Goal: Task Accomplishment & Management: Use online tool/utility

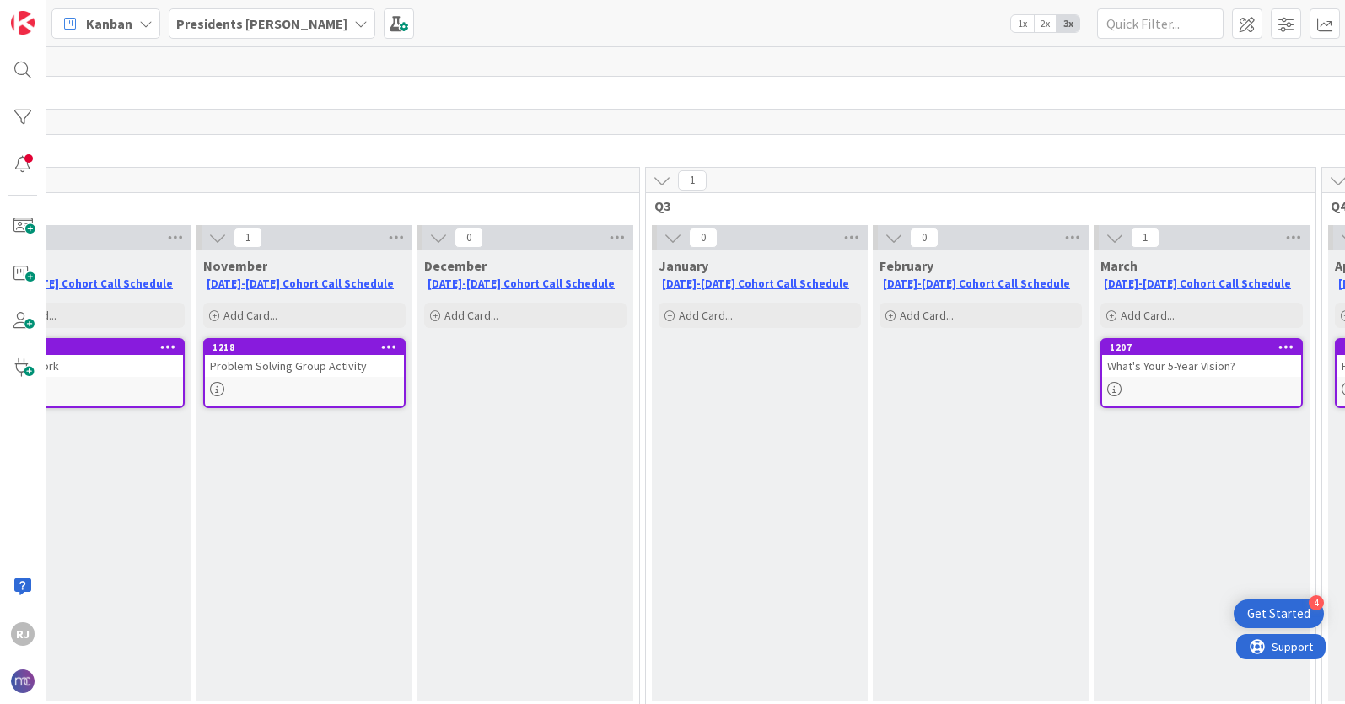
scroll to position [0, 772]
click at [463, 314] on span "Add Card..." at bounding box center [473, 315] width 54 height 15
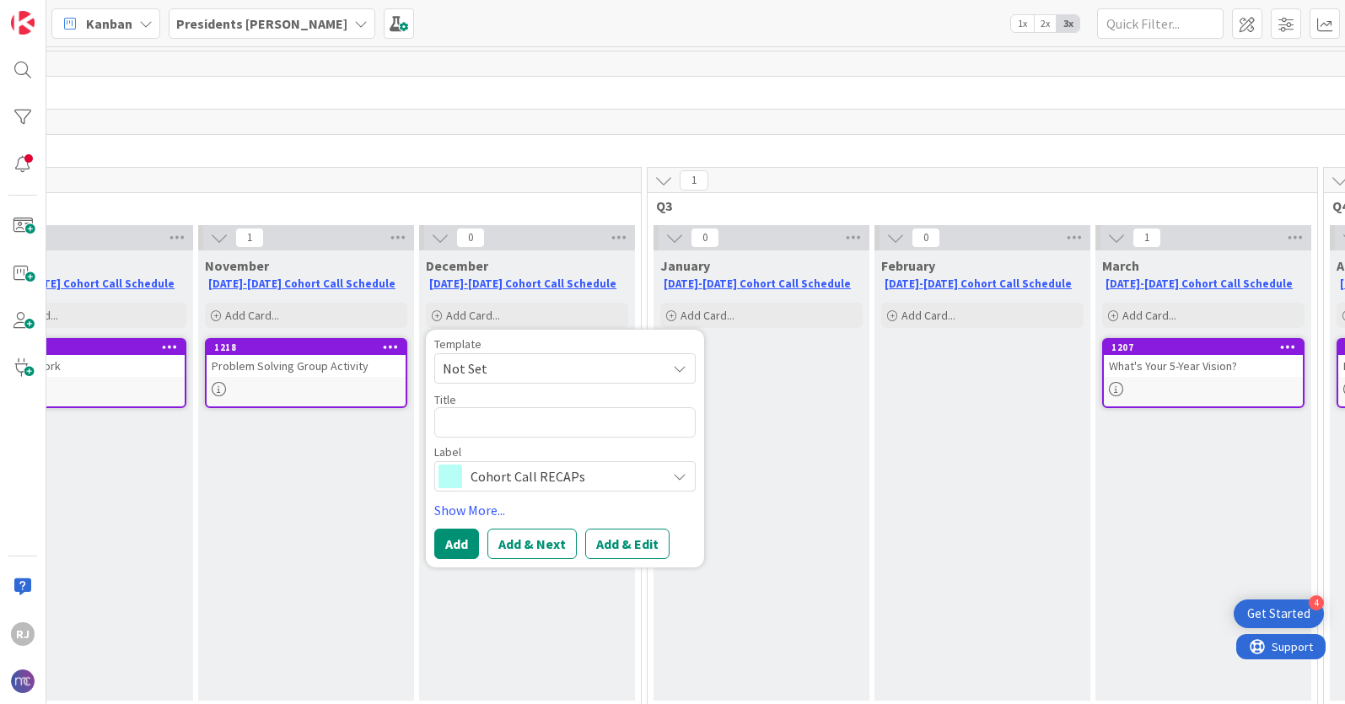
click at [515, 487] on span "Cohort Call RECAPs" at bounding box center [564, 477] width 187 height 24
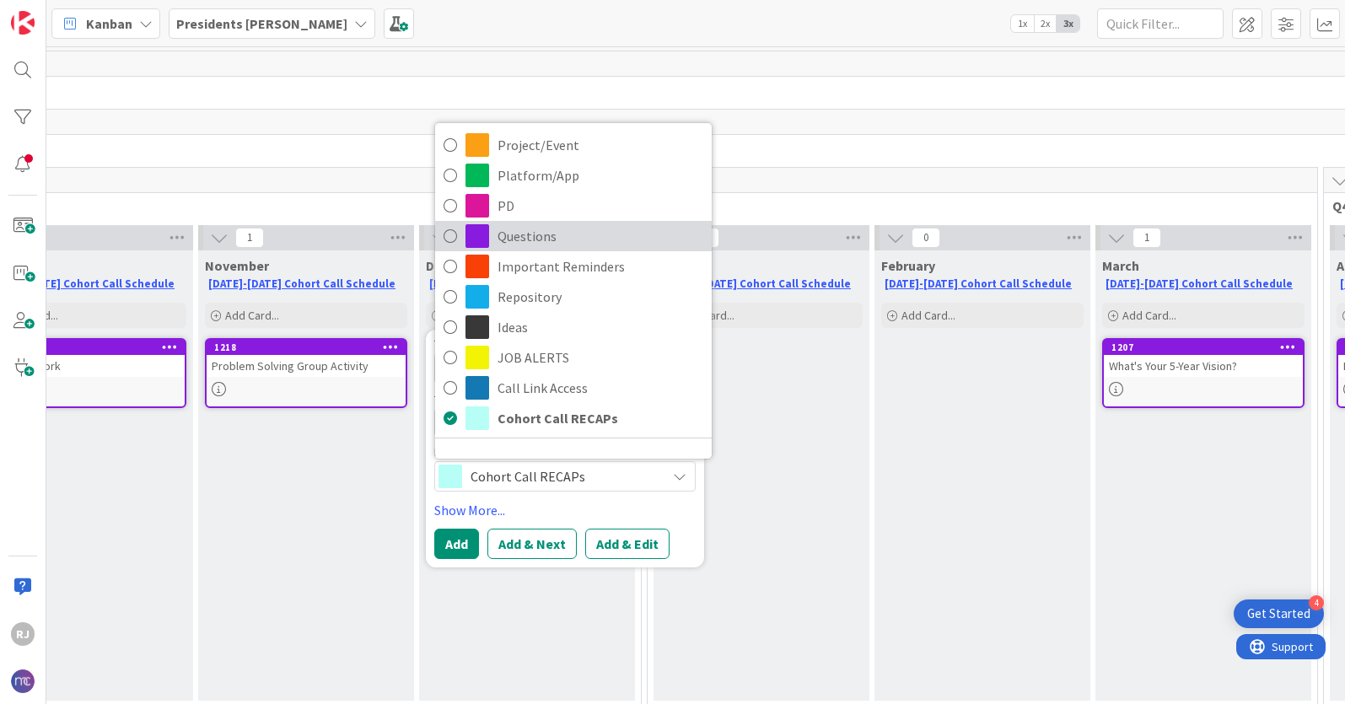
click at [528, 234] on span "Questions" at bounding box center [601, 235] width 206 height 25
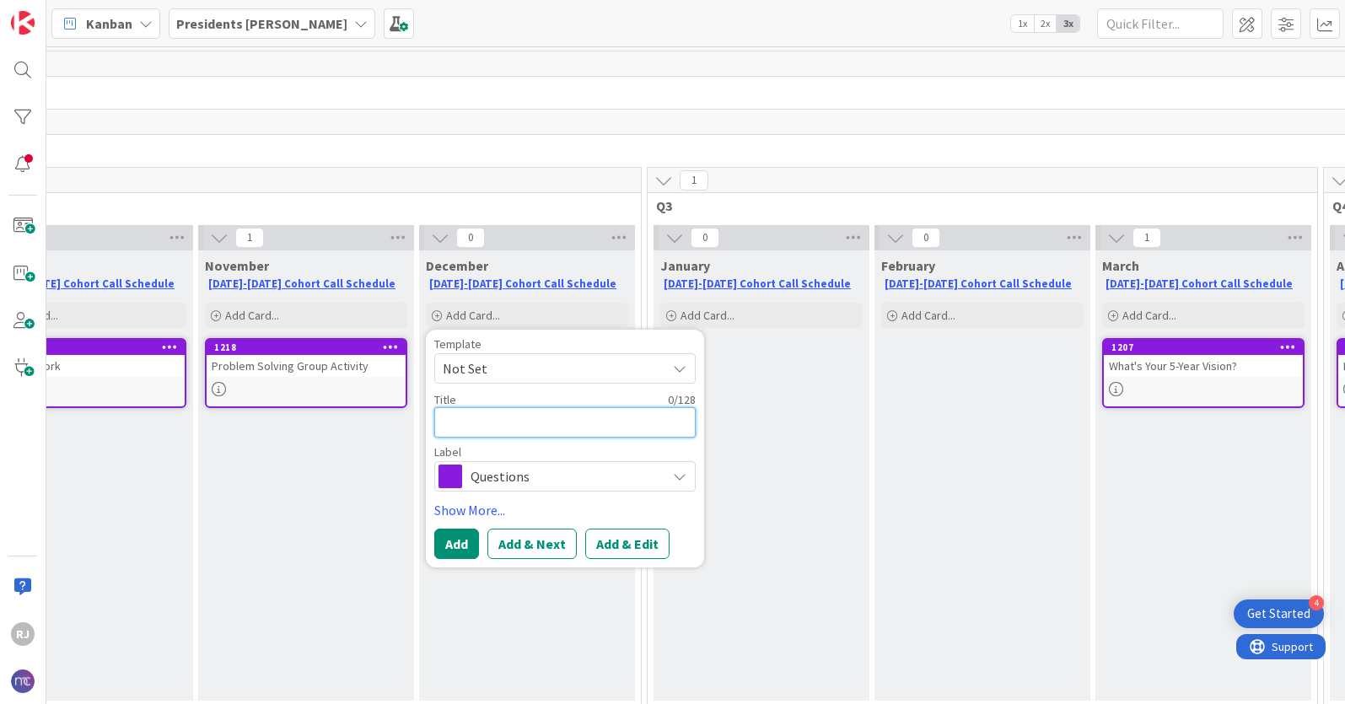
click at [516, 422] on textarea at bounding box center [564, 422] width 261 height 30
type textarea "x"
type textarea "C"
type textarea "x"
type textarea "C"
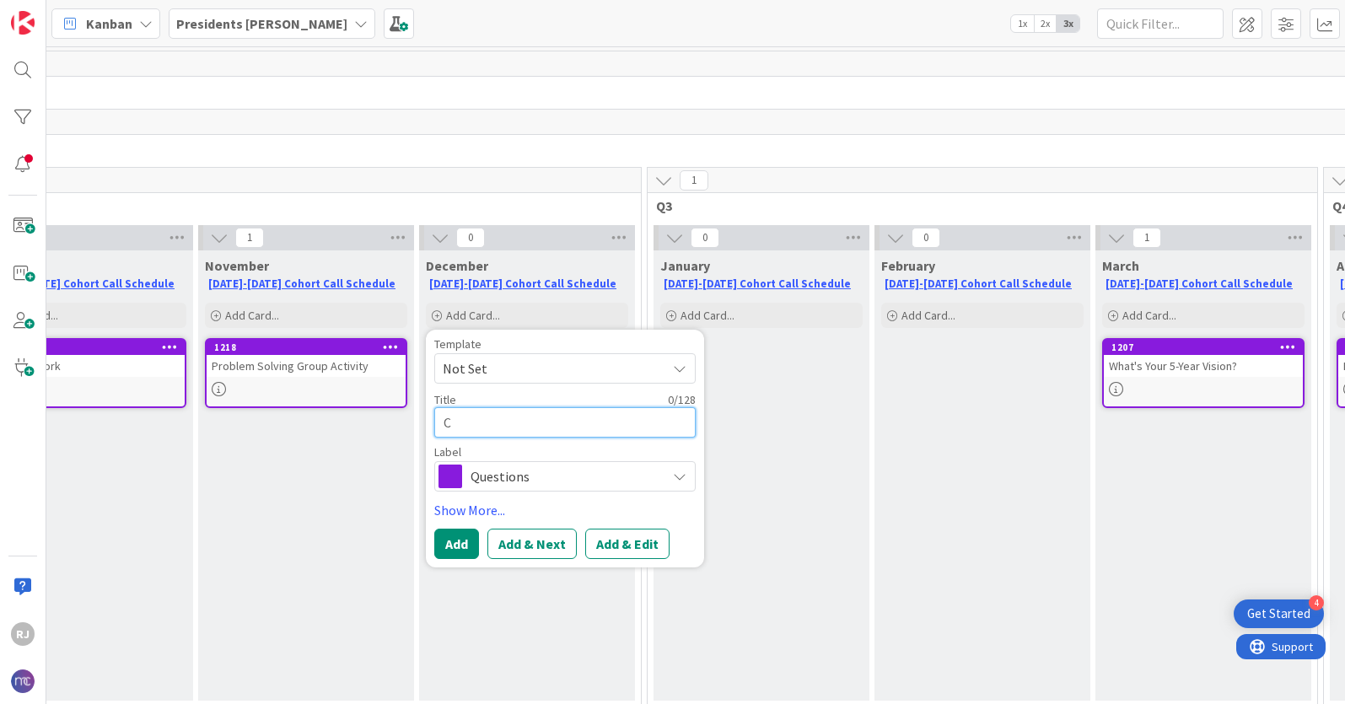
type textarea "x"
type textarea "Co"
type textarea "x"
type textarea "Coh"
type textarea "x"
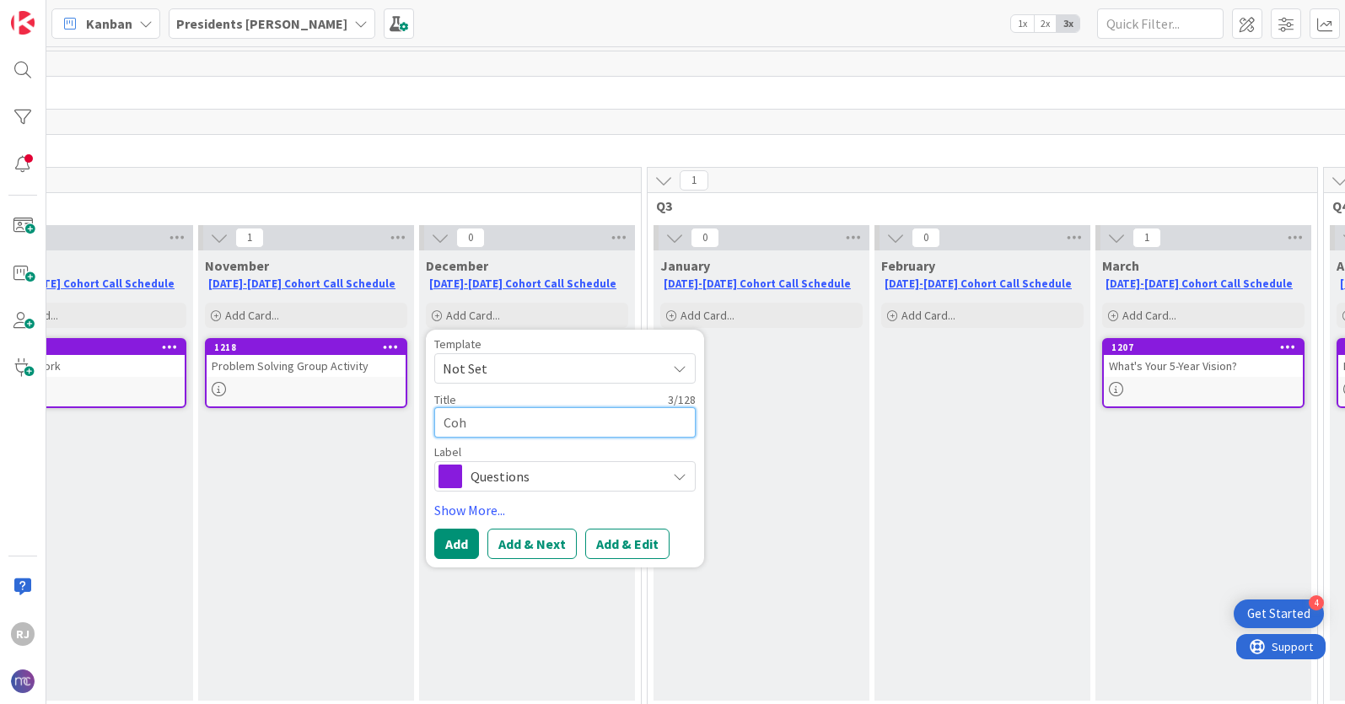
type textarea "Coho"
type textarea "x"
type textarea "Cohor"
type textarea "x"
type textarea "Cohort"
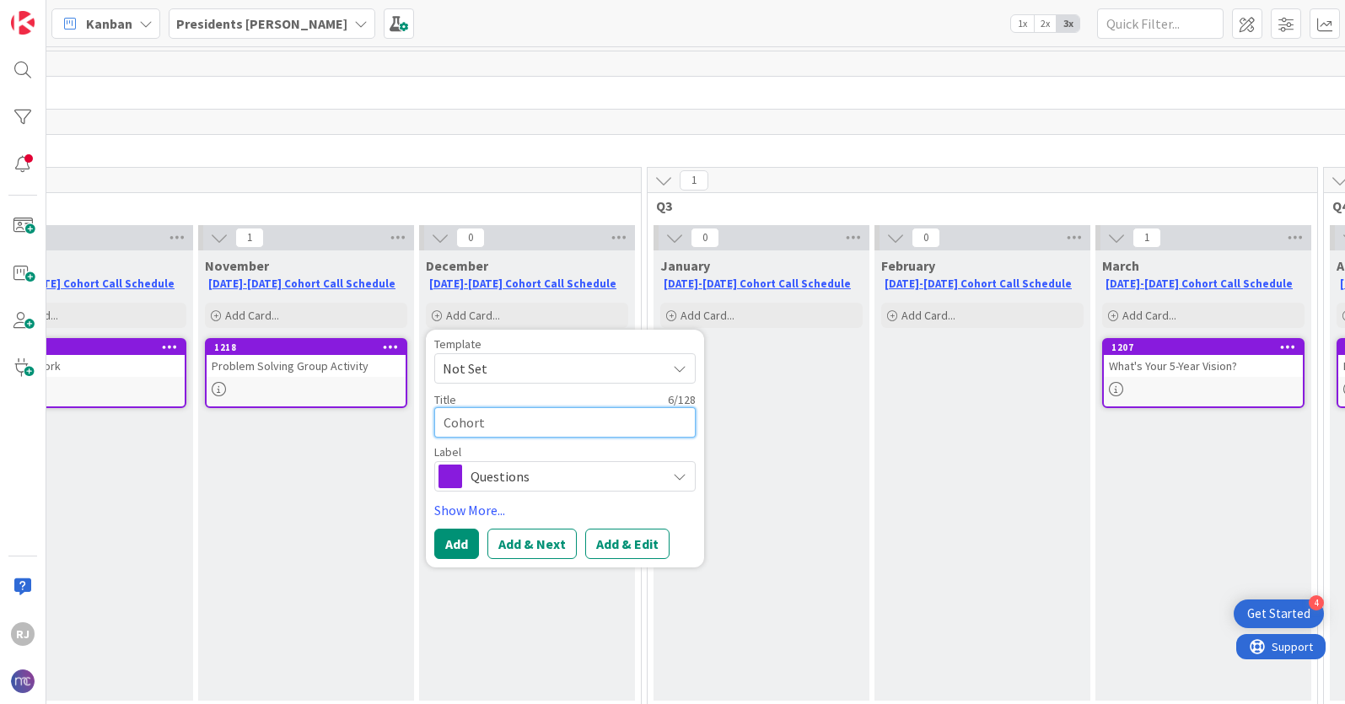
type textarea "x"
type textarea "Cohort"
type textarea "x"
type textarea "Cohort ""
type textarea "x"
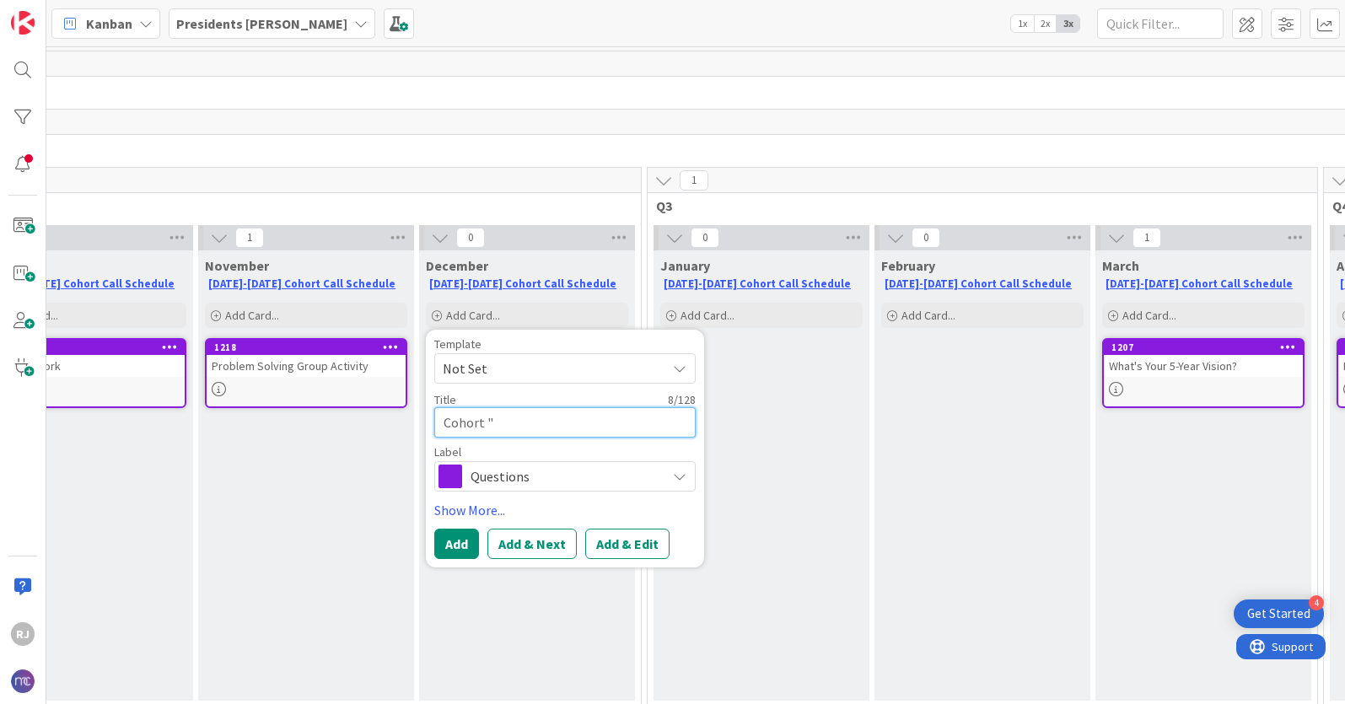
type textarea "Cohort "R"
type textarea "x"
type textarea "Cohort "Re"
type textarea "x"
type textarea "Cohort "Ret"
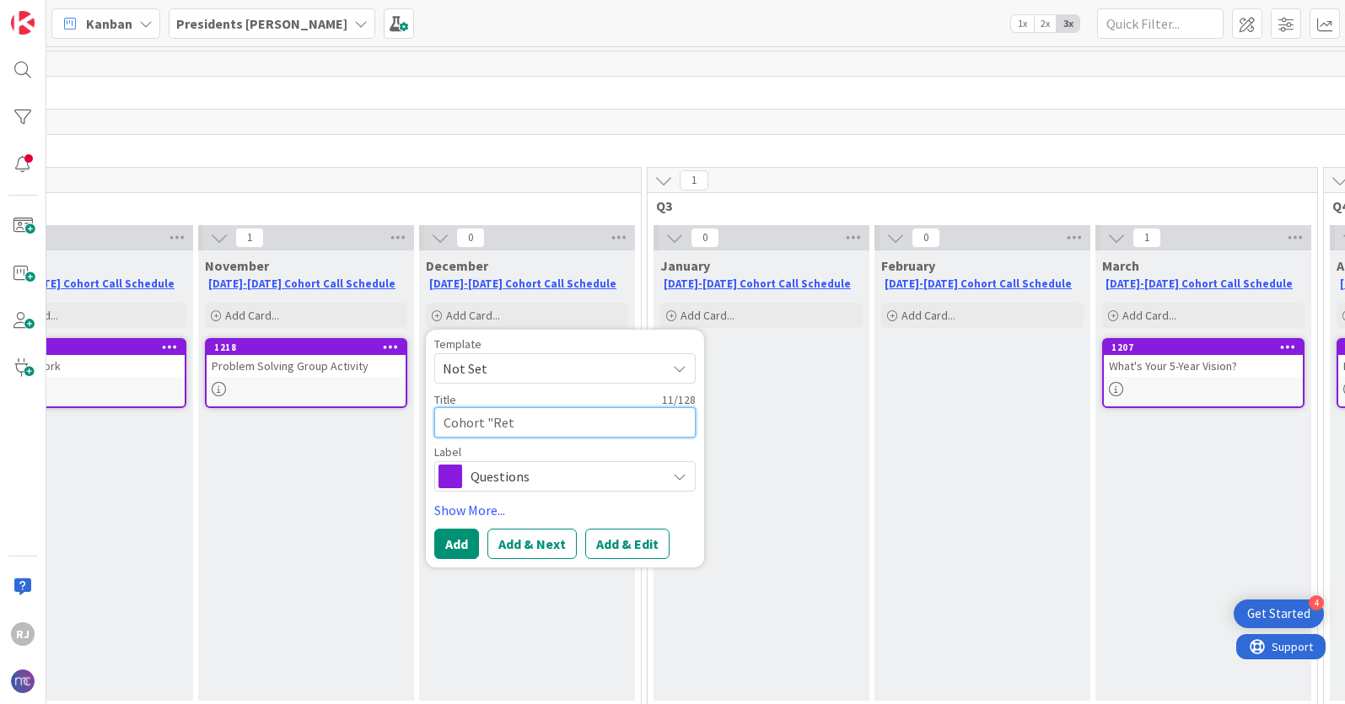
type textarea "x"
type textarea "Cohort "Retr"
type textarea "x"
type textarea "Cohort "Retre"
type textarea "x"
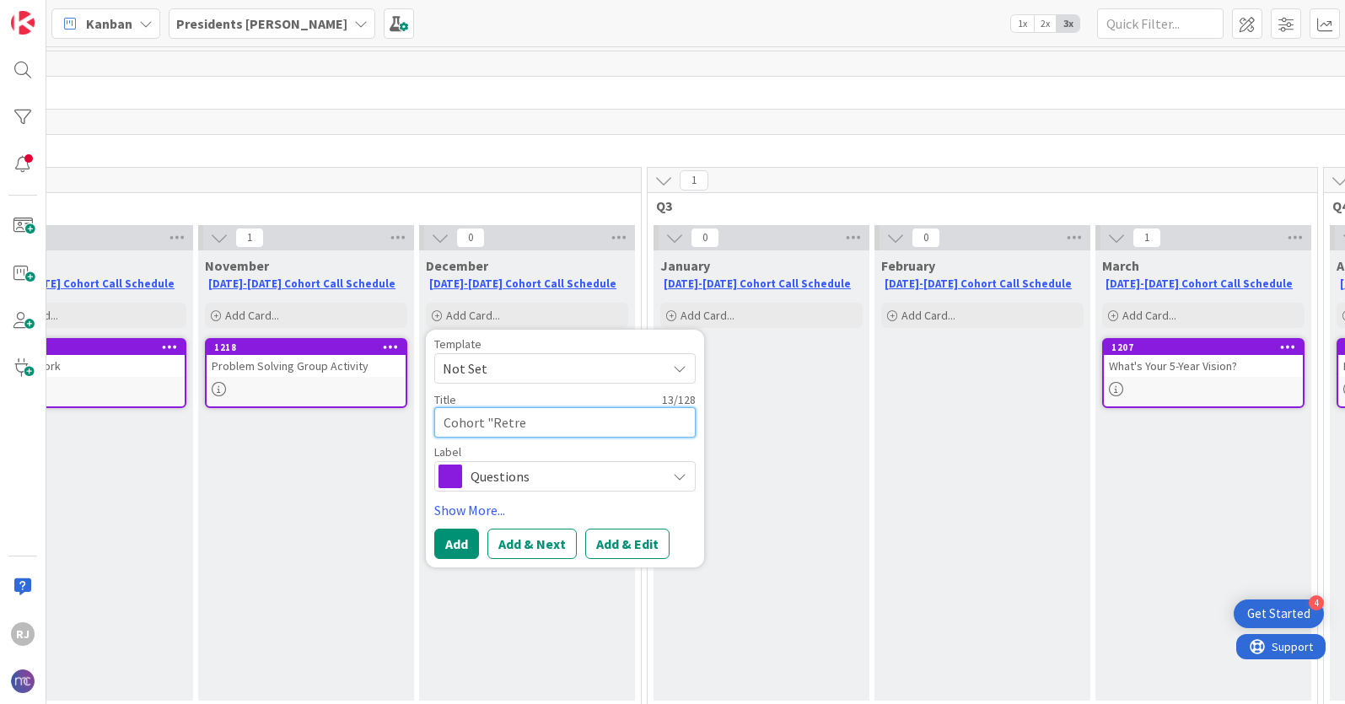
type textarea "Cohort "Retrea"
type textarea "x"
type textarea "Cohort "Retreat"
type textarea "x"
type textarea "Cohort "Retreat""
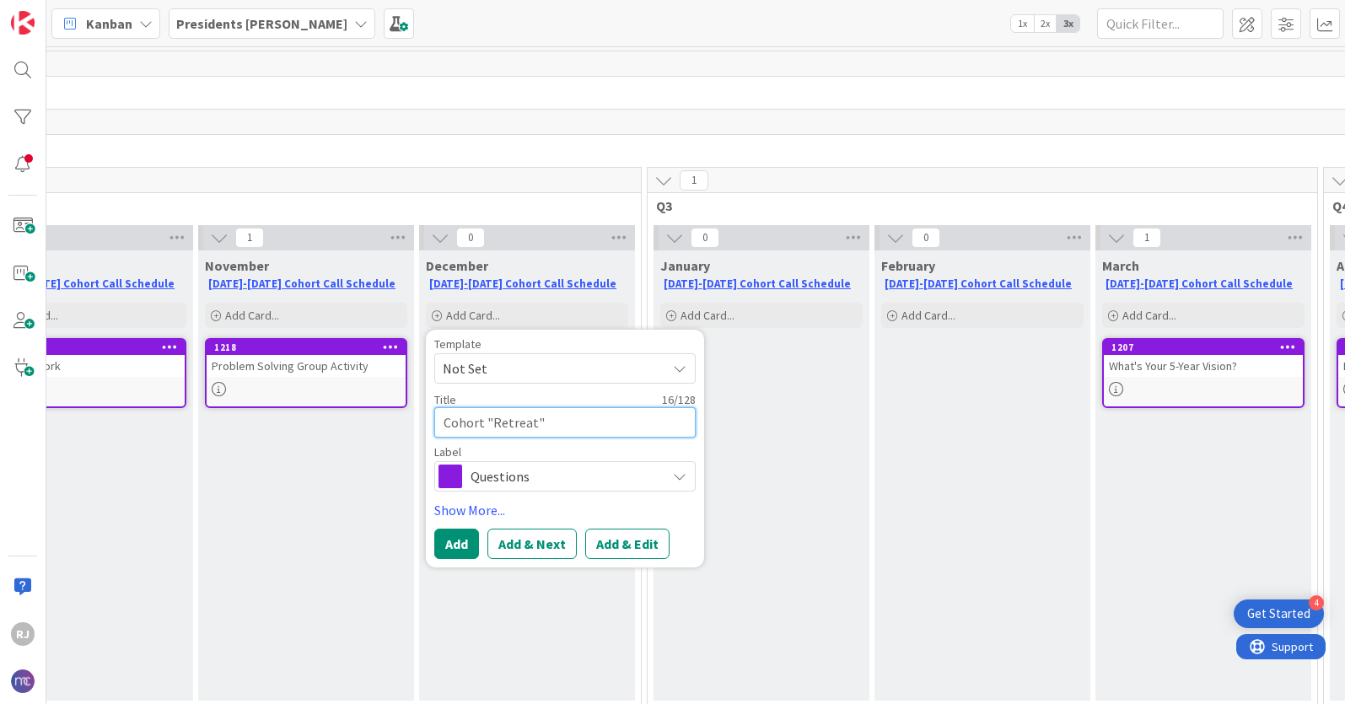
type textarea "x"
type textarea "Cohort "Retreat"-"
type textarea "x"
type textarea "Cohort "Retreat"-"
type textarea "x"
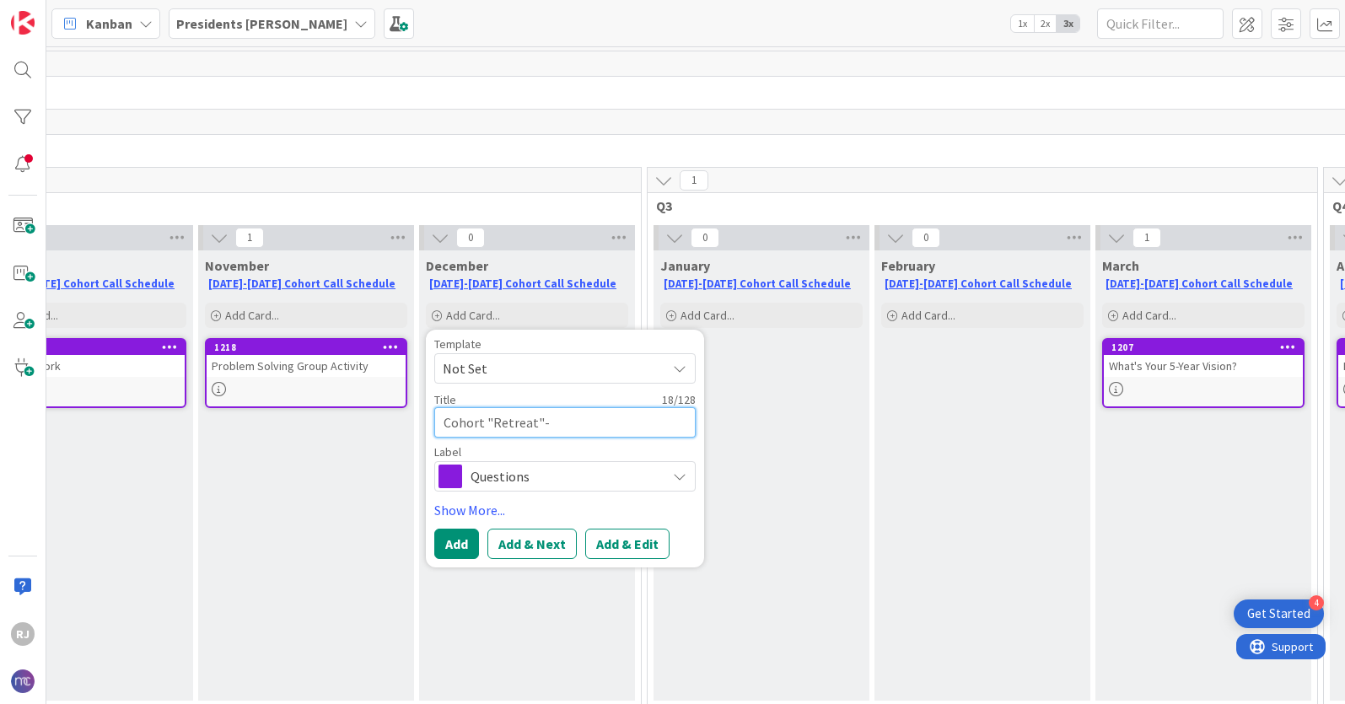
type textarea "Cohort "Retreat"- B"
type textarea "x"
type textarea "Cohort "Retreat"- Br"
type textarea "x"
type textarea "Cohort "Retreat"- Bri"
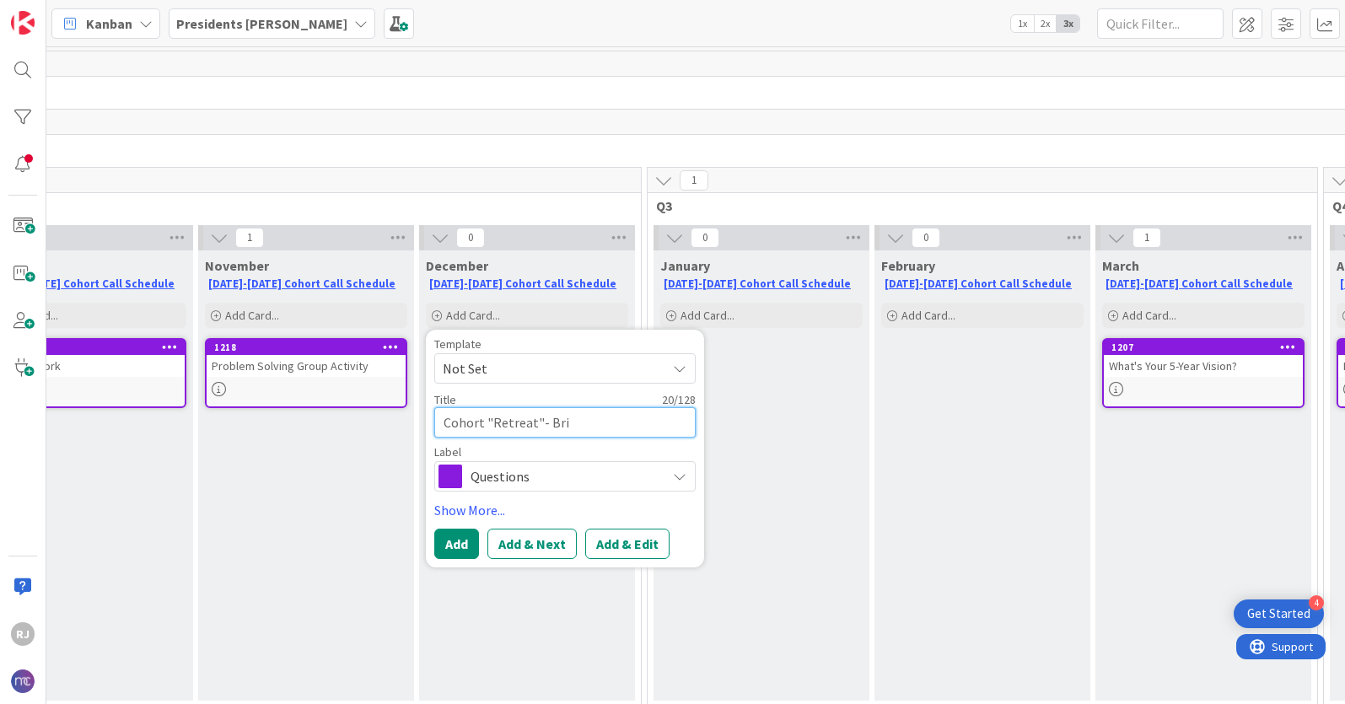
type textarea "x"
type textarea "Cohort "Retreat"- Bring"
type textarea "x"
type textarea "Cohort "Retreat"- Bring"
type textarea "x"
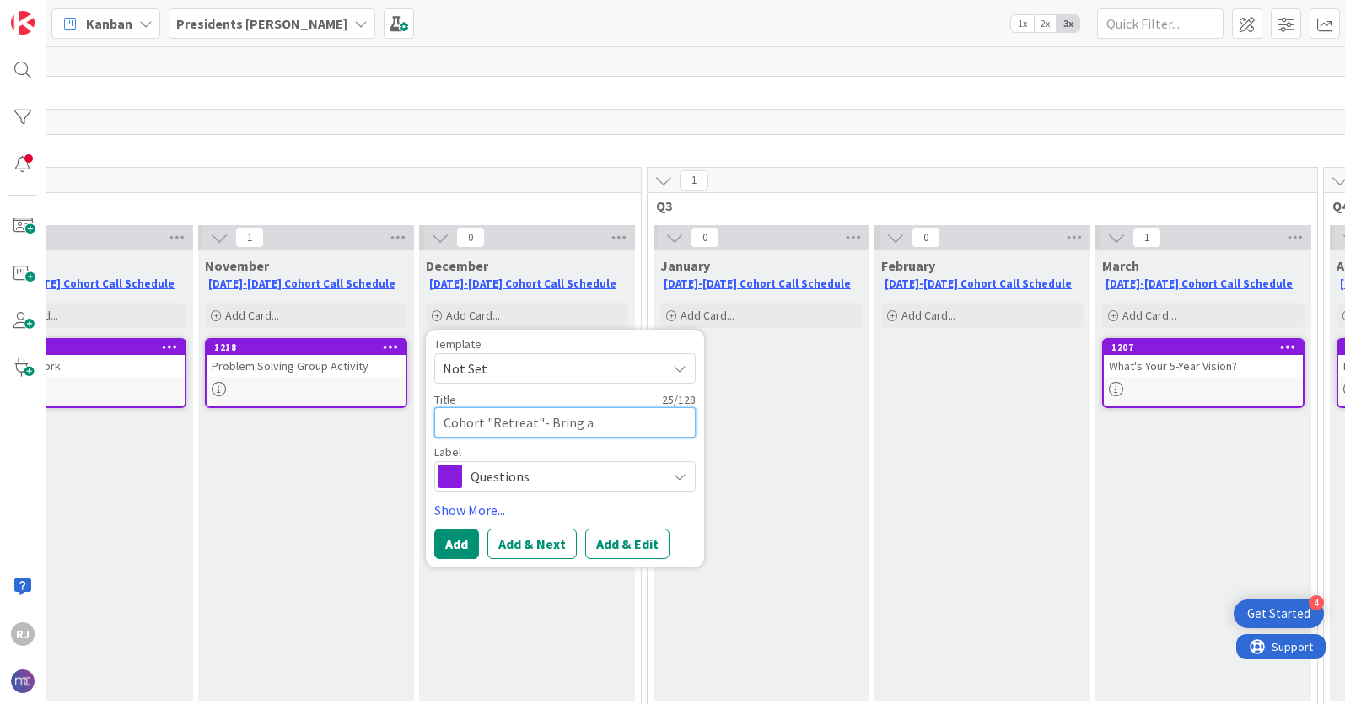
type textarea "Cohort "Retreat"- Bring a"
type textarea "x"
type textarea "Cohort "Retreat"- Bring a J"
type textarea "x"
type textarea "Cohort "Retreat"- Bring a Jo"
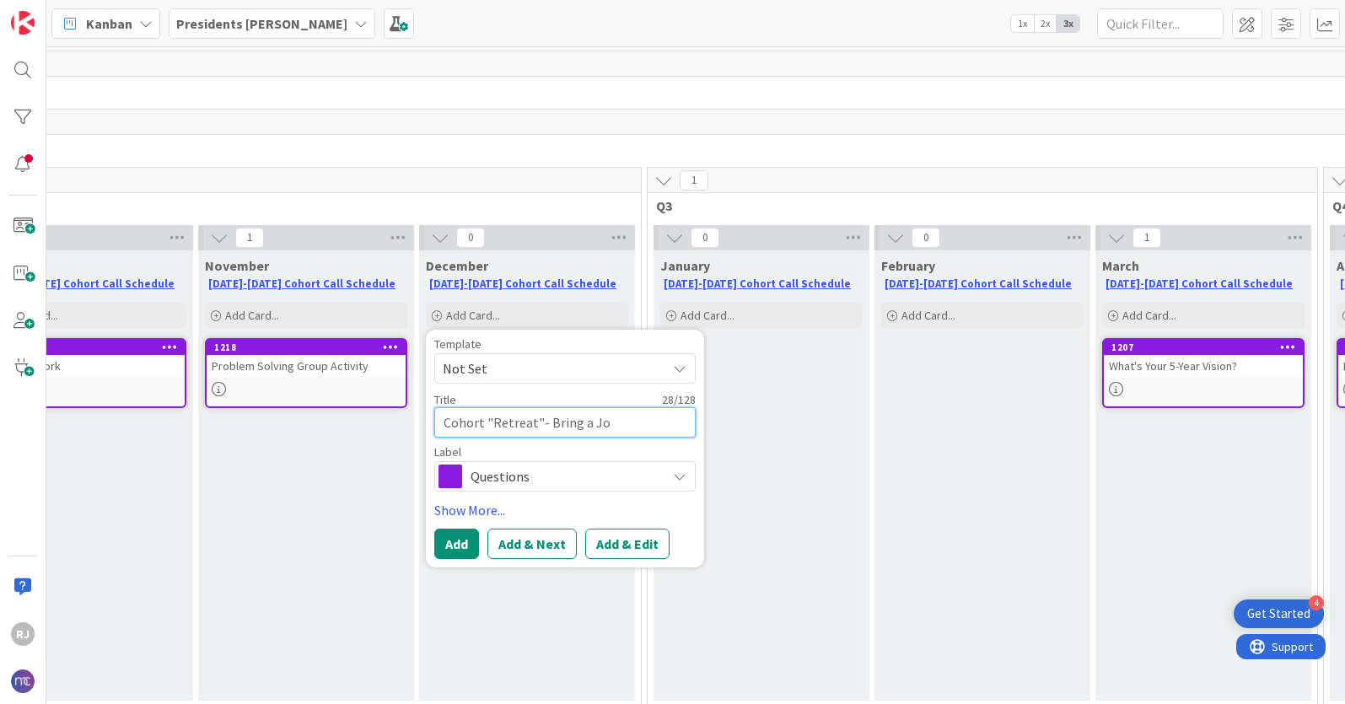
type textarea "x"
type textarea "Cohort "Retreat"- Bring a Jou"
type textarea "x"
type textarea "Cohort "Retreat"- Bring a Jour"
type textarea "x"
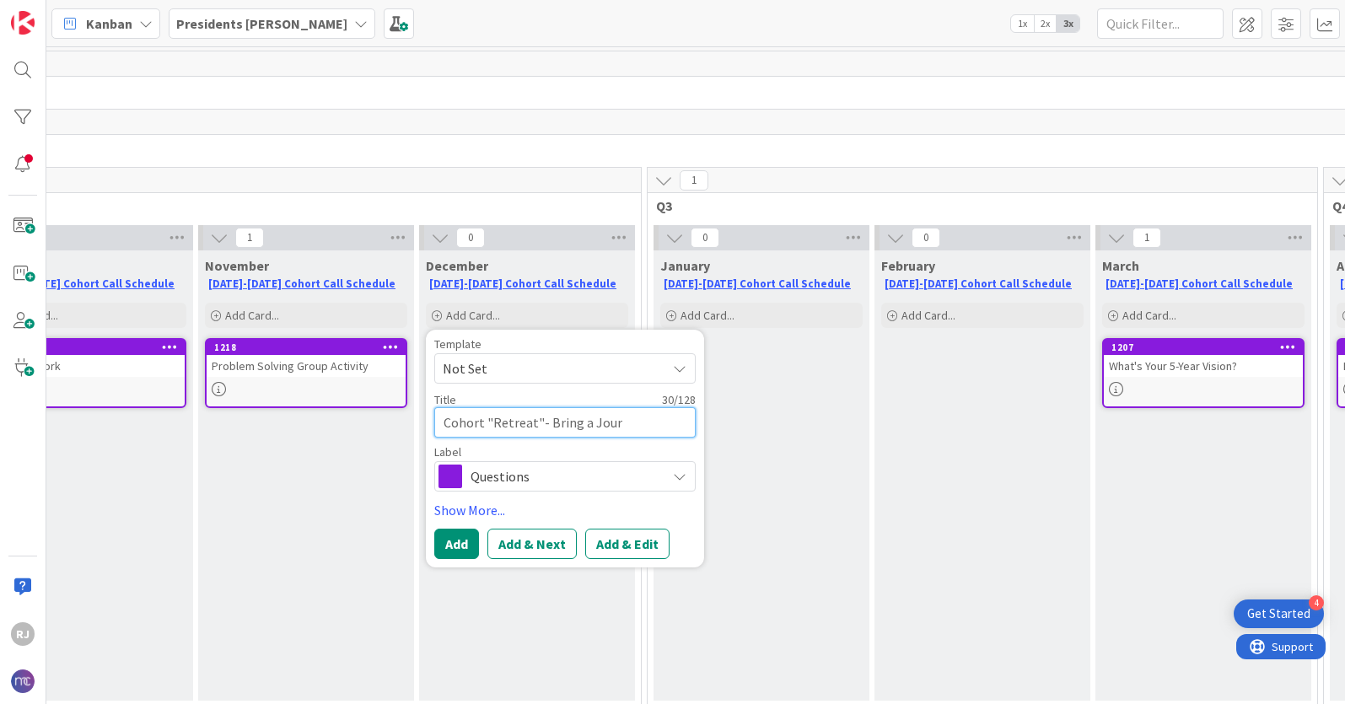
type textarea "Cohort "Retreat"- Bring a Journ"
type textarea "x"
type textarea "Cohort "Retreat"- Bring a Journa"
type textarea "x"
type textarea "Cohort "Retreat"- Bring a Journal"
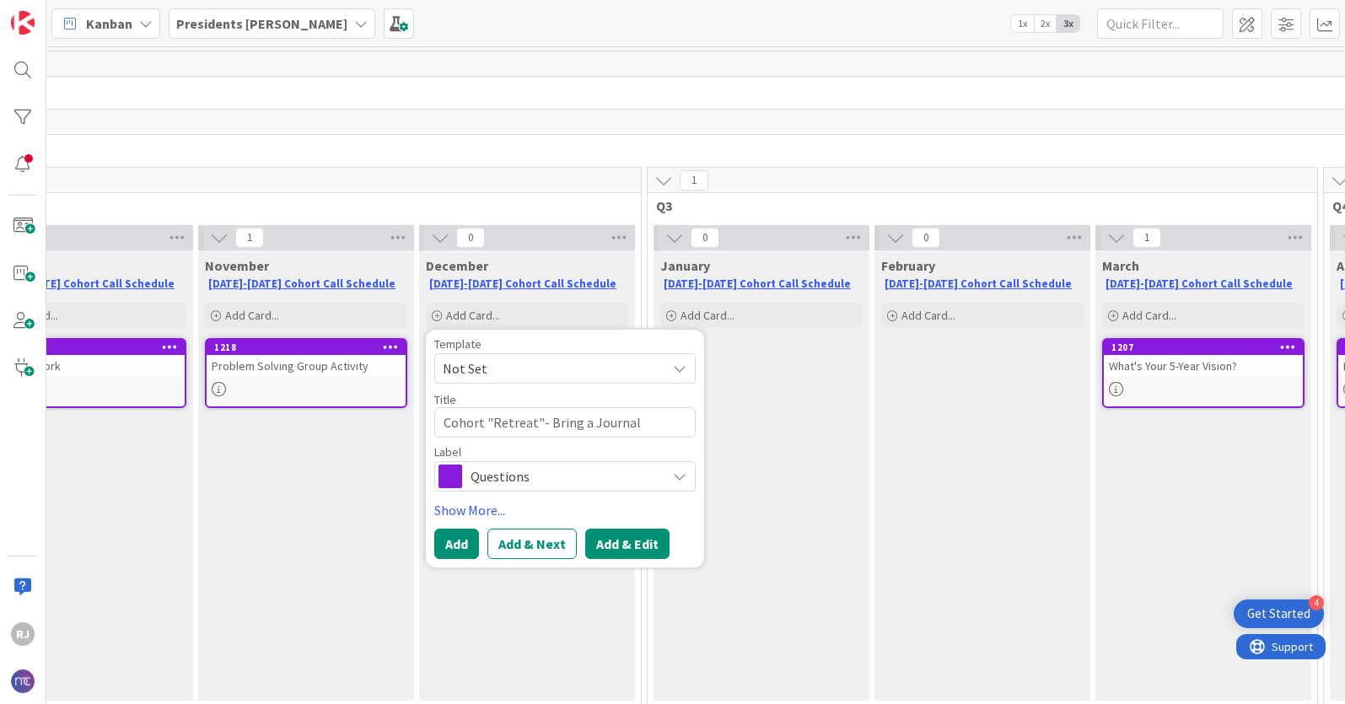
click at [626, 541] on button "Add & Edit" at bounding box center [627, 544] width 84 height 30
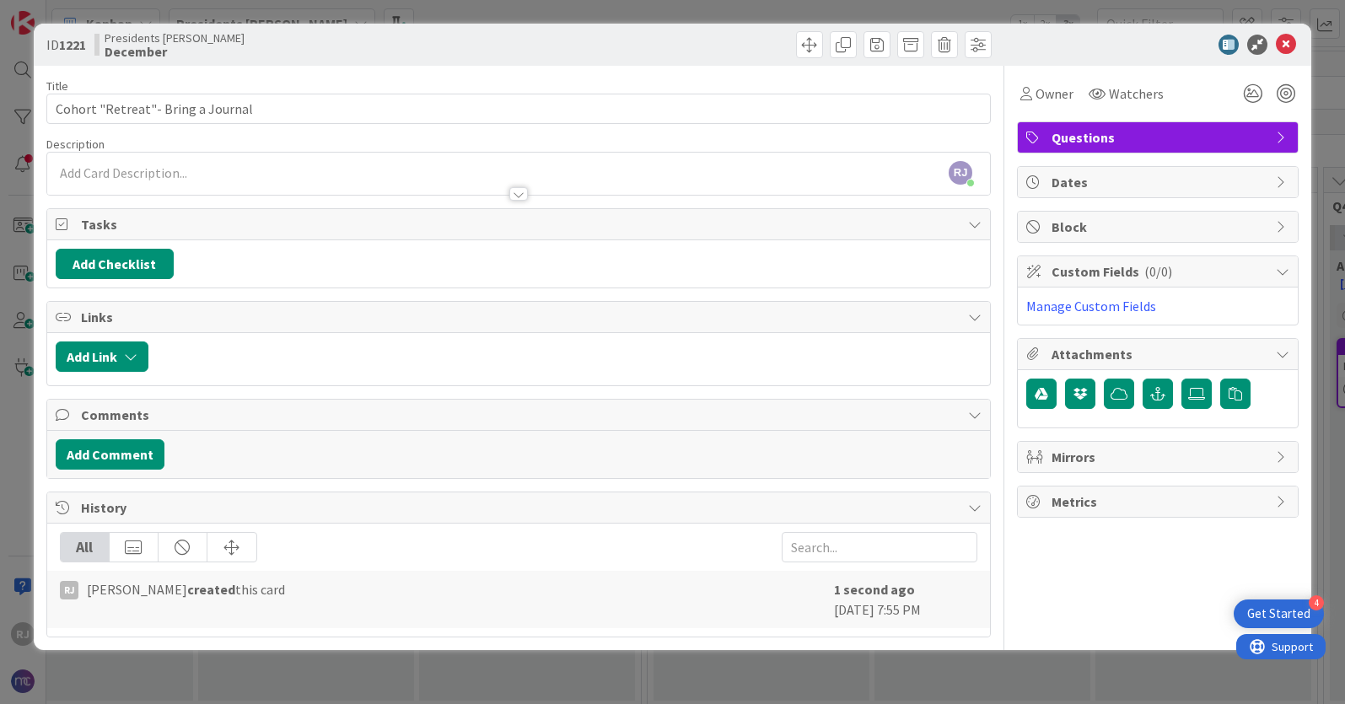
click at [186, 161] on div "[PERSON_NAME] [PERSON_NAME] just joined" at bounding box center [518, 174] width 943 height 42
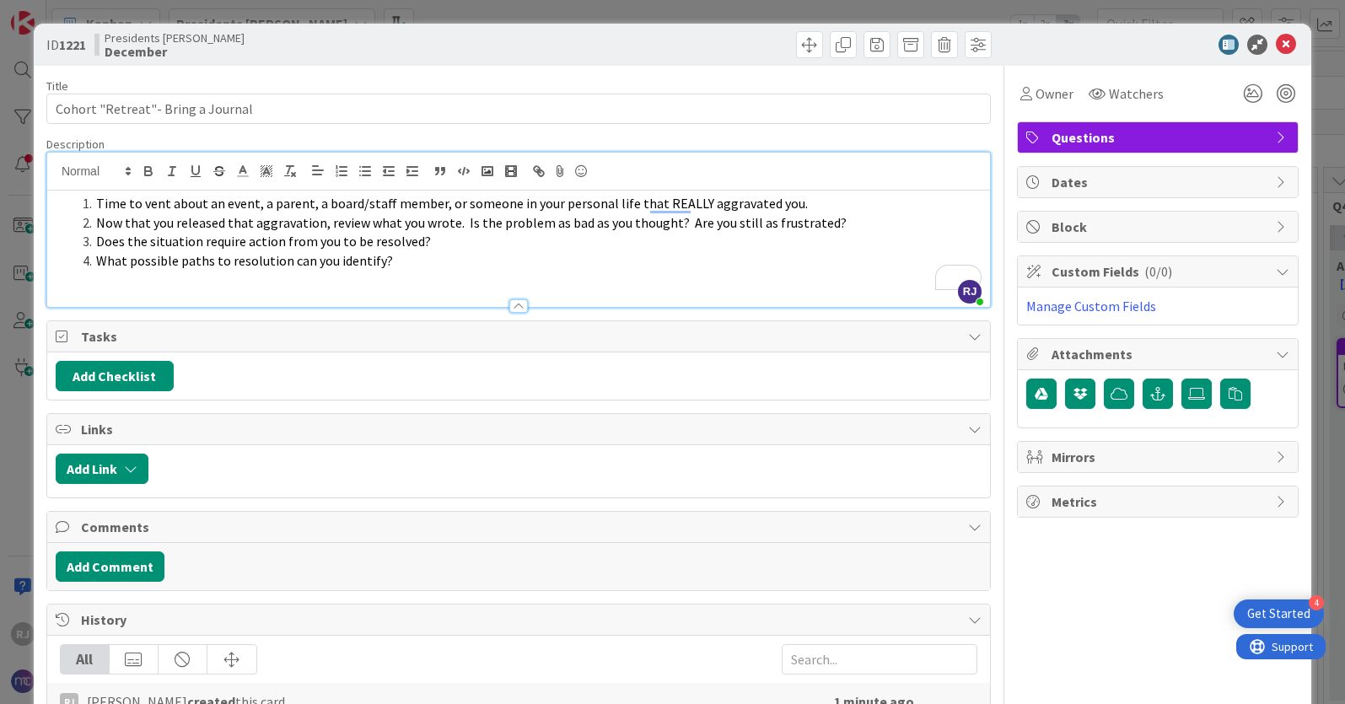
click at [420, 248] on li "Does the situation require action from you to be resolved?" at bounding box center [529, 241] width 906 height 19
drag, startPoint x: 223, startPoint y: 204, endPoint x: 99, endPoint y: 201, distance: 124.9
click at [99, 201] on span "Time to vent about an event, a parent, a board/staff member, or someone in your…" at bounding box center [452, 203] width 712 height 17
click at [97, 205] on span "Describe an event, a parent, a board/staff member, or someone in your personal …" at bounding box center [420, 203] width 649 height 17
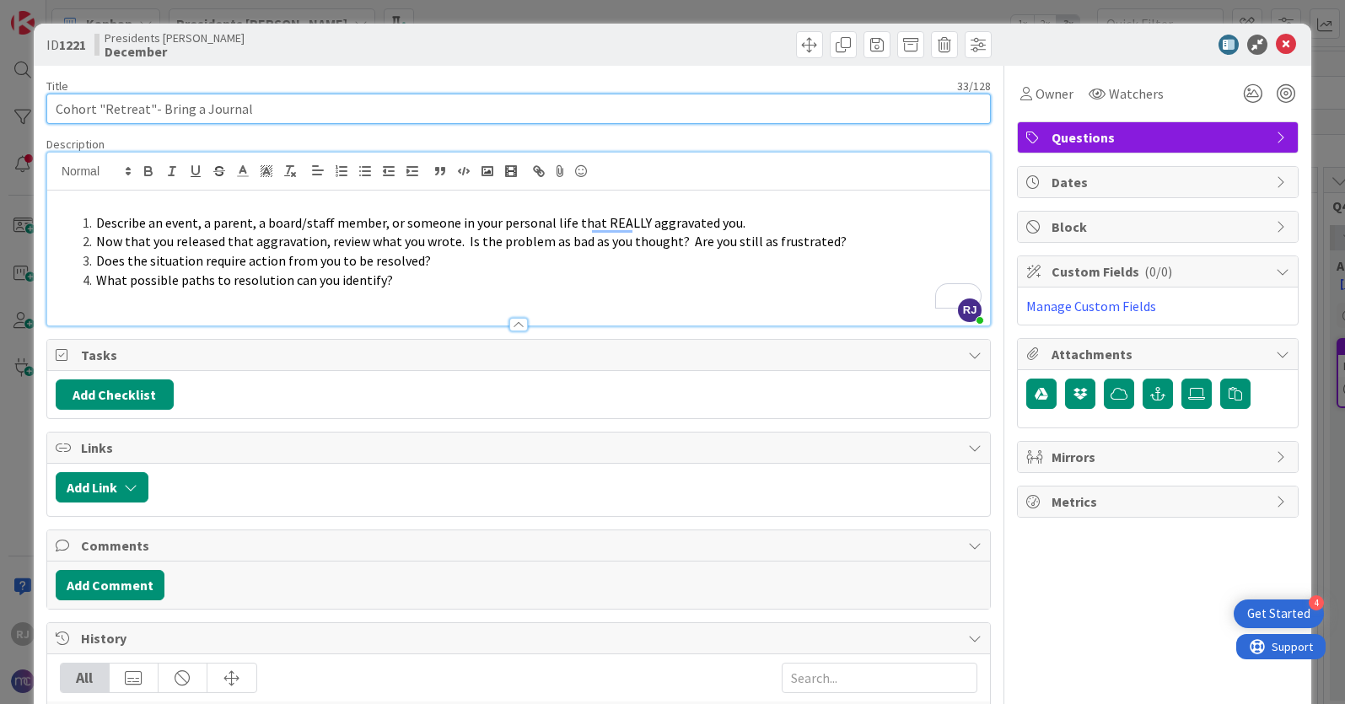
click at [282, 111] on input "Cohort "Retreat"- Bring a Journal" at bounding box center [518, 109] width 944 height 30
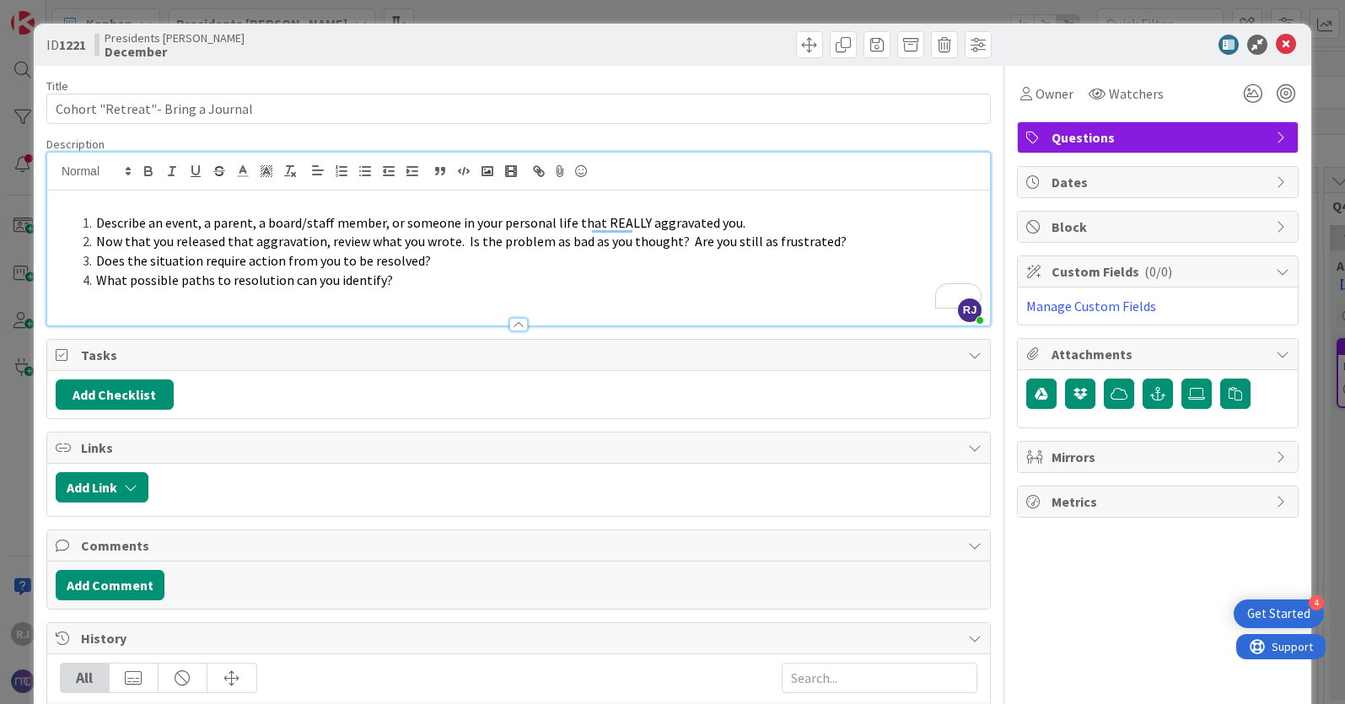
click at [131, 197] on p "To enrich screen reader interactions, please activate Accessibility in Grammarl…" at bounding box center [519, 203] width 926 height 19
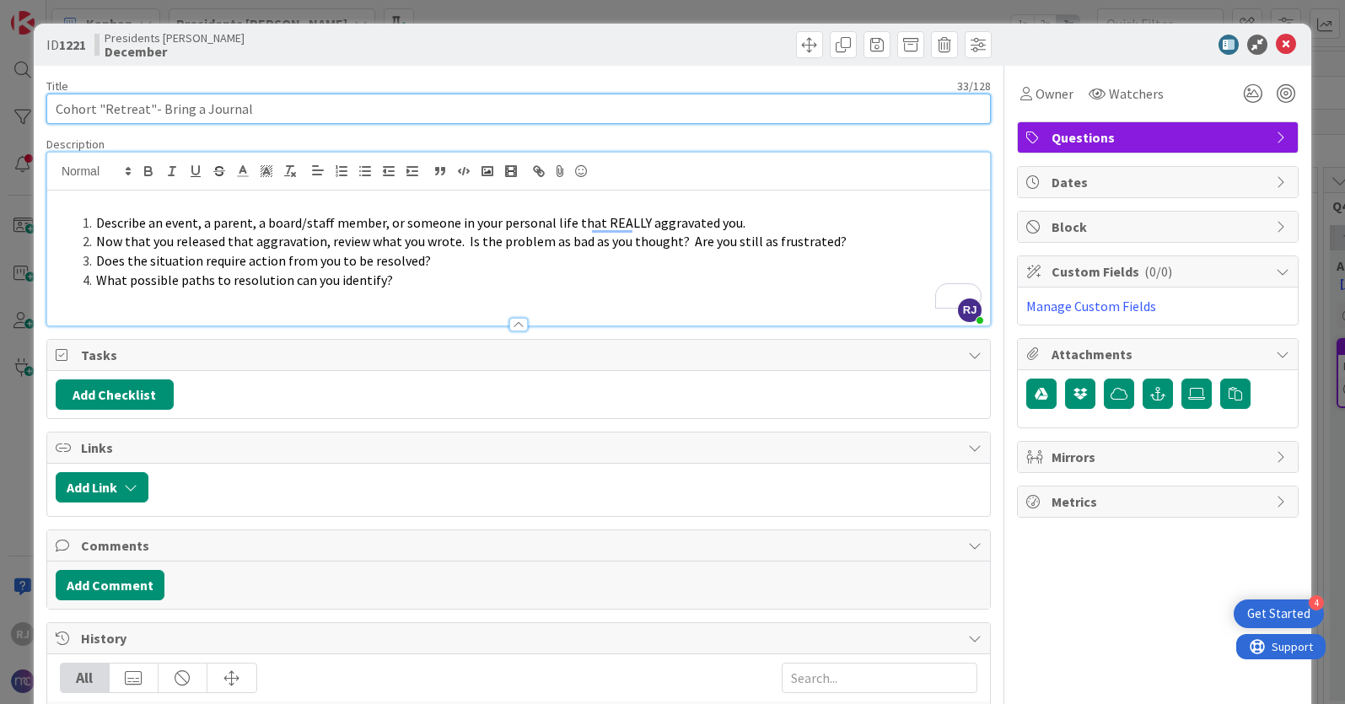
click at [299, 109] on input "Cohort "Retreat"- Bring a Journal" at bounding box center [518, 109] width 944 height 30
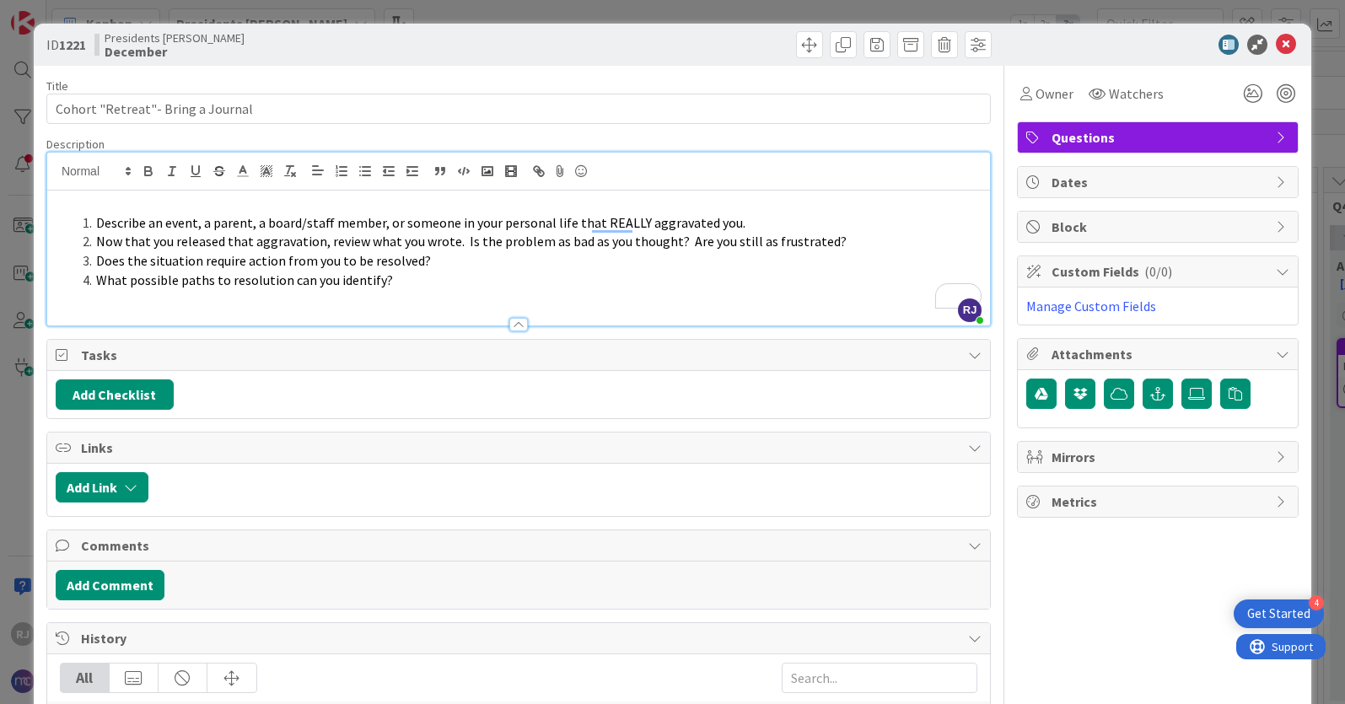
click at [91, 199] on p "To enrich screen reader interactions, please activate Accessibility in Grammarl…" at bounding box center [519, 203] width 926 height 19
click at [418, 285] on li "What possible paths to resolution can you identify?" at bounding box center [529, 280] width 906 height 19
click at [247, 206] on p "Let's Have a Venting Session... in Writing" at bounding box center [519, 203] width 926 height 19
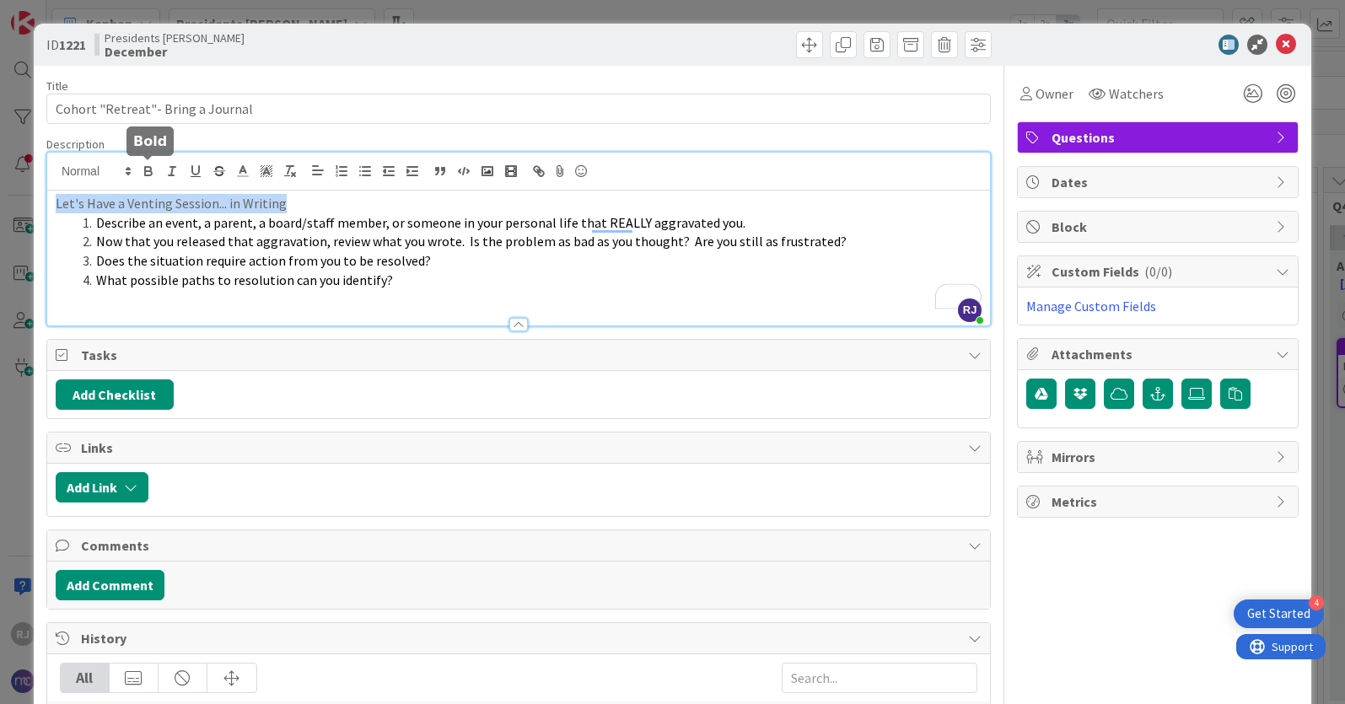
click at [155, 169] on icon "button" at bounding box center [148, 171] width 15 height 15
click at [476, 293] on p "To enrich screen reader interactions, please activate Accessibility in Grammarl…" at bounding box center [519, 299] width 926 height 19
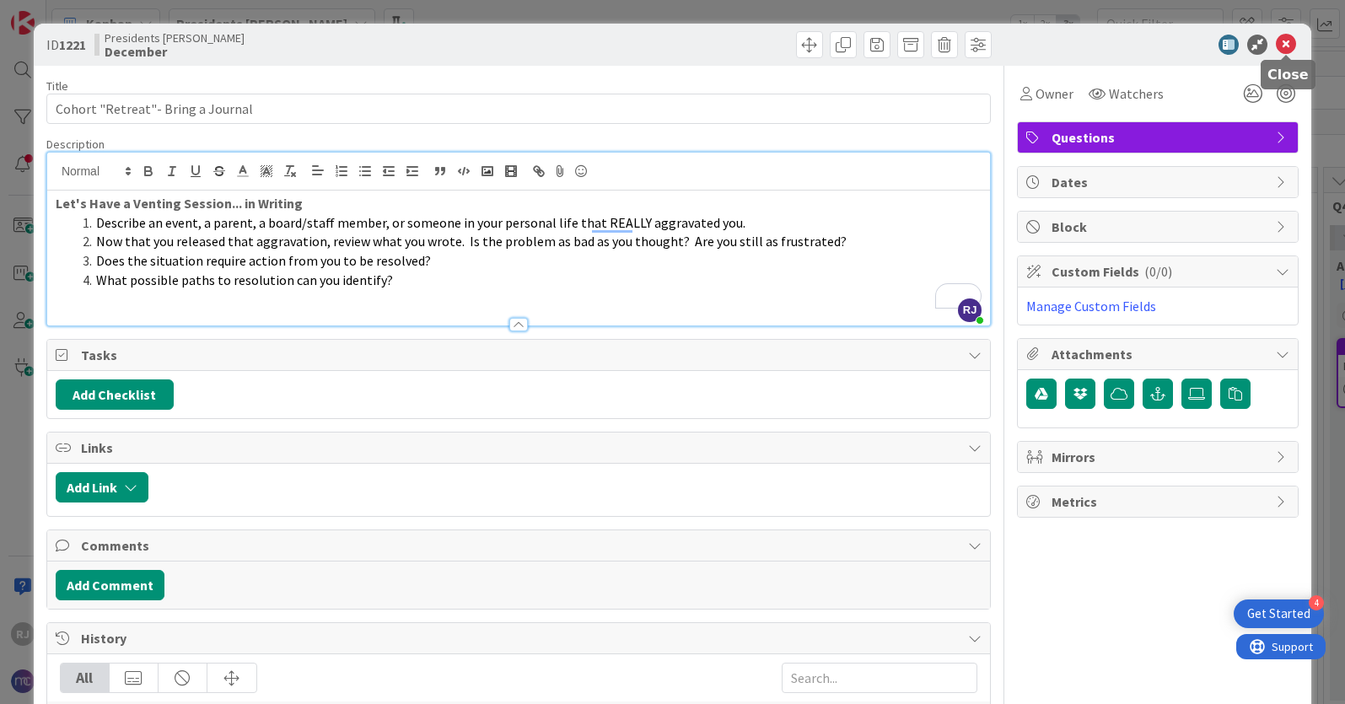
click at [1283, 46] on icon at bounding box center [1286, 45] width 20 height 20
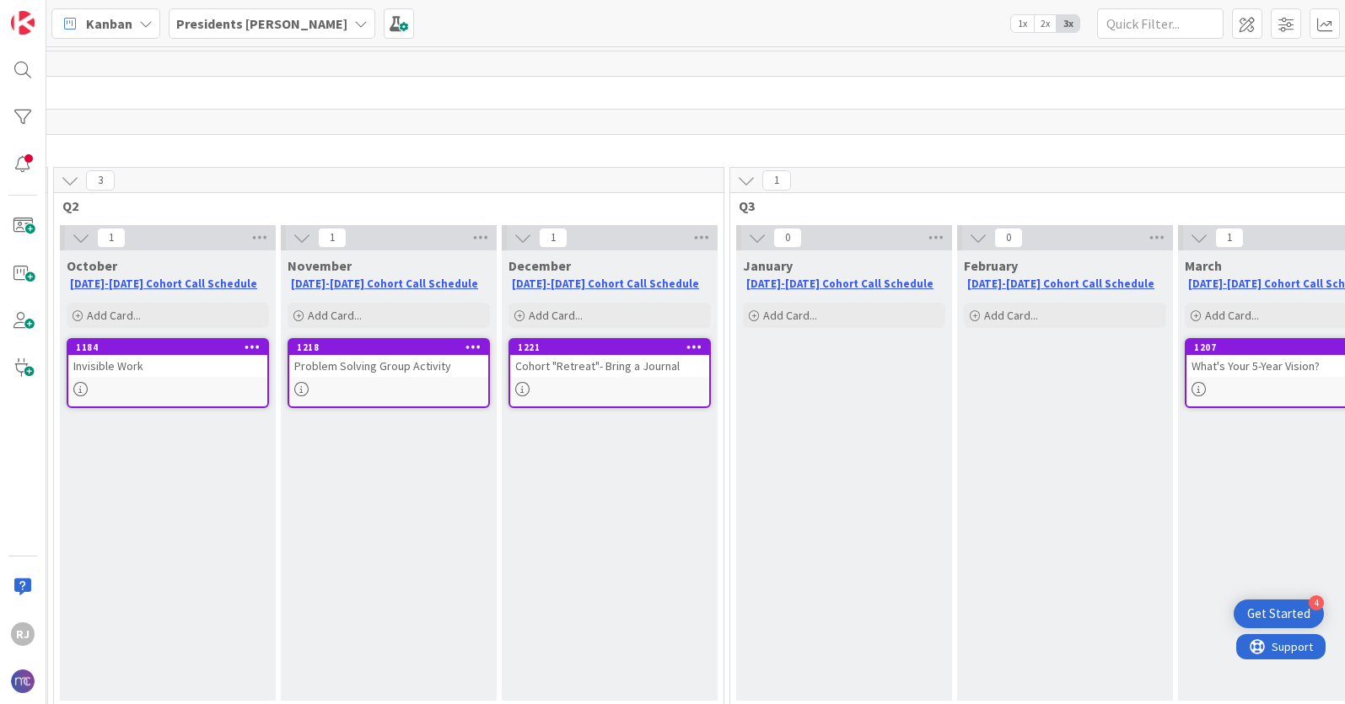
scroll to position [0, 697]
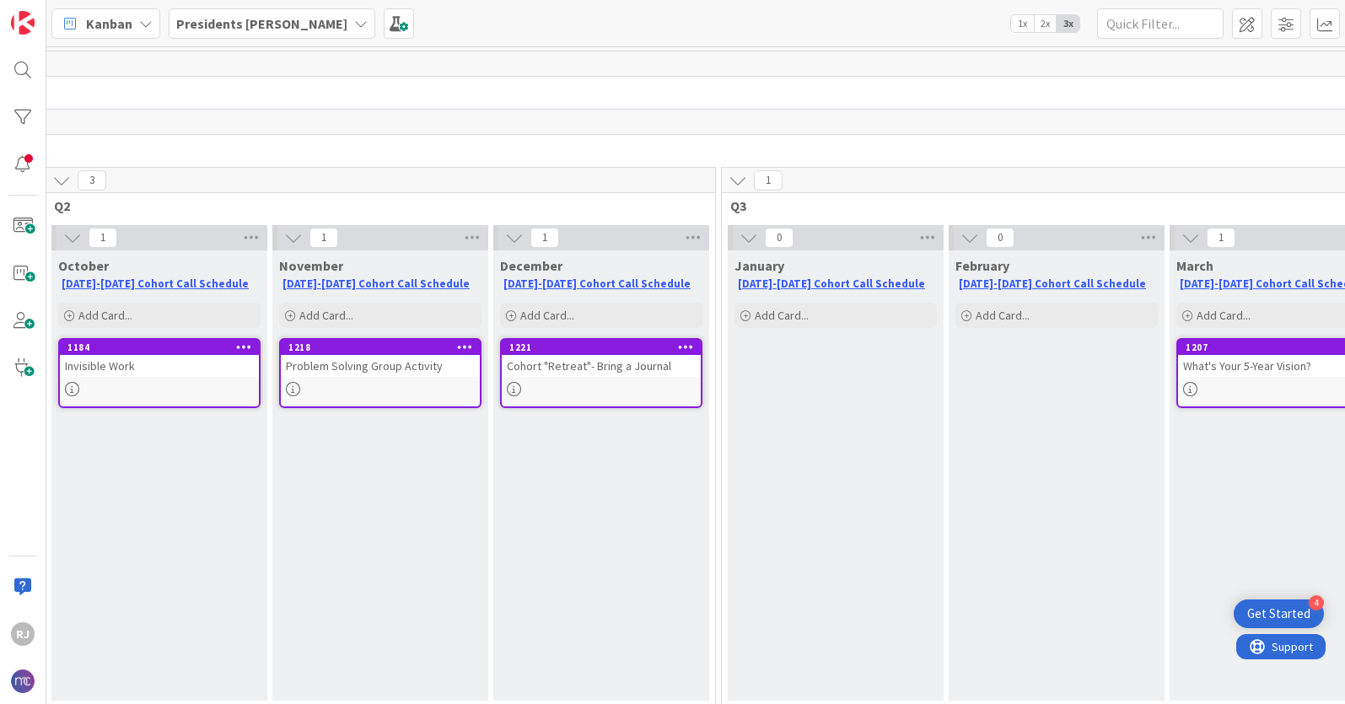
click at [776, 368] on div "January [DATE]-[DATE] Cohort Call Schedule Add Card..." at bounding box center [836, 475] width 216 height 450
click at [773, 315] on span "Add Card..." at bounding box center [782, 315] width 54 height 15
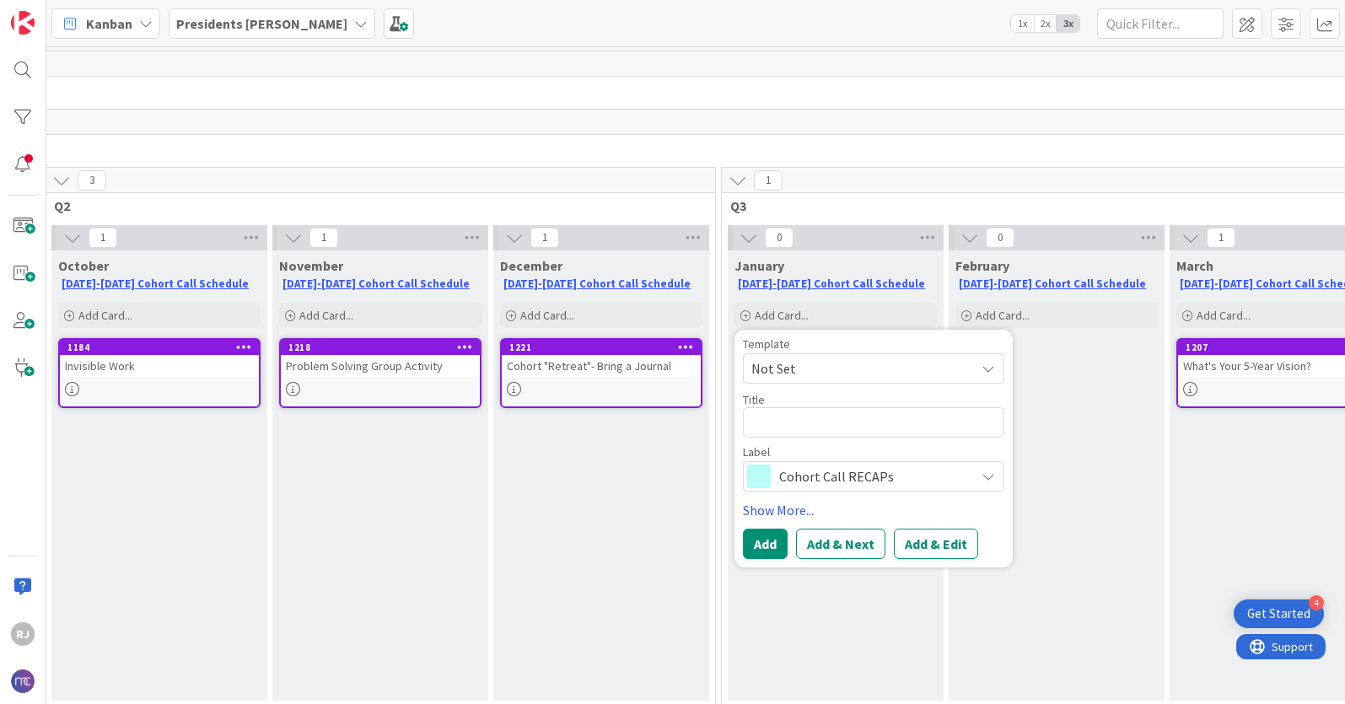
click at [826, 476] on span "Cohort Call RECAPs" at bounding box center [872, 477] width 187 height 24
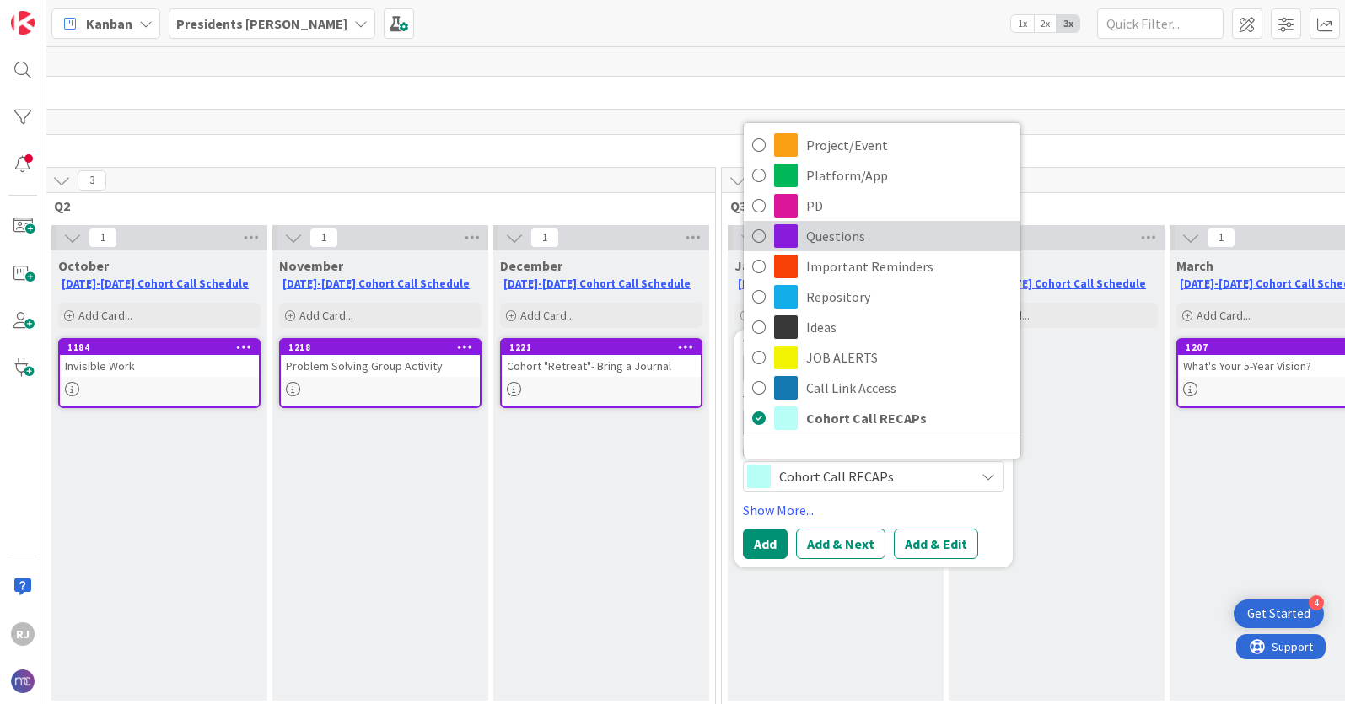
click at [832, 240] on span "Questions" at bounding box center [909, 235] width 206 height 25
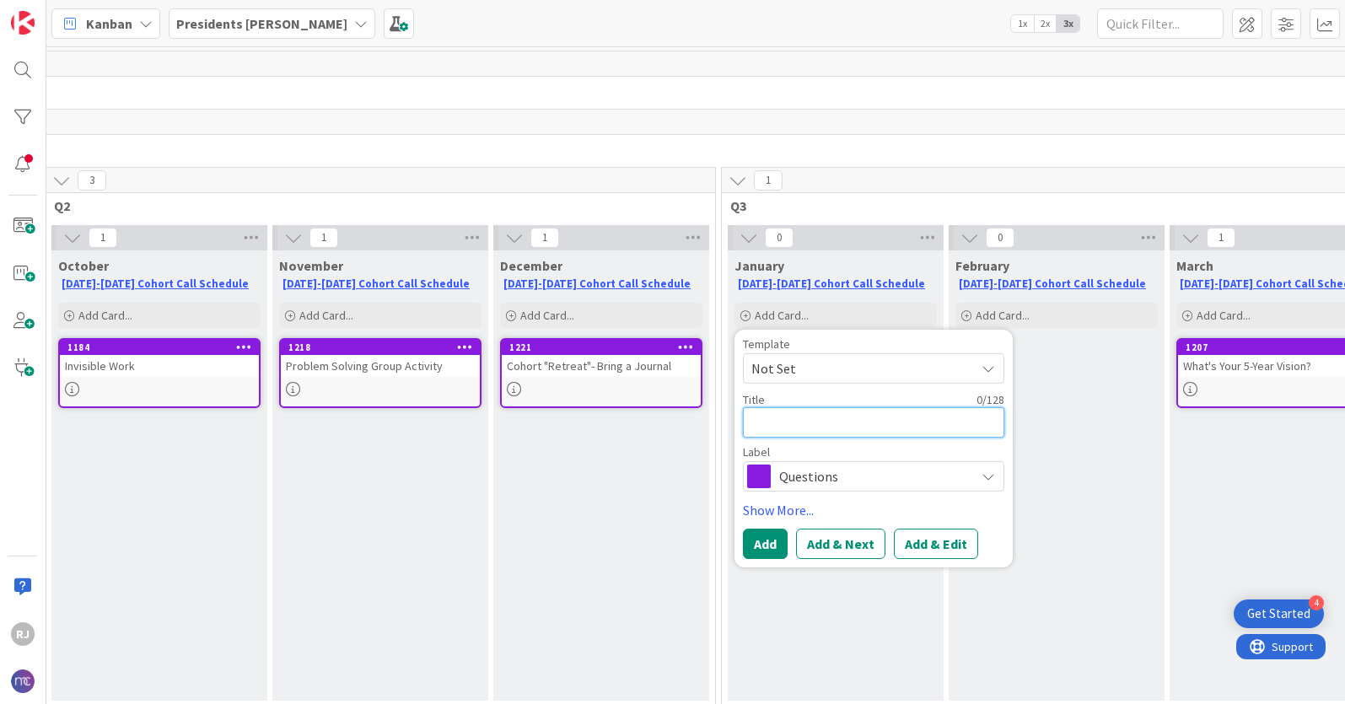
click at [821, 423] on textarea at bounding box center [873, 422] width 261 height 30
type textarea "x"
type textarea "C"
type textarea "x"
type textarea "Cr"
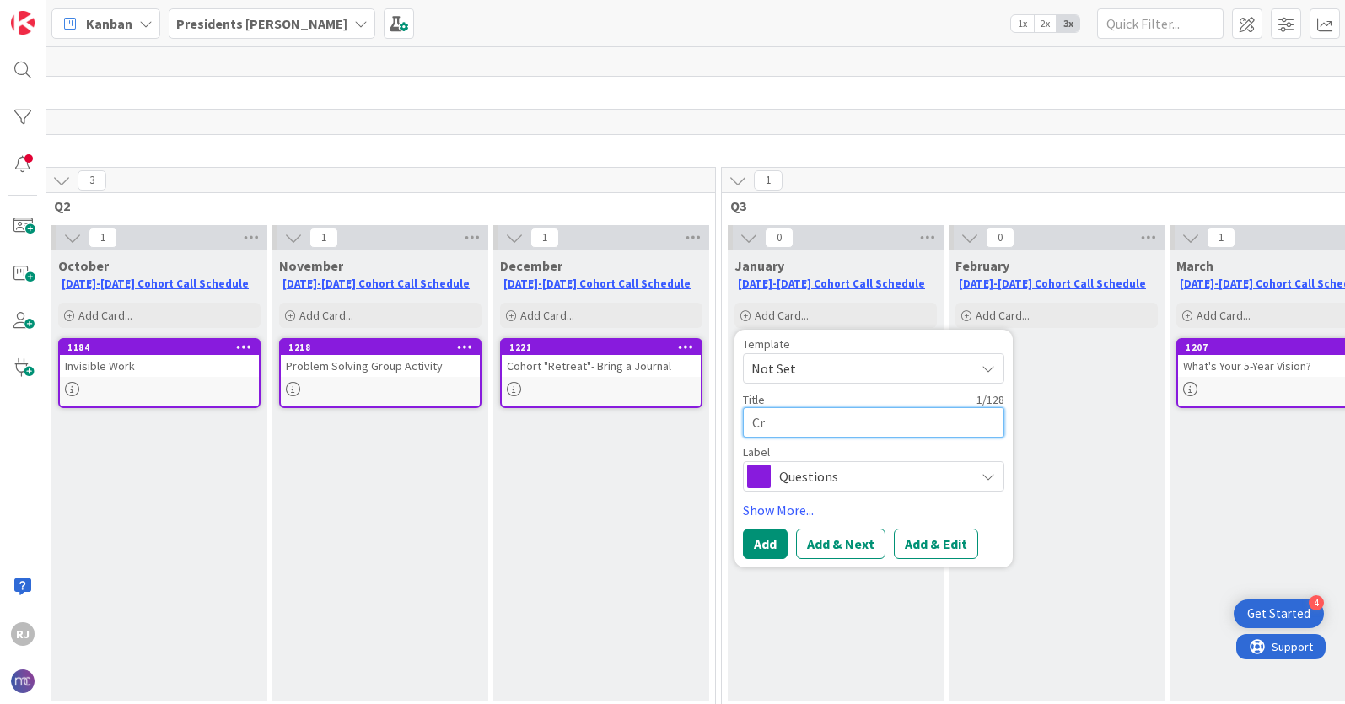
type textarea "x"
type textarea "Cre"
type textarea "x"
type textarea "Crea"
type textarea "x"
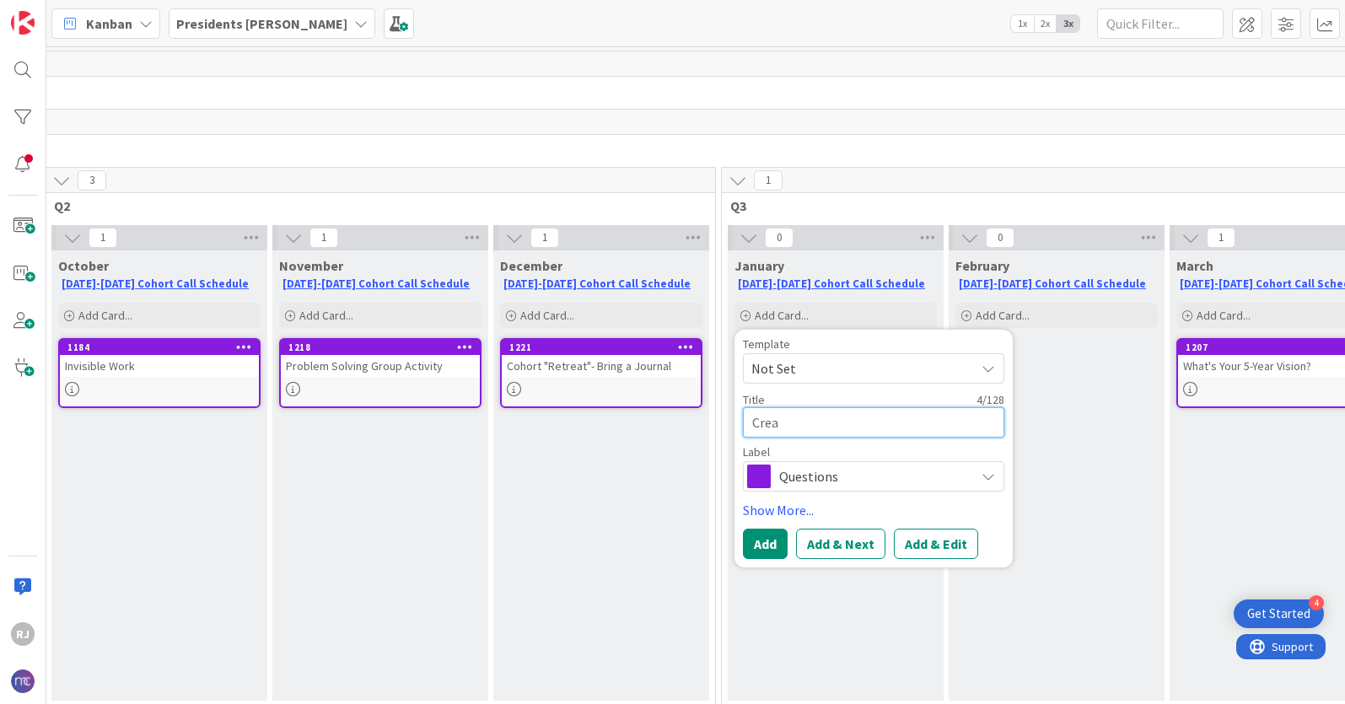
type textarea "Creat"
type textarea "x"
type textarea "Creati"
type textarea "x"
type textarea "Creatin"
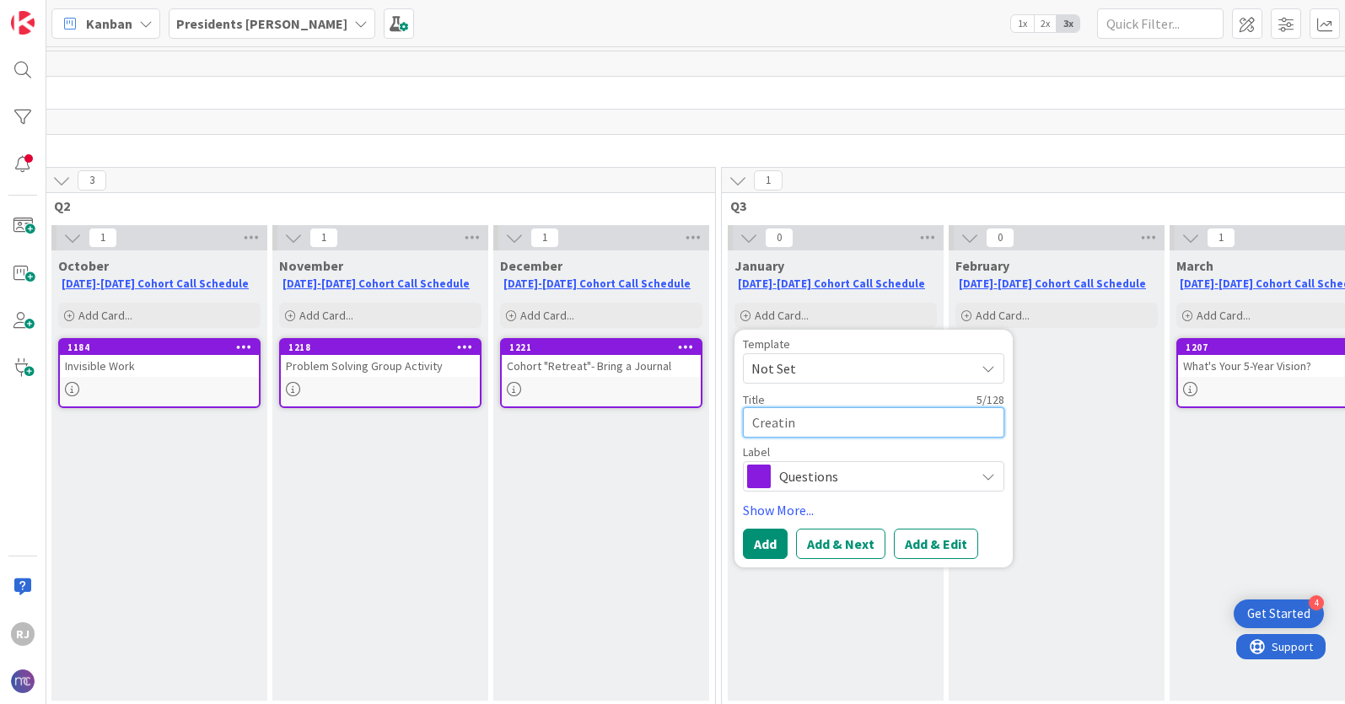
type textarea "x"
type textarea "Creating"
type textarea "x"
type textarea "Creating"
type textarea "x"
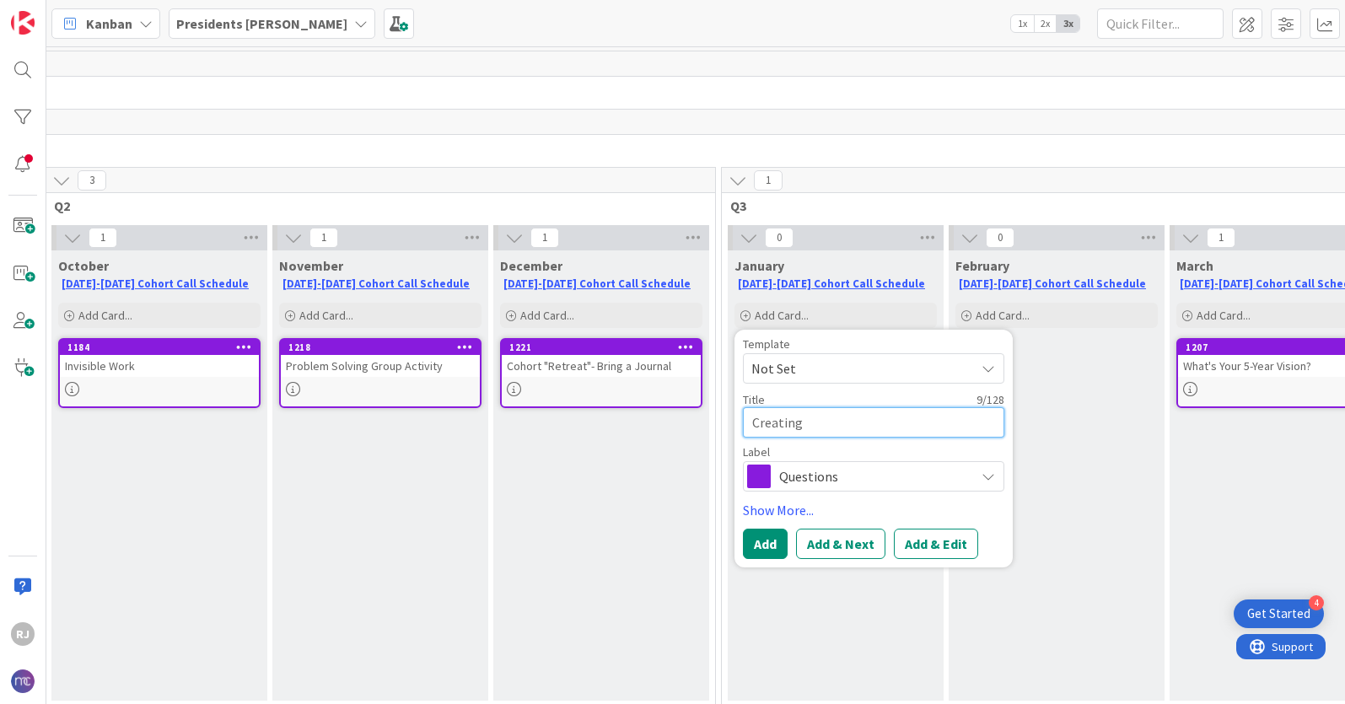
type textarea "Creating A"
type textarea "x"
type textarea "Creating Am"
type textarea "x"
type textarea "Creating Amb"
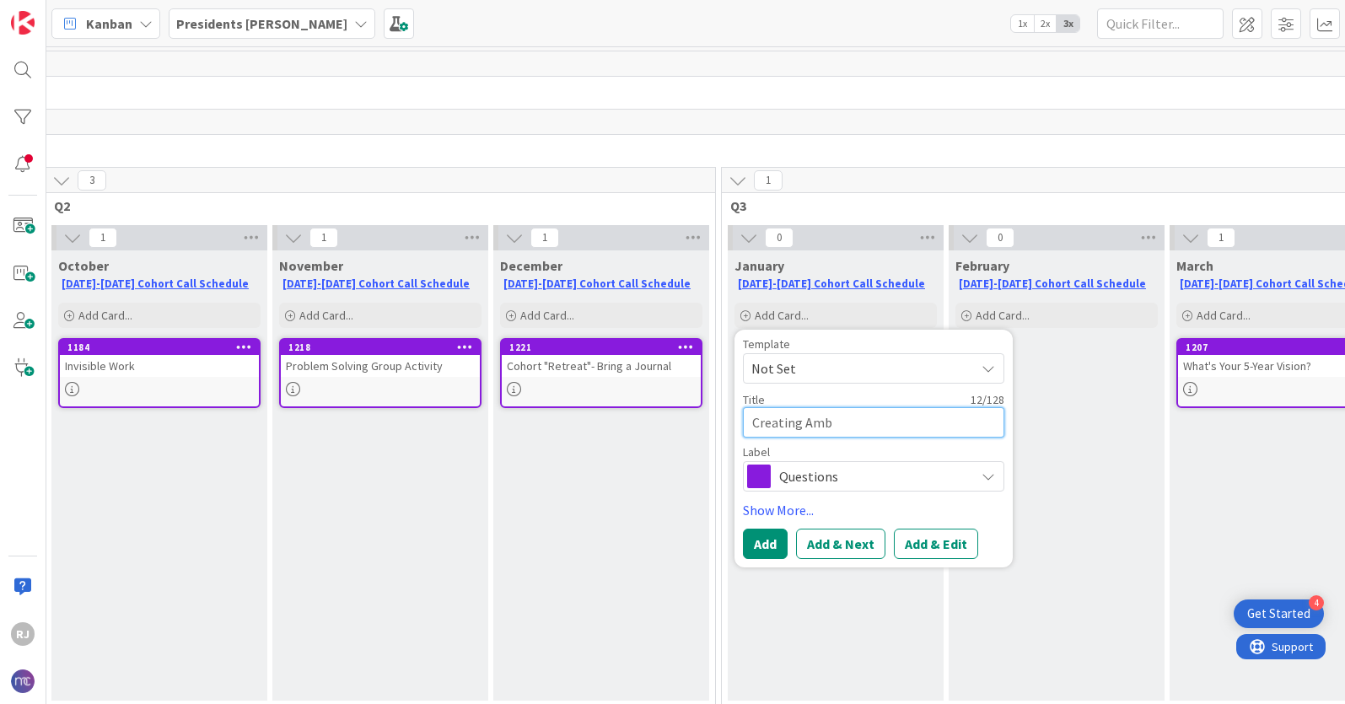
type textarea "x"
type textarea "Creating Amba"
type textarea "x"
type textarea "Creating Ambas"
type textarea "x"
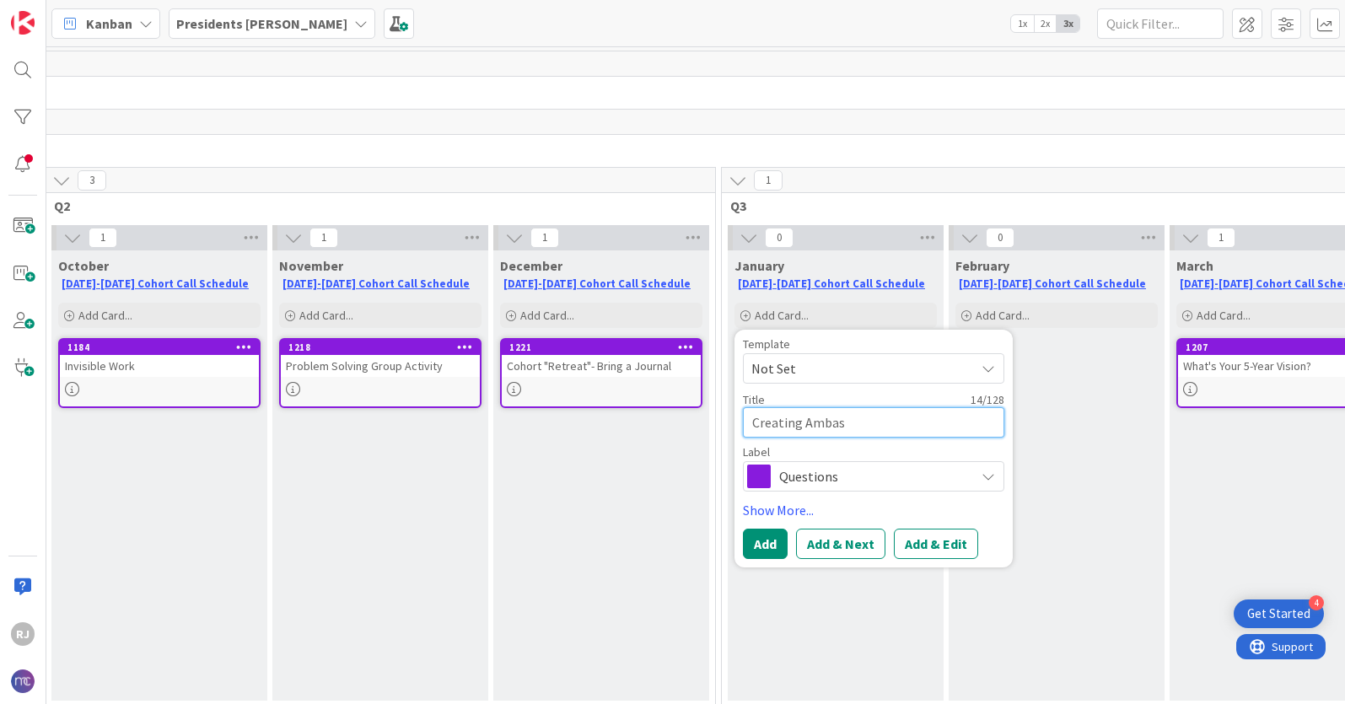
type textarea "Creating Ambass"
type textarea "x"
type textarea "Creating Ambassa"
type textarea "x"
type textarea "Creating Ambassad"
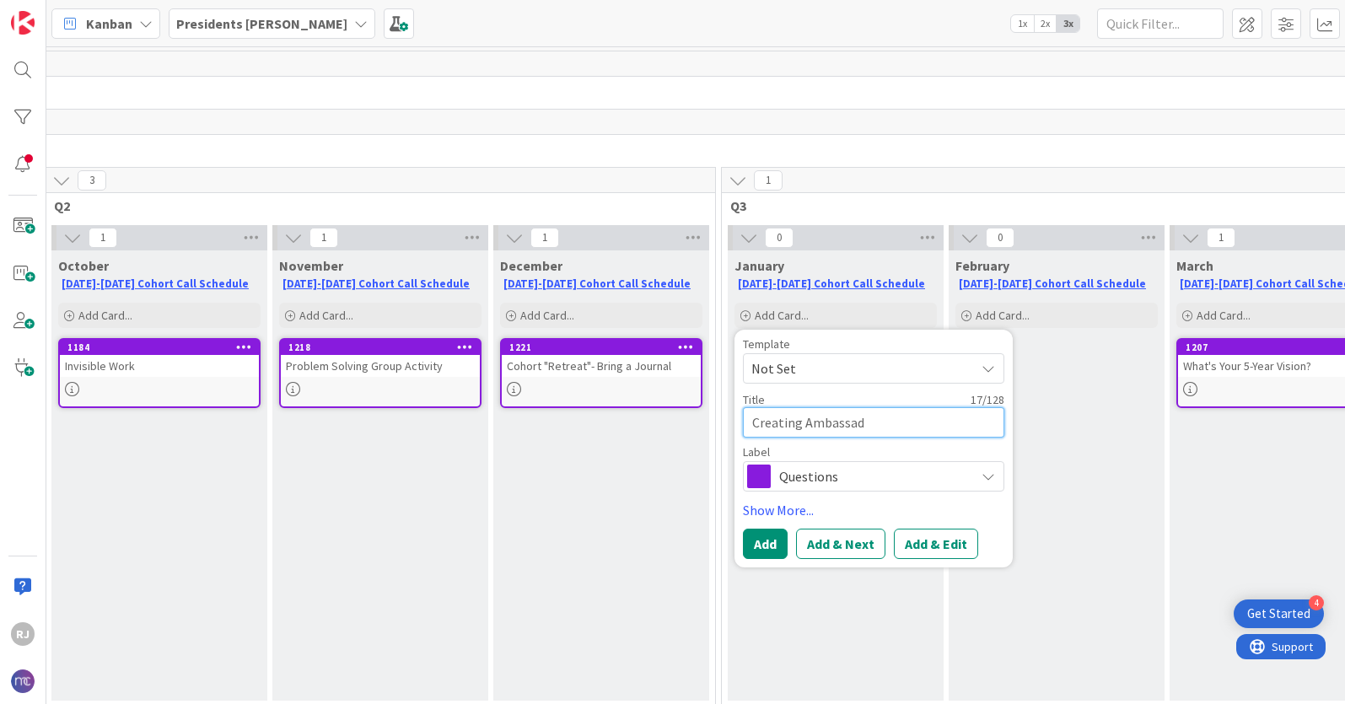
type textarea "x"
type textarea "Creating Ambassado"
type textarea "x"
type textarea "Creating Ambassador"
type textarea "x"
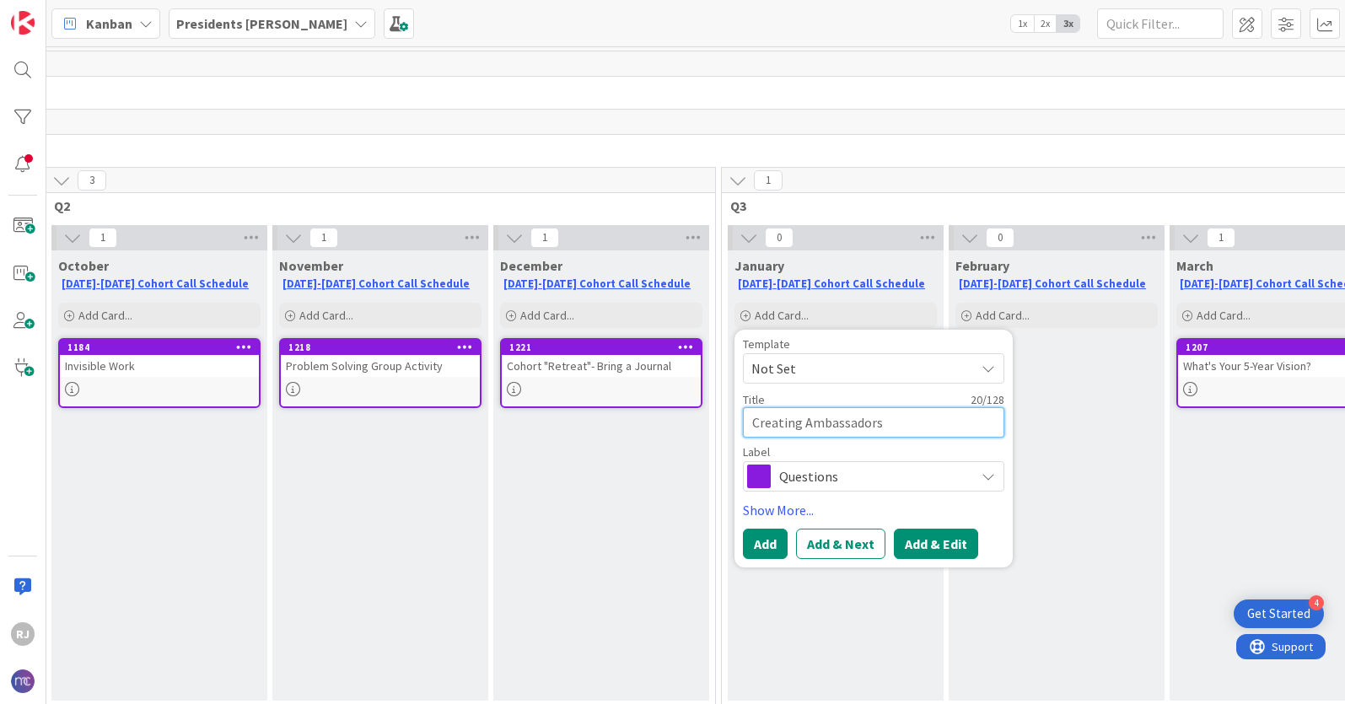
type textarea "Creating Ambassadors"
click at [950, 541] on button "Add & Edit" at bounding box center [936, 544] width 84 height 30
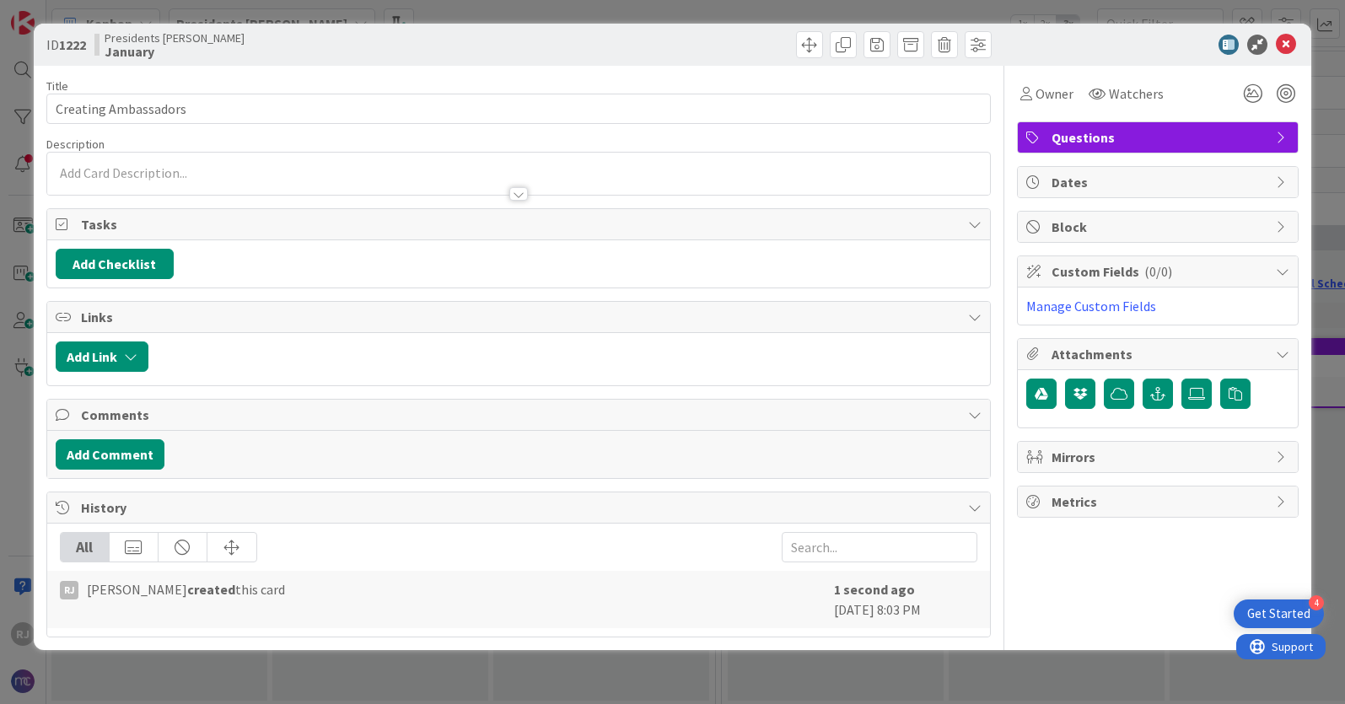
click at [317, 175] on div at bounding box center [518, 174] width 943 height 42
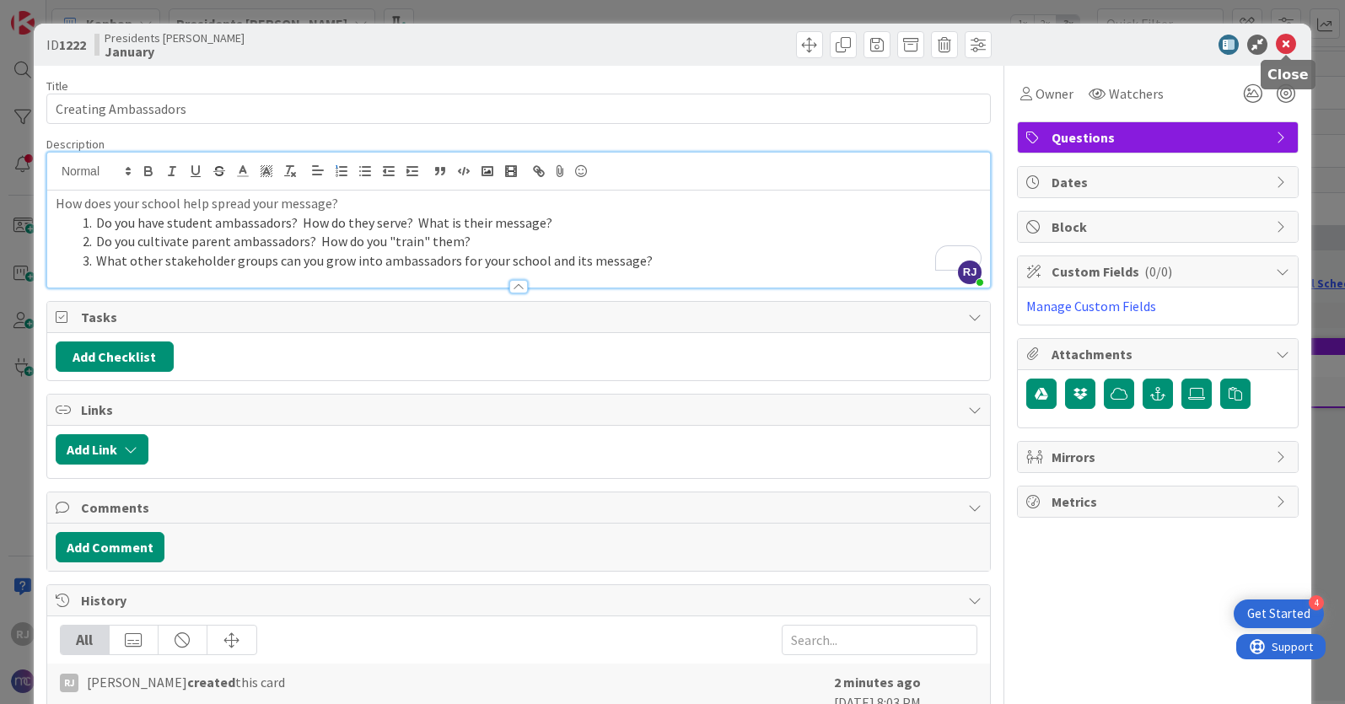
click at [1287, 40] on icon at bounding box center [1286, 45] width 20 height 20
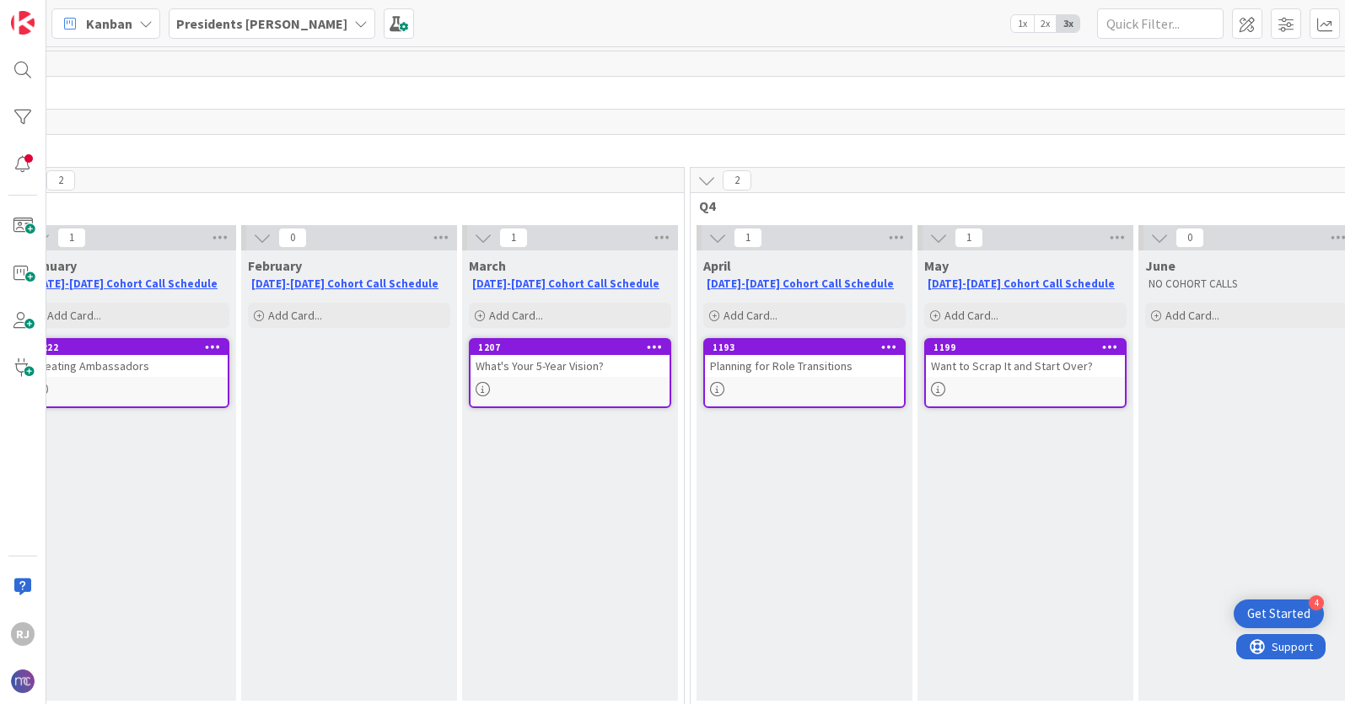
scroll to position [0, 1416]
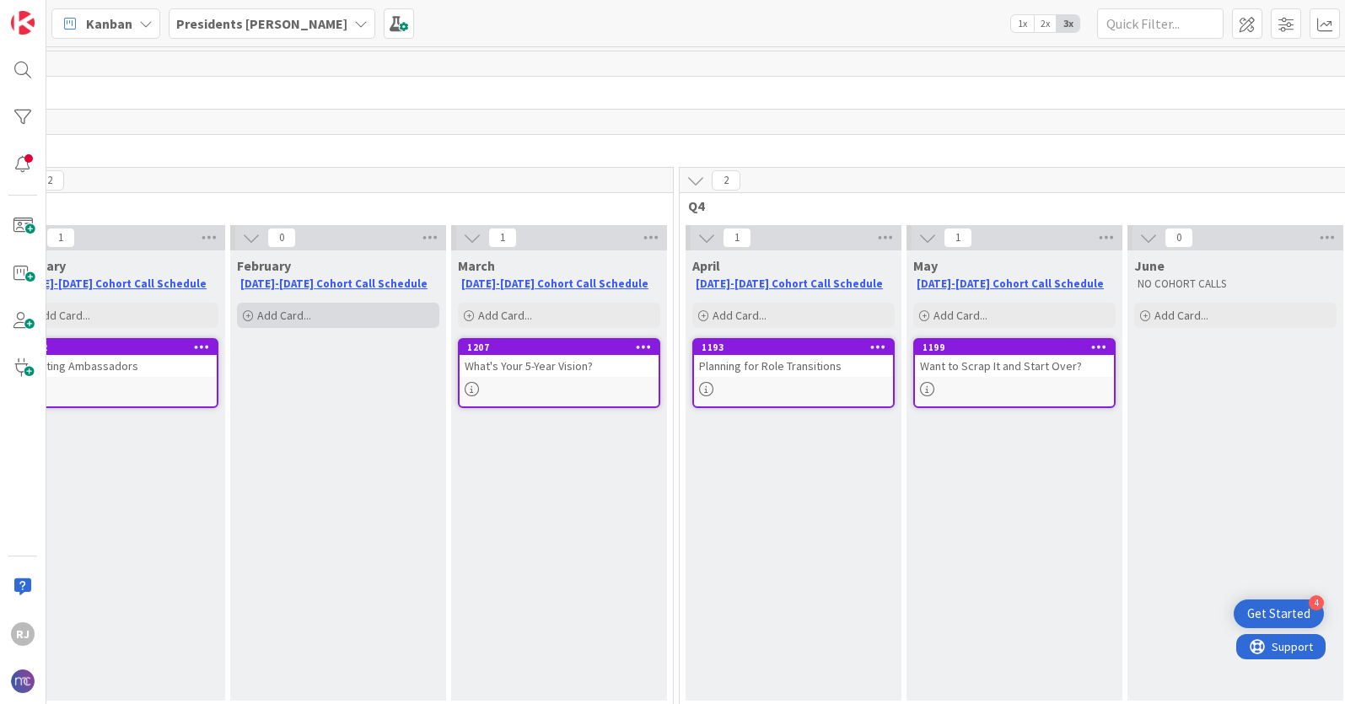
click at [277, 319] on span "Add Card..." at bounding box center [284, 315] width 54 height 15
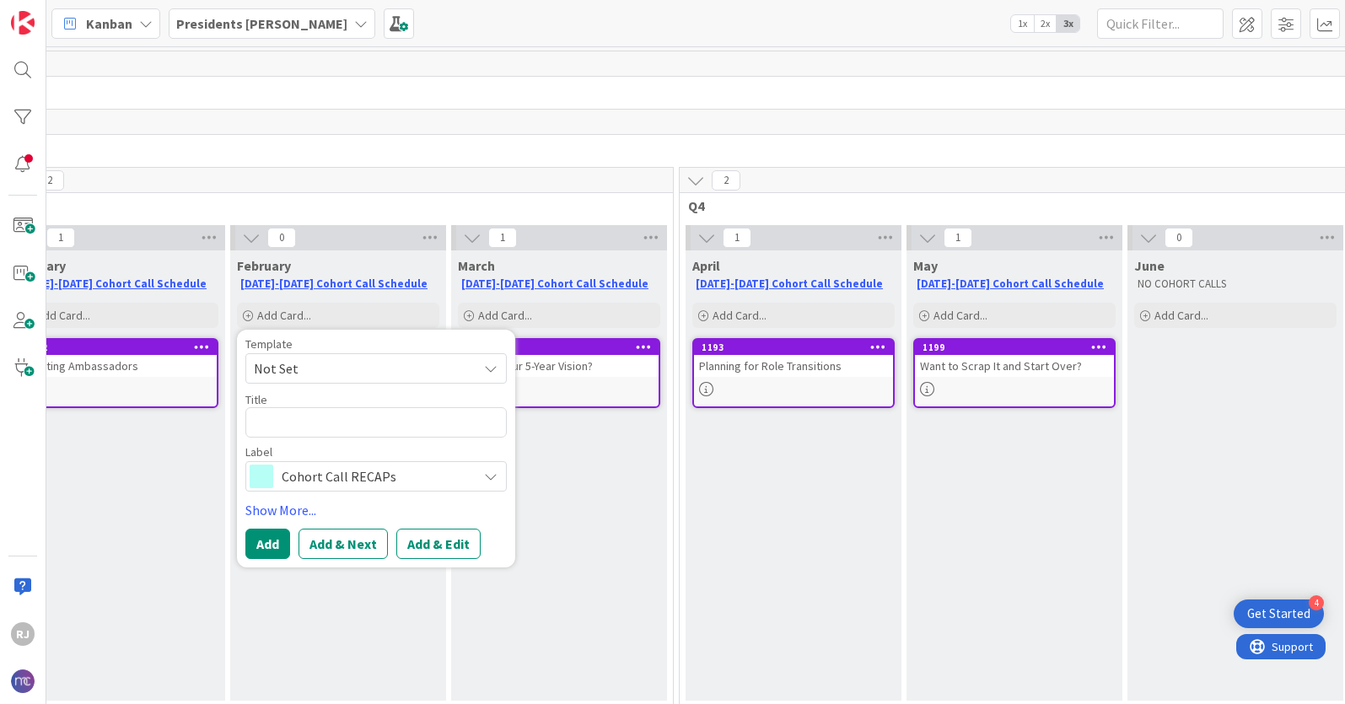
click at [291, 482] on span "Cohort Call RECAPs" at bounding box center [375, 477] width 187 height 24
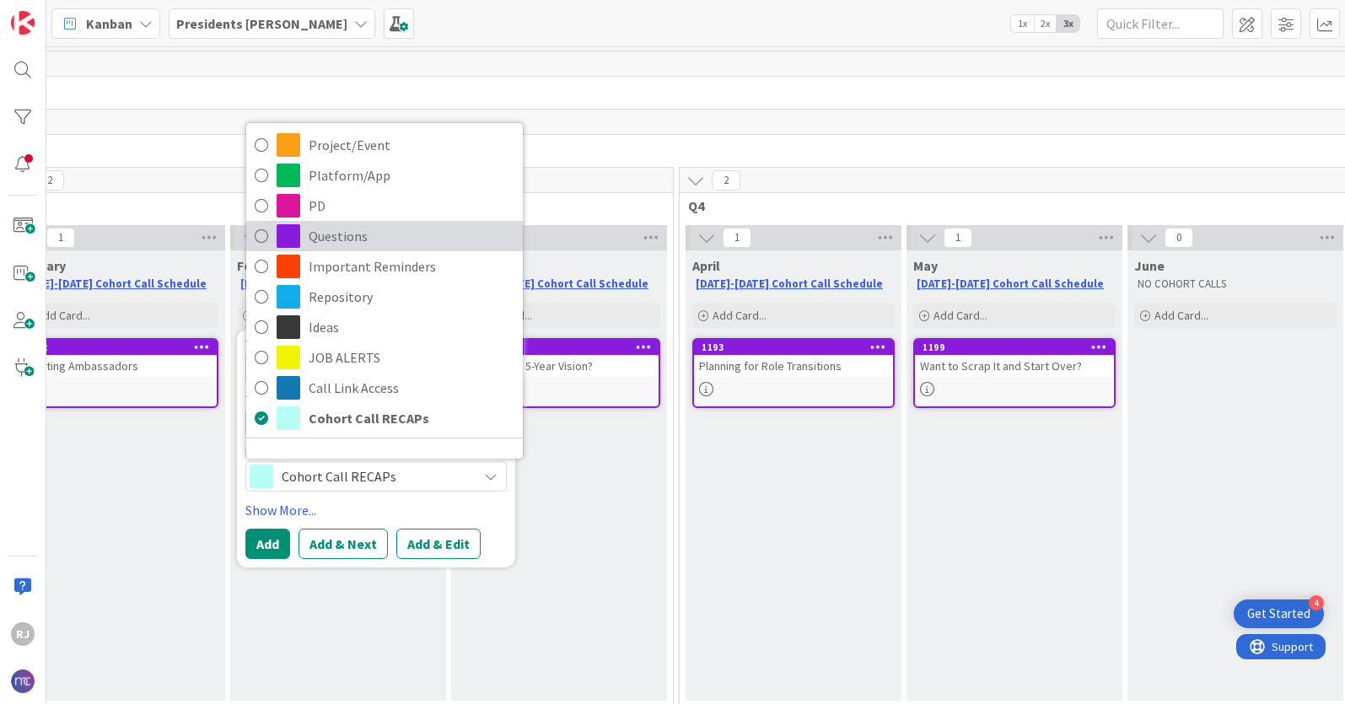
click at [359, 231] on span "Questions" at bounding box center [412, 235] width 206 height 25
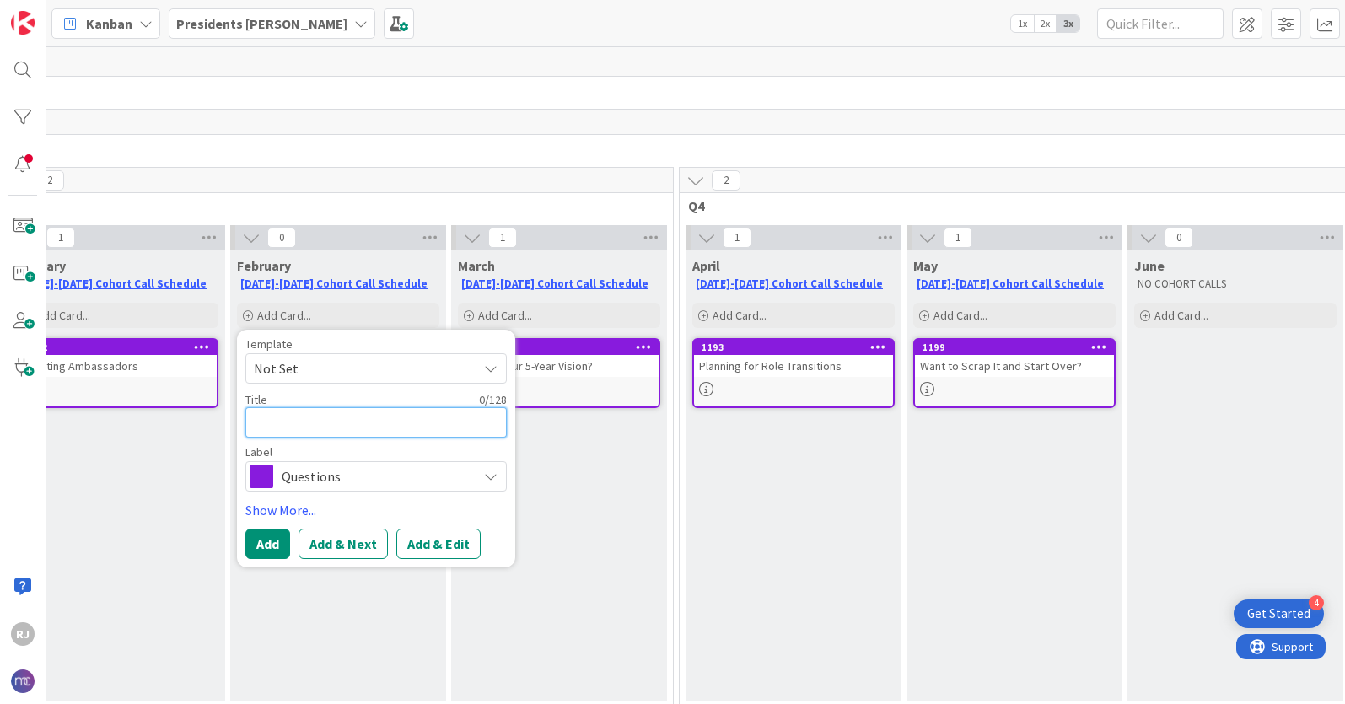
click at [296, 427] on textarea at bounding box center [375, 422] width 261 height 30
type textarea "x"
type textarea "B"
type textarea "x"
type textarea "Bl"
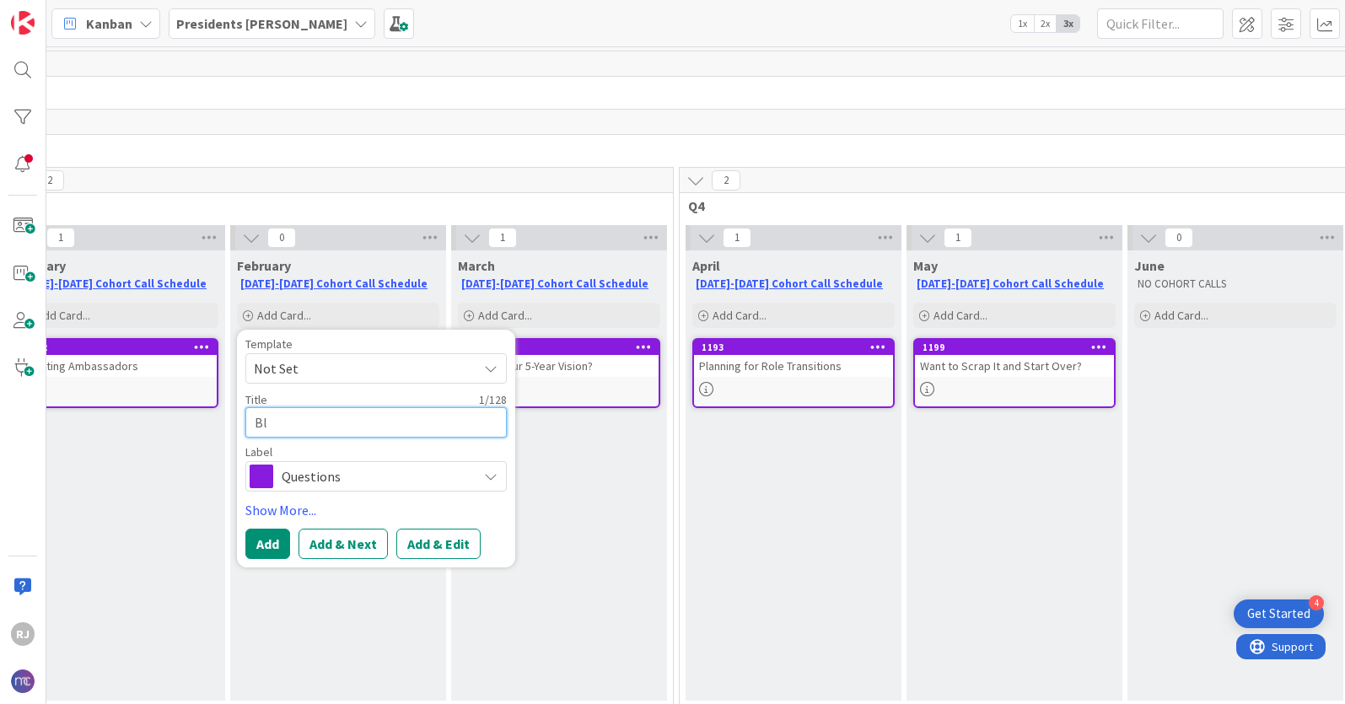
type textarea "x"
type textarea "Ble"
type textarea "x"
type textarea "Bles"
type textarea "x"
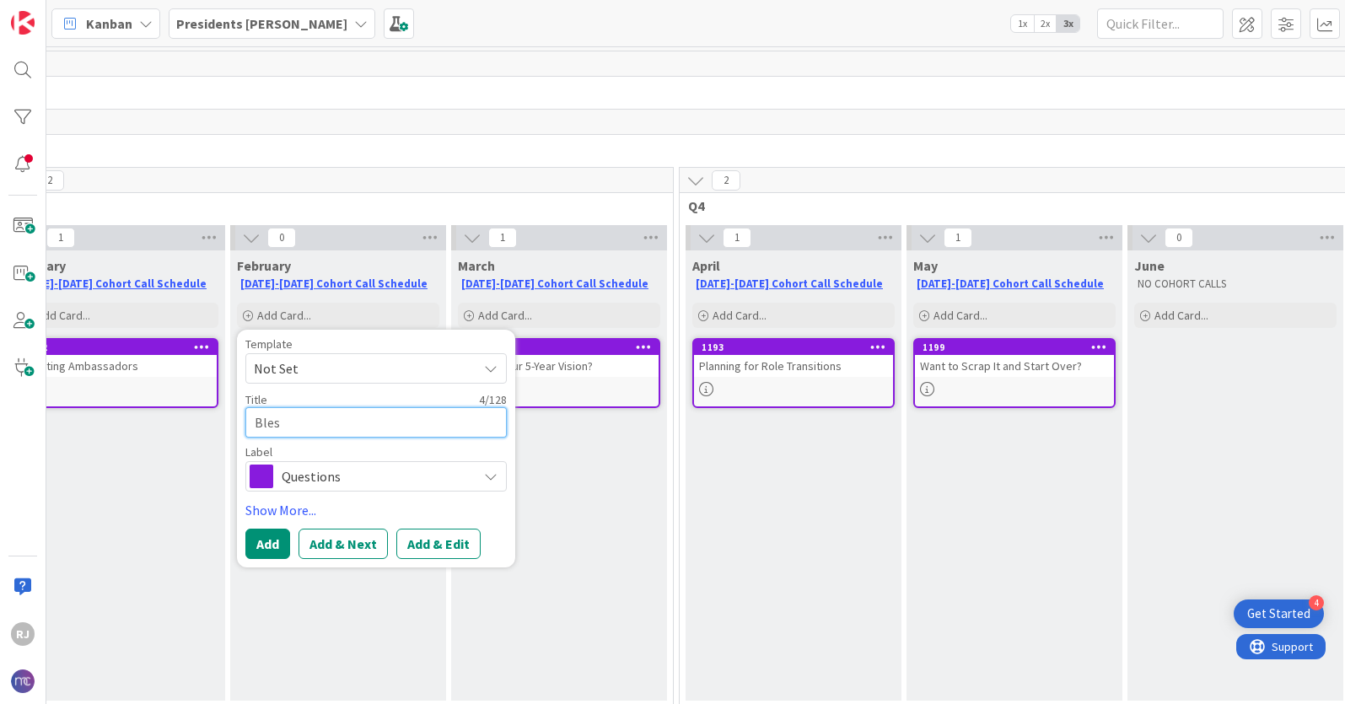
type textarea "Bless"
type textarea "x"
type textarea "Blessi"
type textarea "x"
type textarea "Blessin"
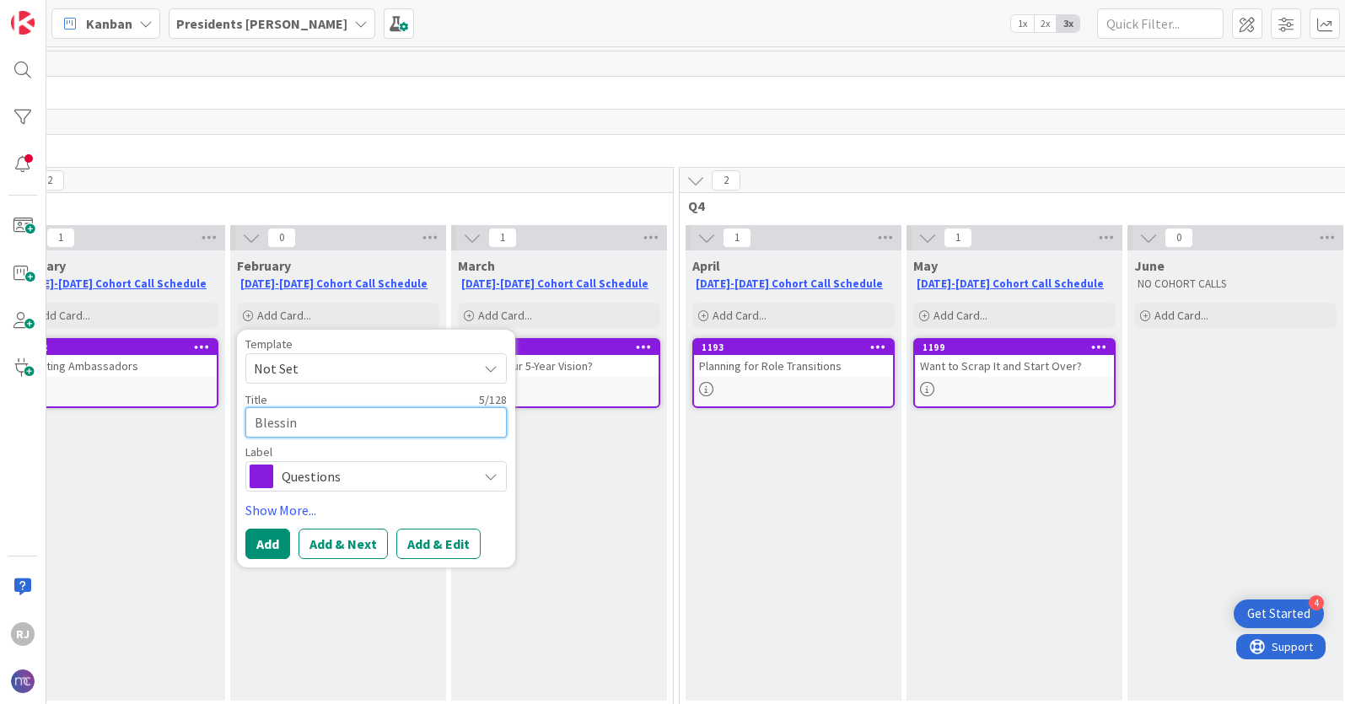
type textarea "x"
type textarea "Blessing"
type textarea "x"
type textarea "Blessing"
type textarea "x"
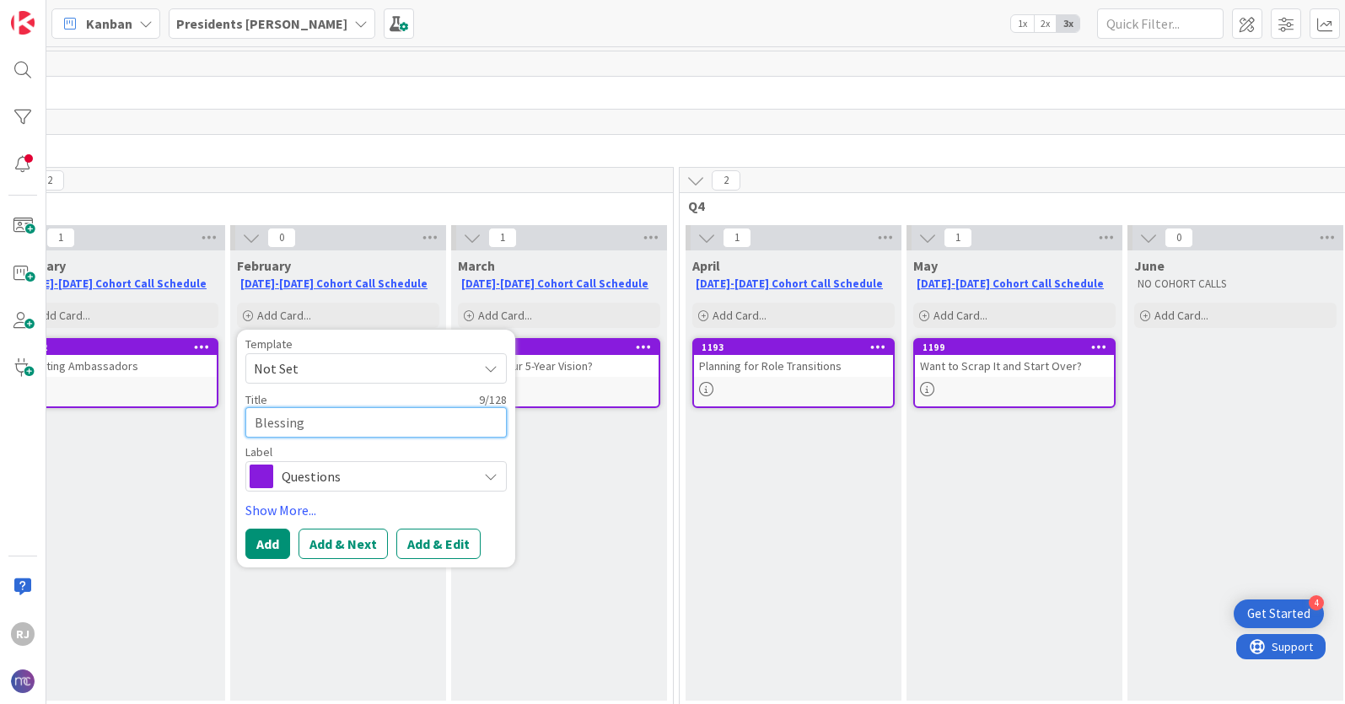
type textarea "Blessing t"
type textarea "x"
type textarea "Blessing the"
type textarea "x"
type textarea "Blessing the"
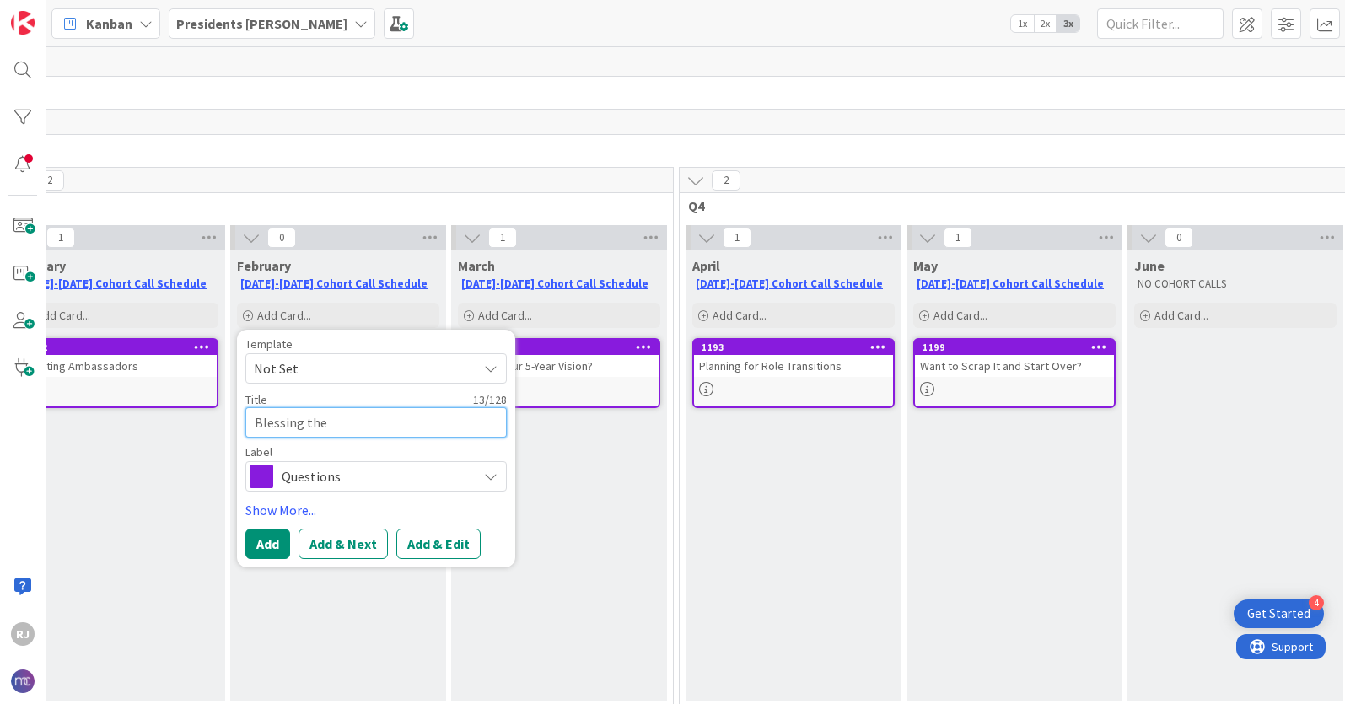
type textarea "x"
type textarea "Blessing the Me"
type textarea "x"
type textarea "Blessing the Mes"
type textarea "x"
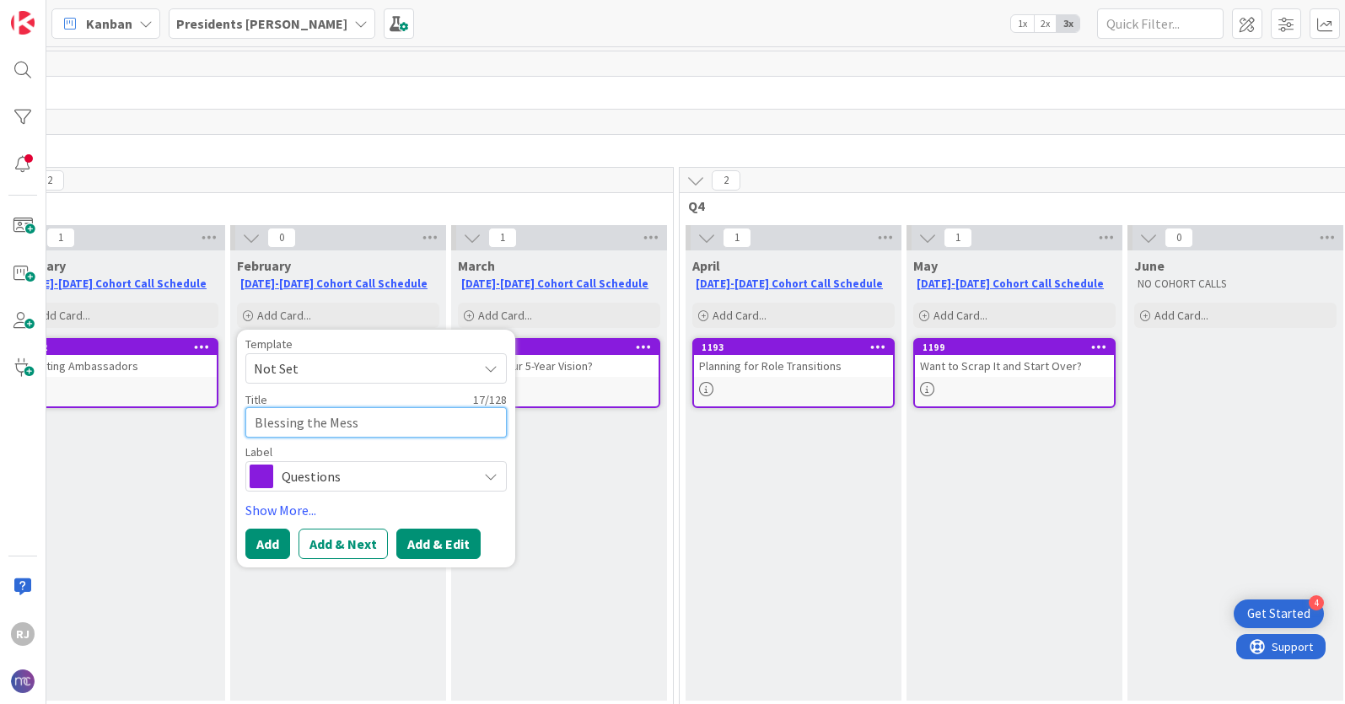
type textarea "Blessing the Mess"
click at [452, 542] on button "Add & Edit" at bounding box center [438, 544] width 84 height 30
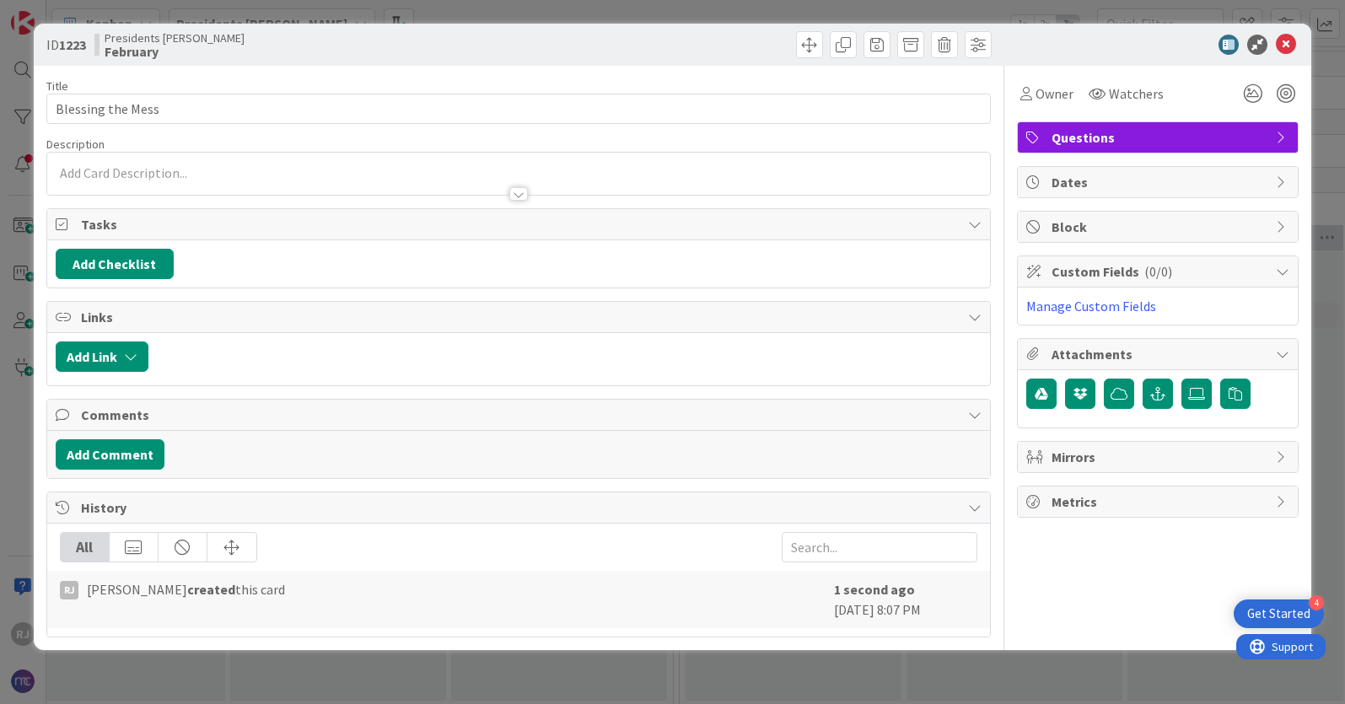
click at [69, 167] on div at bounding box center [518, 174] width 943 height 42
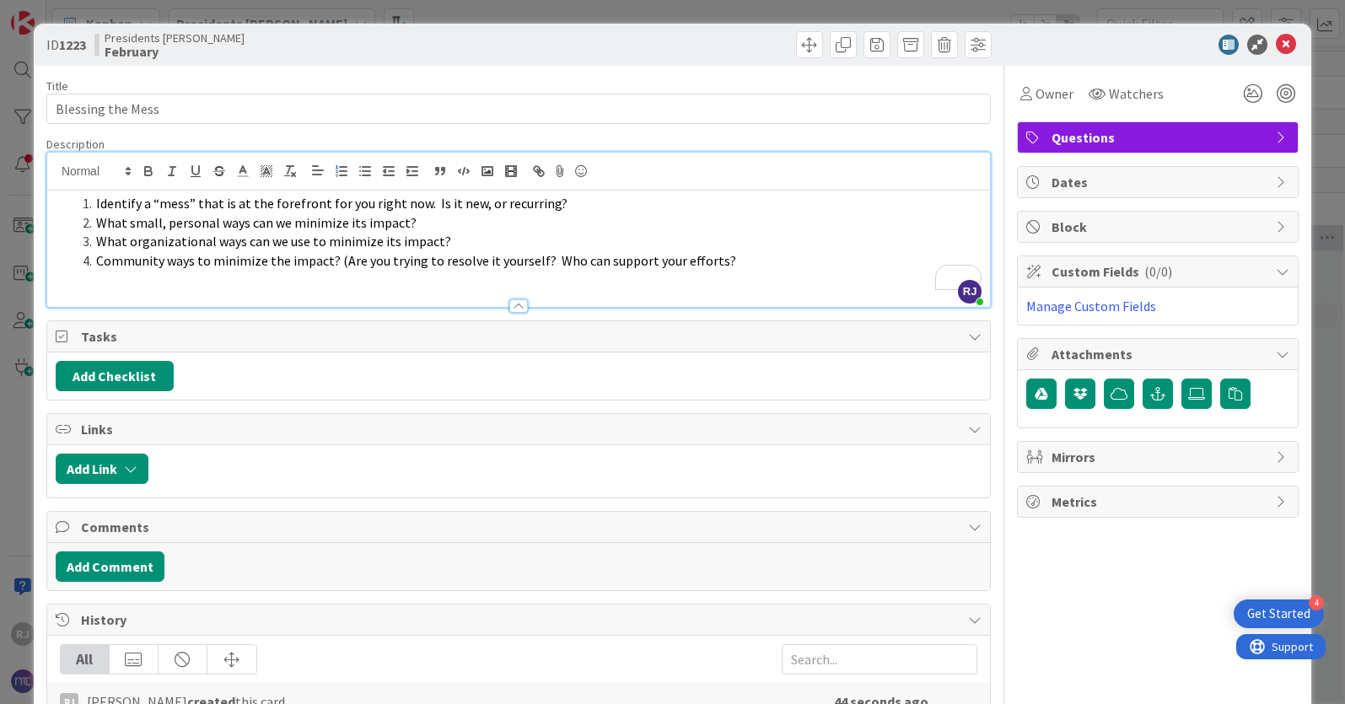
click at [225, 243] on span "What organizational ways can we use to minimize its impact?" at bounding box center [273, 241] width 355 height 17
click at [293, 239] on span "What organizational methods can we use to minimize its impact?" at bounding box center [285, 241] width 379 height 17
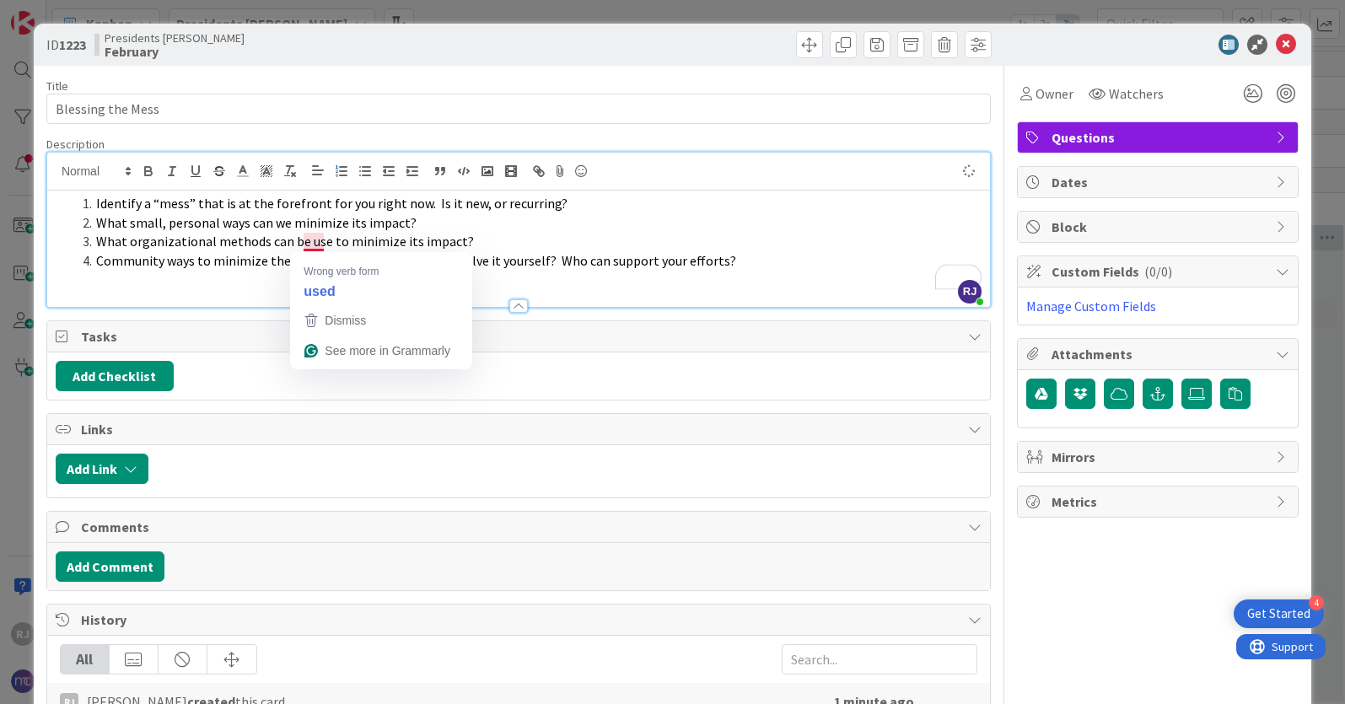
click at [313, 242] on span "What organizational methods can be use to minimize its impact?" at bounding box center [285, 241] width 378 height 17
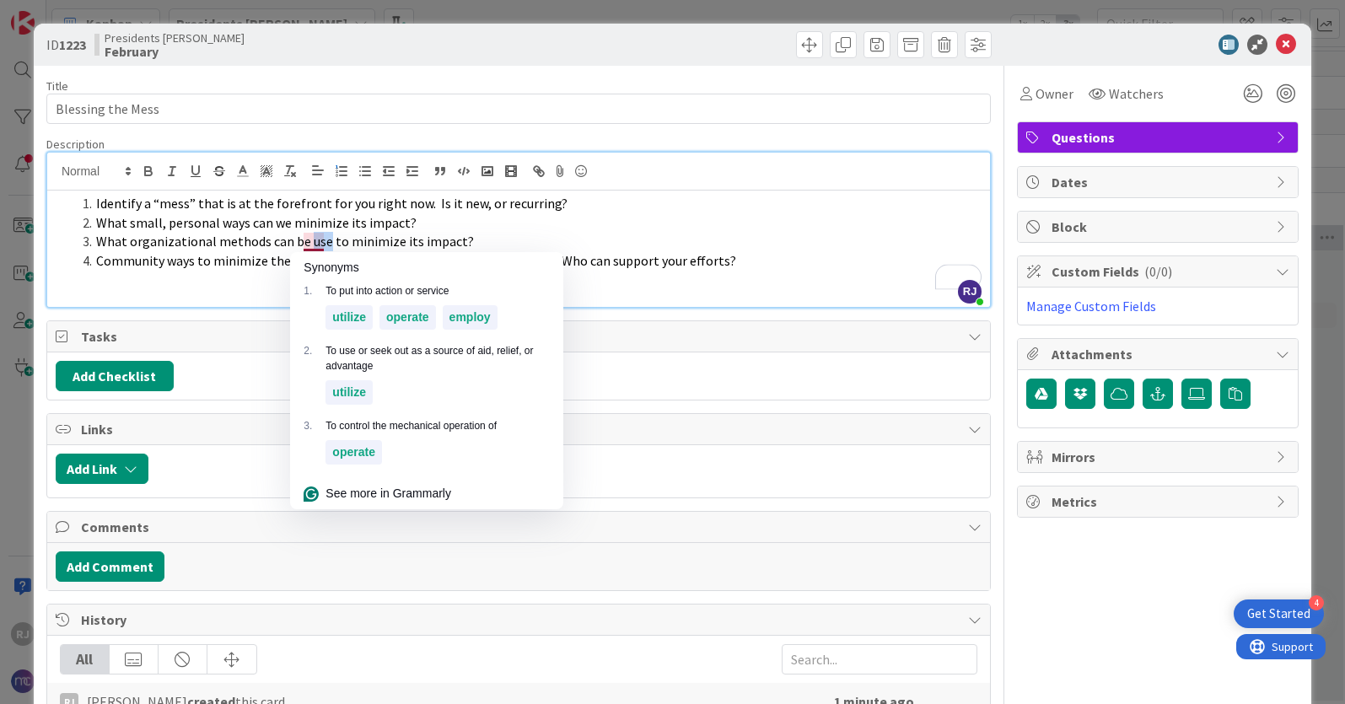
click at [313, 239] on span "What organizational methods can be use to minimize its impact?" at bounding box center [285, 241] width 378 height 17
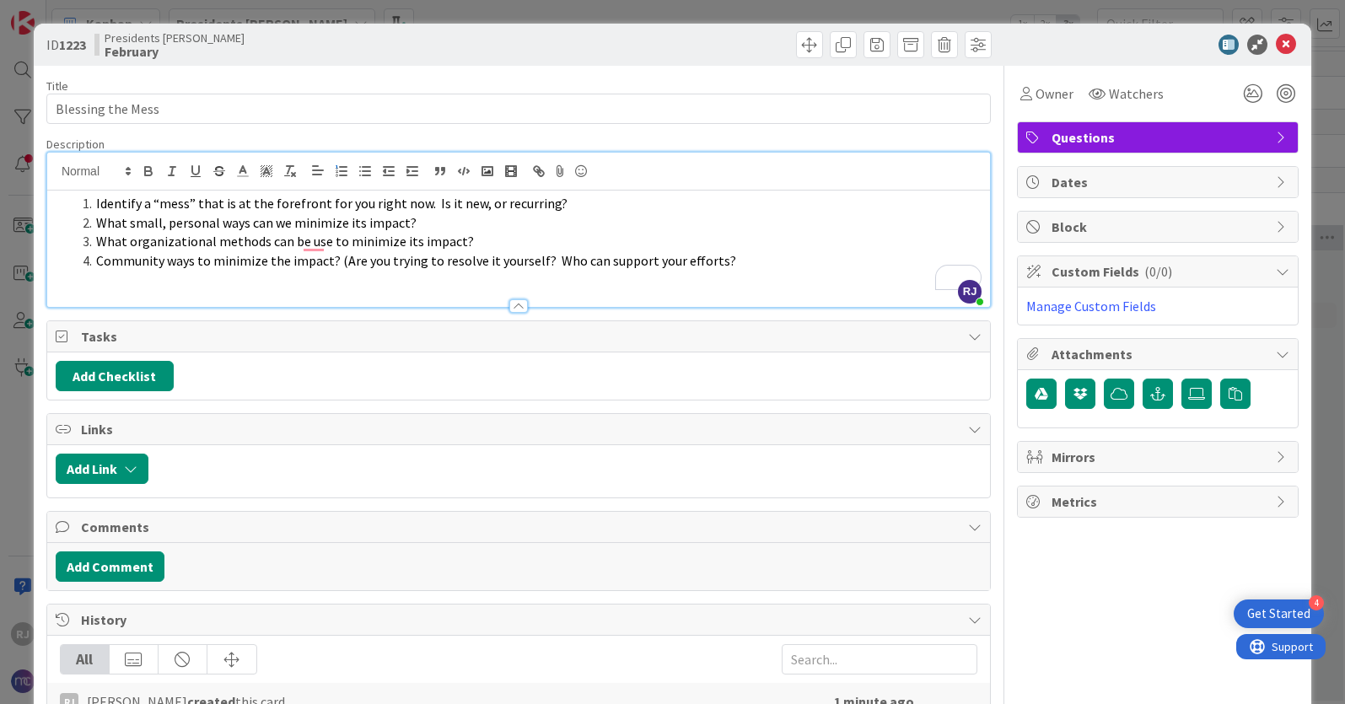
click at [365, 234] on span "What organizational methods can be use to minimize its impact?" at bounding box center [285, 241] width 378 height 17
click at [315, 239] on span "What organizational methods can be use to minimize its impact?" at bounding box center [285, 241] width 378 height 17
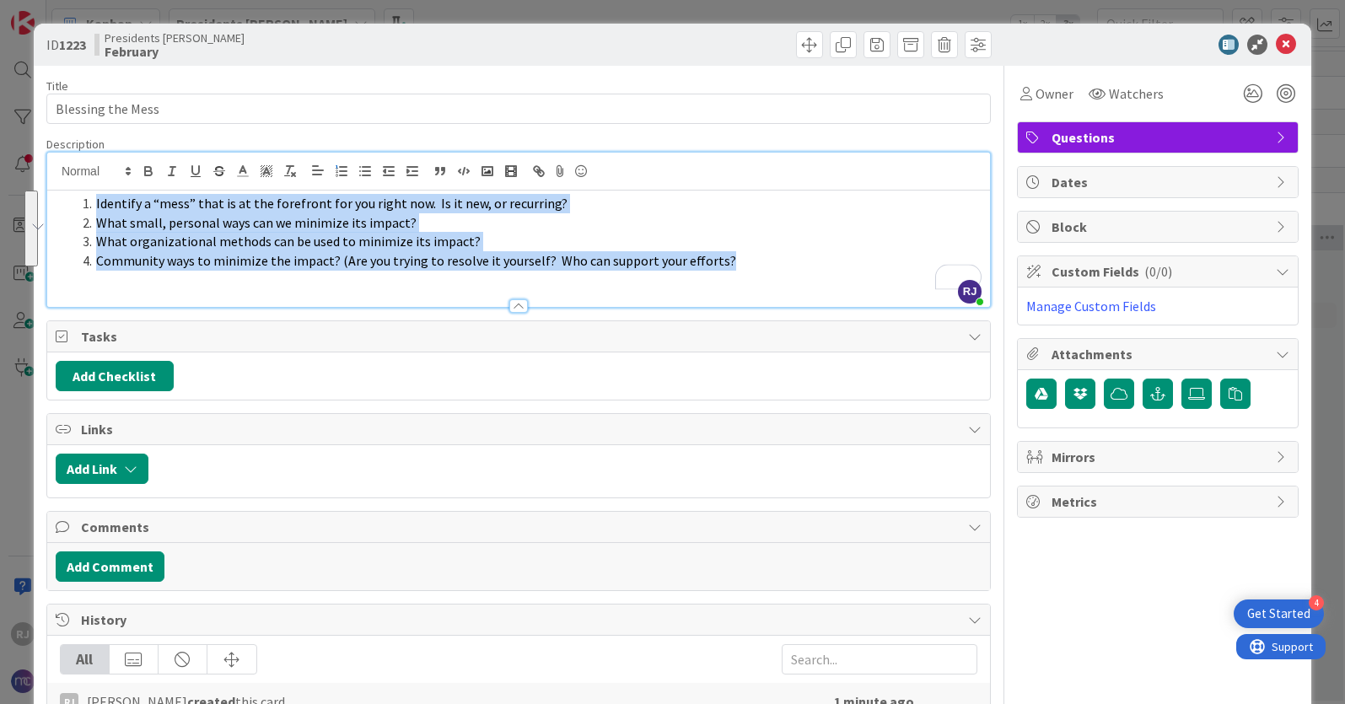
drag, startPoint x: 720, startPoint y: 256, endPoint x: 96, endPoint y: 205, distance: 626.1
click at [96, 205] on ol "Identify a “mess” that is at the forefront for you right now. Is it new, or rec…" at bounding box center [519, 232] width 926 height 77
copy ol "Identify a “mess” that is at the forefront for you right now. Is it new, or rec…"
click at [853, 214] on li "What small, personal ways can we minimize its impact?" at bounding box center [529, 222] width 906 height 19
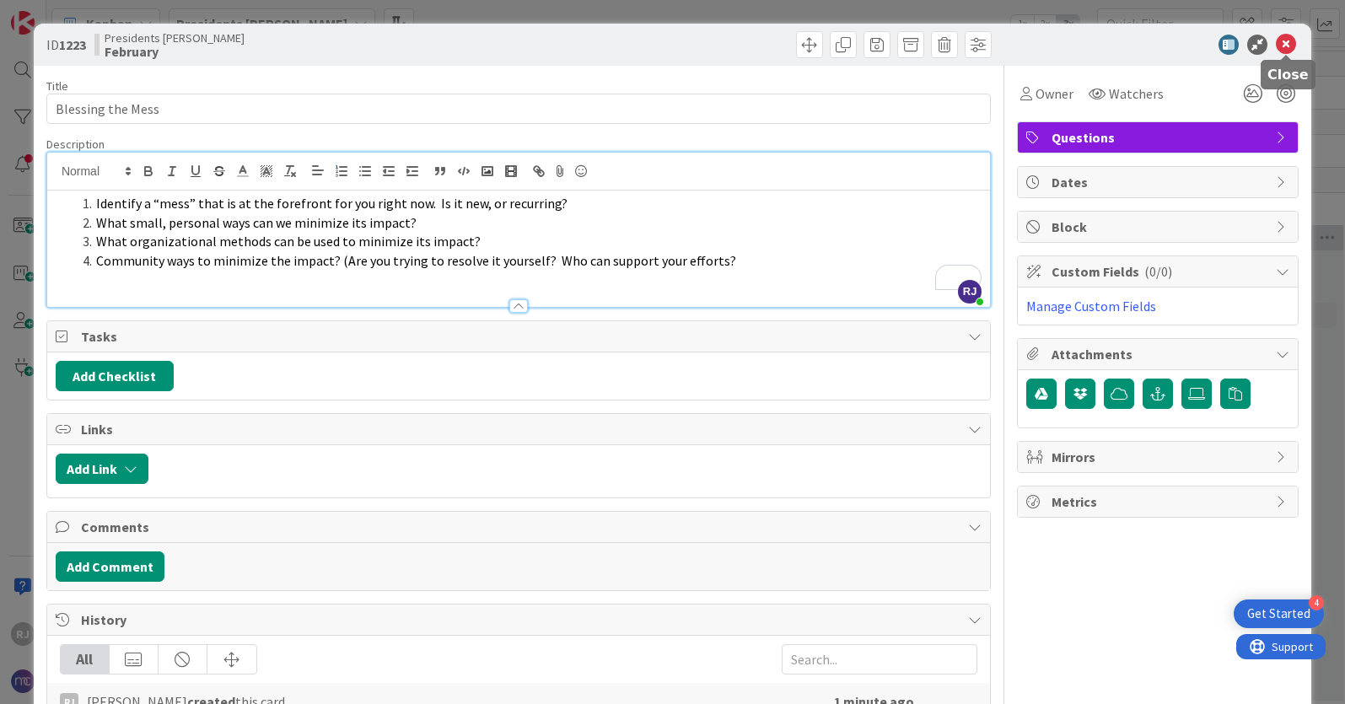
click at [1291, 39] on icon at bounding box center [1286, 45] width 20 height 20
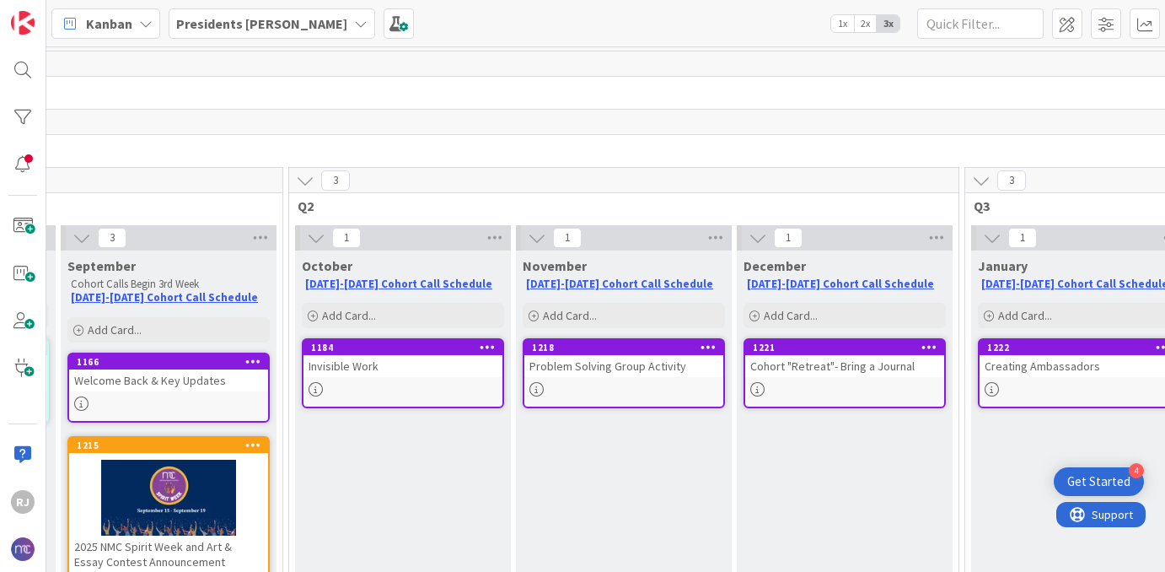
scroll to position [0, 478]
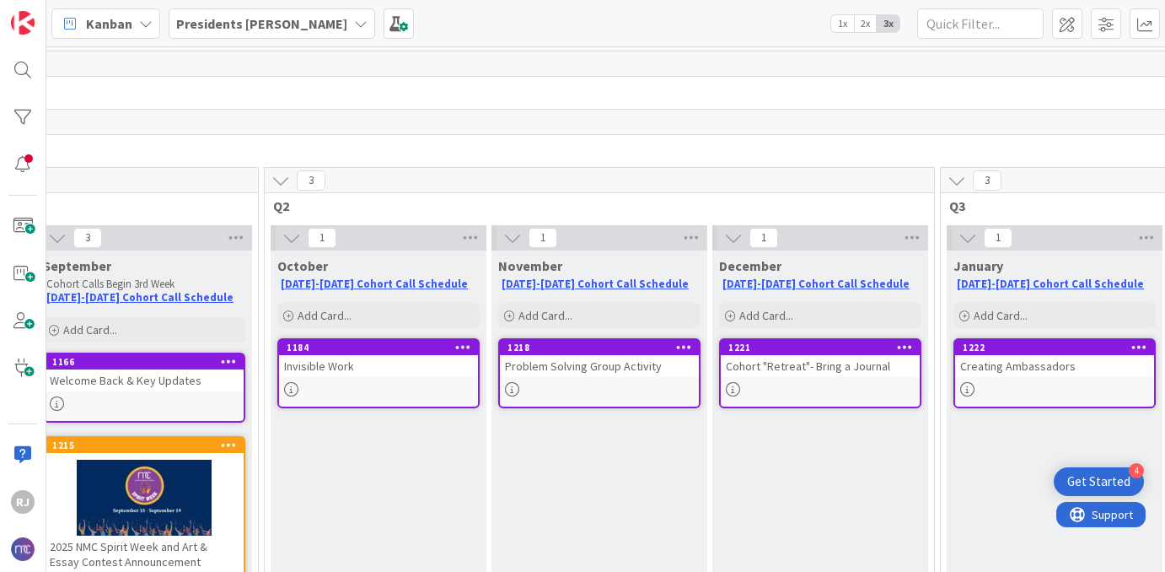
click at [637, 363] on div "Problem Solving Group Activity" at bounding box center [599, 366] width 199 height 22
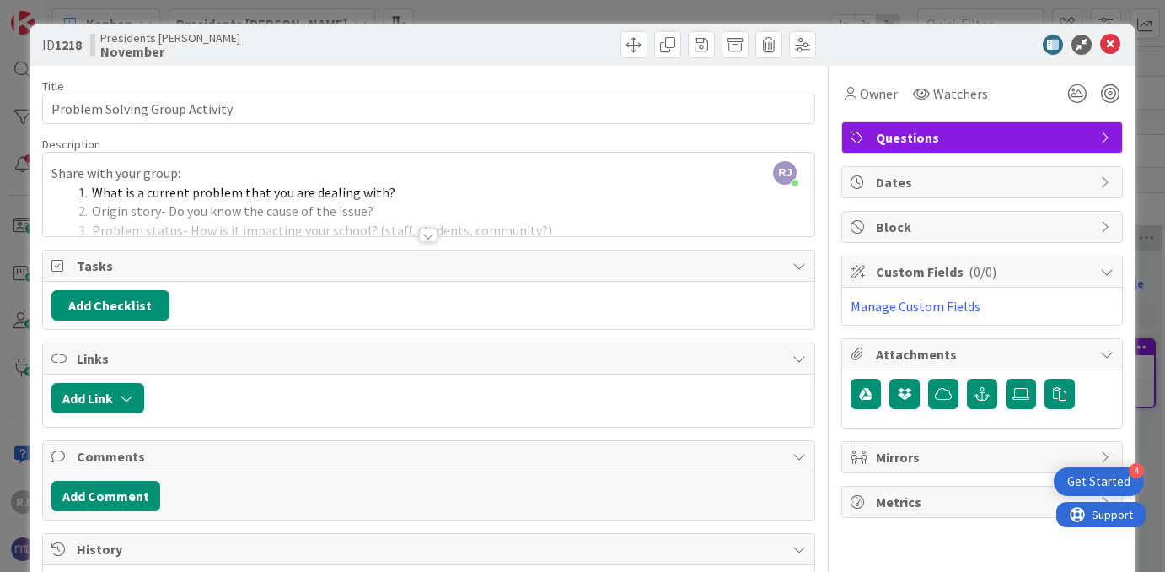
click at [431, 232] on div at bounding box center [428, 235] width 19 height 13
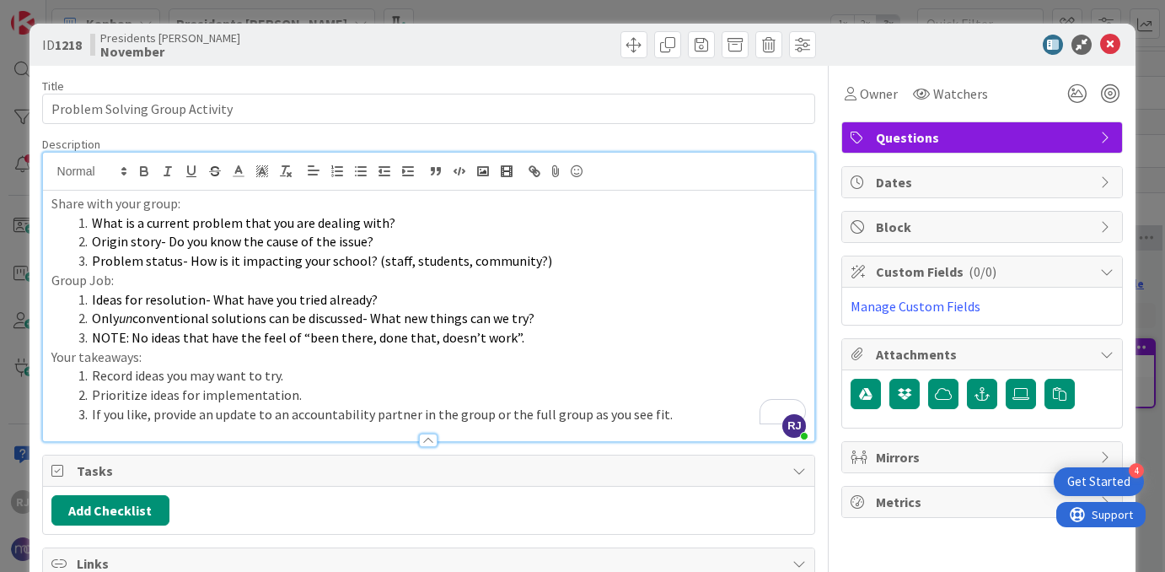
click at [677, 417] on li "If you like, provide an update to an accountability partner in the group or the…" at bounding box center [439, 414] width 735 height 19
click at [675, 43] on span at bounding box center [667, 44] width 27 height 27
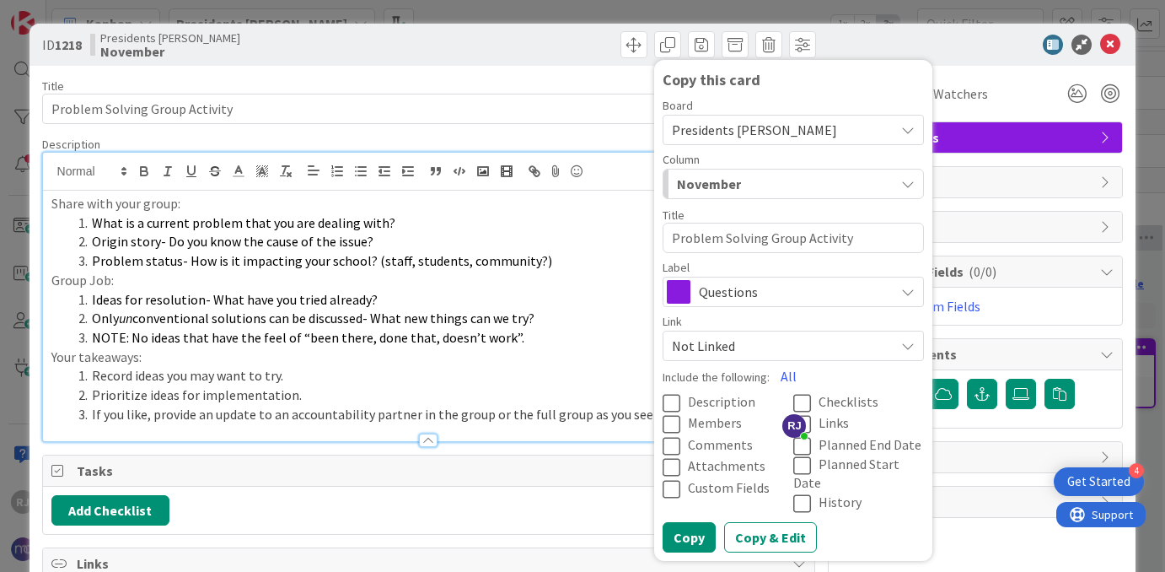
click at [752, 125] on span "Presidents Cohort Calls" at bounding box center [754, 129] width 165 height 17
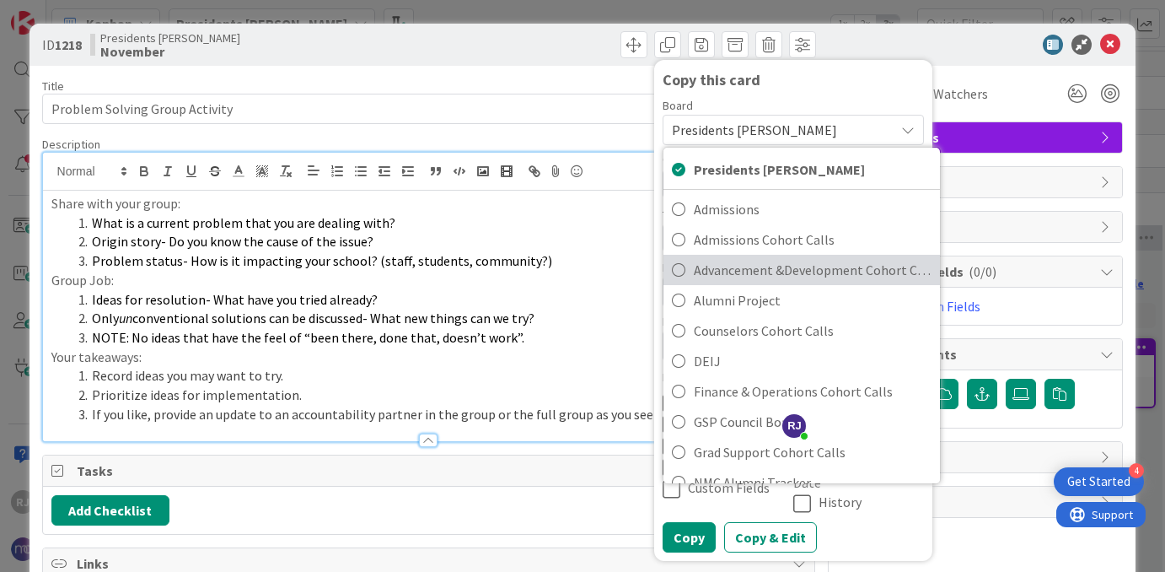
click at [762, 272] on span "Advancement &Development Cohort Calls" at bounding box center [813, 269] width 238 height 25
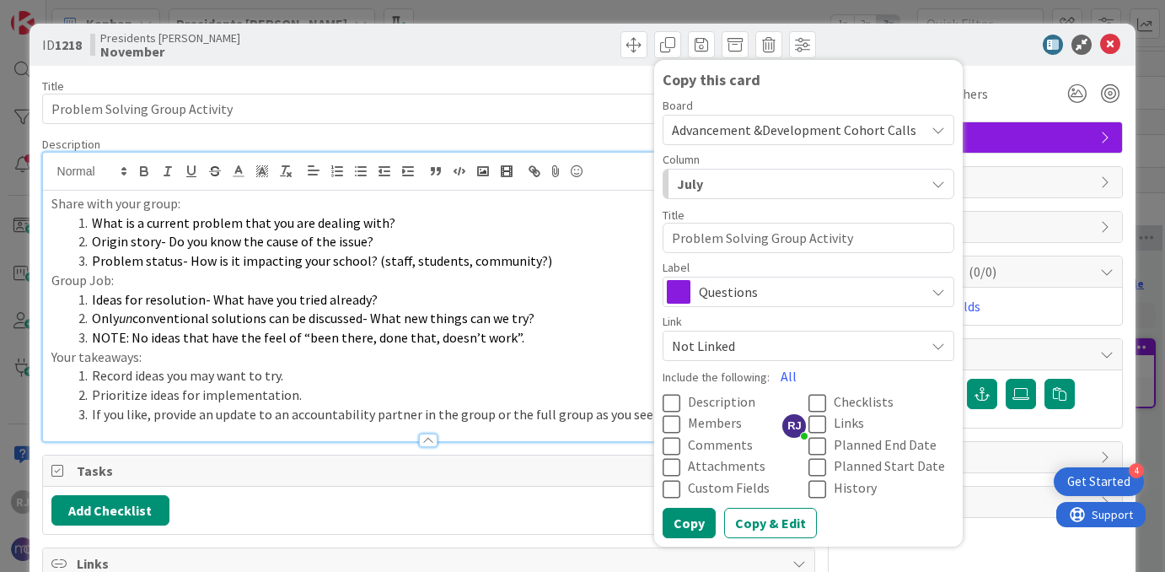
click at [759, 186] on div "July" at bounding box center [799, 183] width 252 height 27
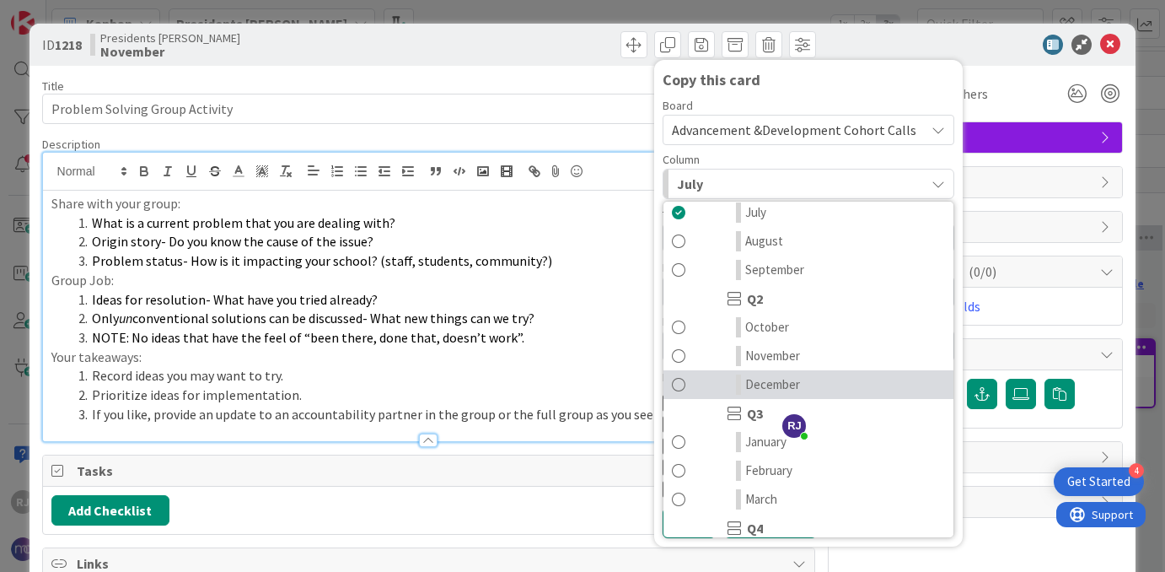
scroll to position [103, 0]
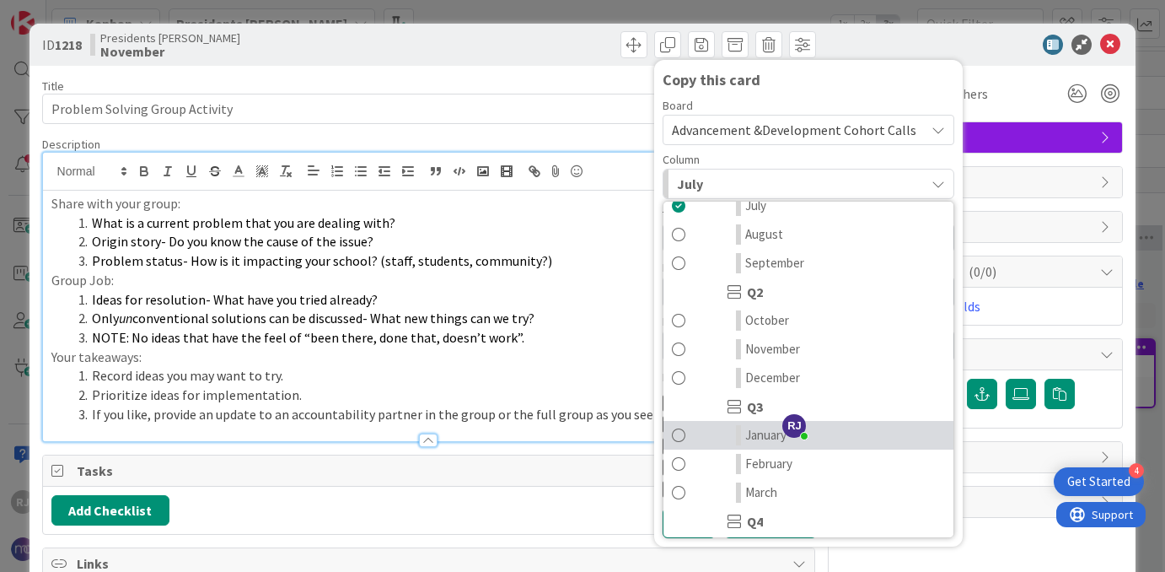
click at [765, 431] on span "January" at bounding box center [765, 435] width 41 height 20
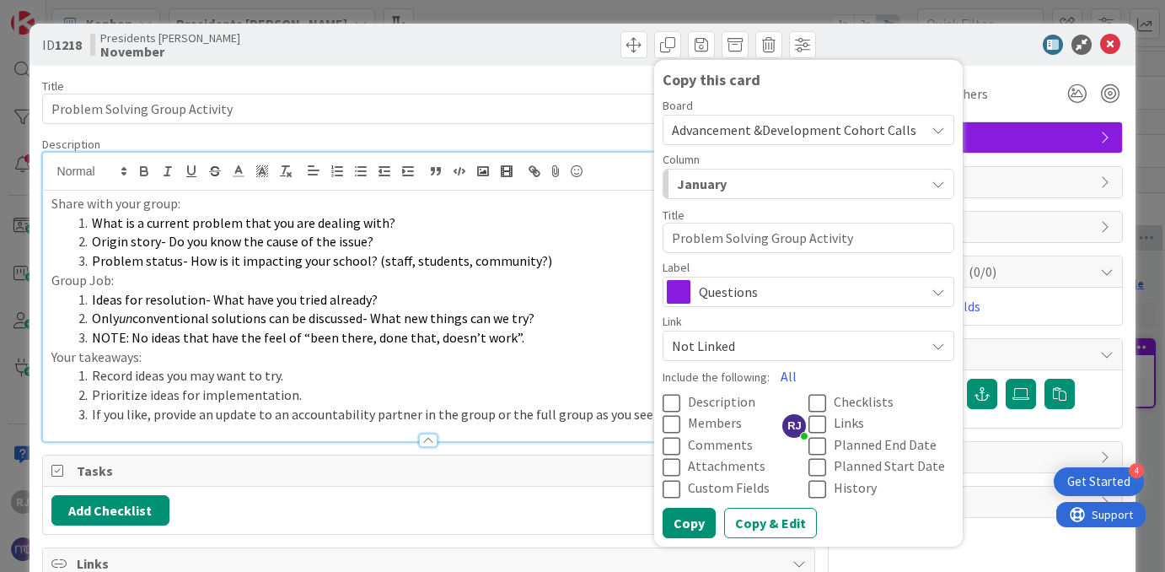
click at [704, 395] on span "Description" at bounding box center [721, 401] width 67 height 17
click at [686, 520] on button "Copy" at bounding box center [689, 523] width 53 height 30
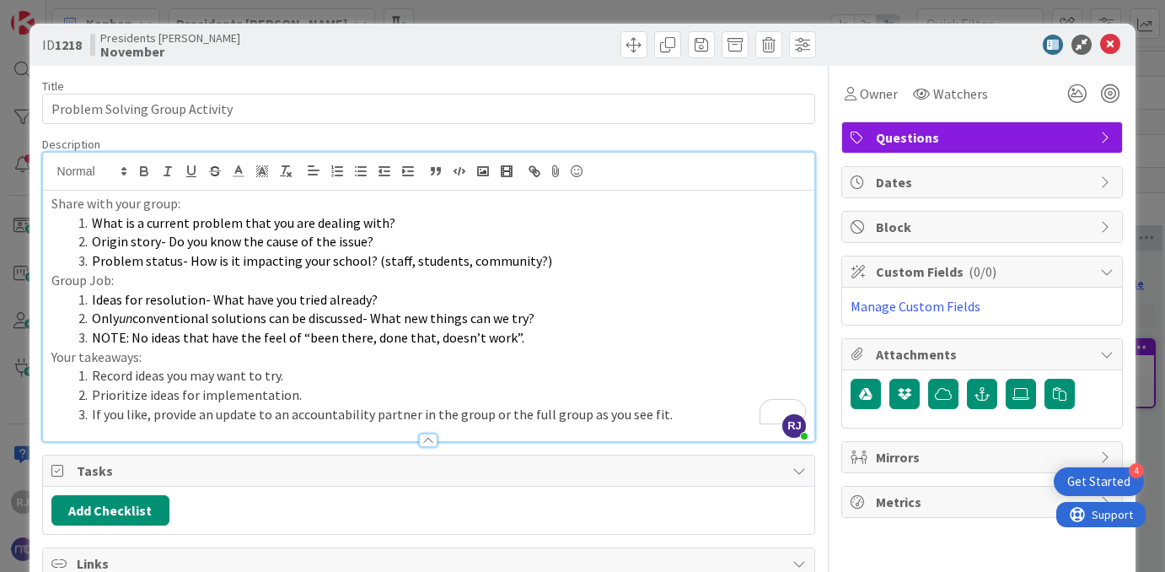
click at [1116, 42] on icon at bounding box center [1110, 45] width 20 height 20
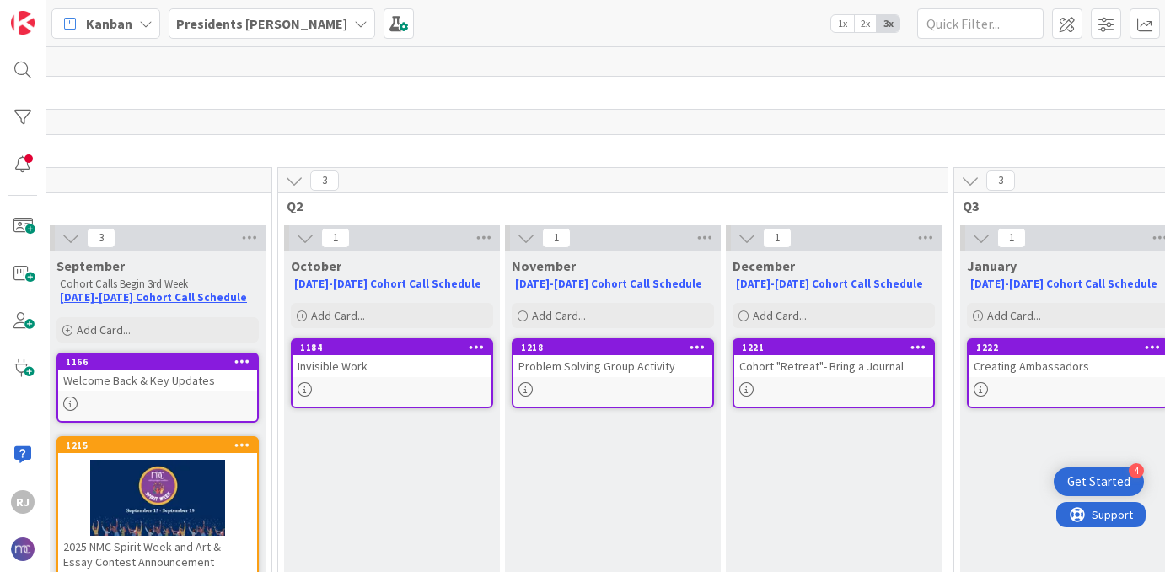
scroll to position [0, 444]
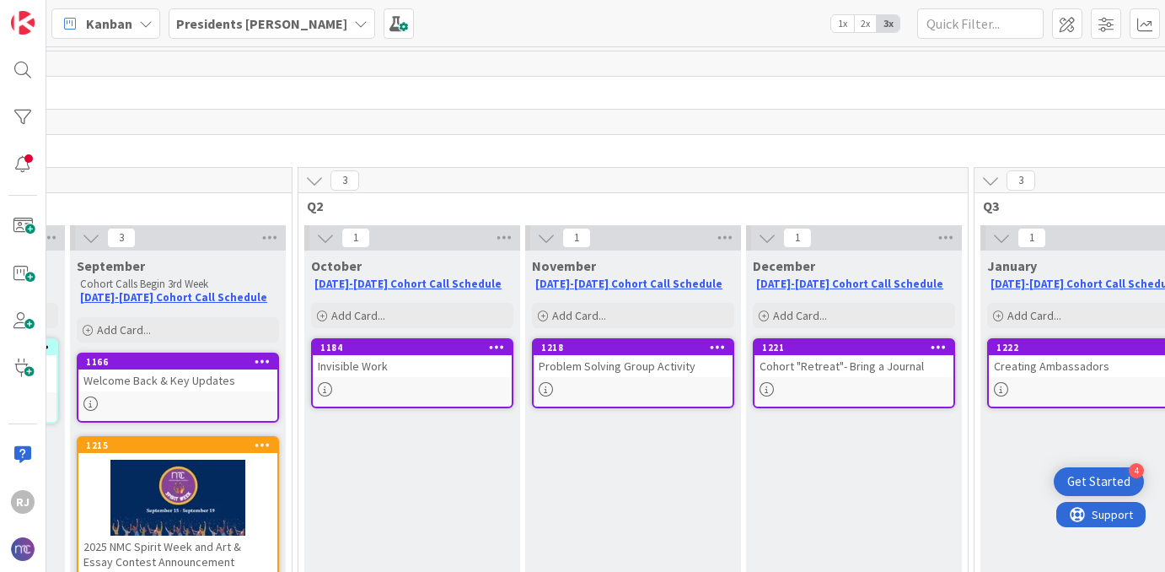
click at [933, 347] on icon at bounding box center [939, 347] width 16 height 12
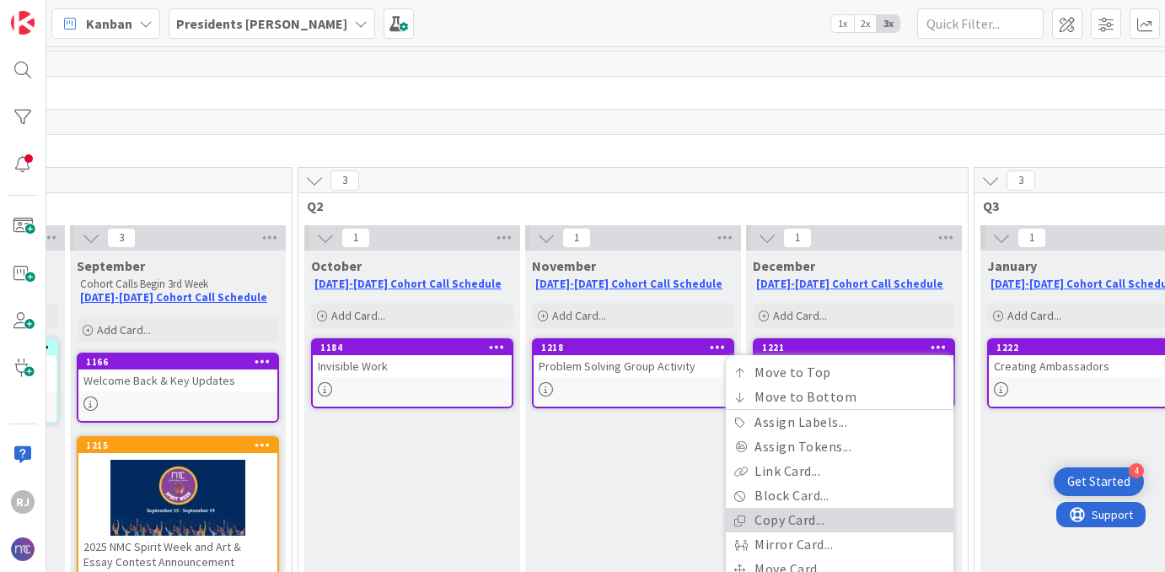
click at [804, 513] on link "Copy Card..." at bounding box center [840, 520] width 228 height 24
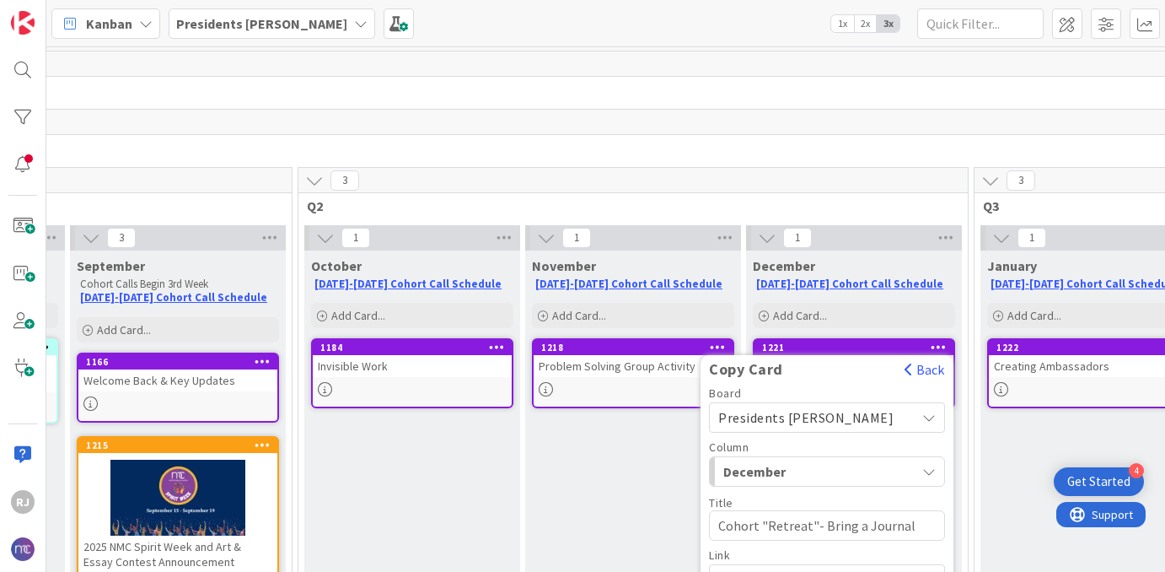
click at [831, 422] on span "Presidents Cohort Calls" at bounding box center [805, 417] width 175 height 17
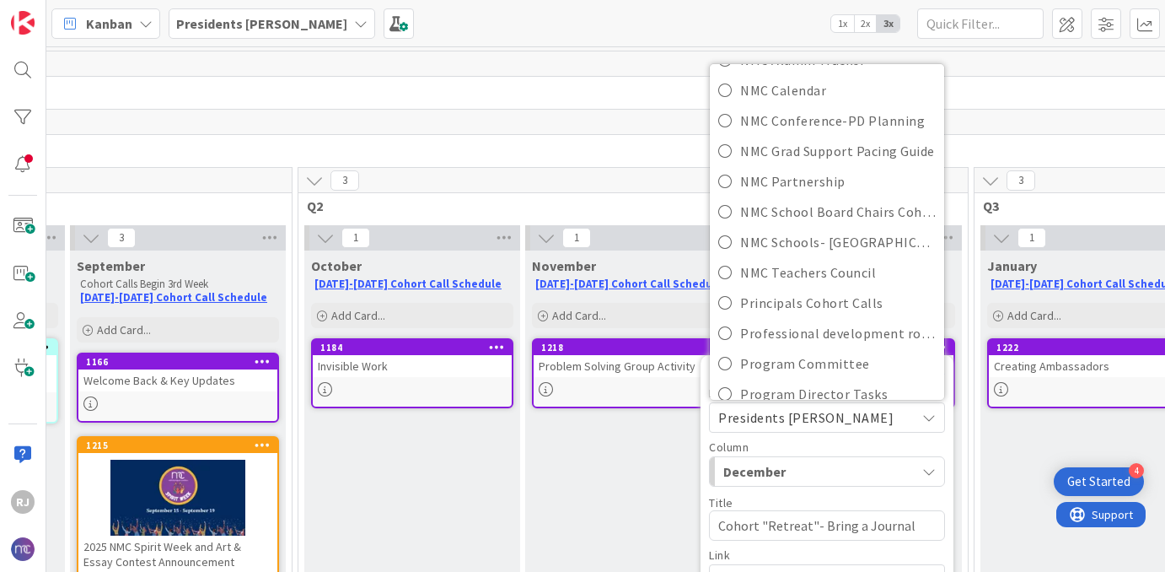
scroll to position [385, 0]
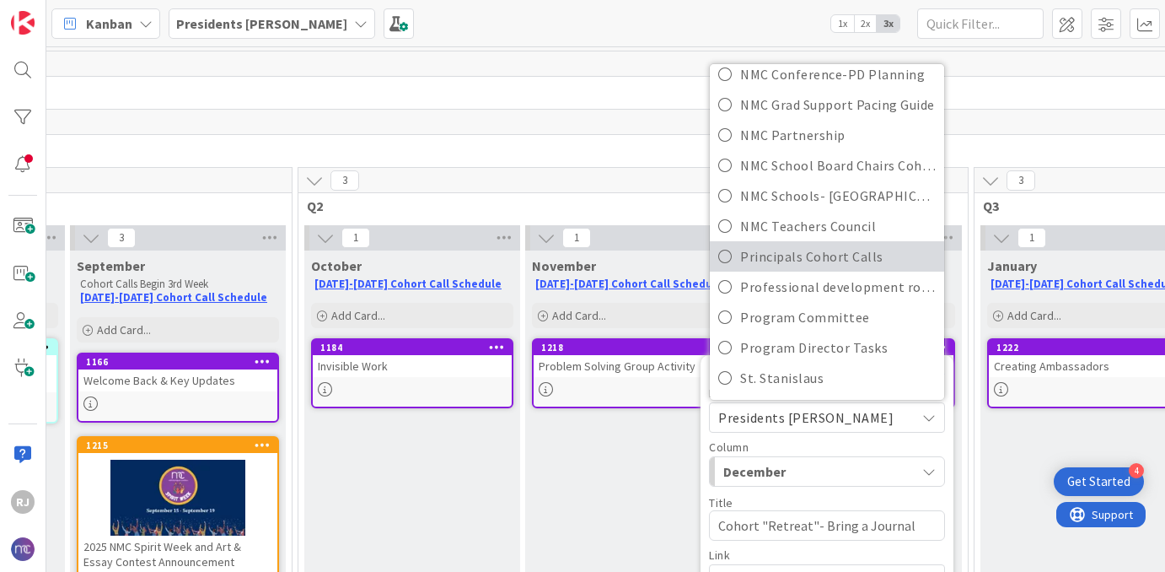
click at [796, 256] on span "Principals Cohort Calls" at bounding box center [838, 256] width 196 height 25
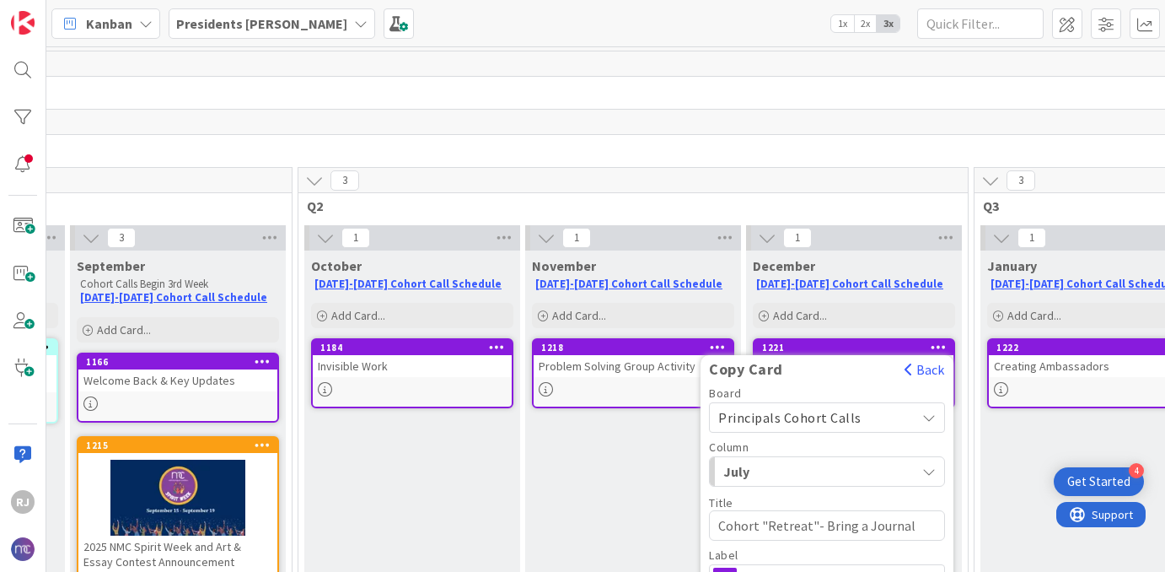
click at [851, 467] on div "July" at bounding box center [817, 471] width 196 height 27
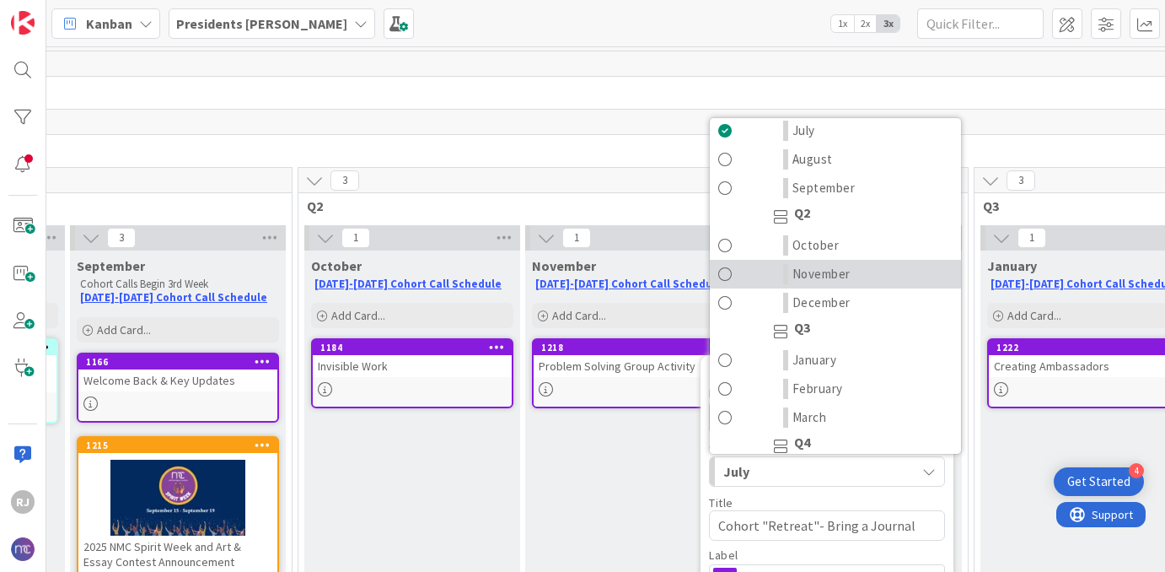
scroll to position [95, 0]
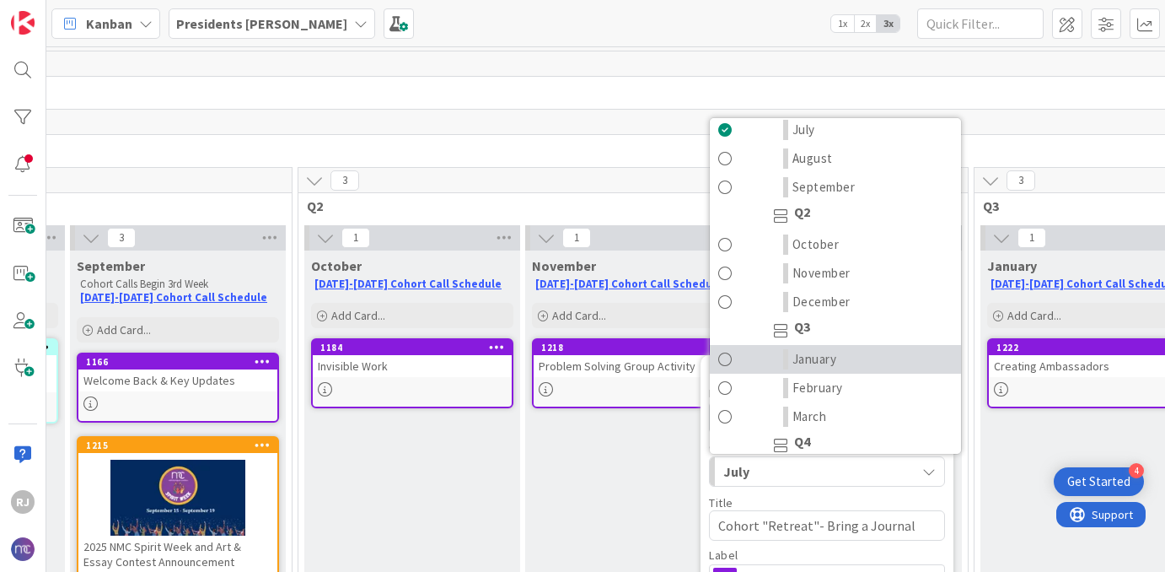
click at [833, 362] on span "January" at bounding box center [815, 359] width 45 height 20
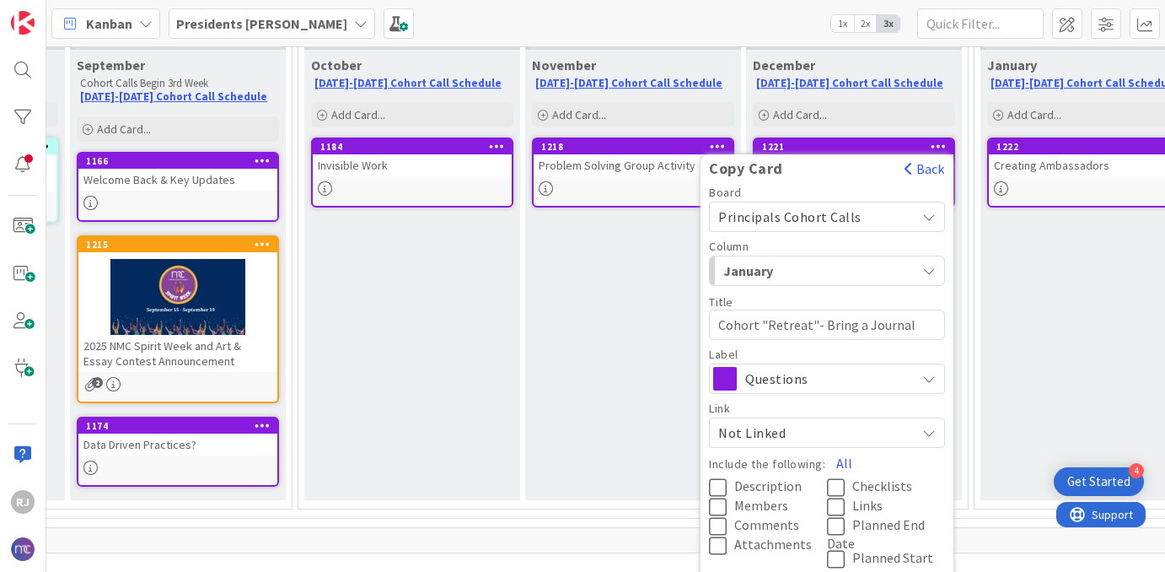
scroll to position [225, 444]
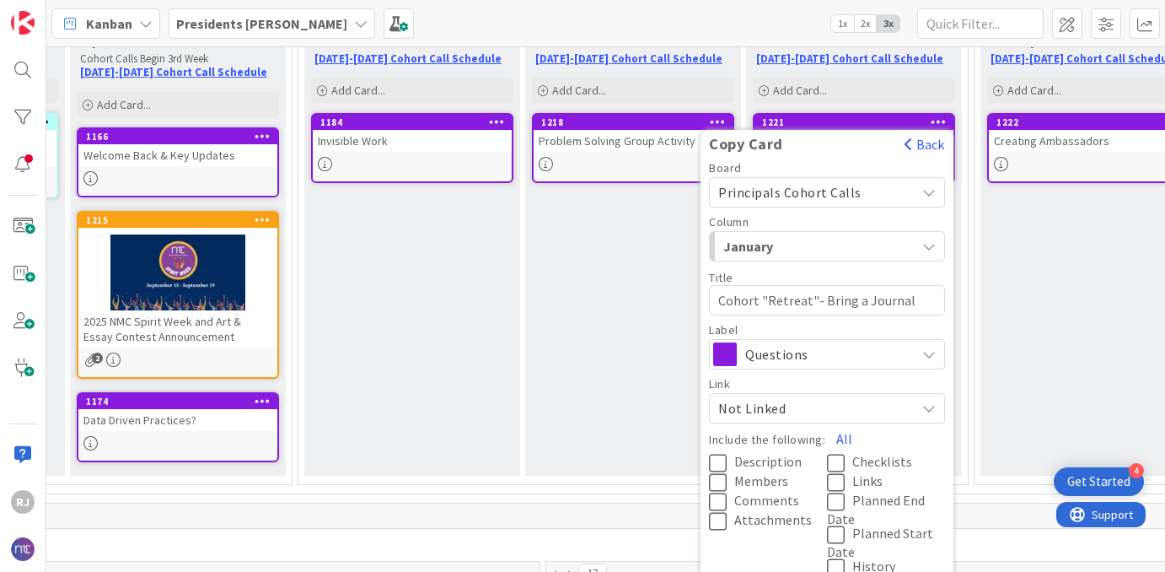
click at [792, 459] on span "Description" at bounding box center [767, 462] width 67 height 17
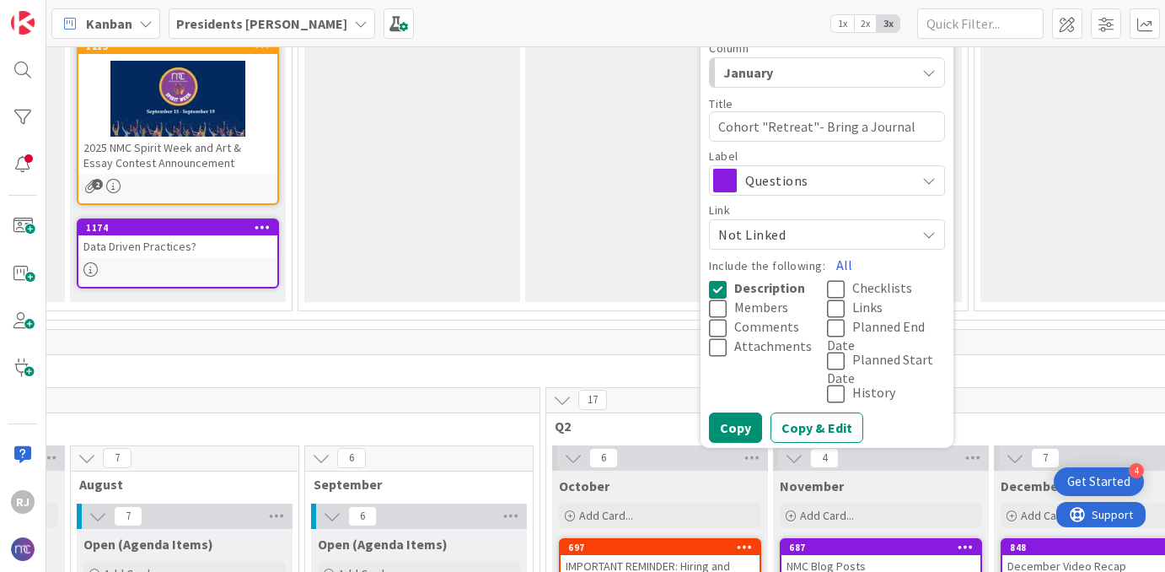
scroll to position [404, 444]
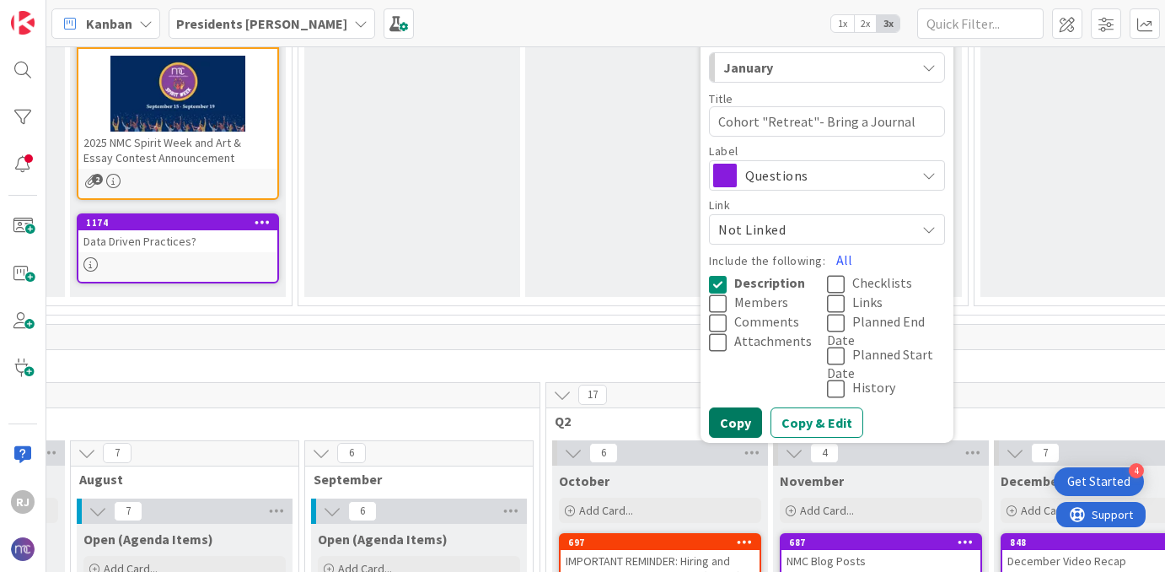
click at [734, 415] on button "Copy" at bounding box center [735, 422] width 53 height 30
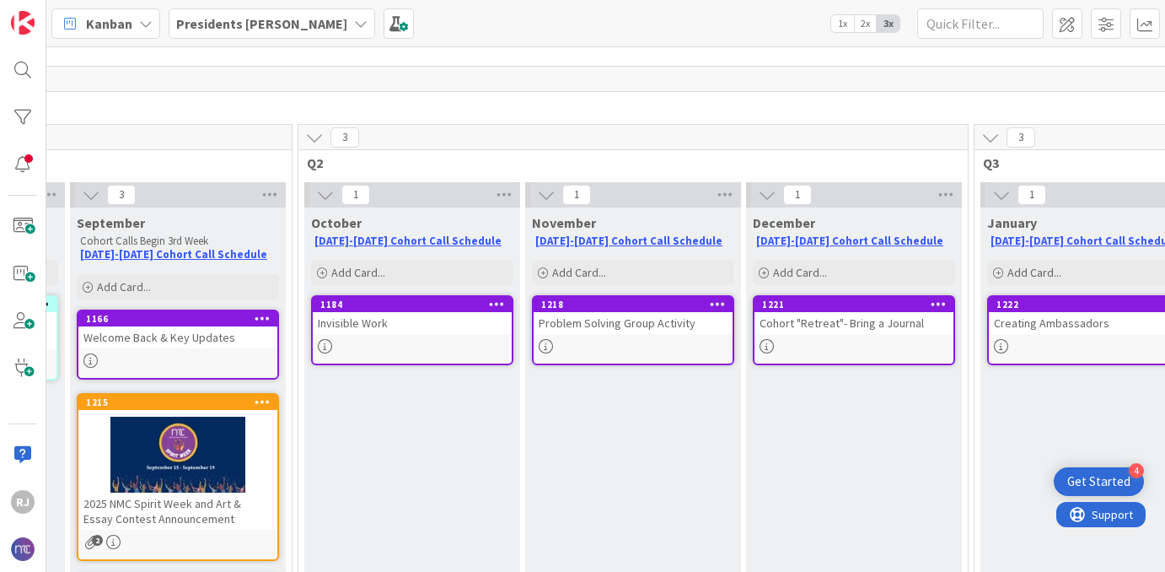
scroll to position [40, 444]
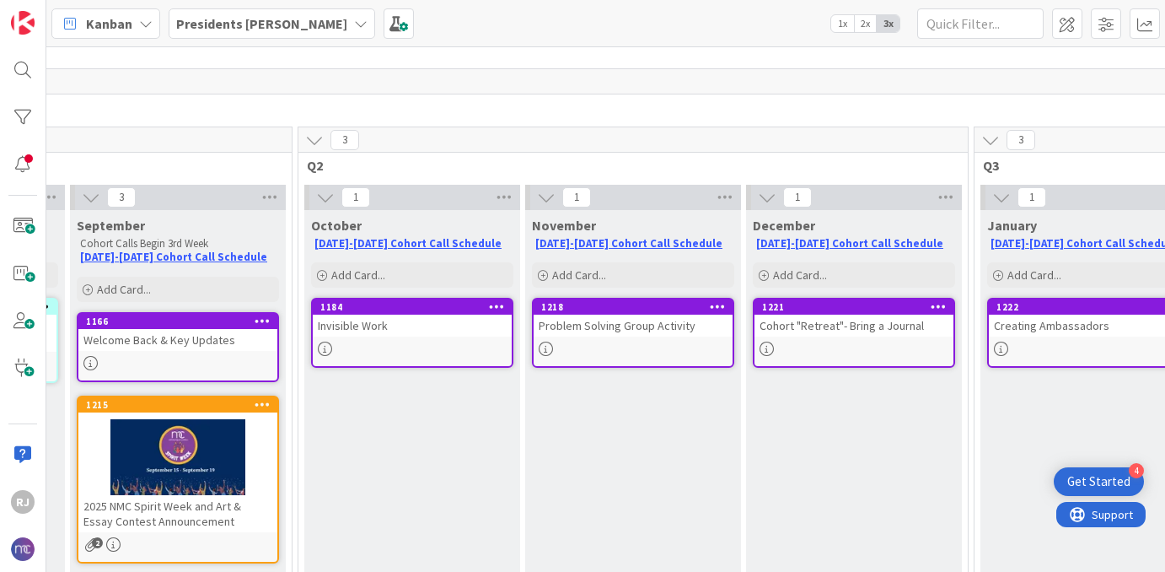
click at [716, 307] on icon at bounding box center [718, 306] width 16 height 12
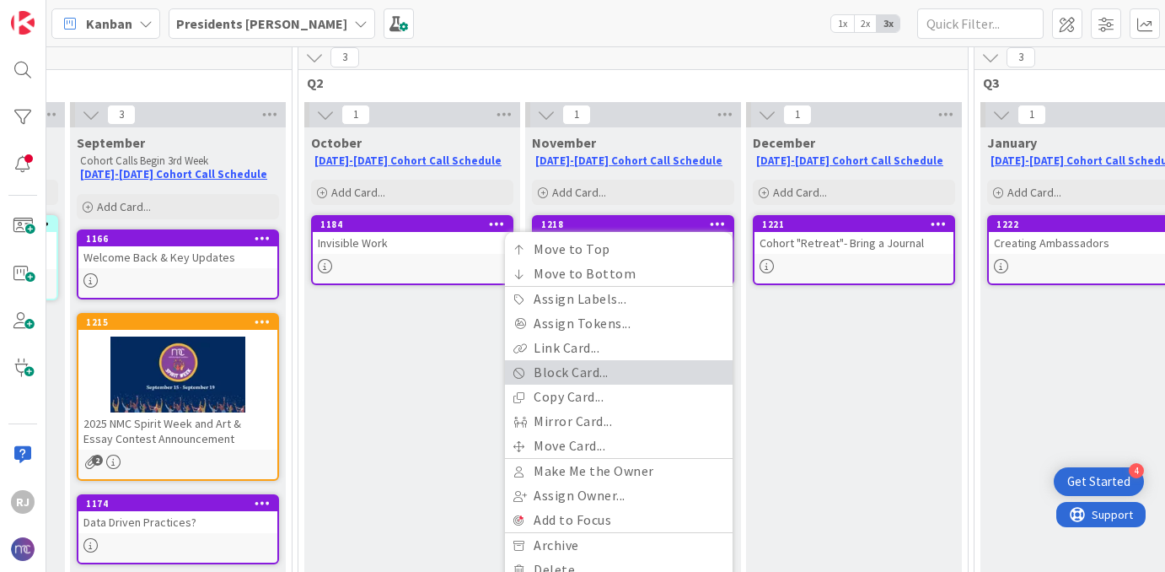
scroll to position [121, 444]
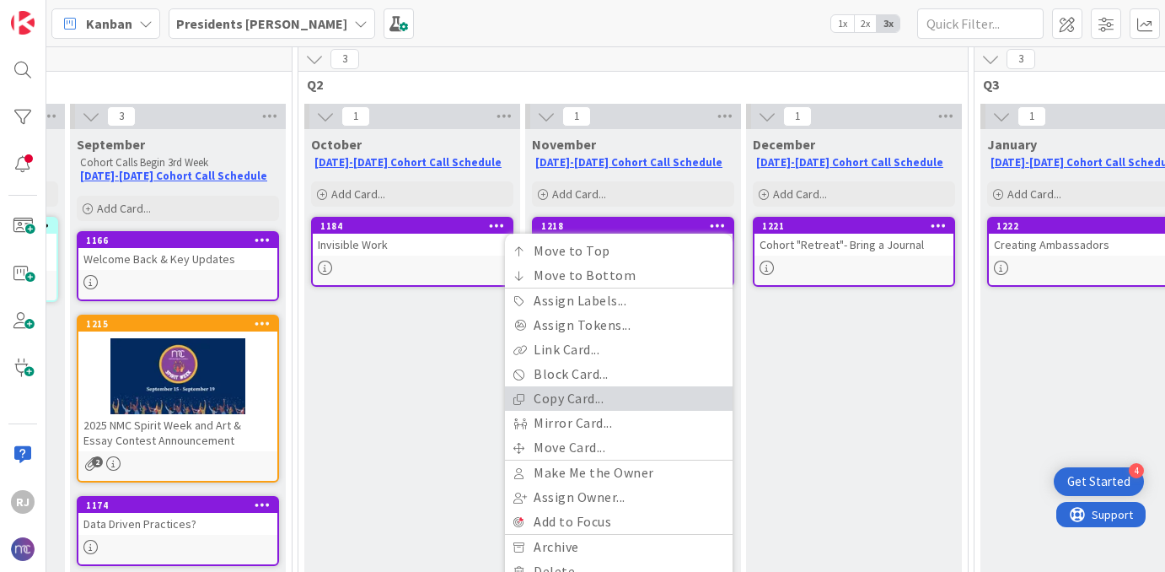
click at [590, 402] on link "Copy Card..." at bounding box center [619, 398] width 228 height 24
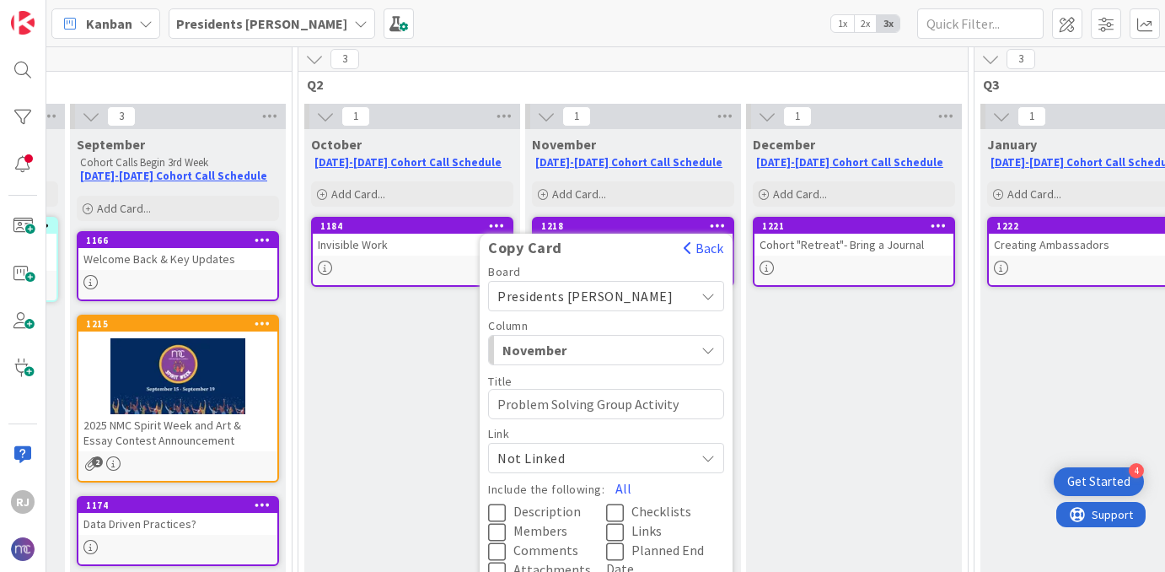
click at [594, 298] on span "Presidents Cohort Calls" at bounding box center [585, 296] width 175 height 17
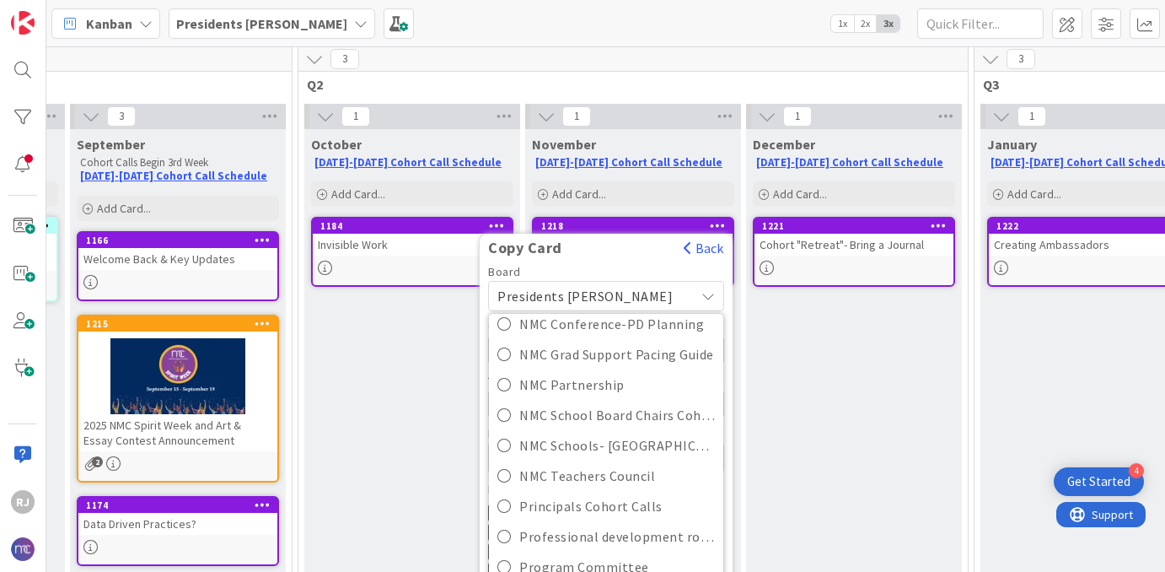
scroll to position [383, 0]
click at [591, 511] on span "Principals Cohort Calls" at bounding box center [617, 508] width 196 height 25
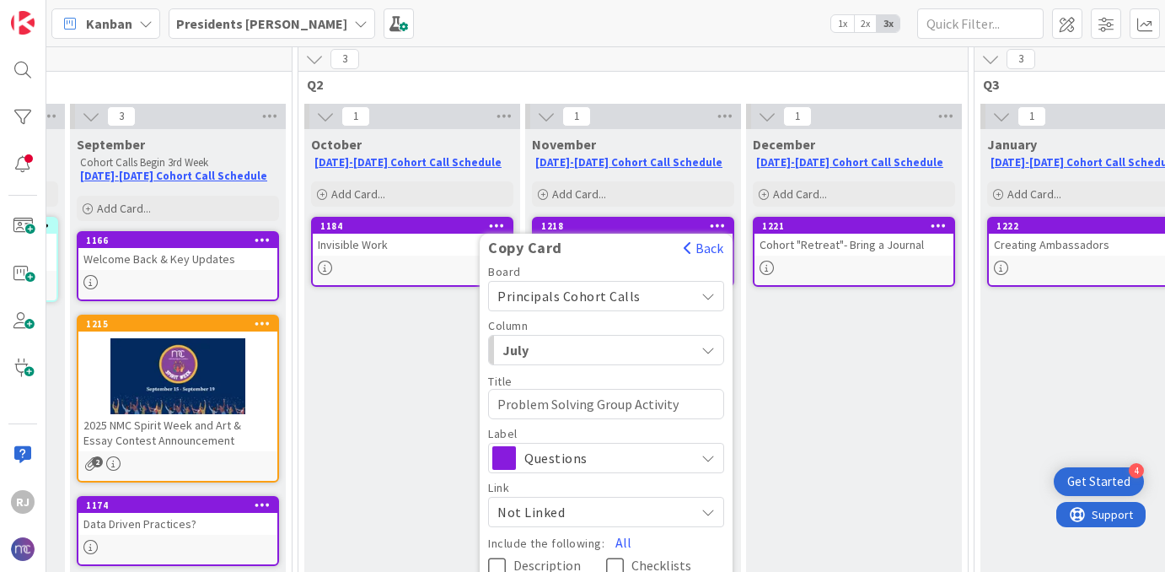
click at [562, 353] on span "July" at bounding box center [566, 350] width 126 height 22
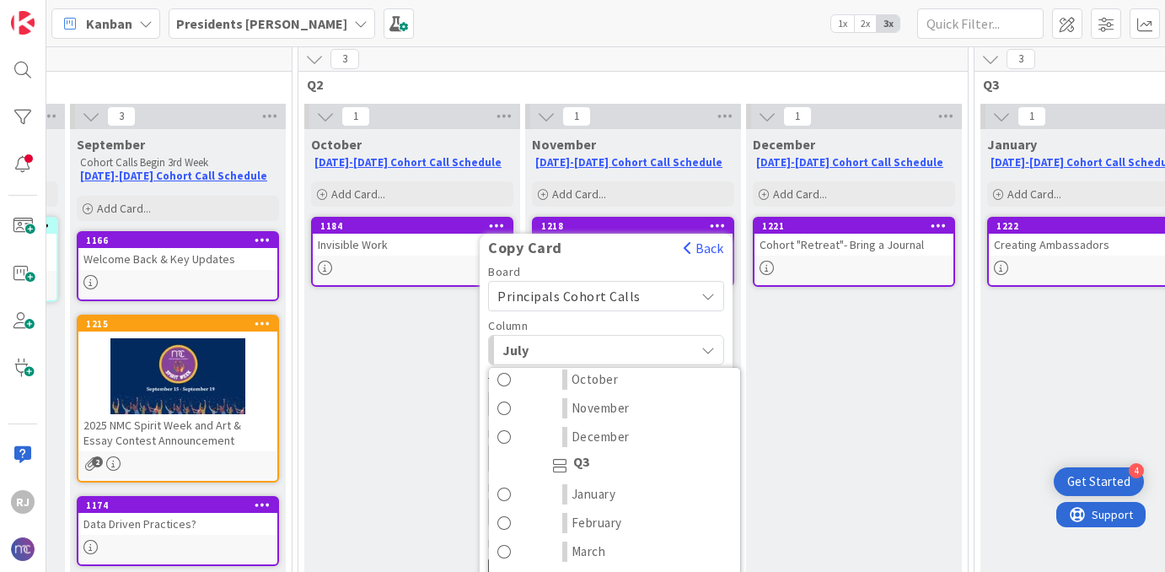
scroll to position [213, 0]
click at [606, 492] on span "January" at bounding box center [594, 492] width 45 height 20
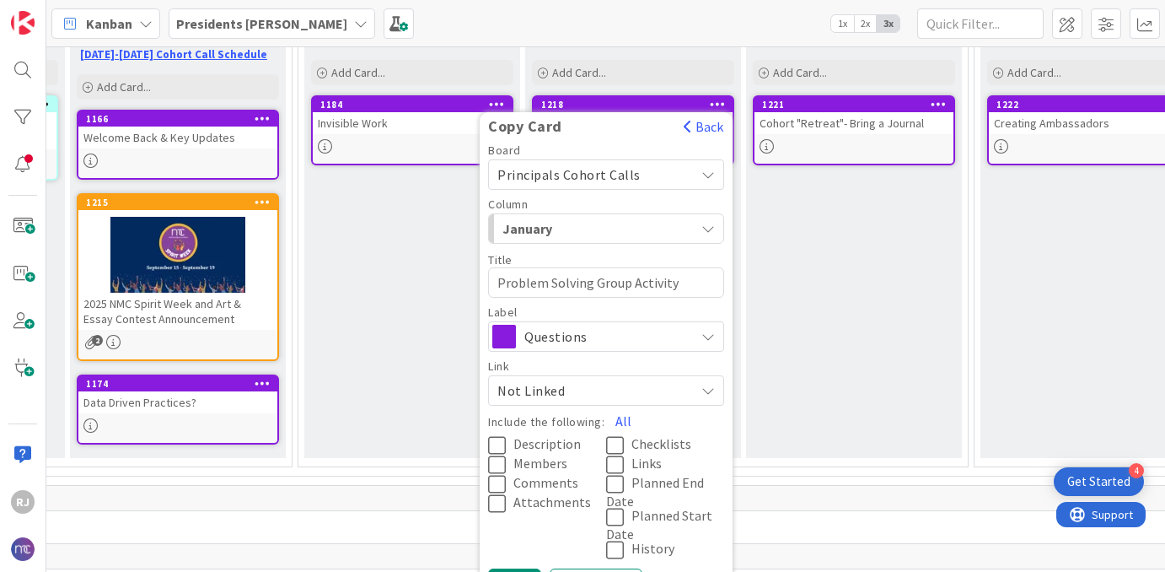
scroll to position [252, 444]
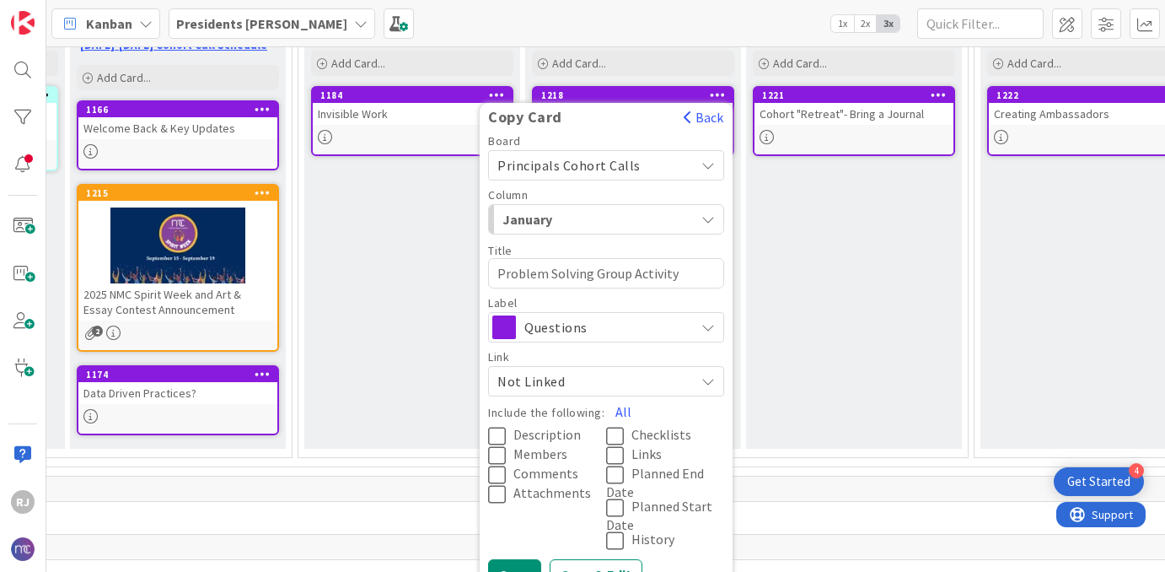
click at [503, 433] on icon at bounding box center [500, 436] width 25 height 20
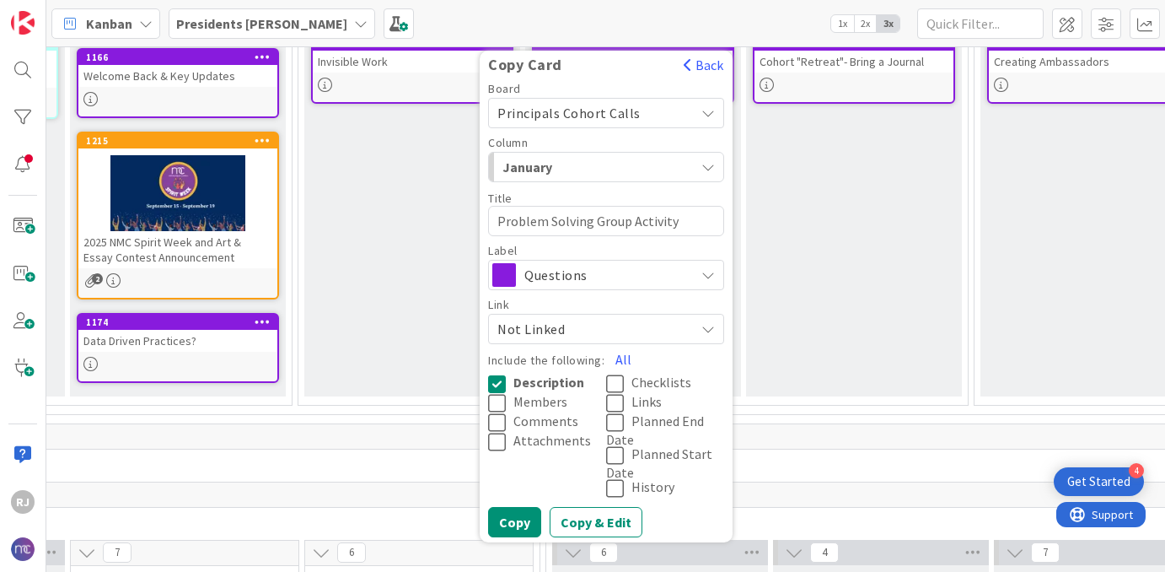
scroll to position [326, 444]
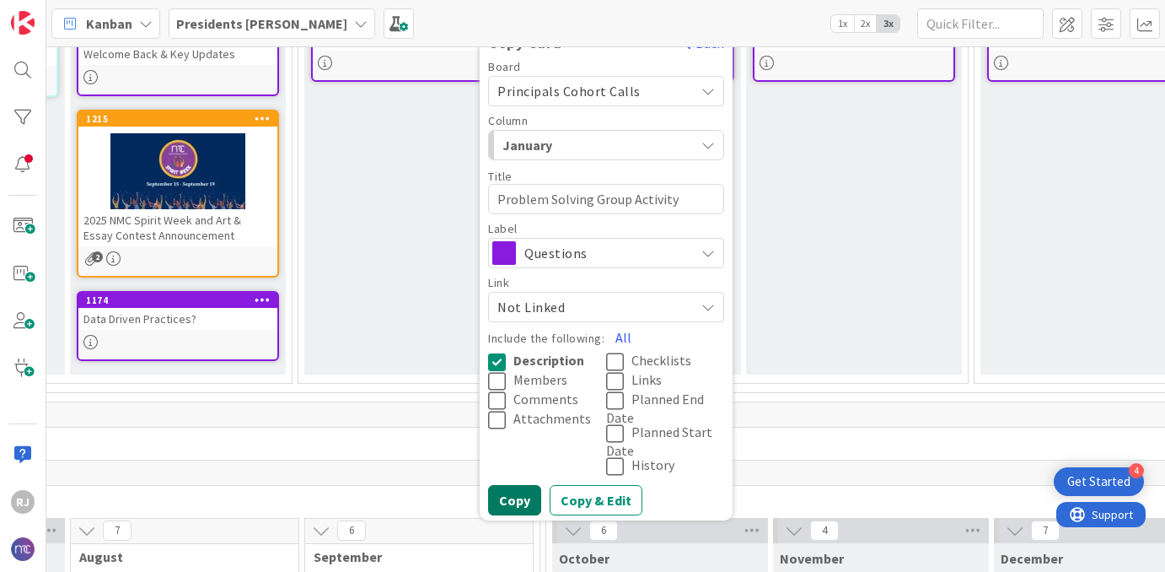
click at [503, 500] on button "Copy" at bounding box center [514, 500] width 53 height 30
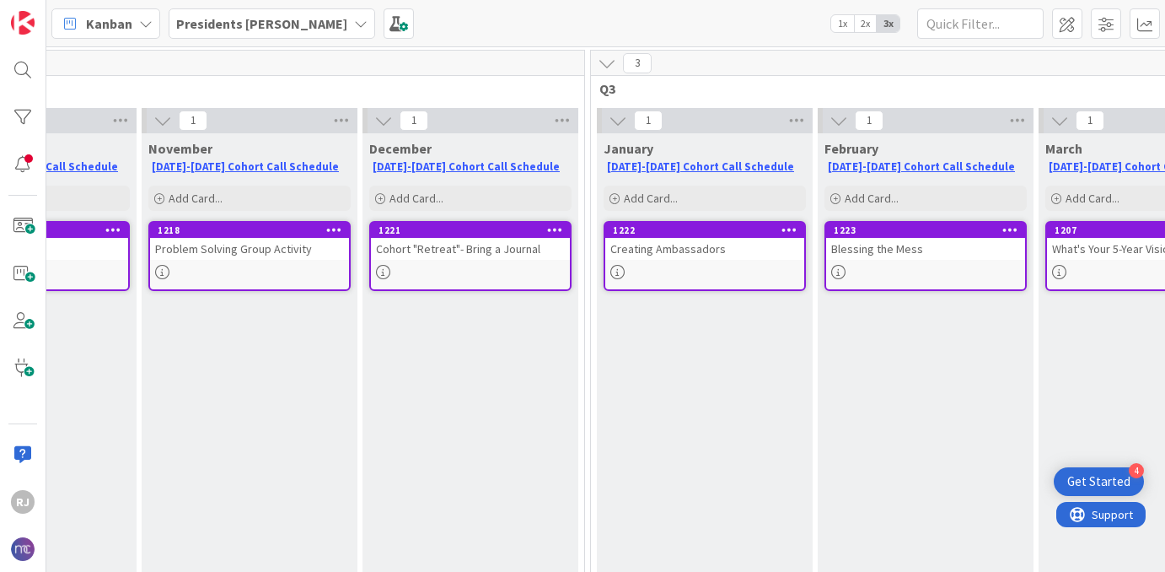
scroll to position [117, 829]
click at [503, 262] on link "1221 Copy Card Back Board Principals Cohort Calls Presidents Cohort Calls Admis…" at bounding box center [470, 256] width 202 height 70
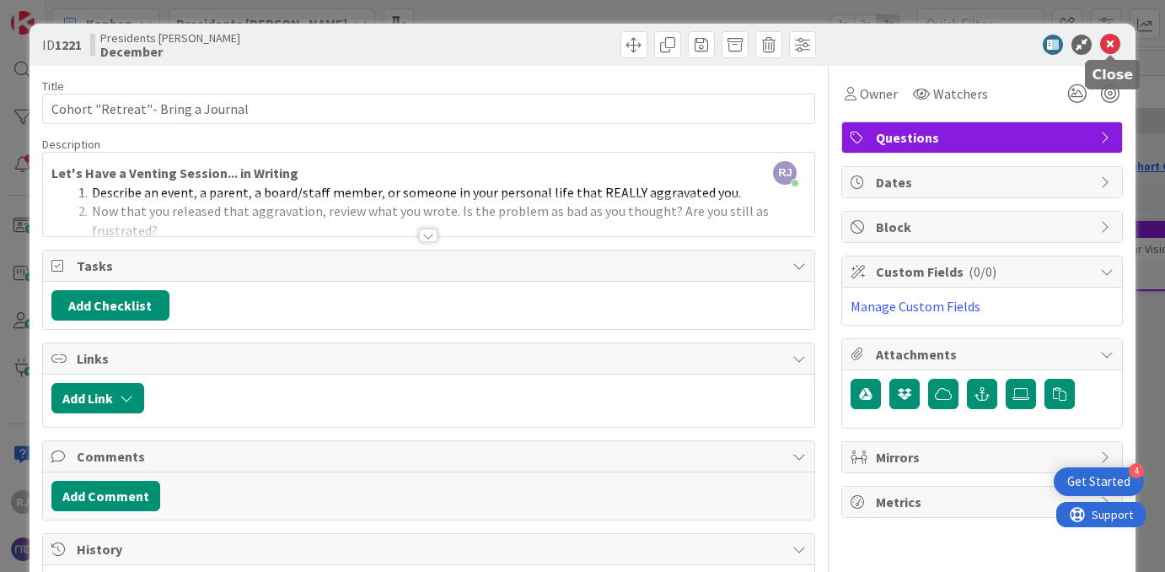
click at [1116, 47] on icon at bounding box center [1110, 45] width 20 height 20
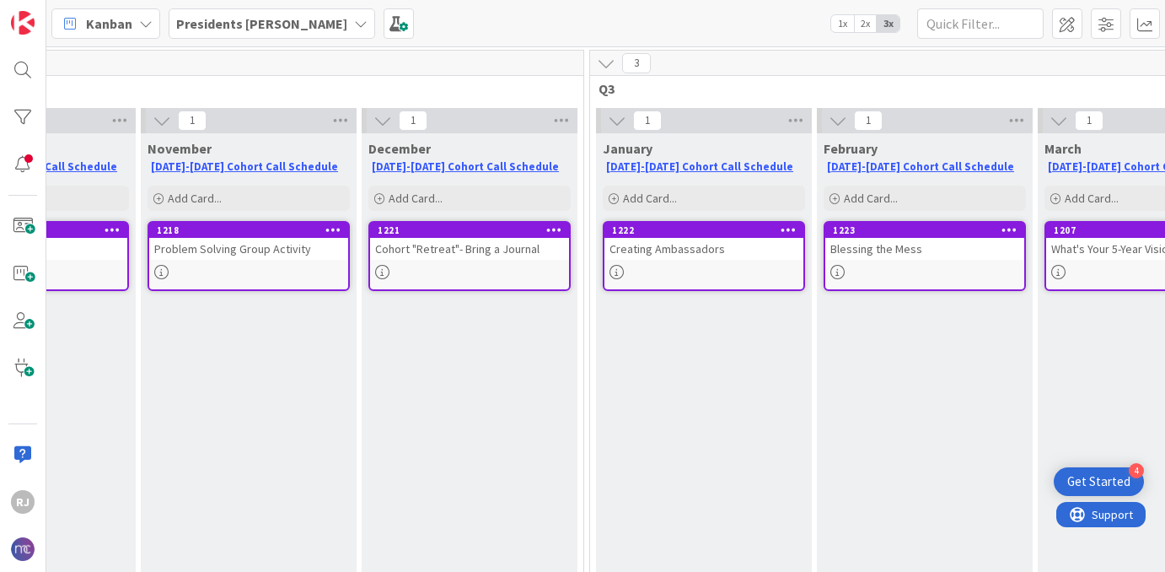
scroll to position [117, 825]
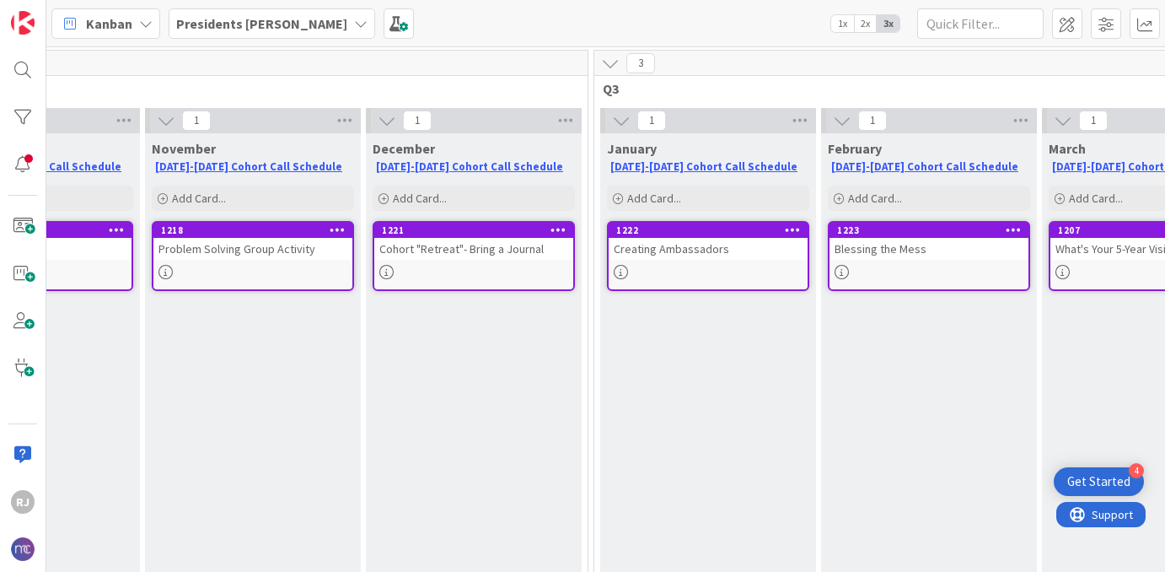
click at [308, 247] on div "Problem Solving Group Activity" at bounding box center [252, 249] width 199 height 22
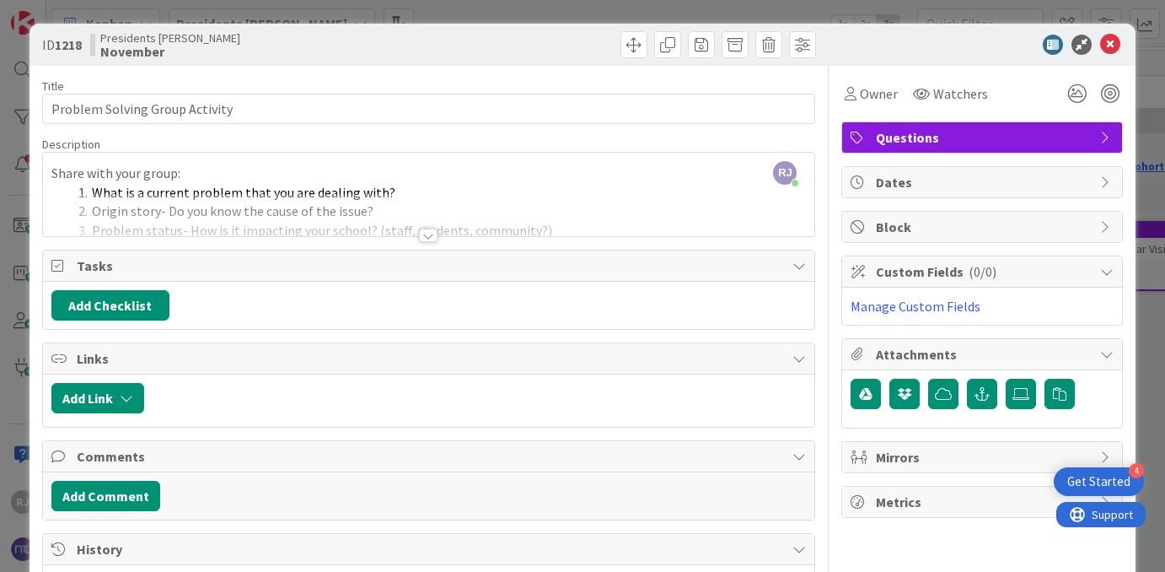
click at [428, 234] on div at bounding box center [428, 235] width 19 height 13
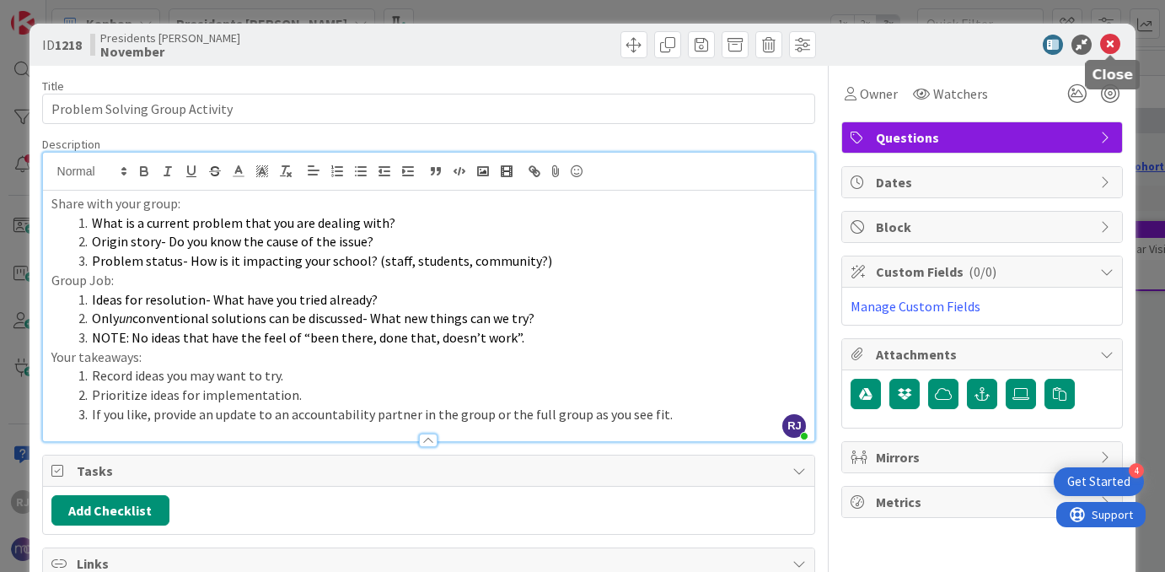
click at [1111, 46] on icon at bounding box center [1110, 45] width 20 height 20
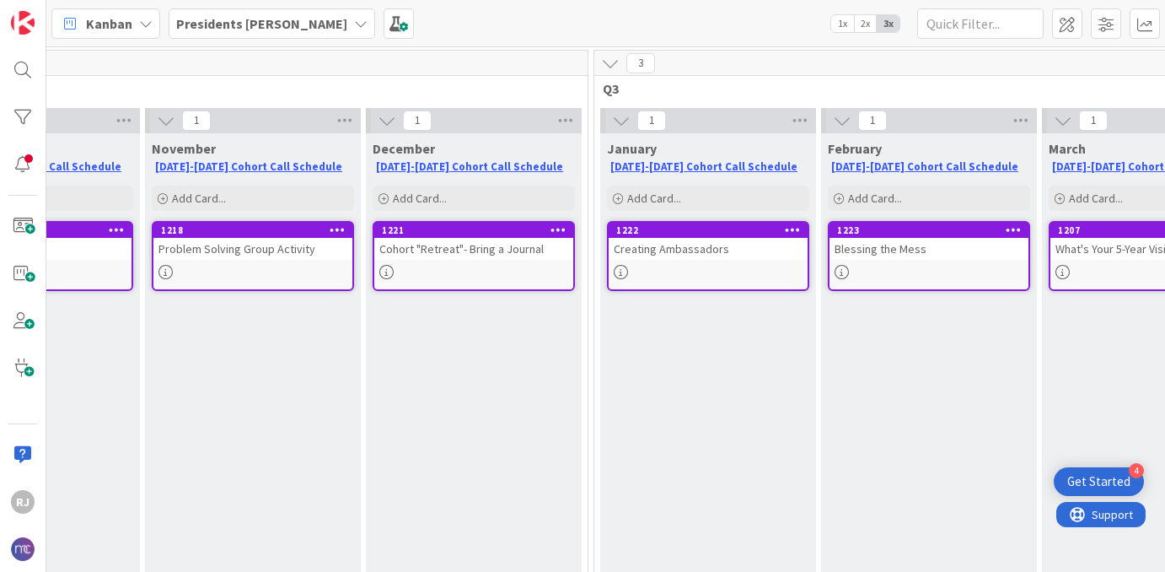
click at [463, 254] on div "Cohort "Retreat"- Bring a Journal" at bounding box center [473, 249] width 199 height 22
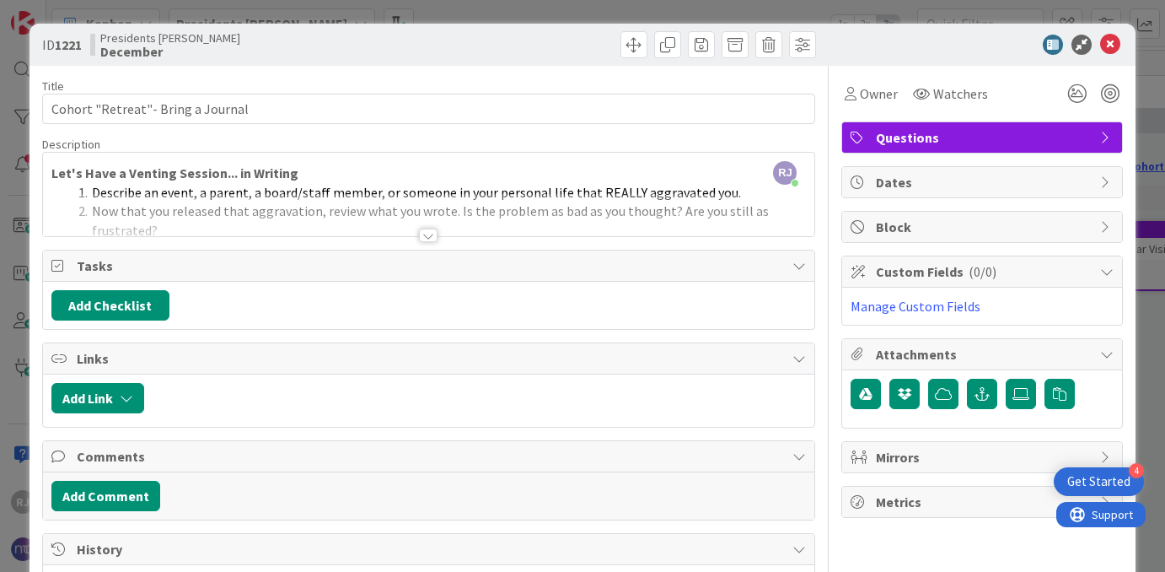
click at [423, 239] on div at bounding box center [428, 235] width 19 height 13
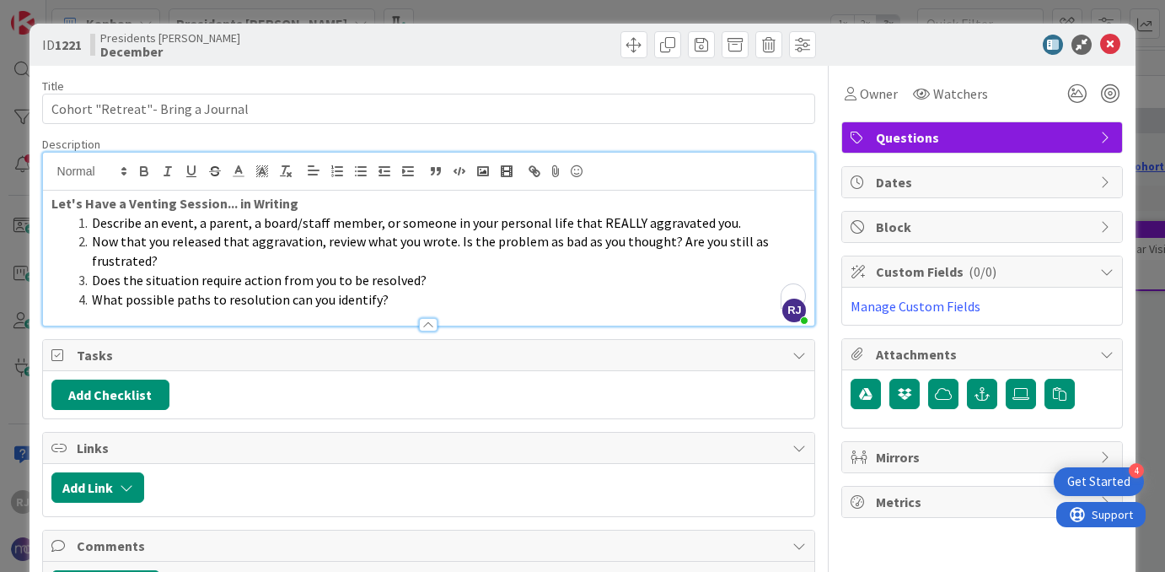
click at [519, 282] on li "Does the situation require action from you to be resolved?" at bounding box center [439, 280] width 735 height 19
click at [1111, 46] on icon at bounding box center [1110, 45] width 20 height 20
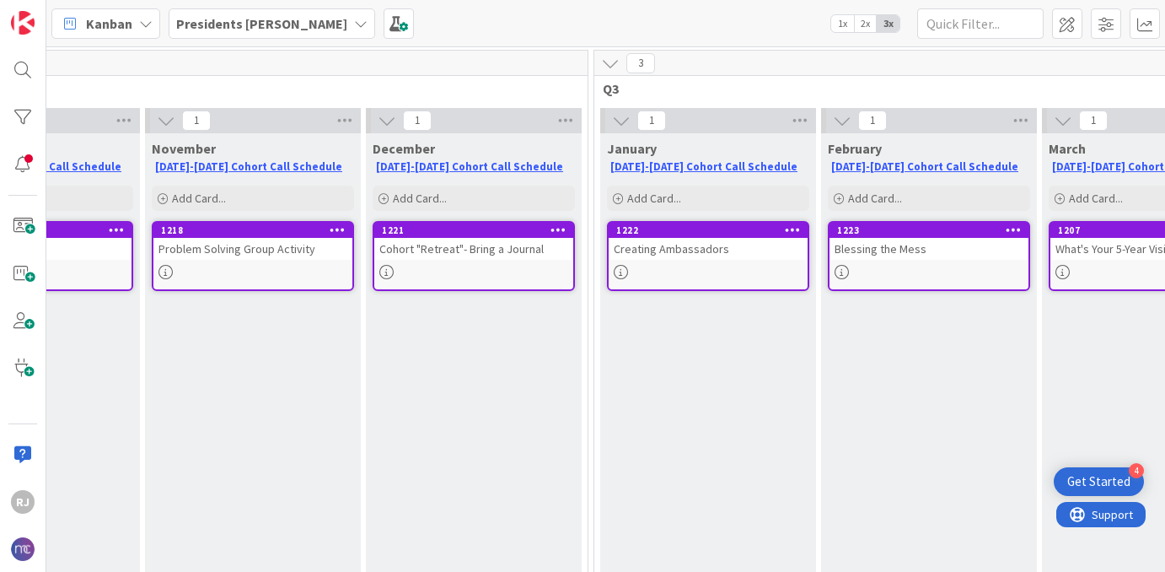
click at [444, 259] on div "Cohort "Retreat"- Bring a Journal" at bounding box center [473, 249] width 199 height 22
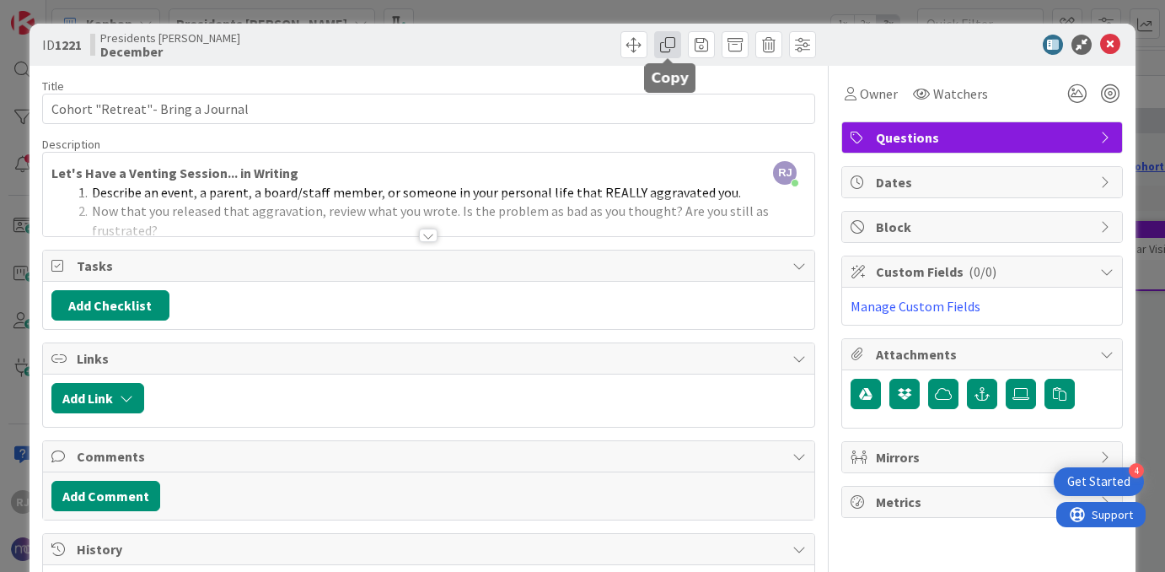
click at [665, 46] on span at bounding box center [667, 44] width 27 height 27
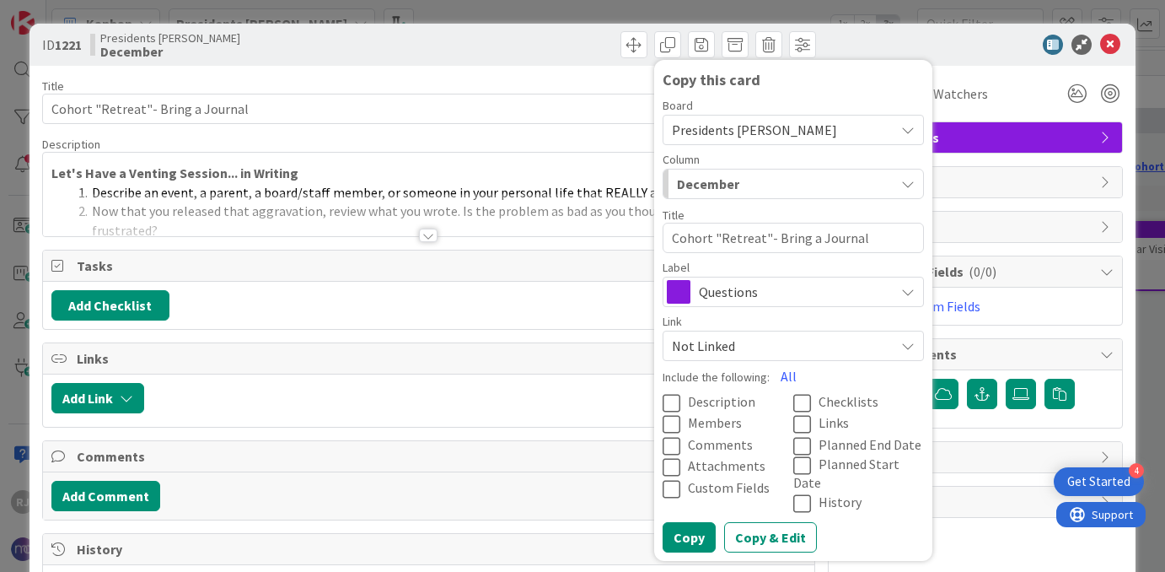
click at [740, 128] on span "Presidents Cohort Calls" at bounding box center [754, 129] width 165 height 17
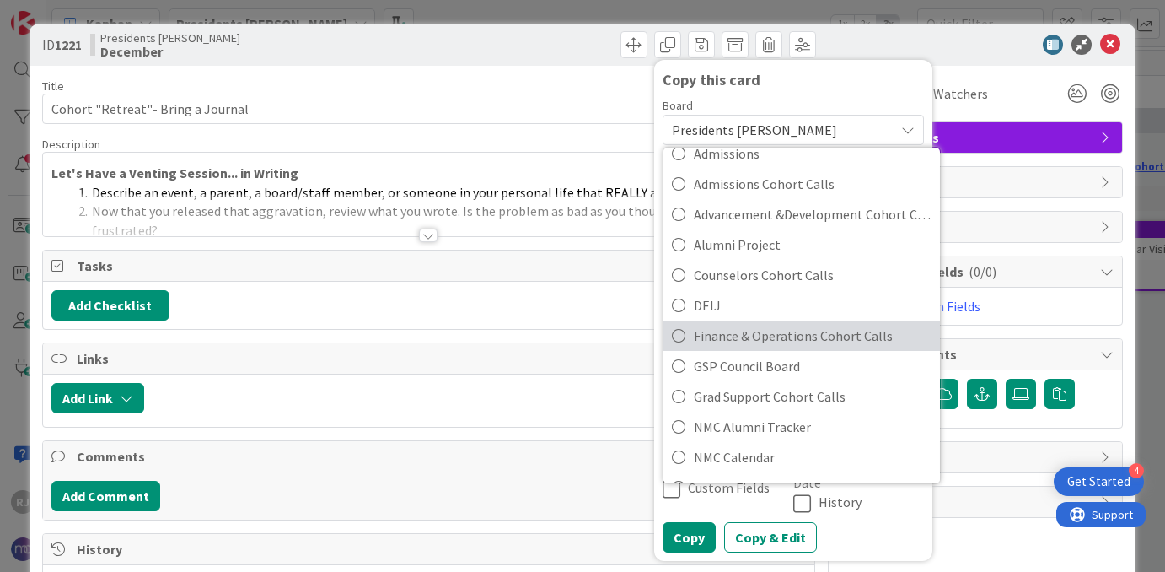
scroll to position [67, 0]
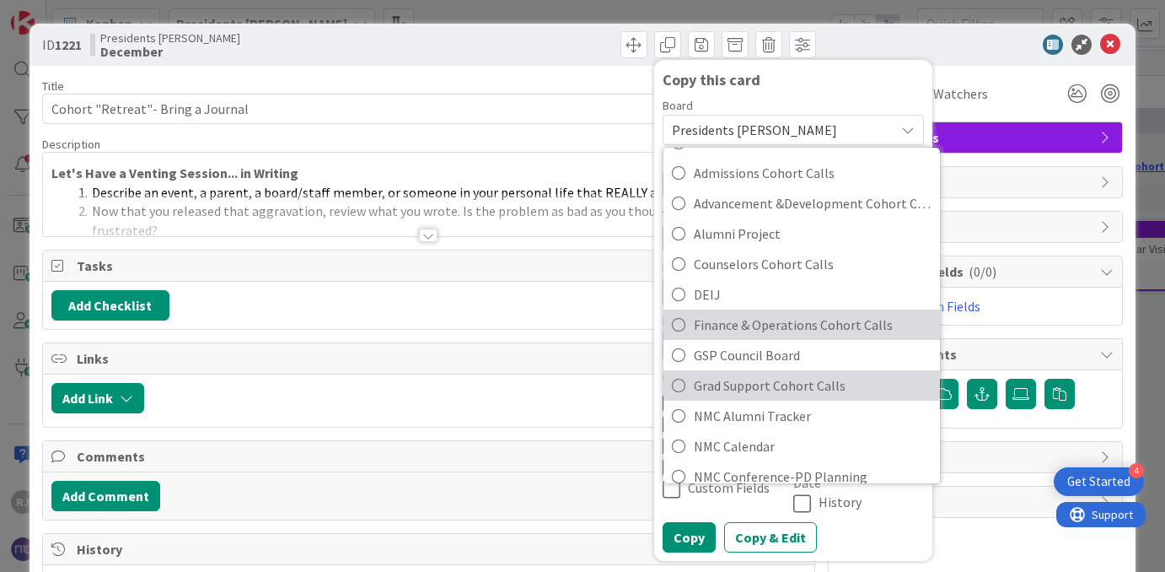
click at [747, 387] on span "Grad Support Cohort Calls" at bounding box center [813, 385] width 238 height 25
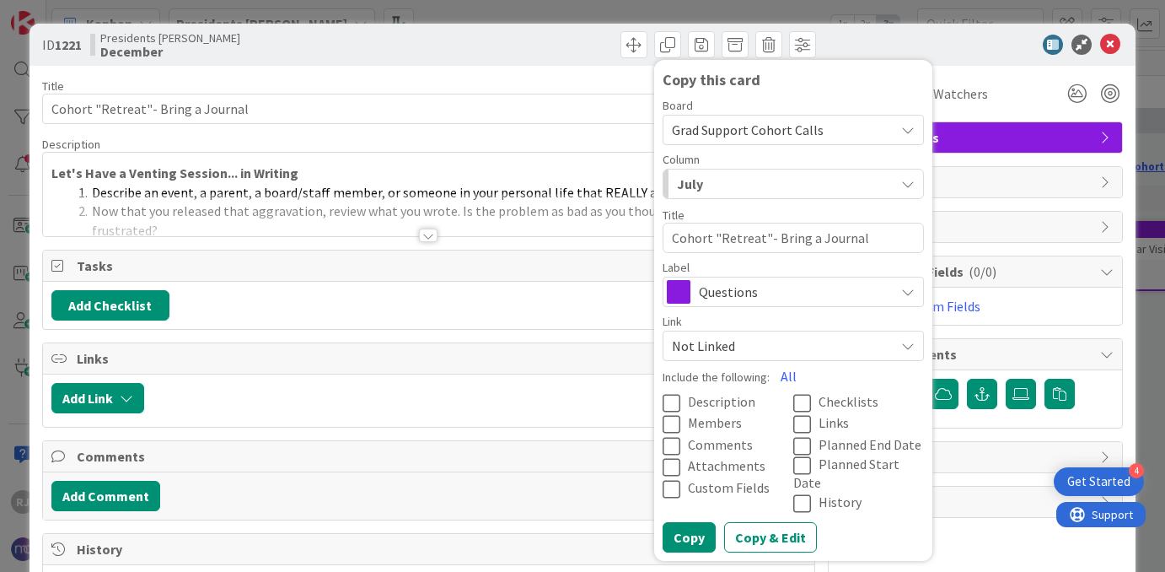
click at [691, 404] on span "Description" at bounding box center [721, 401] width 67 height 17
click at [731, 186] on div "July" at bounding box center [784, 183] width 222 height 27
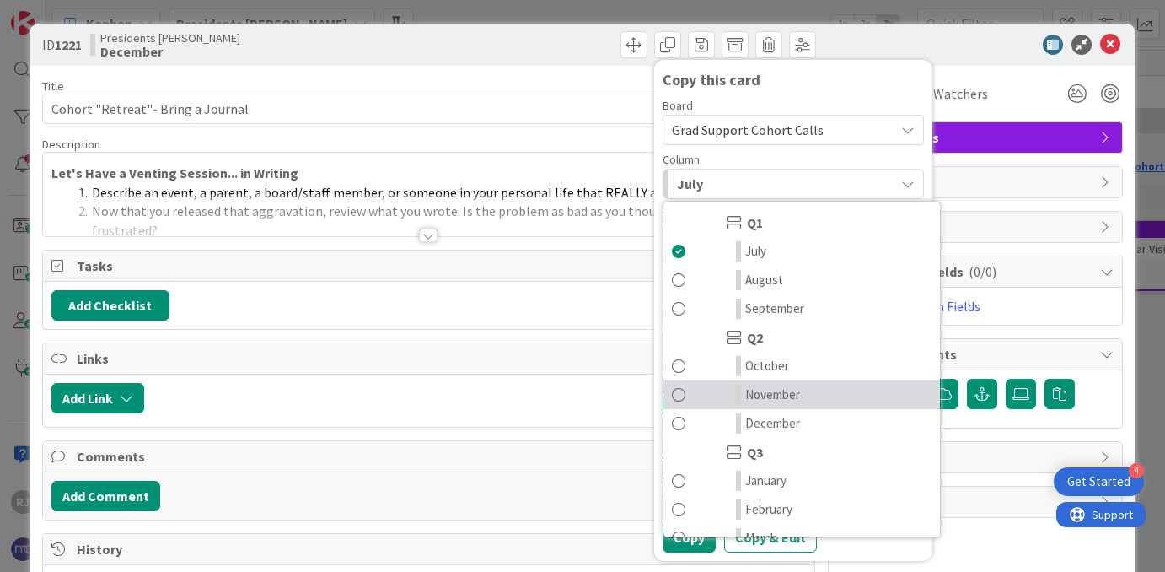
scroll to position [61, 0]
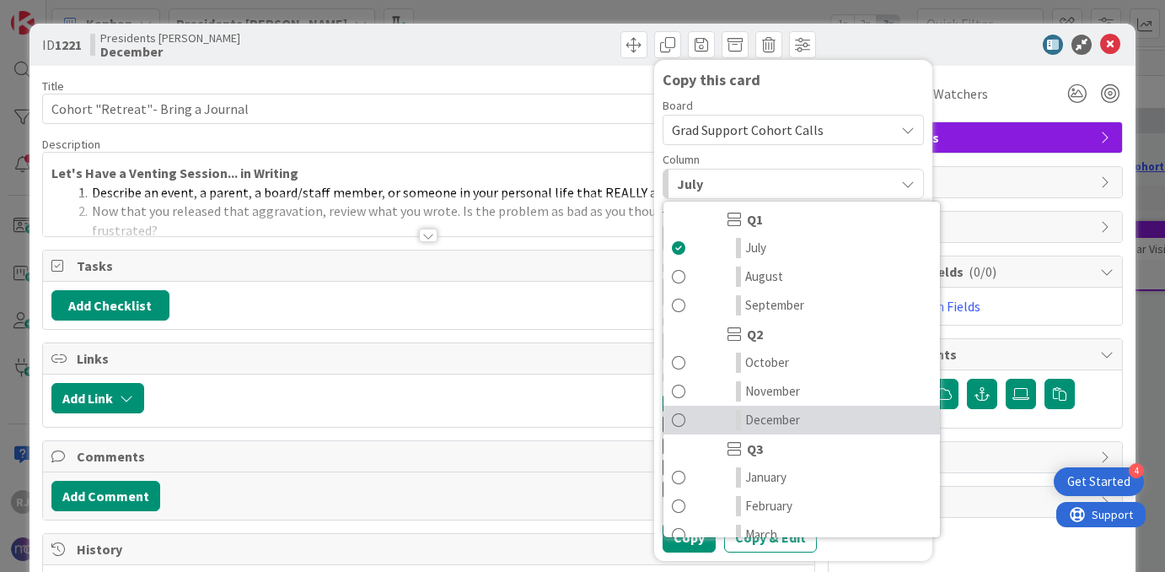
click at [778, 423] on span "December" at bounding box center [772, 420] width 55 height 20
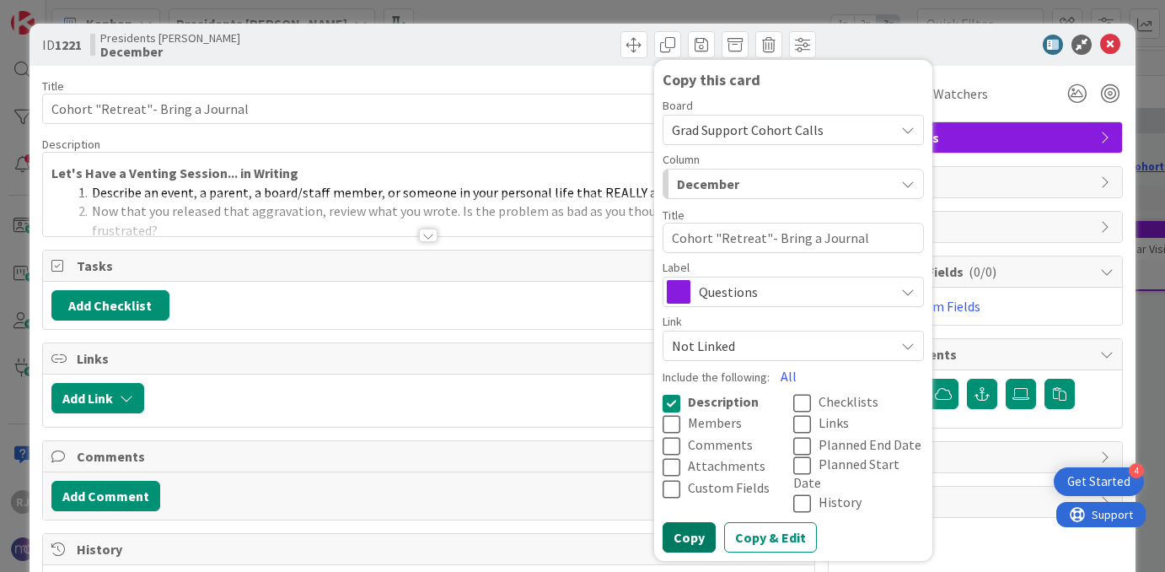
click at [688, 522] on button "Copy" at bounding box center [689, 537] width 53 height 30
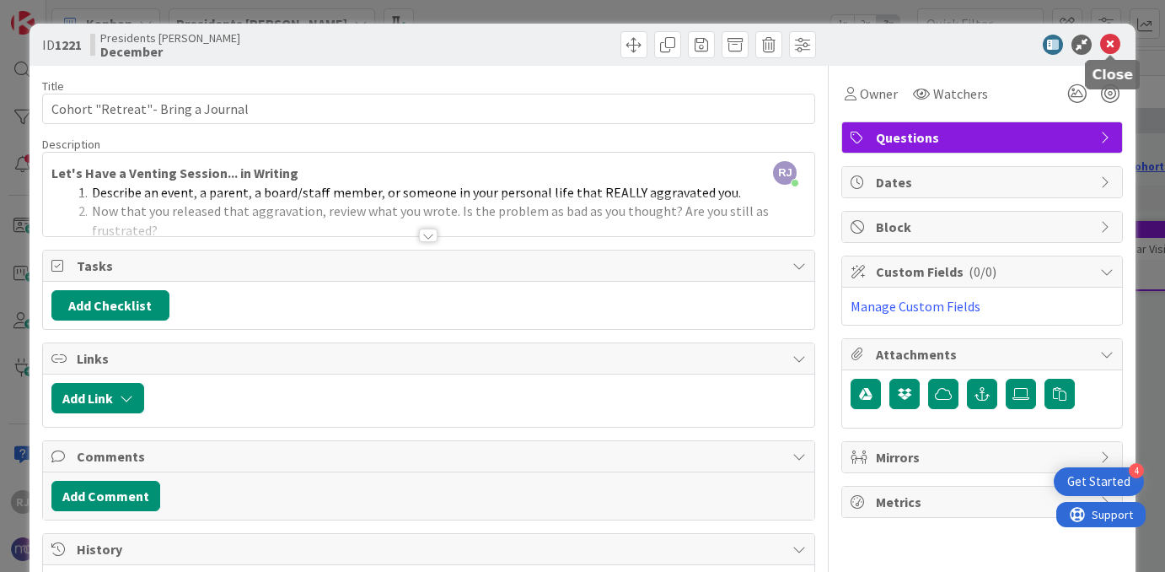
click at [1106, 41] on icon at bounding box center [1110, 45] width 20 height 20
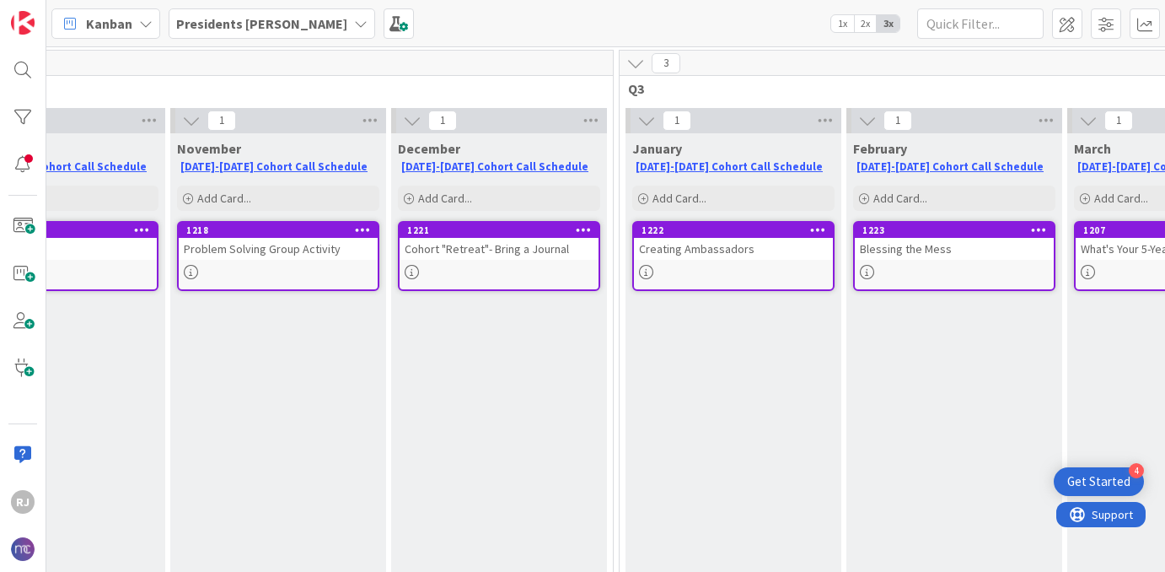
scroll to position [117, 758]
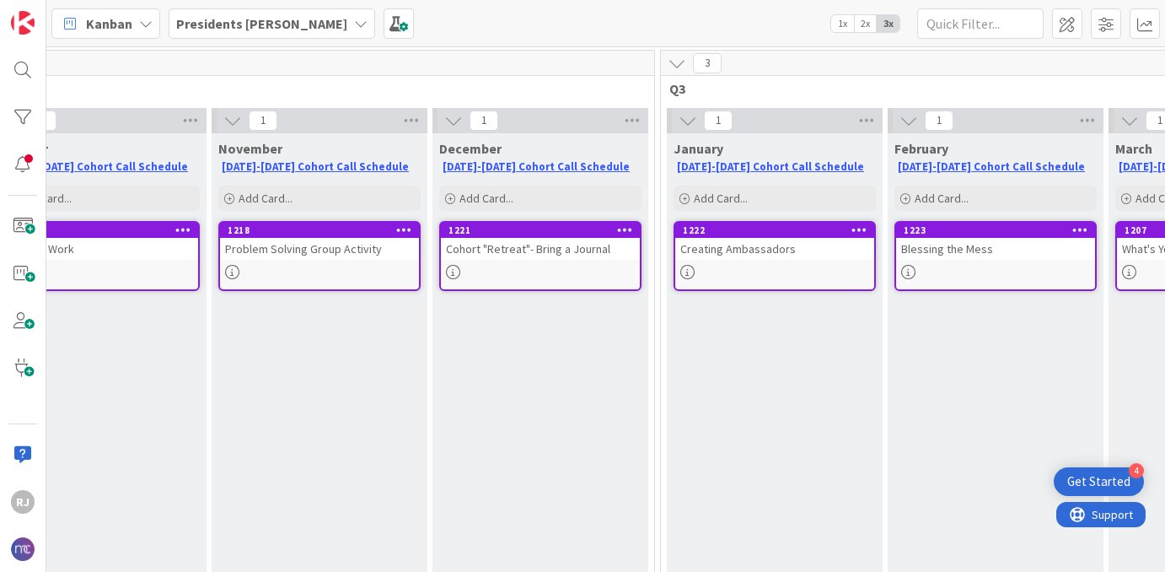
click at [404, 230] on icon at bounding box center [404, 229] width 16 height 12
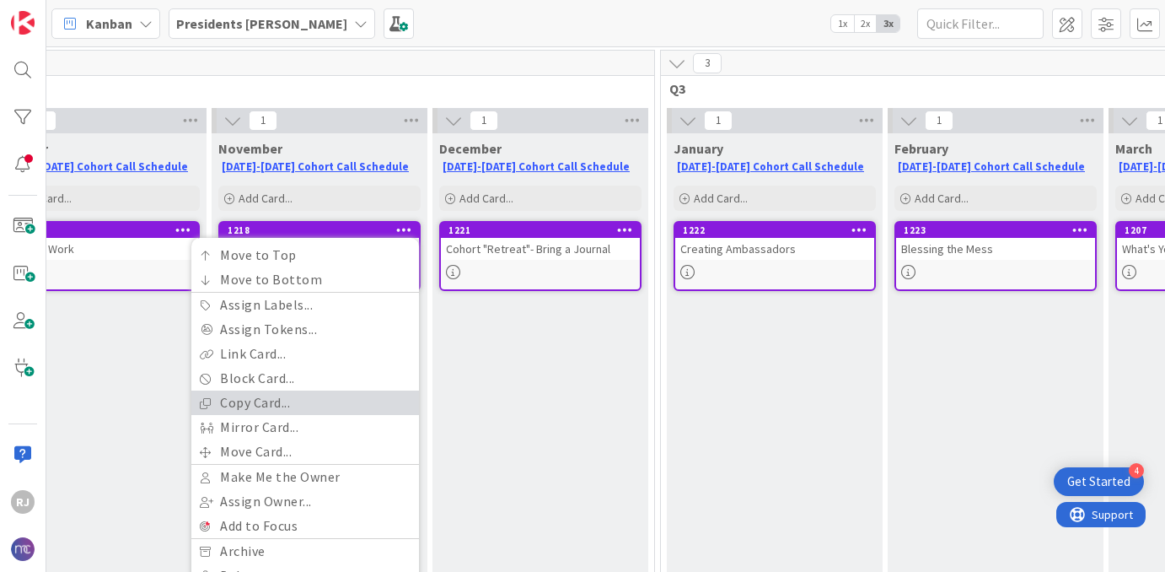
click at [258, 404] on link "Copy Card..." at bounding box center [305, 402] width 228 height 24
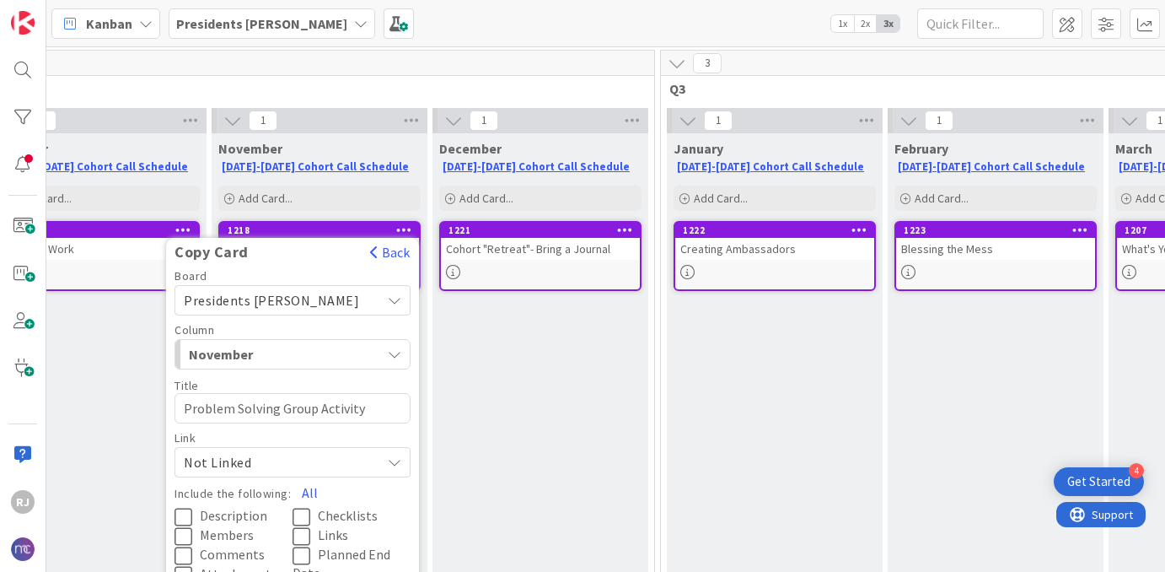
click at [304, 293] on span "Presidents [PERSON_NAME]" at bounding box center [271, 300] width 175 height 17
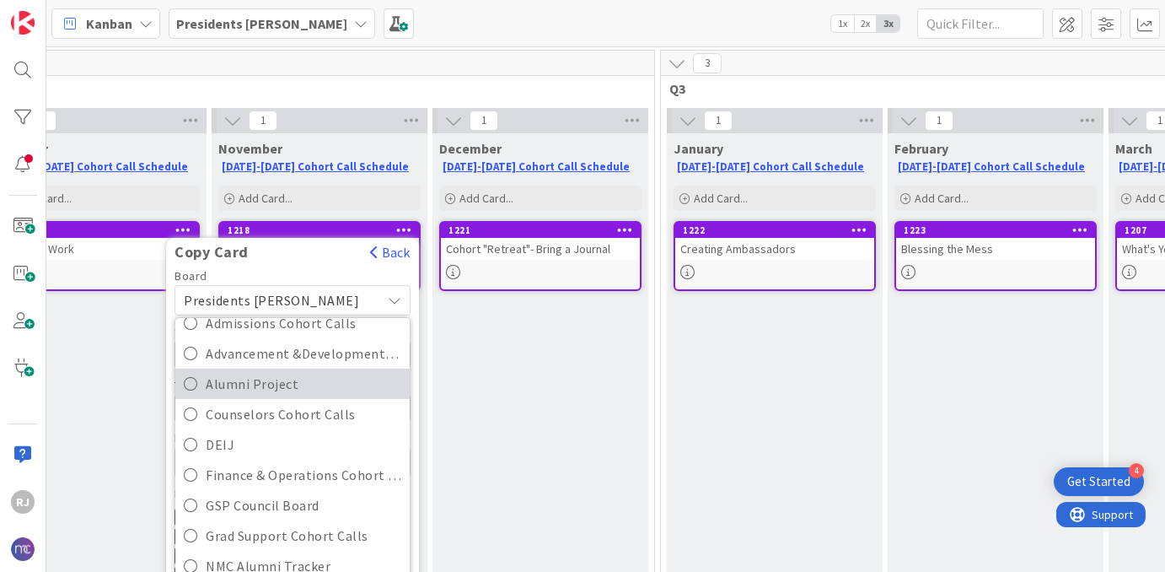
scroll to position [88, 0]
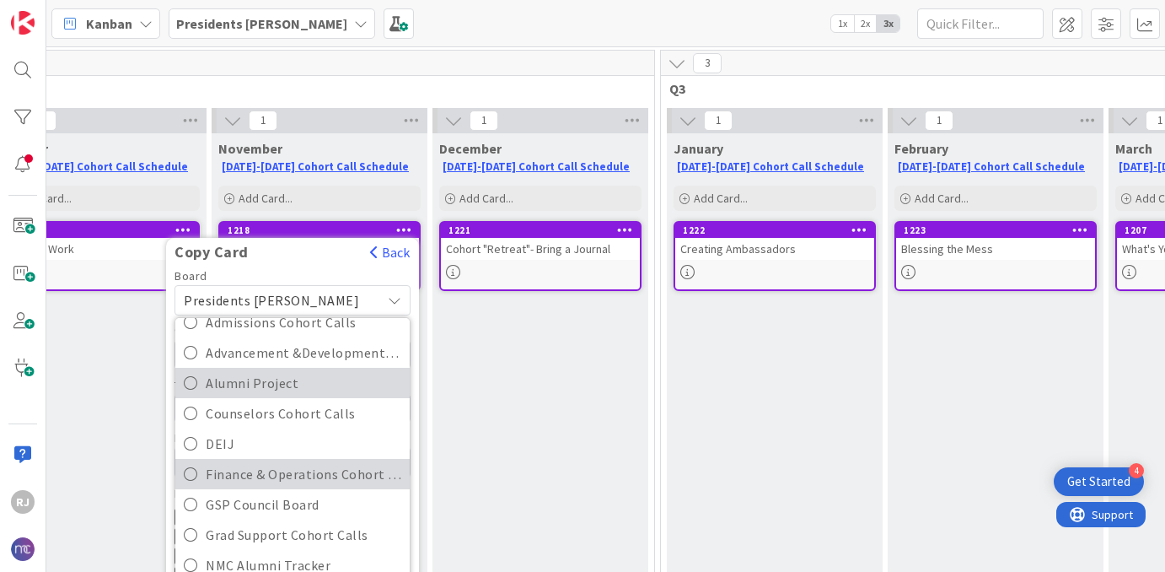
click at [289, 464] on span "Finance & Operations Cohort Calls" at bounding box center [304, 473] width 196 height 25
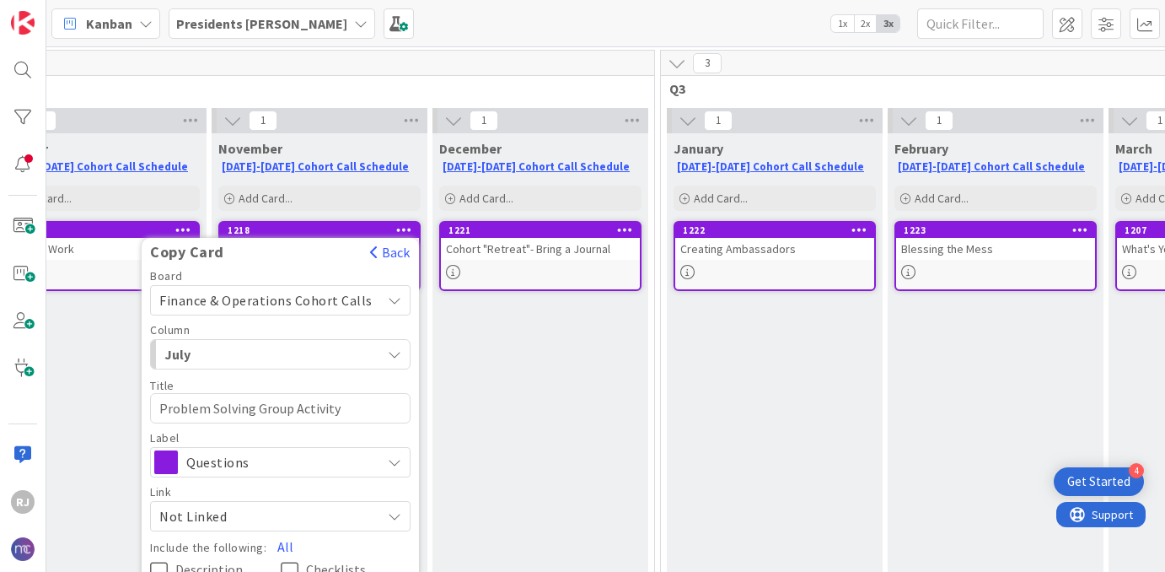
click at [270, 351] on span "July" at bounding box center [227, 354] width 126 height 22
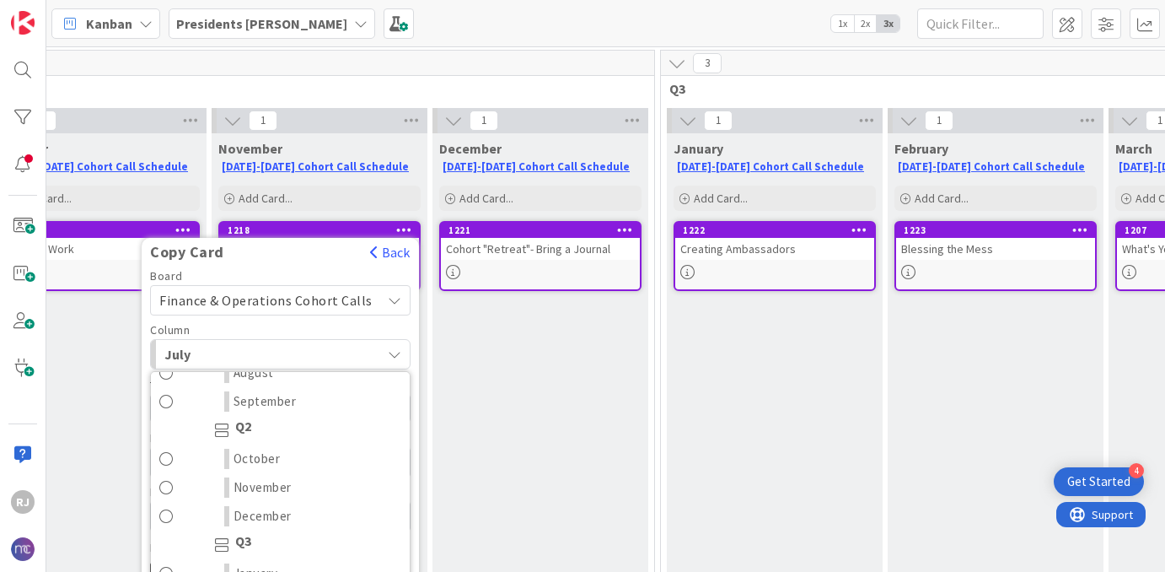
scroll to position [156, 0]
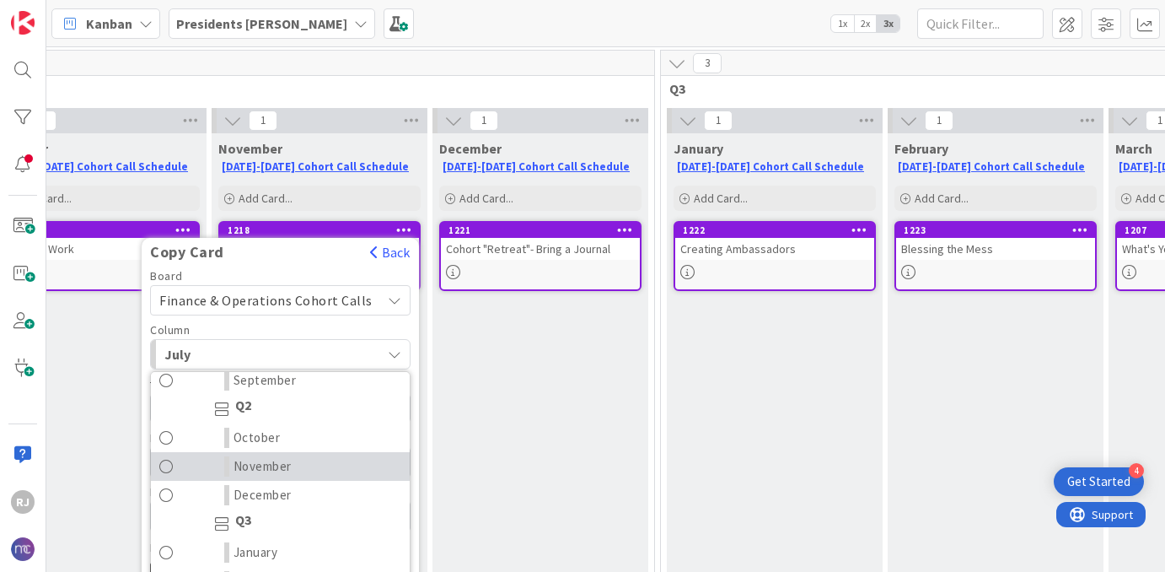
click at [289, 467] on span "November" at bounding box center [263, 466] width 58 height 20
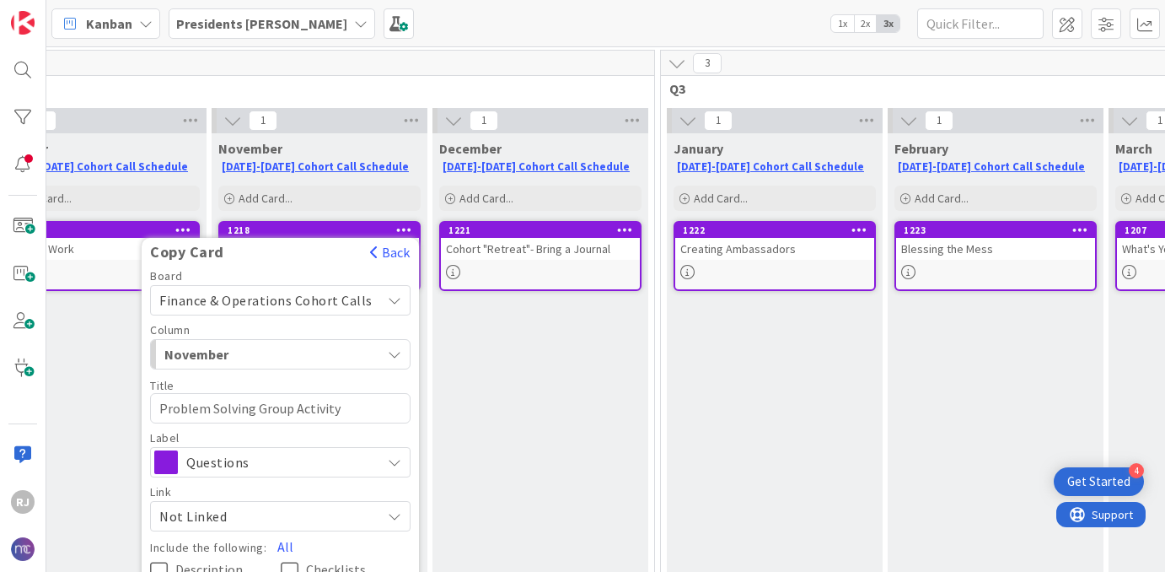
click at [289, 467] on span "Questions" at bounding box center [279, 462] width 186 height 24
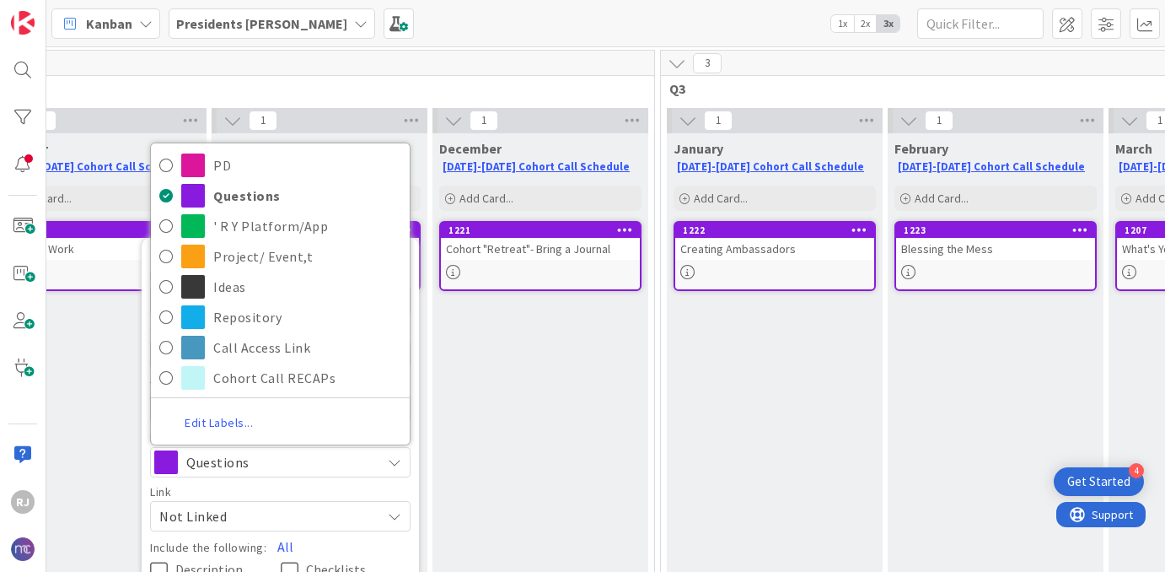
scroll to position [144, 758]
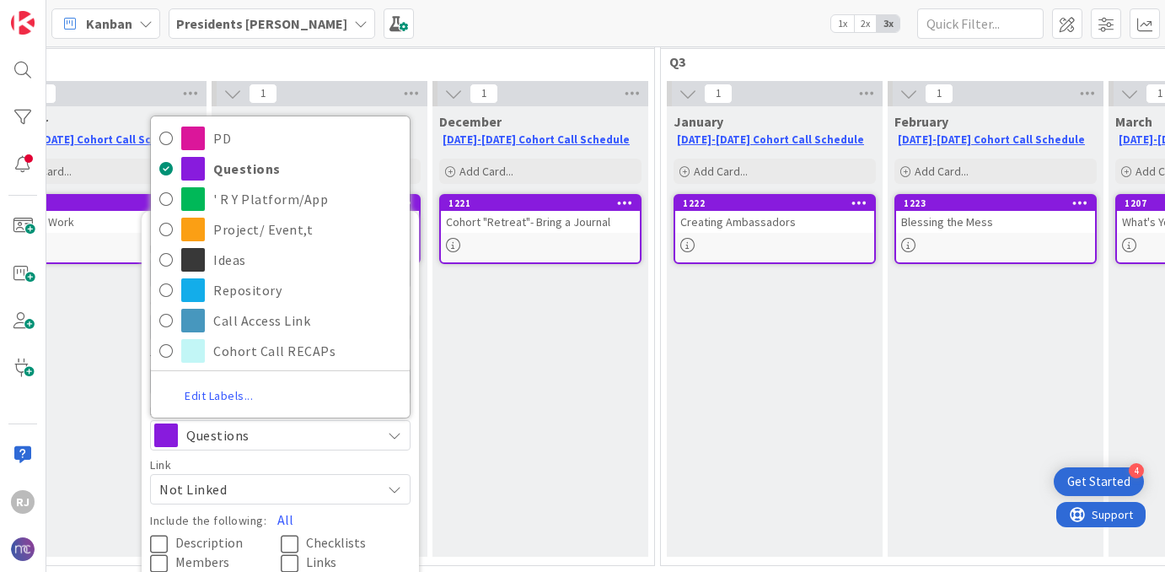
click at [322, 439] on span "Questions" at bounding box center [279, 435] width 186 height 24
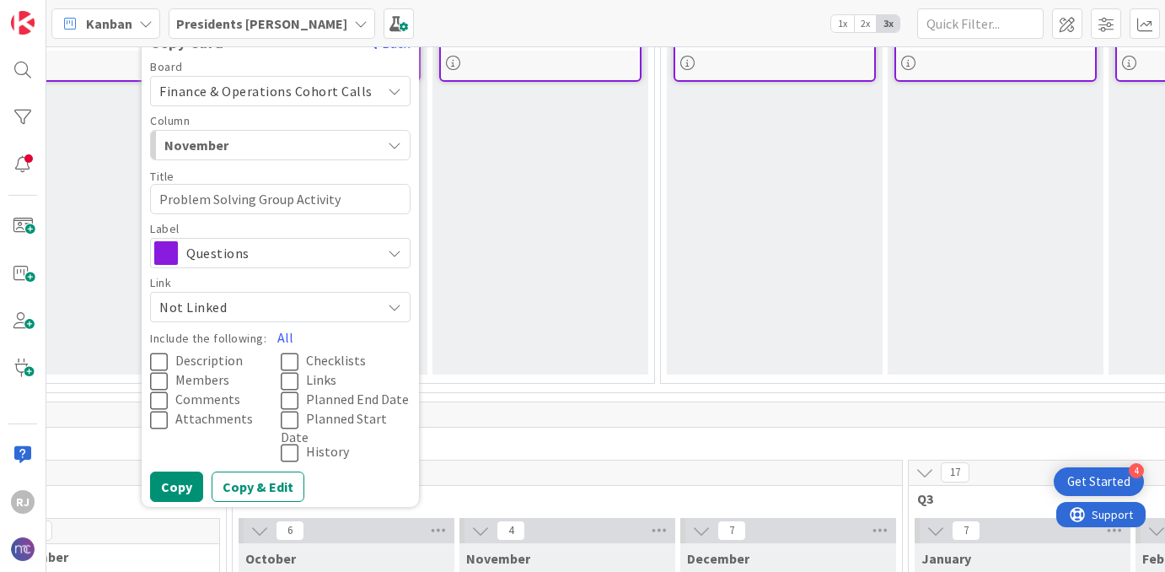
scroll to position [330, 758]
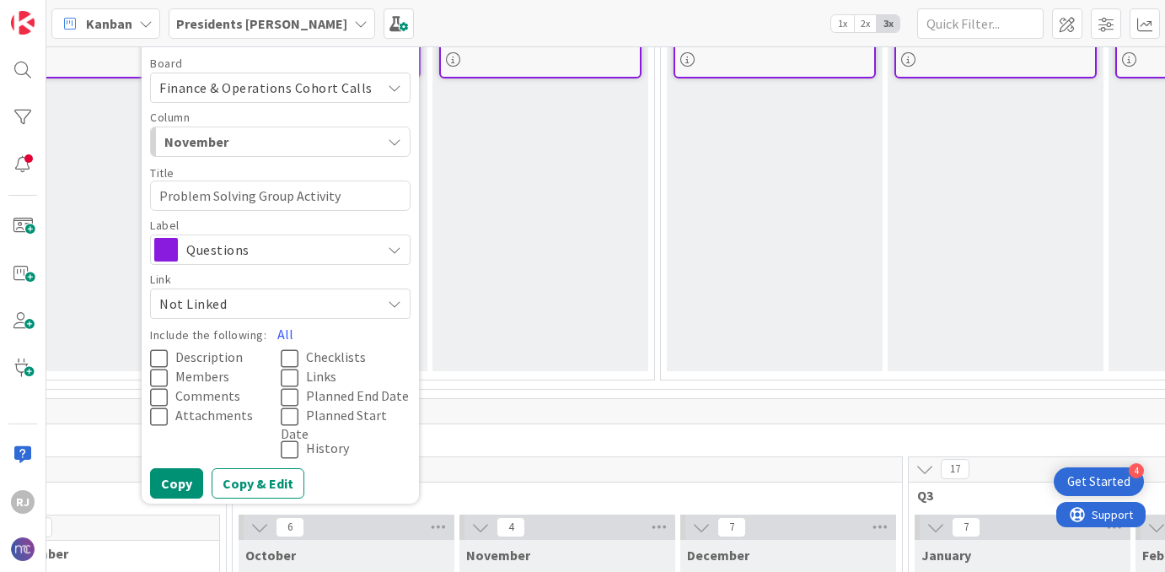
click at [168, 358] on icon at bounding box center [162, 358] width 25 height 20
click at [186, 483] on button "Copy" at bounding box center [176, 483] width 53 height 30
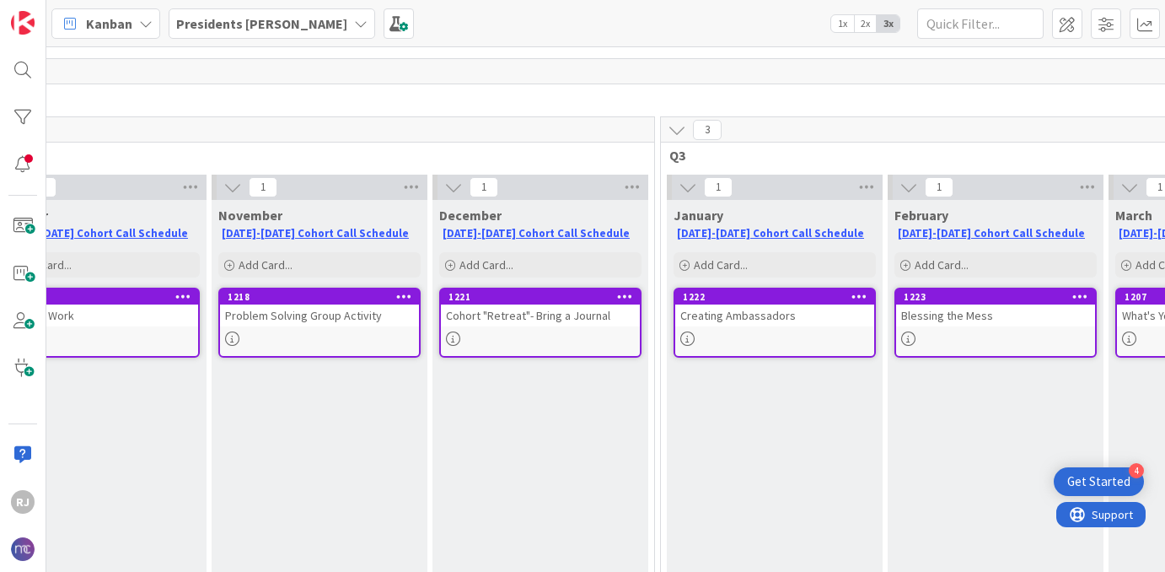
scroll to position [46, 758]
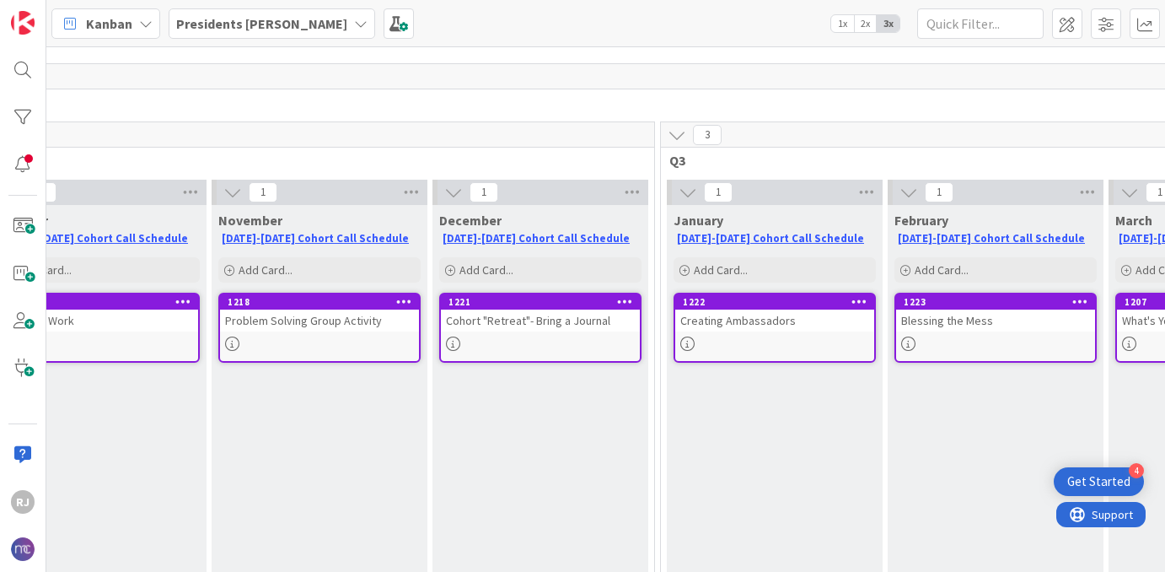
click at [402, 301] on icon at bounding box center [404, 301] width 16 height 12
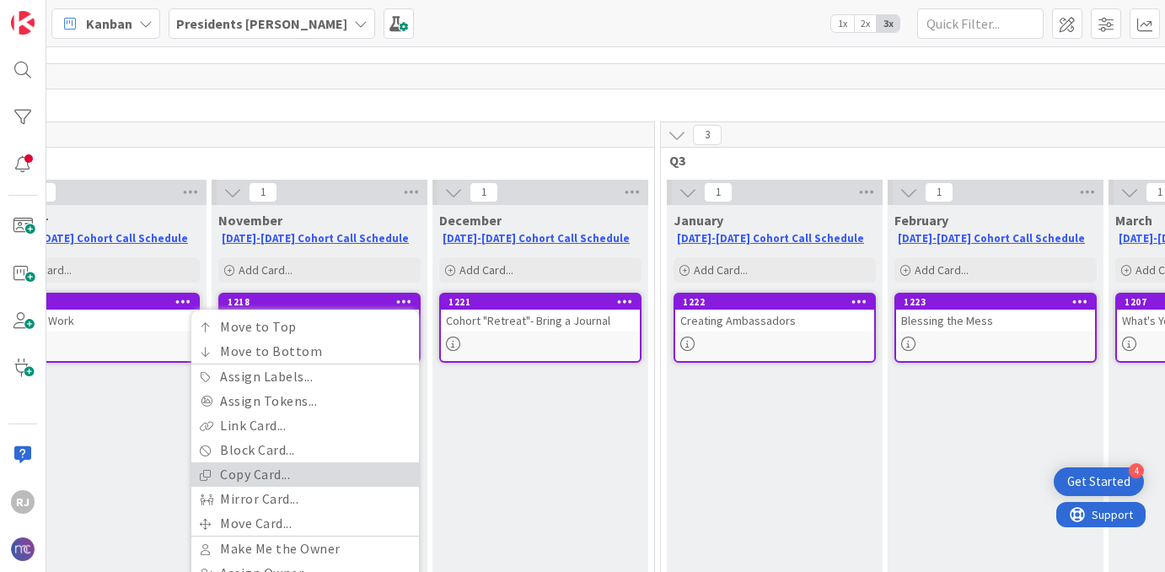
click at [296, 465] on link "Copy Card..." at bounding box center [305, 474] width 228 height 24
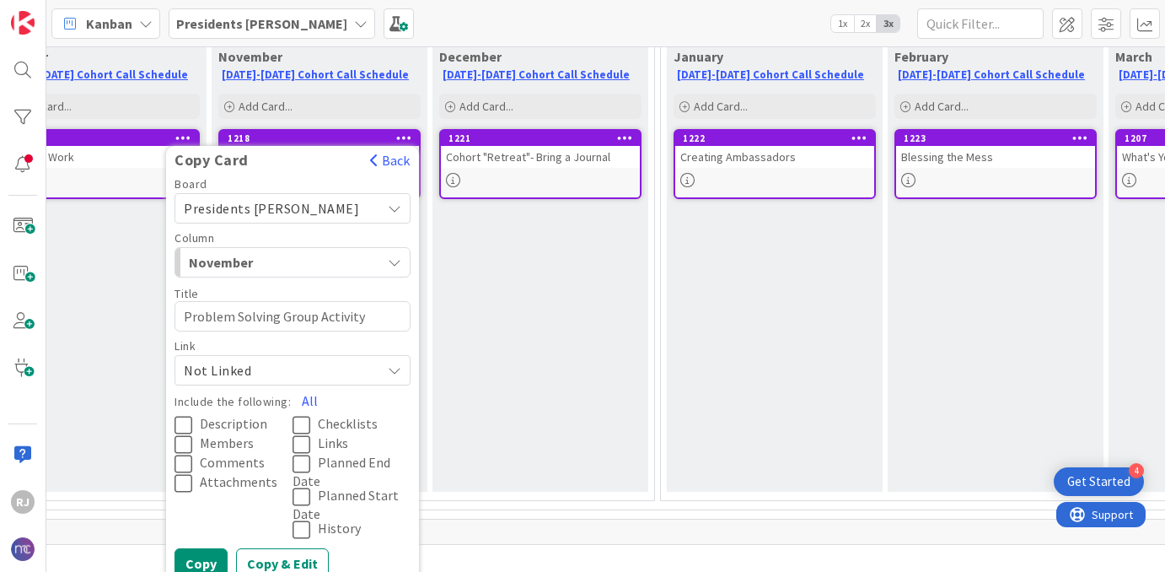
scroll to position [215, 758]
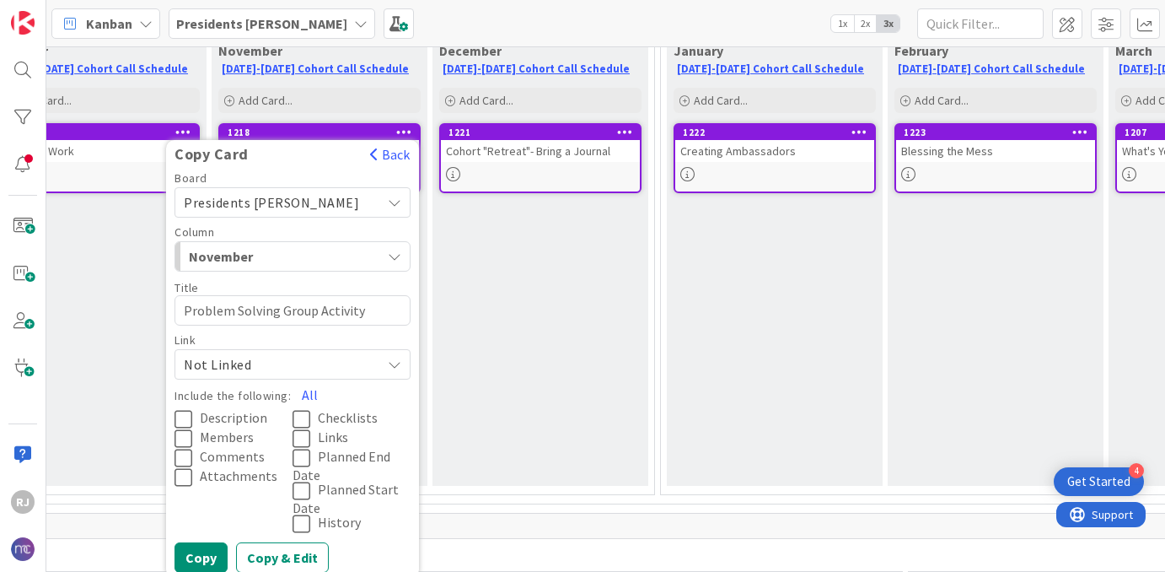
click at [287, 197] on span "Presidents [PERSON_NAME]" at bounding box center [271, 202] width 175 height 17
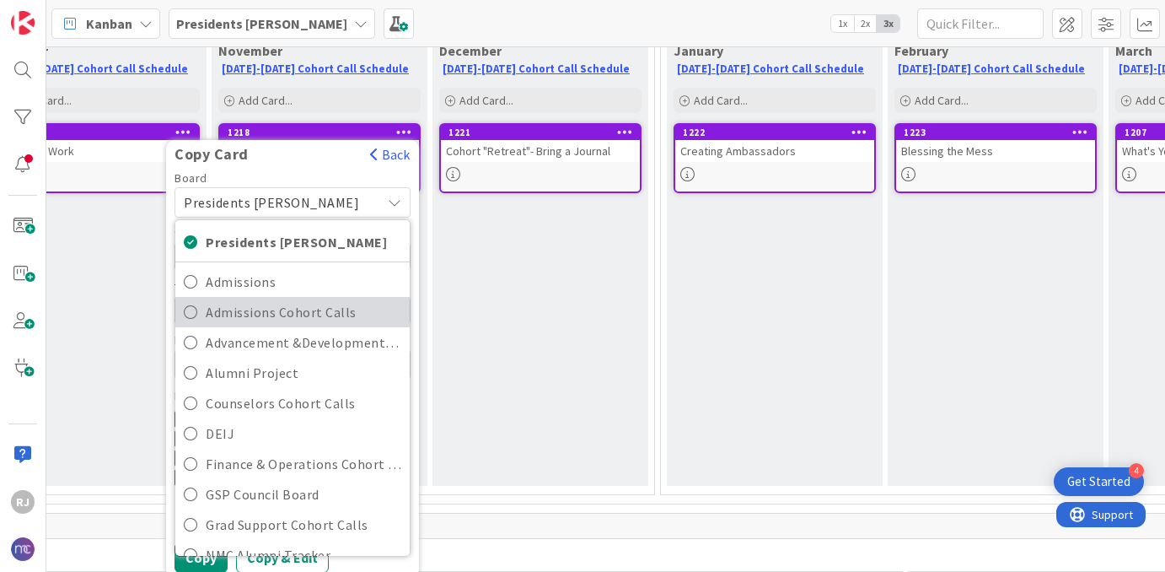
click at [267, 315] on span "Admissions Cohort Calls" at bounding box center [304, 311] width 196 height 25
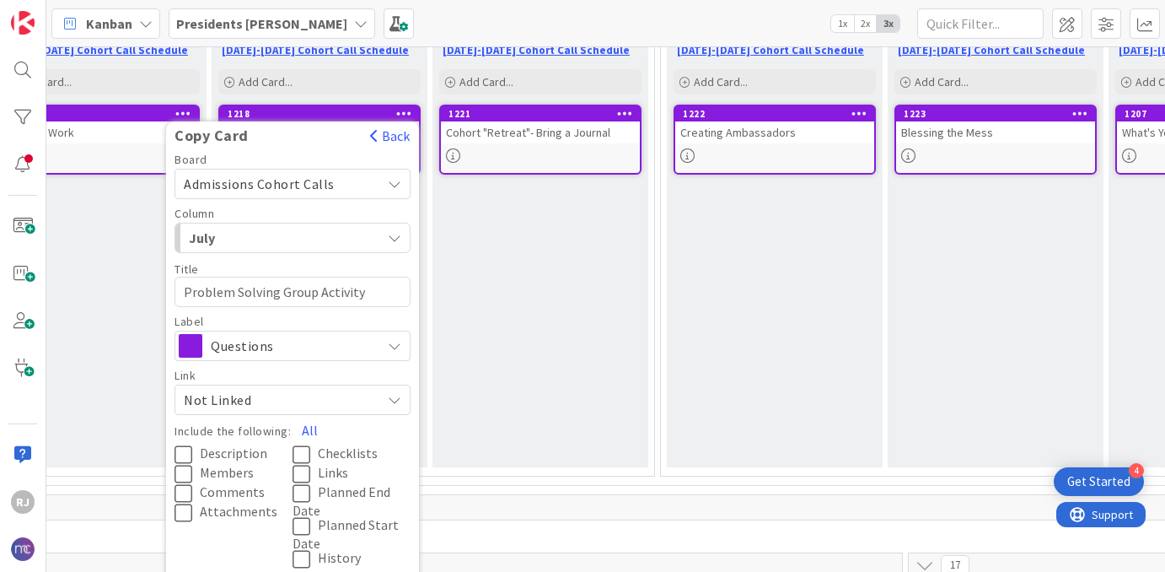
scroll to position [239, 758]
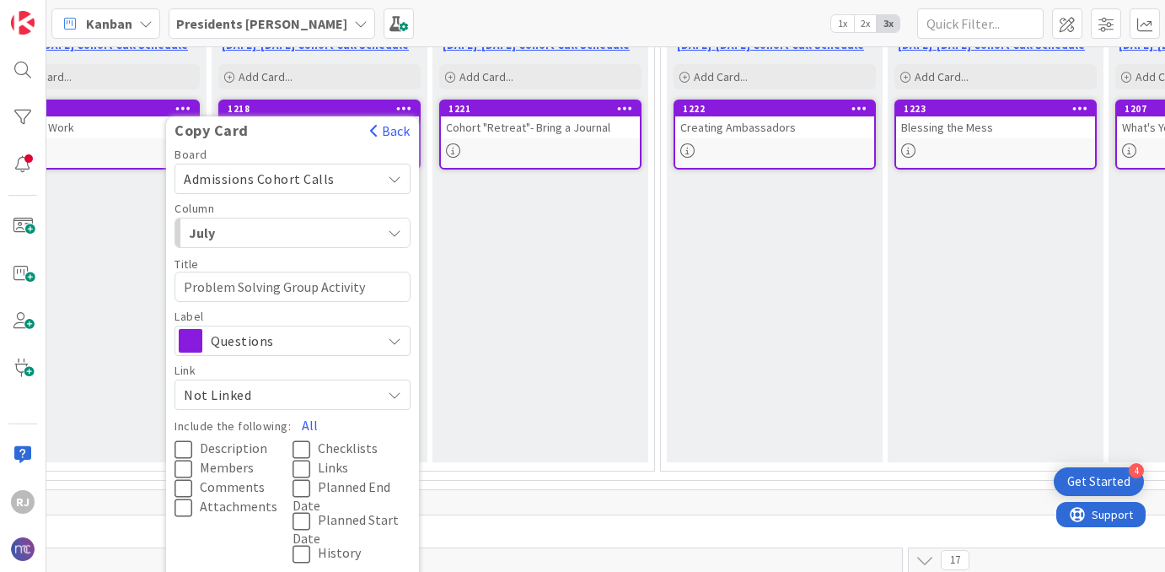
click at [272, 232] on span "July" at bounding box center [252, 233] width 126 height 22
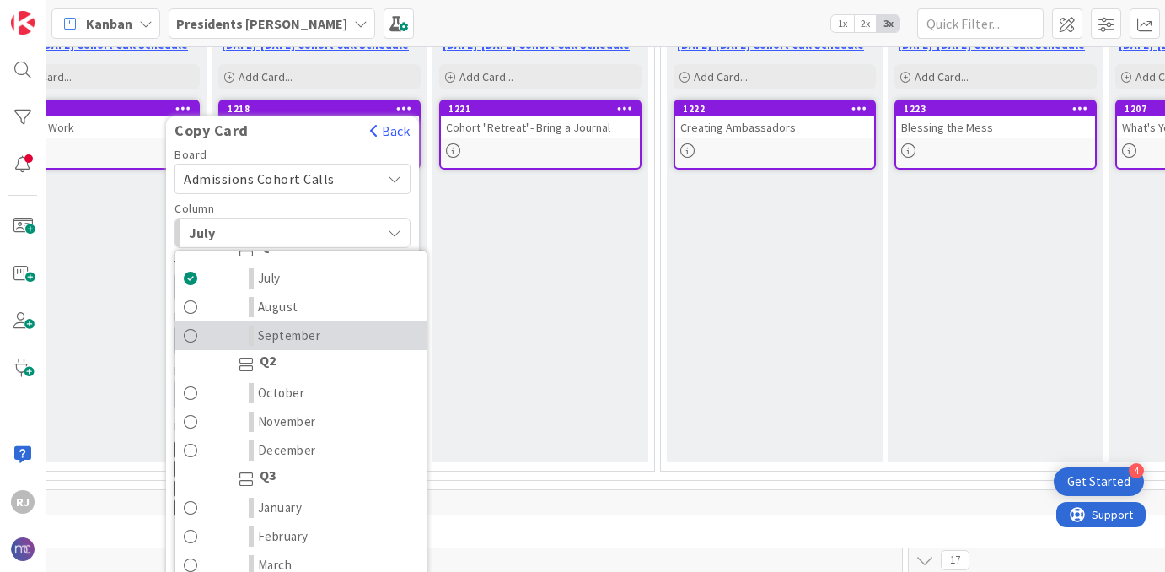
scroll to position [83, 0]
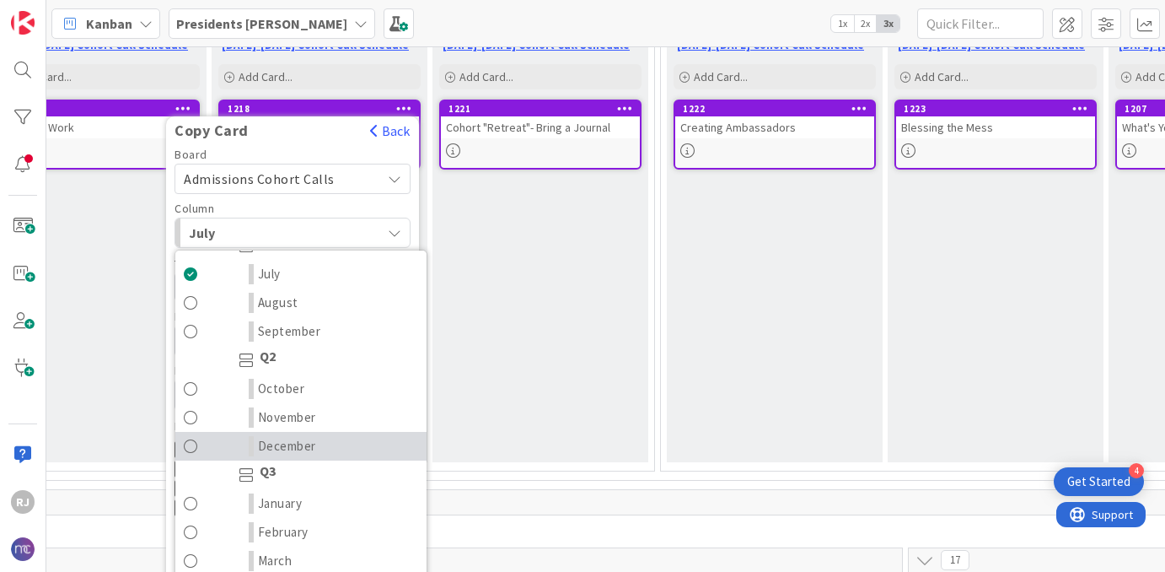
click at [303, 440] on span "December" at bounding box center [287, 446] width 58 height 20
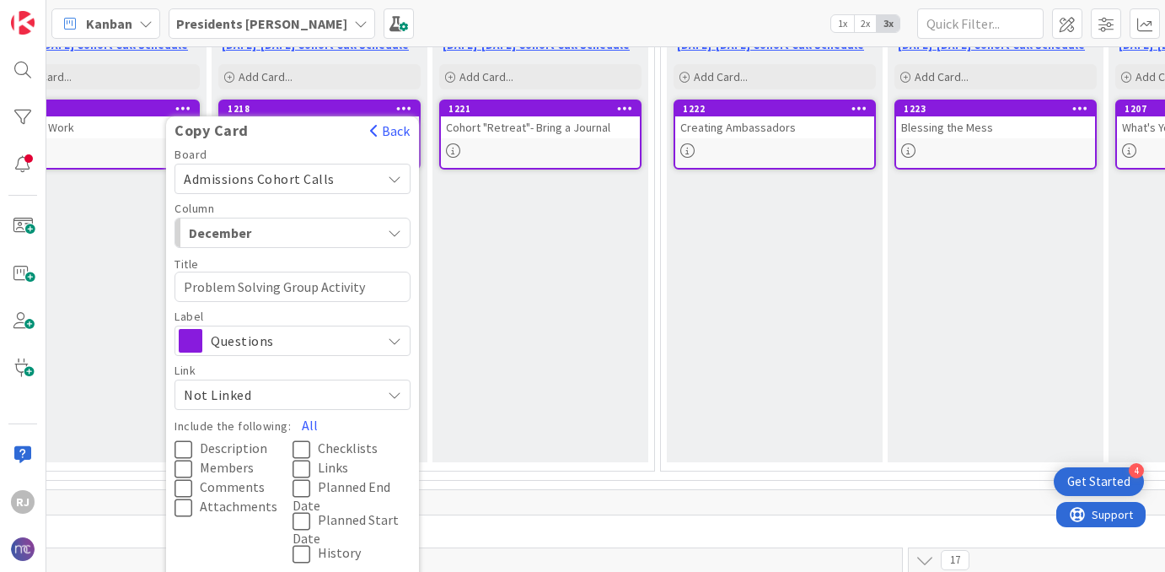
click at [239, 444] on span "Description" at bounding box center [233, 448] width 67 height 17
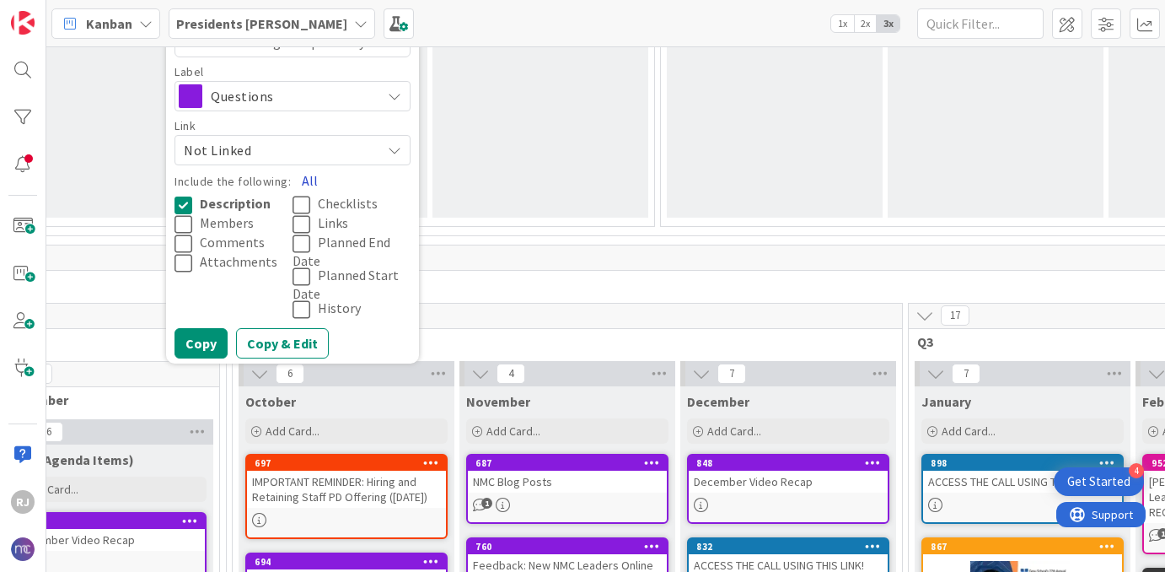
scroll to position [498, 758]
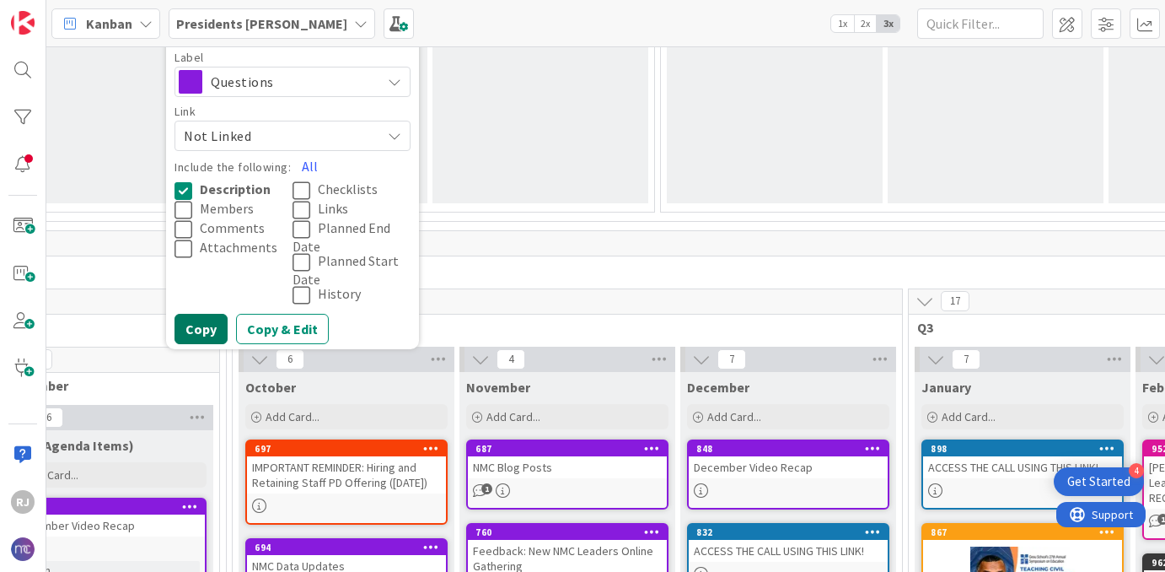
click at [191, 315] on button "Copy" at bounding box center [201, 329] width 53 height 30
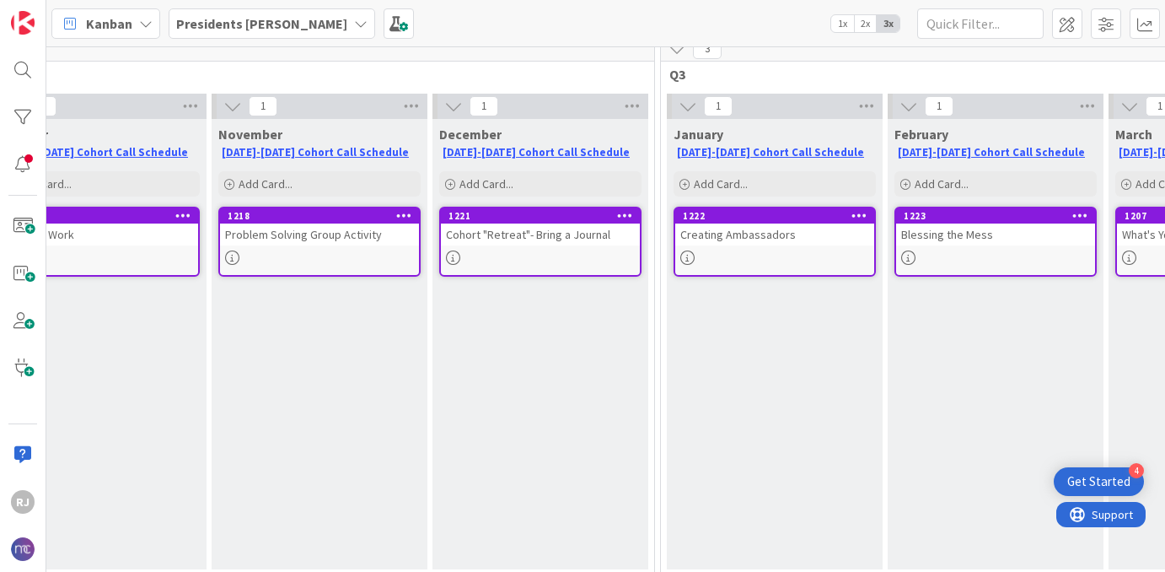
scroll to position [130, 758]
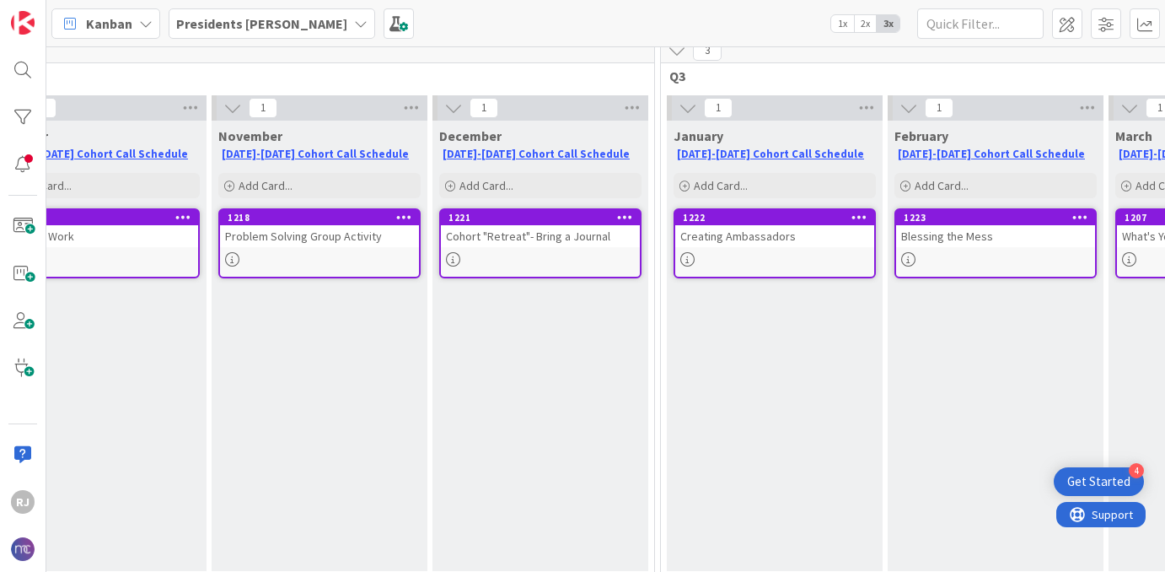
click at [402, 217] on icon at bounding box center [404, 217] width 16 height 12
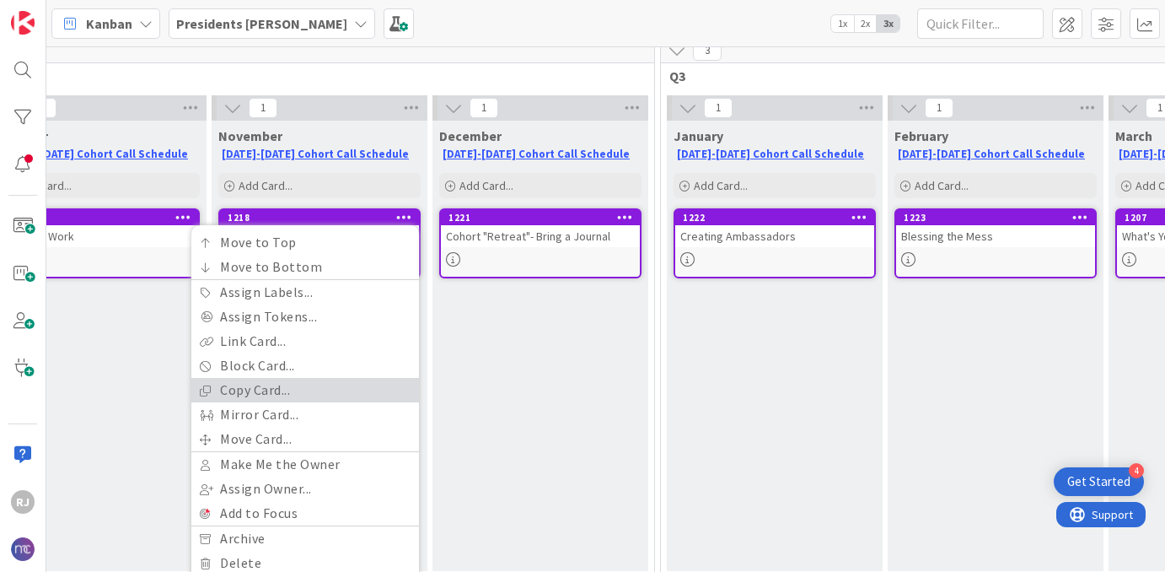
click at [263, 383] on link "Copy Card..." at bounding box center [305, 390] width 228 height 24
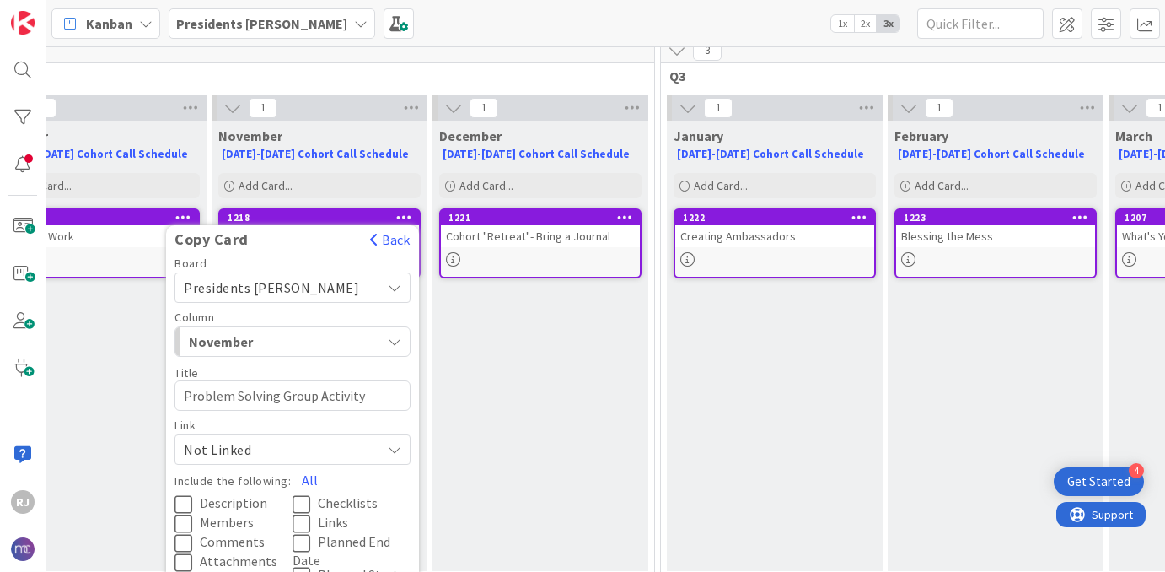
click at [298, 285] on span "Presidents [PERSON_NAME]" at bounding box center [271, 287] width 175 height 17
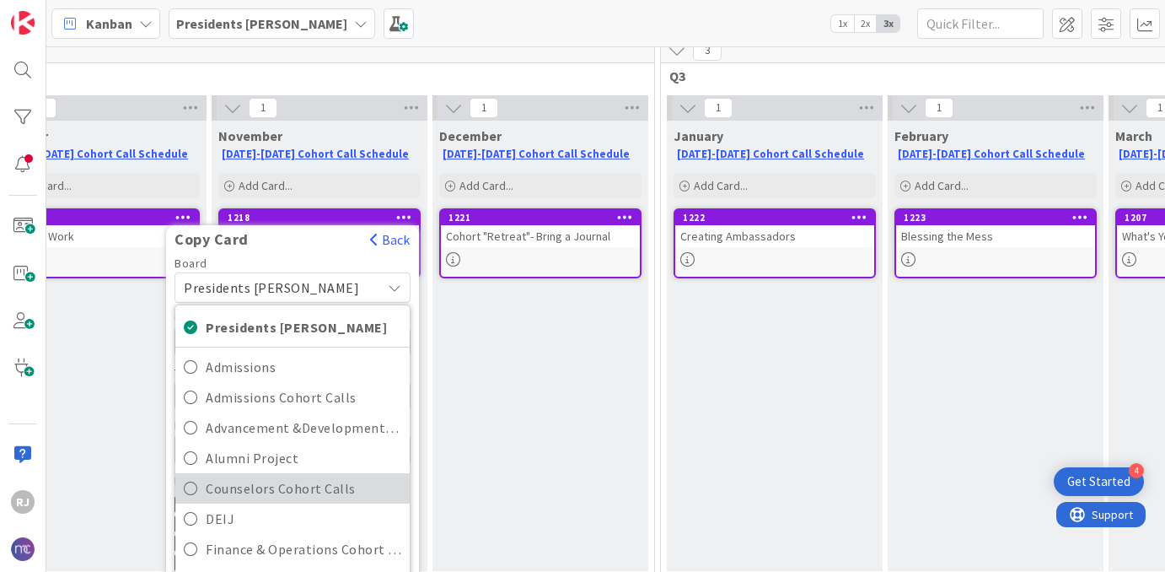
click at [266, 489] on span "Counselors Cohort Calls" at bounding box center [304, 488] width 196 height 25
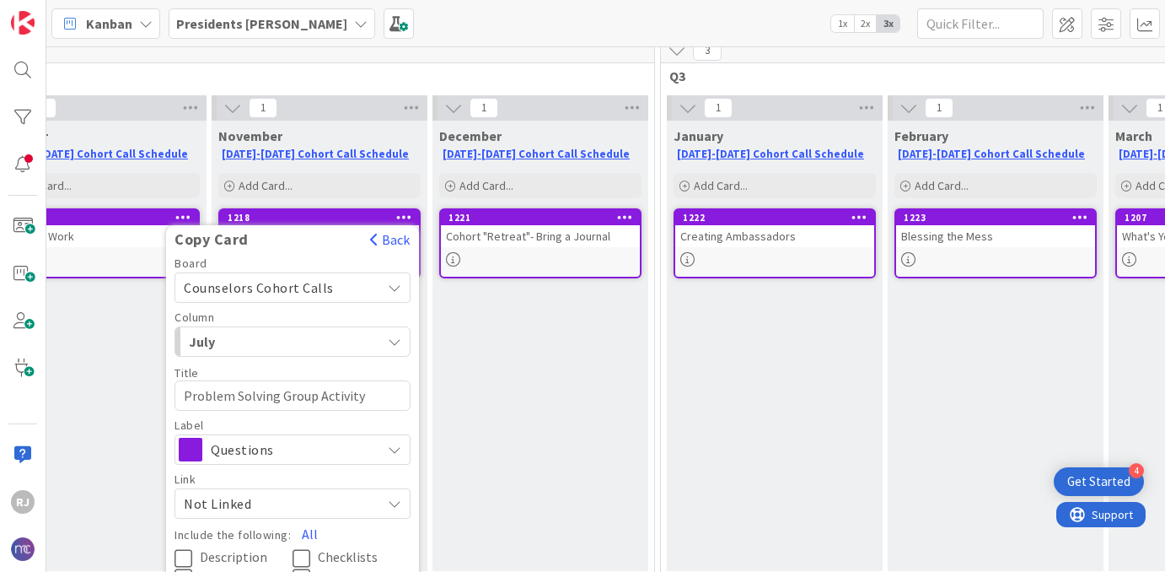
click at [282, 336] on span "July" at bounding box center [252, 342] width 126 height 22
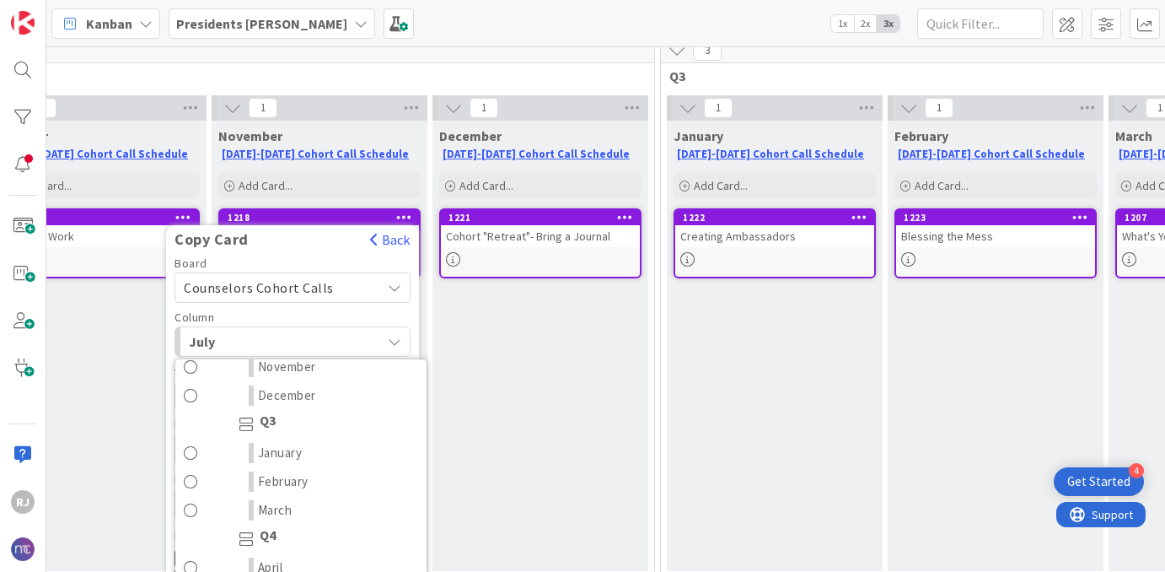
scroll to position [245, 0]
click at [293, 498] on link "March" at bounding box center [300, 508] width 251 height 29
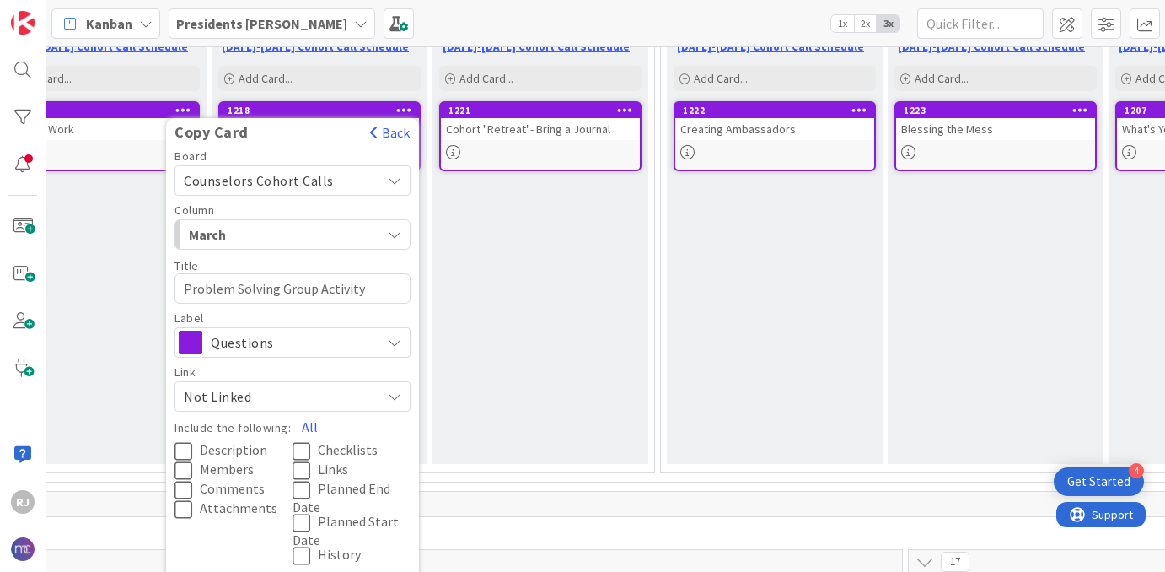
scroll to position [238, 758]
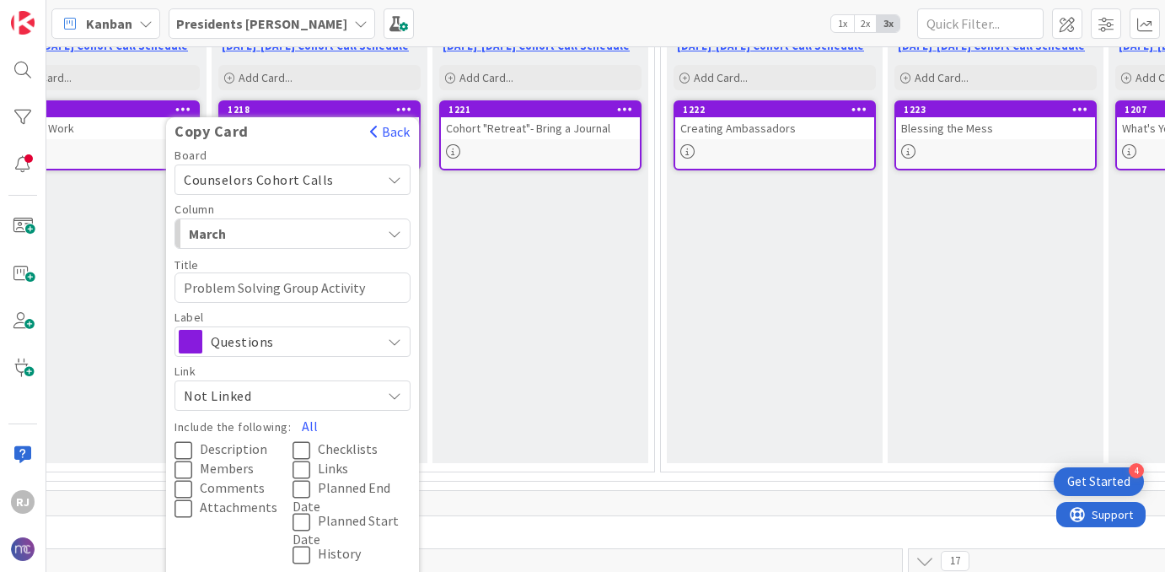
click at [237, 453] on span "Description" at bounding box center [233, 449] width 67 height 17
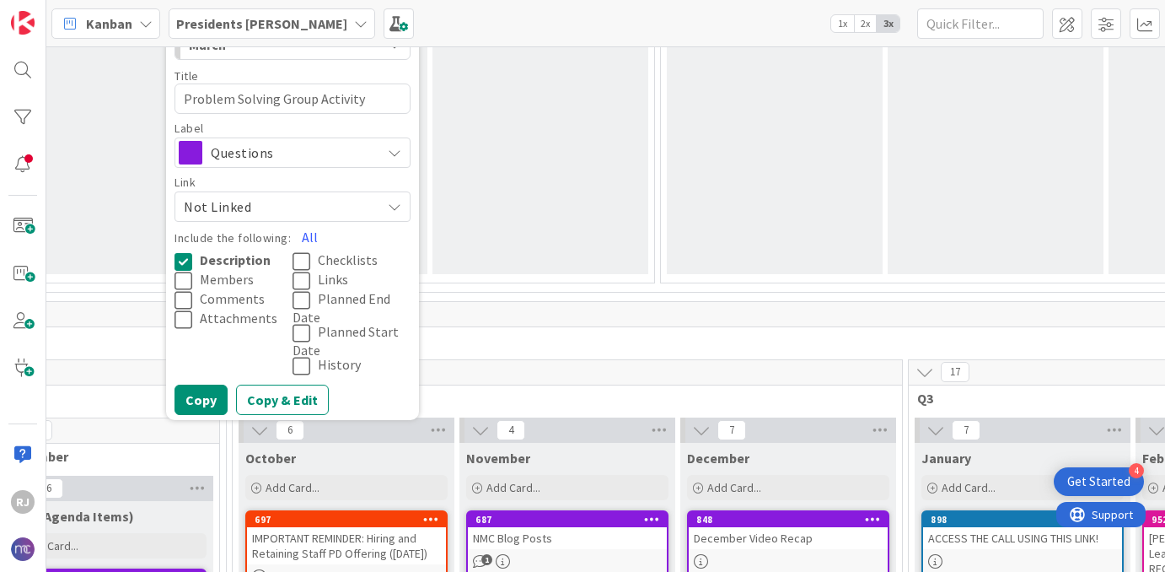
scroll to position [456, 758]
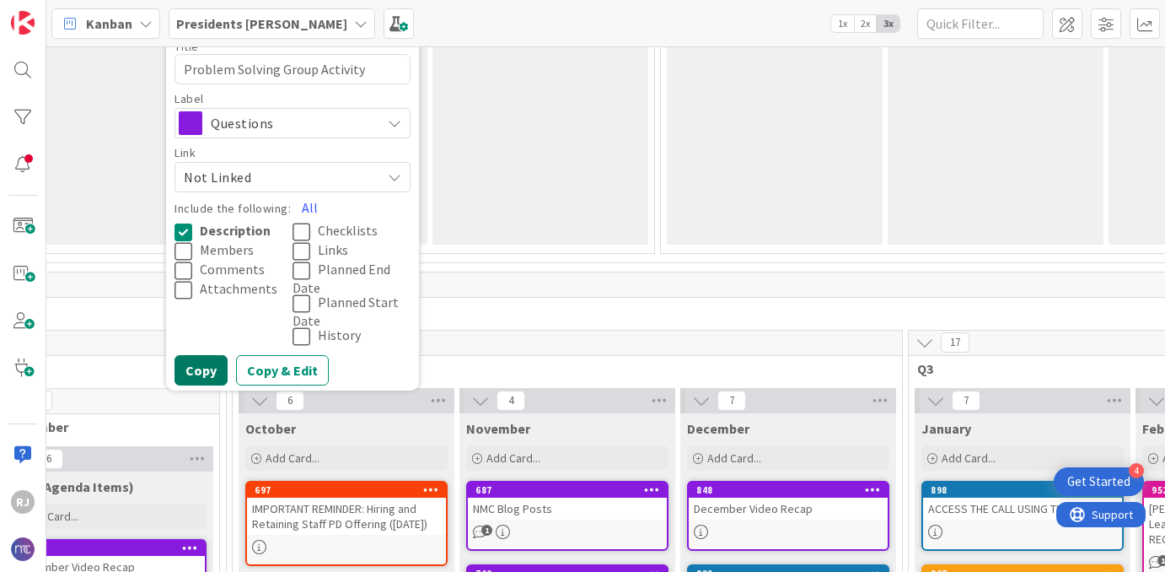
click at [212, 374] on button "Copy" at bounding box center [201, 370] width 53 height 30
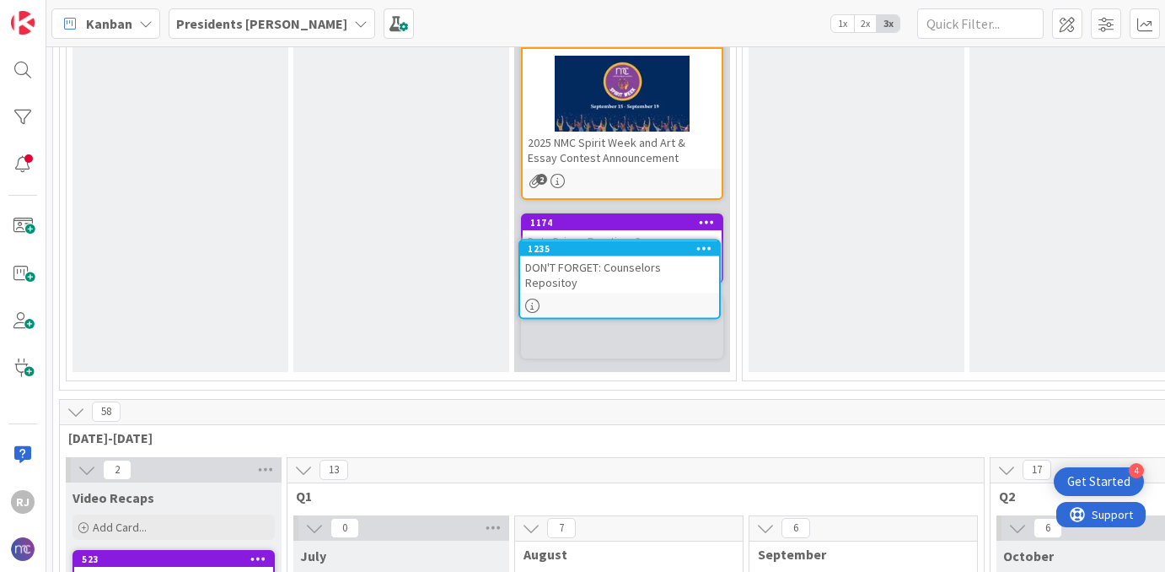
scroll to position [403, 0]
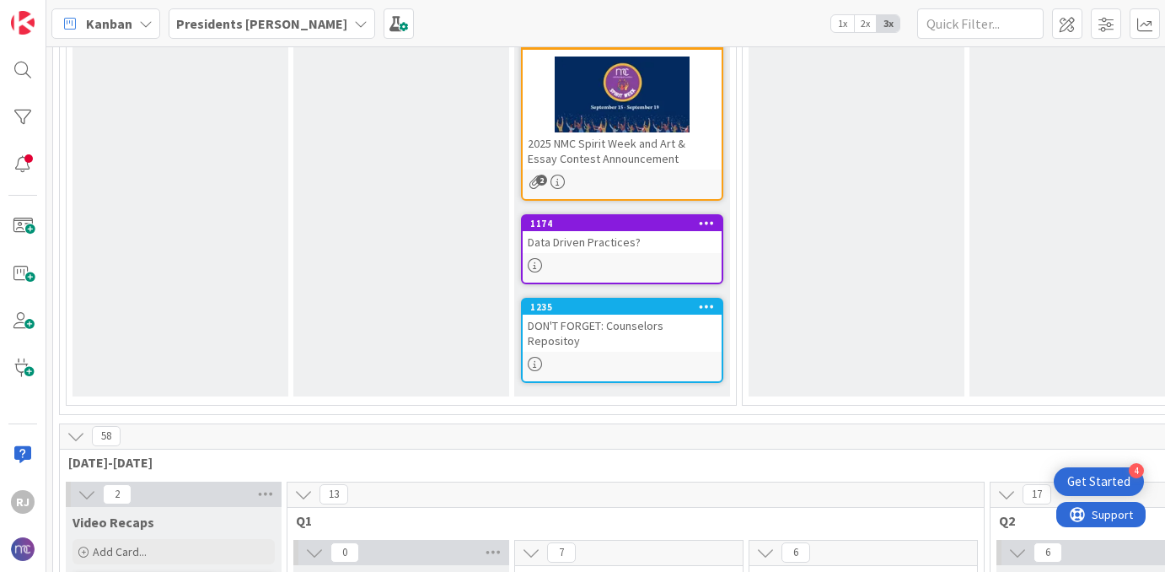
click at [667, 325] on div "DON'T FORGET: Counselors Repositoy" at bounding box center [622, 333] width 199 height 37
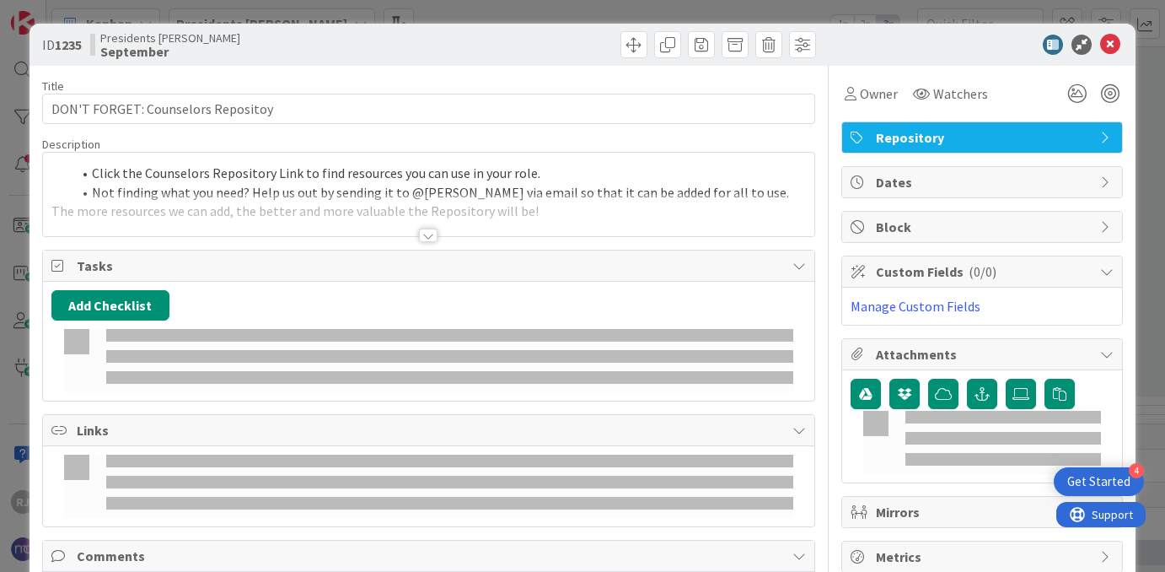
type textarea "x"
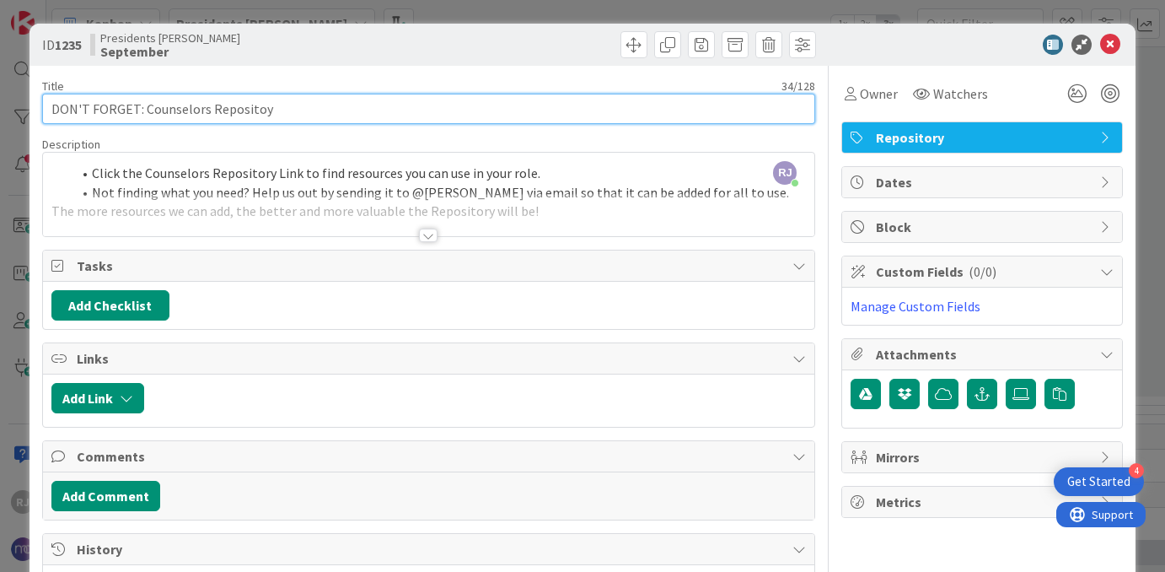
click at [180, 113] on input "DON'T FORGET: Counselors Repositoy" at bounding box center [429, 109] width 774 height 30
type input "DON'T FORGET: Presidents Repositoy"
type textarea "x"
click at [251, 109] on input "DON'T FORGET: Presidents Repositoy" at bounding box center [429, 109] width 774 height 30
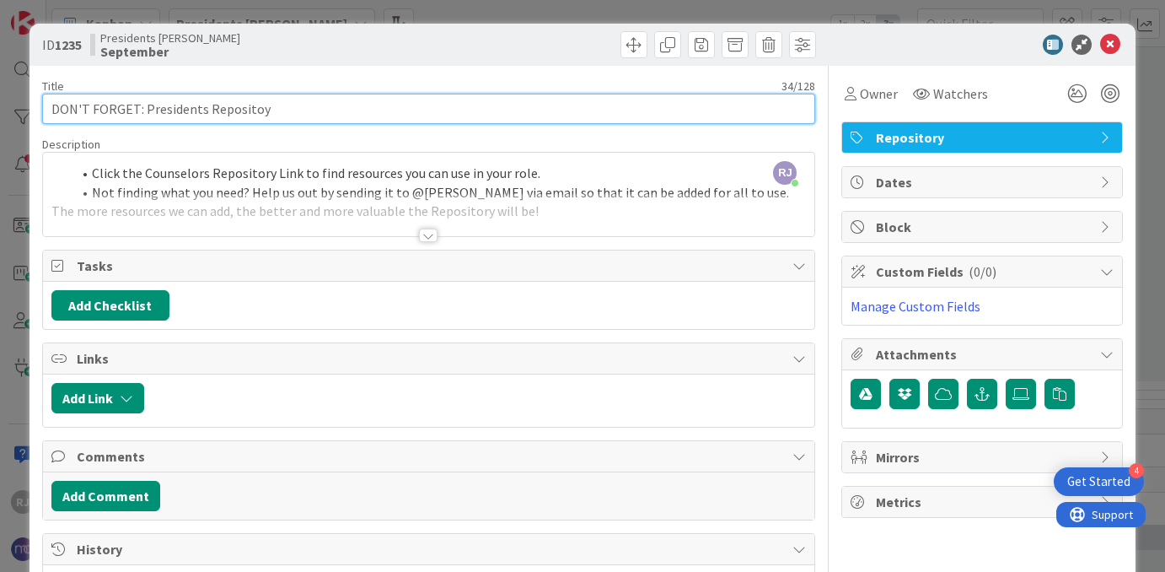
type input "DON'T FORGET: Presidents Repository"
type textarea "x"
type input "DON'T FORGET: Presidents Repository"
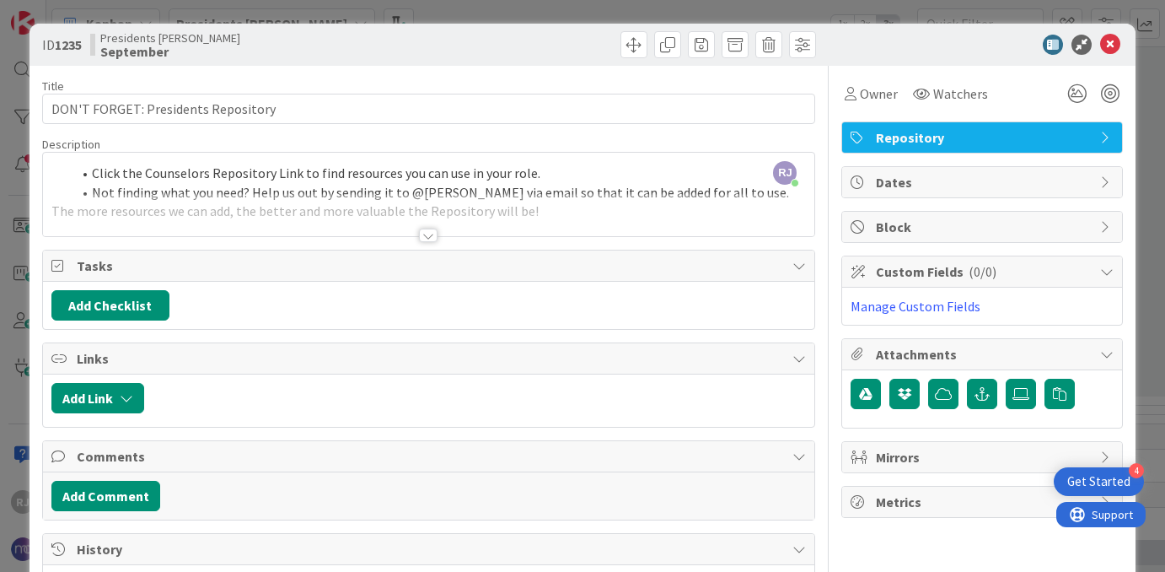
click at [189, 174] on div "RJ Roslynn Jackson just joined Click the Counselors Repository Link to find res…" at bounding box center [429, 194] width 772 height 83
click at [189, 171] on icon "button" at bounding box center [188, 167] width 7 height 8
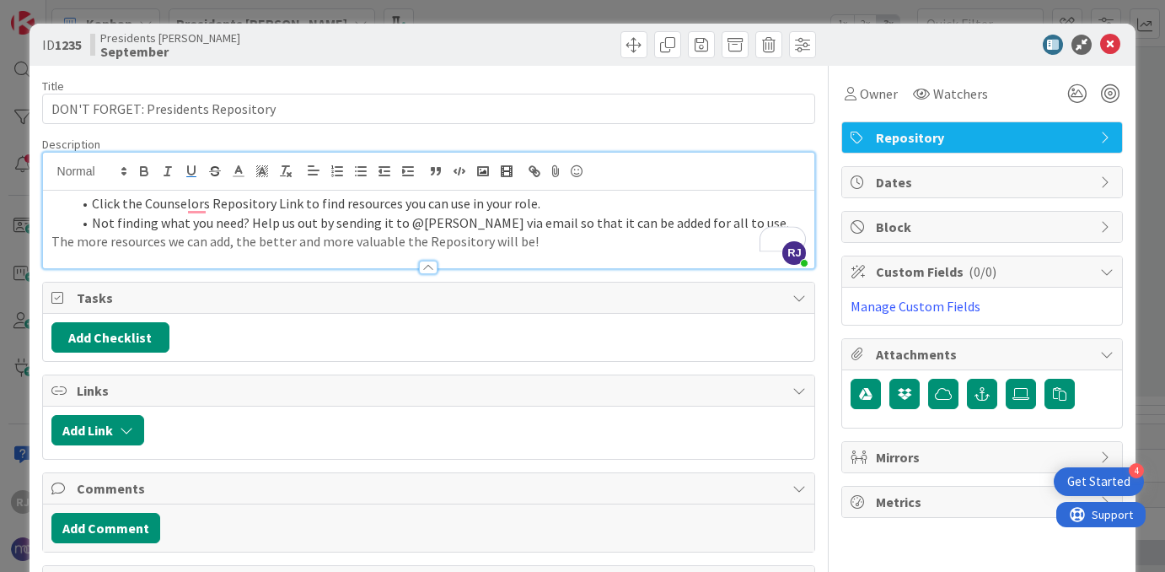
click at [184, 207] on li "Click the Counsel ﻿ ors Repository Link to find resources you can use in your r…" at bounding box center [439, 203] width 735 height 19
click at [184, 207] on li "Click the Counselors Repository Link to find resources you can use in your role." at bounding box center [439, 203] width 735 height 19
click at [275, 202] on li "Click the Presidents Repository Link to find resources you can use in your role." at bounding box center [439, 203] width 735 height 19
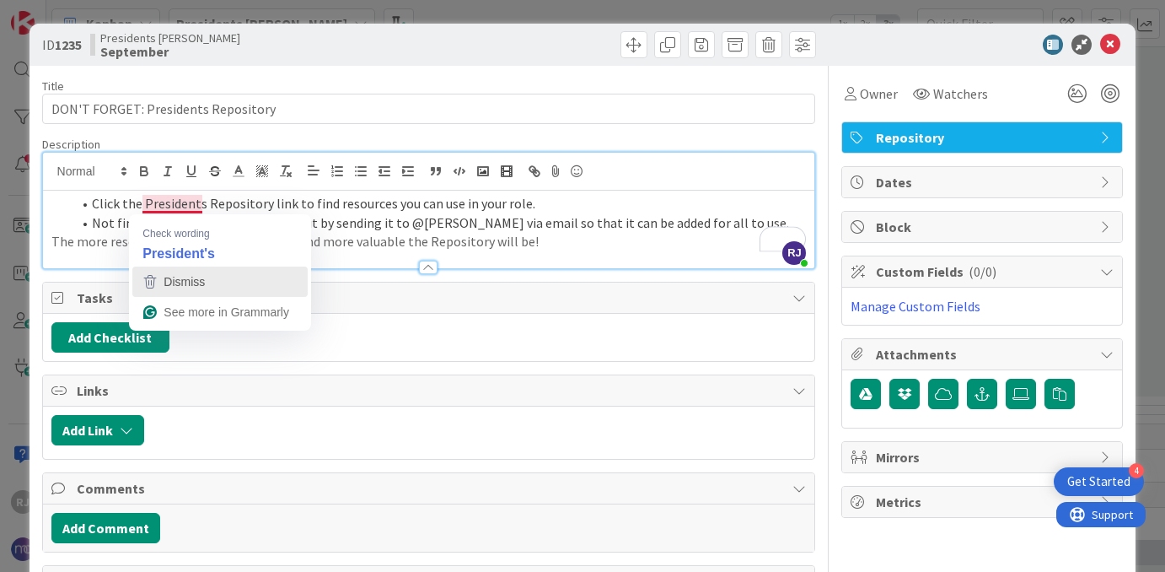
click at [176, 287] on span "Dismiss" at bounding box center [184, 281] width 41 height 13
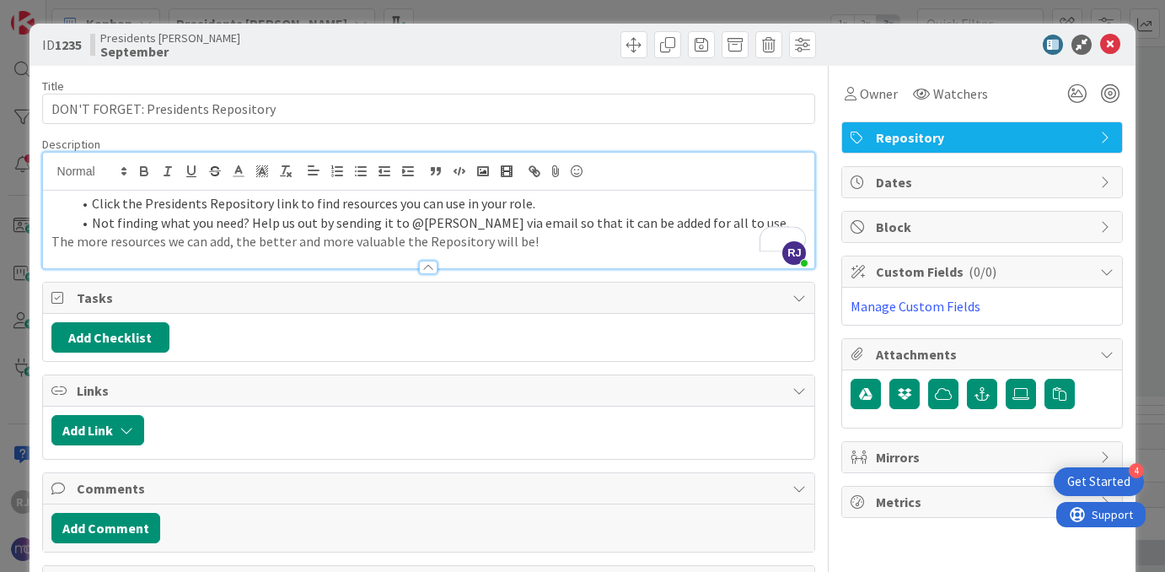
click at [53, 239] on p "The more resources we can add, the better and more valuable the Repository will…" at bounding box center [429, 241] width 756 height 19
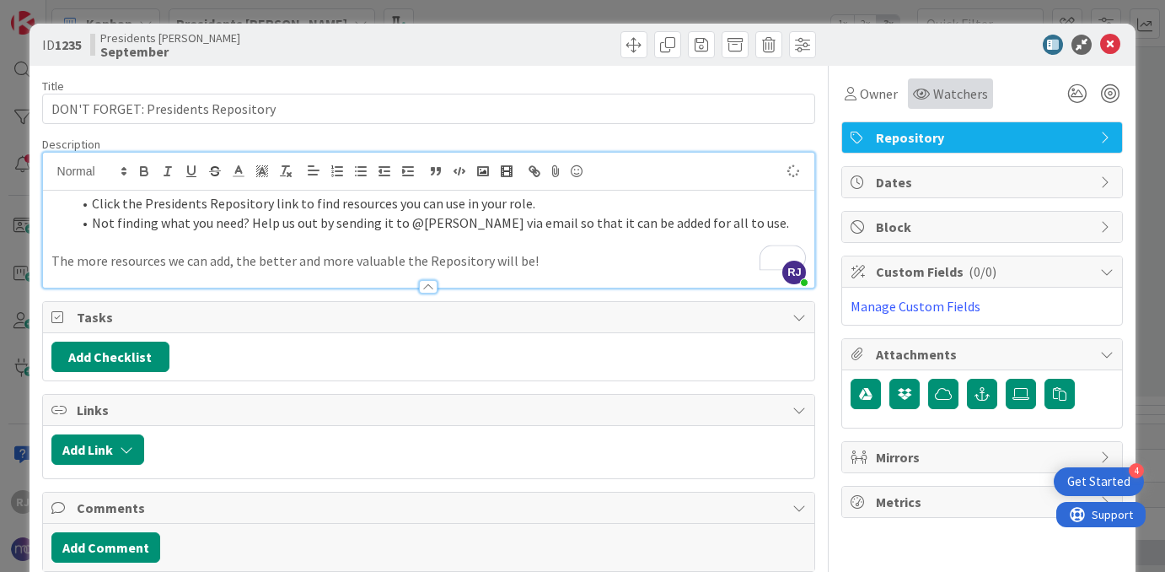
type textarea "x"
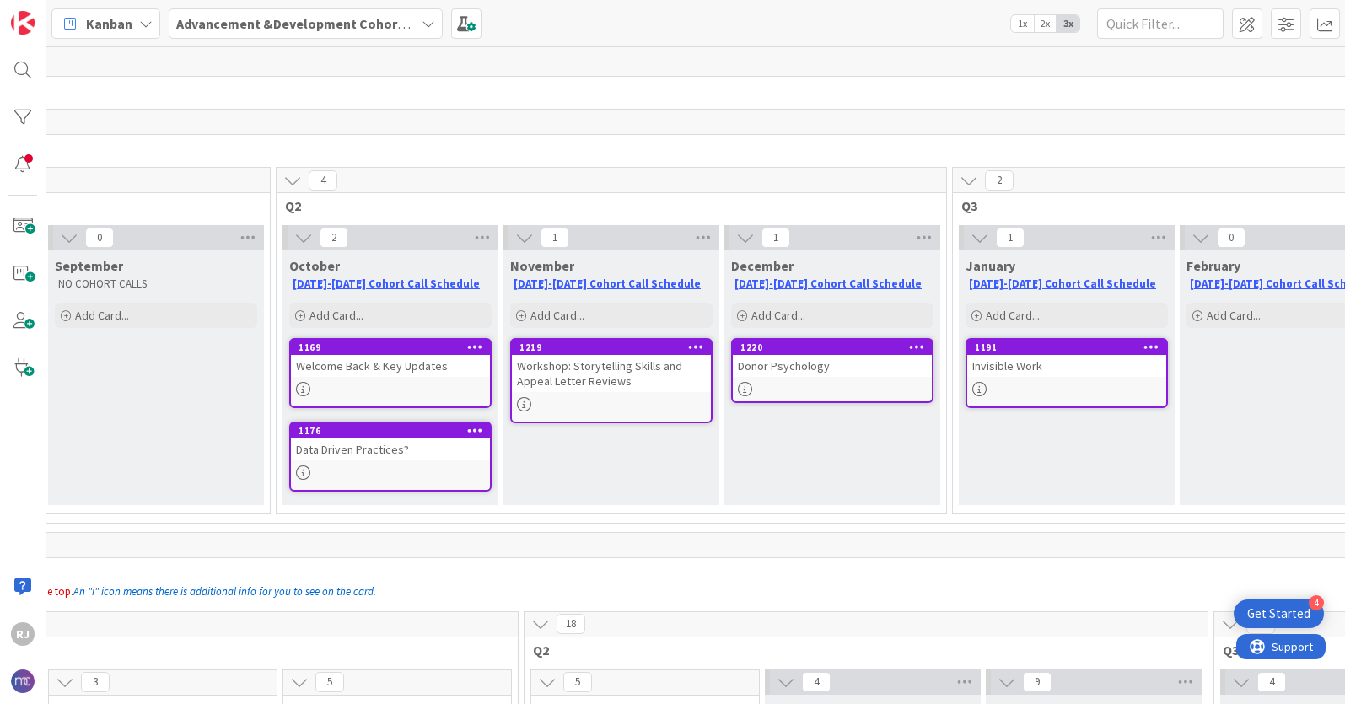
scroll to position [0, 464]
click at [670, 379] on div "Workshop: Storytelling Skills and Appeal Letter Reviews" at bounding box center [613, 373] width 199 height 37
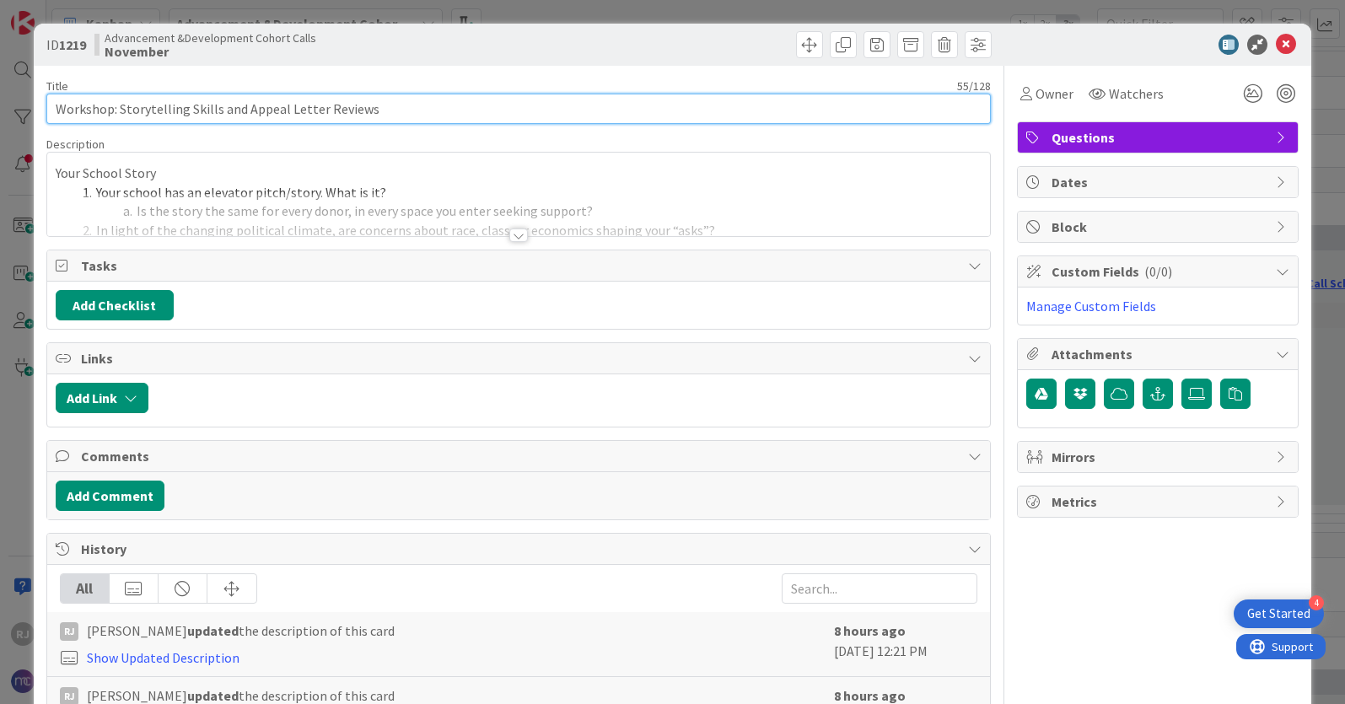
click at [406, 110] on input "Workshop: Storytelling Skills and Appeal Letter Reviews" at bounding box center [518, 109] width 944 height 30
type input "Workshop: Storytelling Skills and Appeal Letter Reviews- BRING EXAMPLES"
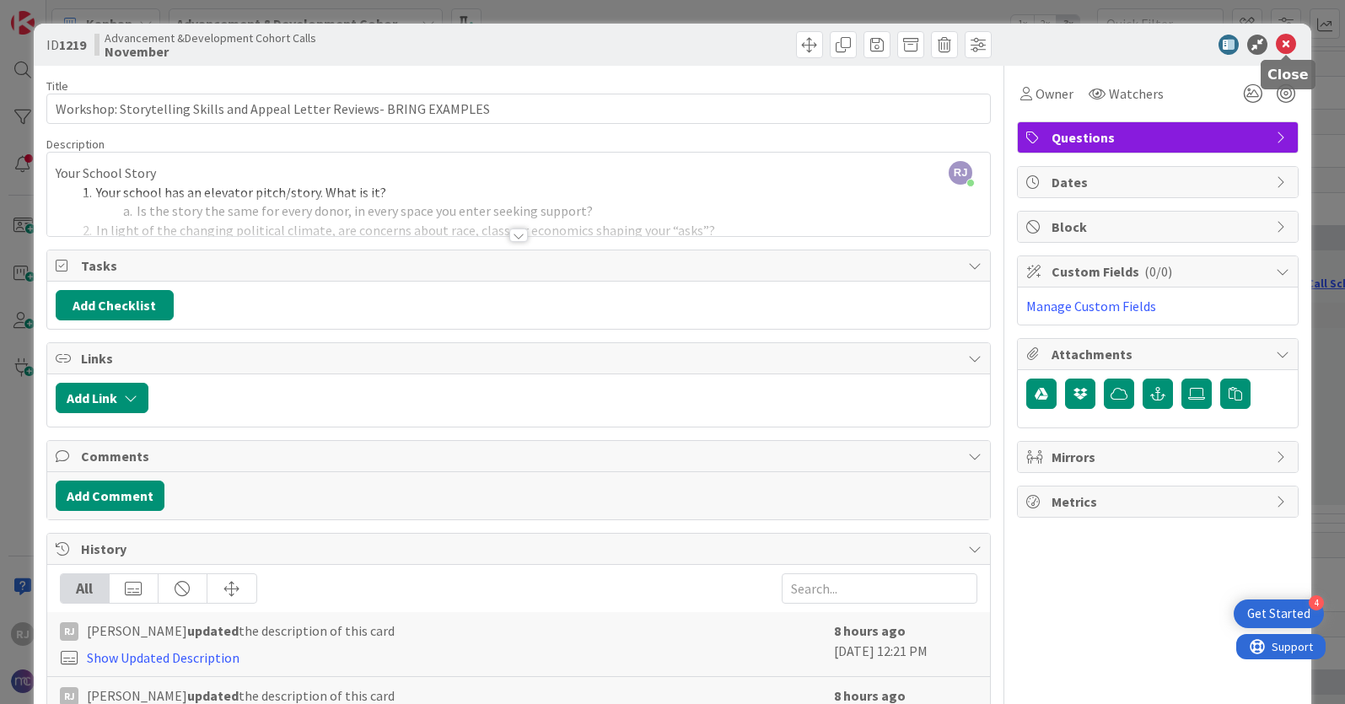
click at [1283, 35] on icon at bounding box center [1286, 45] width 20 height 20
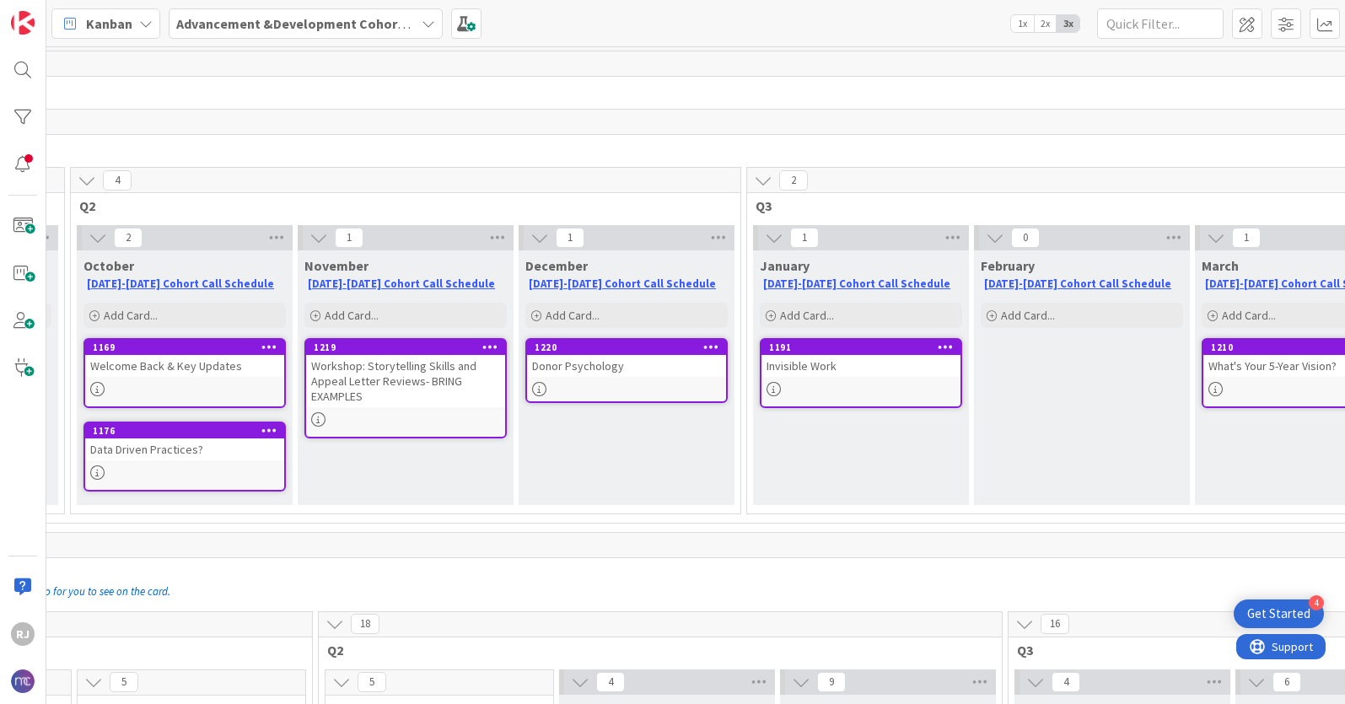
scroll to position [0, 678]
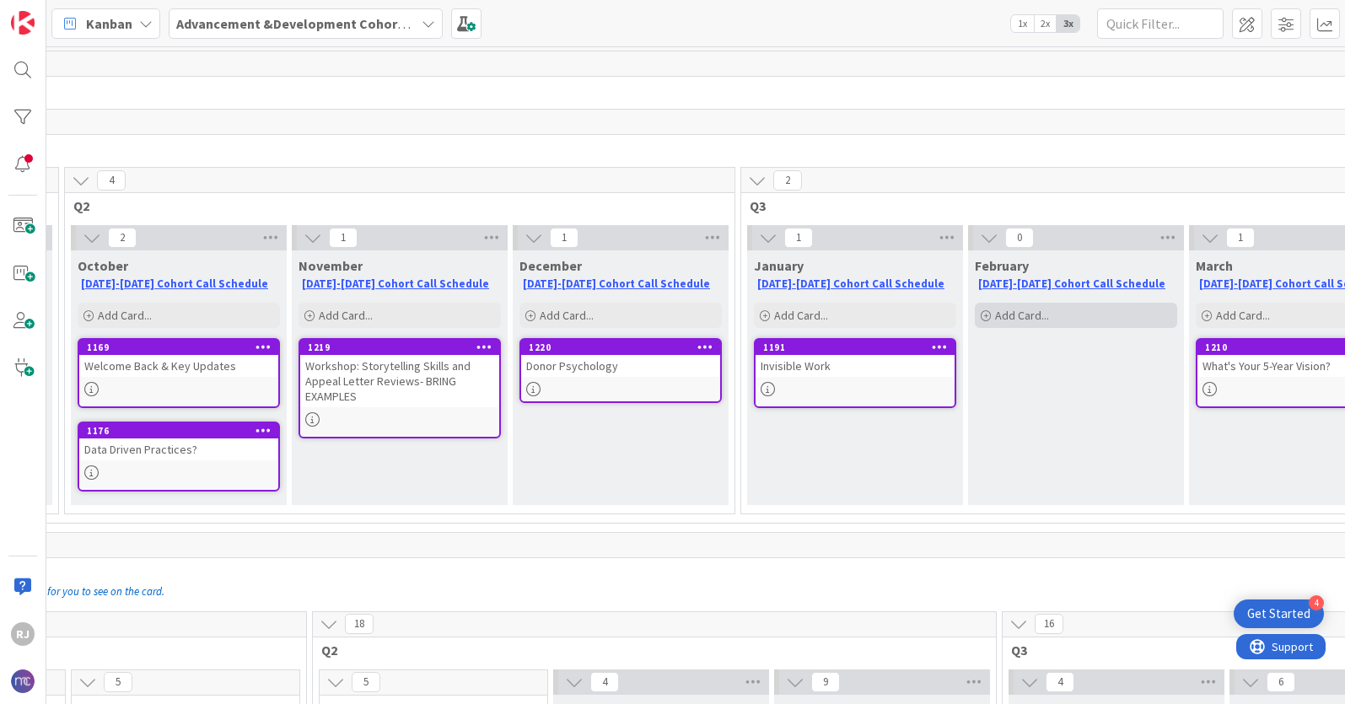
click at [1047, 314] on span "Add Card..." at bounding box center [1022, 315] width 54 height 15
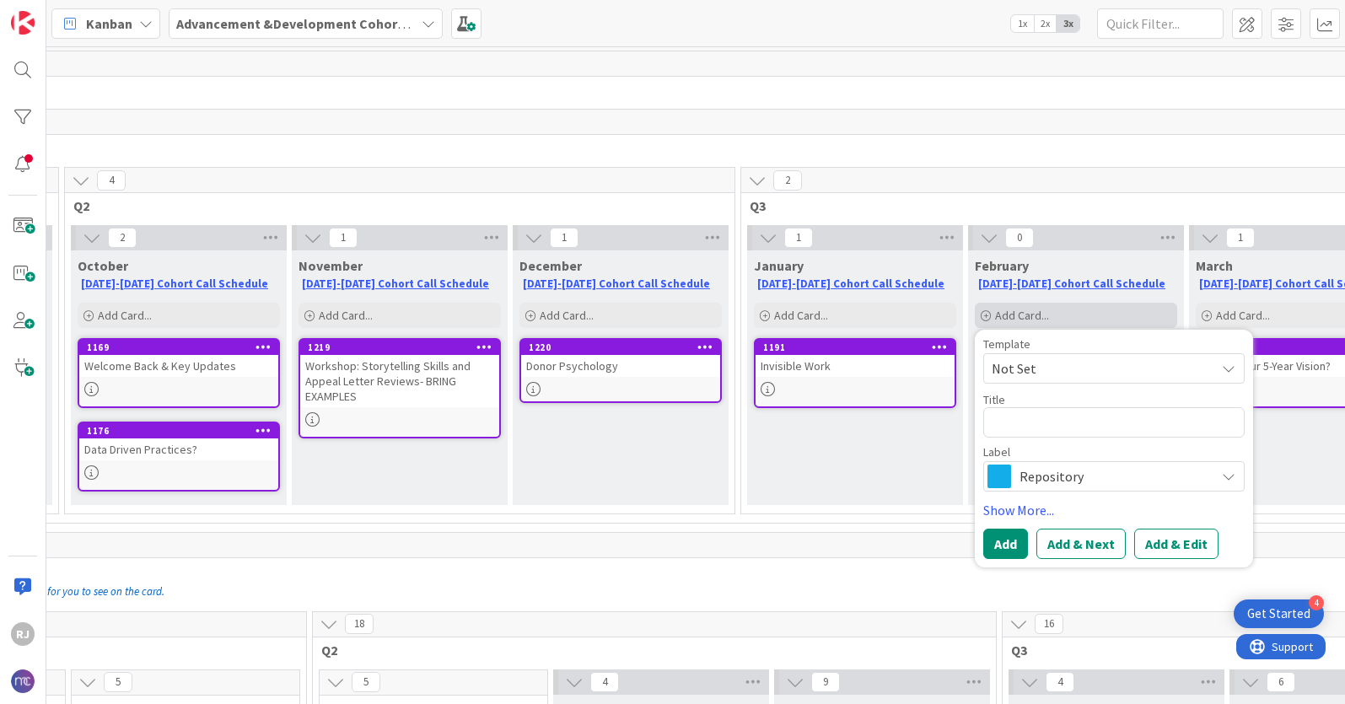
click at [1047, 314] on span "Add Card..." at bounding box center [1022, 315] width 54 height 15
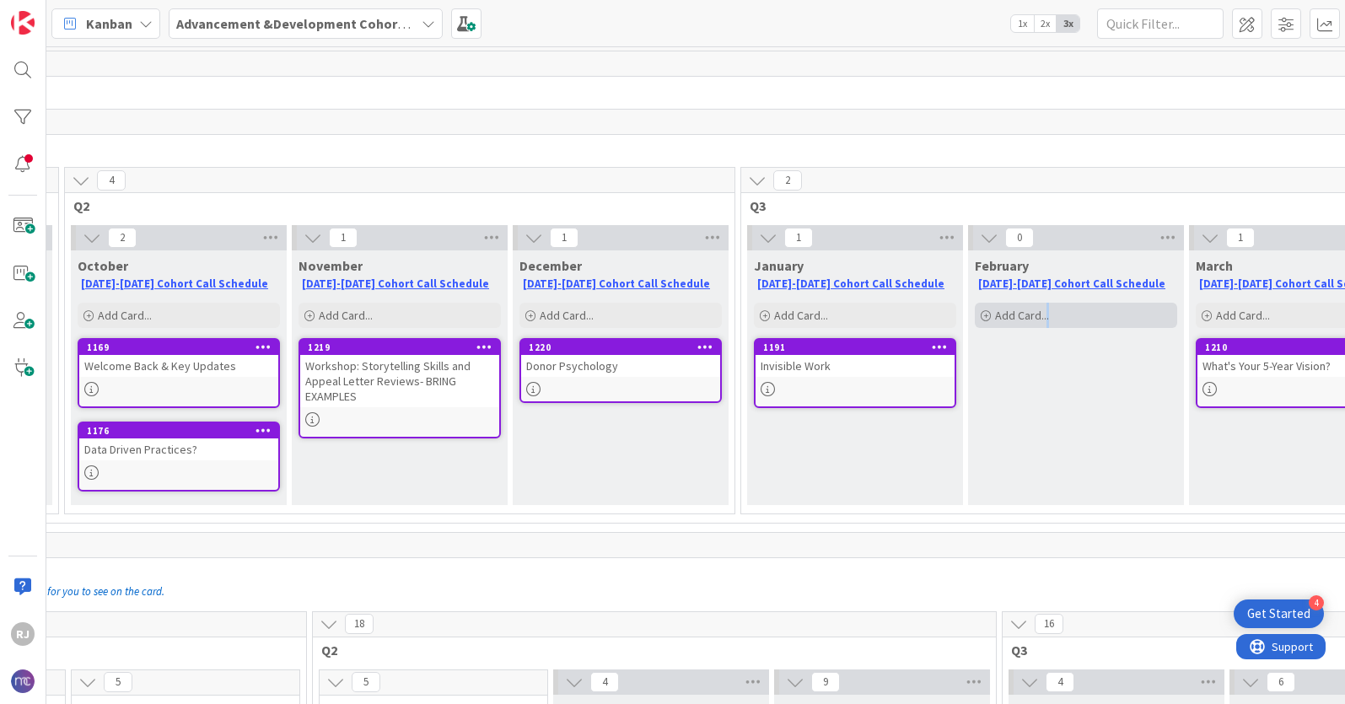
click at [1047, 314] on span "Add Card..." at bounding box center [1022, 315] width 54 height 15
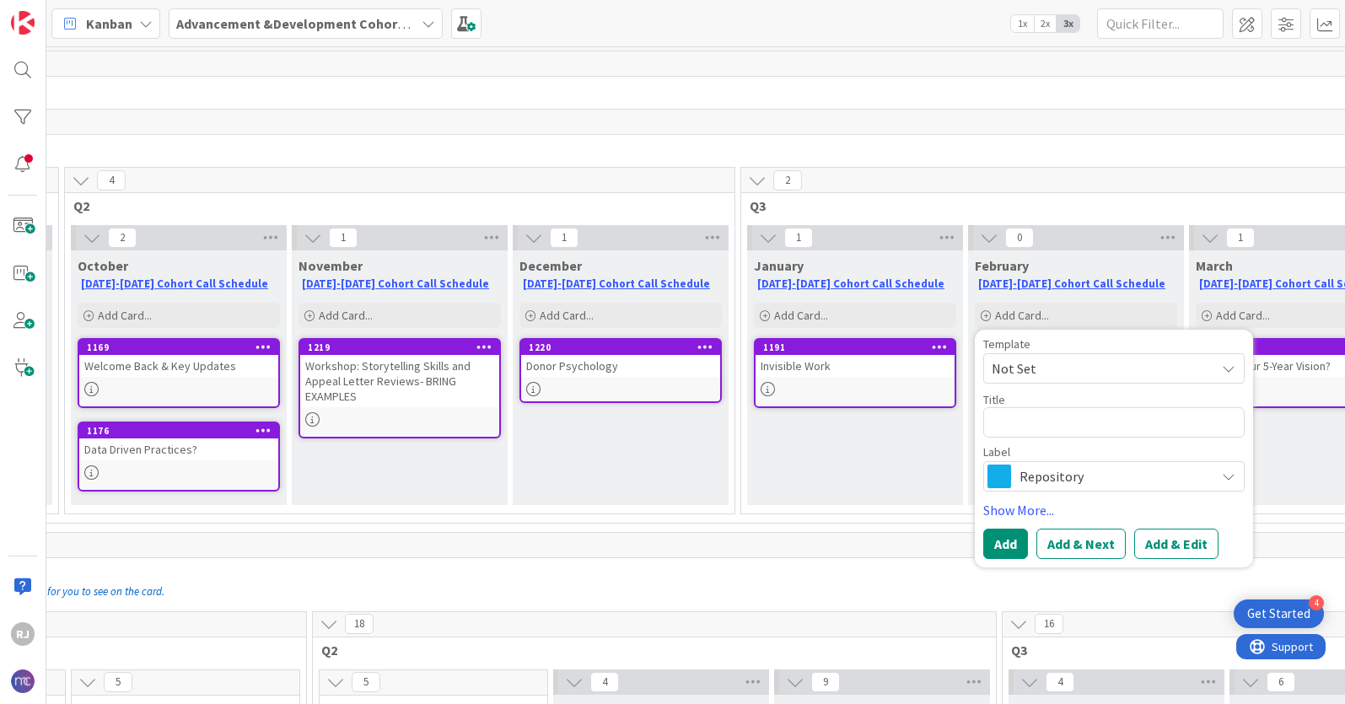
click at [1056, 476] on span "Repository" at bounding box center [1113, 477] width 187 height 24
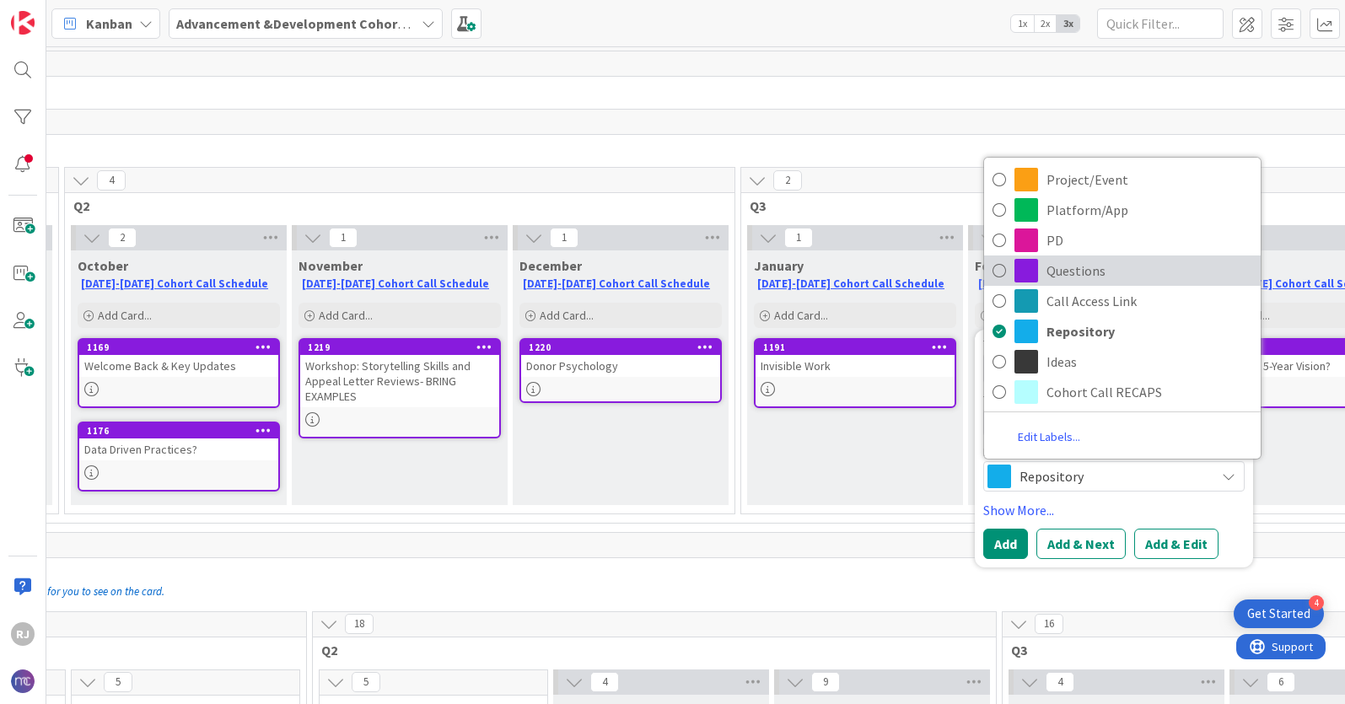
click at [1083, 261] on span "Questions" at bounding box center [1150, 270] width 206 height 25
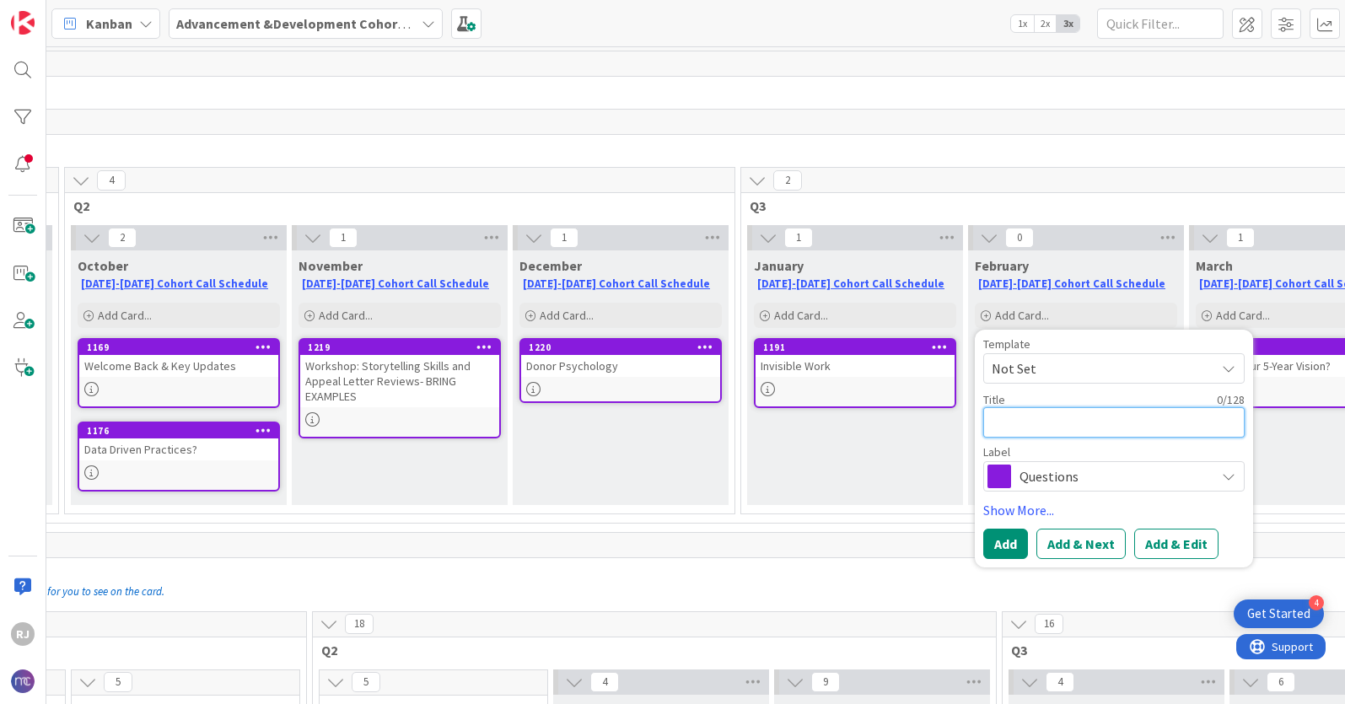
click at [1055, 420] on textarea at bounding box center [1113, 422] width 261 height 30
type textarea "x"
type textarea "Co"
type textarea "x"
type textarea "Com"
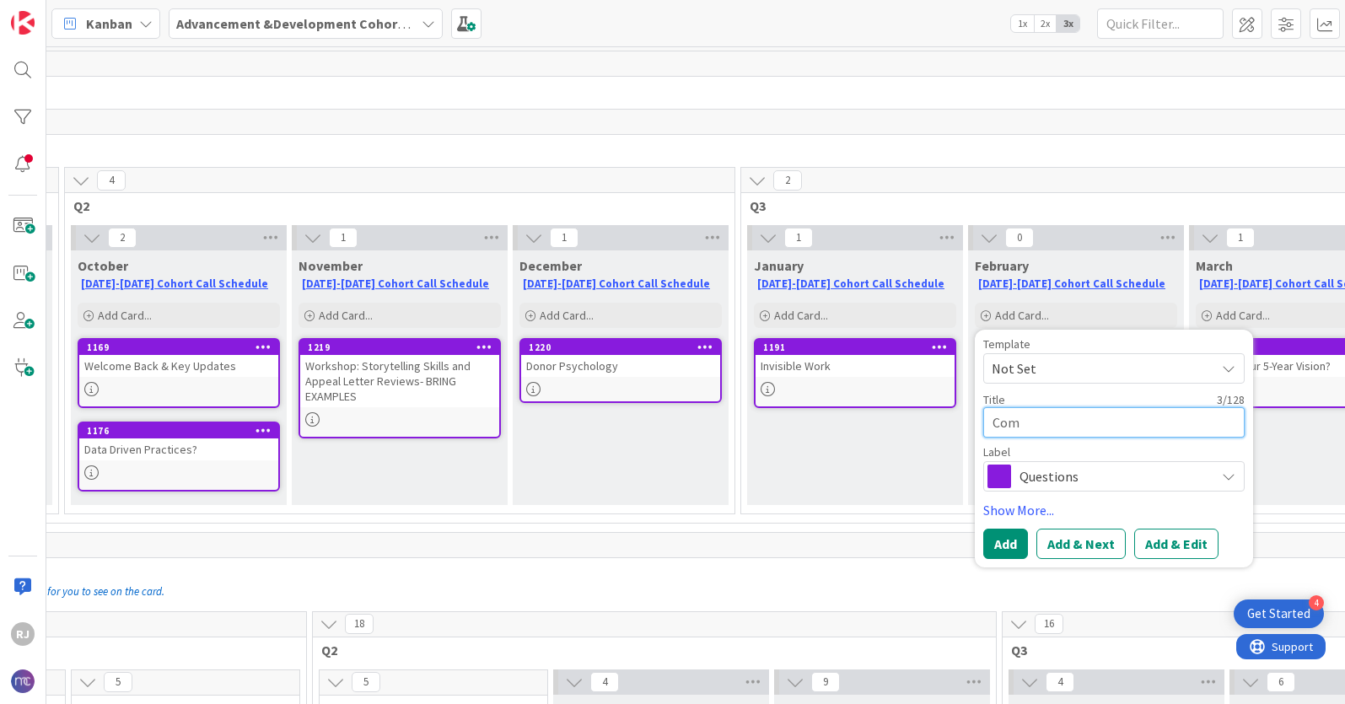
type textarea "x"
type textarea "Comm"
type textarea "x"
type textarea "Commu"
type textarea "x"
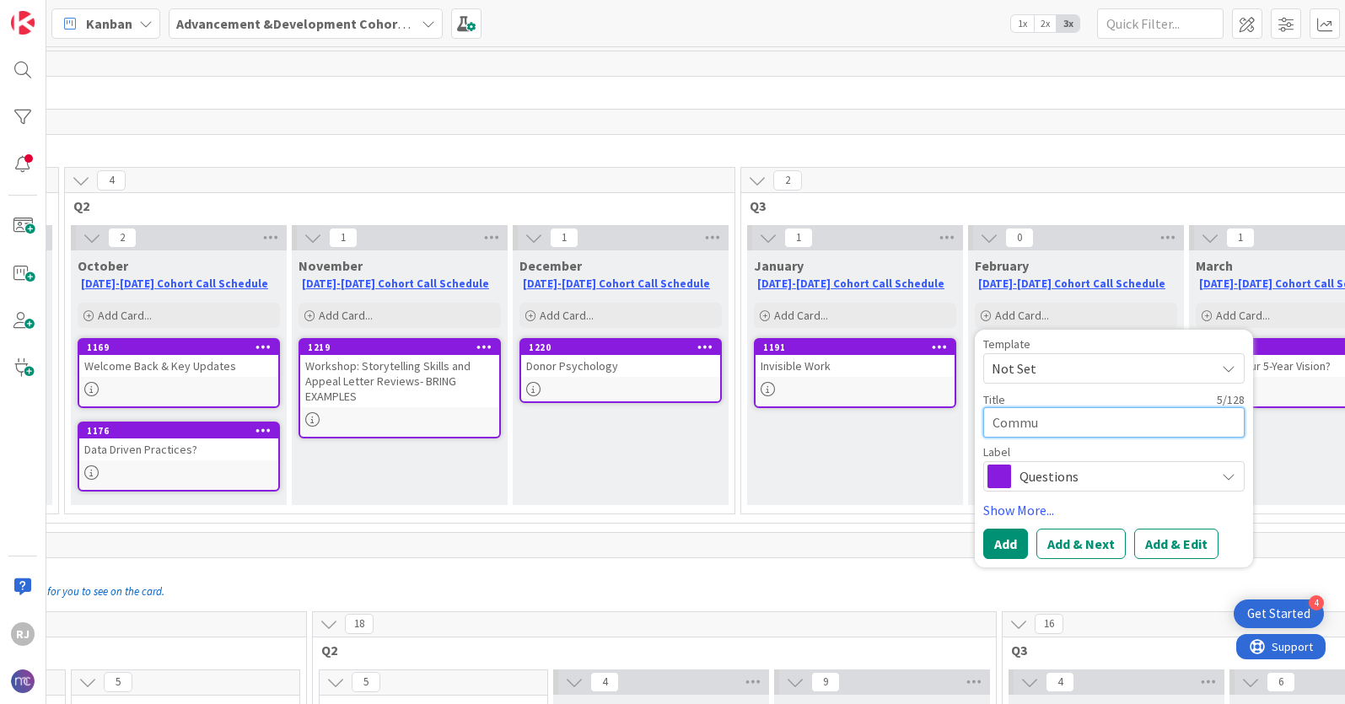
type textarea "Commun"
type textarea "x"
type textarea "Communi"
type textarea "x"
type textarea "Communic"
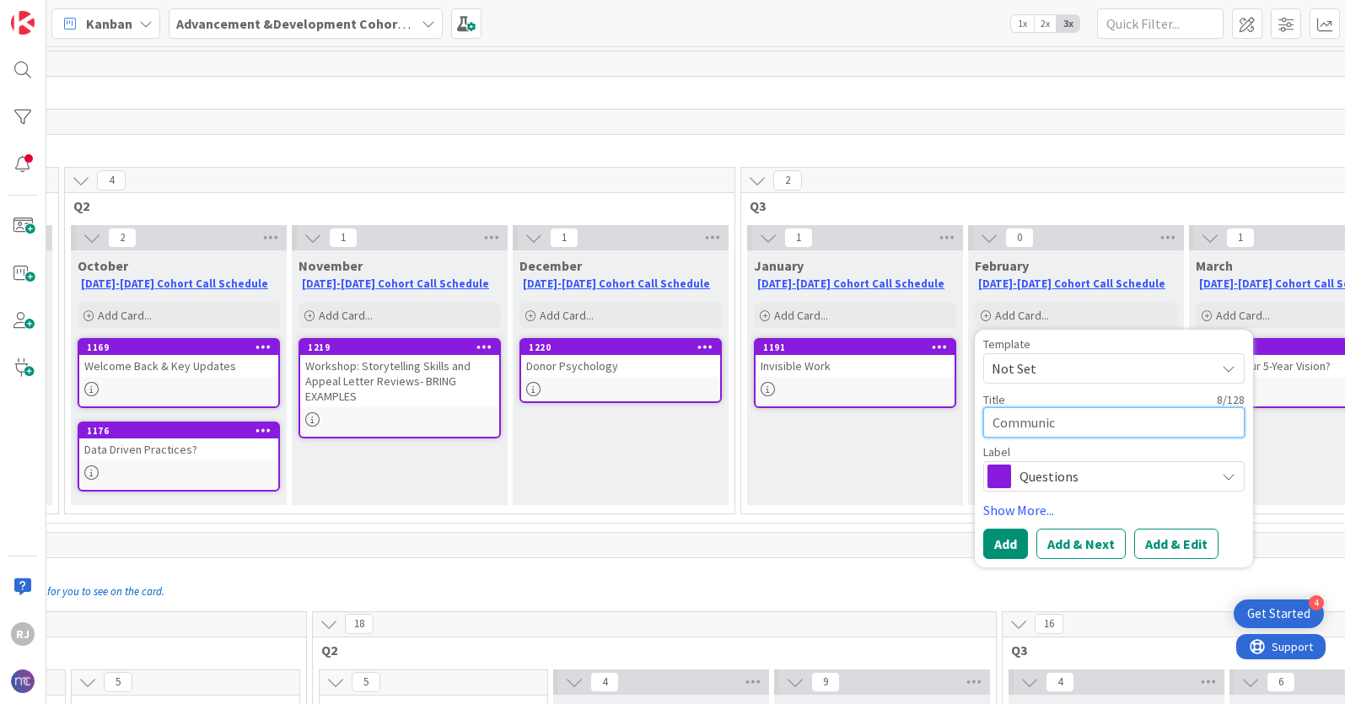
type textarea "x"
type textarea "Communica"
type textarea "x"
type textarea "Communicat"
type textarea "x"
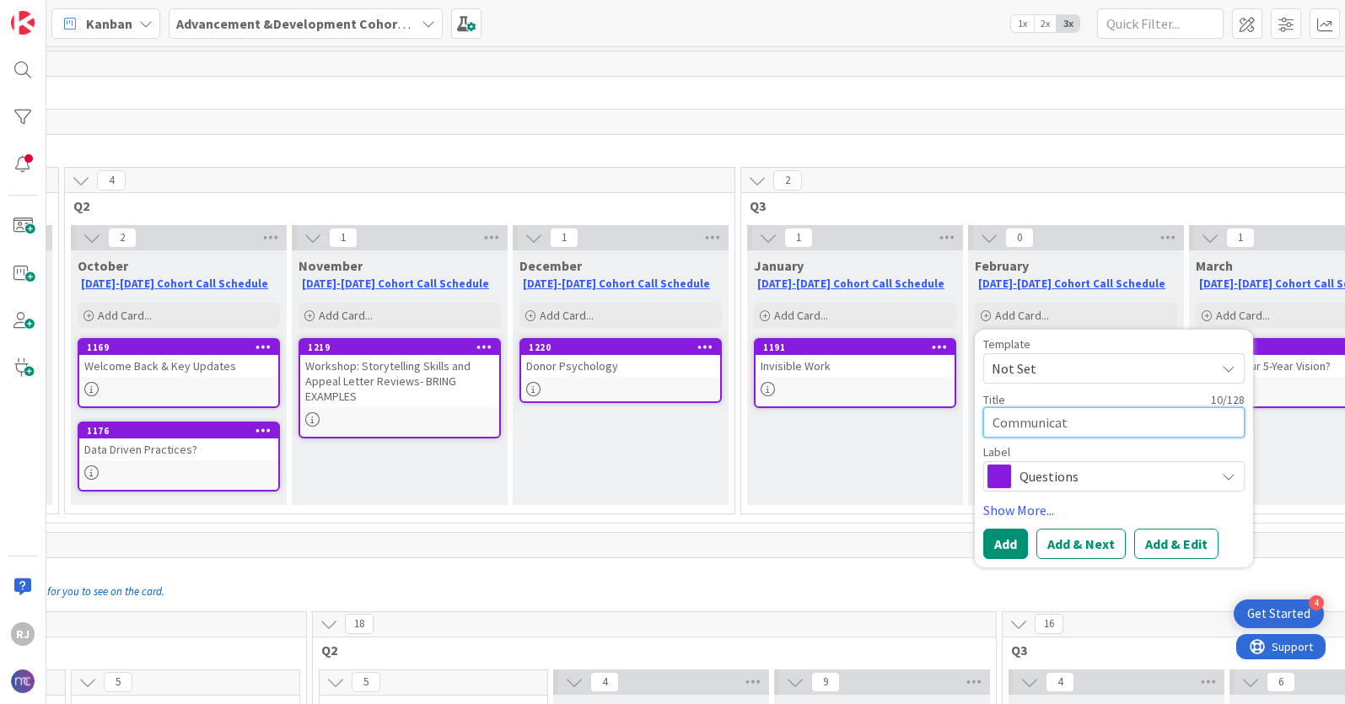
type textarea "Communicati"
type textarea "x"
type textarea "Communicating"
type textarea "x"
type textarea "Communicatin"
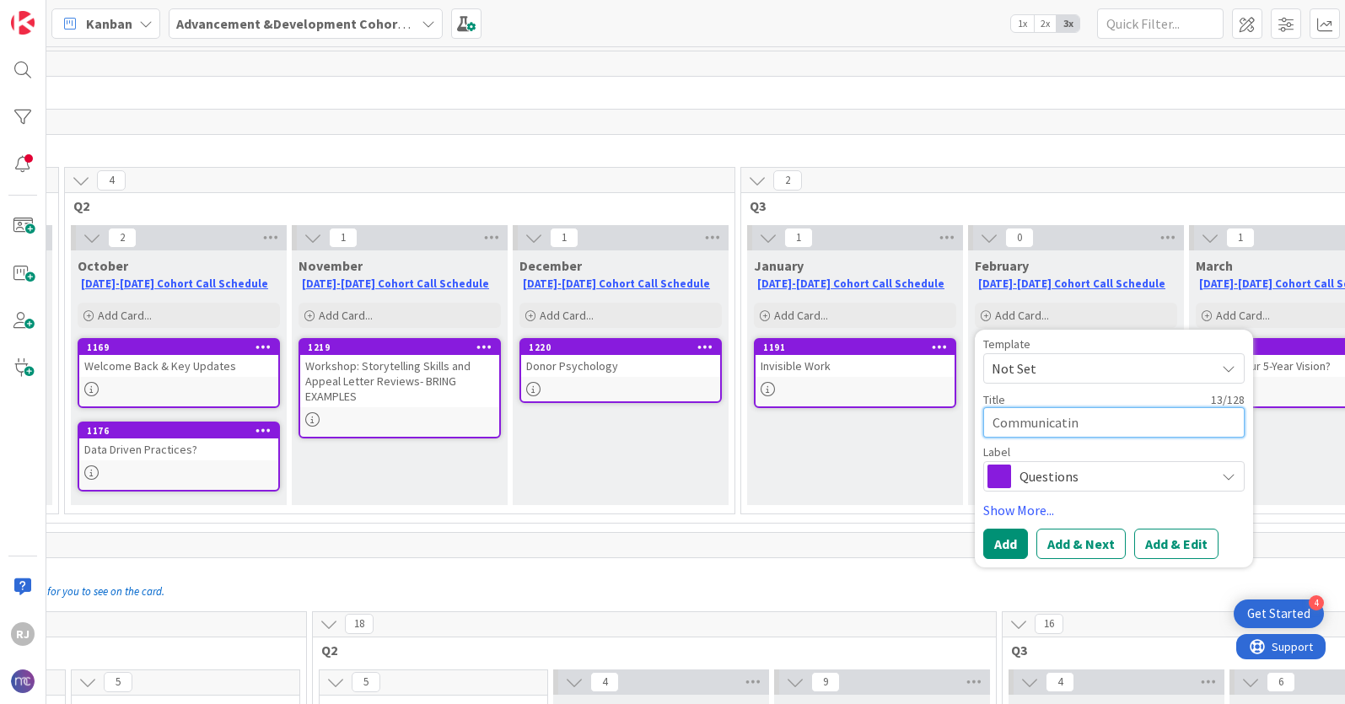
type textarea "x"
type textarea "Communicati"
type textarea "x"
type textarea "Communicat"
type textarea "x"
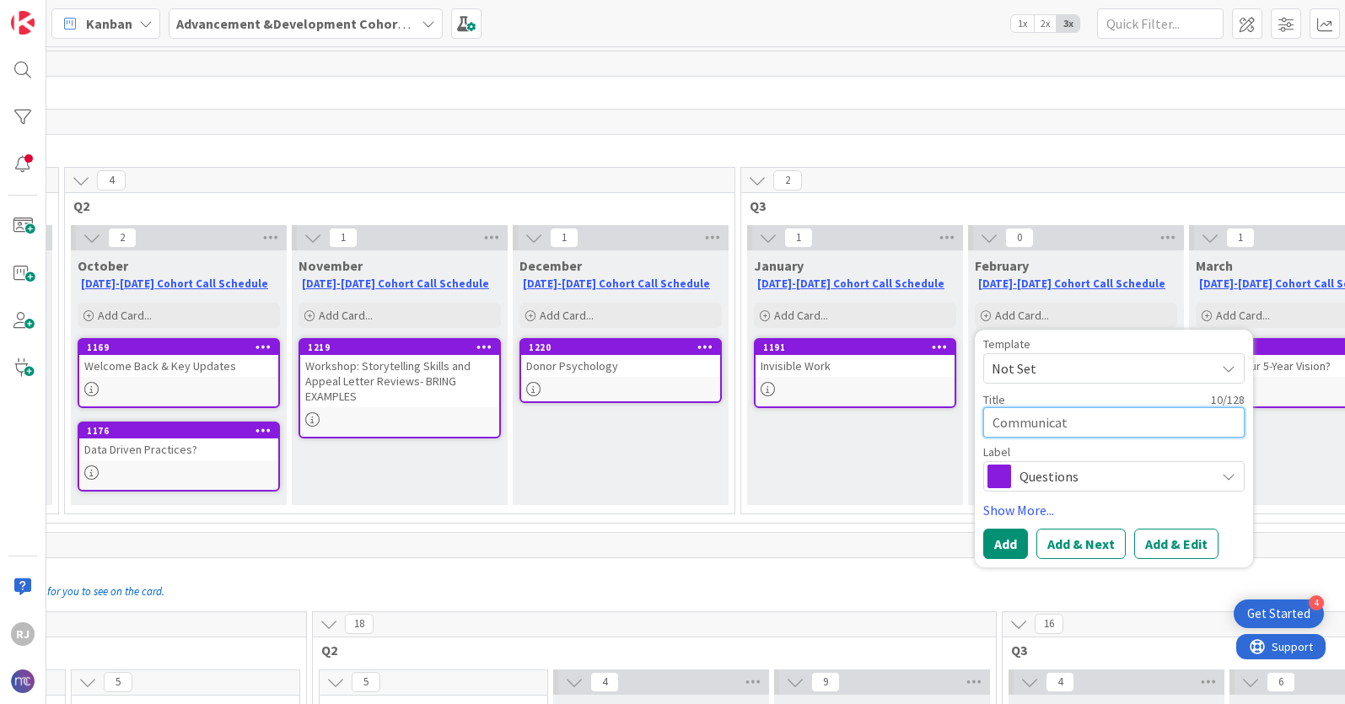
type textarea "Communica"
type textarea "x"
type textarea "Communic"
type textarea "x"
type textarea "Communi"
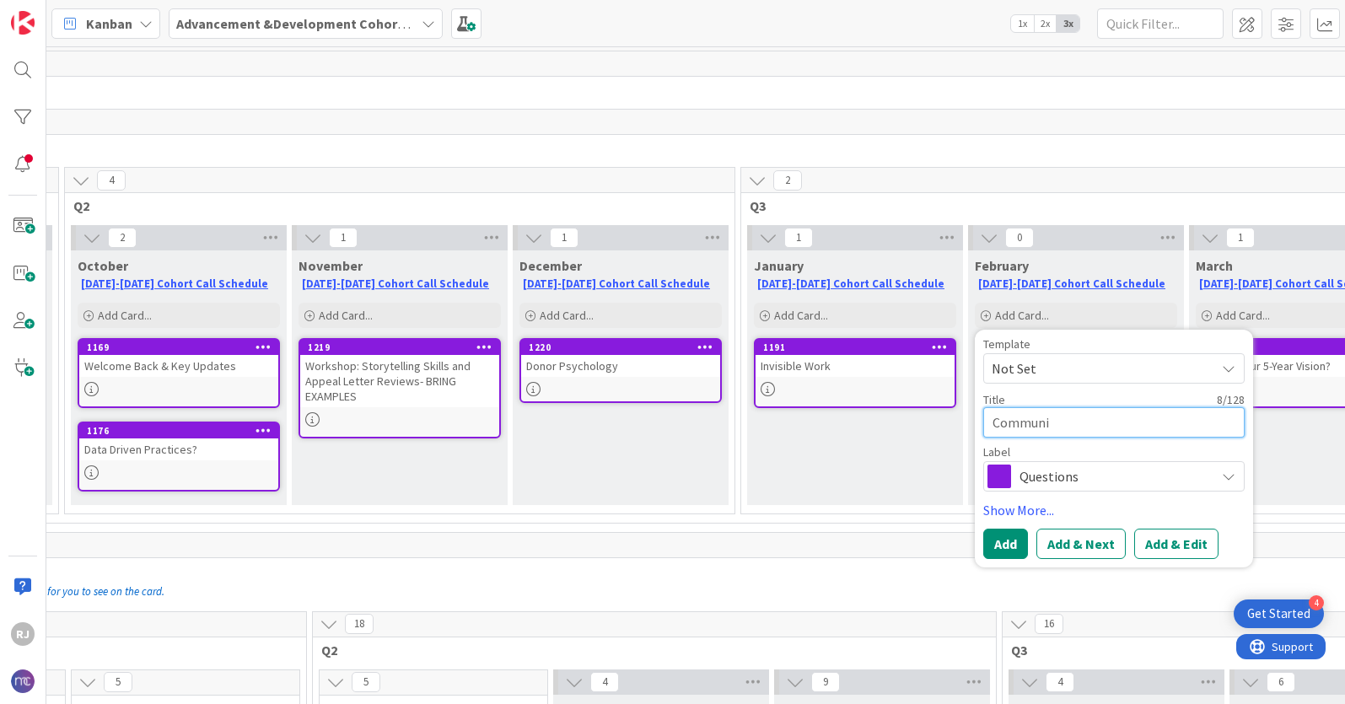
type textarea "x"
type textarea "Commun"
type textarea "x"
type textarea "Commu"
type textarea "x"
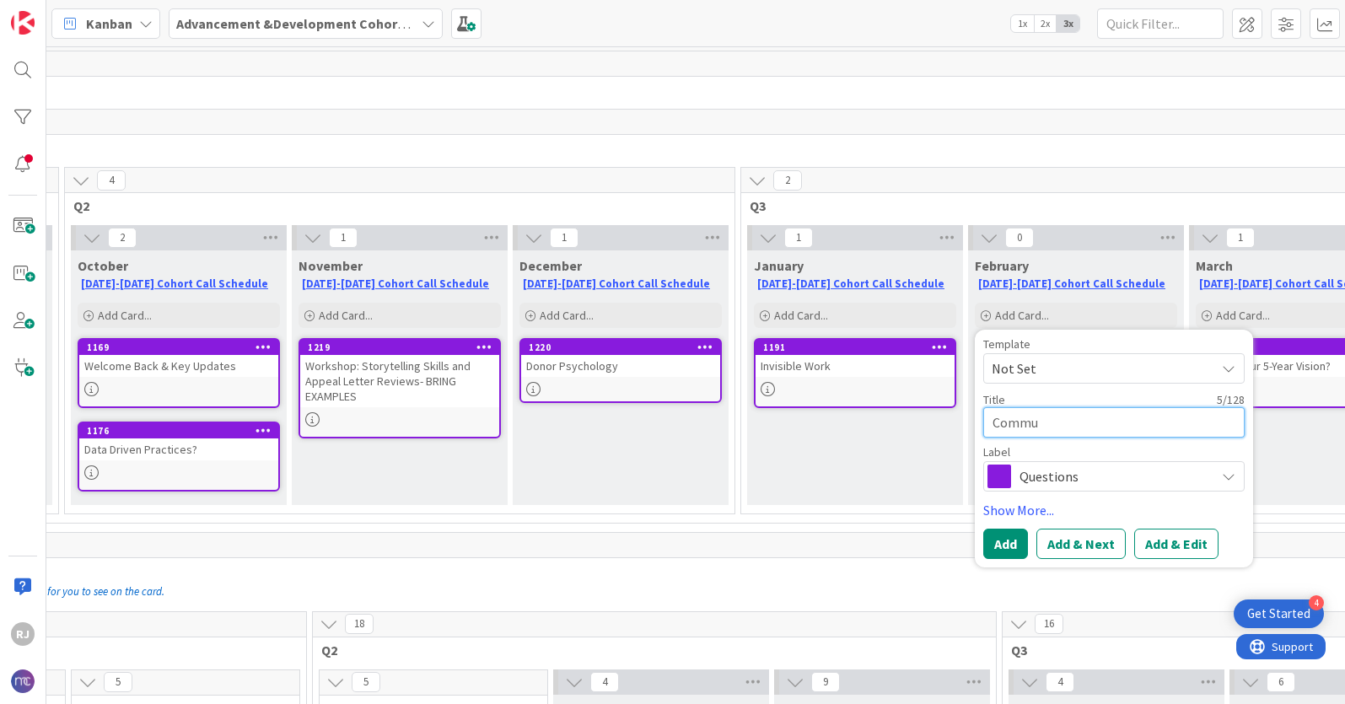
type textarea "Comm"
type textarea "x"
type textarea "Com"
type textarea "x"
type textarea "Co"
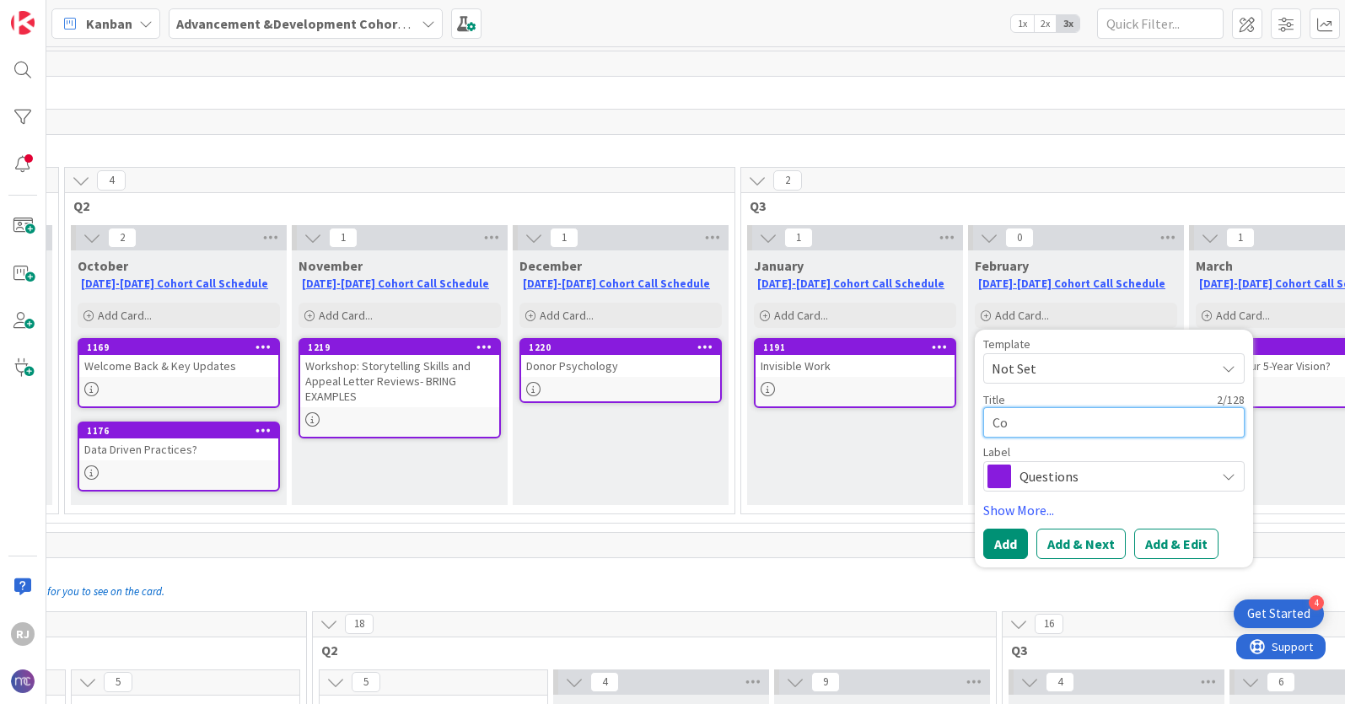
type textarea "x"
type textarea "Com"
type textarea "x"
type textarea "Comm"
type textarea "x"
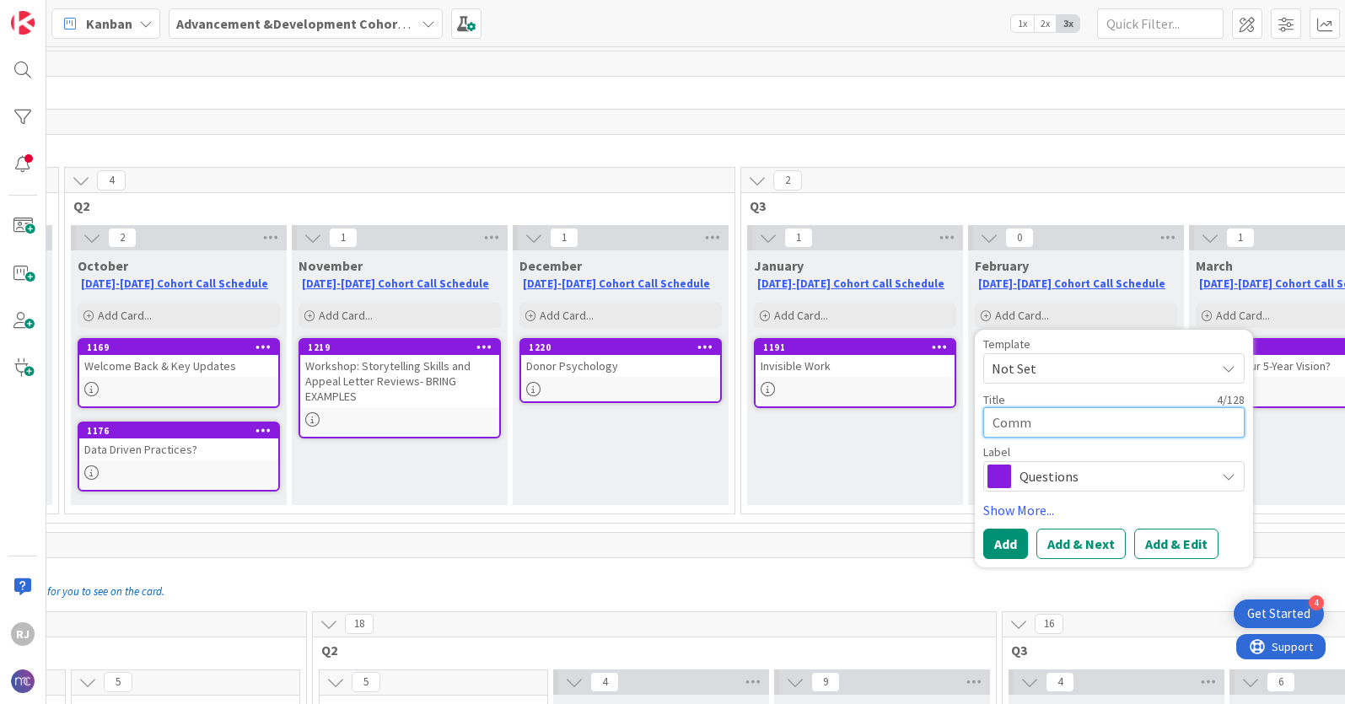
type textarea "Commu"
type textarea "x"
type textarea "Commun"
type textarea "x"
type textarea "Communi"
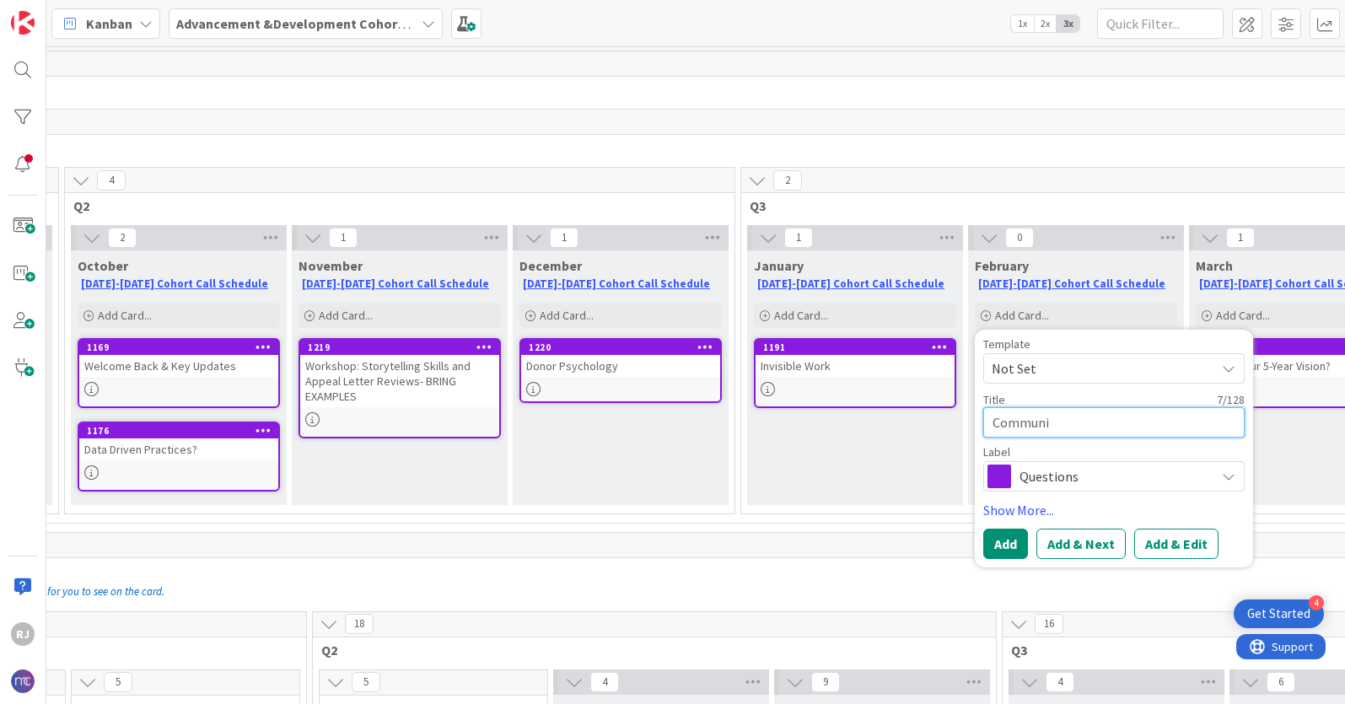
type textarea "x"
type textarea "Communic"
type textarea "x"
type textarea "Communica"
type textarea "x"
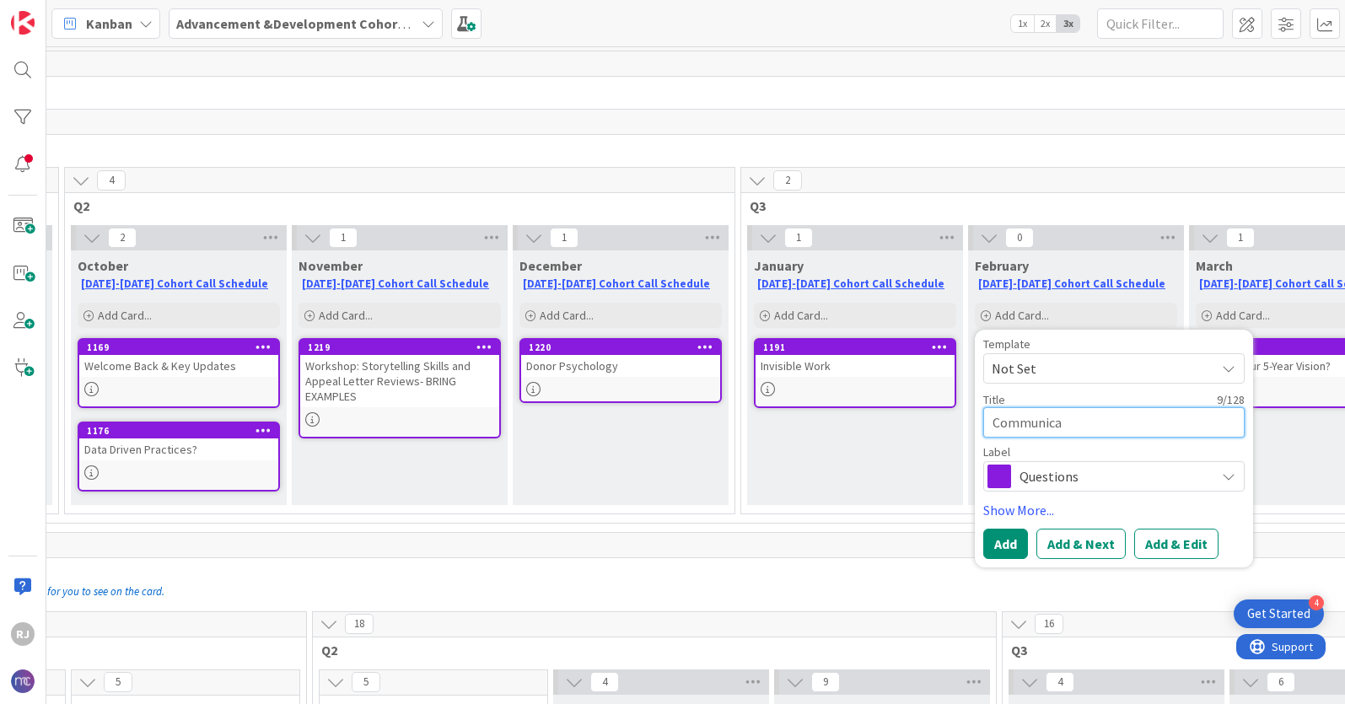
type textarea "Communicat"
type textarea "x"
type textarea "Communicati"
type textarea "x"
type textarea "Communicatin"
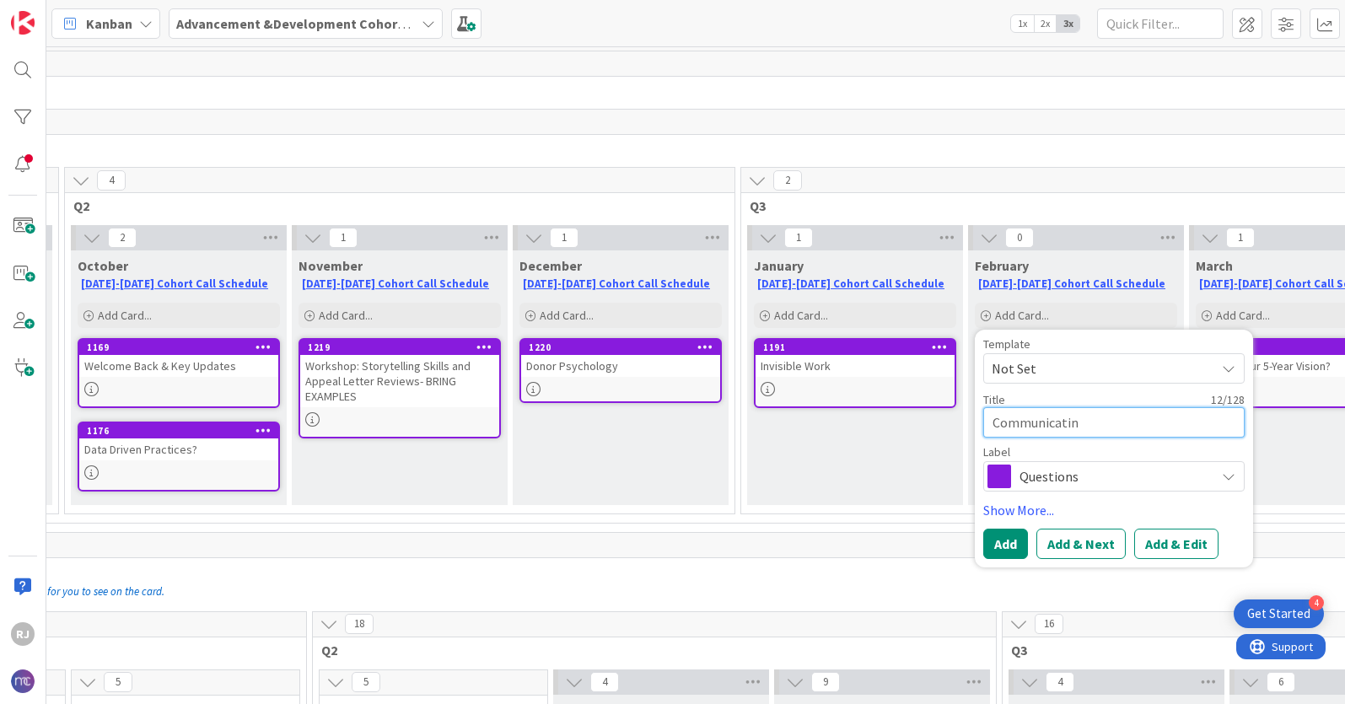
type textarea "x"
type textarea "Communicating"
type textarea "x"
type textarea "Communicating"
type textarea "x"
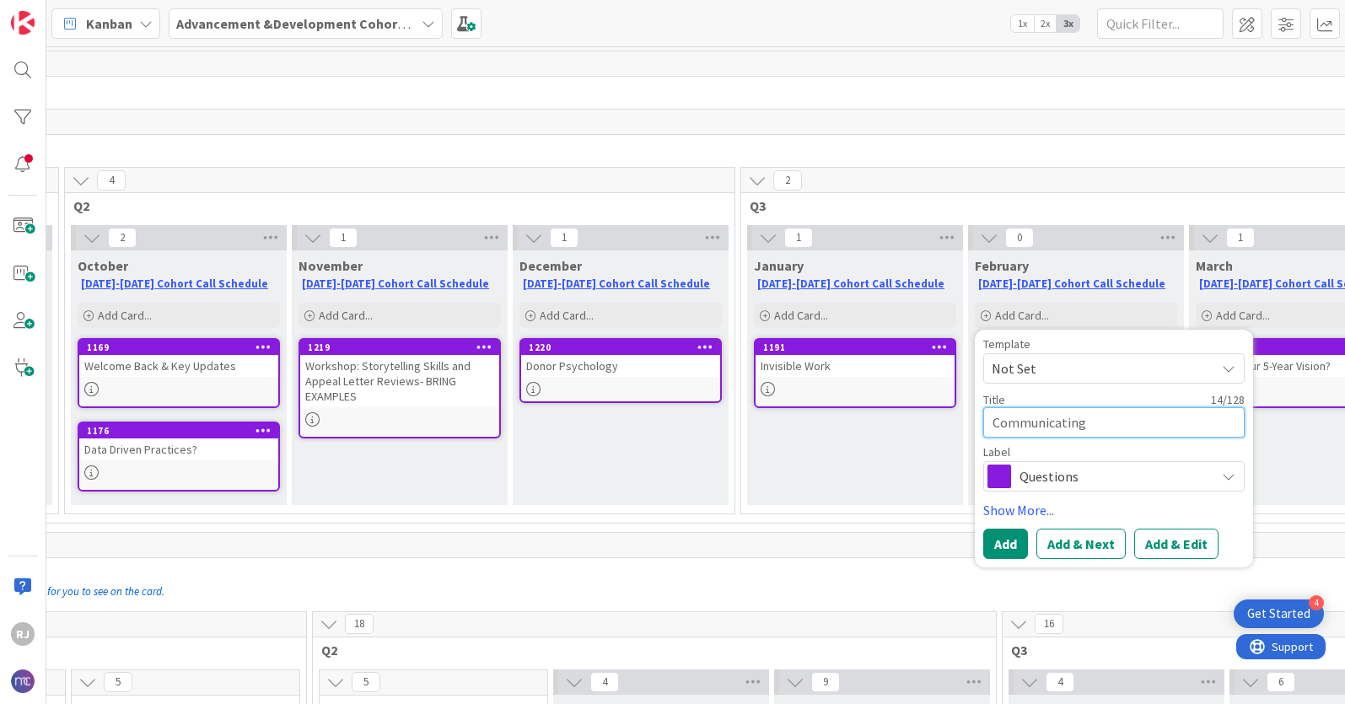
type textarea "Communicating w"
type textarea "x"
type textarea "Communicating wi"
type textarea "x"
type textarea "Communicating wit"
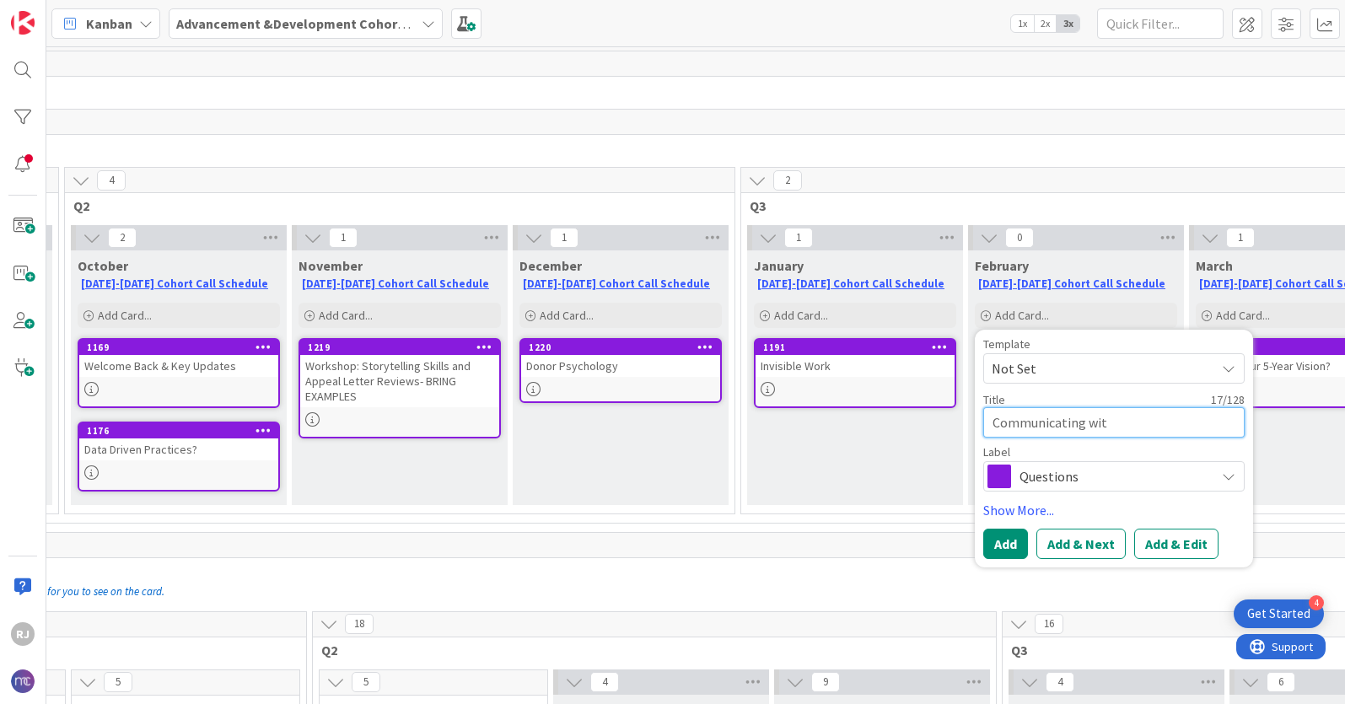
type textarea "x"
type textarea "Communicating wit"
type textarea "x"
type textarea "Communicating wit"
type textarea "x"
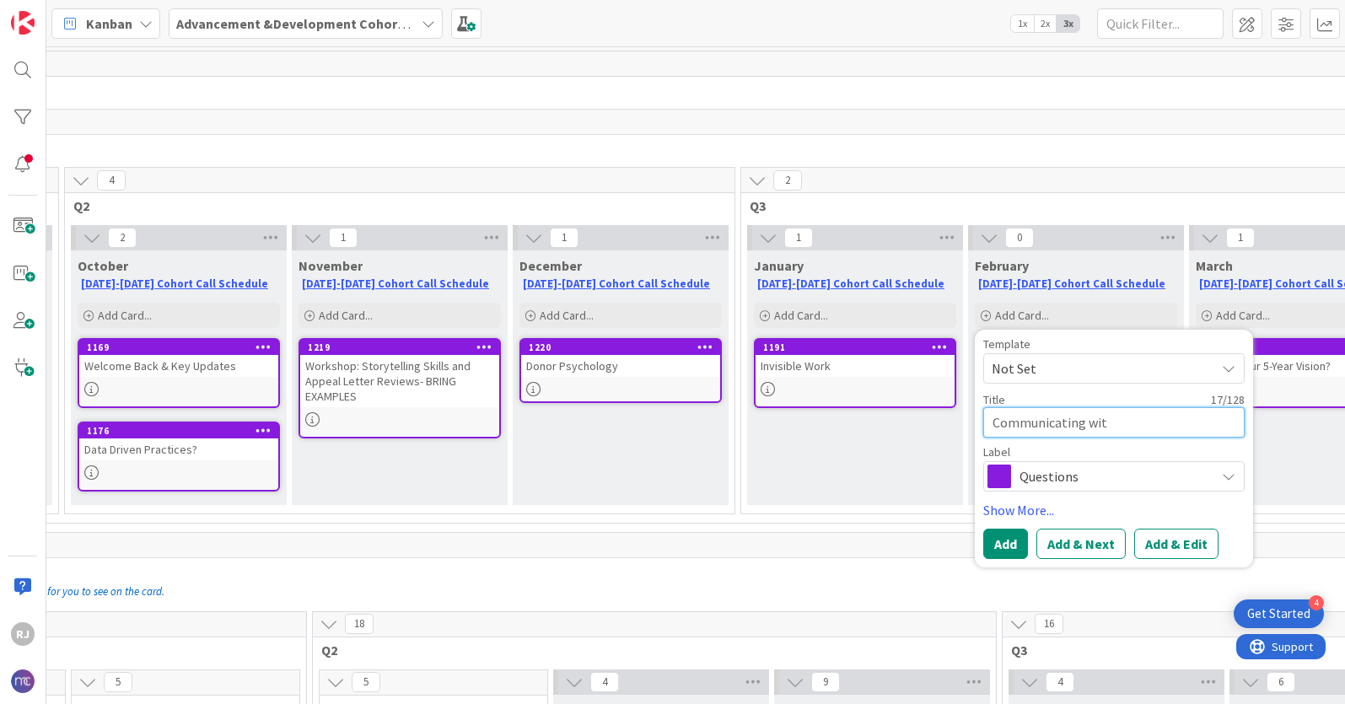
type textarea "Communicating with"
type textarea "x"
type textarea "Communicating with"
type textarea "x"
type textarea "Communicating with D"
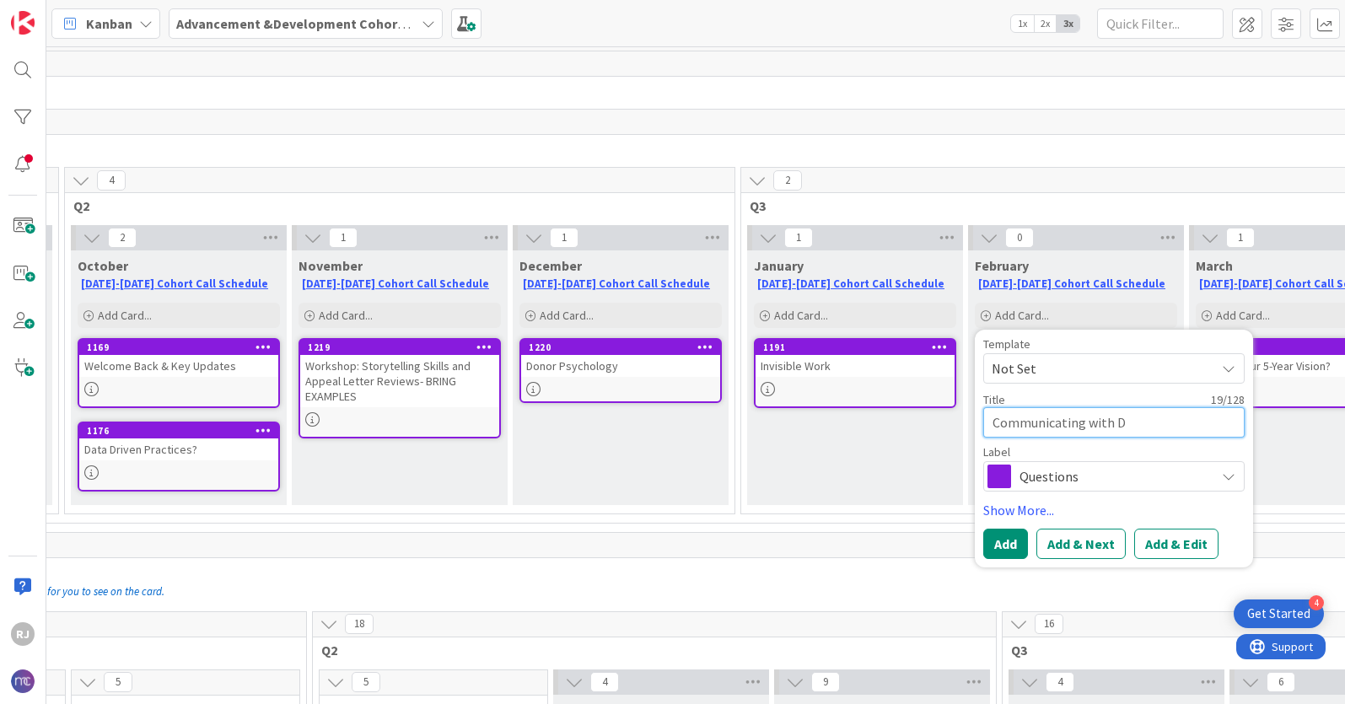
type textarea "x"
type textarea "Communicating with Di"
type textarea "x"
type textarea "Communicating with Div"
type textarea "x"
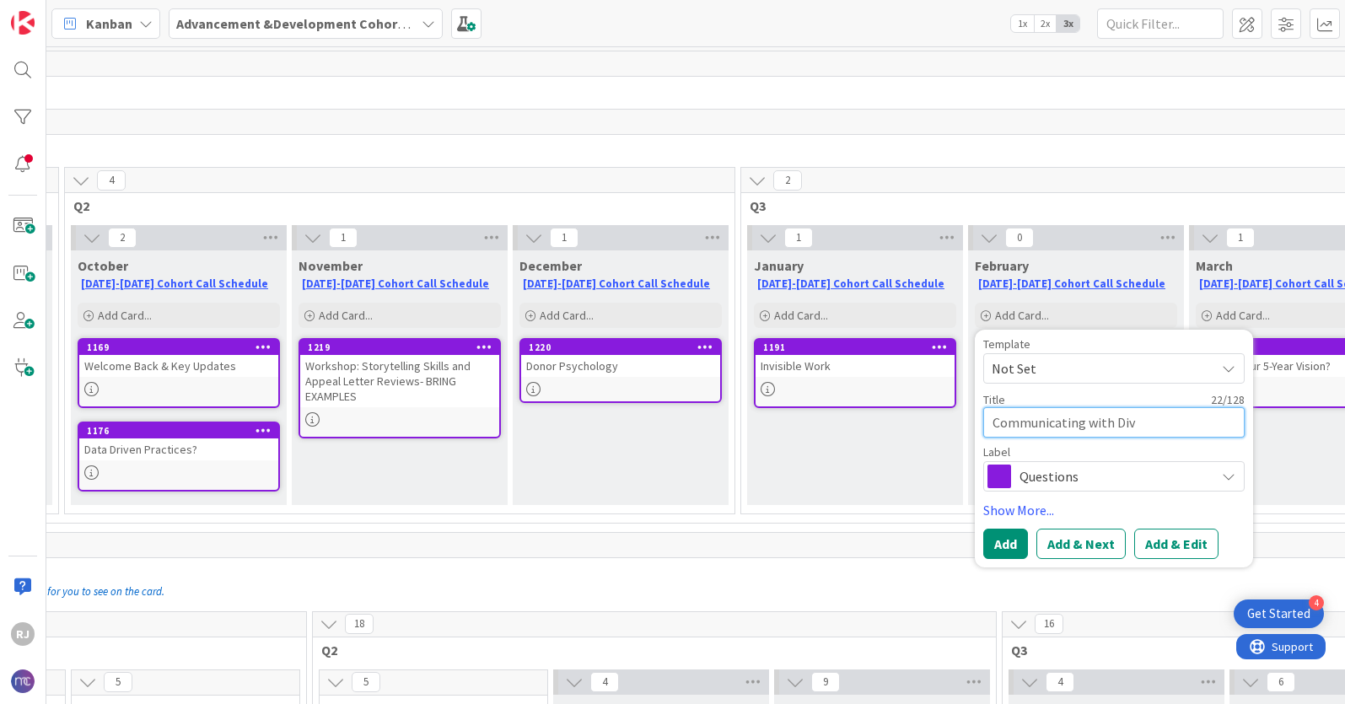
type textarea "Communicating with Dive"
type textarea "x"
type textarea "Communicating with Diver"
type textarea "x"
type textarea "Communicating with Divers"
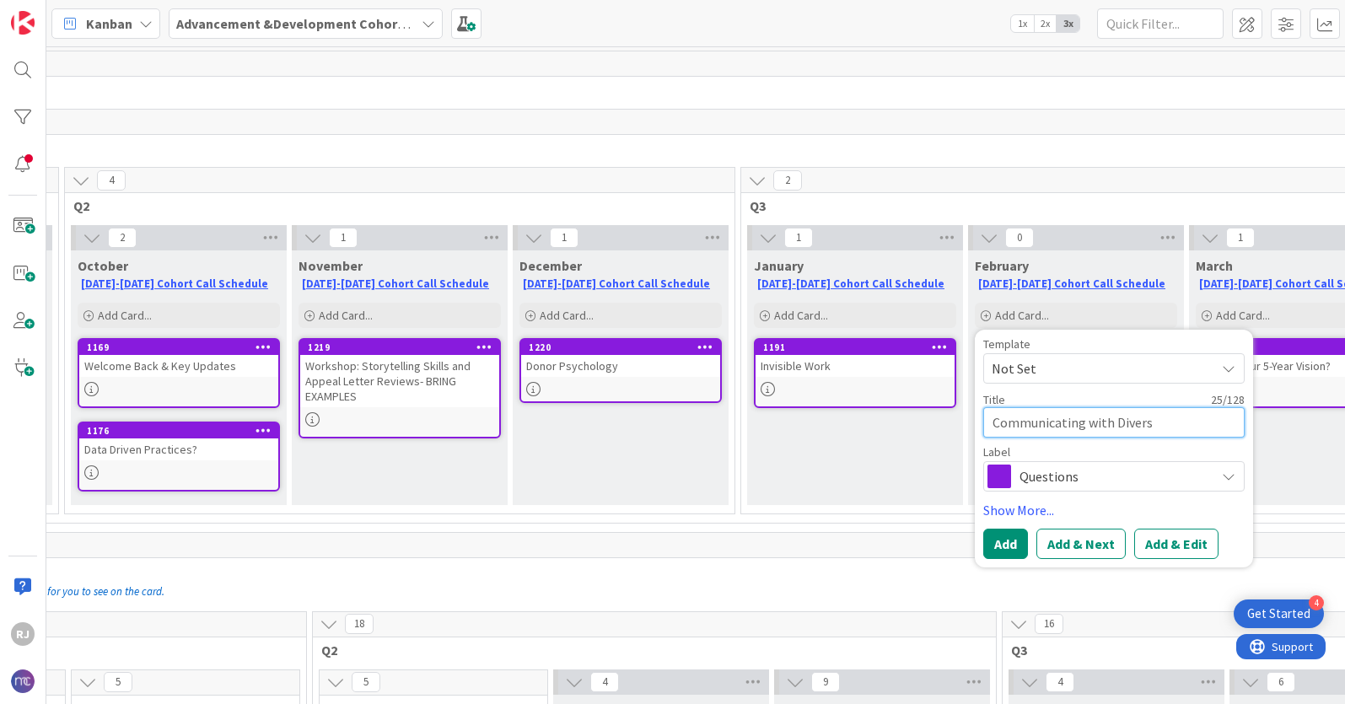
type textarea "x"
type textarea "Communicating with Diverse"
type textarea "x"
type textarea "Communicating with Diverse"
type textarea "x"
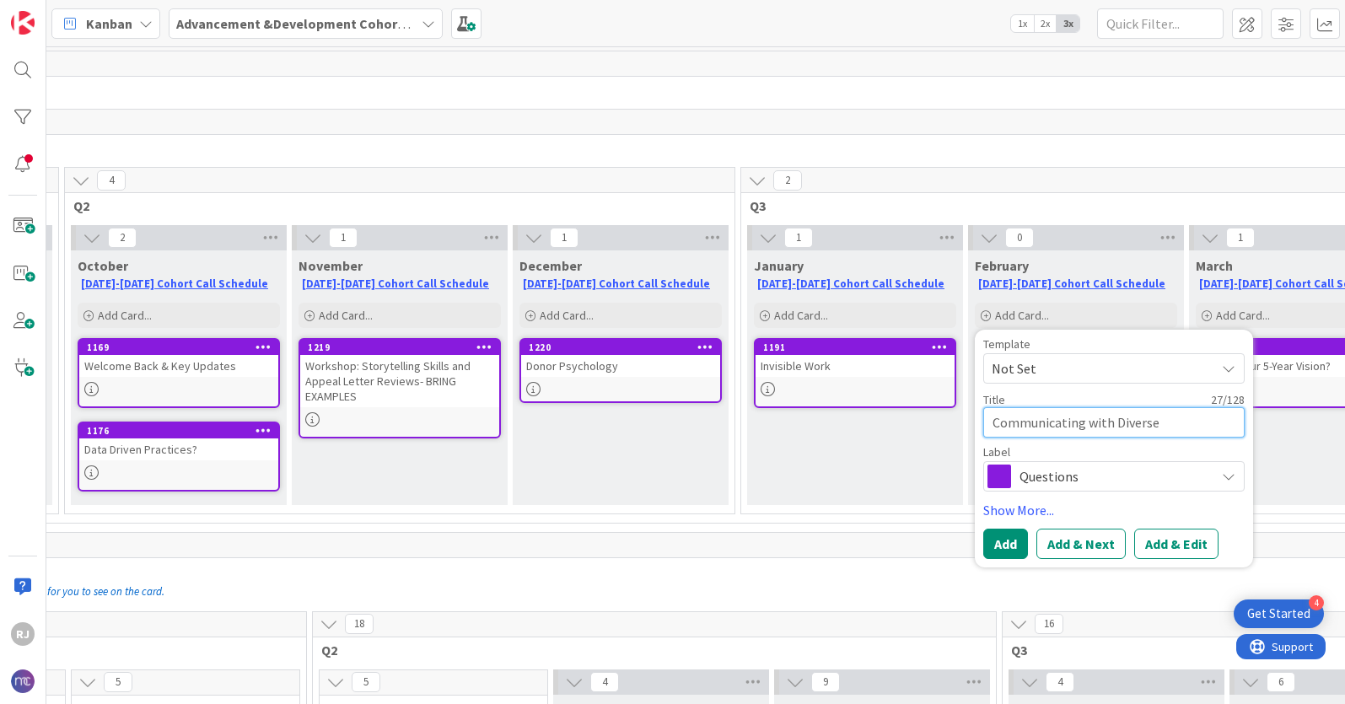
type textarea "Communicating with Diverse D"
type textarea "x"
type textarea "Communicating with Diverse Do"
type textarea "x"
type textarea "Communicating with Diverse Don"
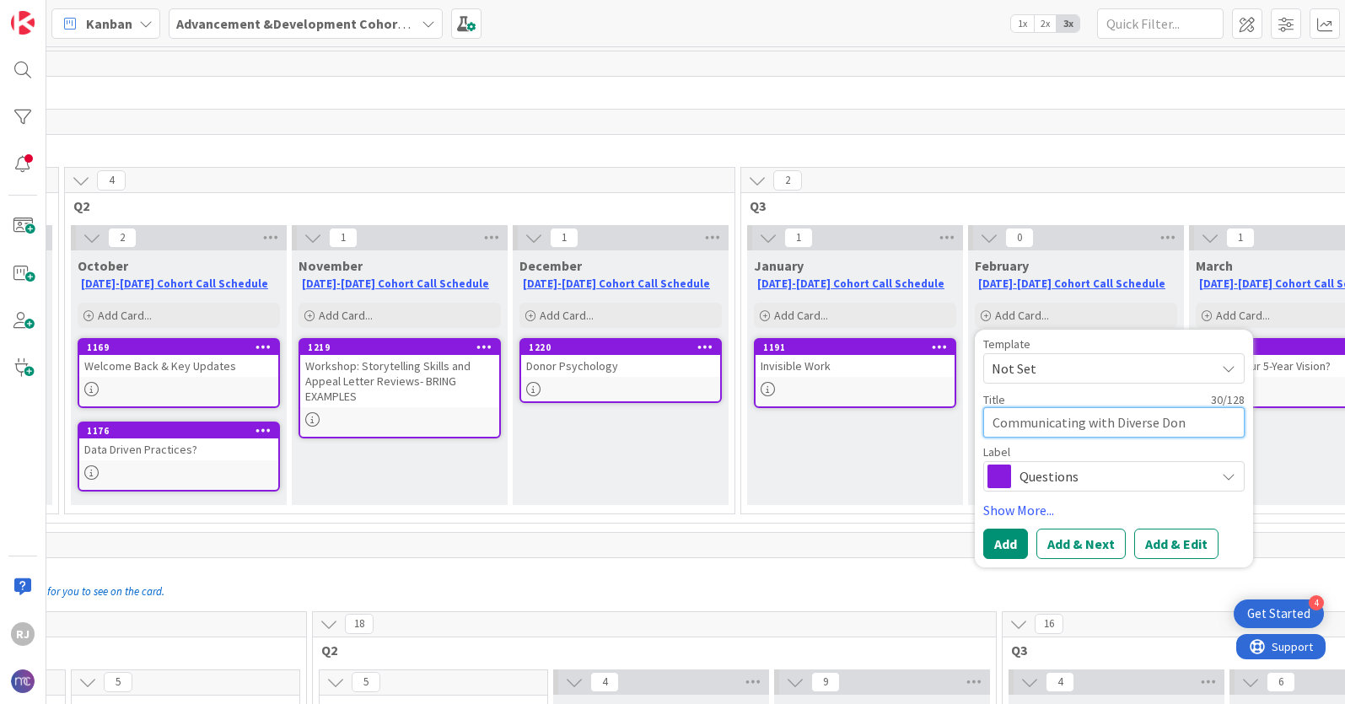
type textarea "x"
type textarea "Communicating with Diverse Dono"
type textarea "x"
type textarea "Communicating with Diverse Donor"
type textarea "x"
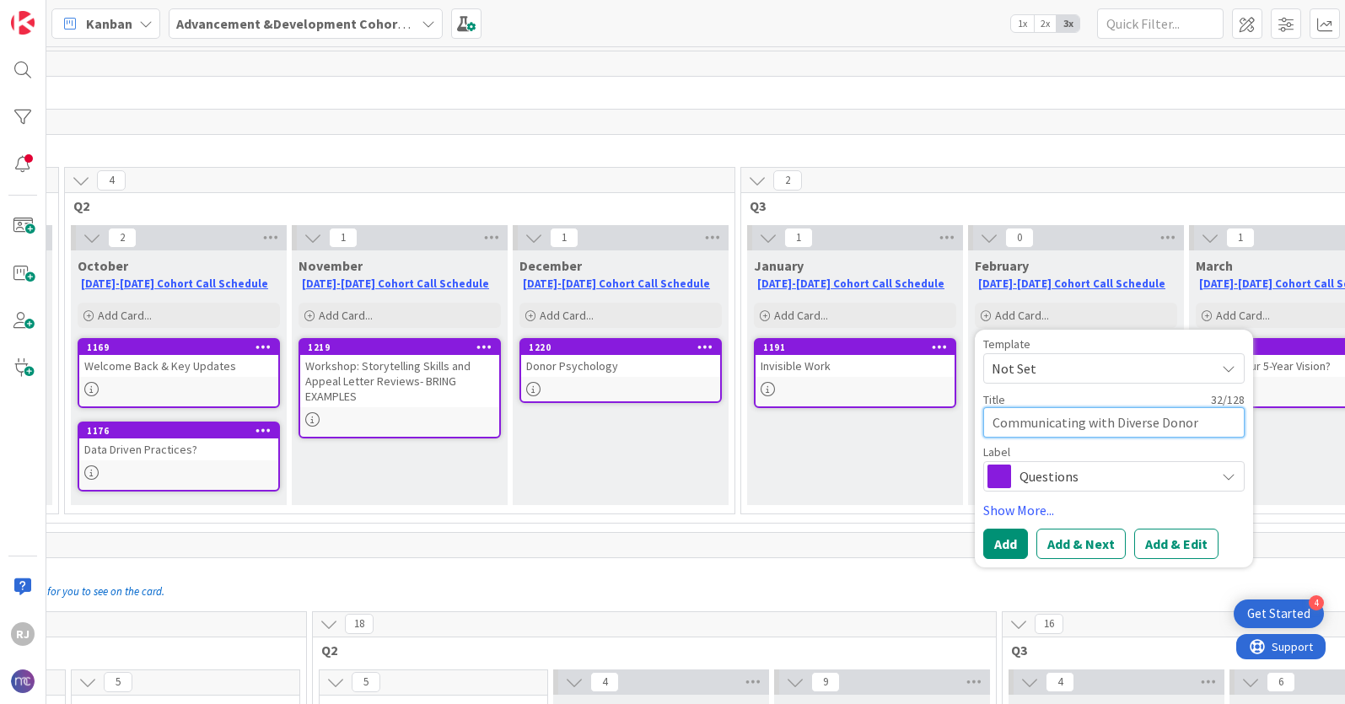
type textarea "Communicating with Diverse Donor"
type textarea "x"
type textarea "Communicating with Diverse Donor A"
type textarea "x"
type textarea "Communicating with Diverse Donor Au"
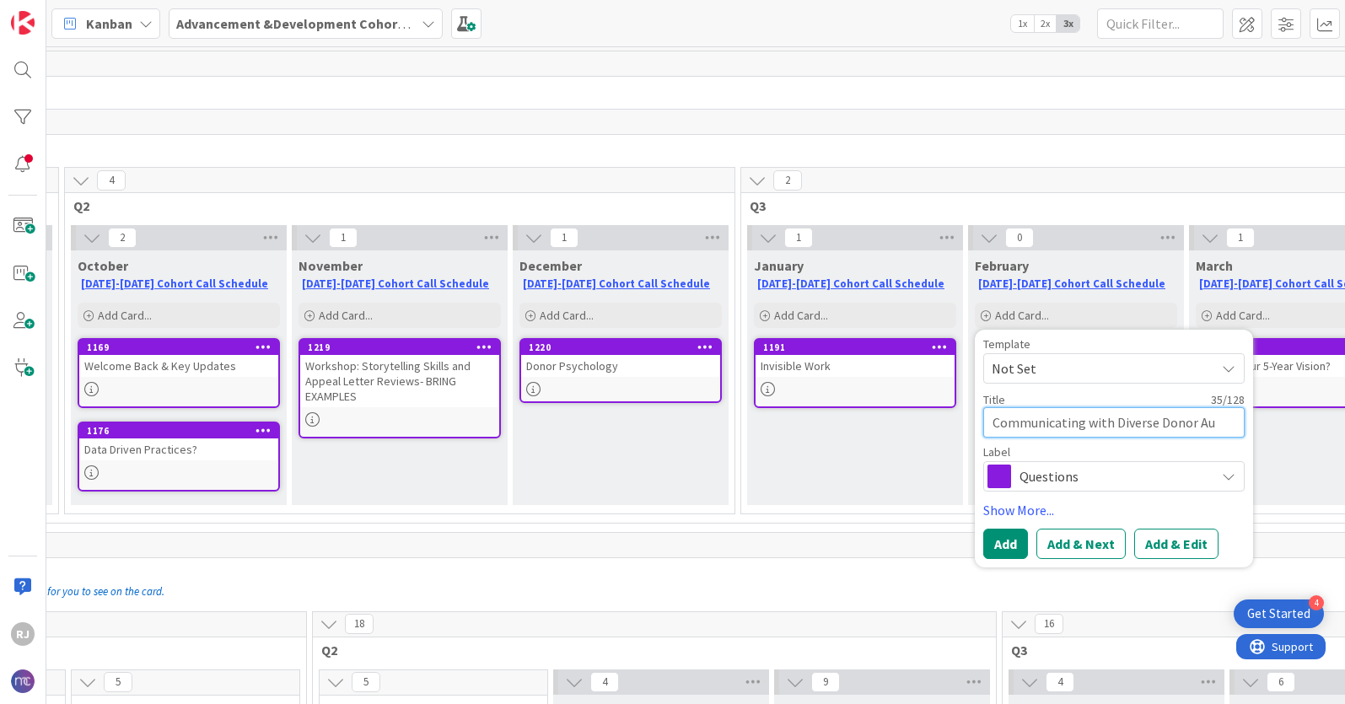
type textarea "x"
type textarea "Communicating with Diverse Donor Aud"
type textarea "x"
type textarea "Communicating with Diverse Donor Audi"
type textarea "x"
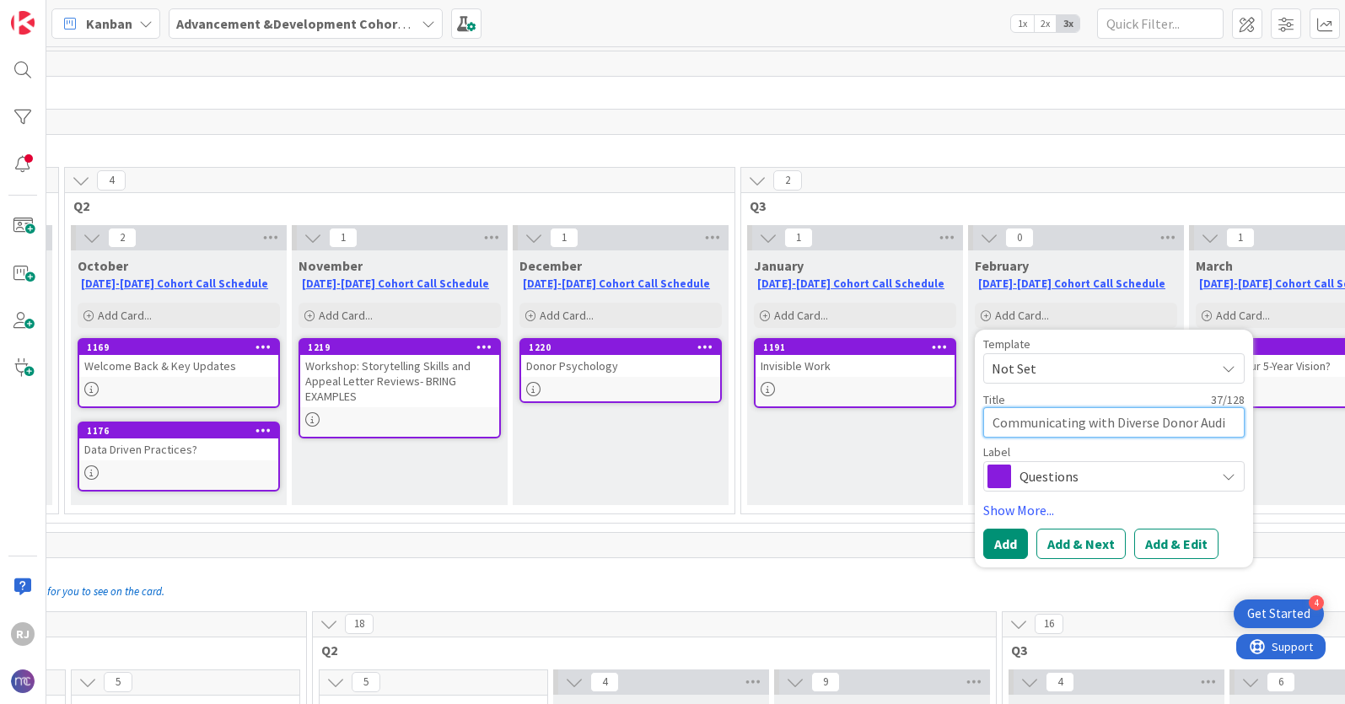
type textarea "Communicating with Diverse Donor Audie"
type textarea "x"
type textarea "Communicating with Diverse Donor Audien"
type textarea "x"
type textarea "Communicating with Diverse Donor Audienc"
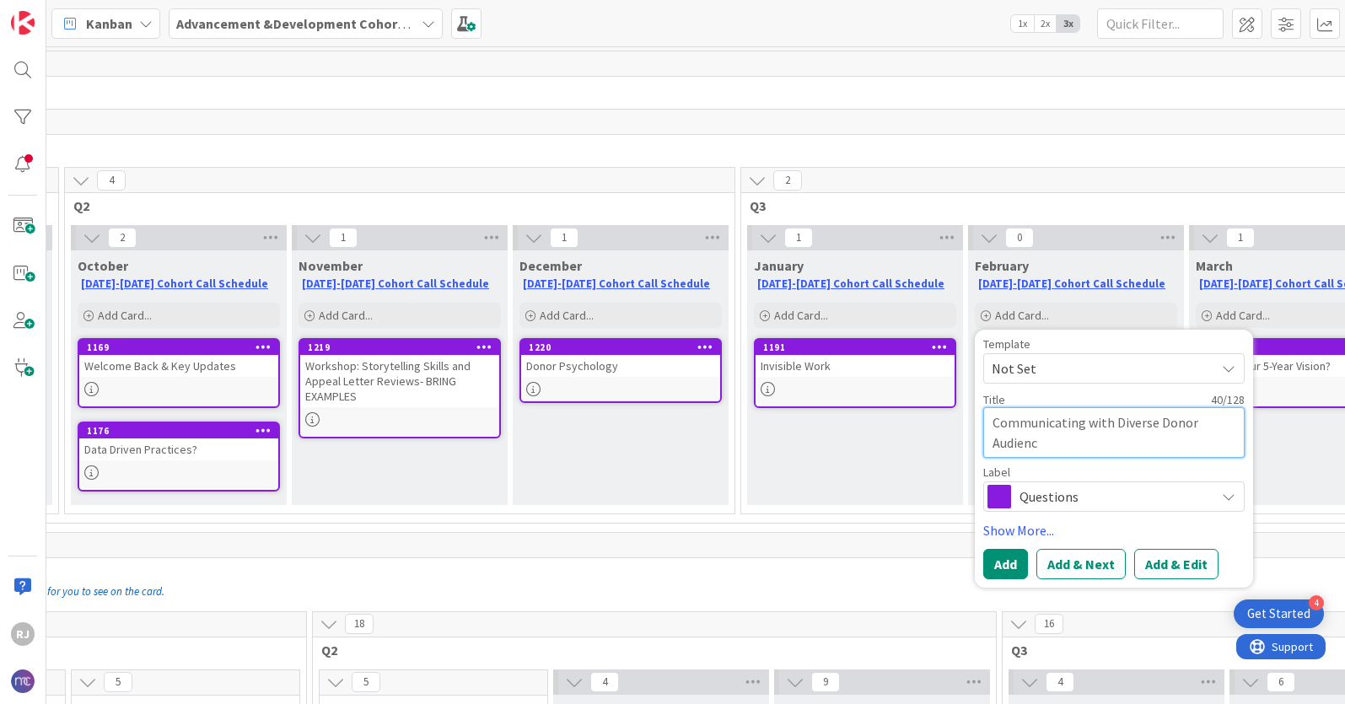
type textarea "x"
type textarea "Communicating with Diverse Donor Audience"
type textarea "x"
type textarea "Communicating with Diverse Donor Audiences"
click at [1179, 561] on button "Add & Edit" at bounding box center [1176, 564] width 84 height 30
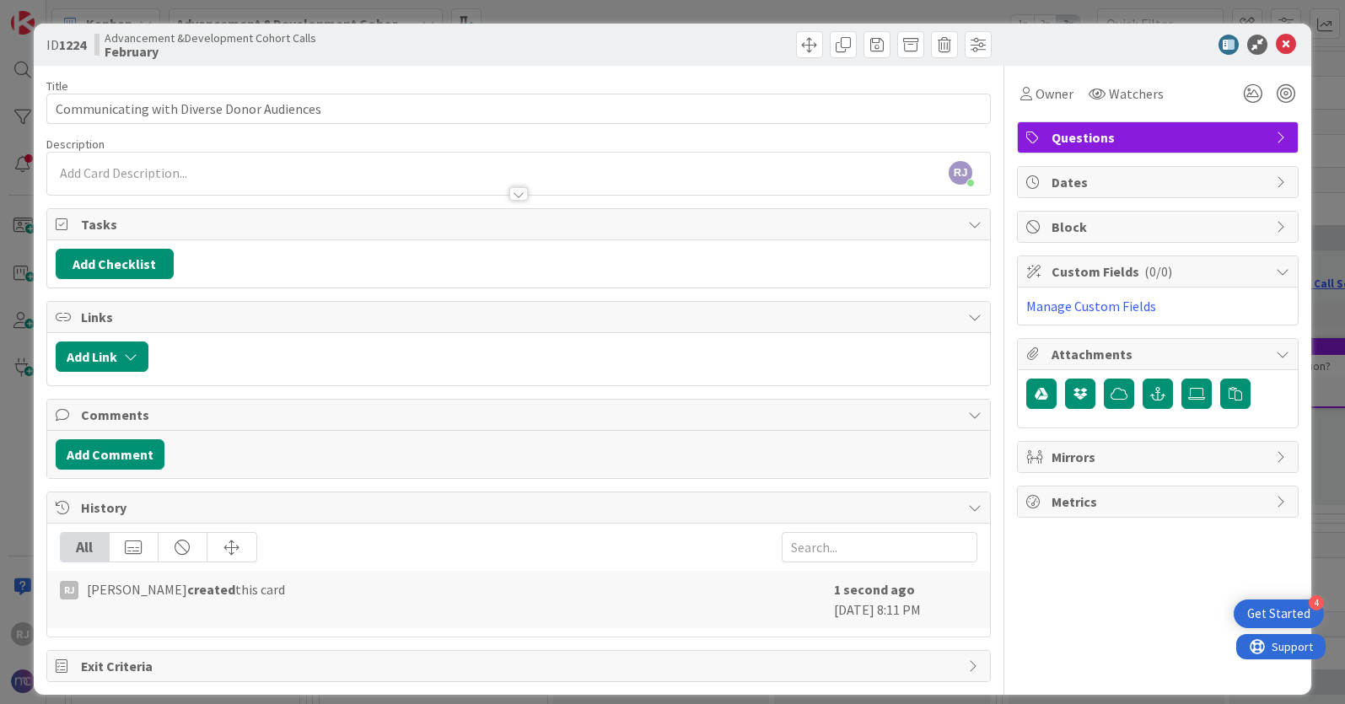
click at [143, 170] on div "[PERSON_NAME] [PERSON_NAME] just joined" at bounding box center [518, 174] width 943 height 42
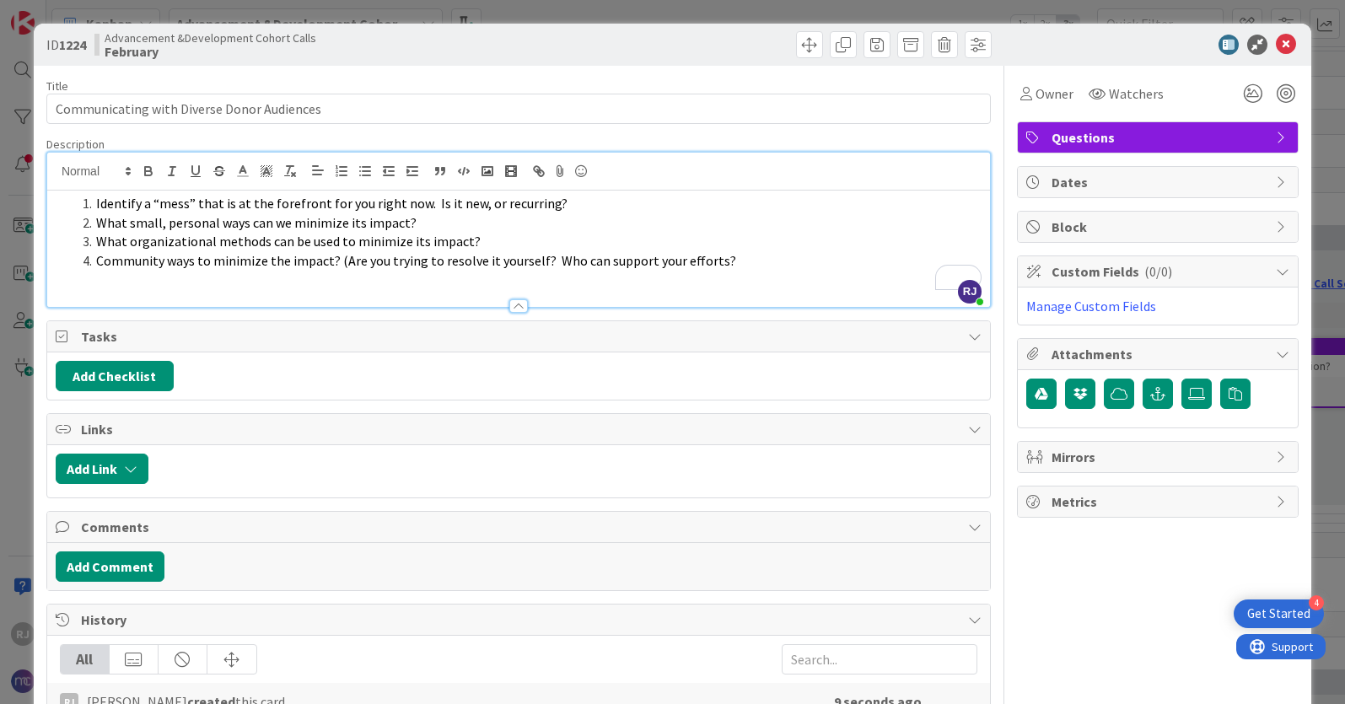
click at [315, 277] on p "To enrich screen reader interactions, please activate Accessibility in Grammarl…" at bounding box center [519, 280] width 926 height 19
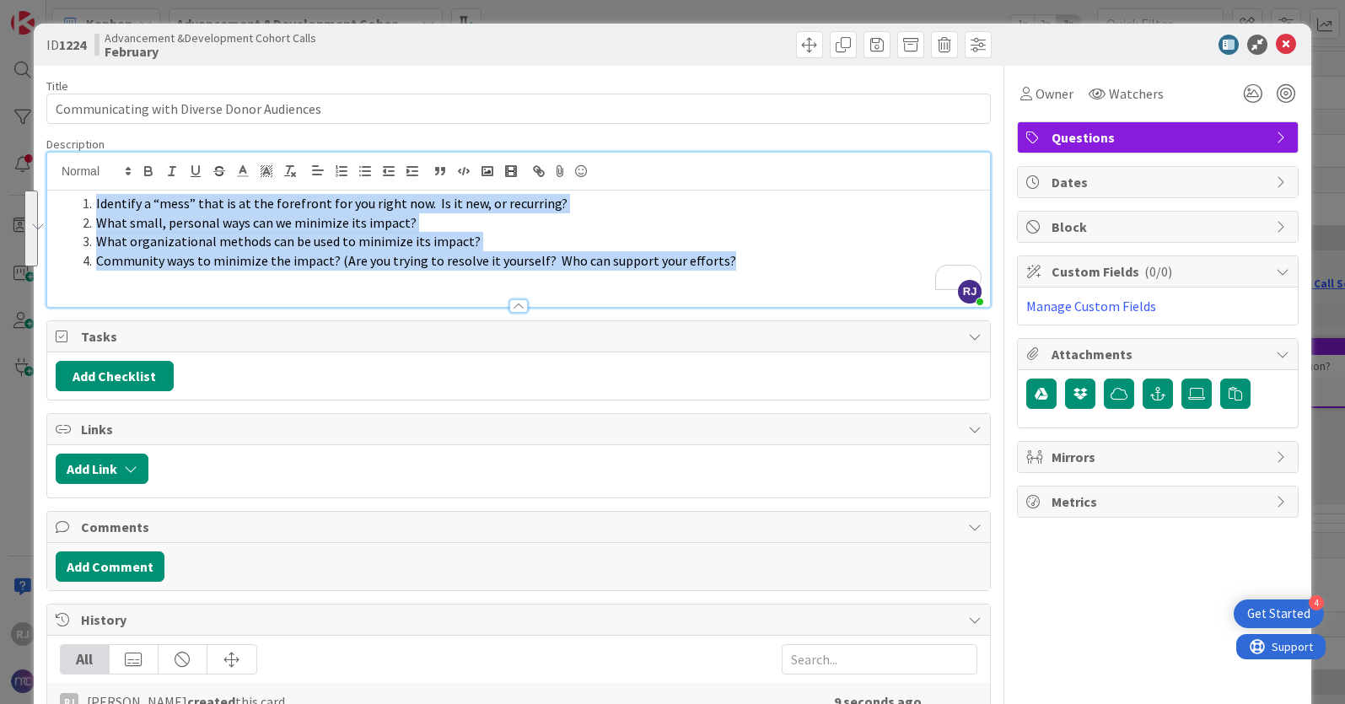
drag, startPoint x: 740, startPoint y: 264, endPoint x: 86, endPoint y: 210, distance: 655.8
click at [86, 210] on ol "Identify a “mess” that is at the forefront for you right now. Is it new, or rec…" at bounding box center [519, 232] width 926 height 77
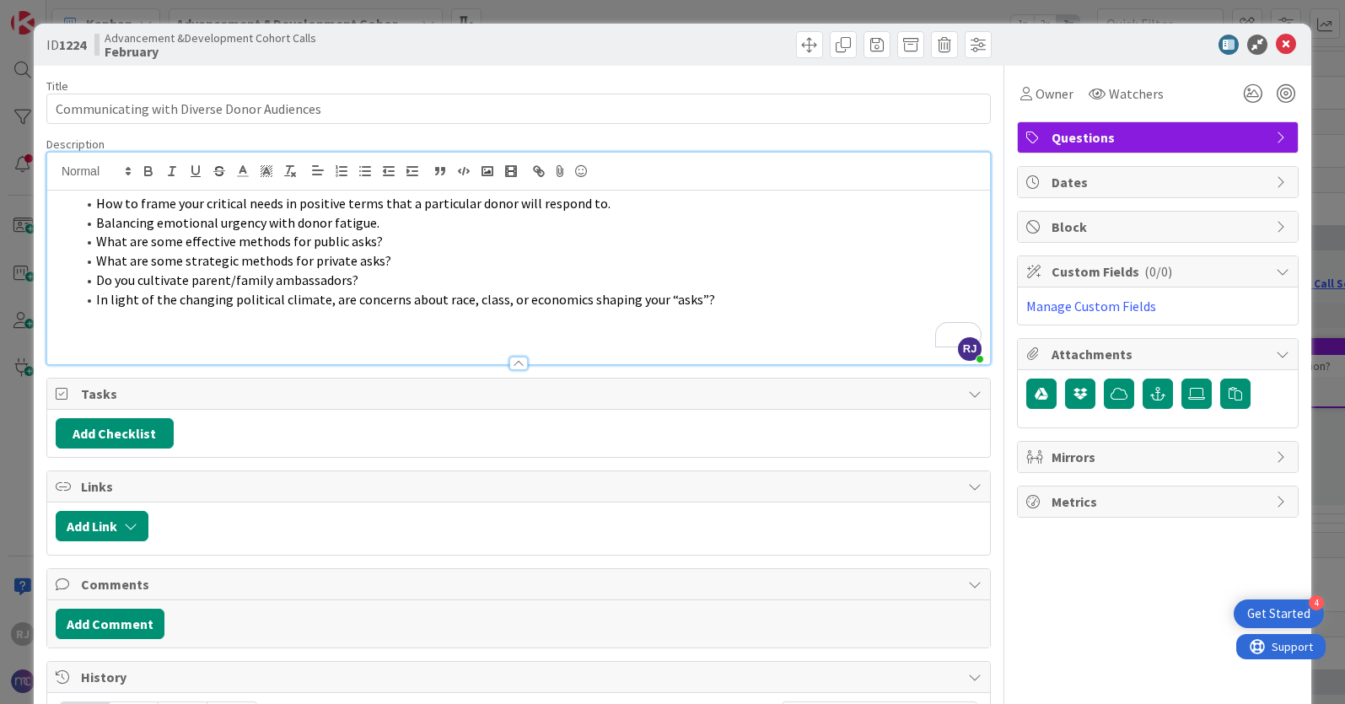
drag, startPoint x: 710, startPoint y: 304, endPoint x: 83, endPoint y: 200, distance: 635.1
click at [83, 200] on ol "How to frame your critical needs in positive terms that a particular donor will…" at bounding box center [519, 251] width 926 height 115
click at [346, 171] on line "button" at bounding box center [343, 171] width 7 height 0
click at [96, 206] on span "How to frame your critical needs in positive terms that a particular donor will…" at bounding box center [353, 203] width 514 height 17
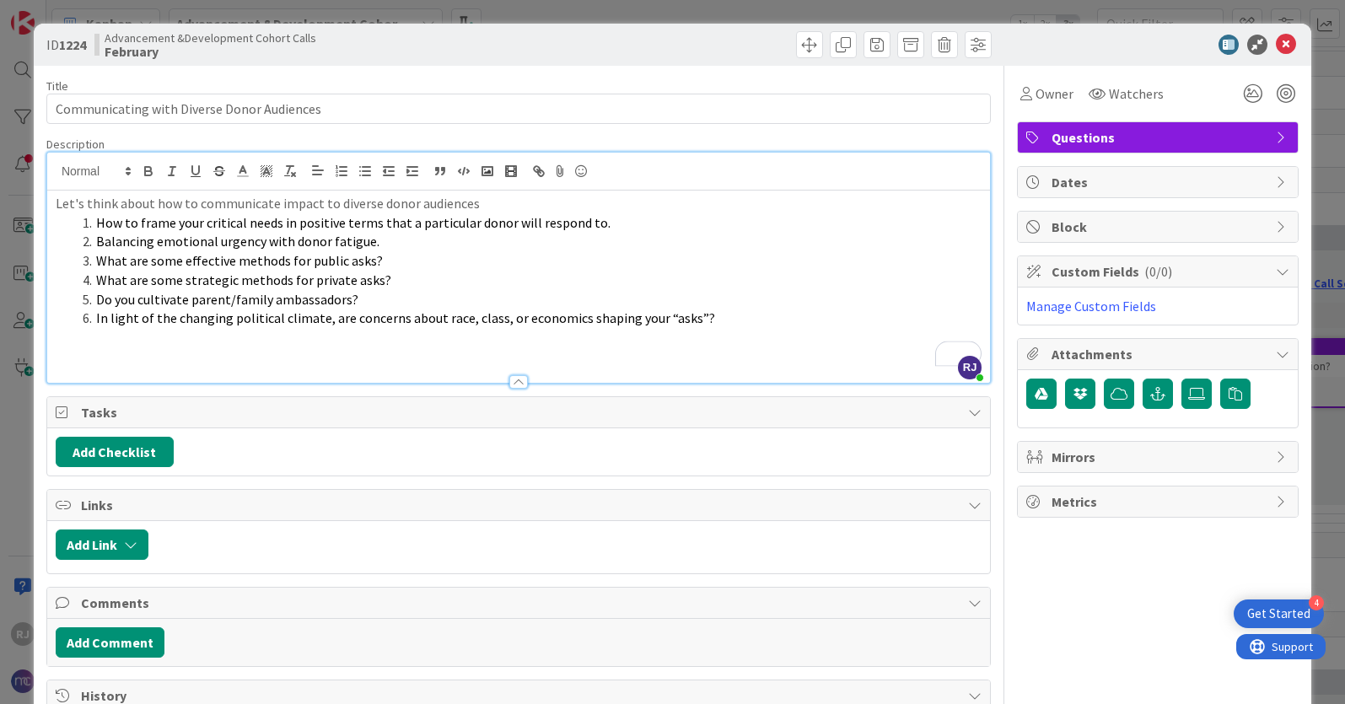
click at [213, 206] on p "Let's think about how to communicate impact to diverse donor audiences" at bounding box center [519, 203] width 926 height 19
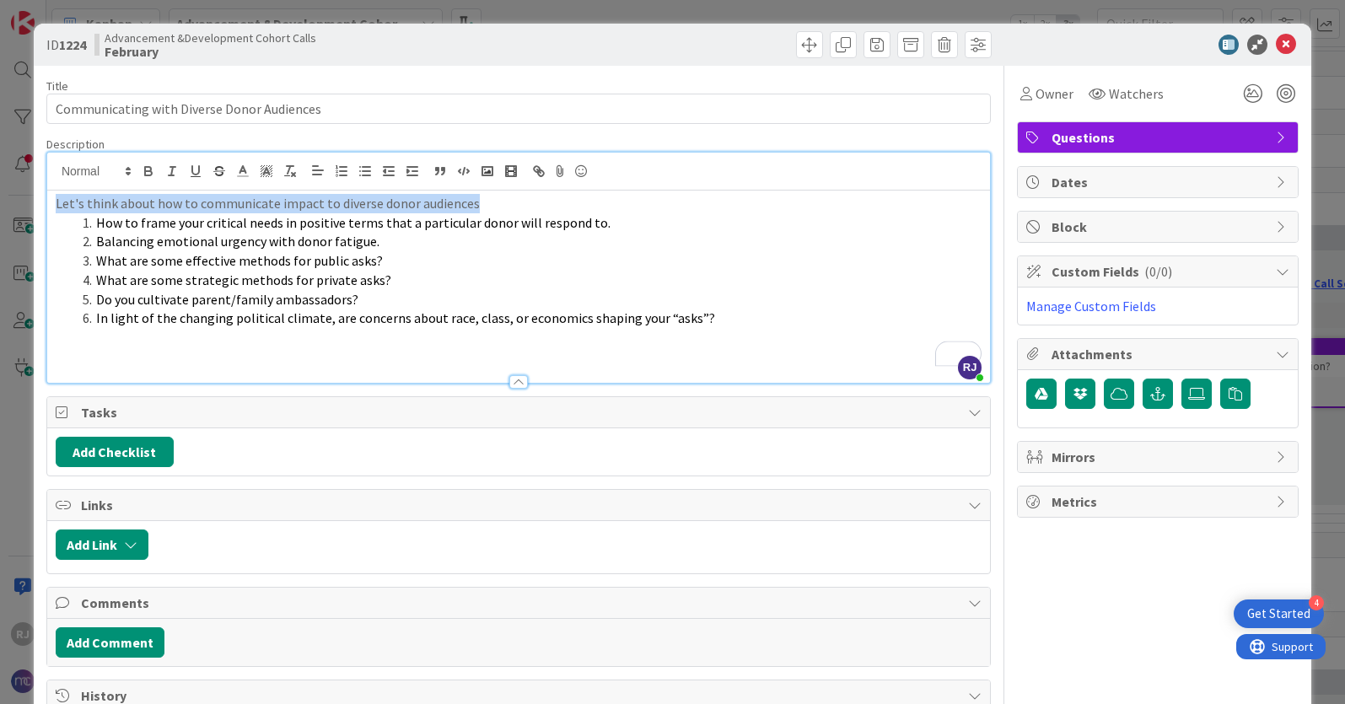
click at [213, 206] on p "Let's think about how to communicate impact to diverse donor audiences" at bounding box center [519, 203] width 926 height 19
click at [146, 171] on icon "button" at bounding box center [148, 173] width 7 height 4
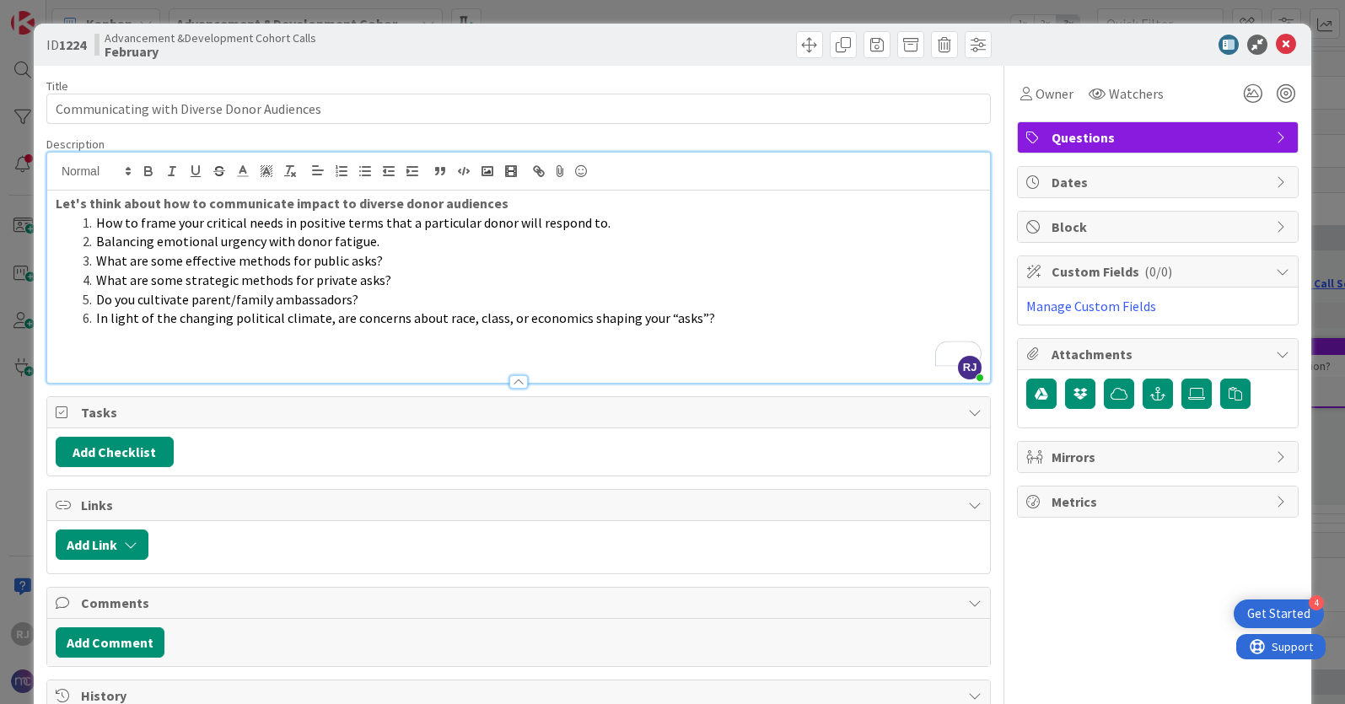
click at [623, 261] on li "What are some effective methods for public asks?" at bounding box center [529, 260] width 906 height 19
click at [1289, 40] on icon at bounding box center [1286, 45] width 20 height 20
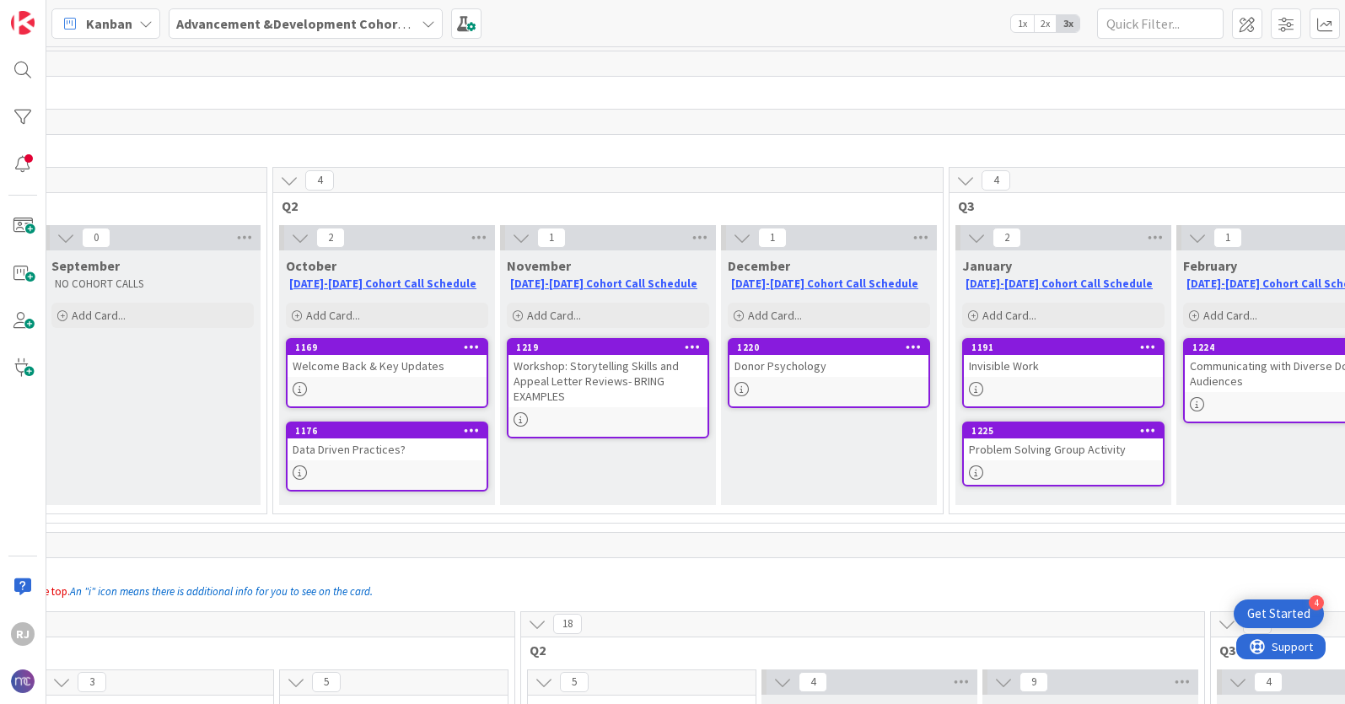
scroll to position [0, 447]
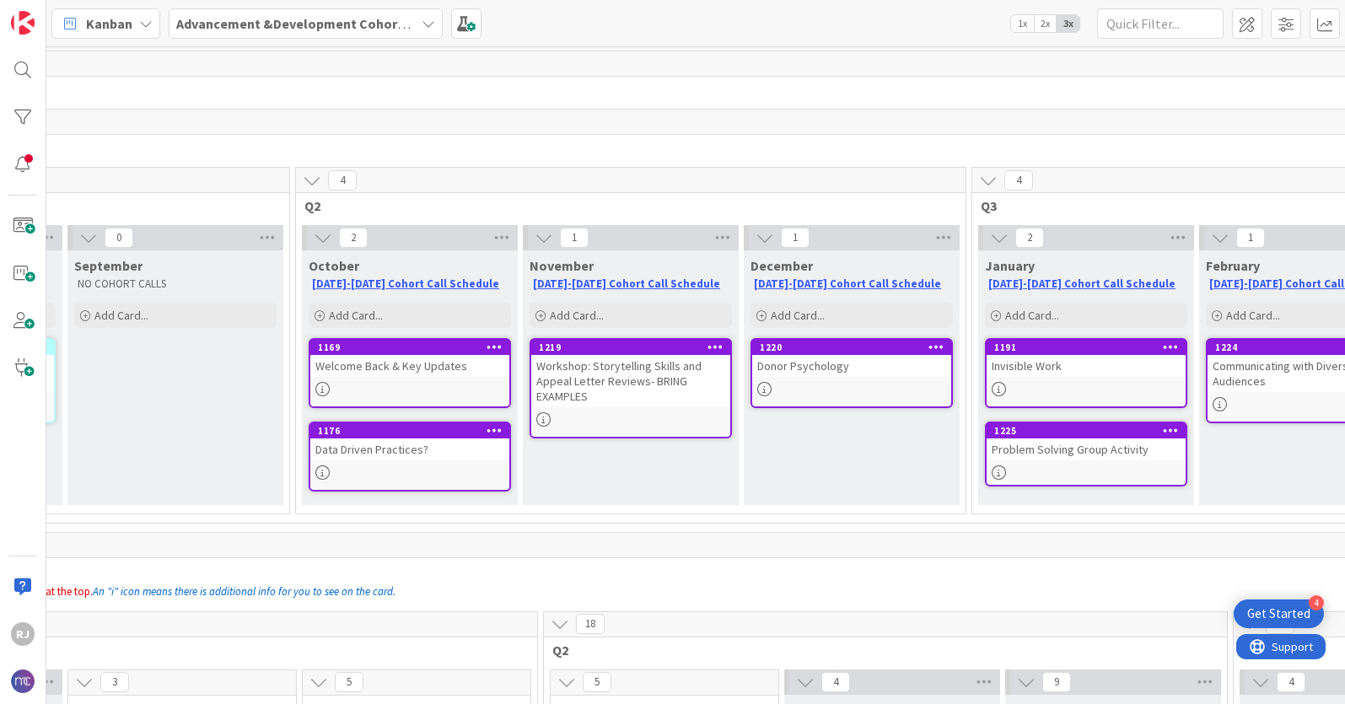
drag, startPoint x: 516, startPoint y: 439, endPoint x: 40, endPoint y: 390, distance: 478.0
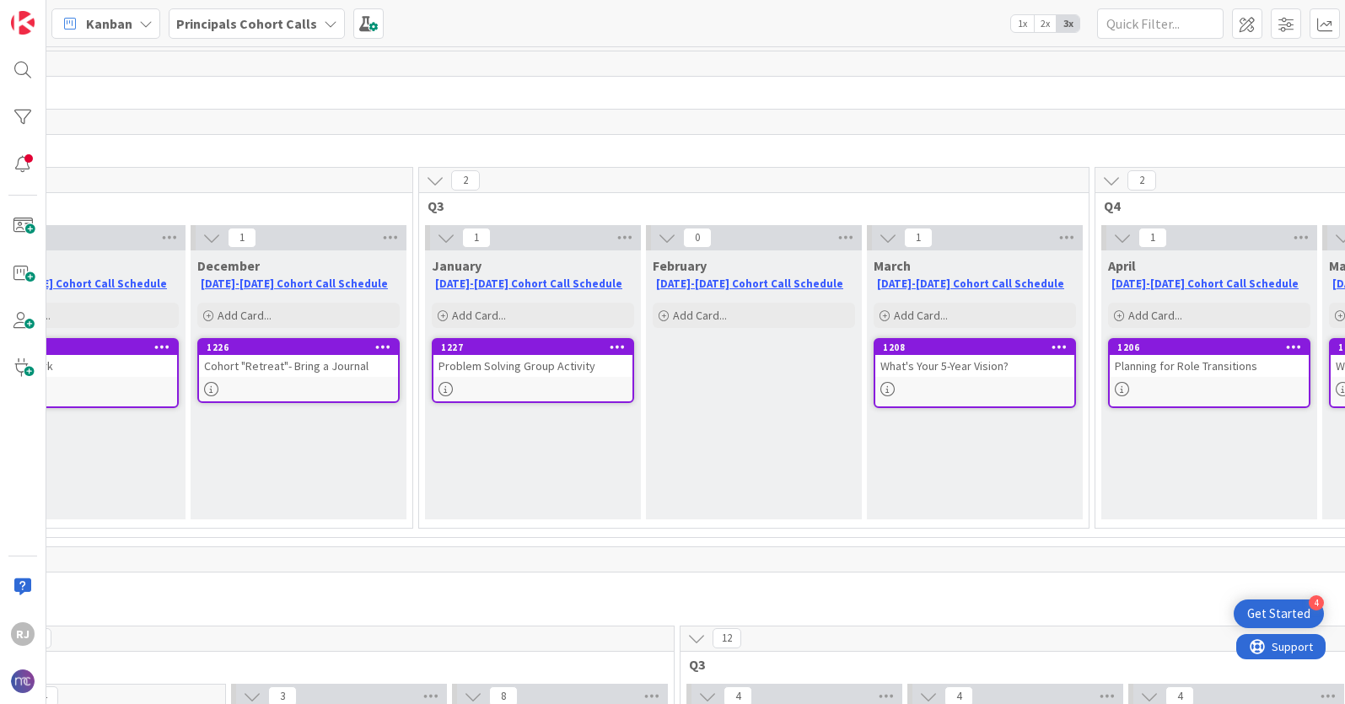
scroll to position [0, 998]
click at [753, 314] on div "Add Card..." at bounding box center [756, 315] width 202 height 25
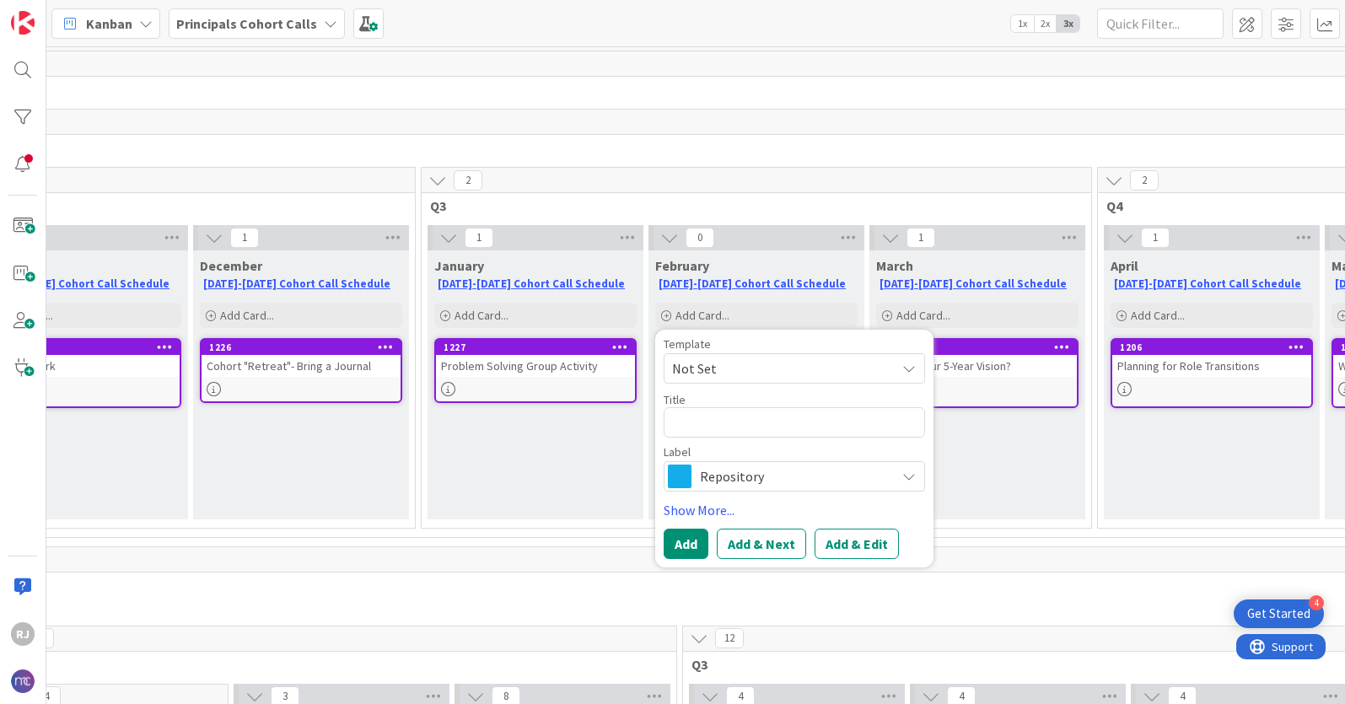
click at [731, 482] on span "Repository" at bounding box center [793, 477] width 187 height 24
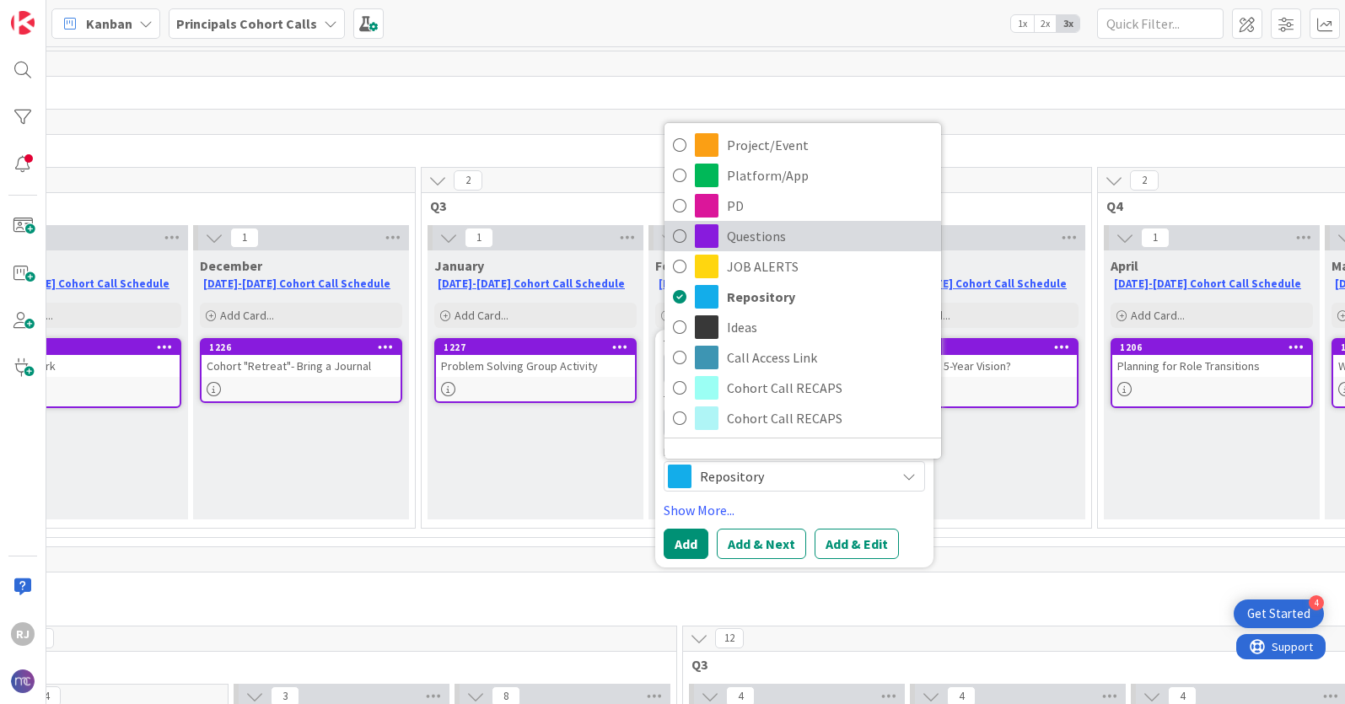
click at [745, 242] on span "Questions" at bounding box center [830, 235] width 206 height 25
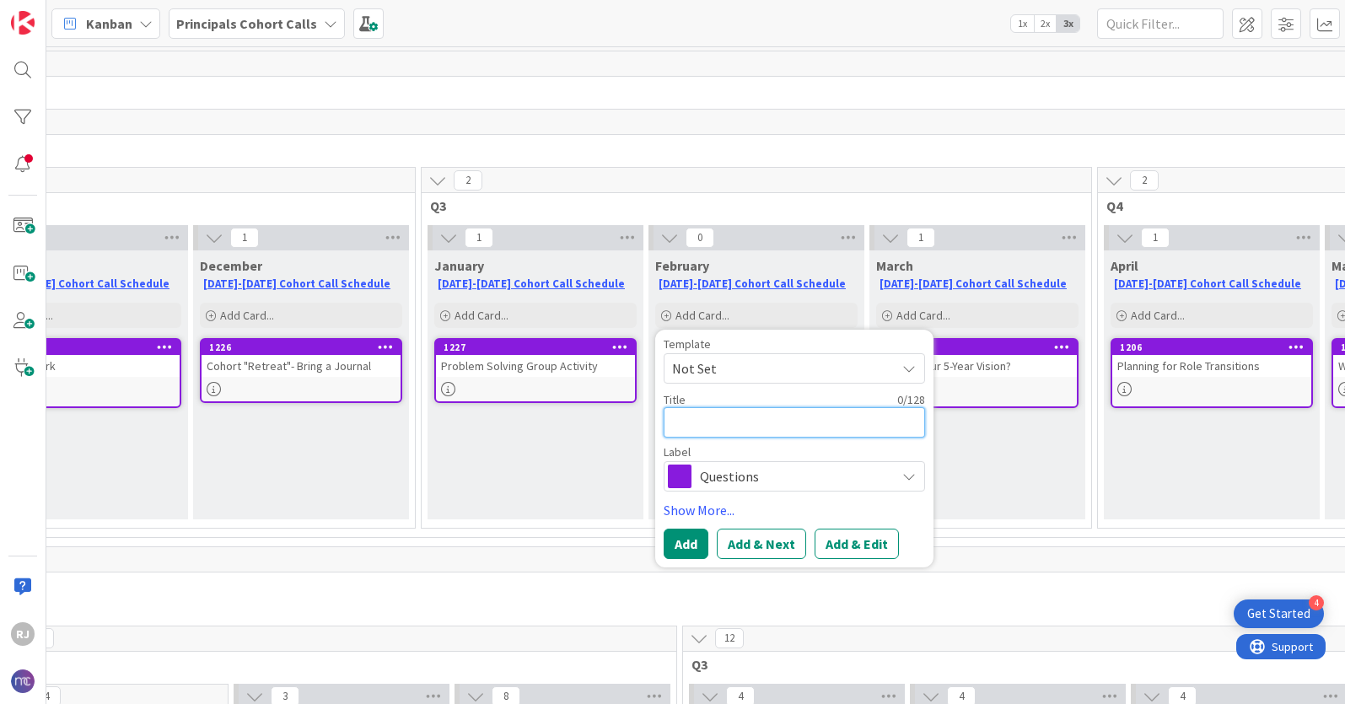
click at [726, 423] on textarea at bounding box center [794, 422] width 261 height 30
type textarea "x"
type textarea "T"
type textarea "x"
type textarea "Ti"
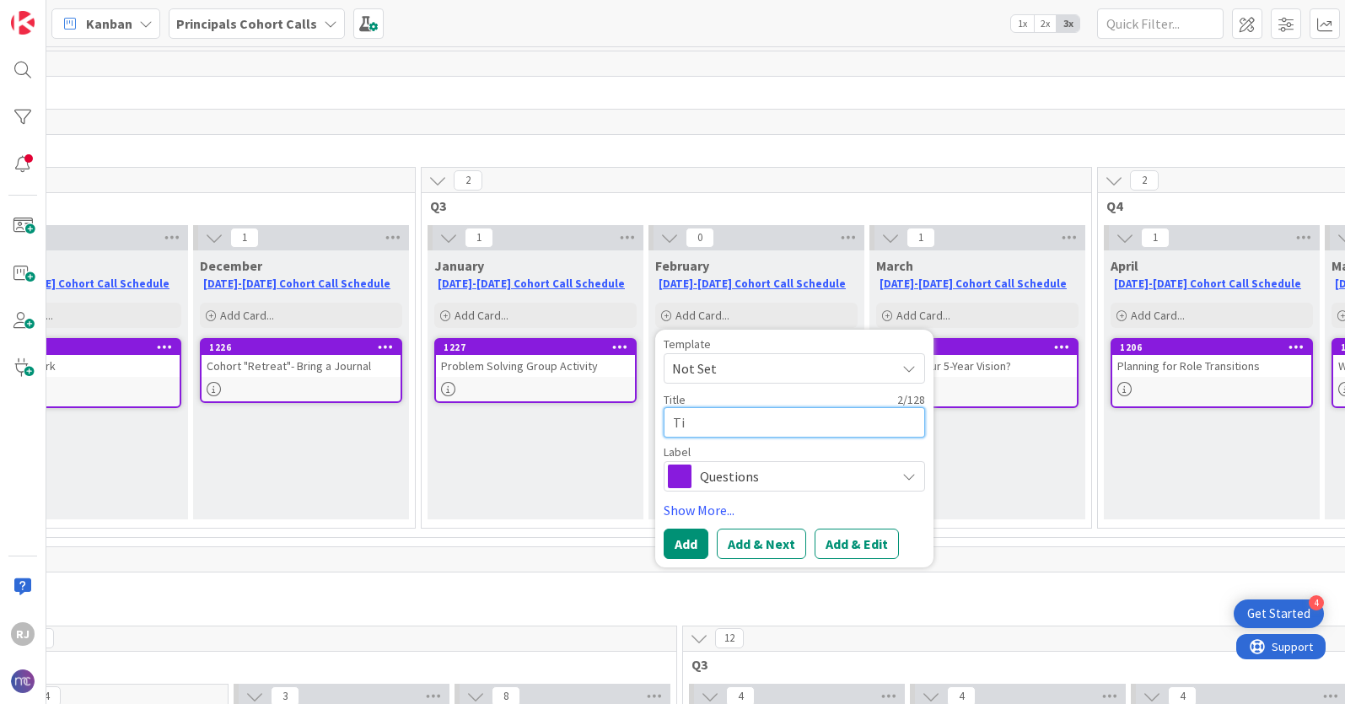
type textarea "x"
type textarea "Time"
type textarea "x"
type textarea "Time"
type textarea "x"
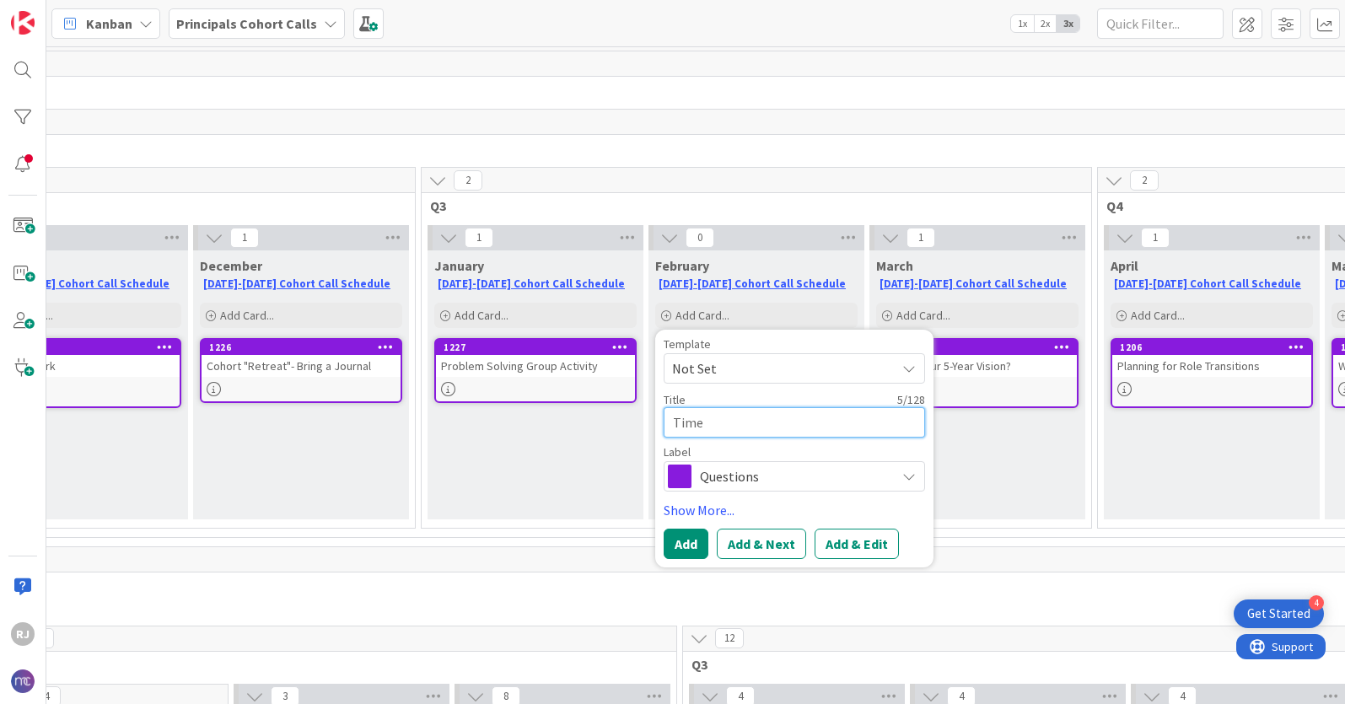
type textarea "Time M"
type textarea "x"
type textarea "Time Ma"
type textarea "x"
type textarea "Time Man"
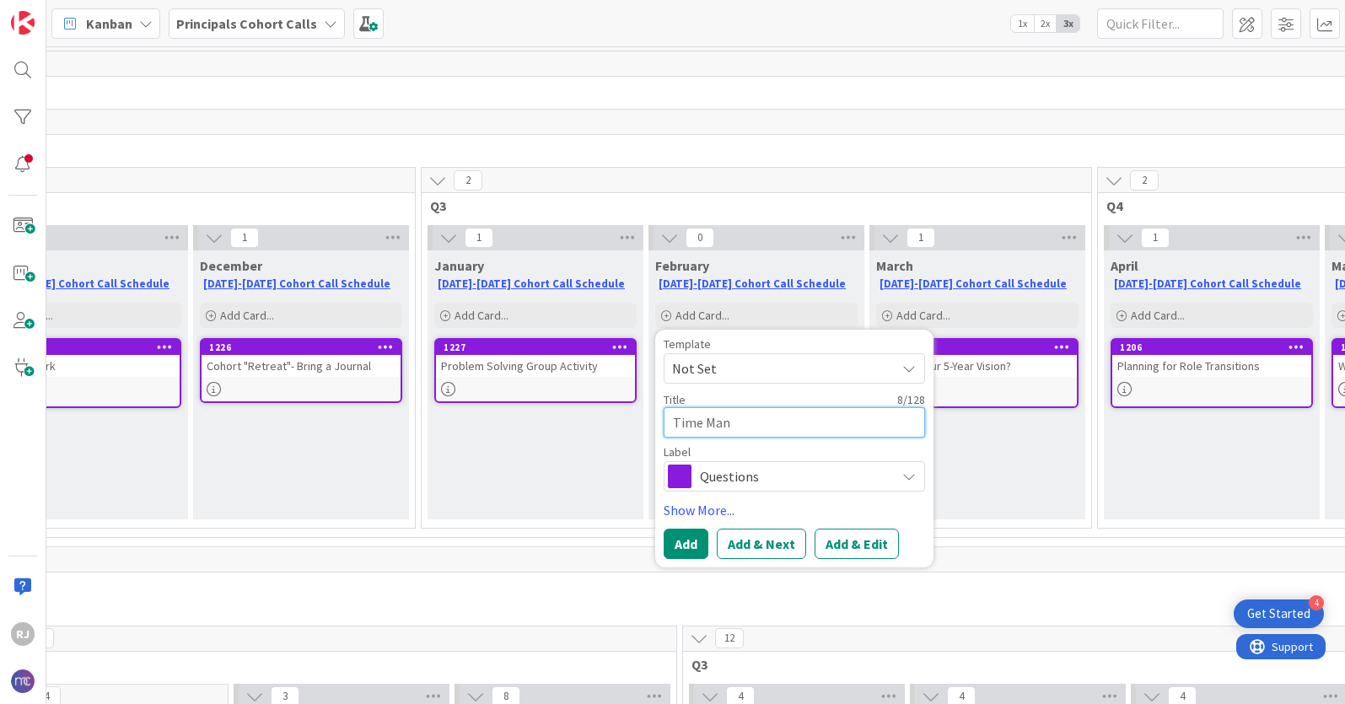
type textarea "x"
type textarea "Time Mana"
type textarea "x"
type textarea "Time Manag"
type textarea "x"
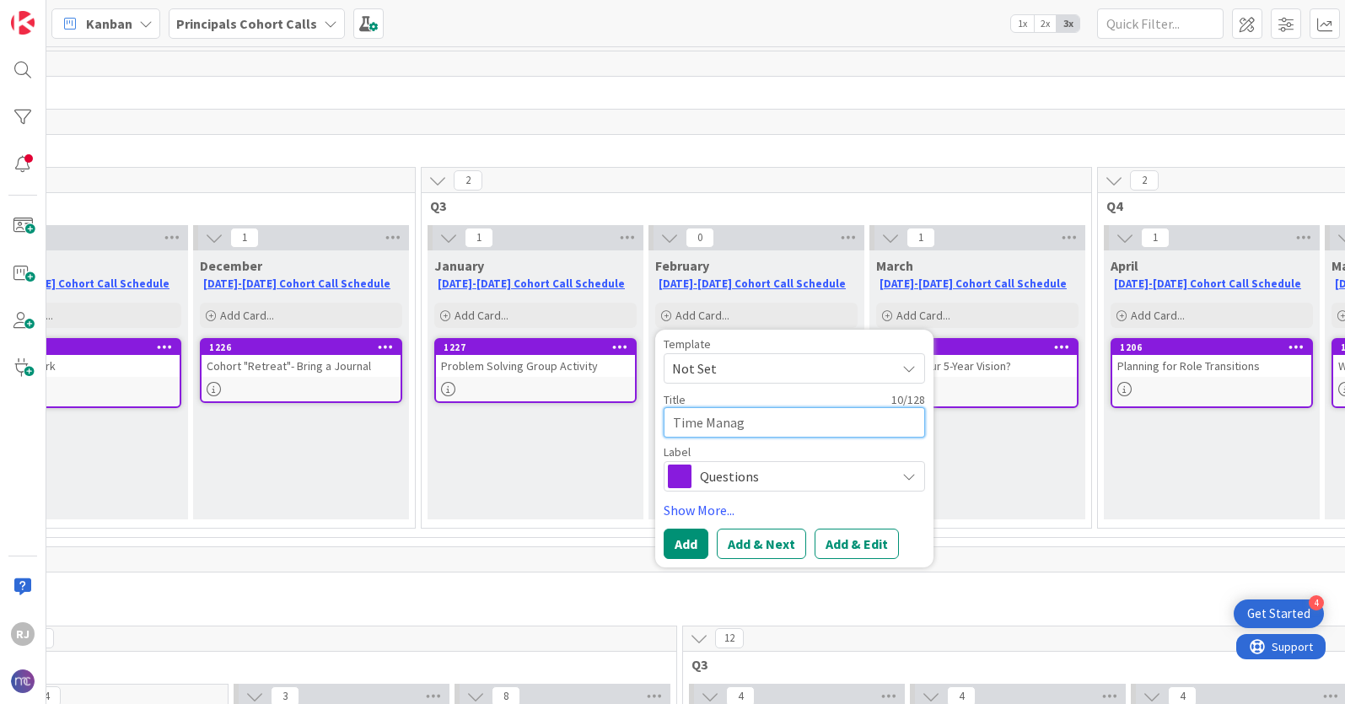
type textarea "Time Manage"
type textarea "x"
type textarea "Time Manageme"
type textarea "x"
type textarea "Time Managemen"
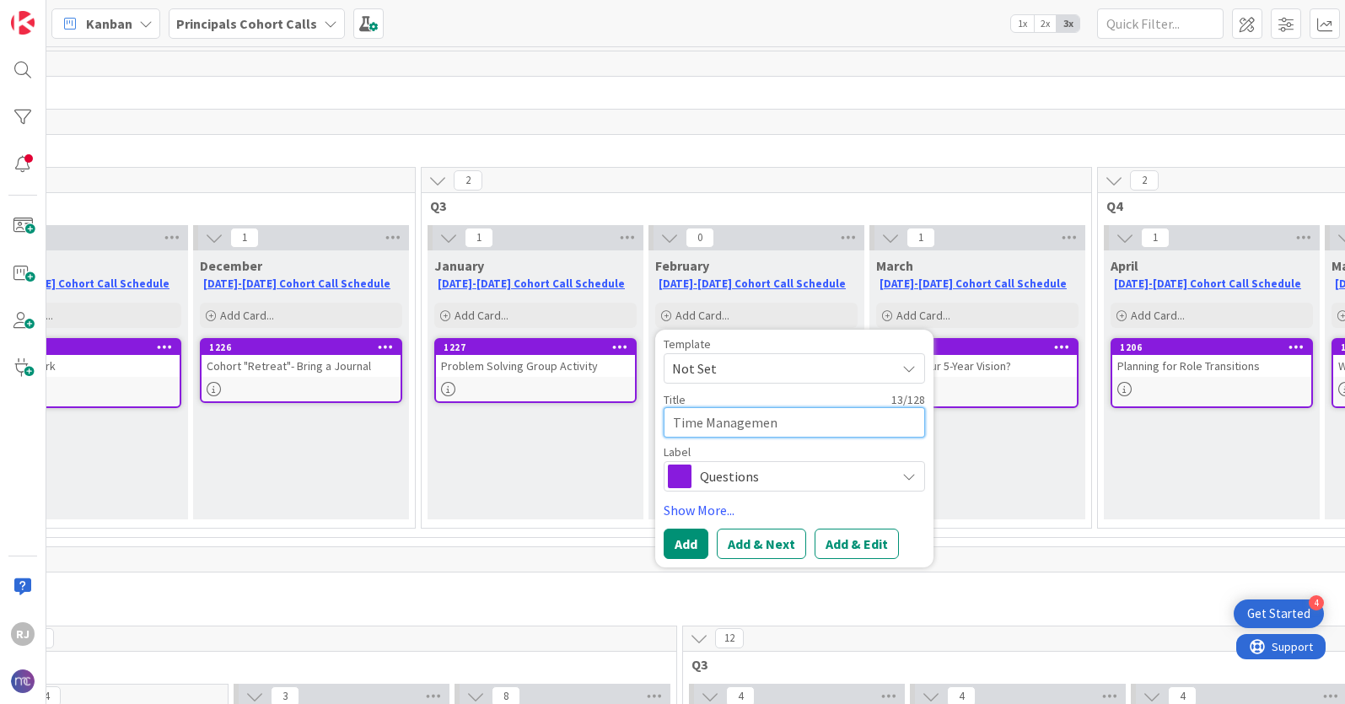
type textarea "x"
type textarea "Time Management"
type textarea "x"
type textarea "Time Management"
type textarea "x"
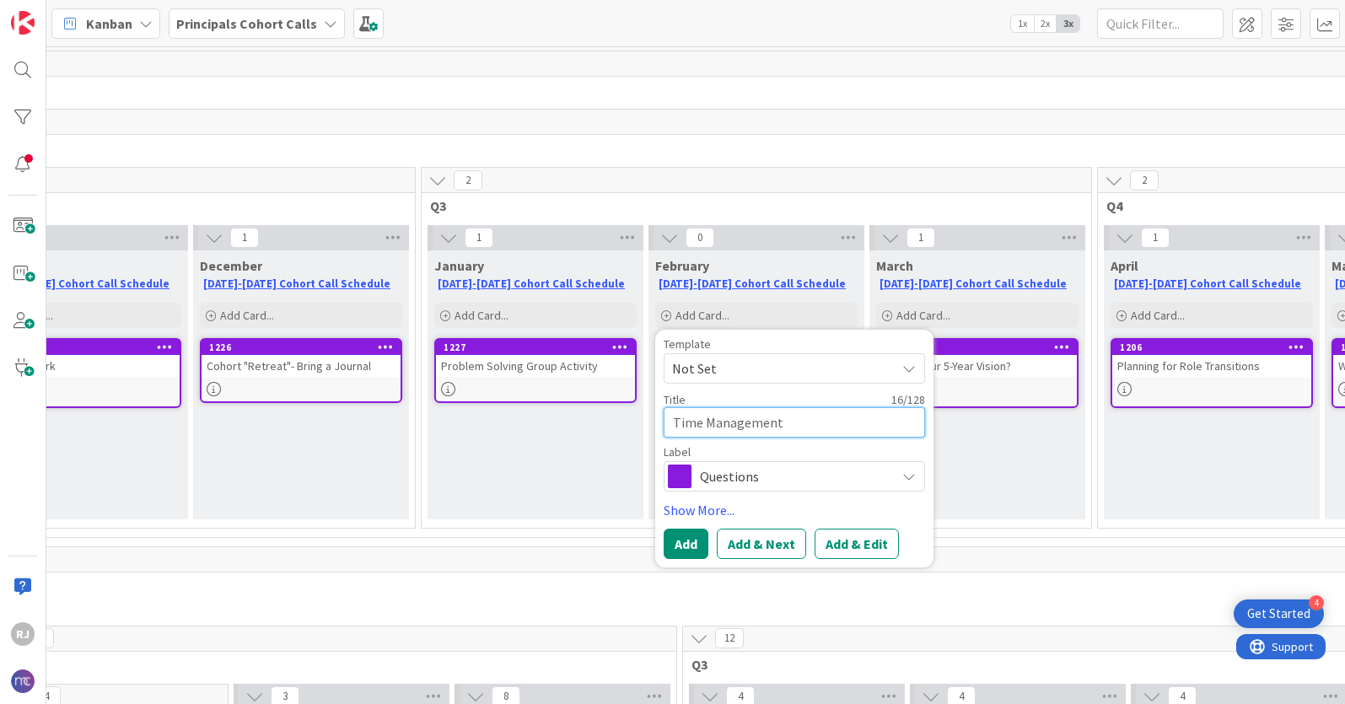
type textarea "Time Management W"
type textarea "x"
type textarea "Time Management Whe"
type textarea "x"
type textarea "Time Management When"
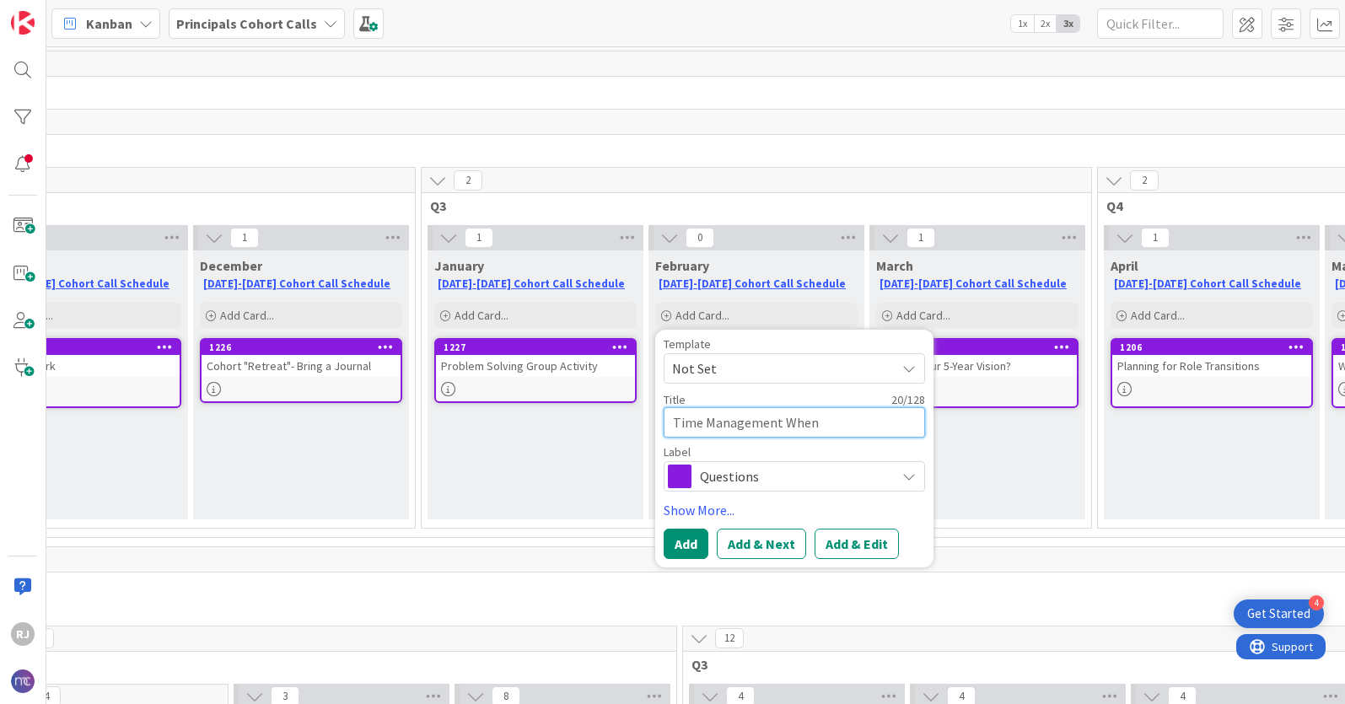
type textarea "x"
type textarea "Time Management When"
type textarea "x"
type textarea "Time Management When Y"
type textarea "x"
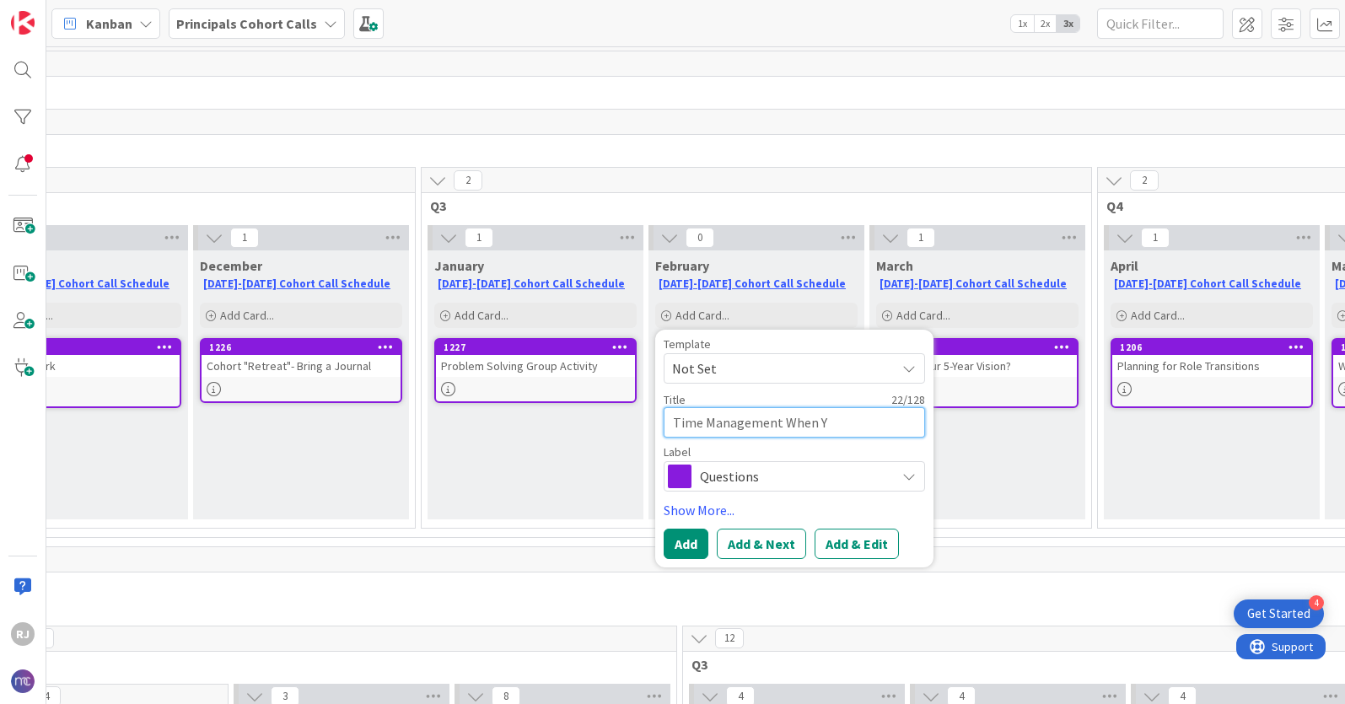
type textarea "Time Management When Yo"
type textarea "x"
type textarea "Time Management When You"
type textarea "x"
type textarea "Time Management When You"
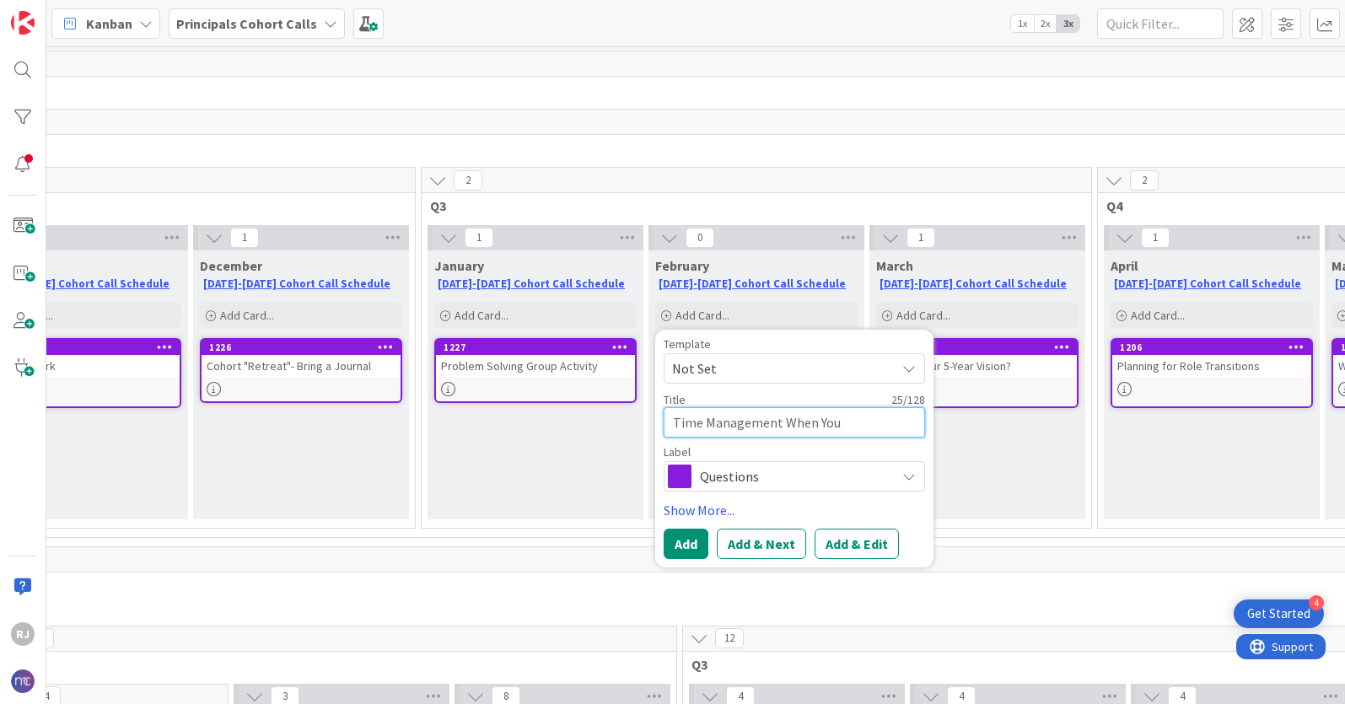
type textarea "x"
type textarea "Time Management When You a"
type textarea "x"
type textarea "Time Management When You ar"
type textarea "x"
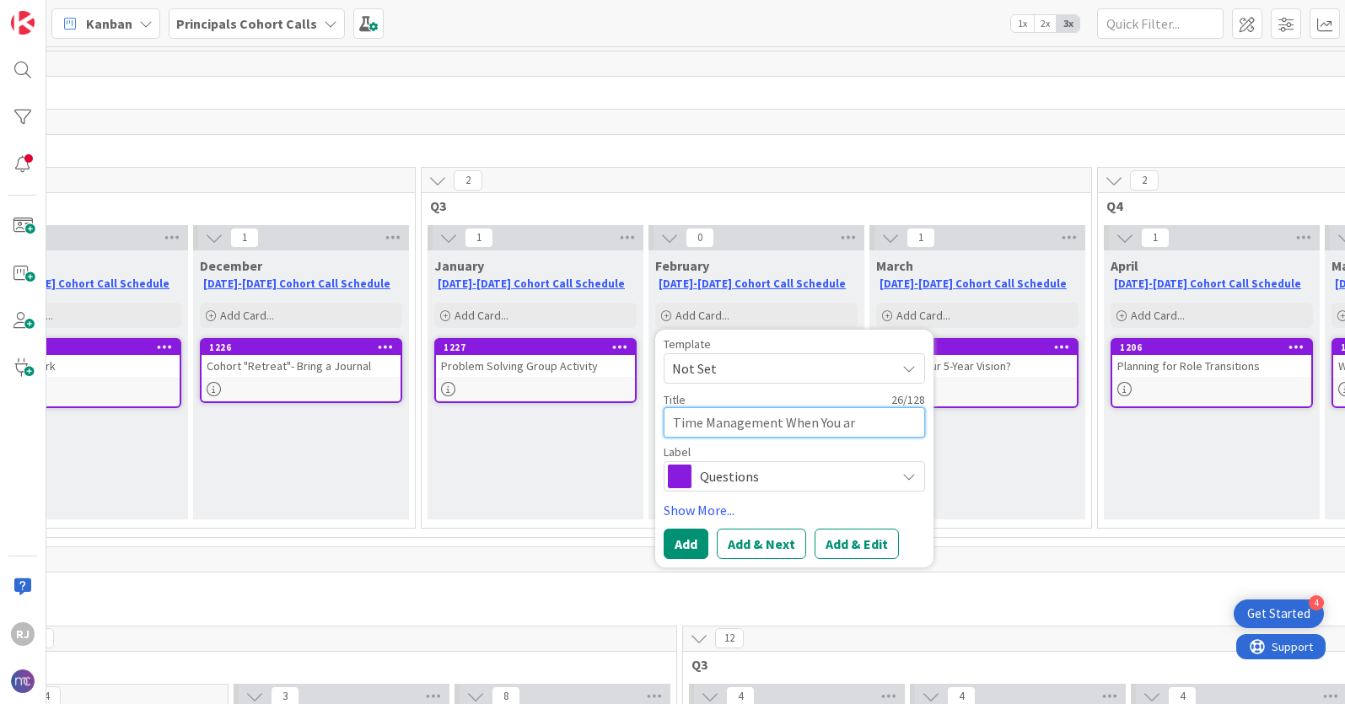
type textarea "Time Management When You are"
type textarea "x"
type textarea "Time Management When You ar"
type textarea "x"
type textarea "Time Management When You a"
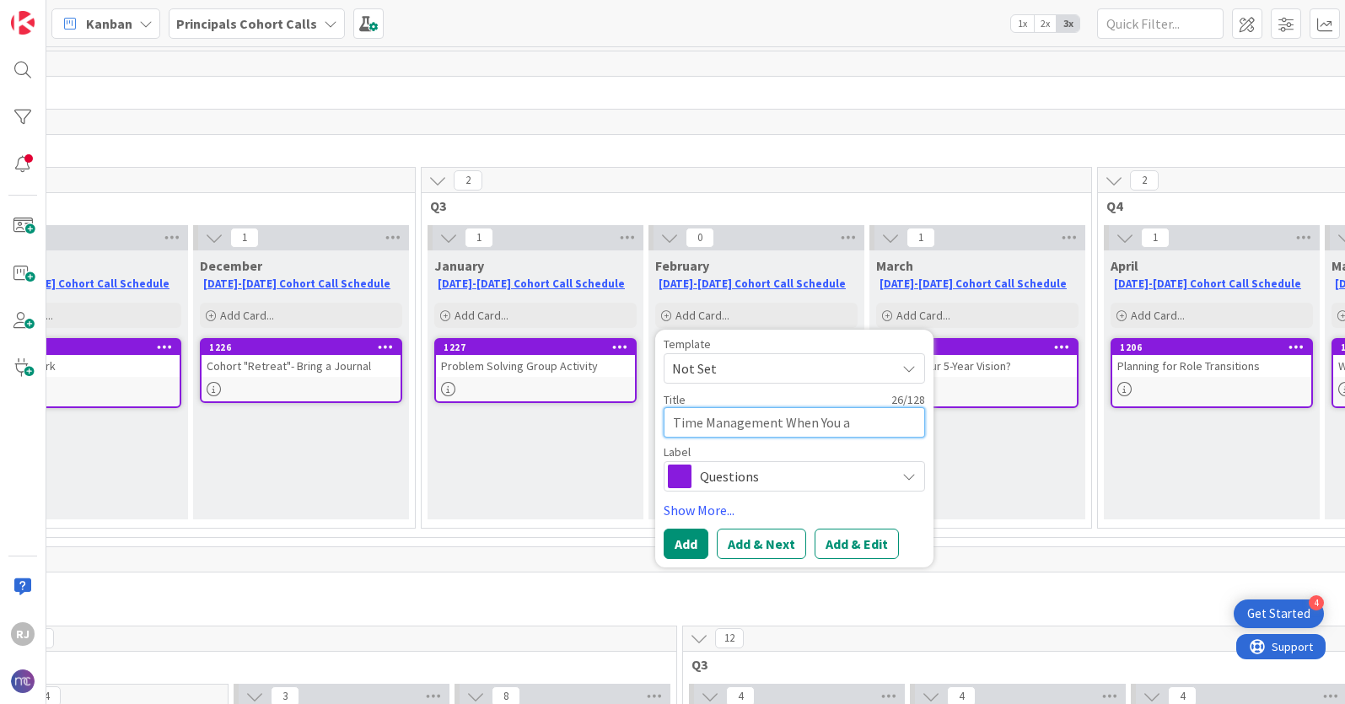
type textarea "x"
type textarea "Time Management When You"
type textarea "x"
type textarea "Time Management When You A"
type textarea "x"
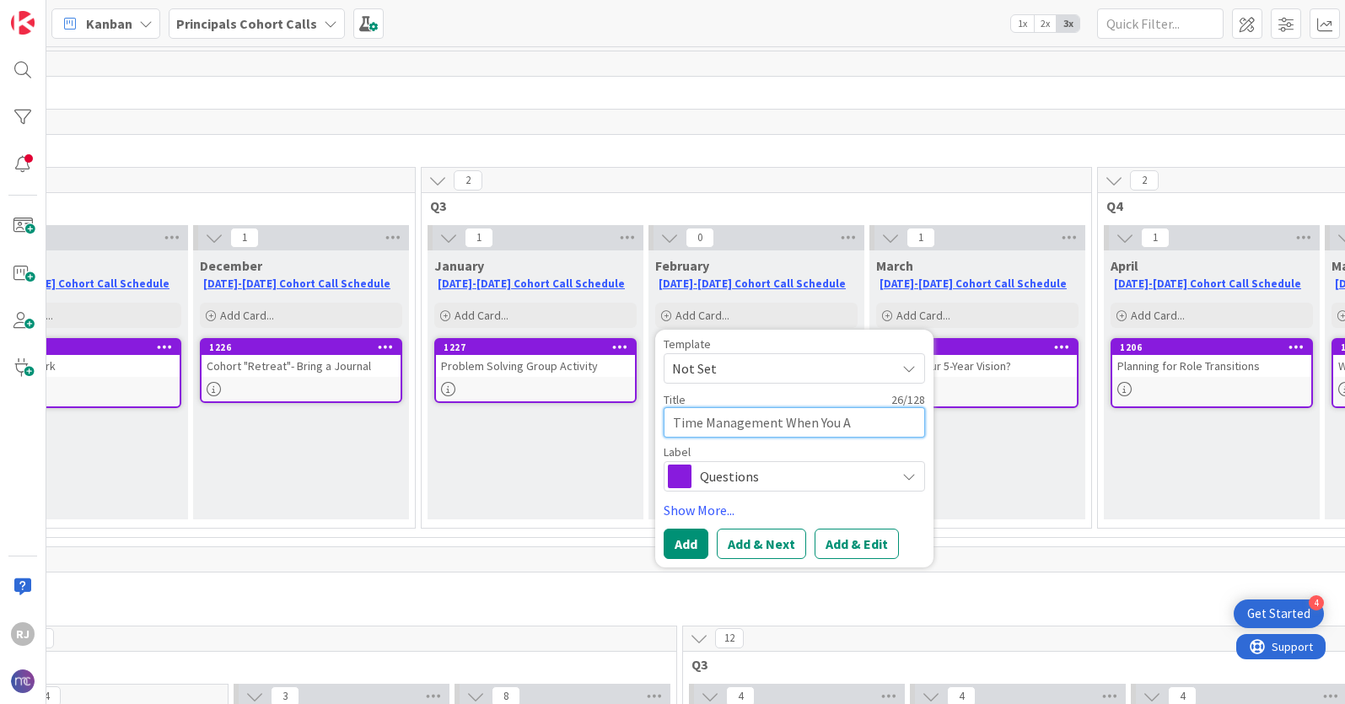
type textarea "Time Management When You Ar"
type textarea "x"
type textarea "Time Management When You Are"
type textarea "x"
type textarea "Time Management When You Are"
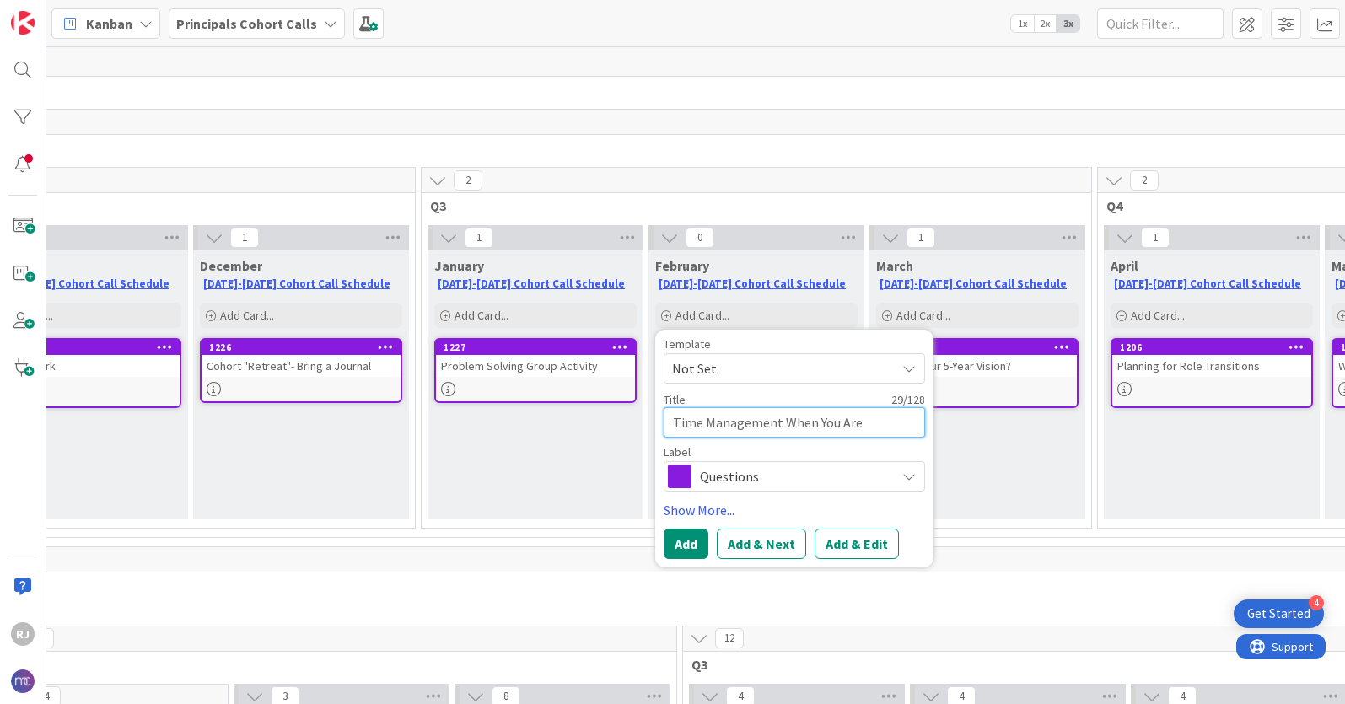
type textarea "x"
type textarea "Time Management When You Are O"
type textarea "x"
type textarea "Time Management When You Are Ov"
type textarea "x"
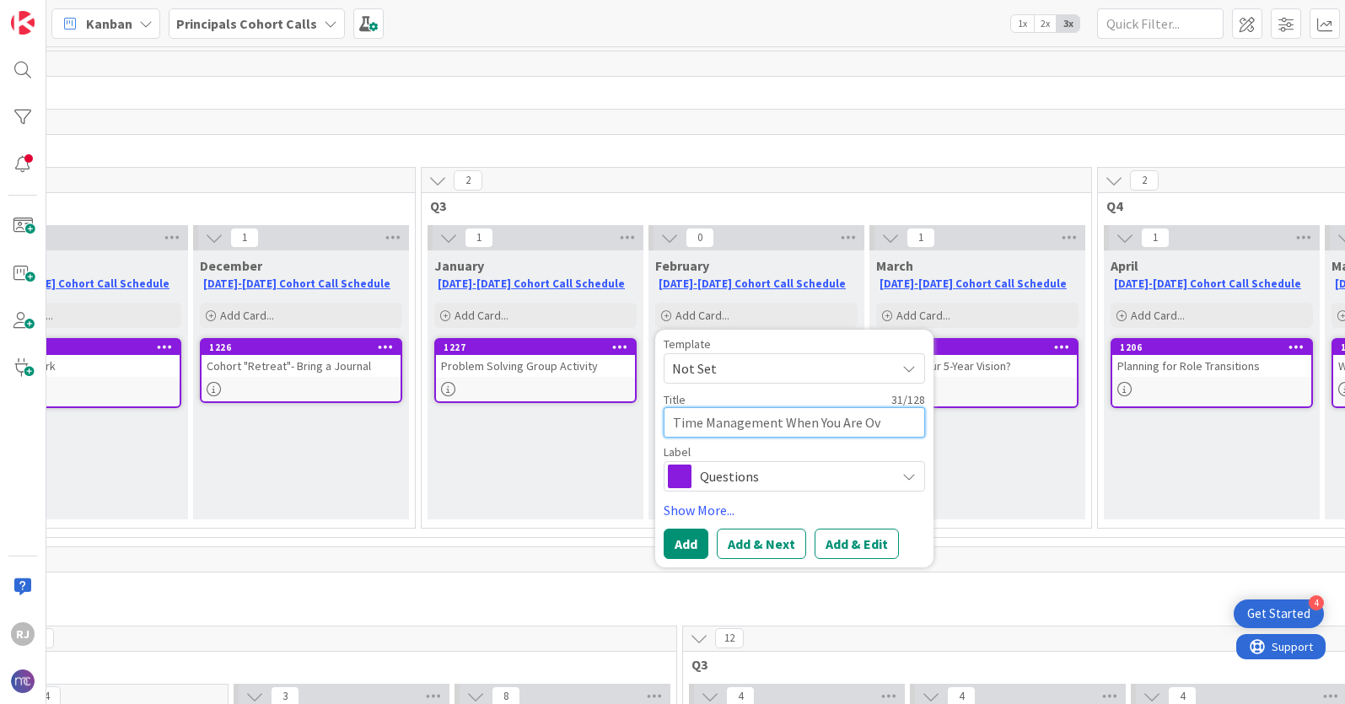
type textarea "Time Management When You Are Ove"
type textarea "x"
type textarea "Time Management When You Are Over"
type textarea "x"
type textarea "Time Management When You Are Overw"
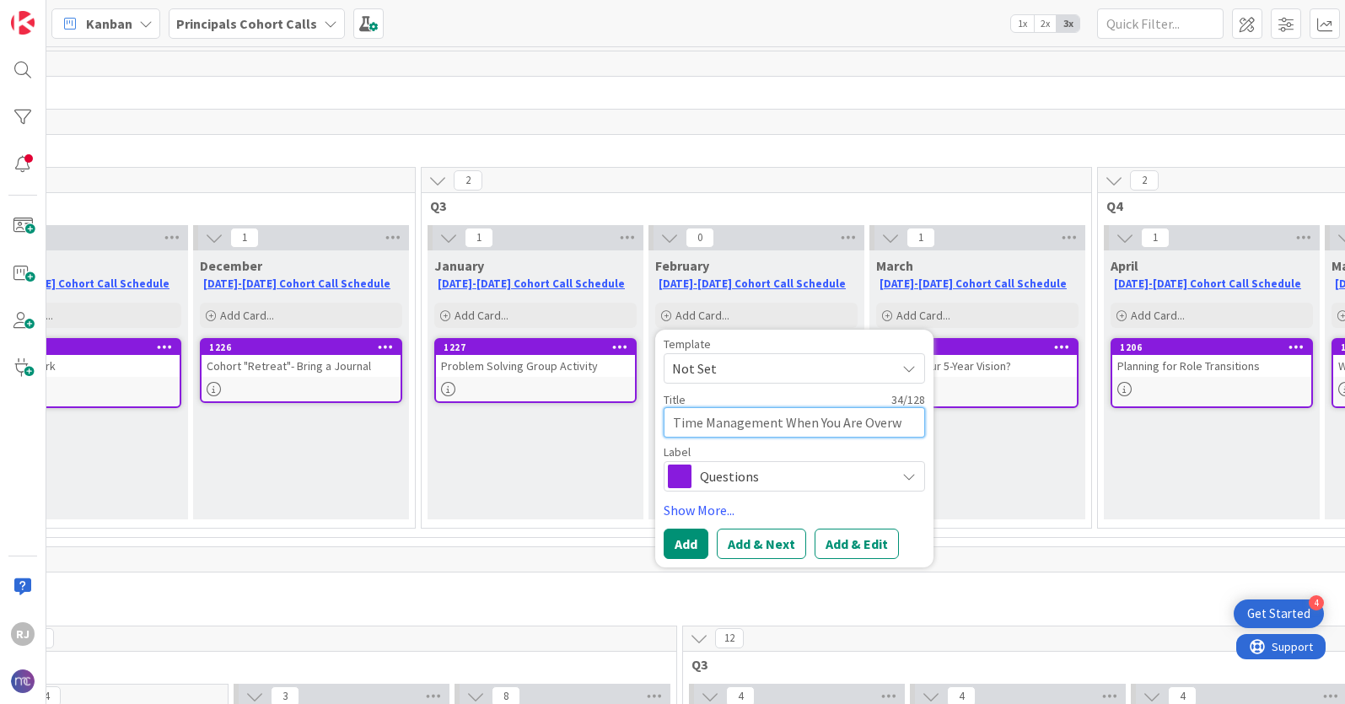
type textarea "x"
type textarea "Time Management When You Are Overwh"
type textarea "x"
type textarea "Time Management When You Are Overwhe"
type textarea "x"
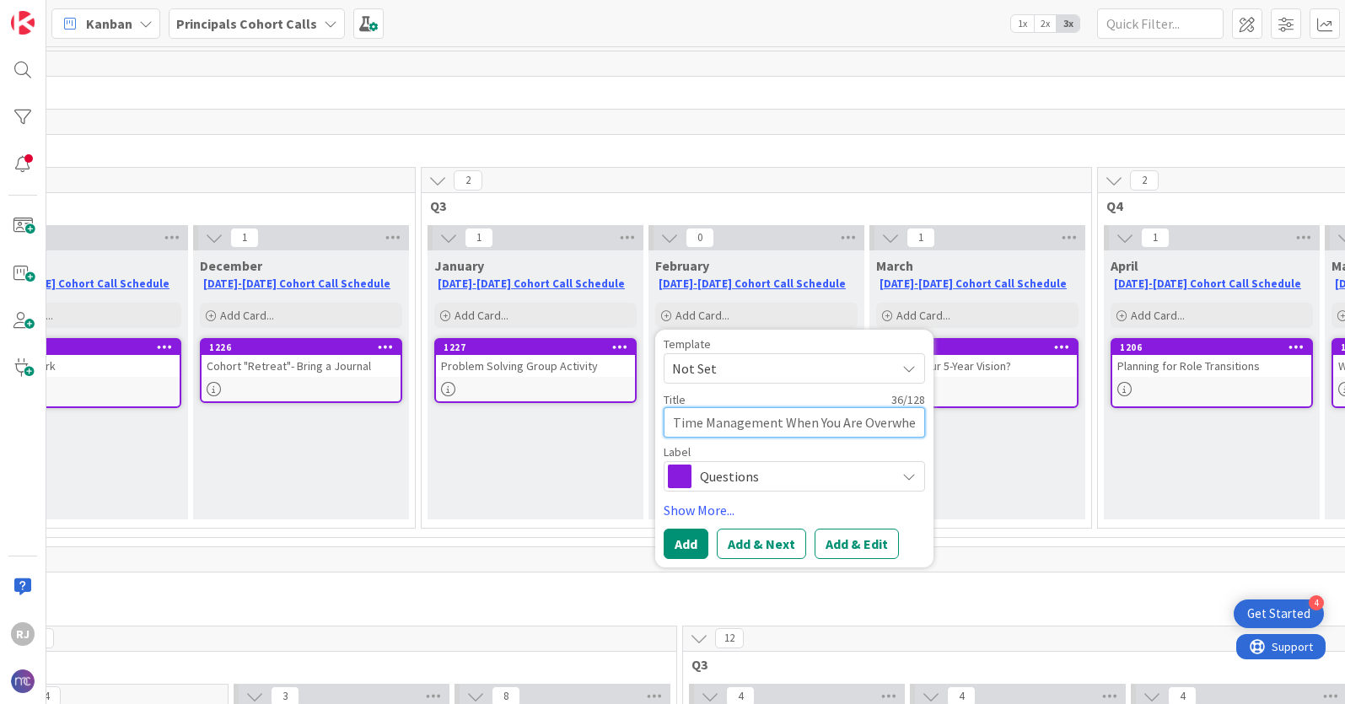
type textarea "Time Management When You Are Overwhel"
type textarea "x"
type textarea "Time Management When You Are Overwhelm"
type textarea "x"
type textarea "Time Management When You Are Overwhelme"
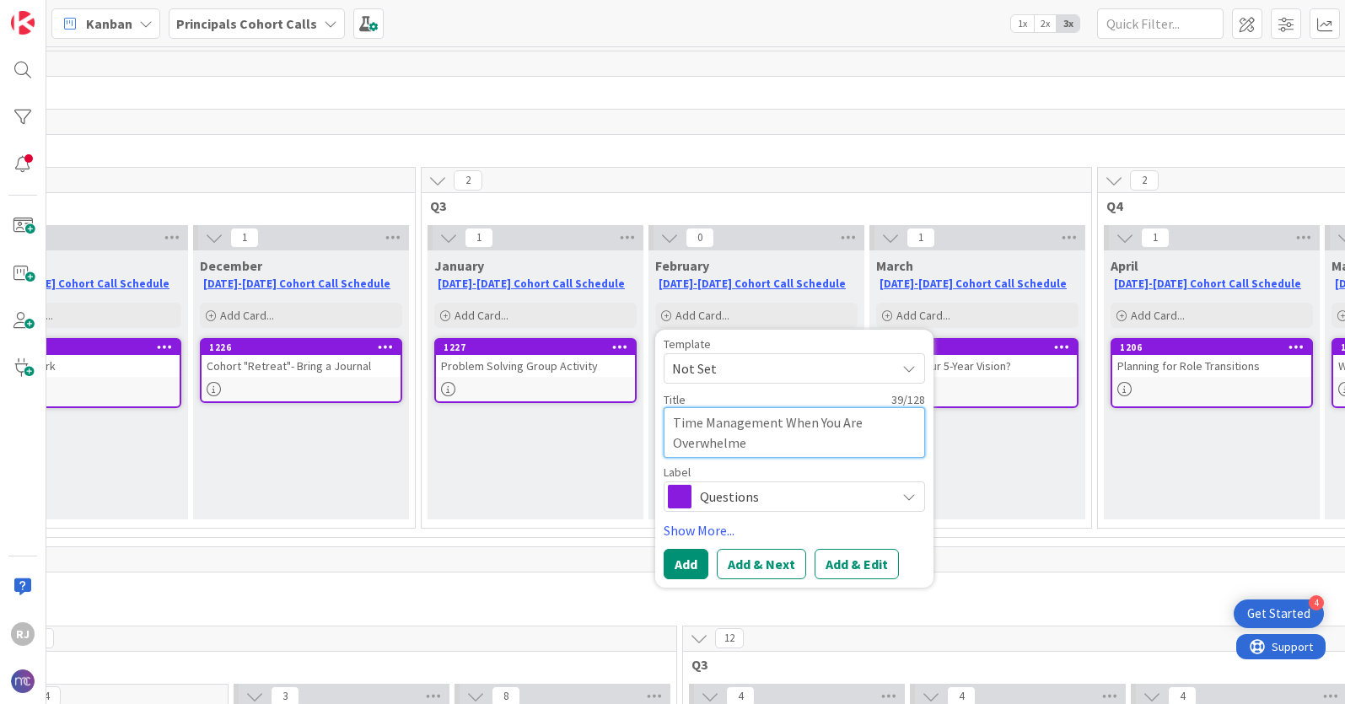
type textarea "x"
type textarea "Time Management When You Are Overwhelmed"
click at [868, 558] on button "Add & Edit" at bounding box center [857, 564] width 84 height 30
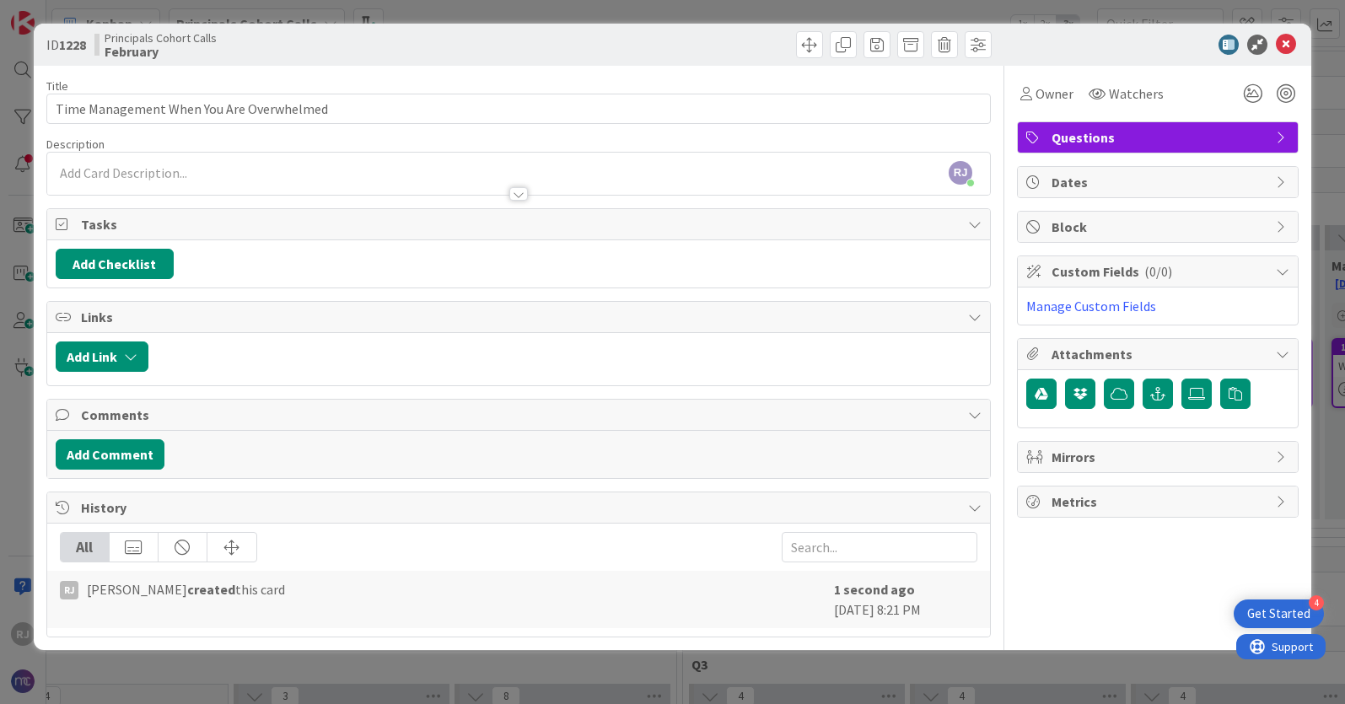
click at [293, 169] on div "[PERSON_NAME] [PERSON_NAME] just joined" at bounding box center [518, 174] width 943 height 42
click at [293, 169] on icon "button" at bounding box center [286, 167] width 15 height 15
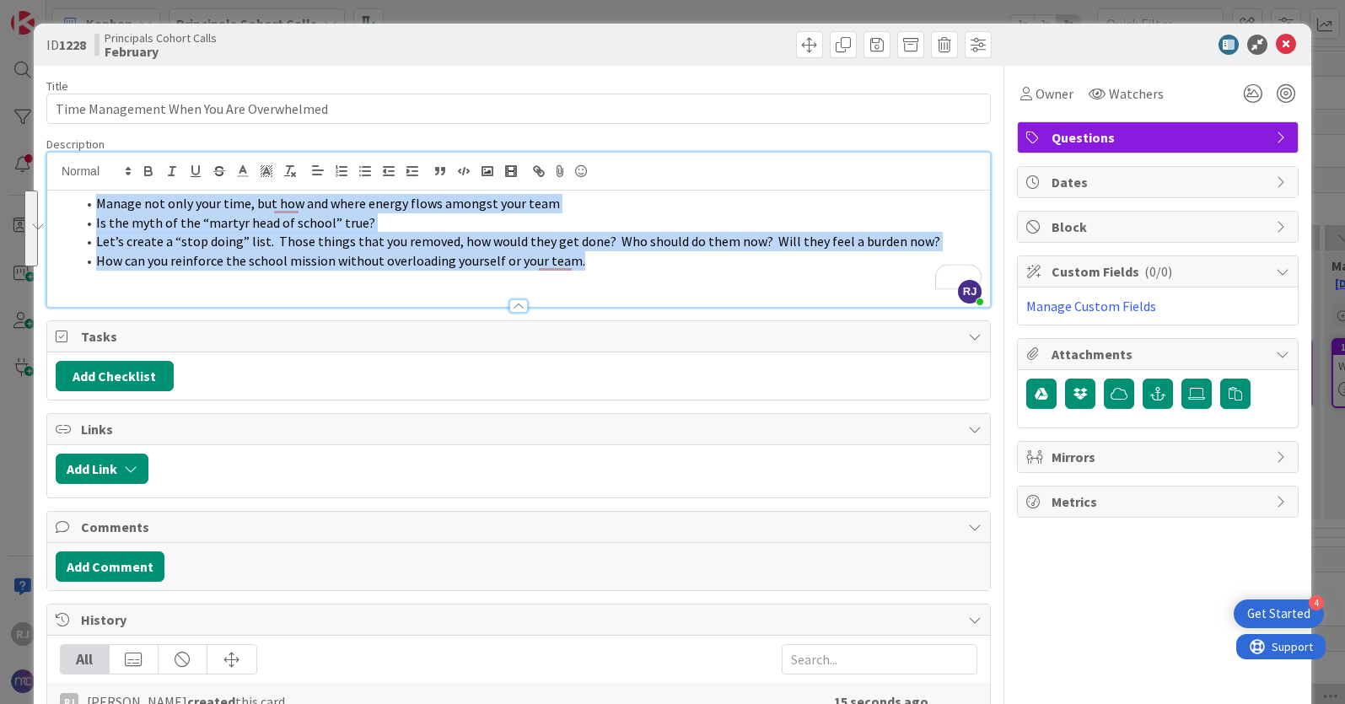
drag, startPoint x: 587, startPoint y: 270, endPoint x: 98, endPoint y: 203, distance: 493.6
click at [98, 203] on ol "Manage not only your time, but how and where energy flows amongst your team Is …" at bounding box center [519, 232] width 926 height 77
click at [343, 167] on line "button" at bounding box center [343, 167] width 7 height 0
click at [470, 231] on li "Is the myth of the “martyr head of school” true?" at bounding box center [529, 222] width 906 height 19
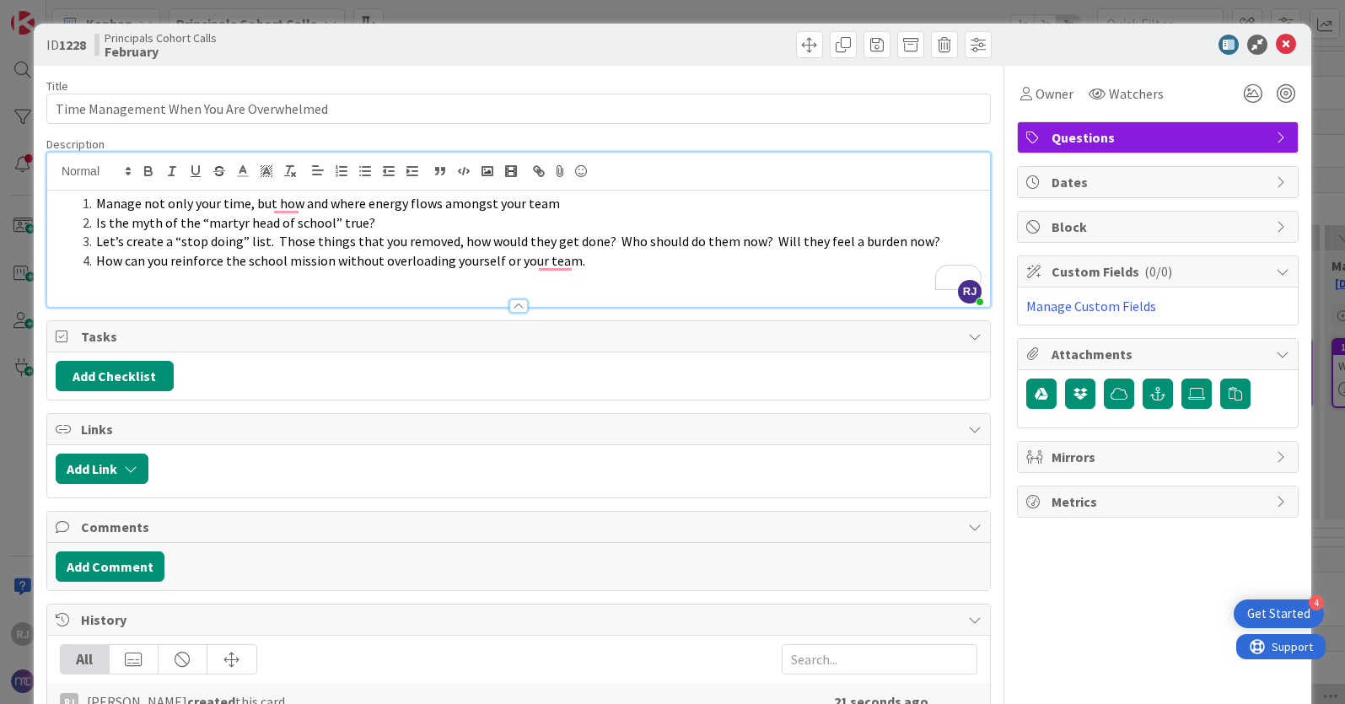
click at [104, 205] on span "Manage not only your time, but how and where energy flows amongst your team" at bounding box center [328, 203] width 464 height 17
click at [654, 209] on li "How can you manage not only your time, but also how and where energy flows amon…" at bounding box center [529, 203] width 906 height 19
click at [374, 224] on li "Is the myth of the “martyr head of school” true?" at bounding box center [529, 222] width 906 height 19
click at [274, 234] on span "Let’s create a “stop doing” list. Those things that you removed, how would they…" at bounding box center [518, 241] width 844 height 17
click at [93, 240] on li "Let’s create a “stop doing” list. Those things that you removed, how would they…" at bounding box center [529, 241] width 906 height 19
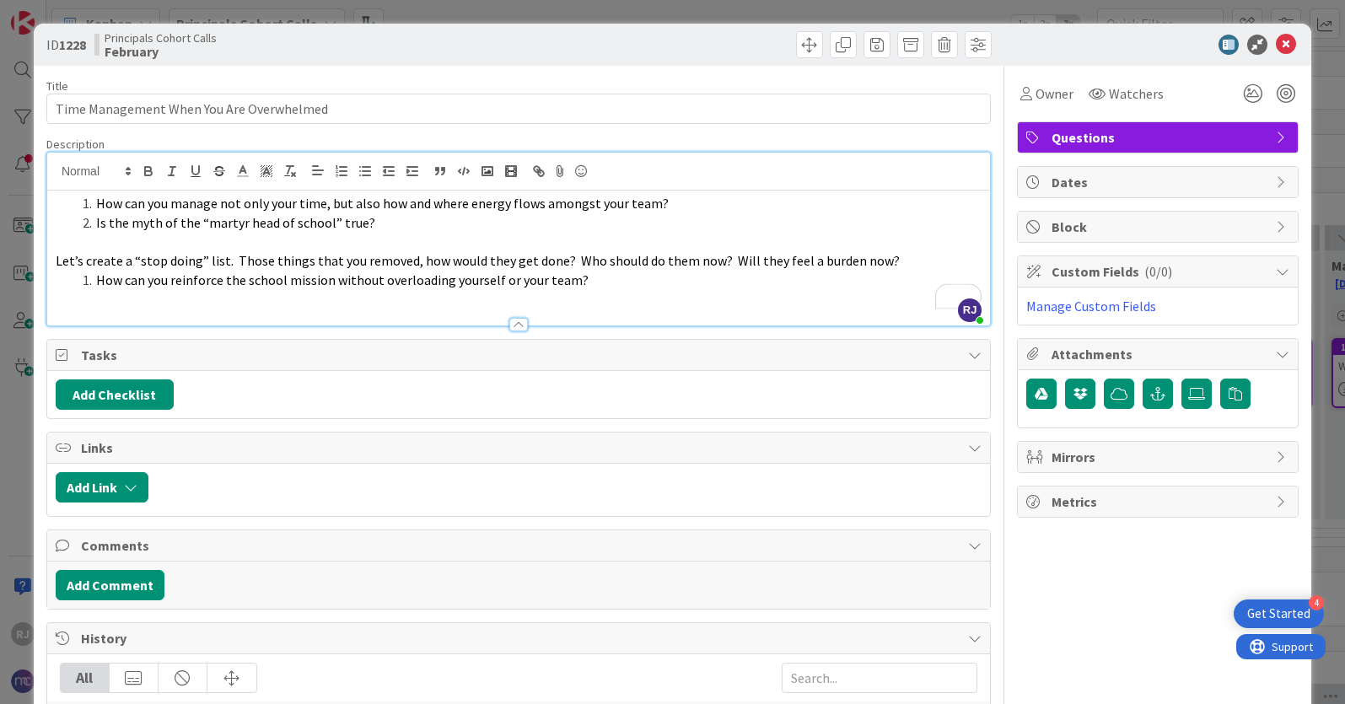
click at [416, 286] on span "How can you reinforce the school mission without overloading yourself or your t…" at bounding box center [342, 280] width 492 height 17
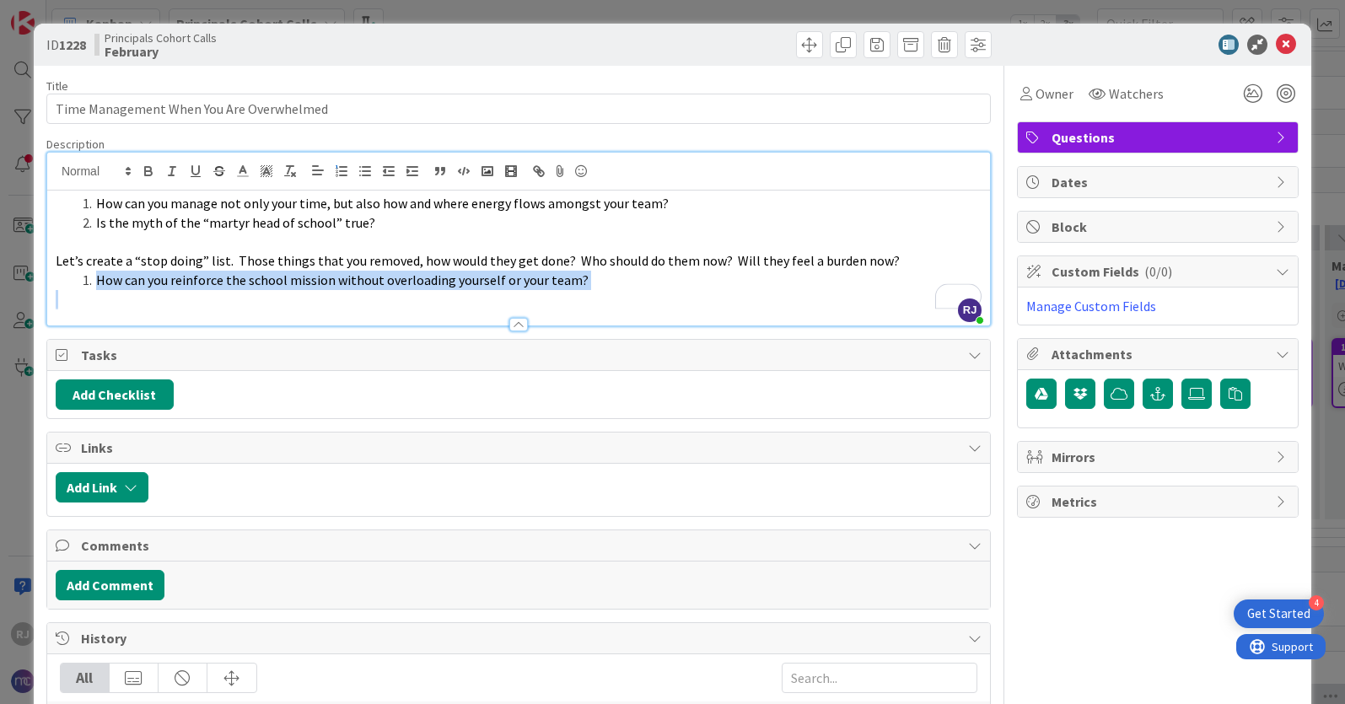
click at [416, 286] on span "How can you reinforce the school mission without overloading yourself or your t…" at bounding box center [342, 280] width 492 height 17
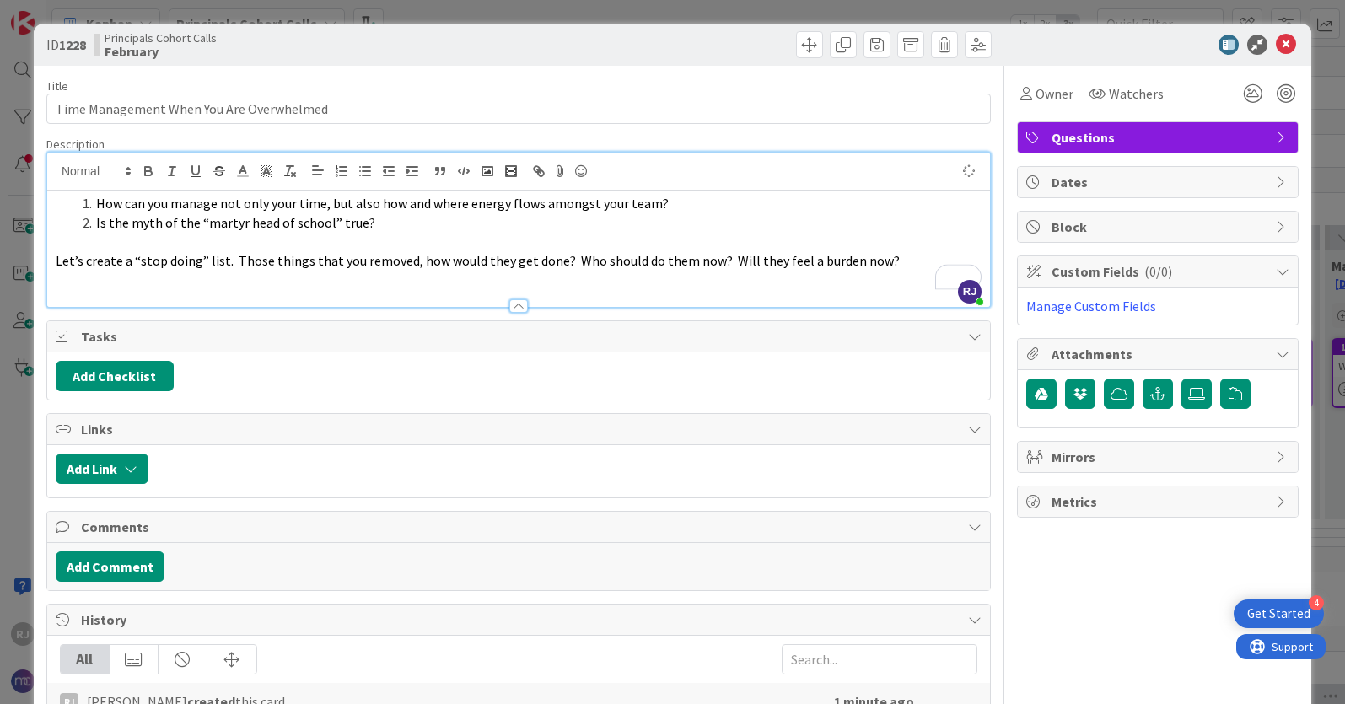
click at [374, 226] on li "Is the myth of the “martyr head of school” true?" at bounding box center [529, 222] width 906 height 19
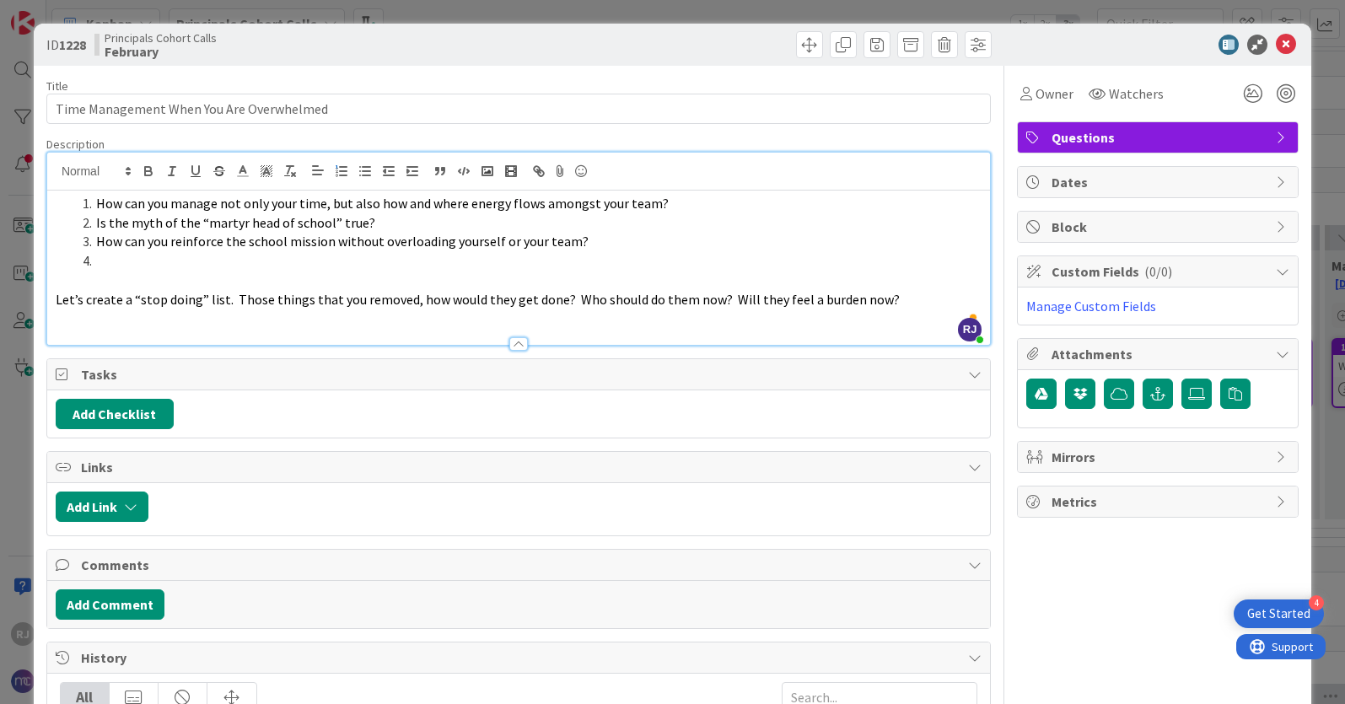
click at [374, 225] on li "Is the myth of the “martyr head of school” true?" at bounding box center [529, 222] width 906 height 19
click at [145, 262] on li "To enrich screen reader interactions, please activate Accessibility in Grammarl…" at bounding box center [529, 260] width 906 height 19
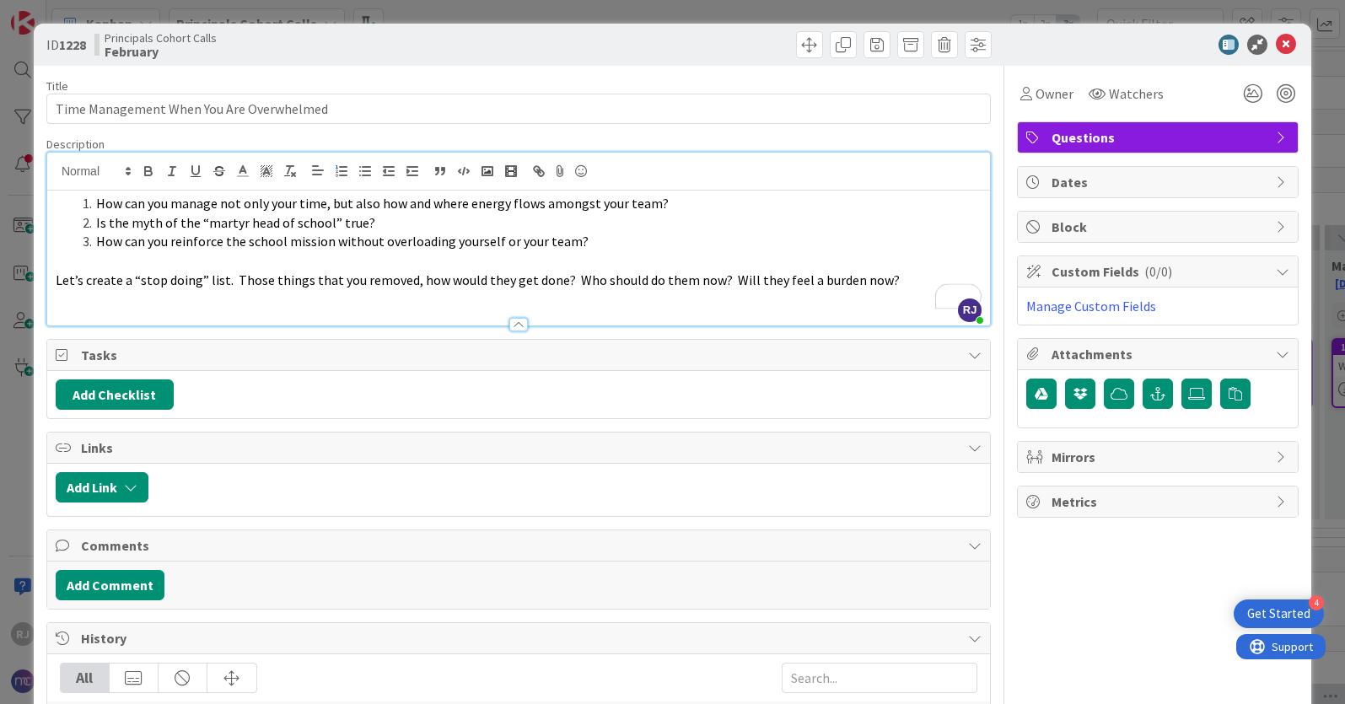
click at [230, 281] on span "Let’s create a “stop doing” list. Those things that you removed, how would they…" at bounding box center [478, 280] width 844 height 17
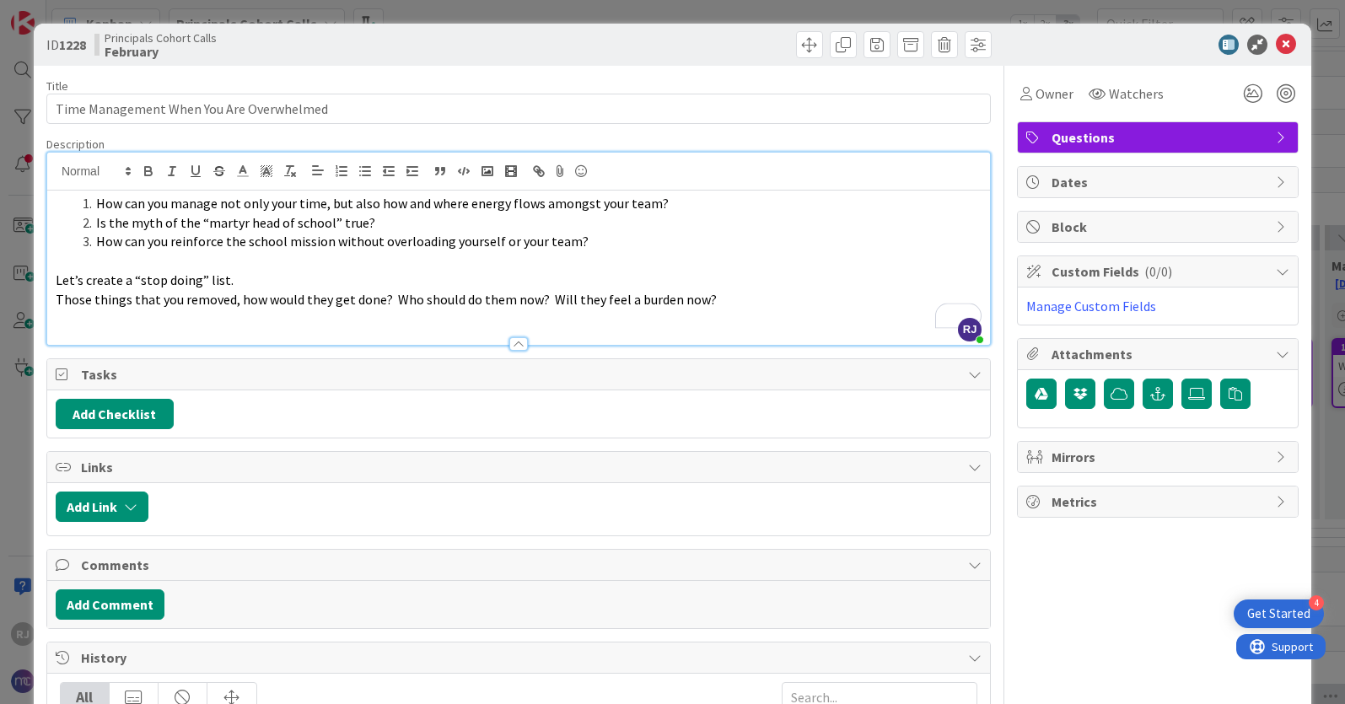
click at [213, 276] on span "Let’s create a “stop doing” list." at bounding box center [145, 280] width 178 height 17
click at [148, 169] on icon "button" at bounding box center [148, 171] width 15 height 15
click at [245, 320] on p "To enrich screen reader interactions, please activate Accessibility in Grammarl…" at bounding box center [519, 318] width 926 height 19
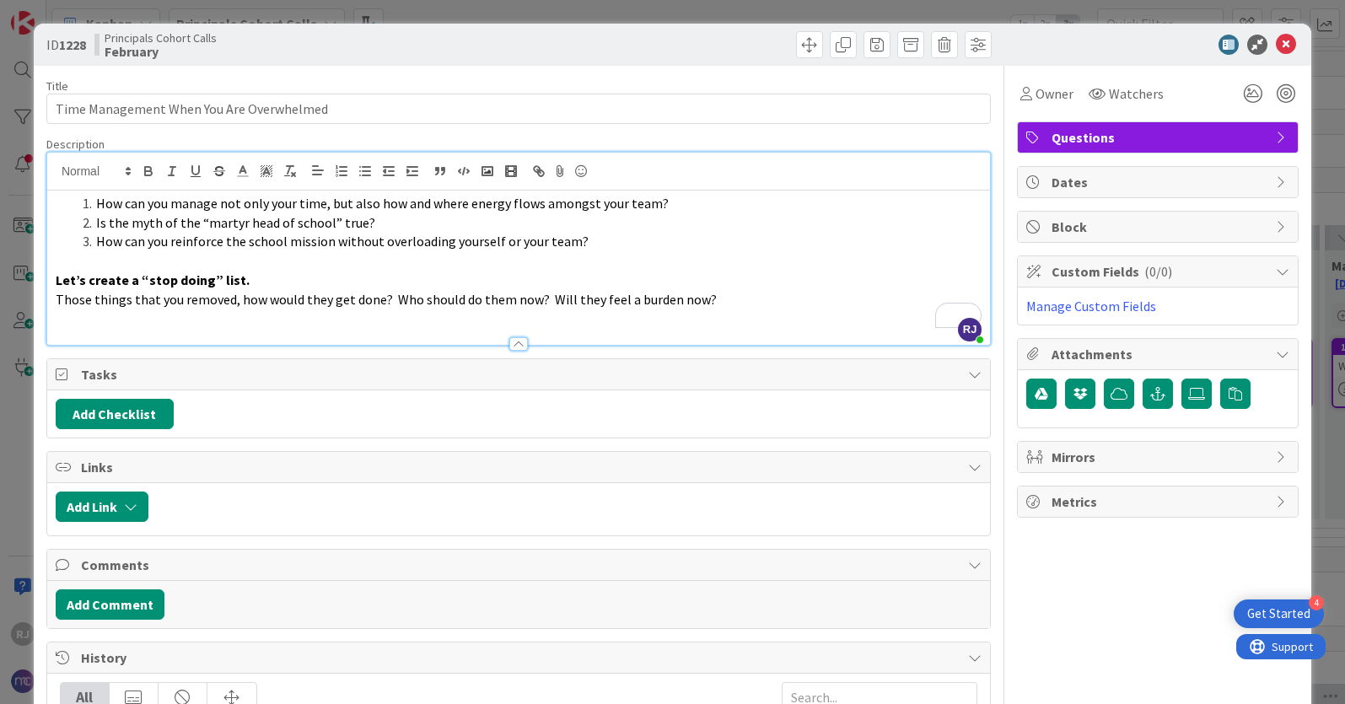
click at [391, 297] on span "Those things that you removed, how would they get done? Who should do them now?…" at bounding box center [386, 299] width 661 height 17
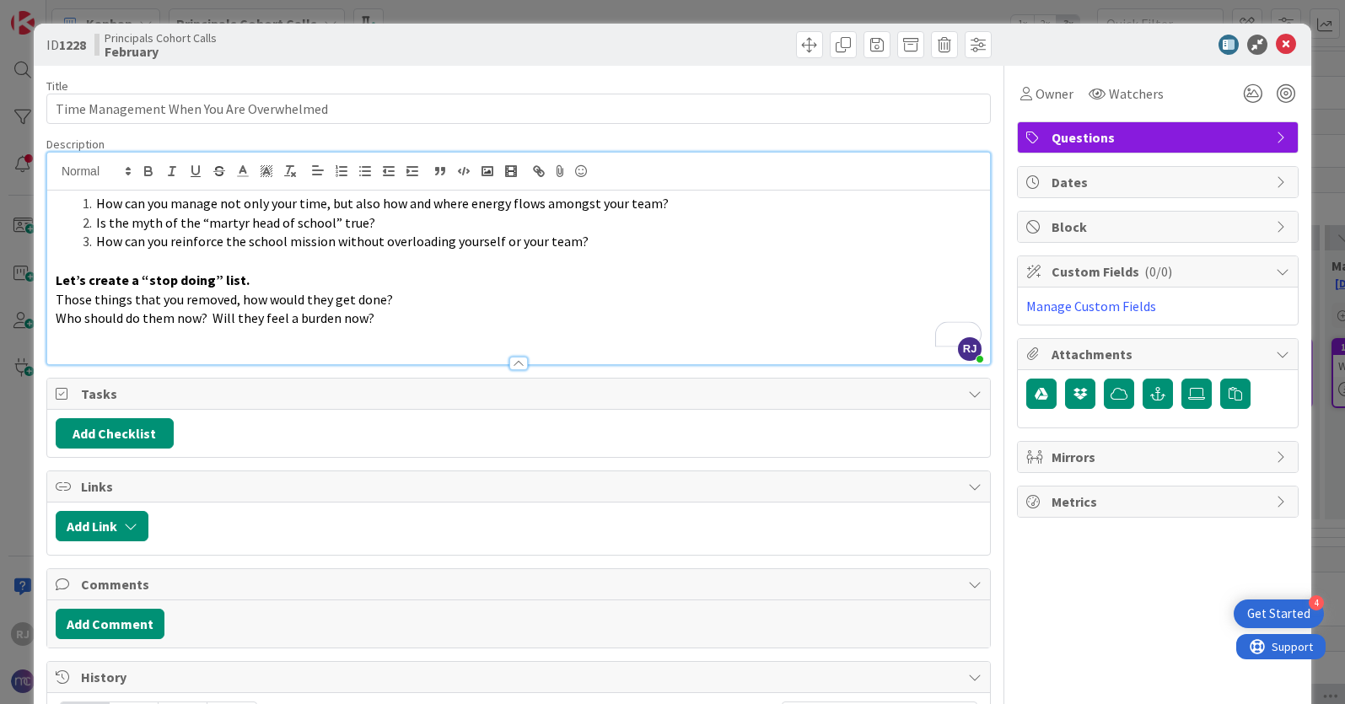
click at [211, 320] on span "Who should do them now? Will they feel a burden now?" at bounding box center [215, 317] width 319 height 17
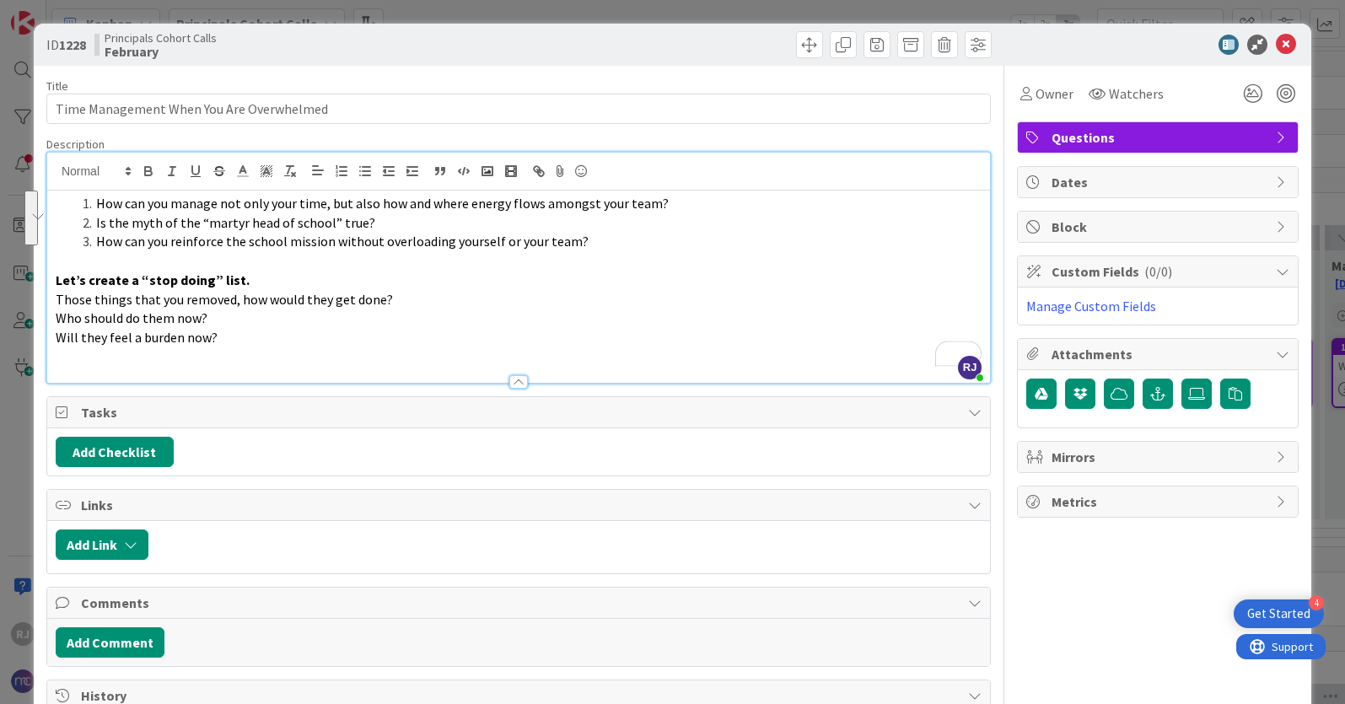
drag, startPoint x: 218, startPoint y: 337, endPoint x: 55, endPoint y: 303, distance: 167.2
click at [55, 303] on div "How can you manage not only your time, but also how and where energy flows amon…" at bounding box center [518, 287] width 943 height 192
click at [341, 171] on line "button" at bounding box center [343, 171] width 7 height 0
click at [325, 347] on p "To enrich screen reader interactions, please activate Accessibility in Grammarl…" at bounding box center [519, 356] width 926 height 19
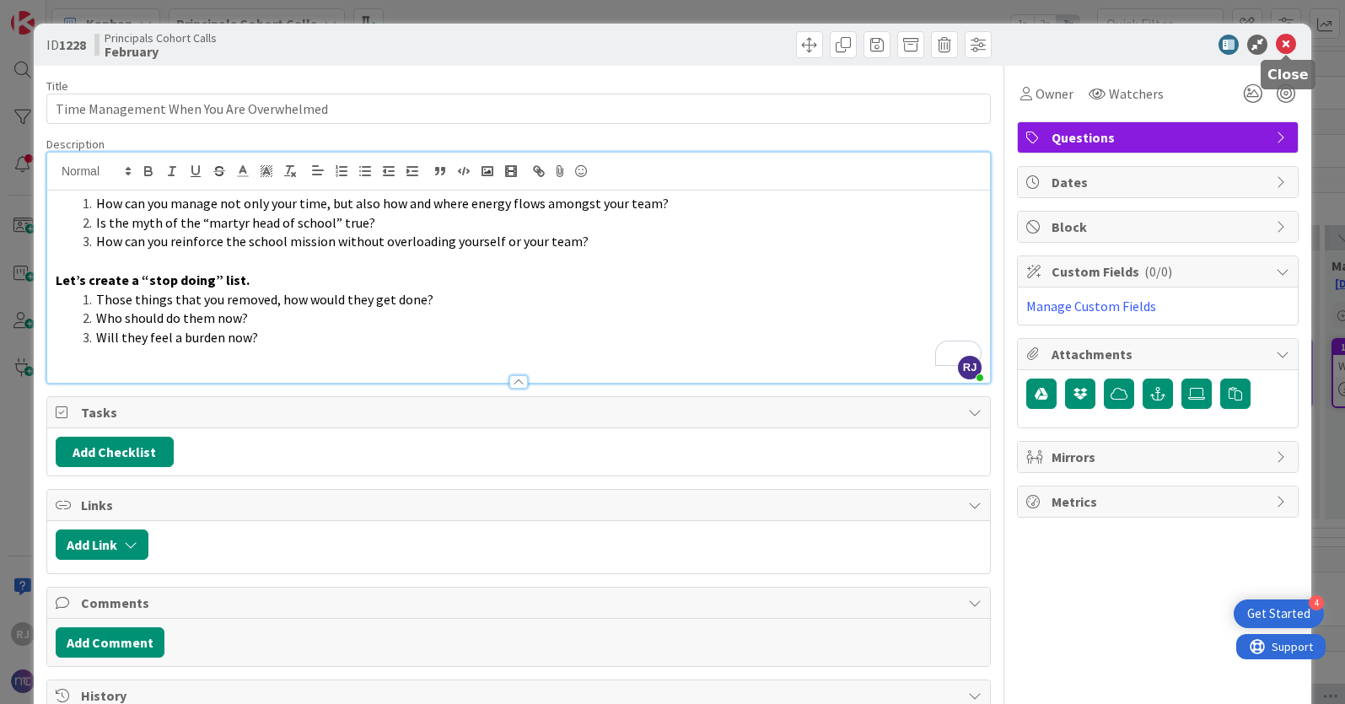
click at [1285, 44] on icon at bounding box center [1286, 45] width 20 height 20
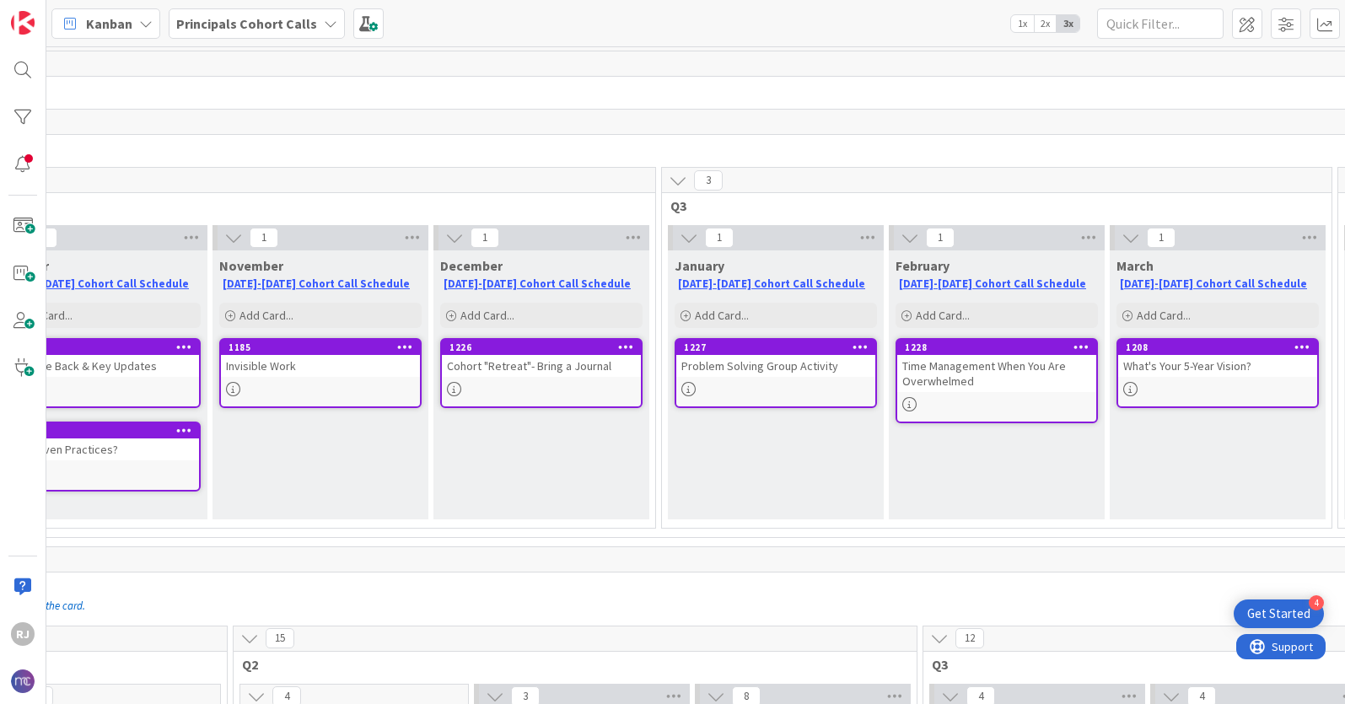
scroll to position [0, 756]
click at [979, 374] on div "Time Management When You Are Overwhelmed" at bounding box center [997, 373] width 199 height 37
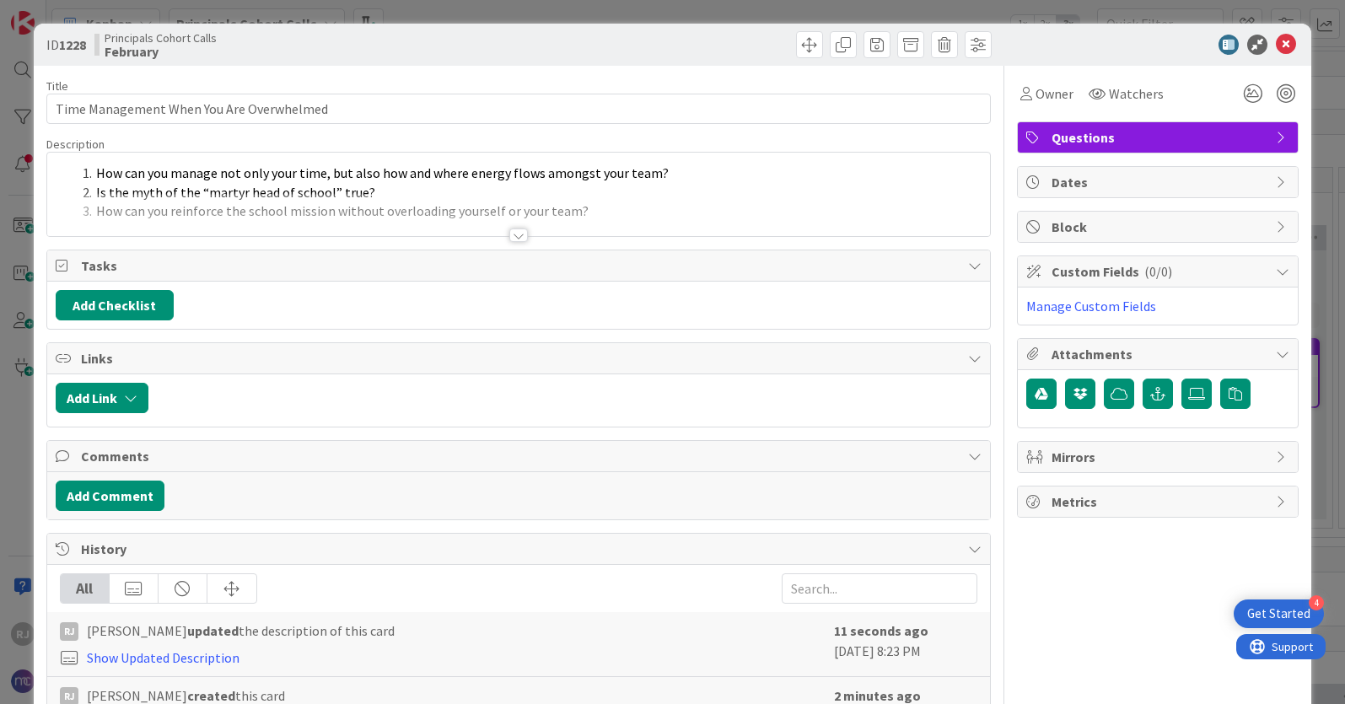
click at [525, 234] on div at bounding box center [518, 235] width 19 height 13
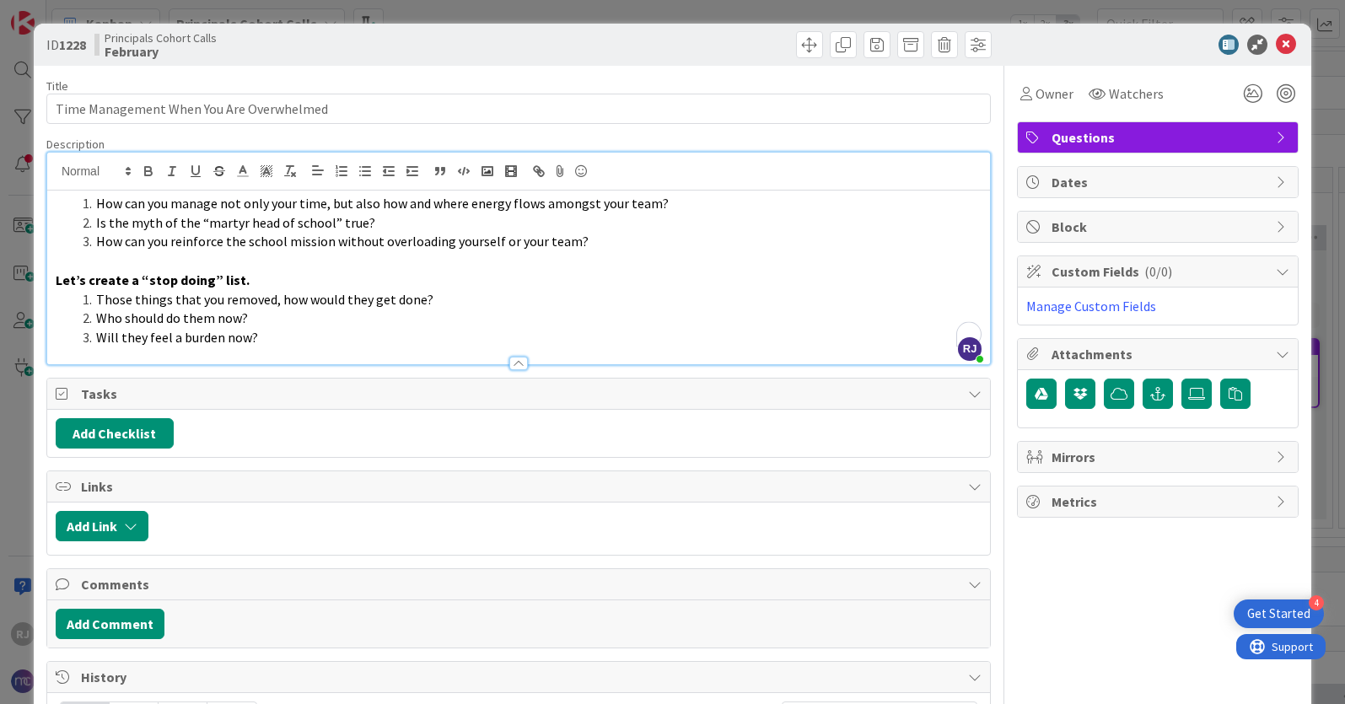
drag, startPoint x: 280, startPoint y: 334, endPoint x: 94, endPoint y: 209, distance: 224.3
click at [94, 209] on div "How can you manage not only your time, but also how and where energy flows amon…" at bounding box center [518, 278] width 943 height 174
copy div "How can you manage not only your time, but also how and where energy flows amon…"
click at [586, 300] on li "Those things that you removed, how would they get done?" at bounding box center [529, 299] width 906 height 19
click at [1287, 49] on icon at bounding box center [1286, 45] width 20 height 20
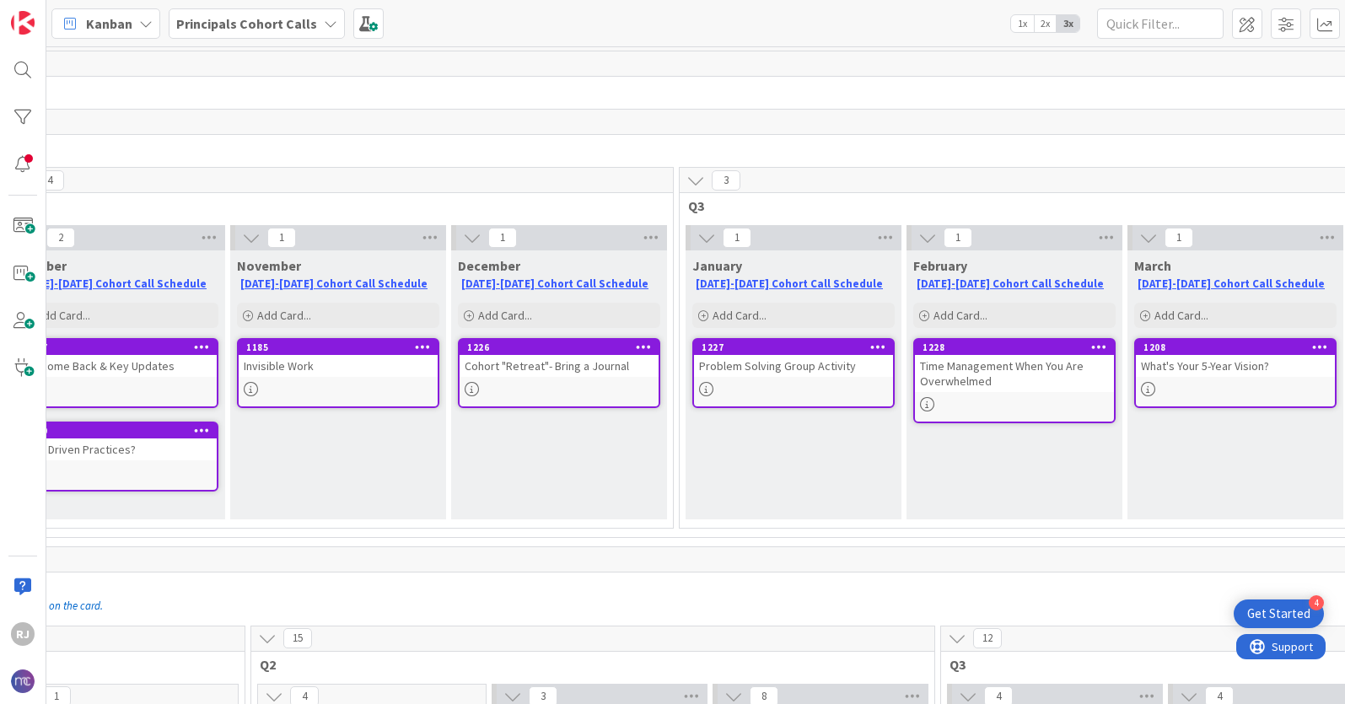
scroll to position [0, 736]
click at [1032, 375] on div "Time Management When You Are Overwhelmed" at bounding box center [1017, 373] width 199 height 37
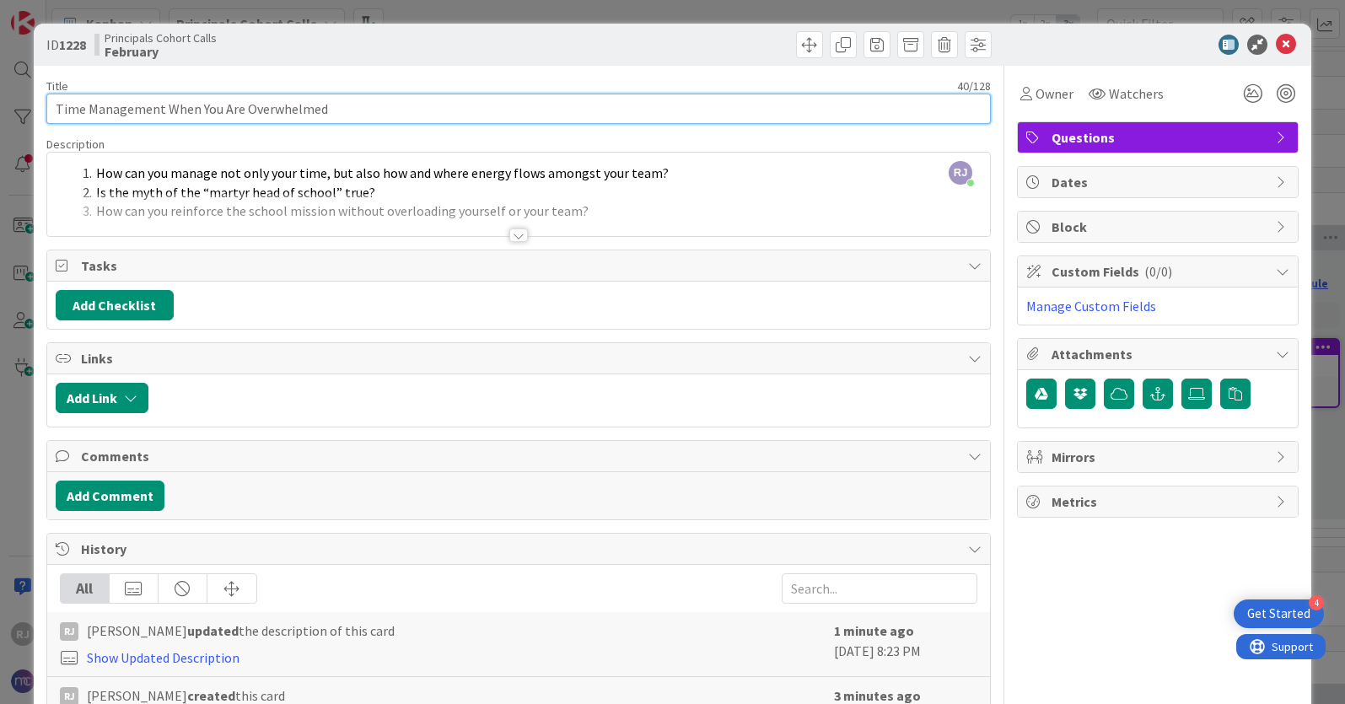
click at [245, 109] on input "Time Management When You Are Overwhelmed" at bounding box center [518, 109] width 944 height 30
type input "Time Management When You Are Feeling Overwhelmed"
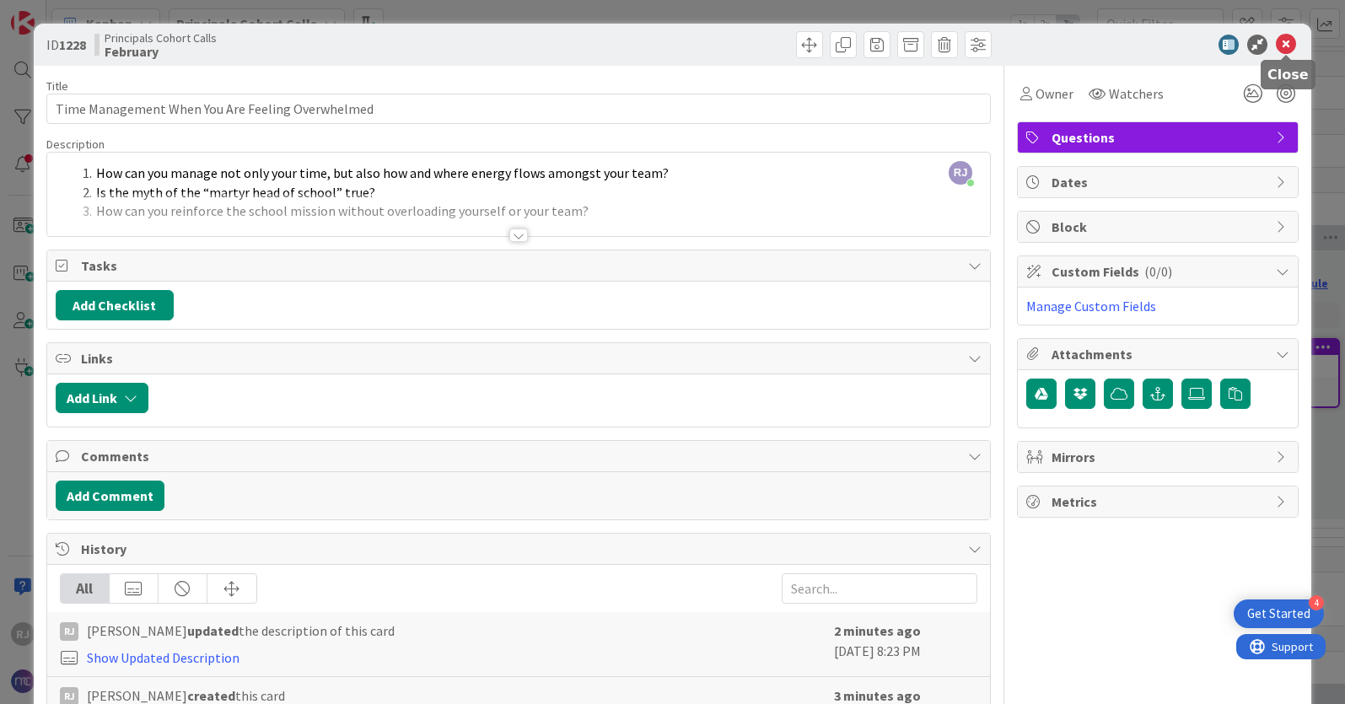
click at [1291, 46] on icon at bounding box center [1286, 45] width 20 height 20
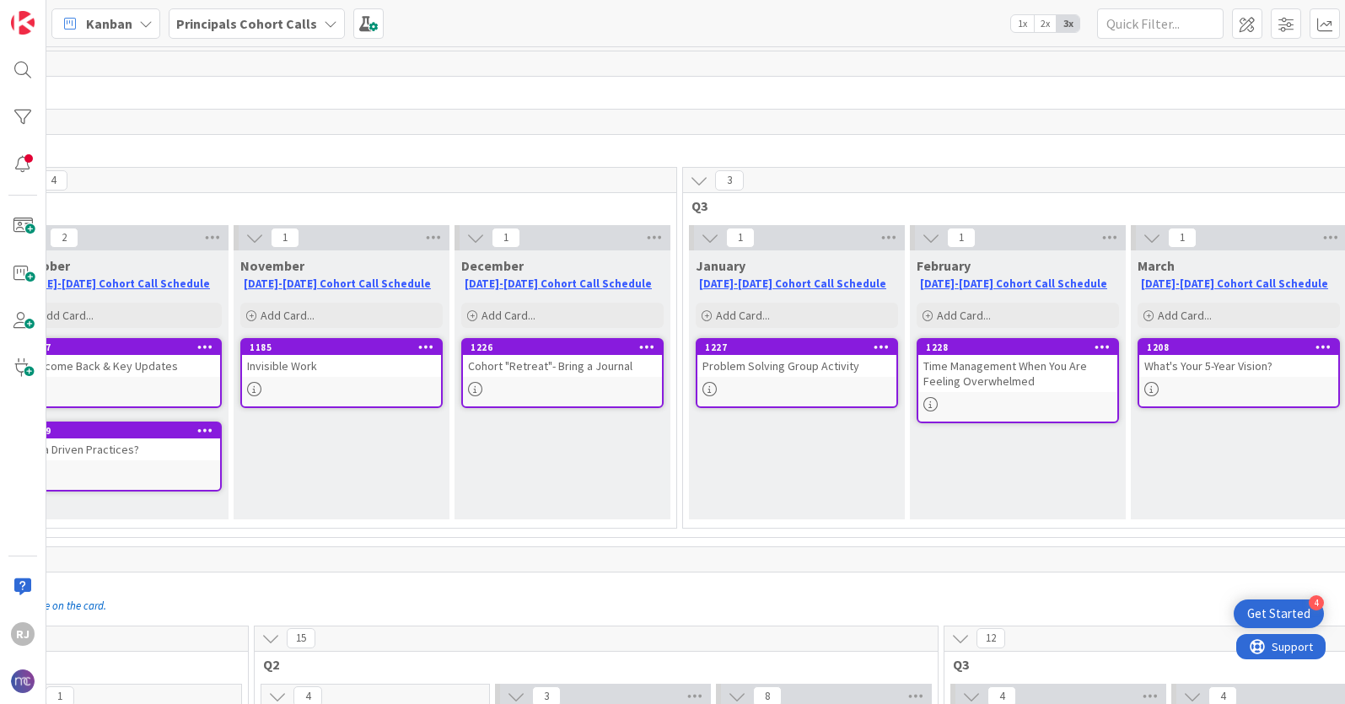
click at [297, 20] on b "Principals Cohort Calls" at bounding box center [246, 23] width 141 height 17
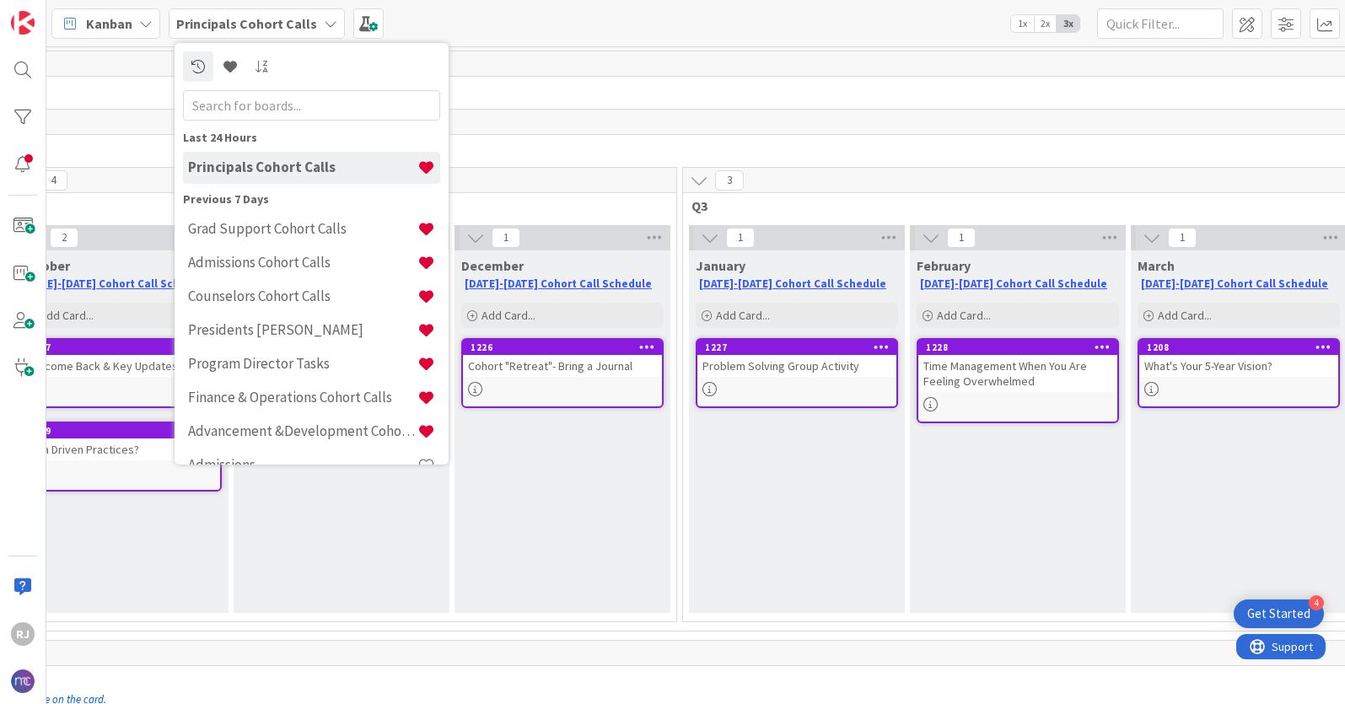
click at [495, 30] on div "Kanban Principals Cohort Calls Last 24 Hours Principals Cohort Calls Previous 7…" at bounding box center [695, 23] width 1299 height 46
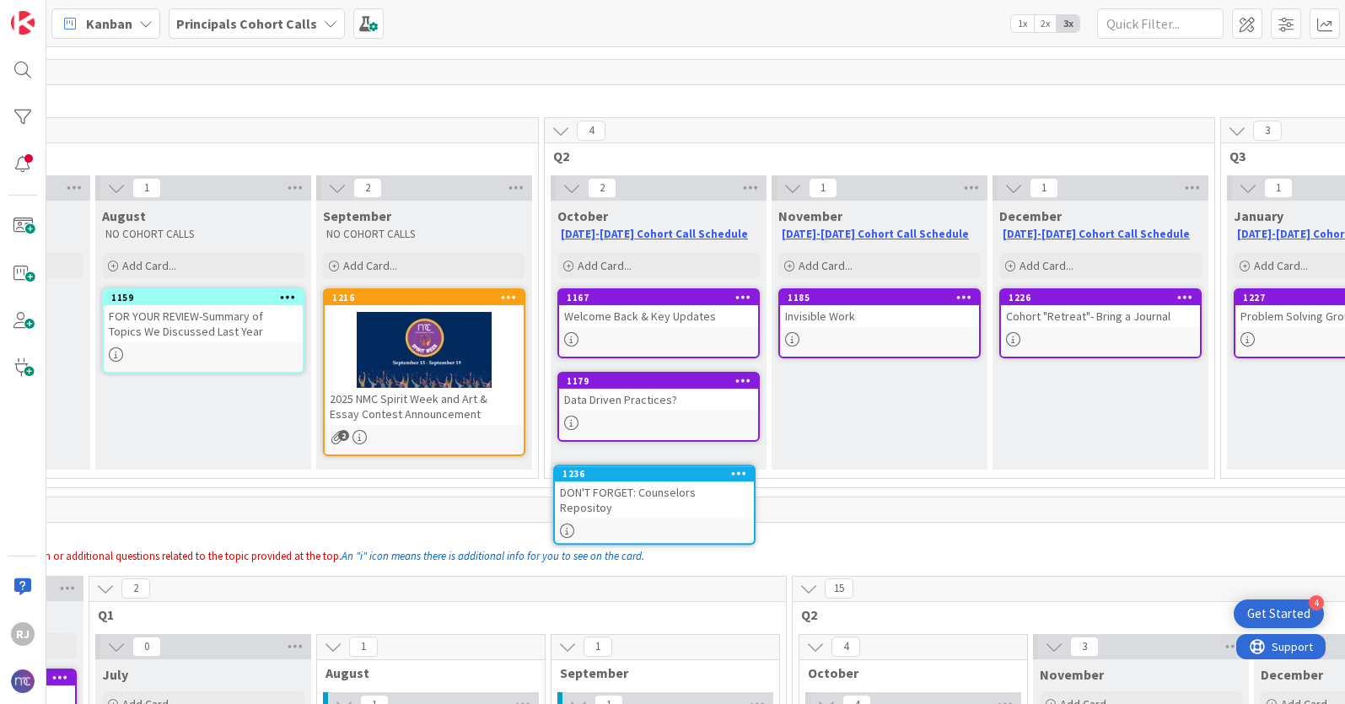
scroll to position [57, 198]
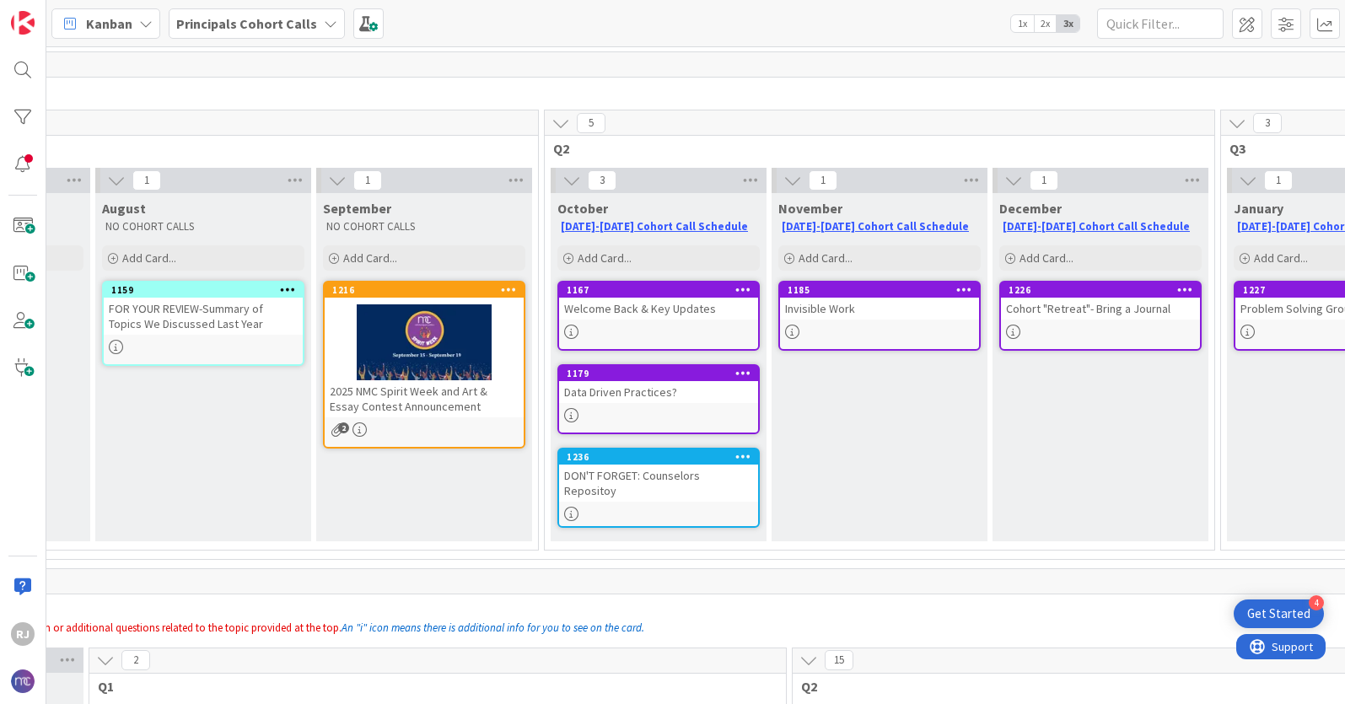
drag, startPoint x: 386, startPoint y: 374, endPoint x: 116, endPoint y: 400, distance: 271.1
click at [670, 482] on div "DON'T FORGET: Counselors Repositoy" at bounding box center [658, 483] width 199 height 37
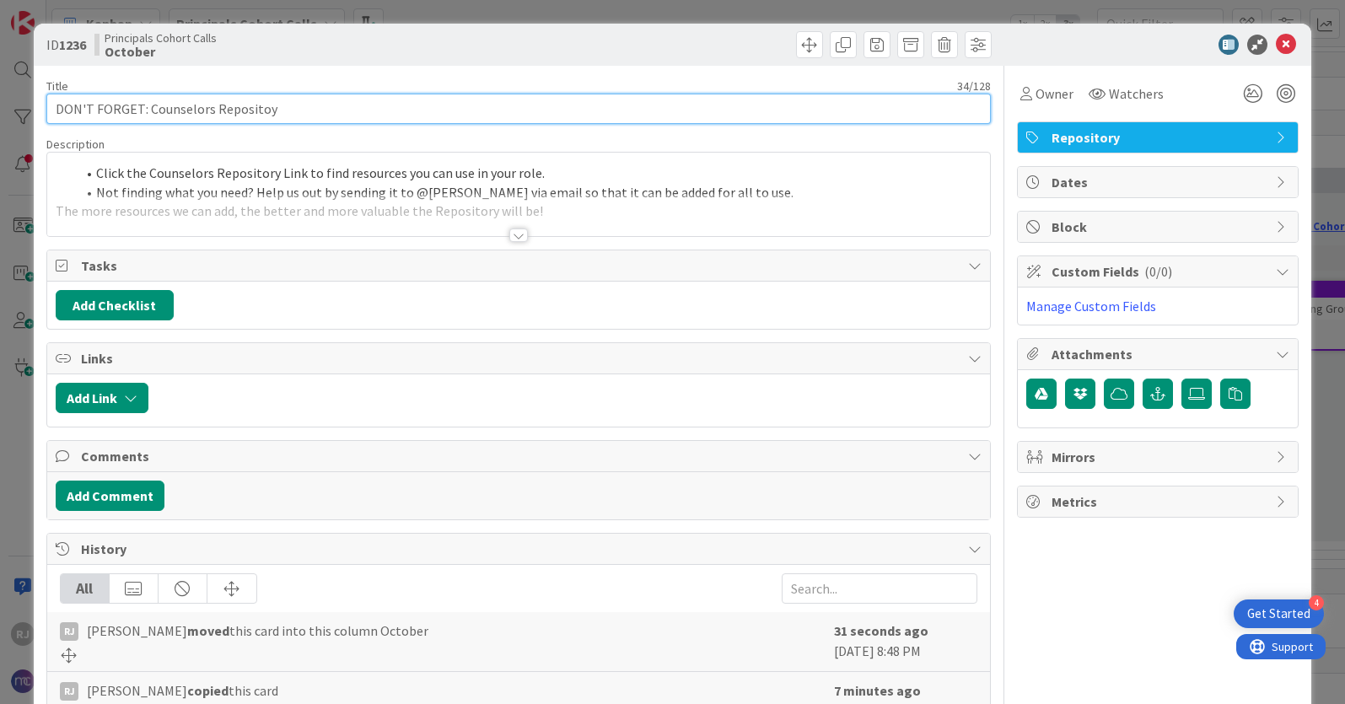
click at [175, 110] on input "DON'T FORGET: Counselors Repositoy" at bounding box center [518, 109] width 944 height 30
click at [256, 111] on input "DON'T FORGET: Principals Repositoy" at bounding box center [518, 109] width 944 height 30
type input "DON'T FORGET: Principals Repository"
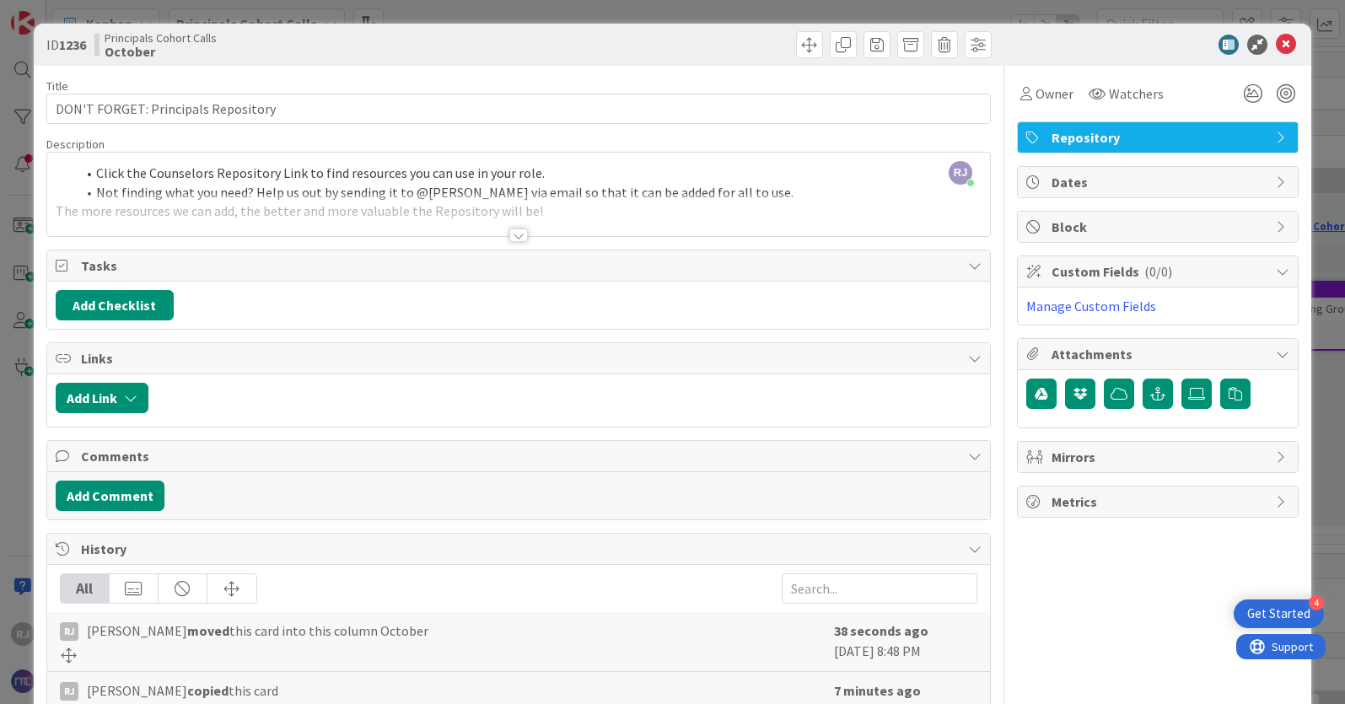
click at [577, 216] on div at bounding box center [518, 214] width 943 height 43
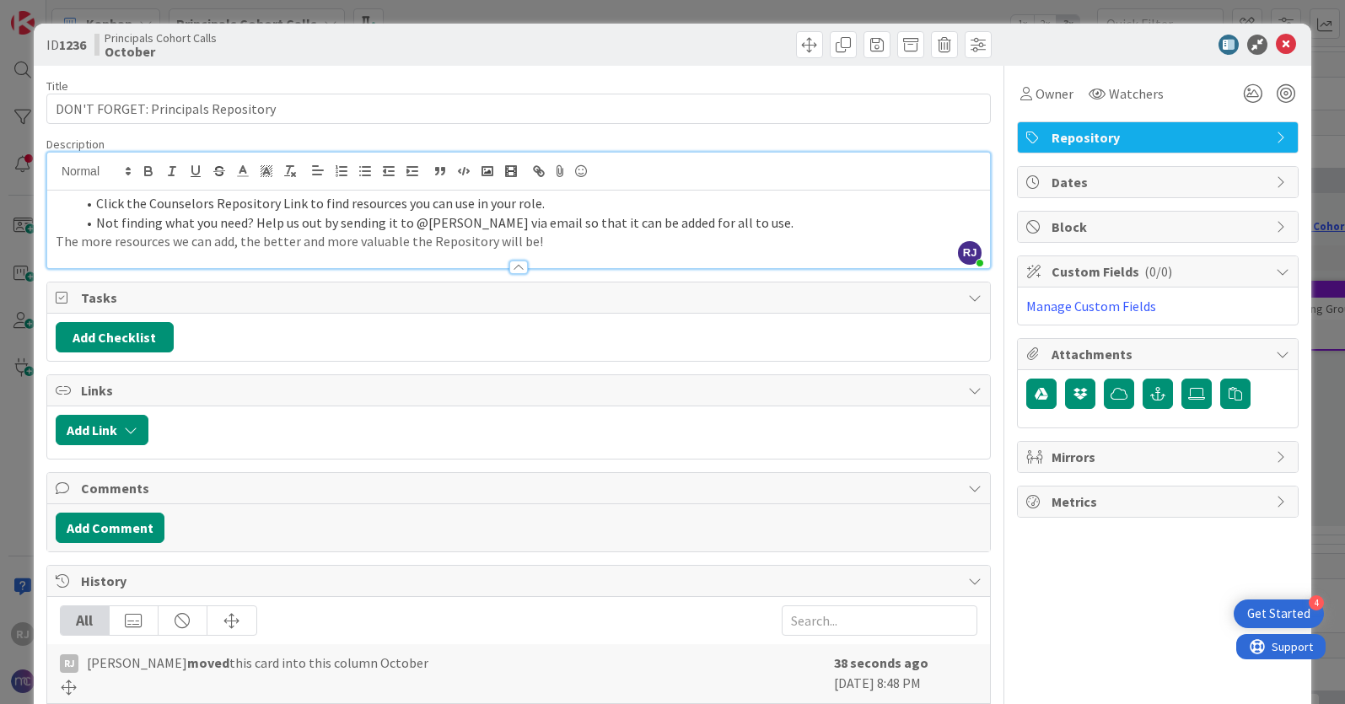
click at [56, 244] on p "The more resources we can add, the better and more valuable the Repository will…" at bounding box center [519, 241] width 926 height 19
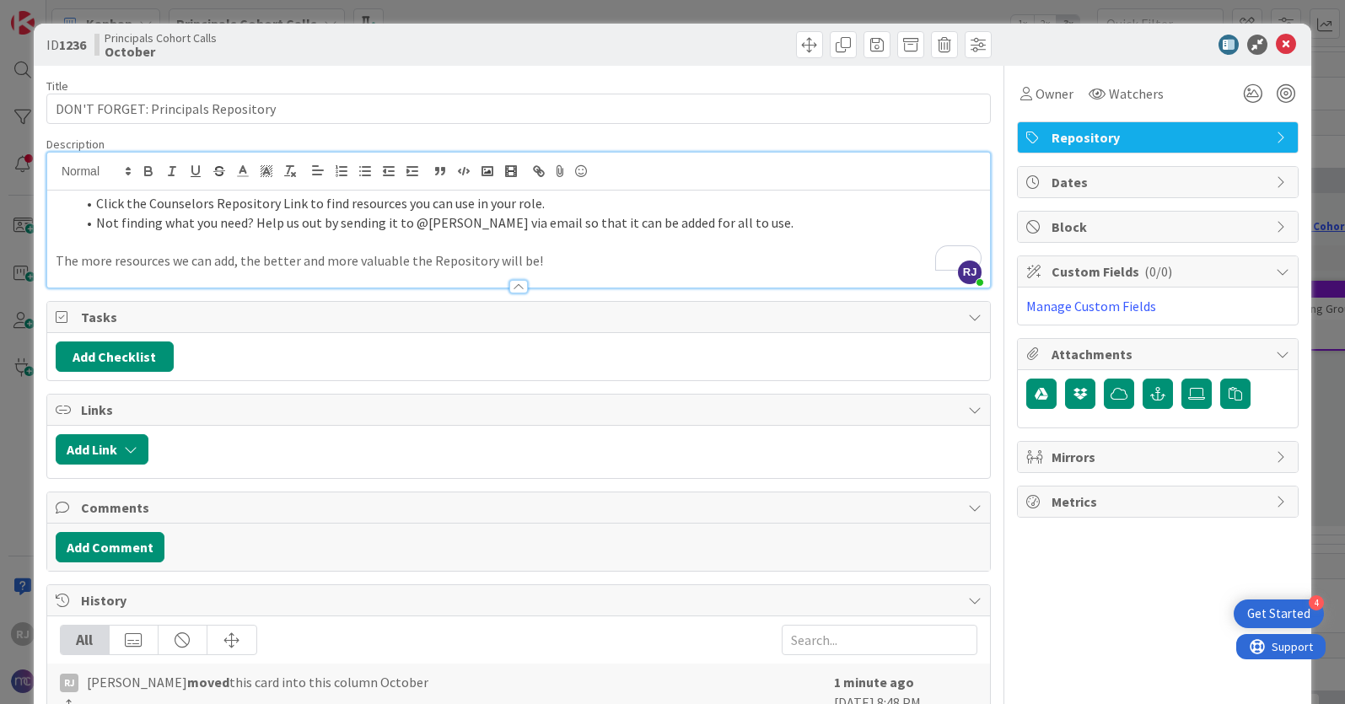
click at [282, 201] on li "Click the Counselors Repository Link to find resources you can use in your role." at bounding box center [529, 203] width 906 height 19
click at [182, 202] on li "Click the Counselors Repository link to find resources you can use in your role." at bounding box center [529, 203] width 906 height 19
drag, startPoint x: 268, startPoint y: 201, endPoint x: 149, endPoint y: 201, distance: 118.9
click at [149, 201] on li "Click the Principals Repository link to find resources you can use in your role." at bounding box center [529, 203] width 906 height 19
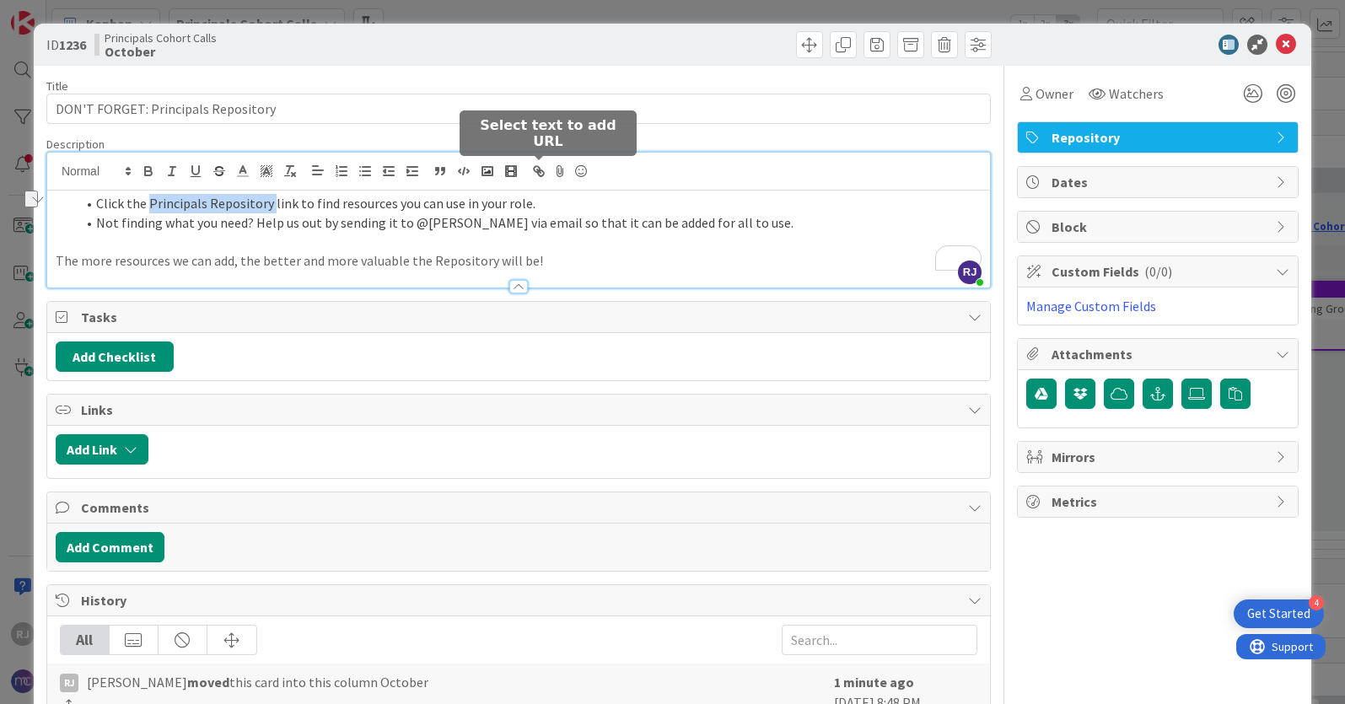
click at [540, 173] on line "button" at bounding box center [538, 170] width 3 height 3
paste input "https://nativitymiguel.notion.site/5e353aaf4b274874b236ff048e87126c?v=5e34d27e0…"
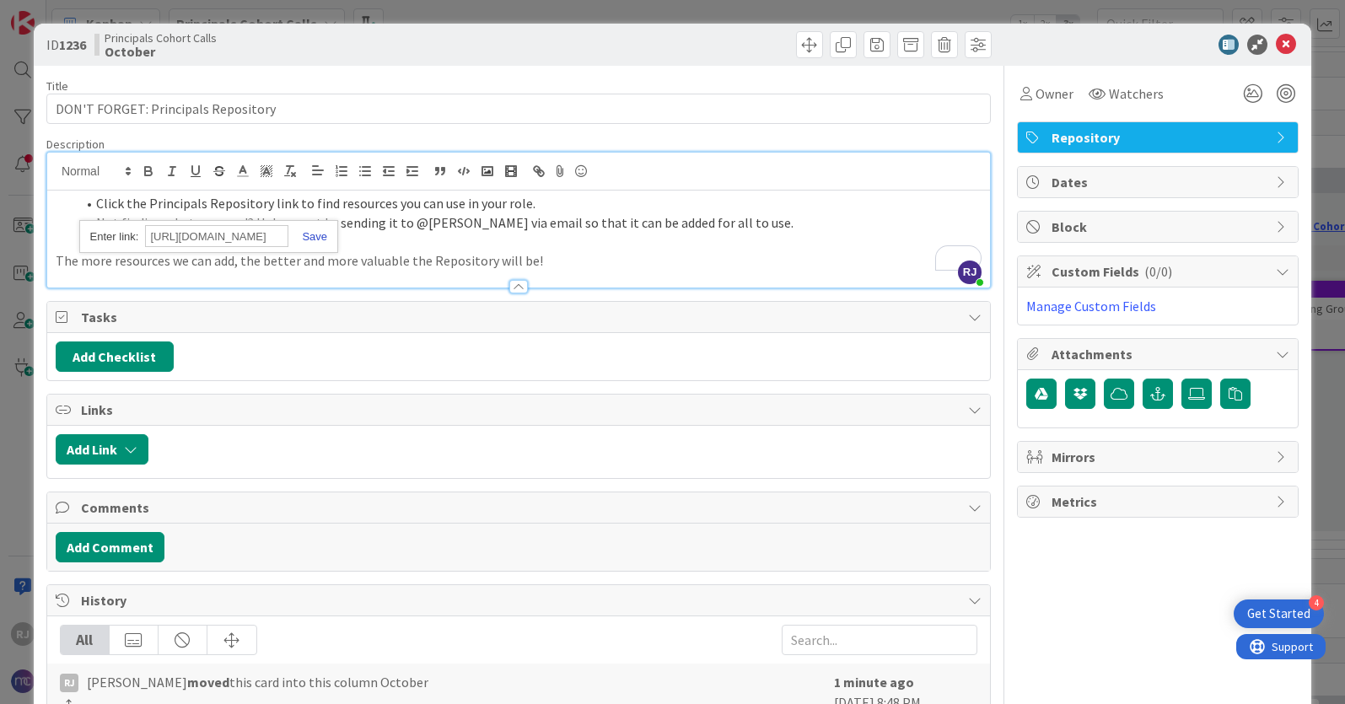
type input "https://nativitymiguel.notion.site/5e353aaf4b274874b236ff048e87126c?v=5e34d27e0…"
click at [318, 234] on link at bounding box center [307, 236] width 39 height 13
click at [145, 169] on icon "button" at bounding box center [148, 171] width 15 height 15
click at [850, 238] on p "To enrich screen reader interactions, please activate Accessibility in Grammarl…" at bounding box center [519, 241] width 926 height 19
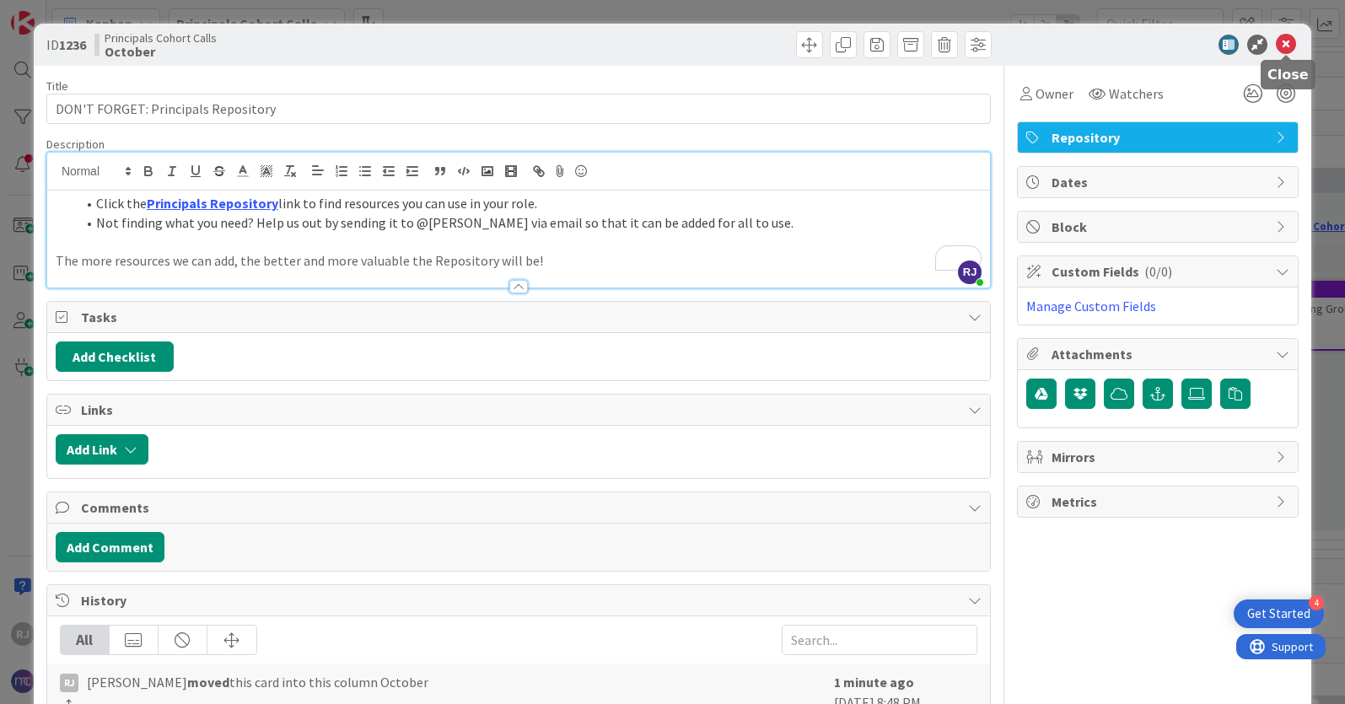
click at [1289, 42] on icon at bounding box center [1286, 45] width 20 height 20
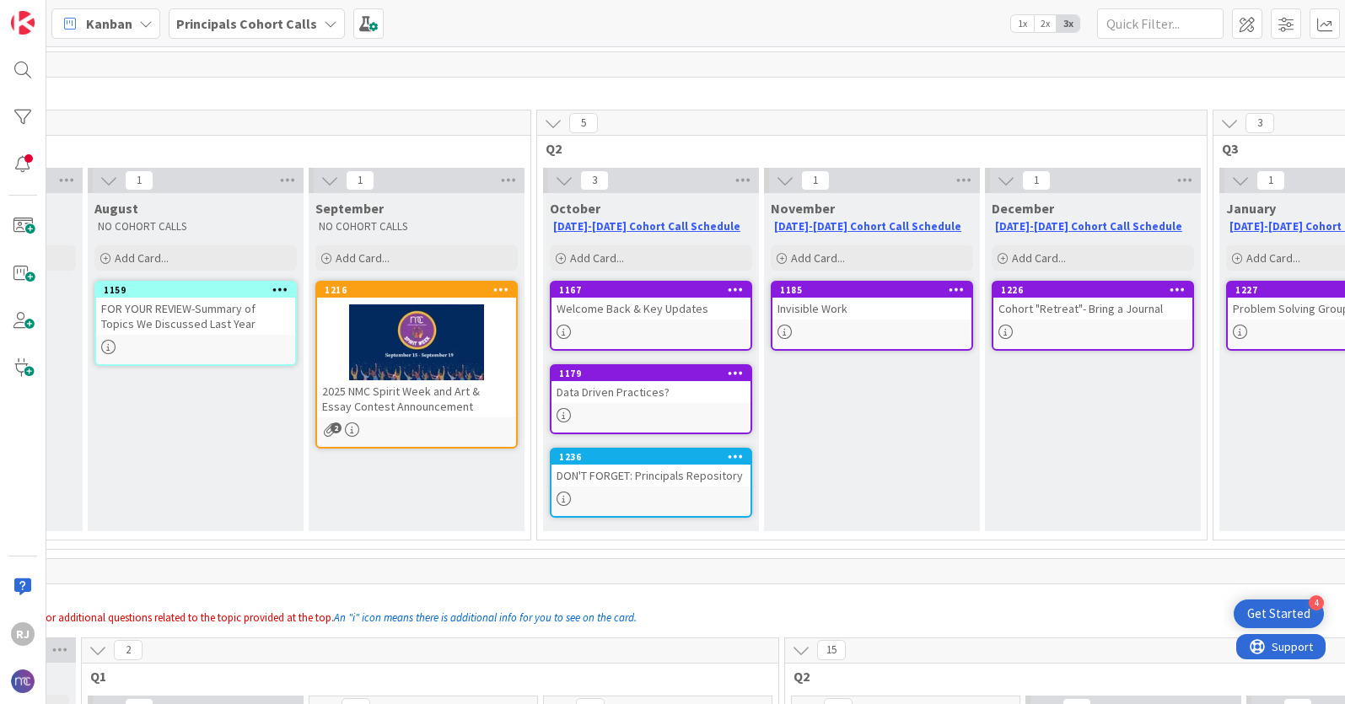
scroll to position [57, 0]
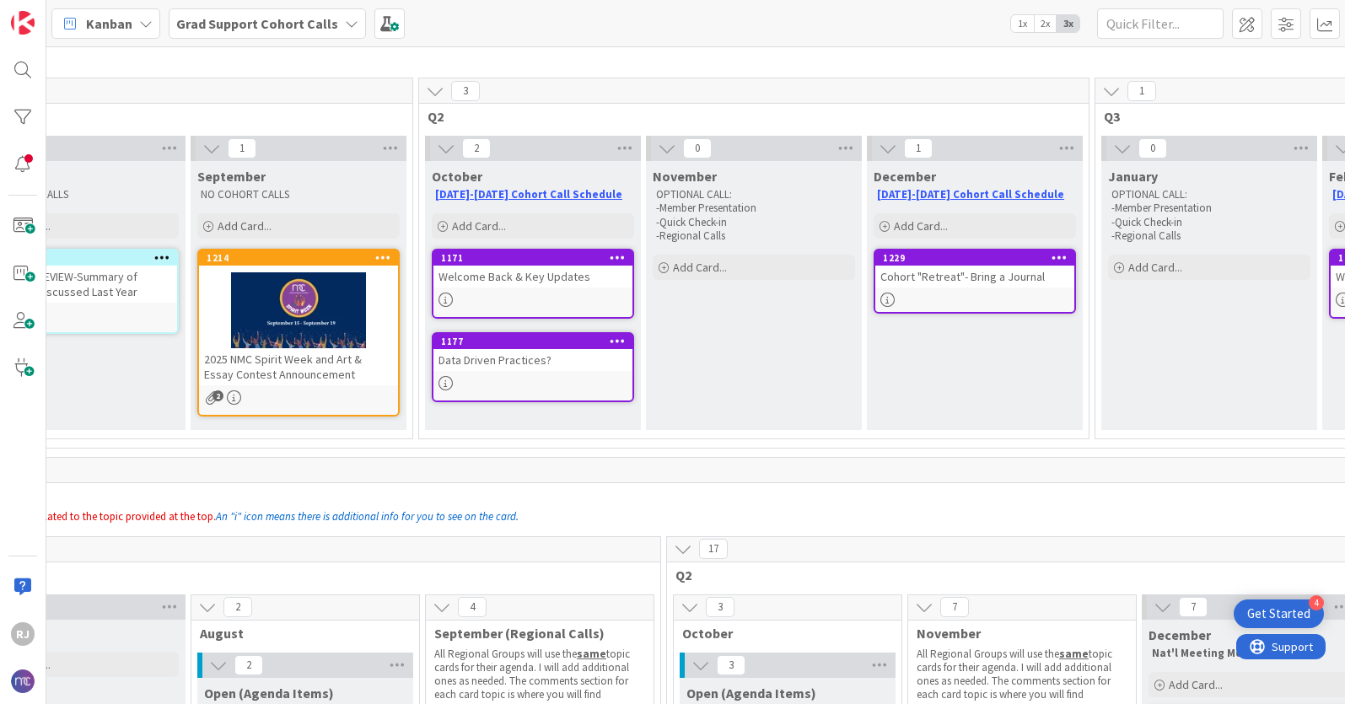
scroll to position [89, 318]
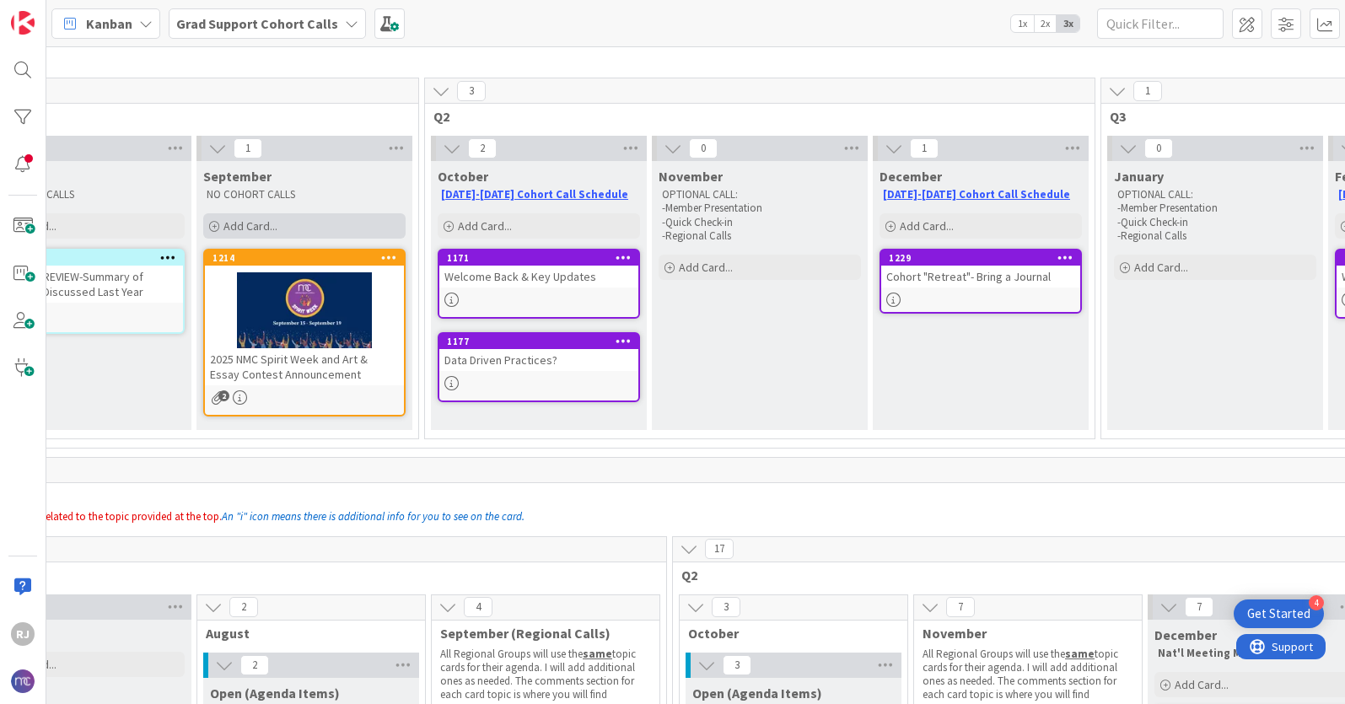
click at [297, 225] on div "Add Card..." at bounding box center [304, 225] width 202 height 25
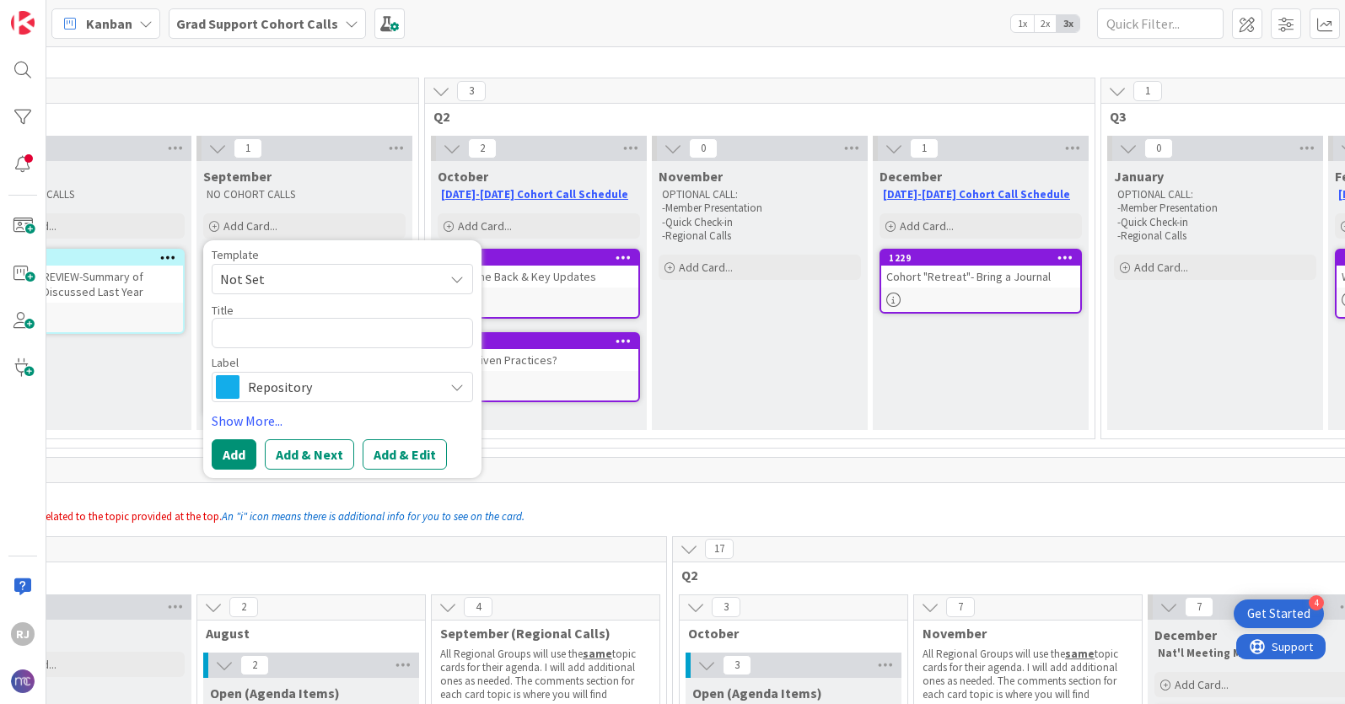
click at [308, 385] on span "Repository" at bounding box center [341, 387] width 187 height 24
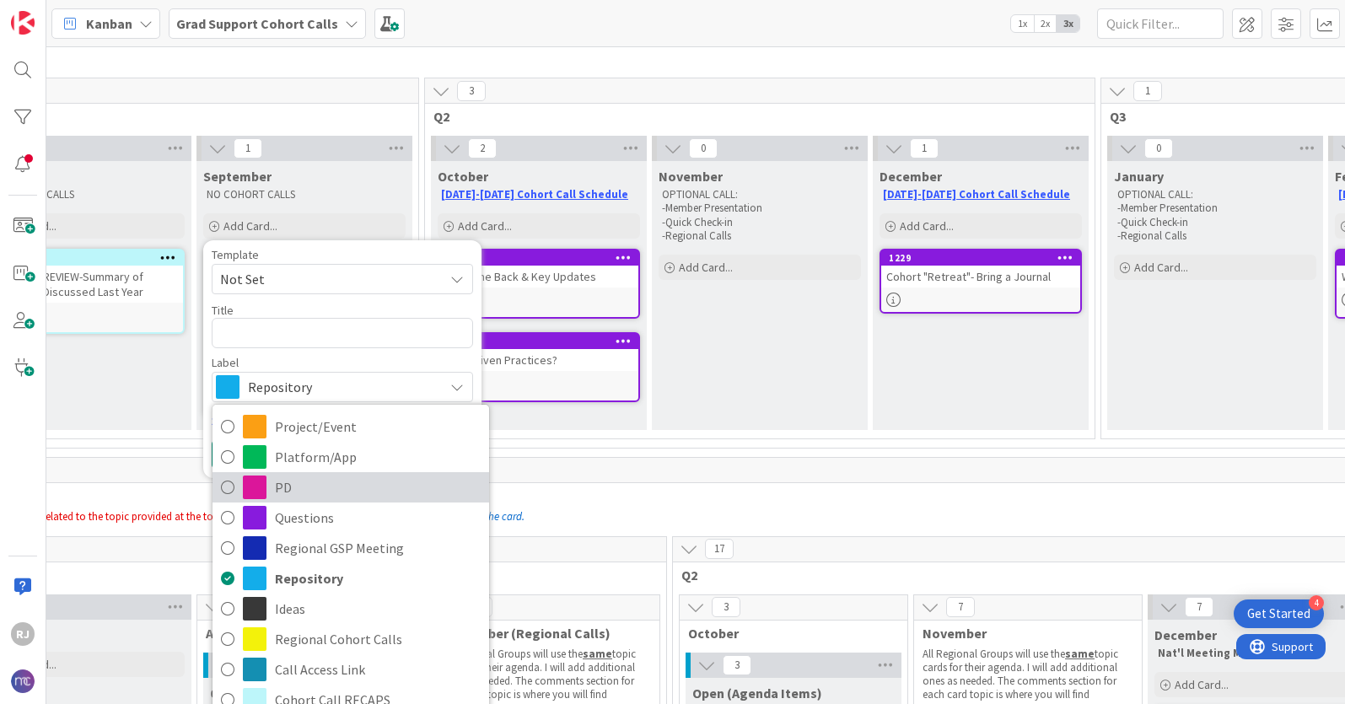
click at [291, 485] on span "PD" at bounding box center [378, 487] width 206 height 25
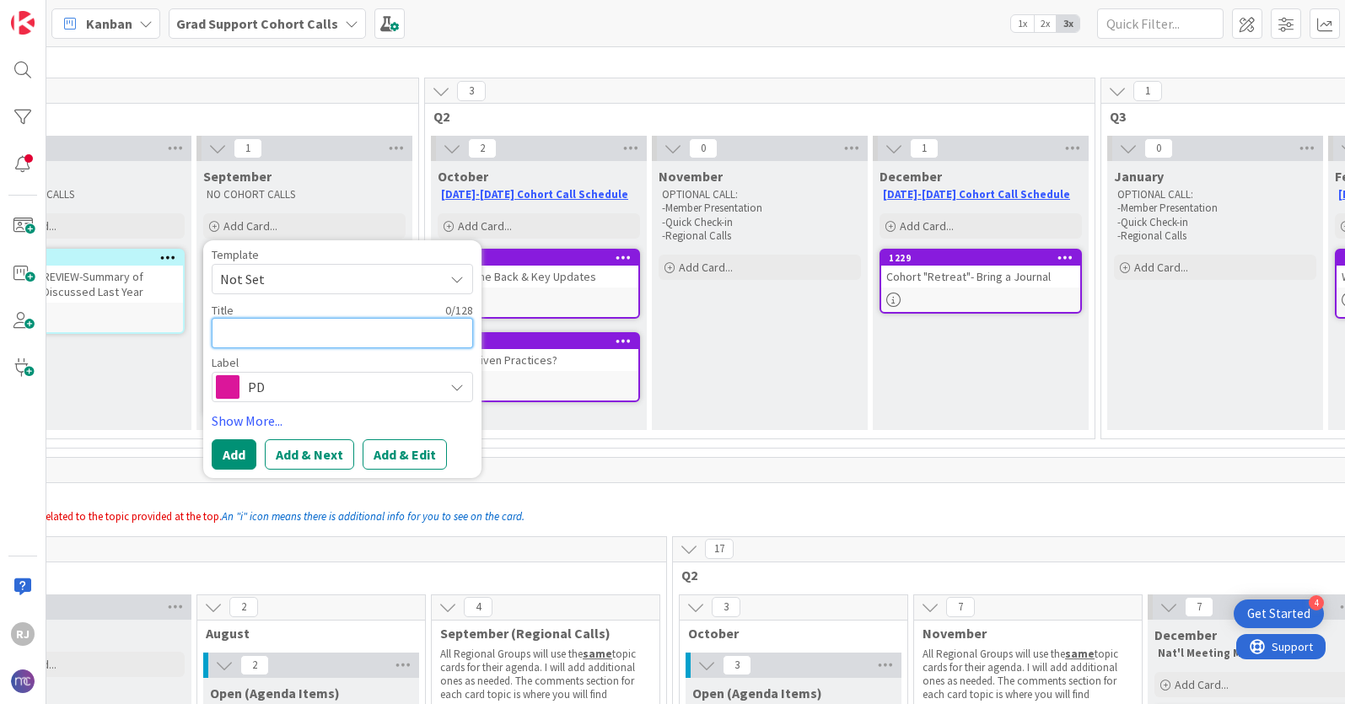
click at [295, 332] on textarea at bounding box center [342, 333] width 261 height 30
type textarea "x"
type textarea "L"
type textarea "x"
type textarea "Le"
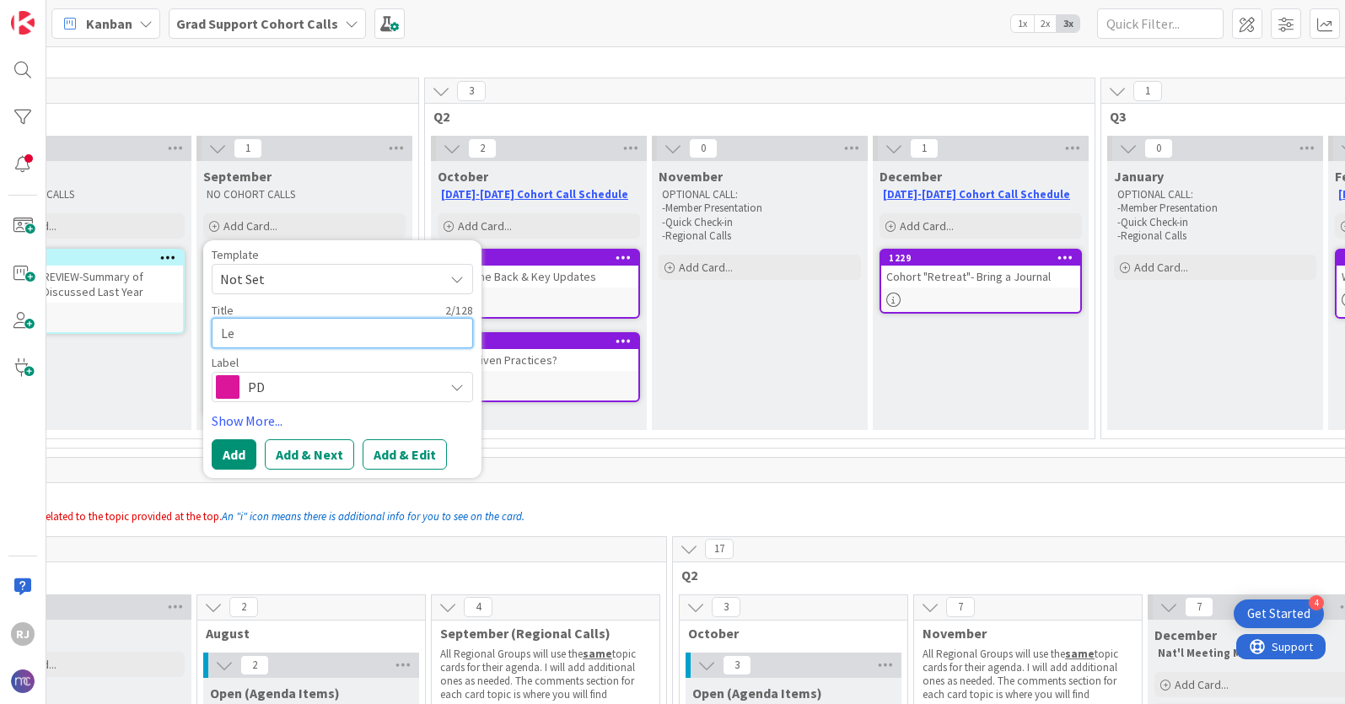
type textarea "x"
type textarea "Lev"
type textarea "x"
type textarea "Leve"
type textarea "x"
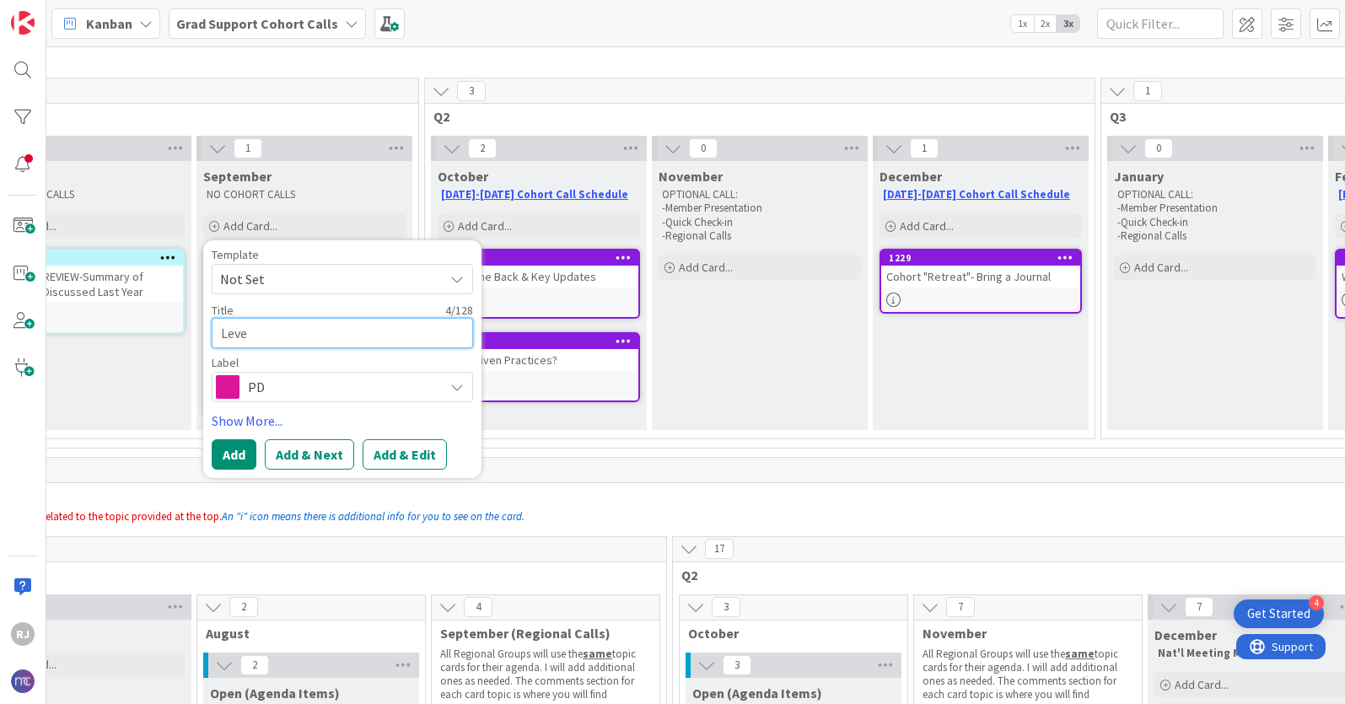
type textarea "Level"
type textarea "x"
type textarea "Level"
type textarea "x"
type textarea "Level A"
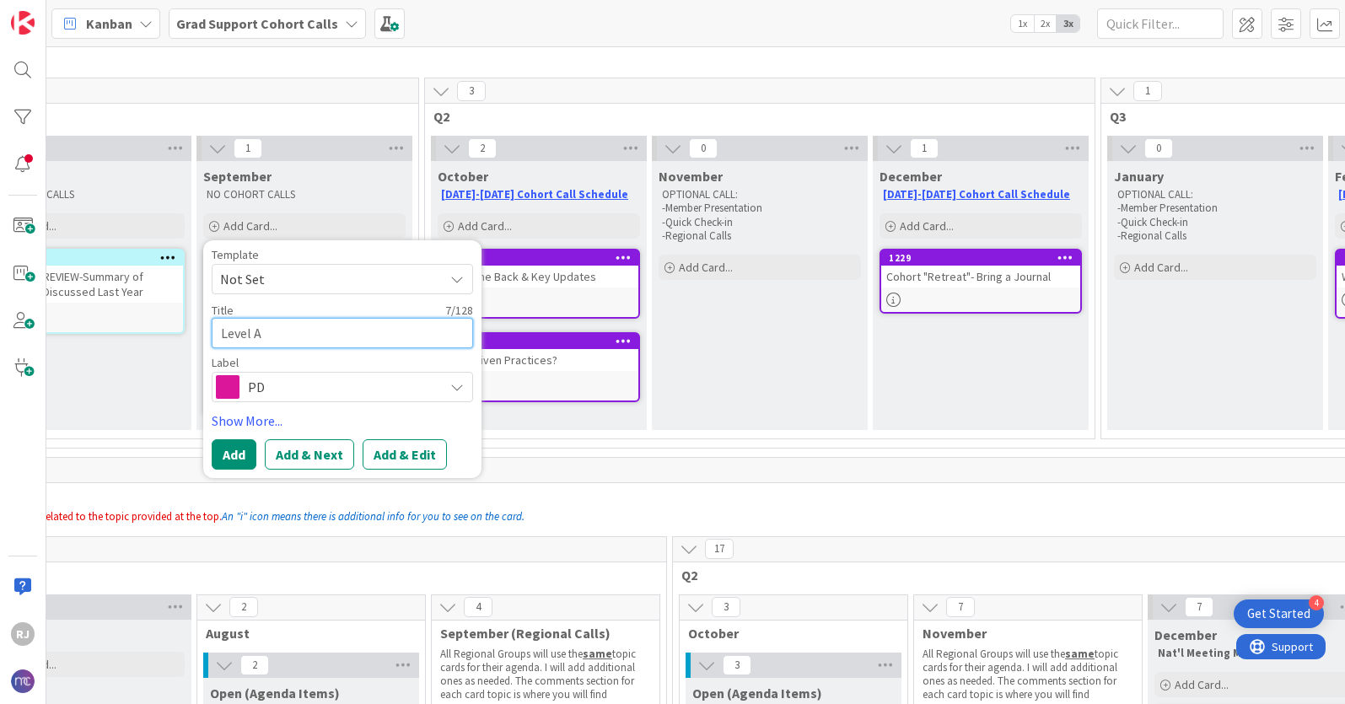
type textarea "x"
type textarea "Level Al"
type textarea "x"
type textarea "Level All"
type textarea "x"
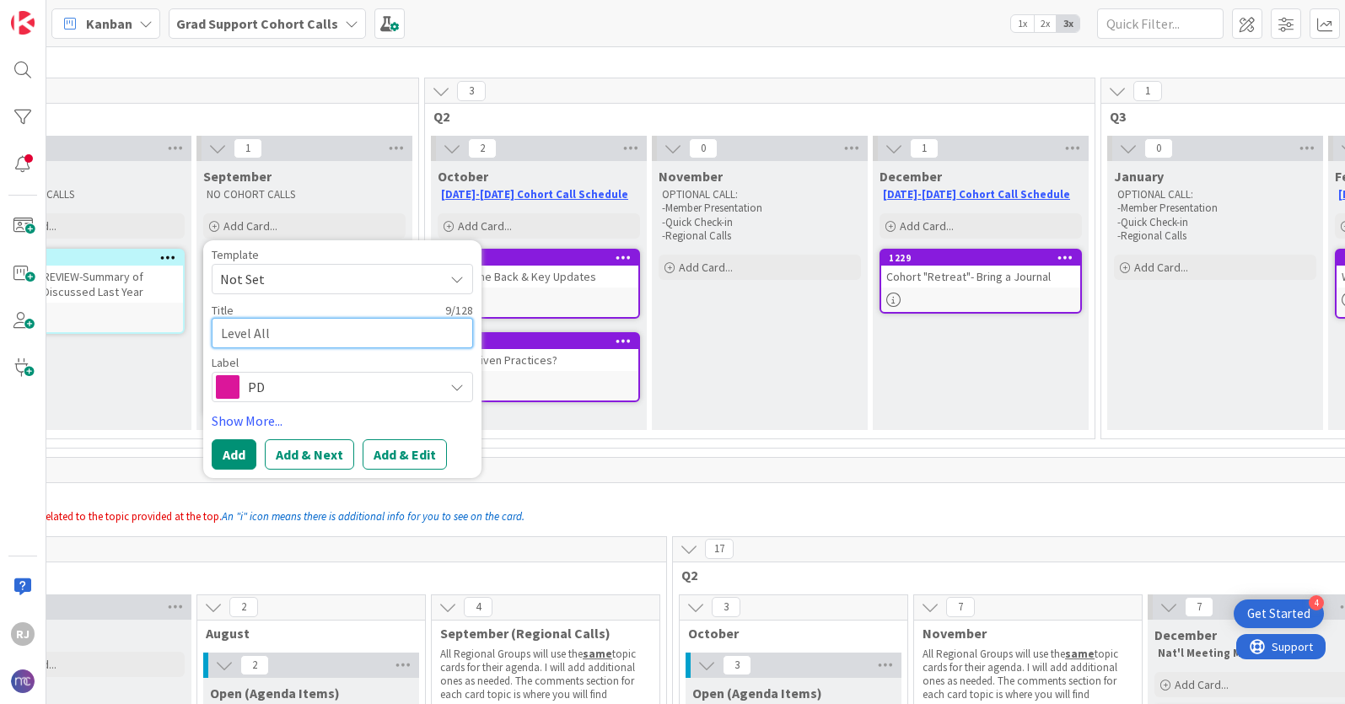
type textarea "Level All"
type textarea "x"
type textarea "Level All W"
type textarea "x"
type textarea "Level All We"
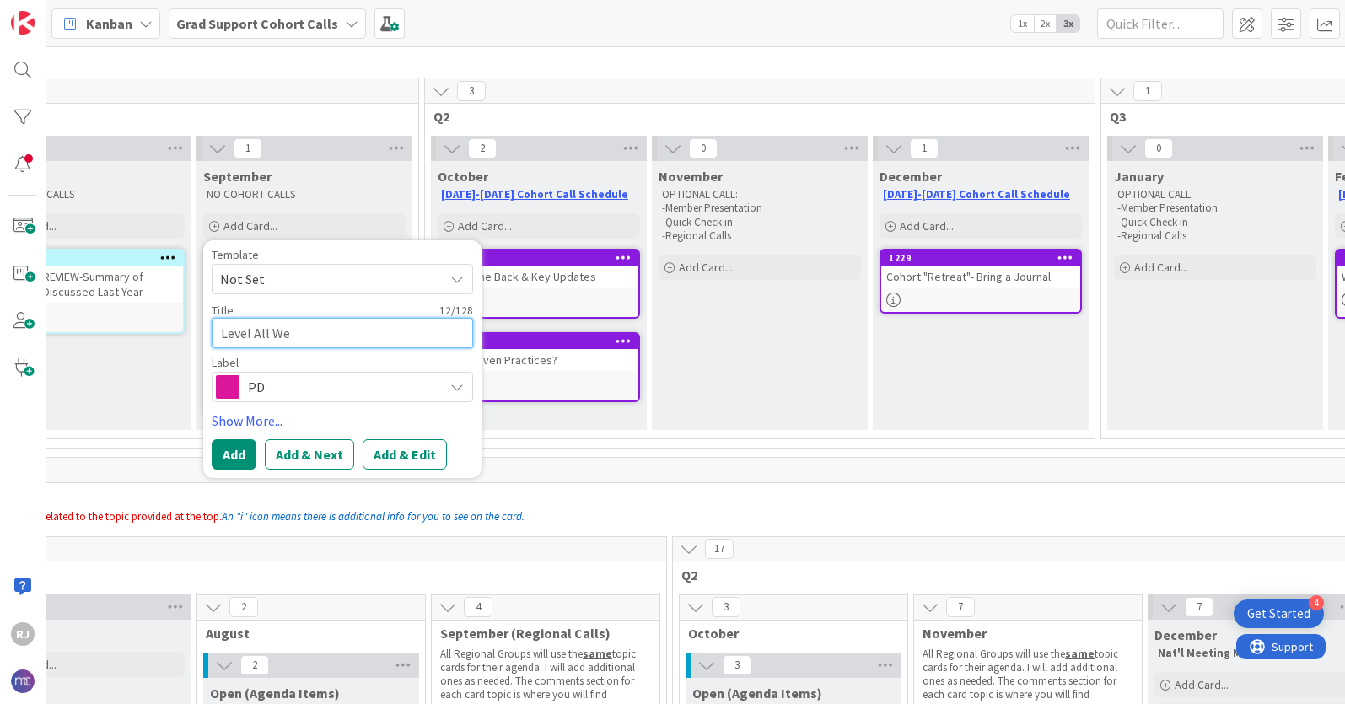
type textarea "x"
type textarea "Level All Web"
type textarea "x"
type textarea "Level All Webi"
type textarea "x"
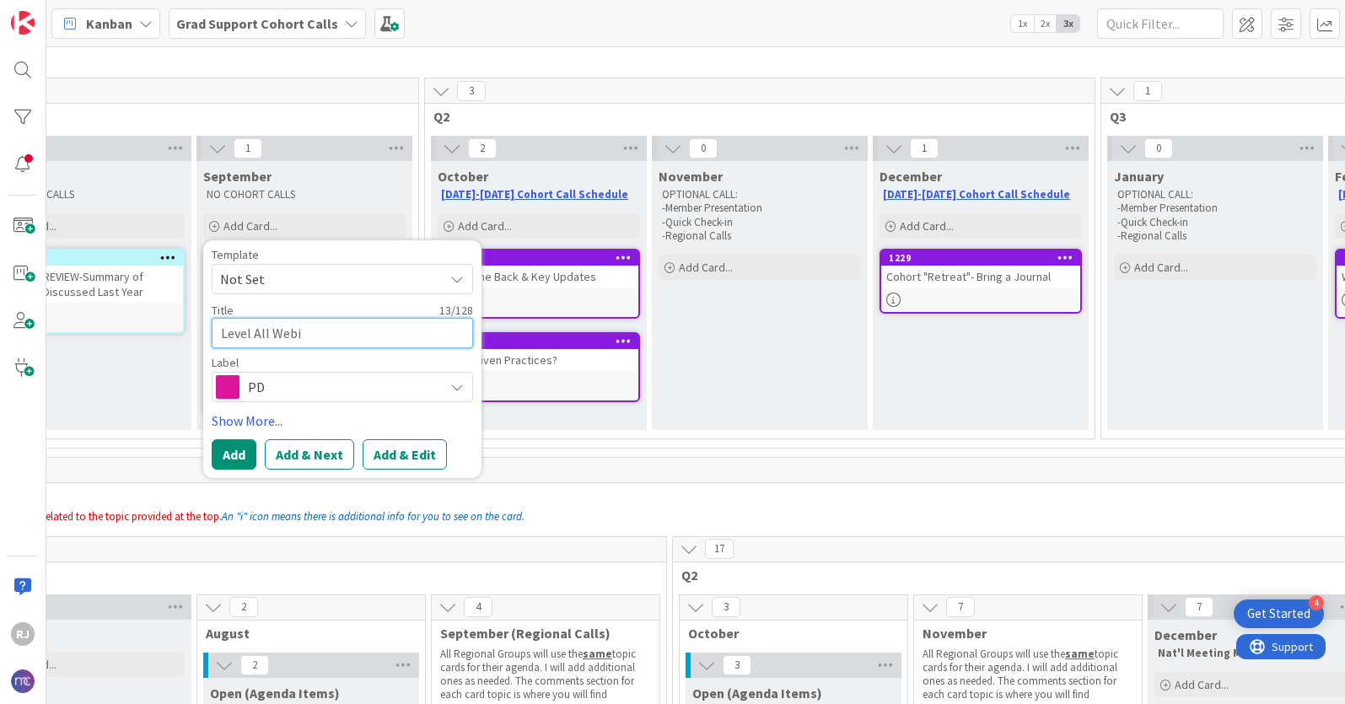
type textarea "Level All Webin"
type textarea "x"
type textarea "Level All Webina"
type textarea "x"
type textarea "Level All Webinar"
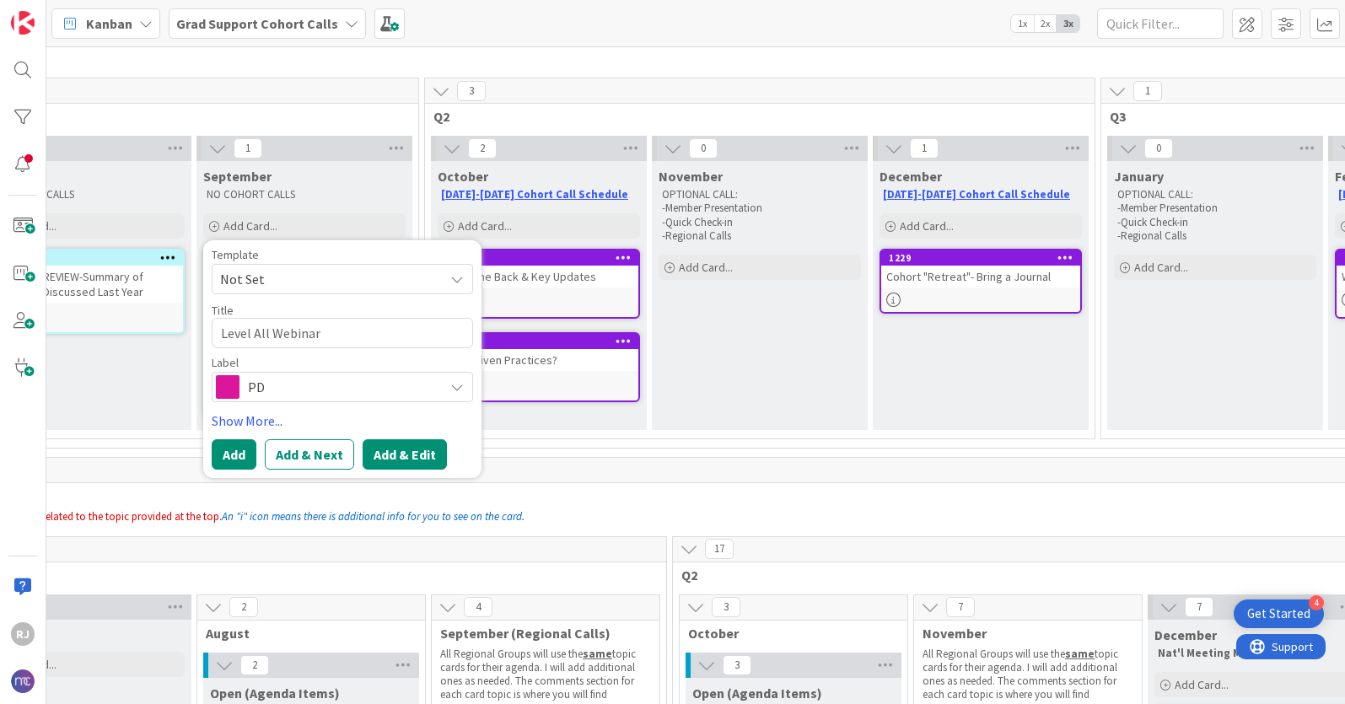
click at [415, 453] on button "Add & Edit" at bounding box center [405, 454] width 84 height 30
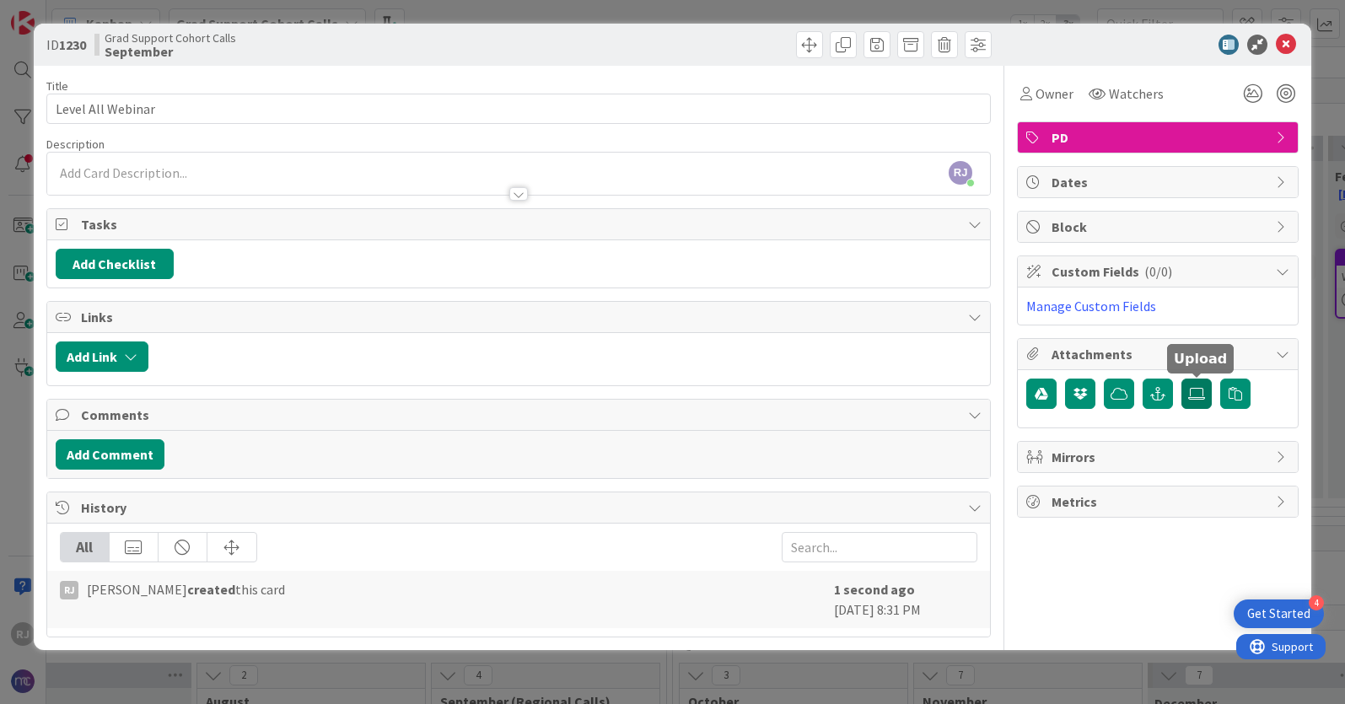
click at [1198, 394] on icon at bounding box center [1196, 393] width 17 height 13
click at [1181, 379] on input "file" at bounding box center [1181, 379] width 0 height 0
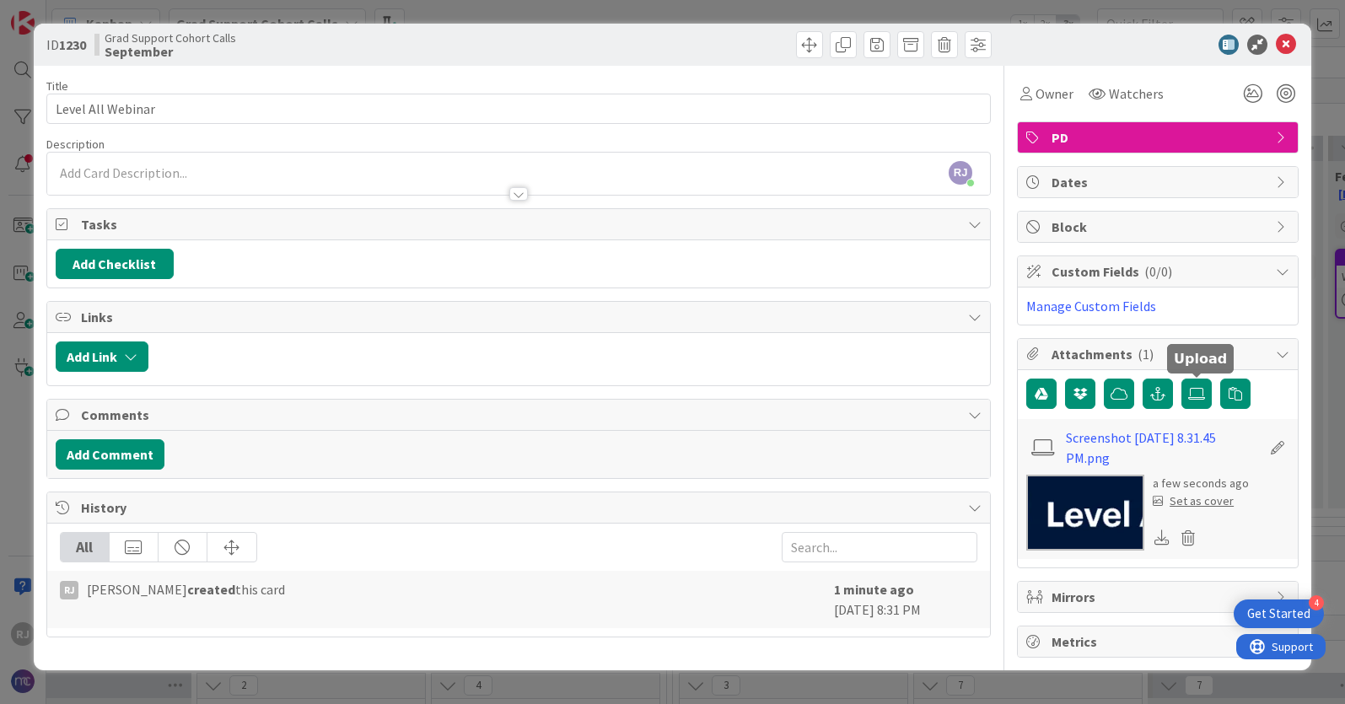
click at [1193, 502] on div "Set as cover" at bounding box center [1193, 501] width 81 height 18
click at [316, 169] on div "[PERSON_NAME] [PERSON_NAME] just joined" at bounding box center [518, 174] width 943 height 42
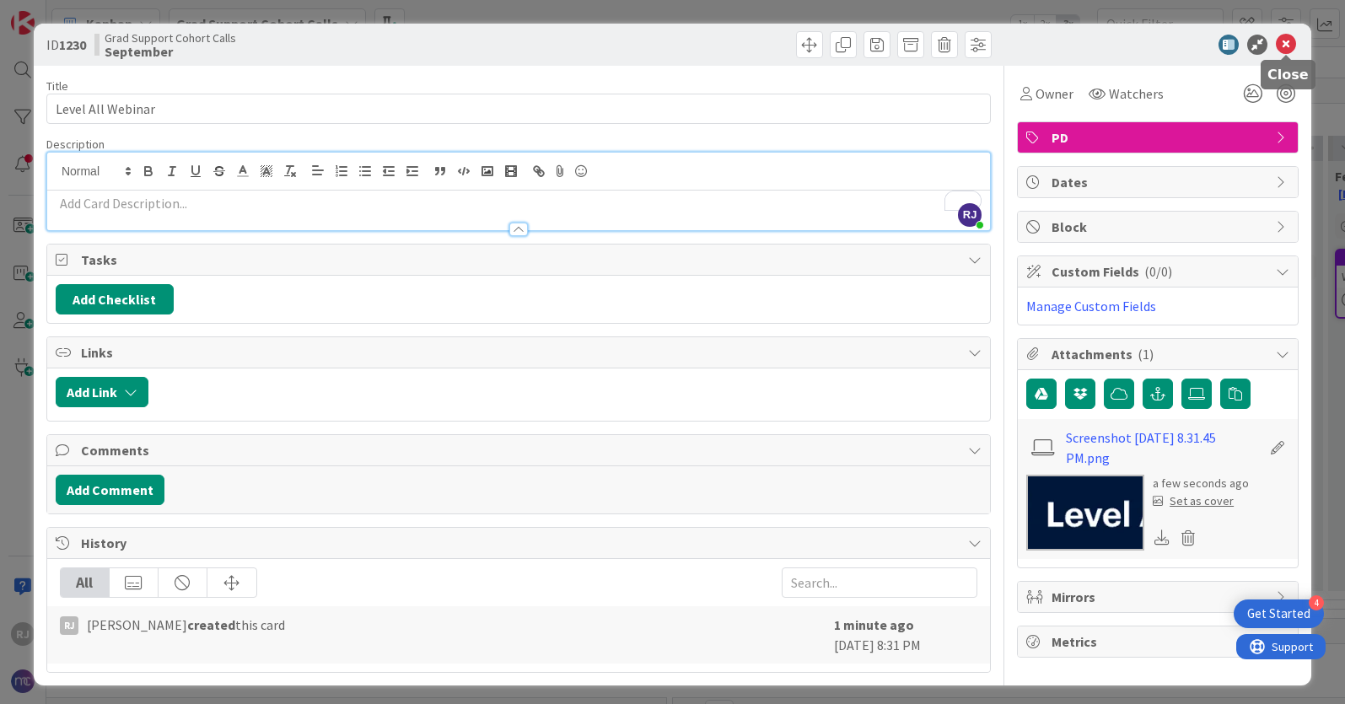
click at [1286, 43] on icon at bounding box center [1286, 45] width 20 height 20
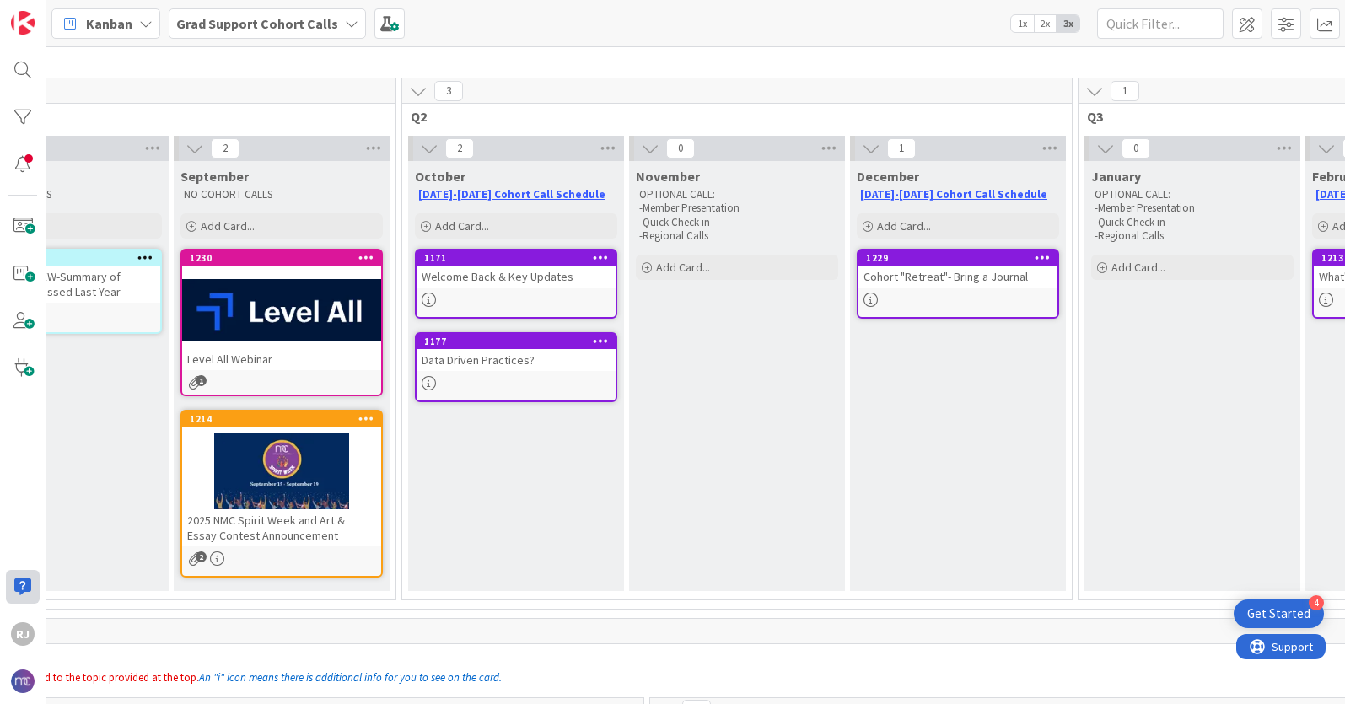
scroll to position [89, 340]
click at [368, 256] on icon at bounding box center [367, 257] width 16 height 12
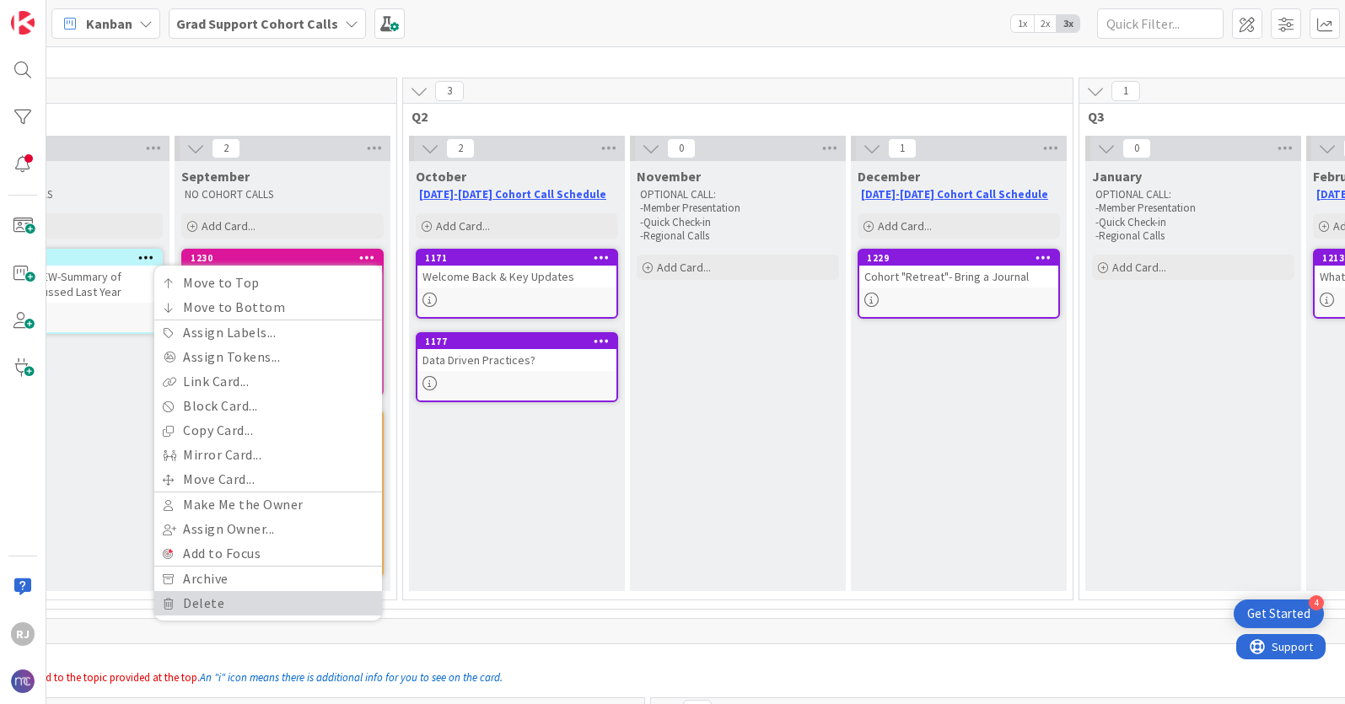
click at [182, 602] on link "Delete" at bounding box center [268, 603] width 228 height 24
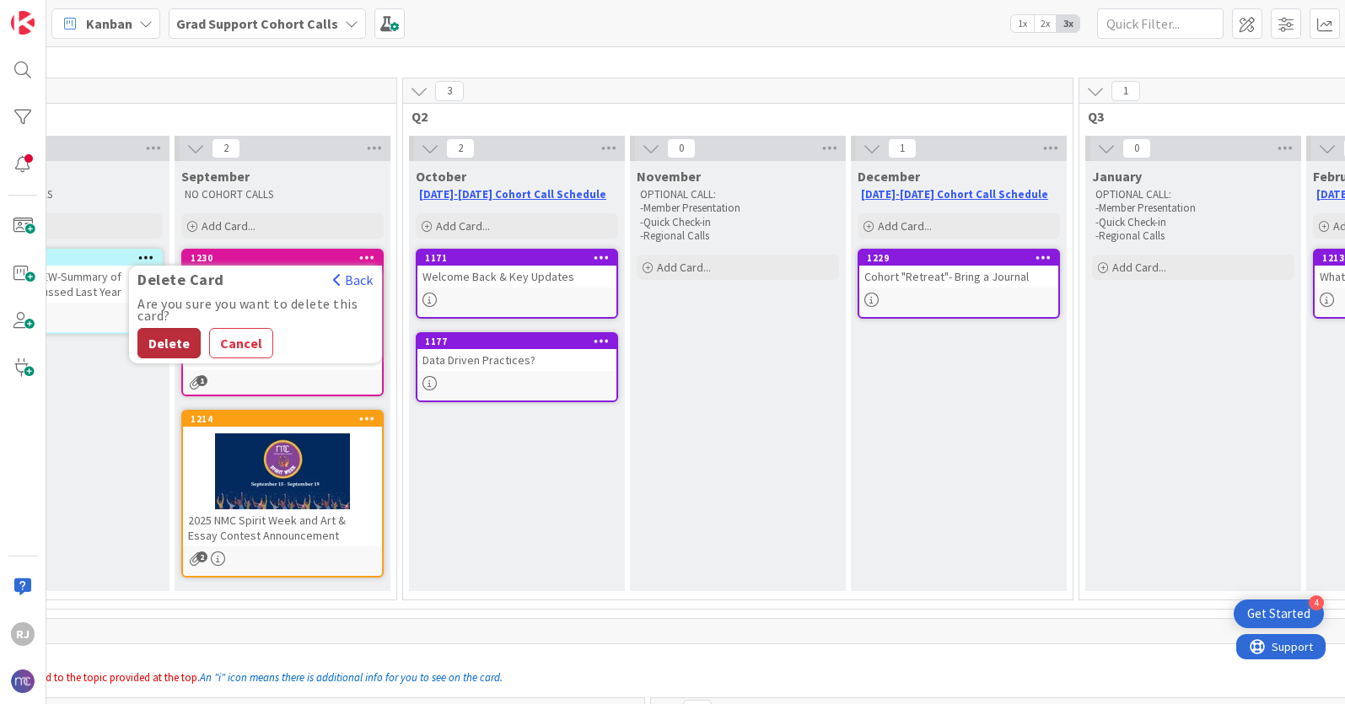
click at [178, 329] on button "Delete" at bounding box center [168, 343] width 63 height 30
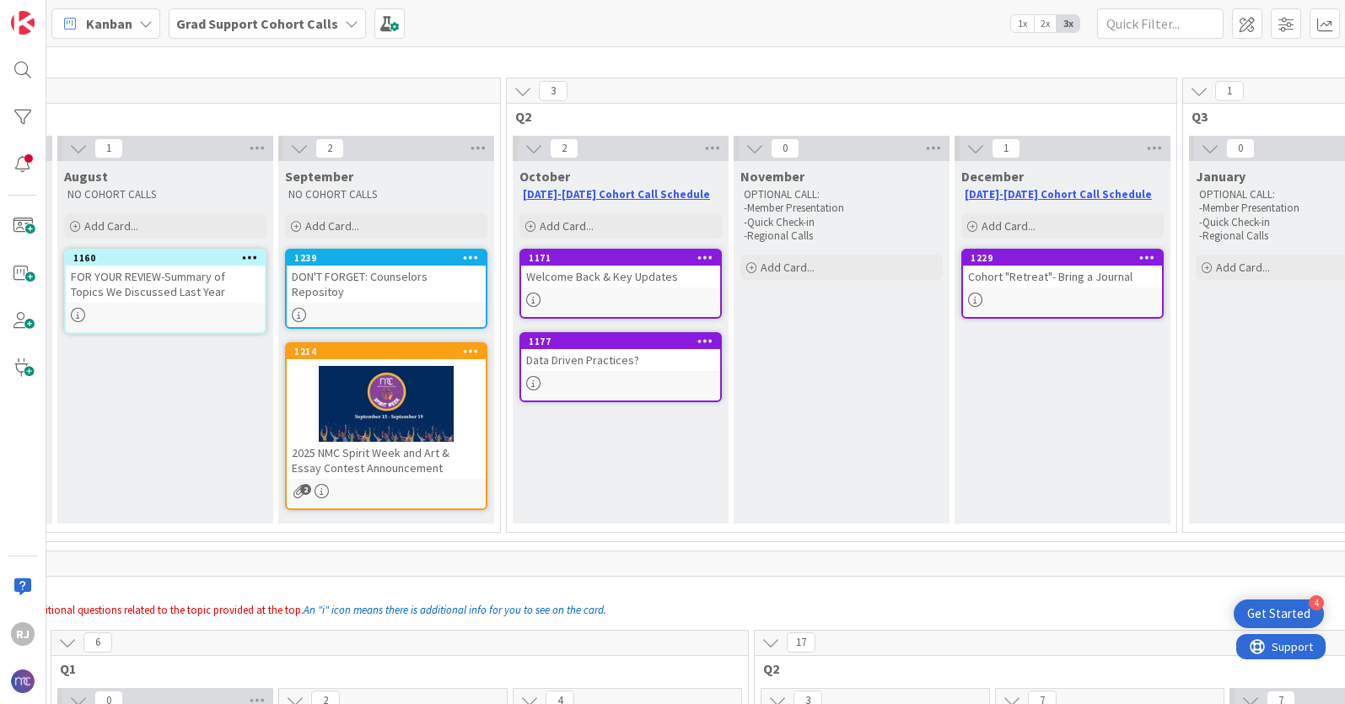
scroll to position [89, 233]
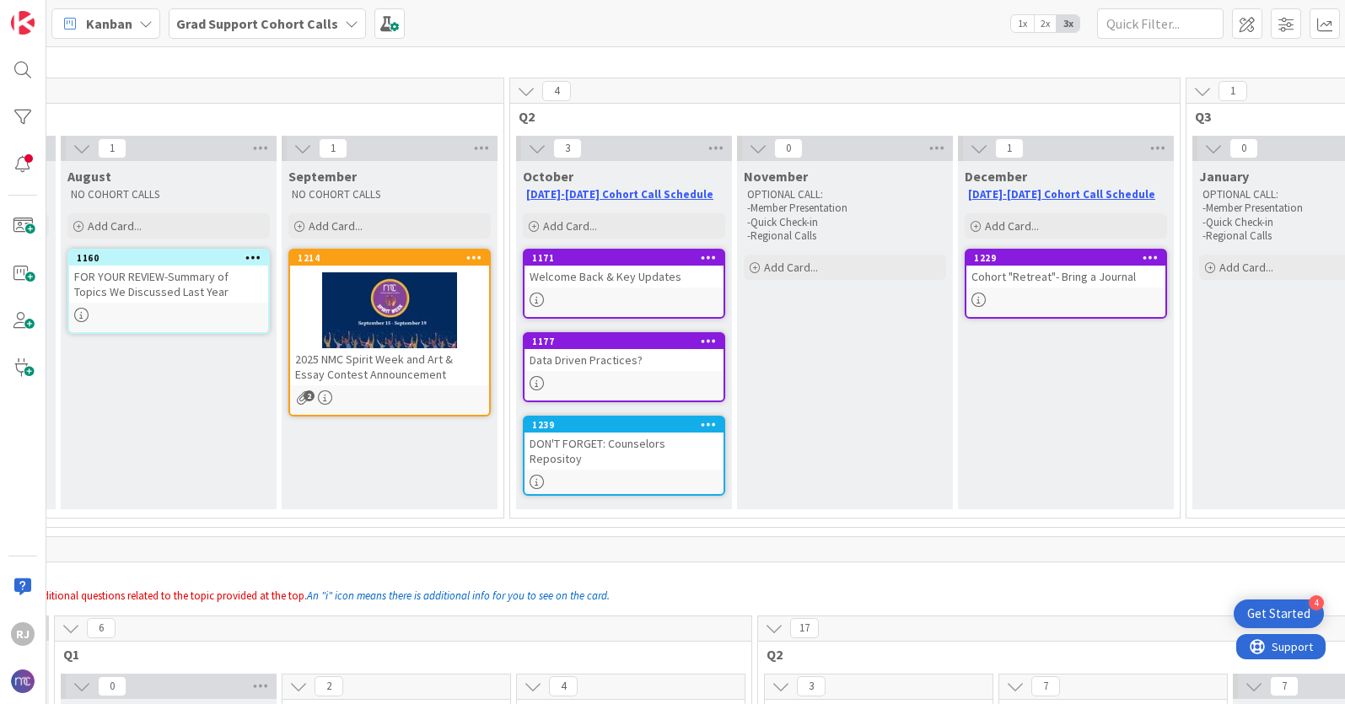
click at [679, 442] on div "DON'T FORGET: Counselors Repositoy" at bounding box center [624, 451] width 199 height 37
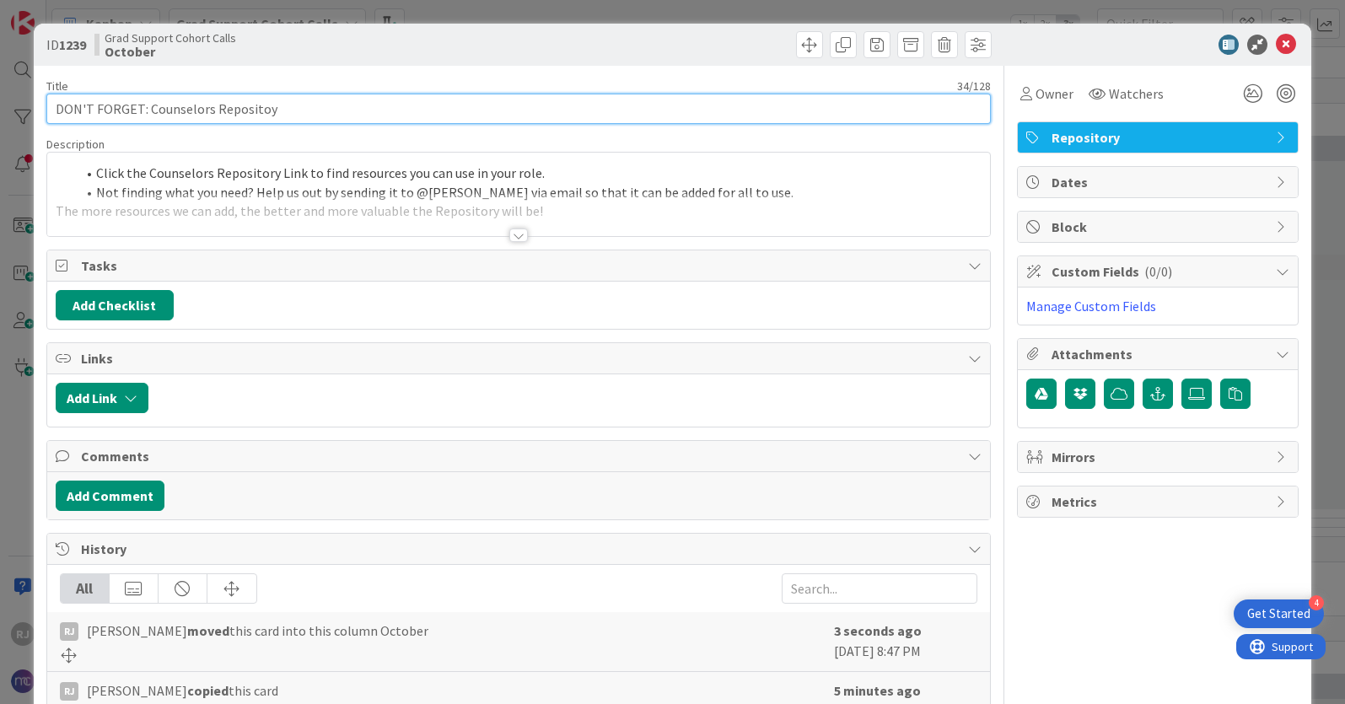
click at [261, 105] on input "DON'T FORGET: Counselors Repositoy" at bounding box center [518, 109] width 944 height 30
click at [182, 114] on input "DON'T FORGET: Counselors Repository" at bounding box center [518, 109] width 944 height 30
type input "DON'T FORGET: Grad Support Repository"
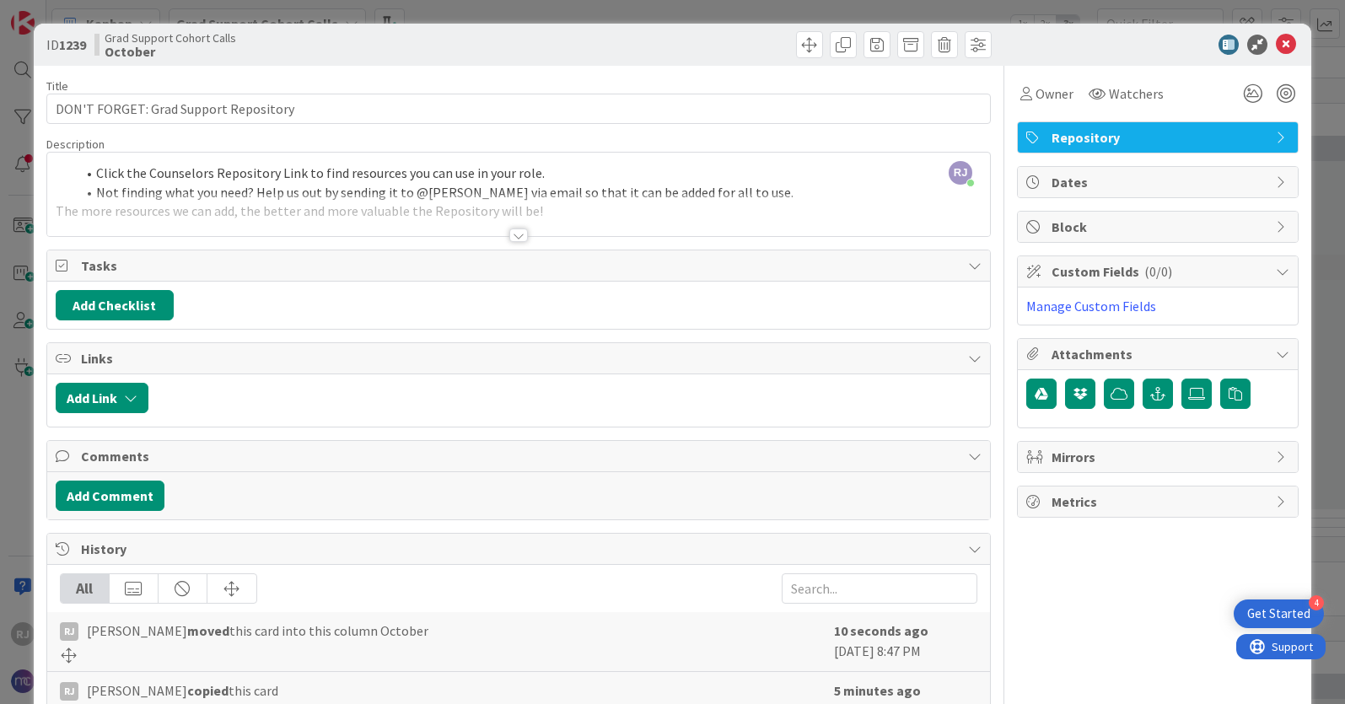
click at [193, 170] on div "[PERSON_NAME] [PERSON_NAME] just joined Click the Counselors Repository Link to…" at bounding box center [518, 194] width 943 height 83
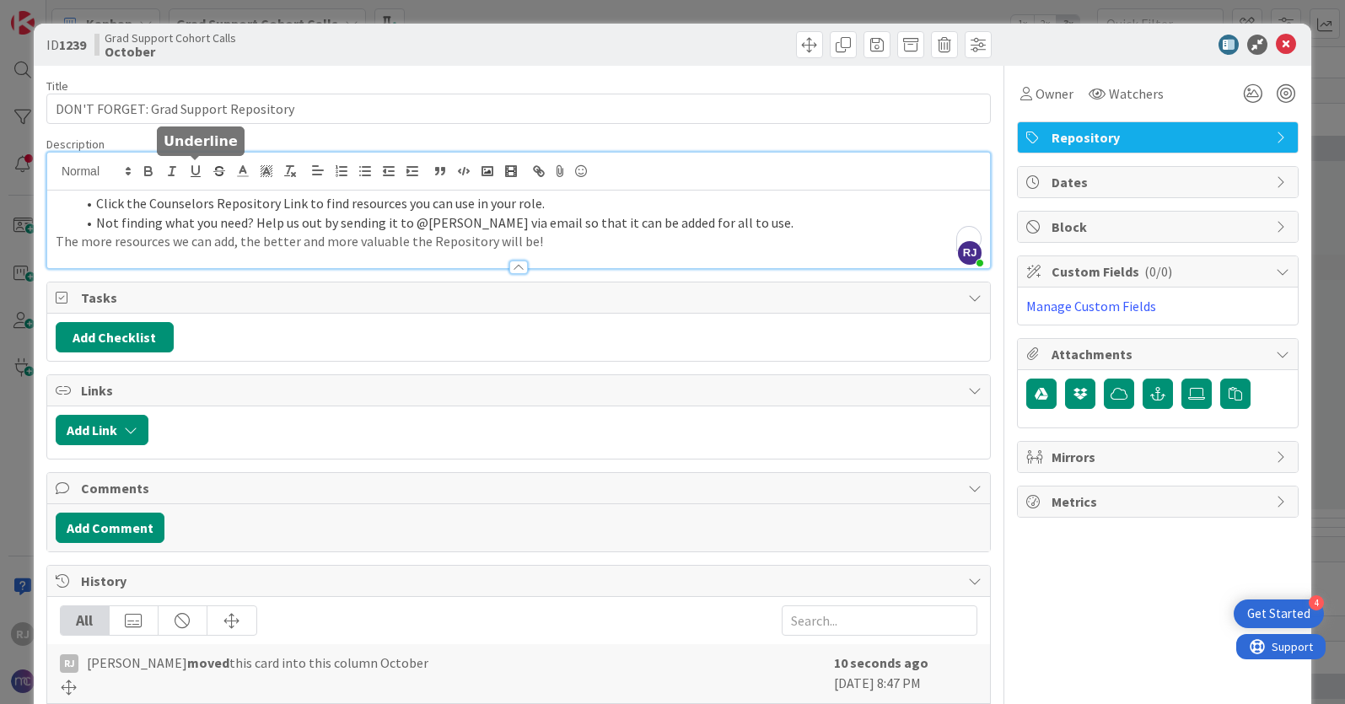
click at [193, 170] on icon "button" at bounding box center [195, 171] width 15 height 15
click at [180, 210] on li "Click the Counsel ﻿ ors Repository Link to find resources you can use in your r…" at bounding box center [529, 203] width 906 height 19
click at [180, 210] on li "Click the Counselors Repository Link to find resources you can use in your role." at bounding box center [529, 203] width 906 height 19
click at [57, 239] on p "The more resources we can add, the better and more valuable the Repository will…" at bounding box center [519, 241] width 926 height 19
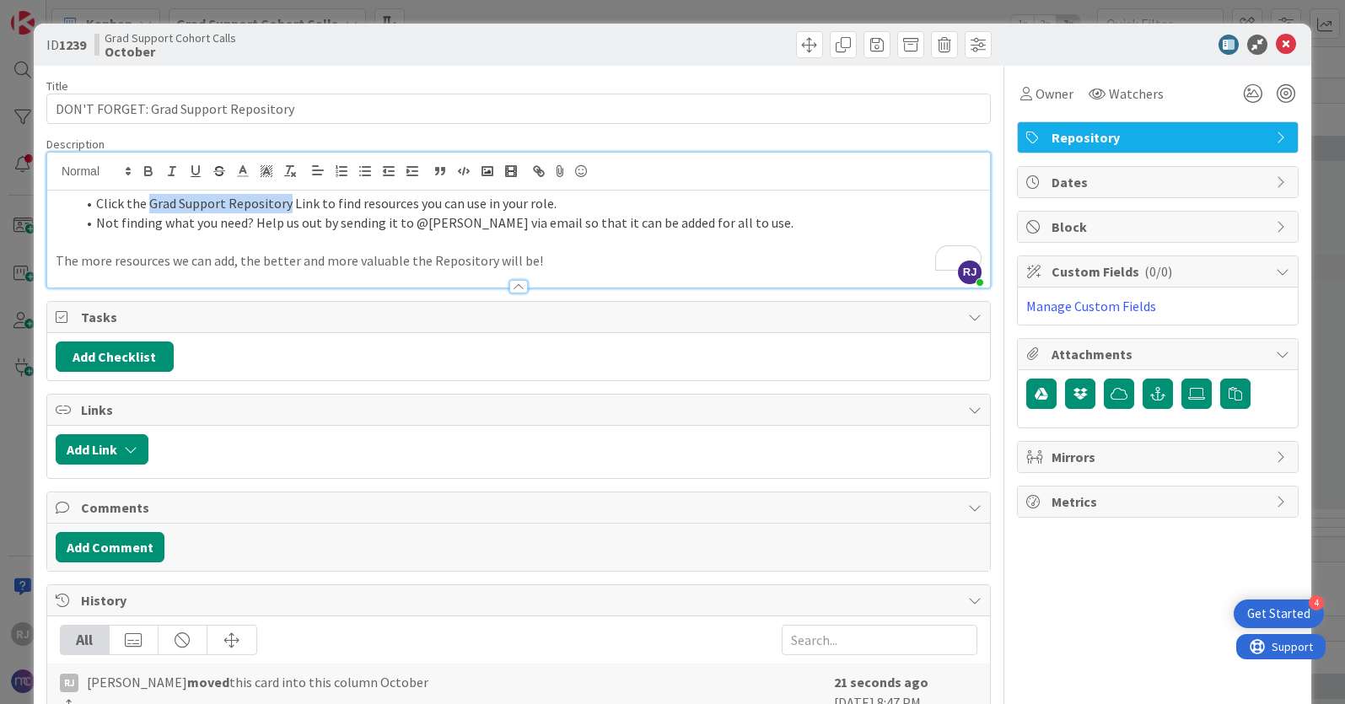
drag, startPoint x: 287, startPoint y: 200, endPoint x: 148, endPoint y: 198, distance: 138.3
click at [148, 198] on li "Click the Grad Support Repository Link to find resources you can use in your ro…" at bounding box center [529, 203] width 906 height 19
click at [541, 170] on icon "button" at bounding box center [541, 173] width 6 height 6
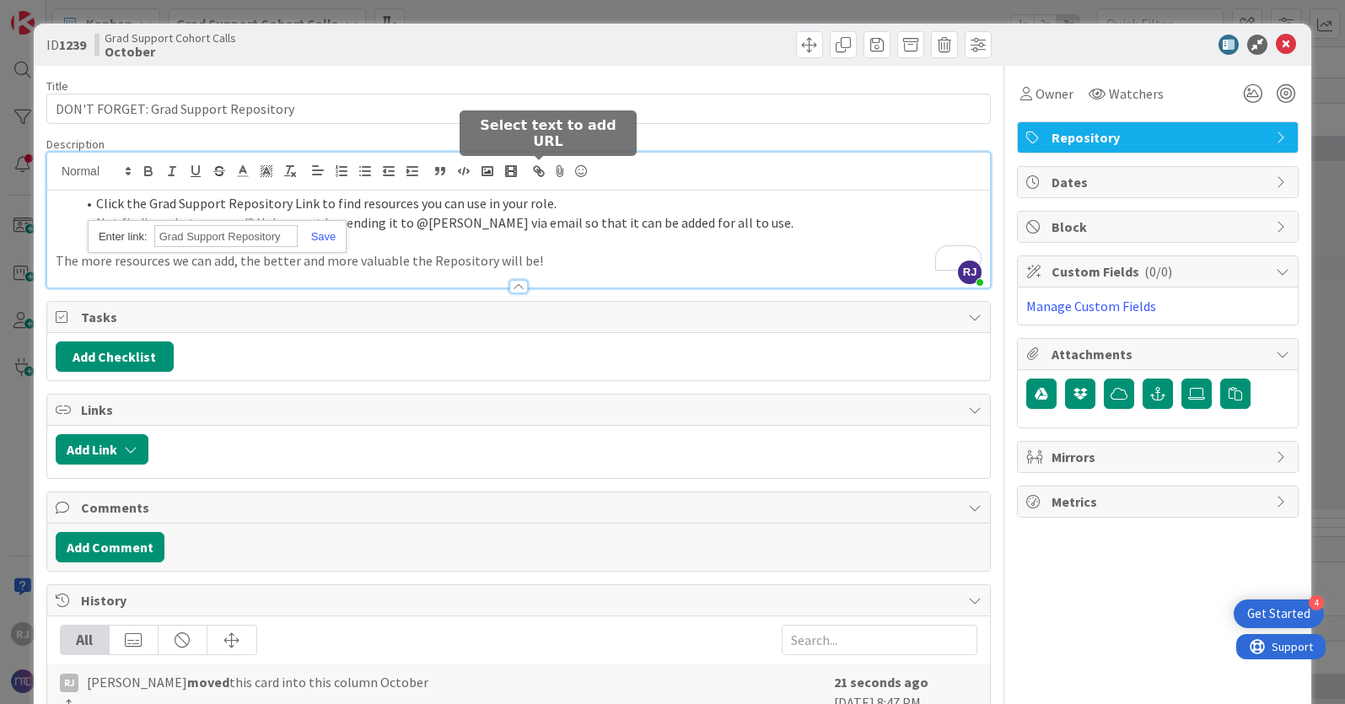
paste input "https://nativitymiguel.notion.site/c0367497e90d4b6aaedc4f795e8484a8?v=6f29d4662…"
type input "https://nativitymiguel.notion.site/c0367497e90d4b6aaedc4f795e8484a8?v=6f29d4662…"
click at [322, 231] on link at bounding box center [317, 236] width 39 height 13
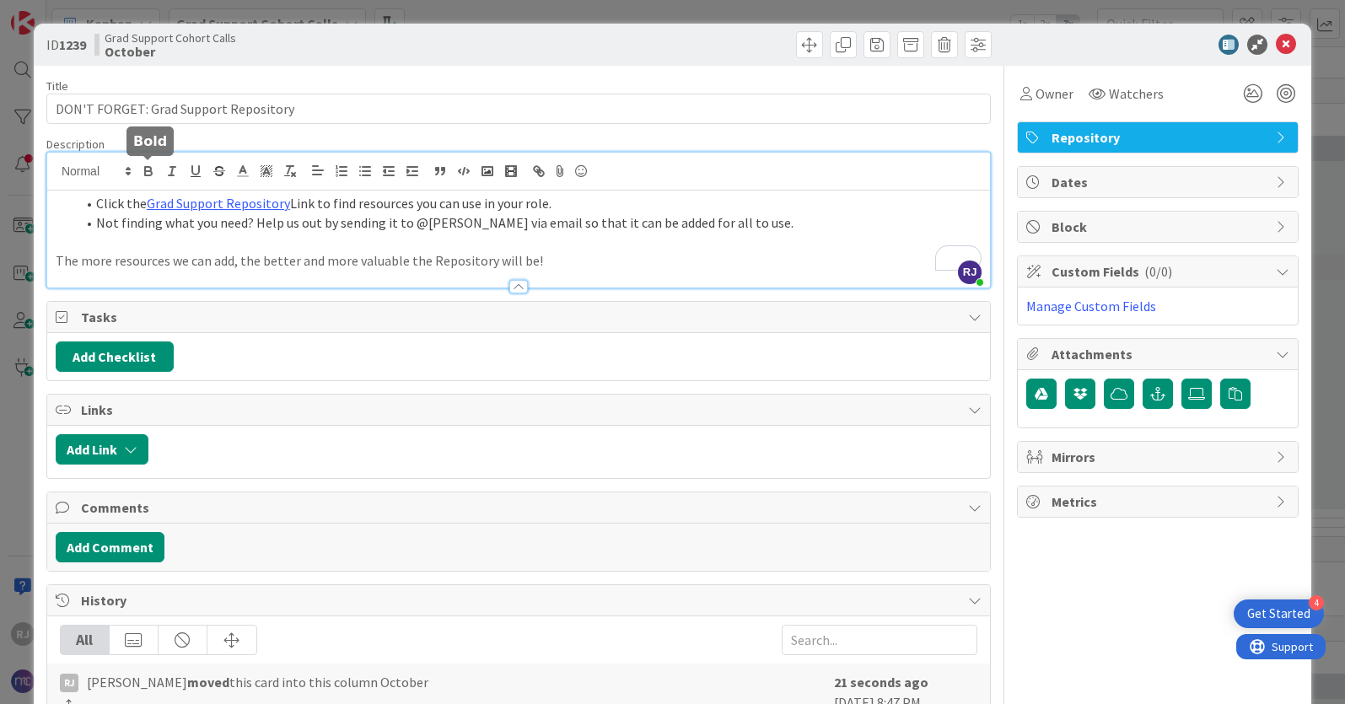
click at [149, 167] on icon "button" at bounding box center [148, 169] width 6 height 4
click at [303, 205] on li "Click the Grad Support Repository Link to find resources you can use in your ro…" at bounding box center [529, 203] width 906 height 19
click at [1289, 38] on icon at bounding box center [1286, 45] width 20 height 20
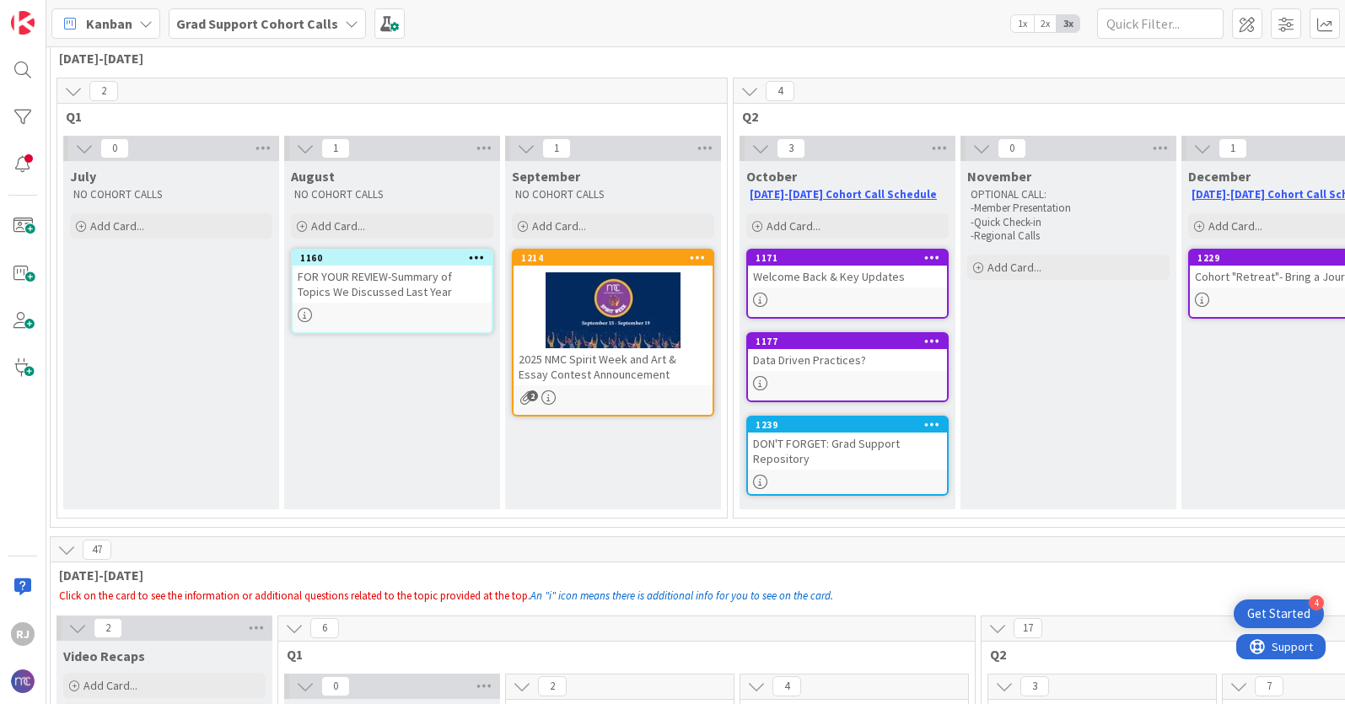
scroll to position [89, 0]
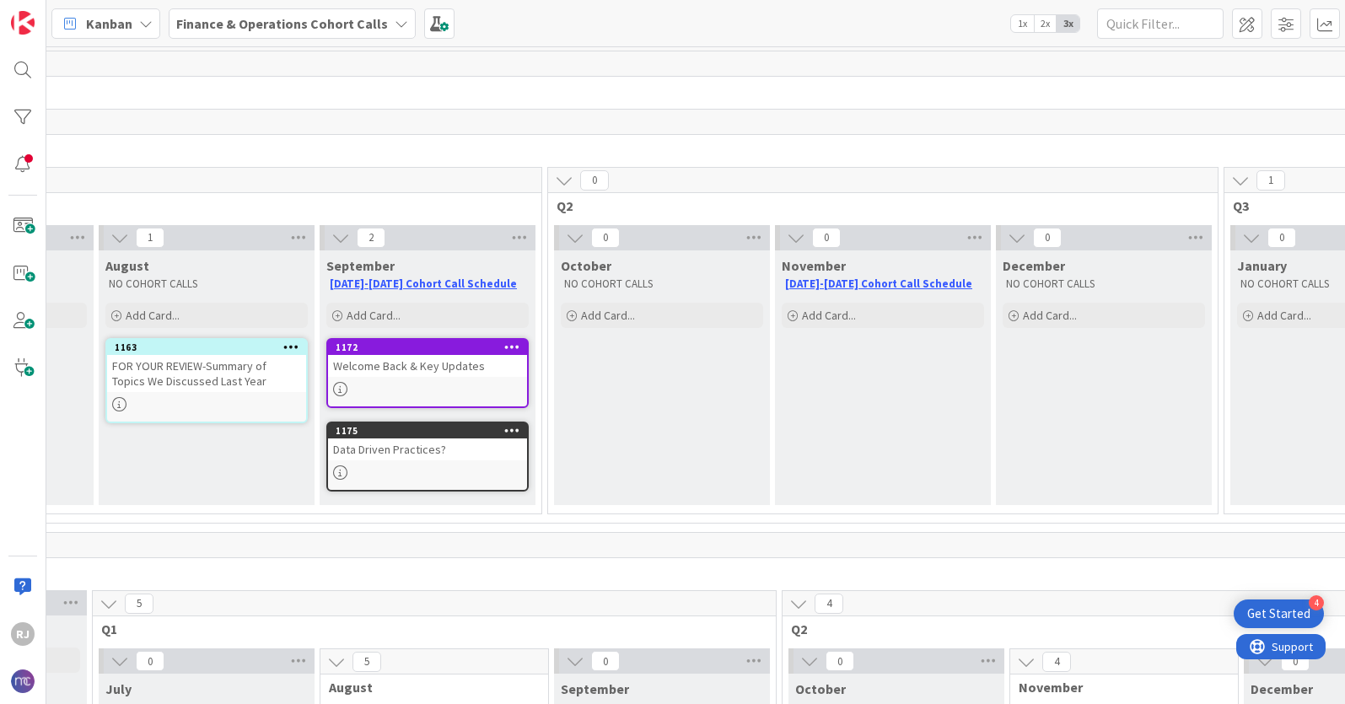
scroll to position [0, 194]
click at [421, 447] on div "Data Driven Practices?" at bounding box center [428, 450] width 199 height 22
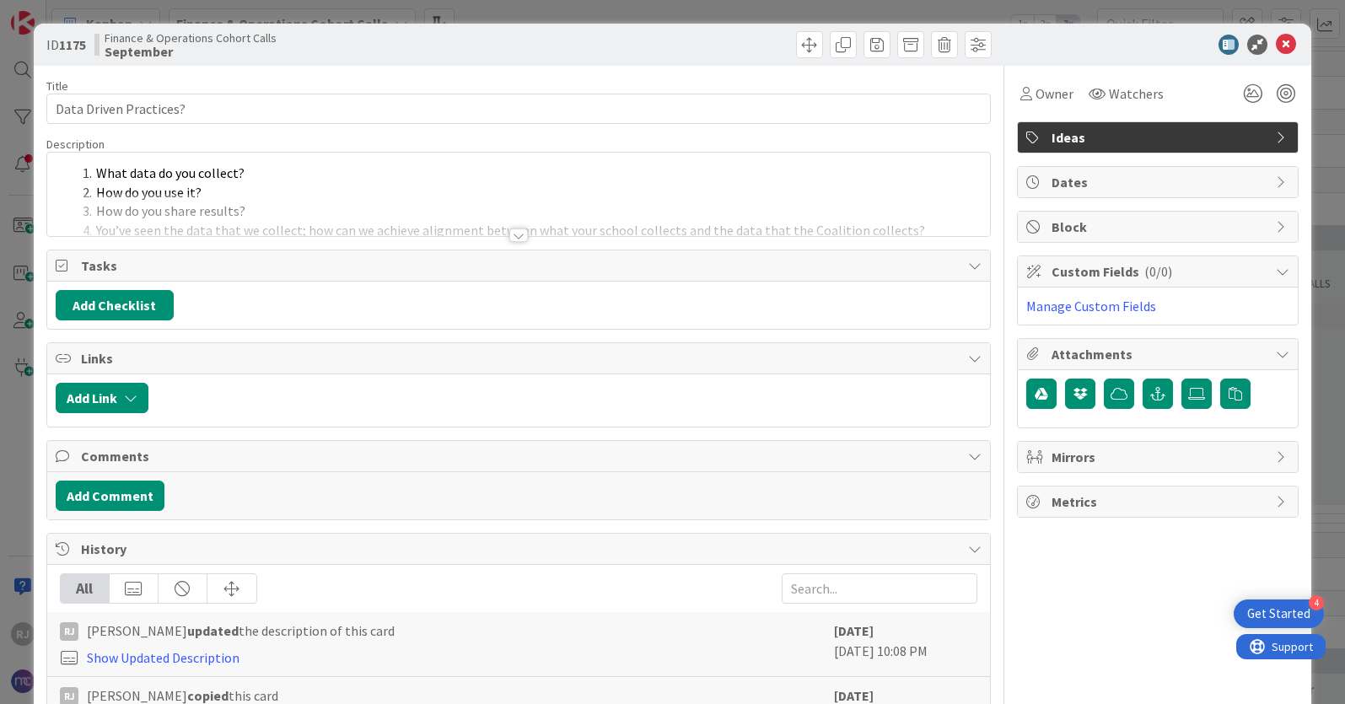
click at [1115, 127] on span "Ideas" at bounding box center [1160, 137] width 216 height 20
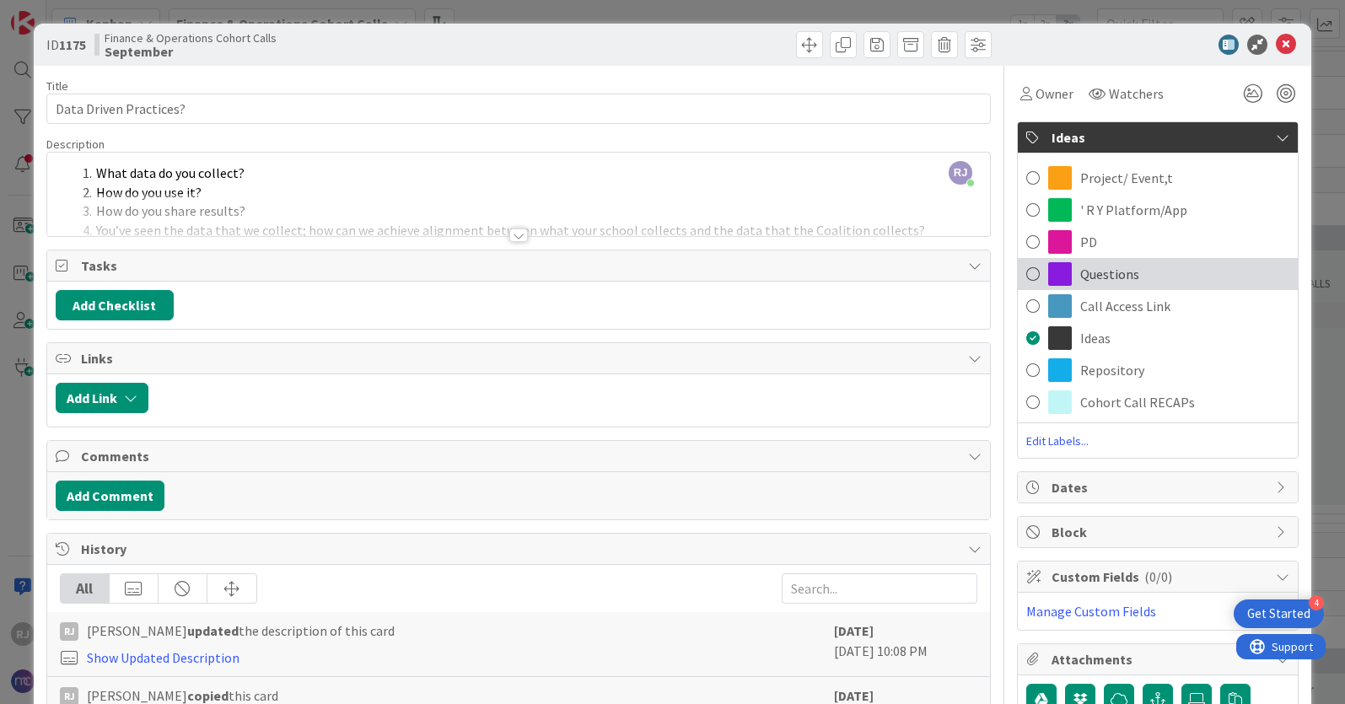
click at [1108, 269] on span "Questions" at bounding box center [1109, 274] width 59 height 20
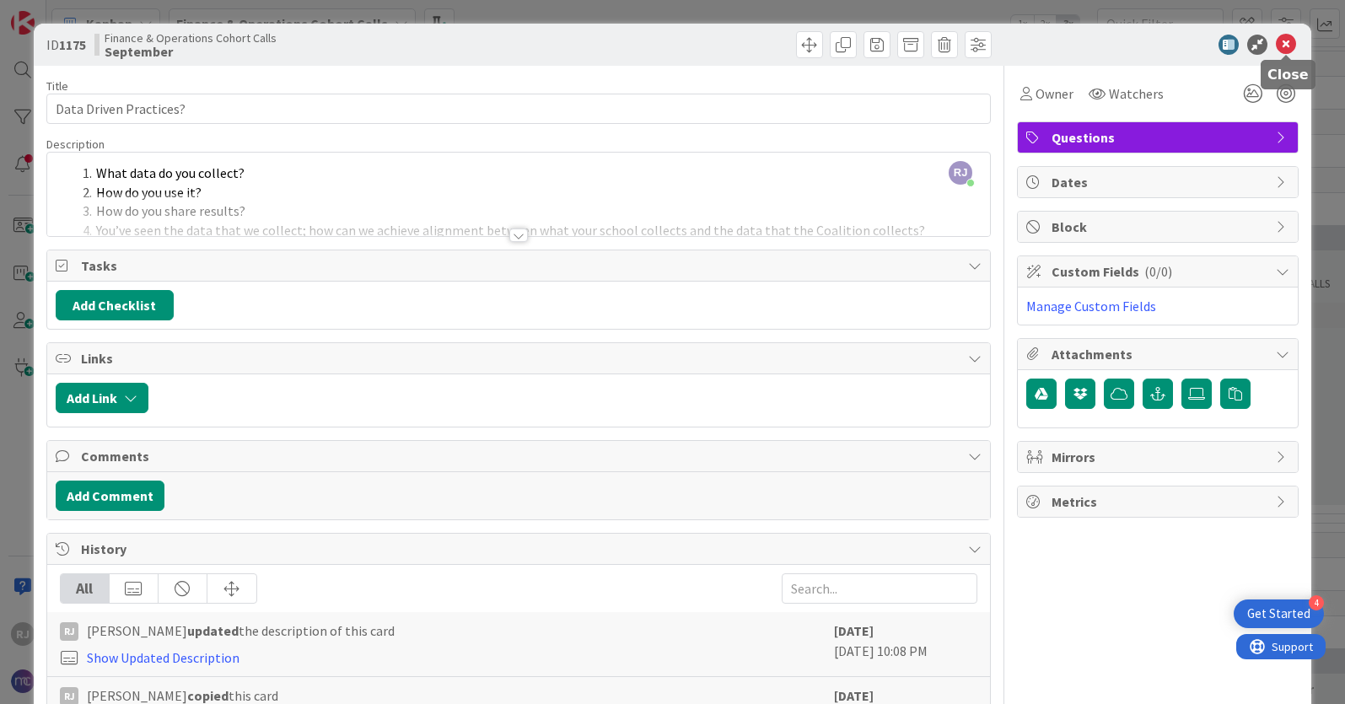
click at [1291, 46] on icon at bounding box center [1286, 45] width 20 height 20
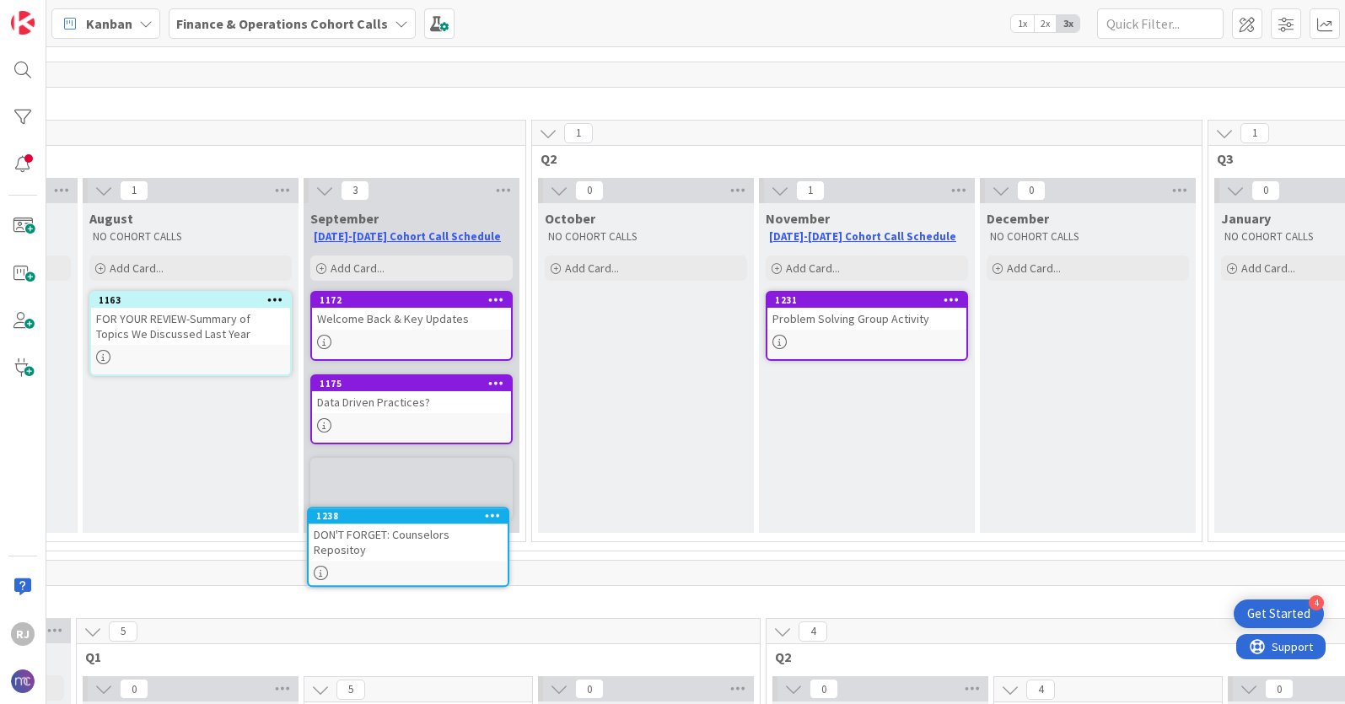
scroll to position [60, 211]
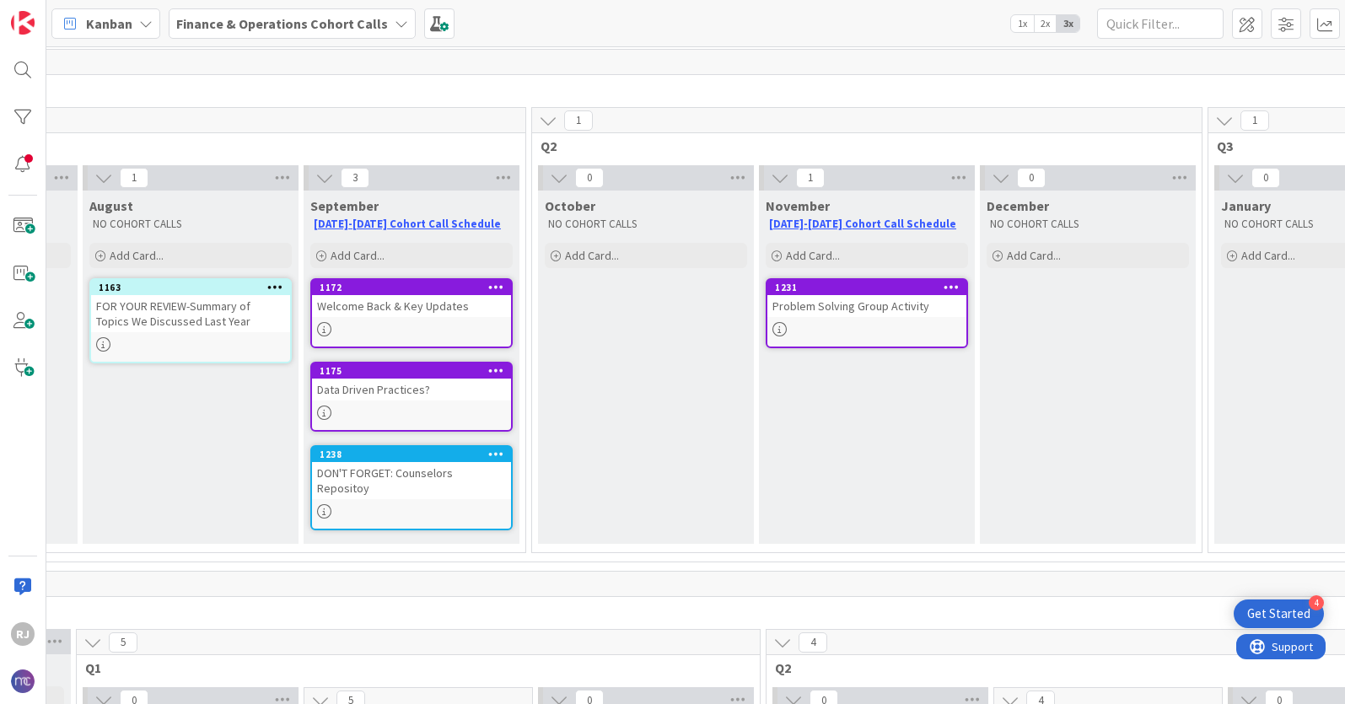
click at [403, 476] on div "DON'T FORGET: Counselors Repositoy" at bounding box center [411, 480] width 199 height 37
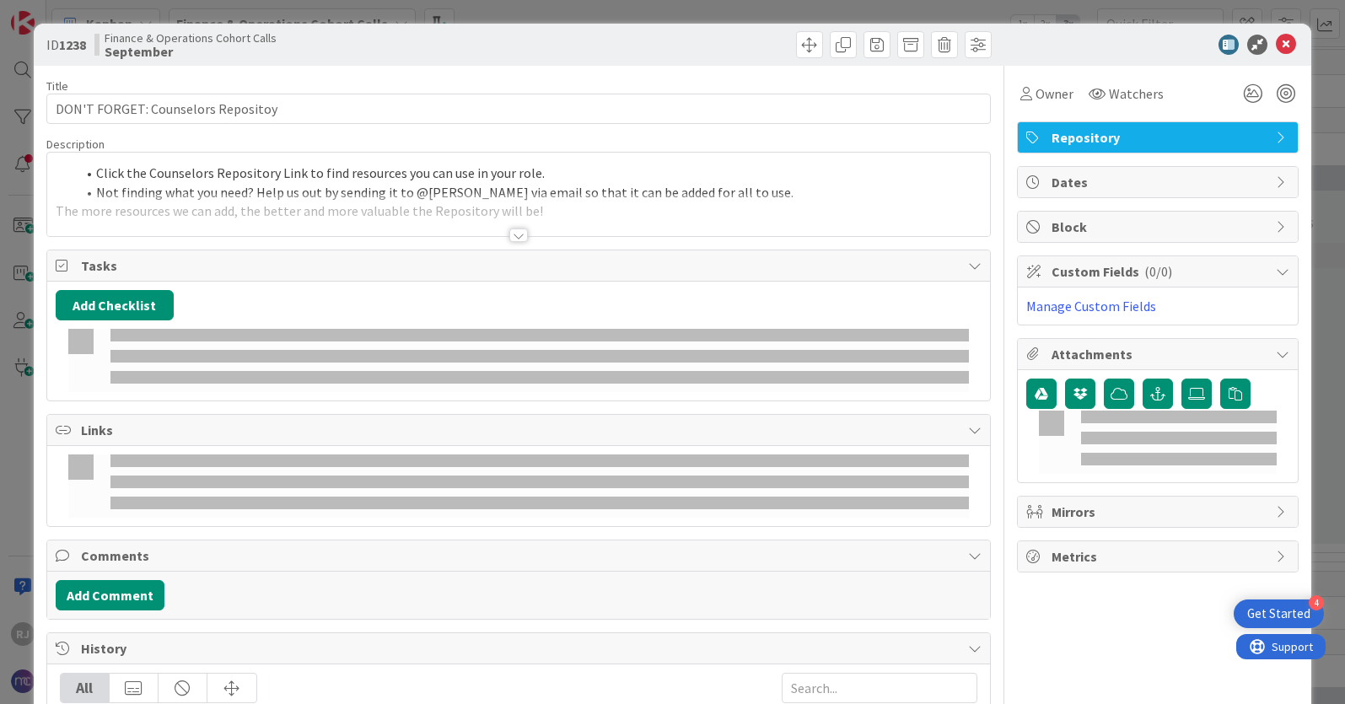
click at [403, 476] on div at bounding box center [539, 482] width 858 height 13
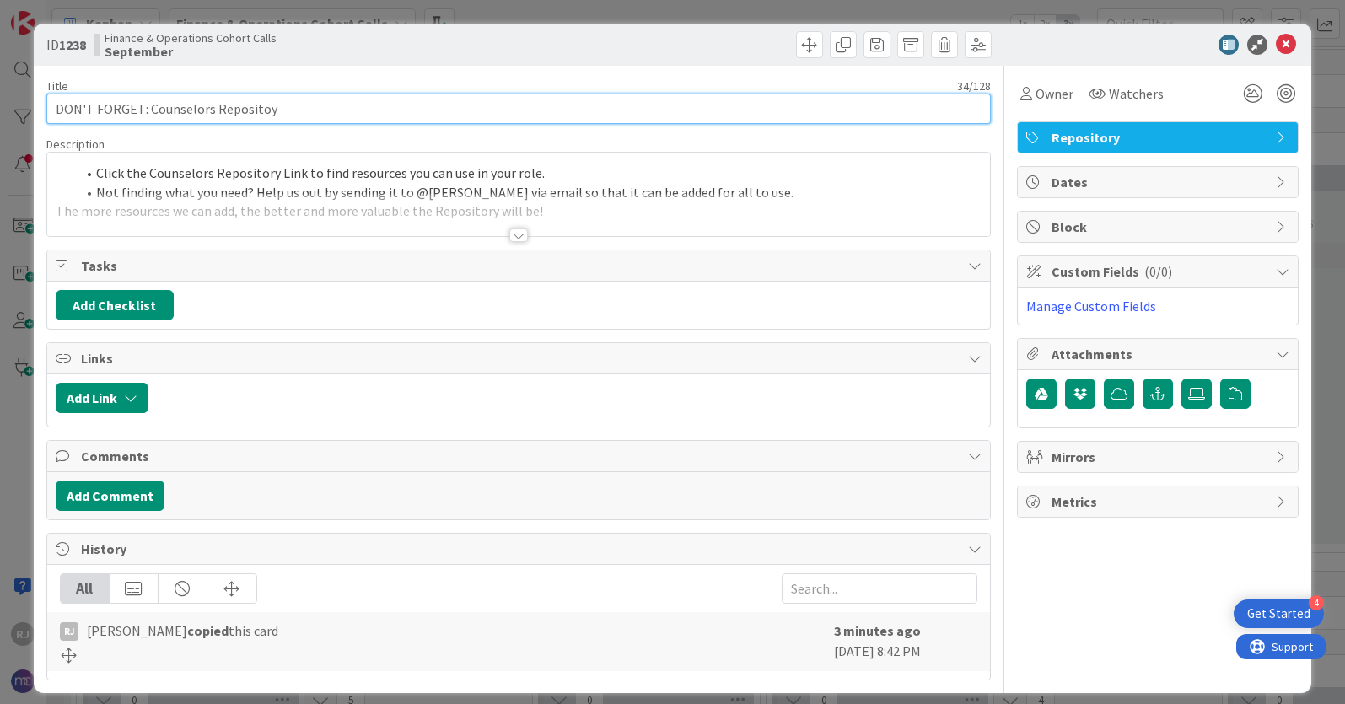
click at [175, 109] on input "DON'T FORGET: Counselors Repositoy" at bounding box center [518, 109] width 944 height 30
click at [318, 109] on input "DON'T FORGET: Finance & Operations Repositoy" at bounding box center [518, 109] width 944 height 30
type input "DON'T FORGET: Finance & Operations Repository"
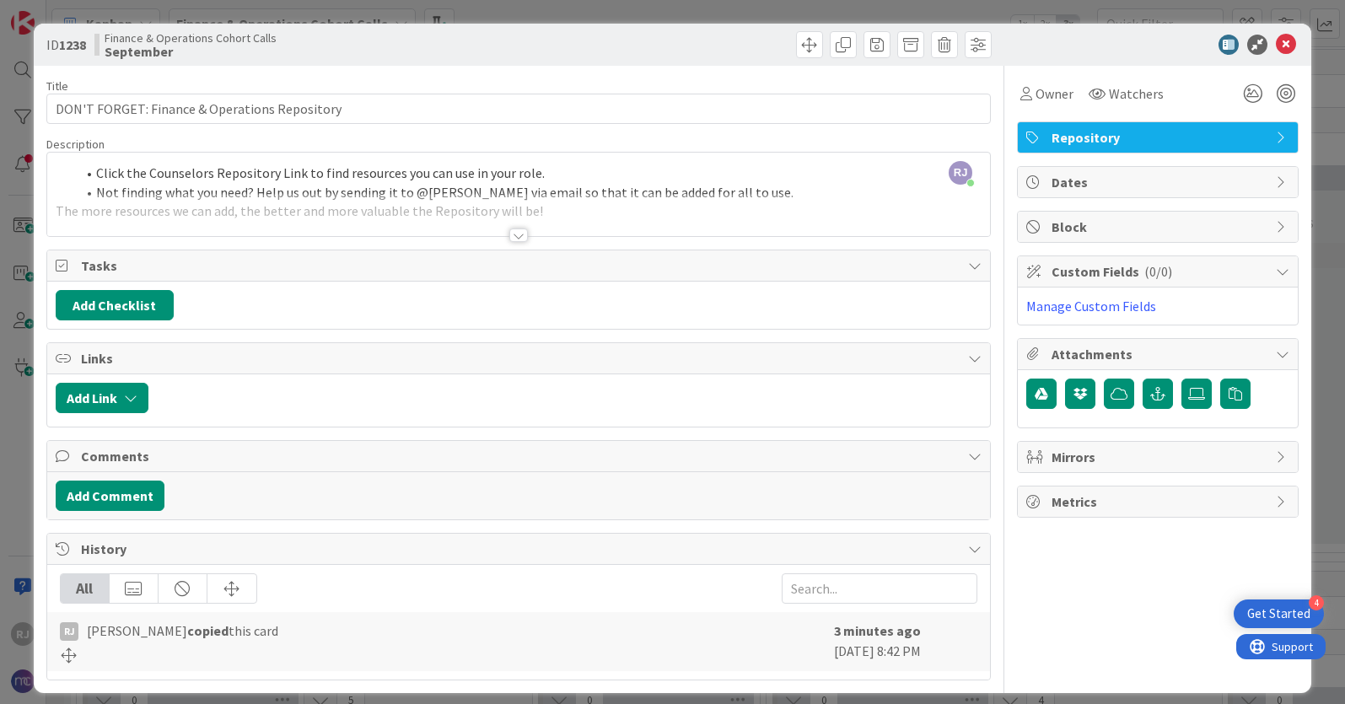
click at [518, 236] on div at bounding box center [518, 235] width 19 height 13
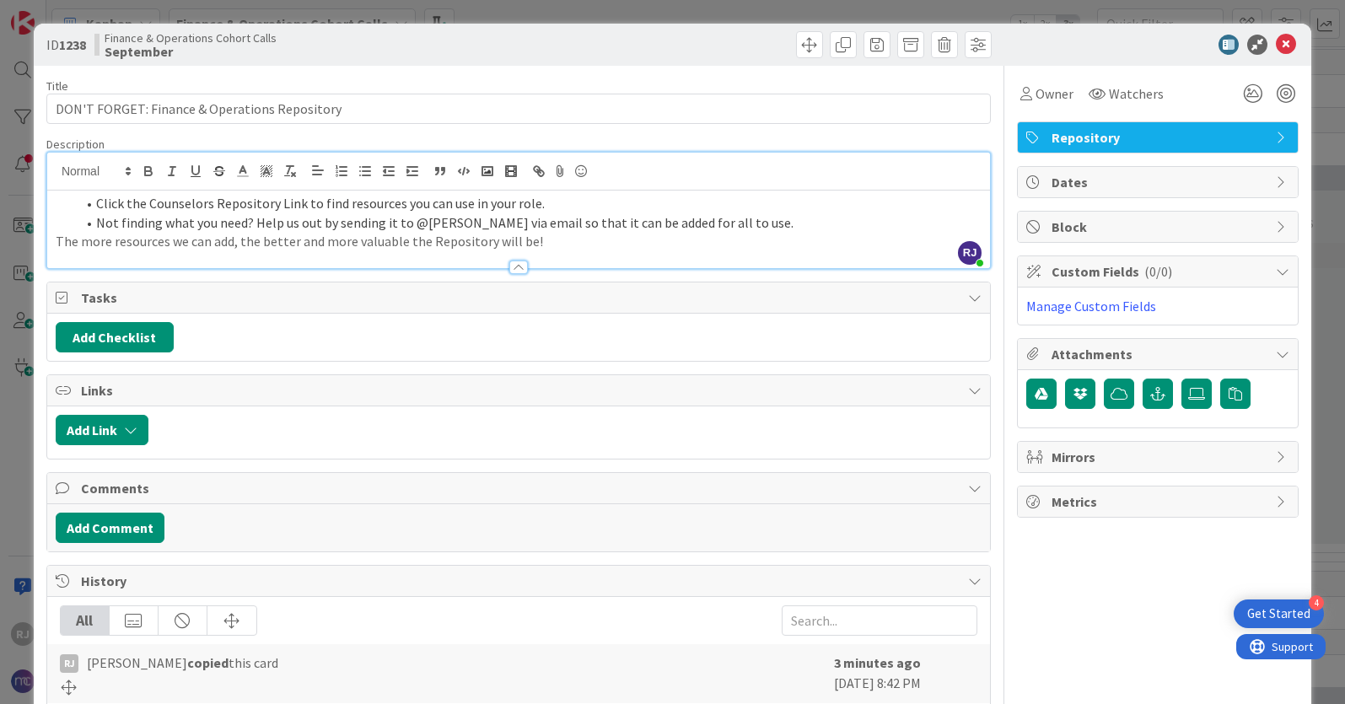
click at [57, 236] on p "The more resources we can add, the better and more valuable the Repository will…" at bounding box center [519, 241] width 926 height 19
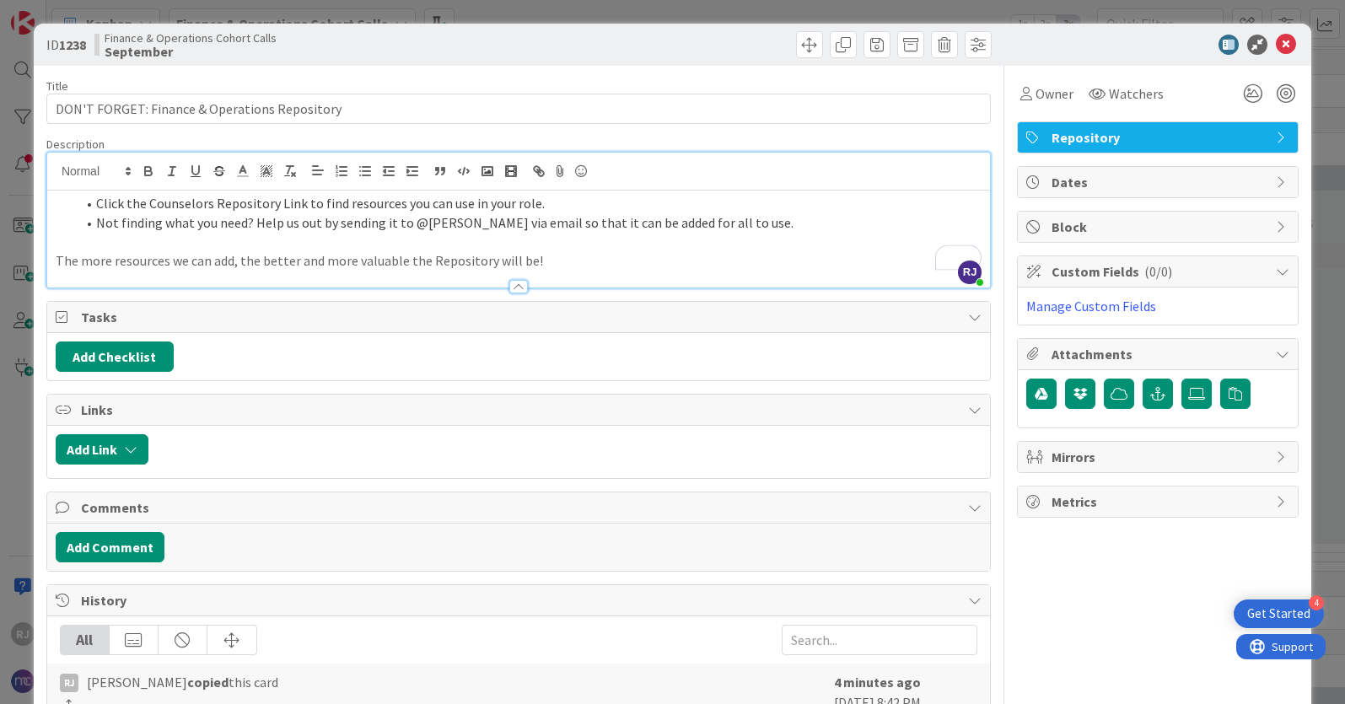
click at [165, 208] on li "Click the Counselors Repository Link to find resources you can use in your role." at bounding box center [529, 203] width 906 height 19
click at [338, 203] on li "Click the Finance & Operations Repository Link to find resources you can use in…" at bounding box center [529, 203] width 906 height 19
drag, startPoint x: 330, startPoint y: 201, endPoint x: 149, endPoint y: 204, distance: 180.5
click at [149, 204] on li "Click the Finance & Operations Repository link to find resources you can use in…" at bounding box center [529, 203] width 906 height 19
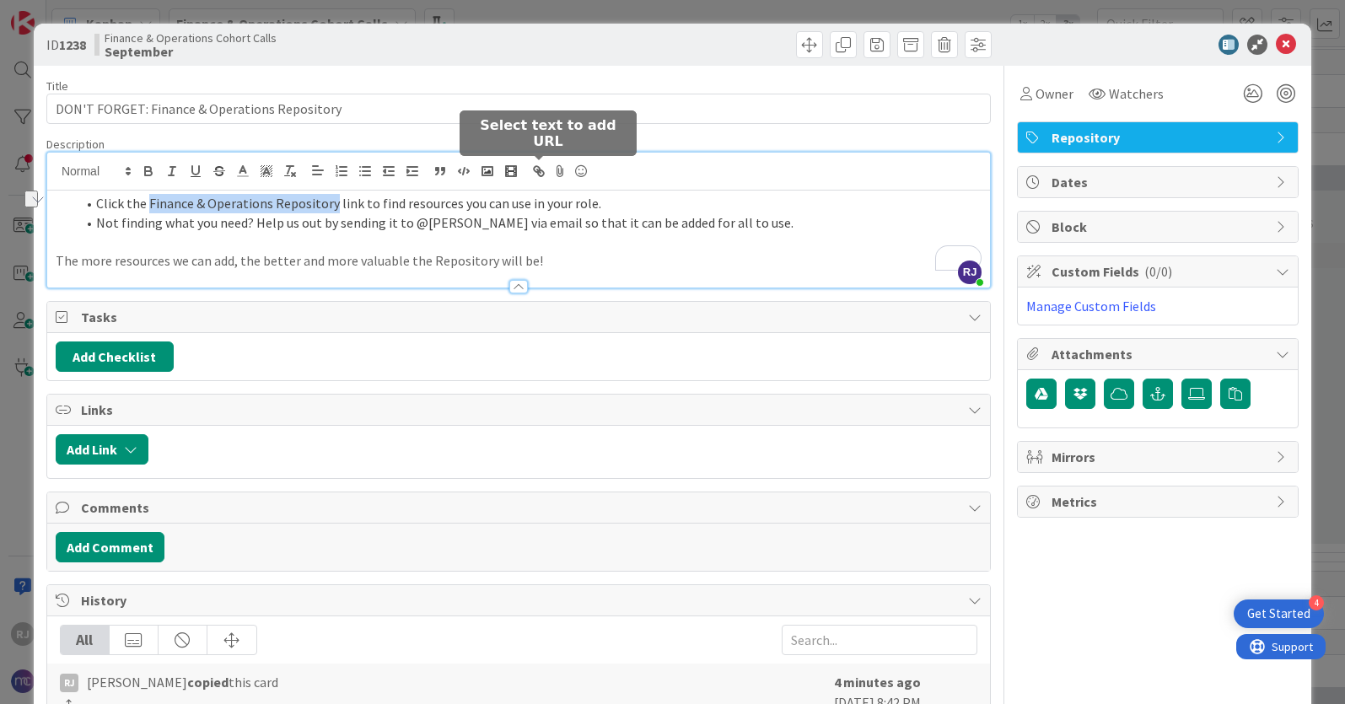
click at [538, 170] on icon "button" at bounding box center [541, 173] width 6 height 6
paste input "https://nativitymiguel.notion.site/be6ec7f2a2284e53b4abf8380b15701c?v=4e1cd1d51…"
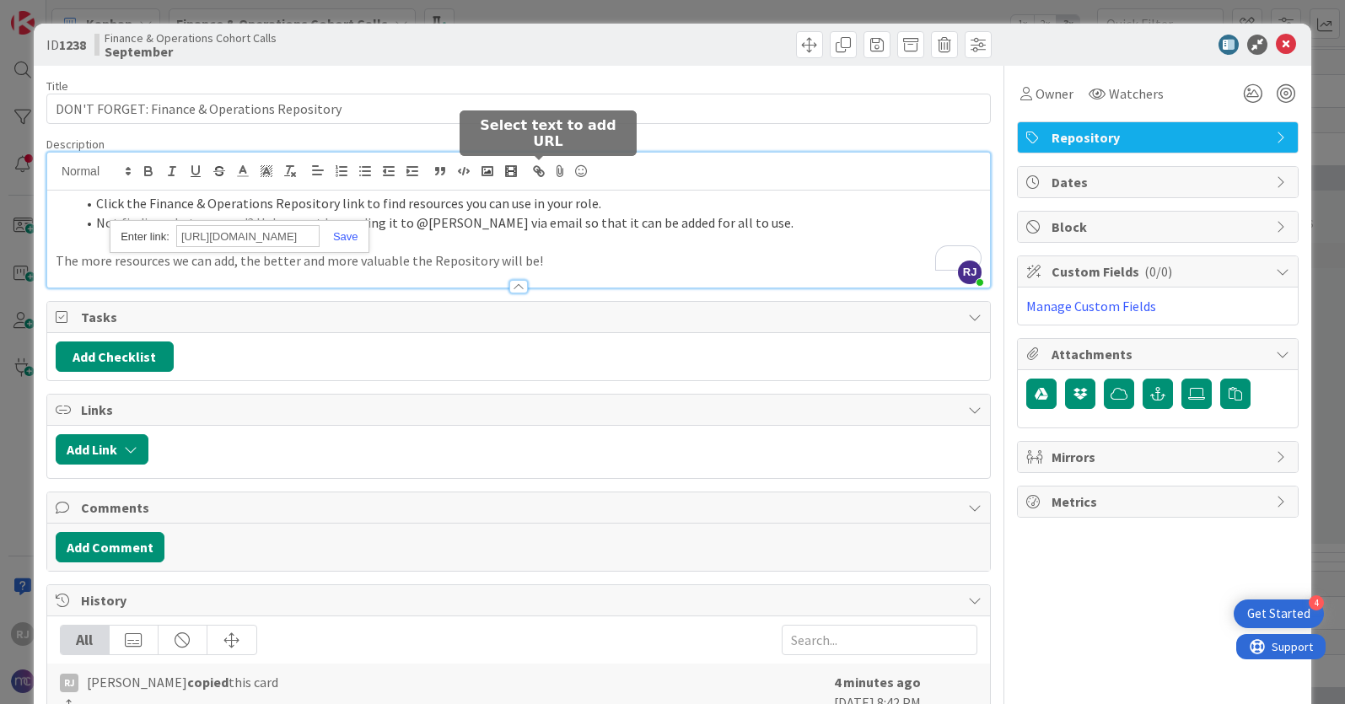
scroll to position [0, 419]
type input "https://nativitymiguel.notion.site/be6ec7f2a2284e53b4abf8380b15701c?v=4e1cd1d51…"
click at [346, 233] on link at bounding box center [339, 236] width 39 height 13
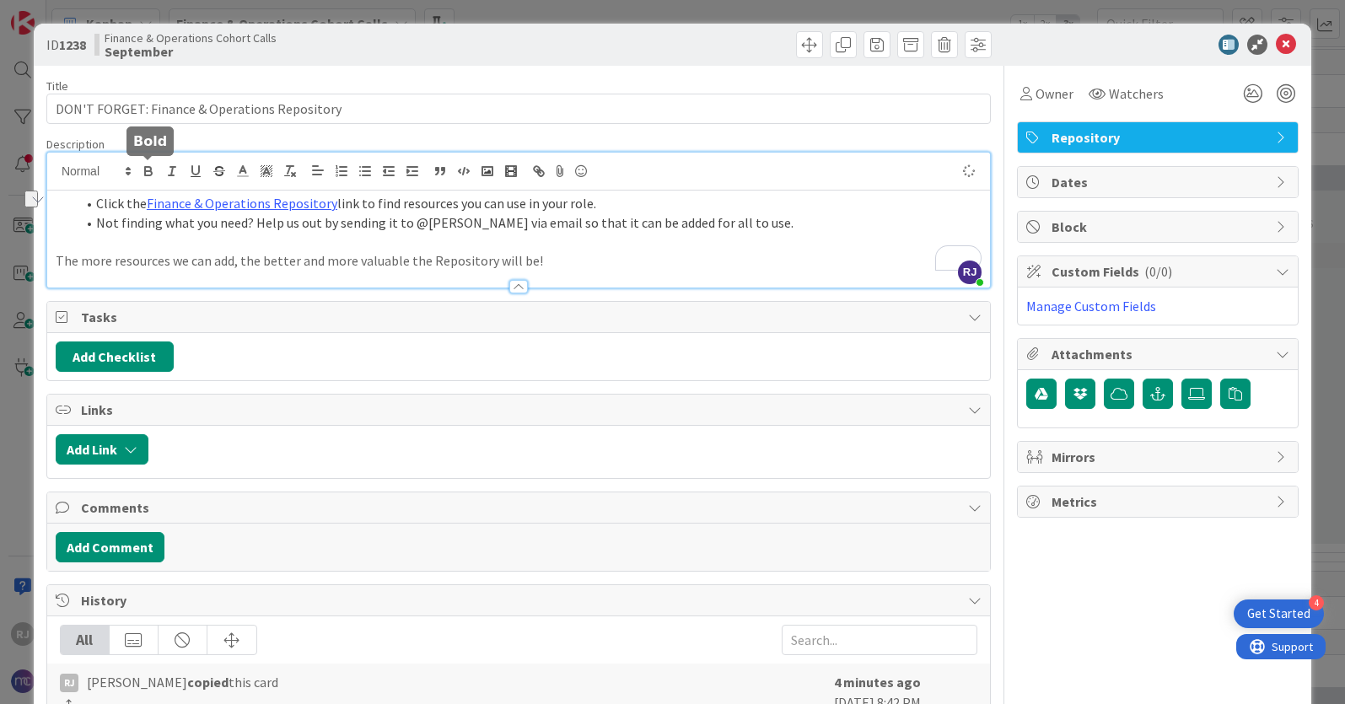
click at [145, 172] on icon "button" at bounding box center [148, 173] width 7 height 4
click at [1285, 43] on icon at bounding box center [1286, 45] width 20 height 20
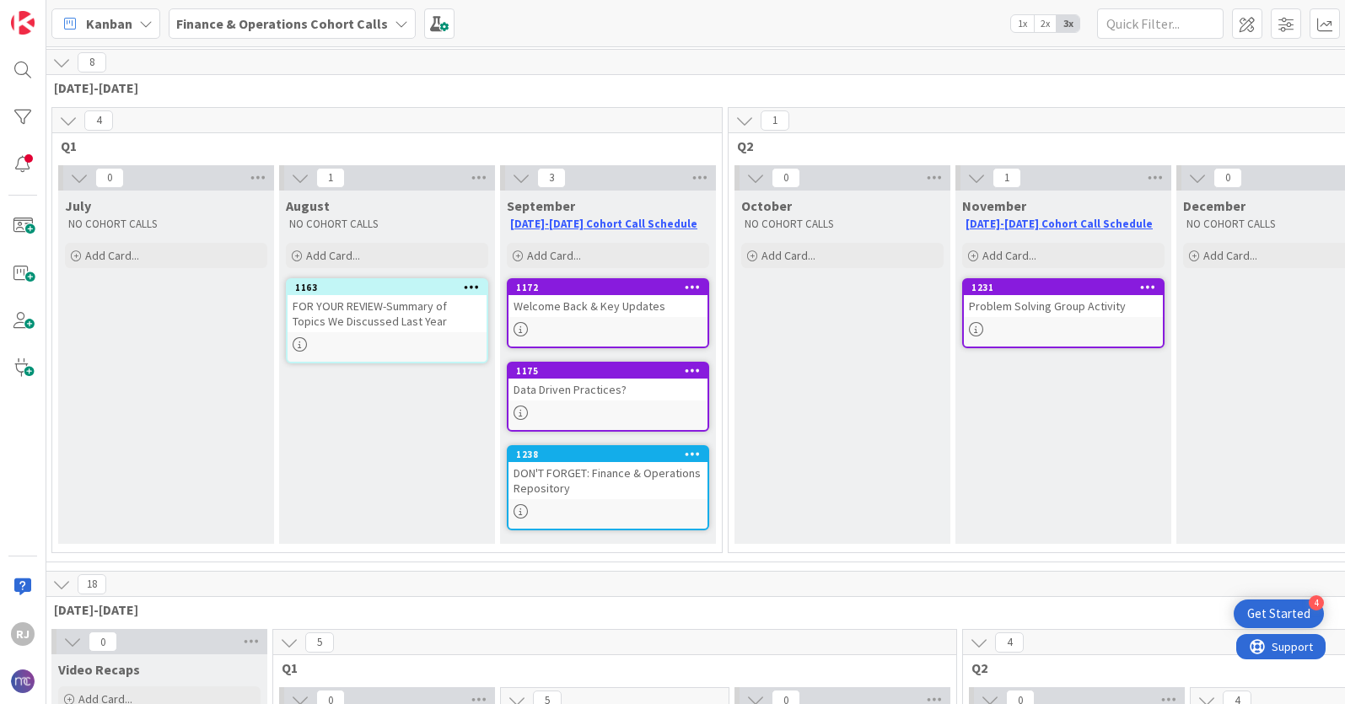
scroll to position [60, 0]
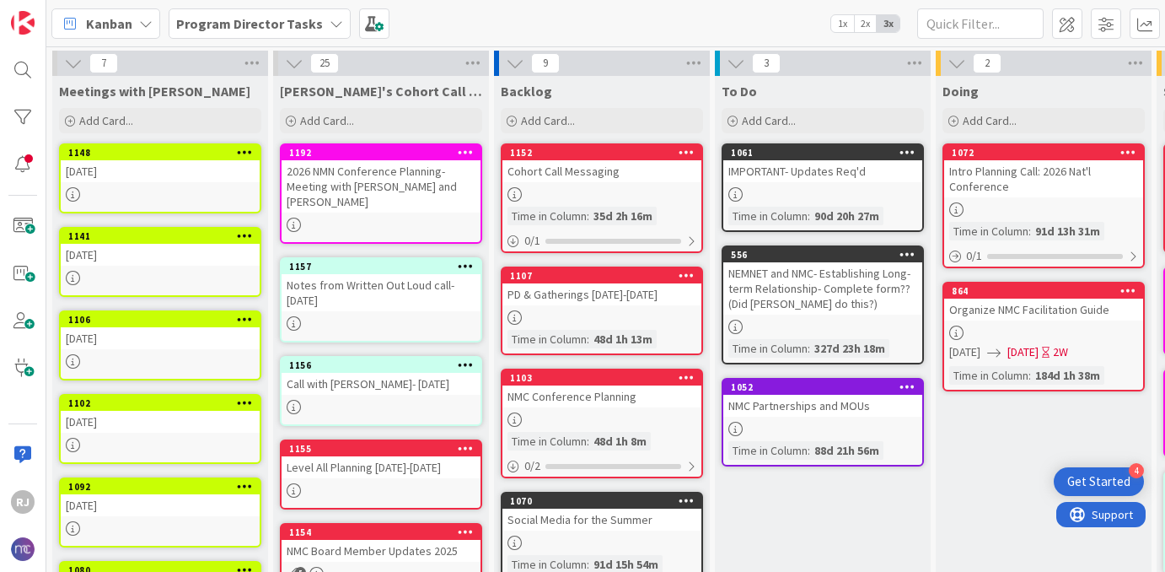
scroll to position [965, 0]
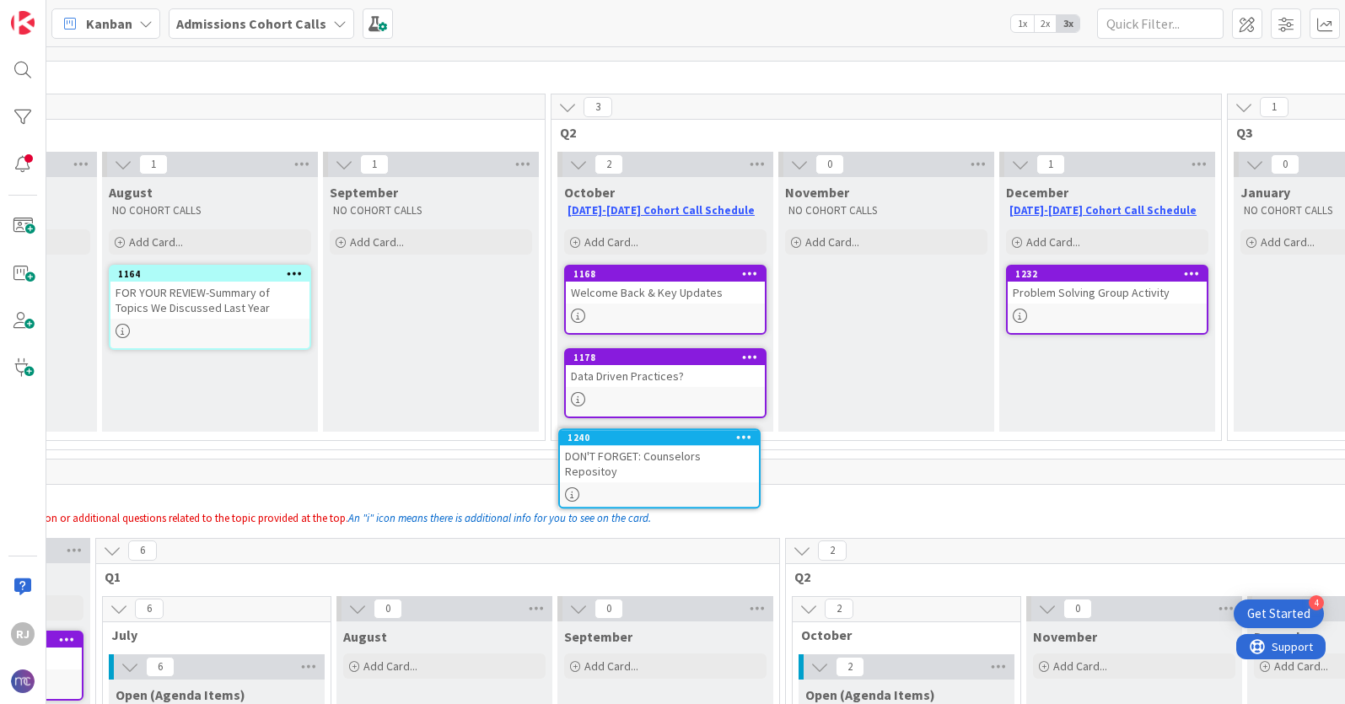
scroll to position [80, 191]
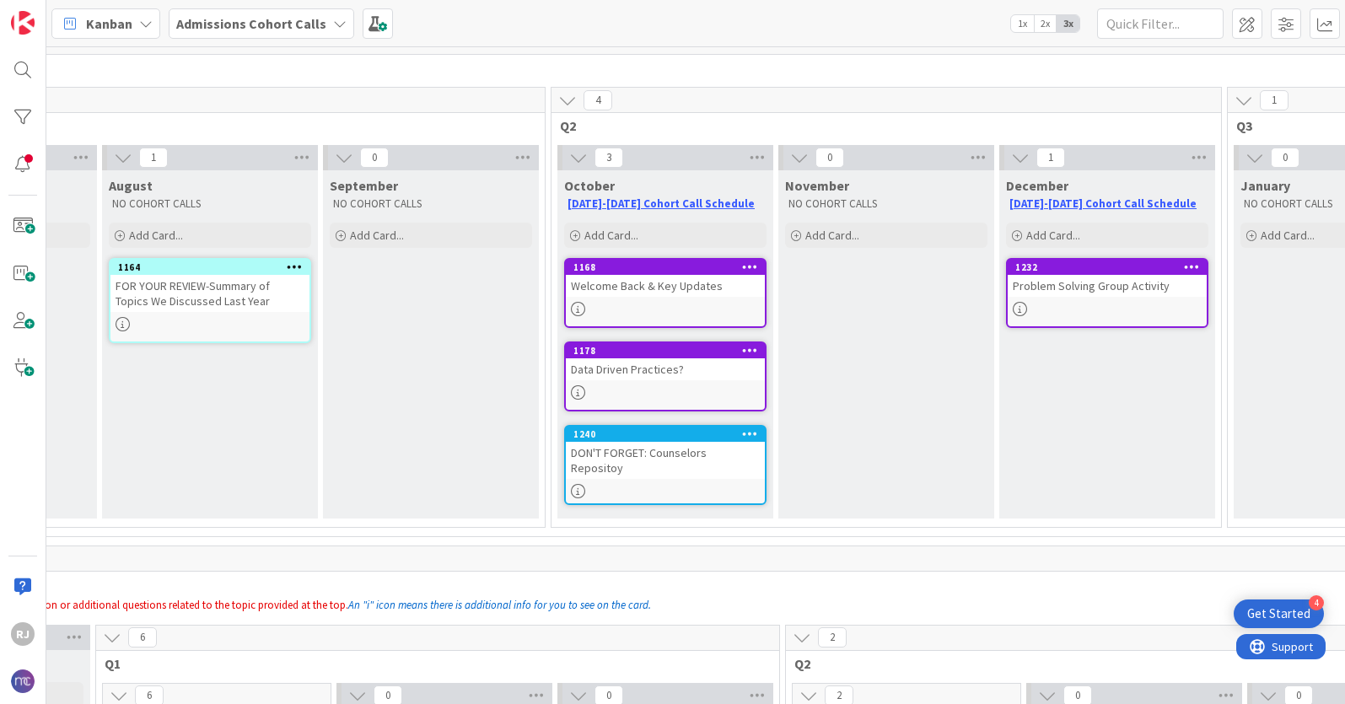
click at [649, 443] on div "DON'T FORGET: Counselors Repositoy" at bounding box center [665, 460] width 199 height 37
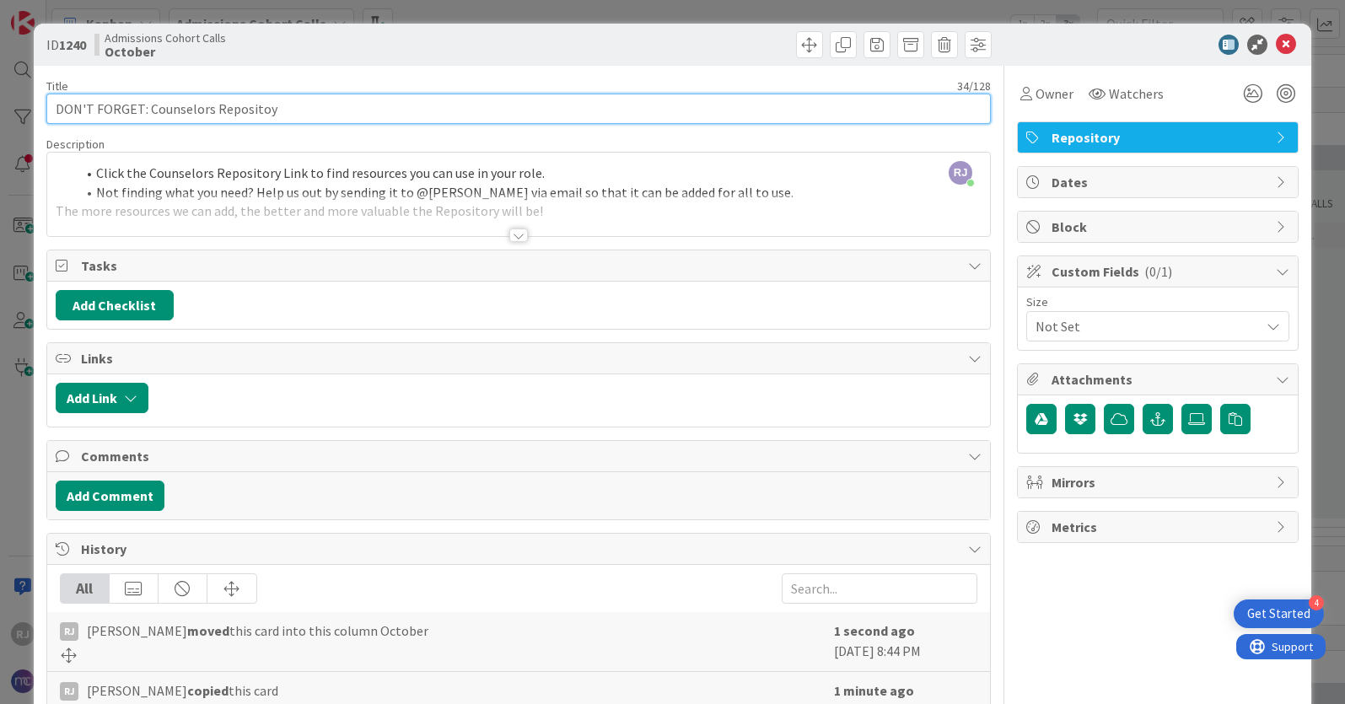
click at [182, 109] on input "DON'T FORGET: Counselors Repositoy" at bounding box center [518, 109] width 944 height 30
type input "DON'T FORGET: Admissions Repositoy"
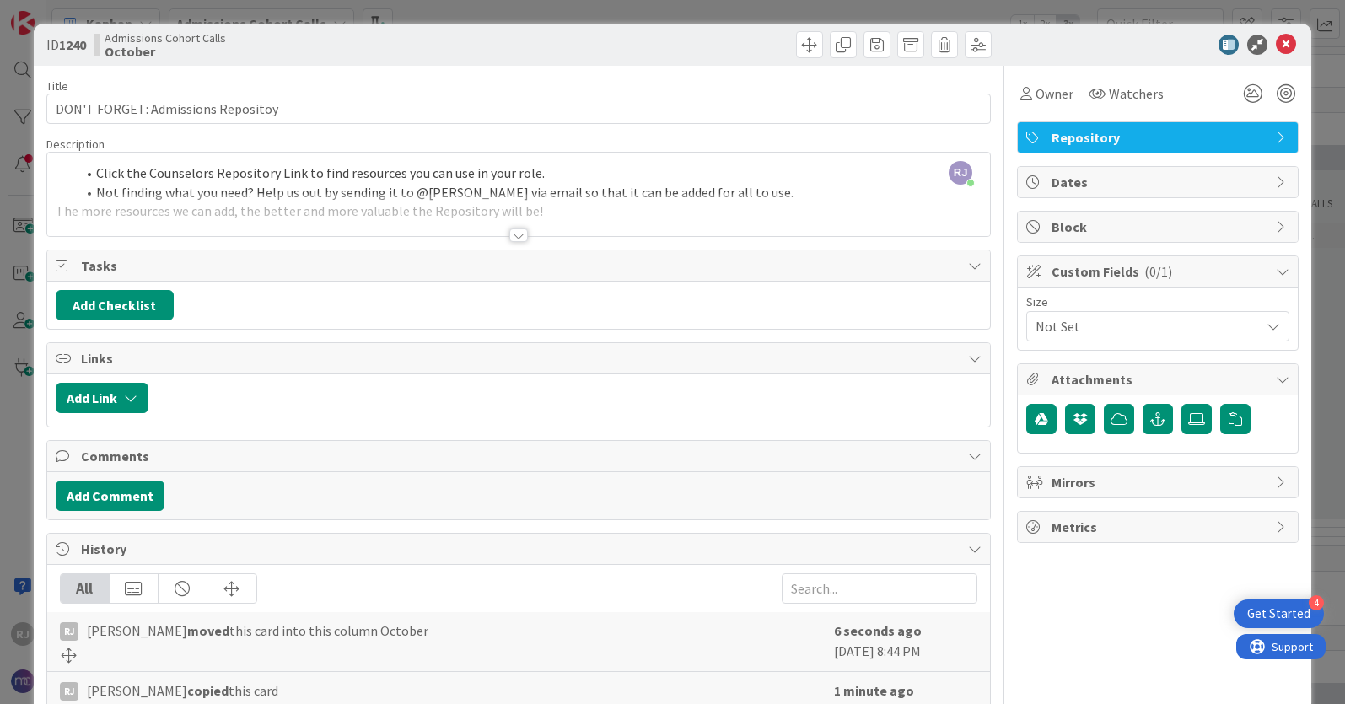
click at [183, 175] on div "[PERSON_NAME] [PERSON_NAME] just joined Click the Counselors Repository Link to…" at bounding box center [518, 194] width 943 height 83
click at [183, 175] on button "button" at bounding box center [192, 168] width 24 height 20
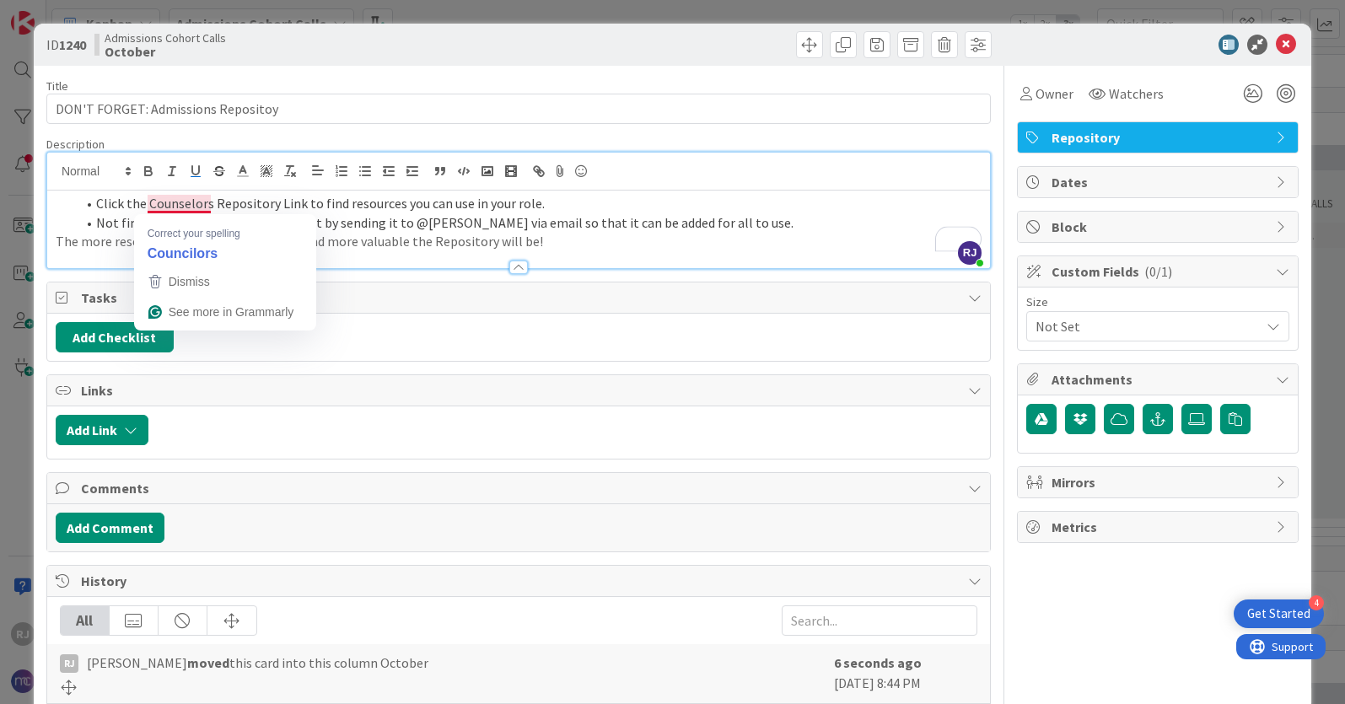
click at [173, 202] on li "Click the Couns ﻿ elors Repository Link to find resources you can use in your r…" at bounding box center [529, 203] width 906 height 19
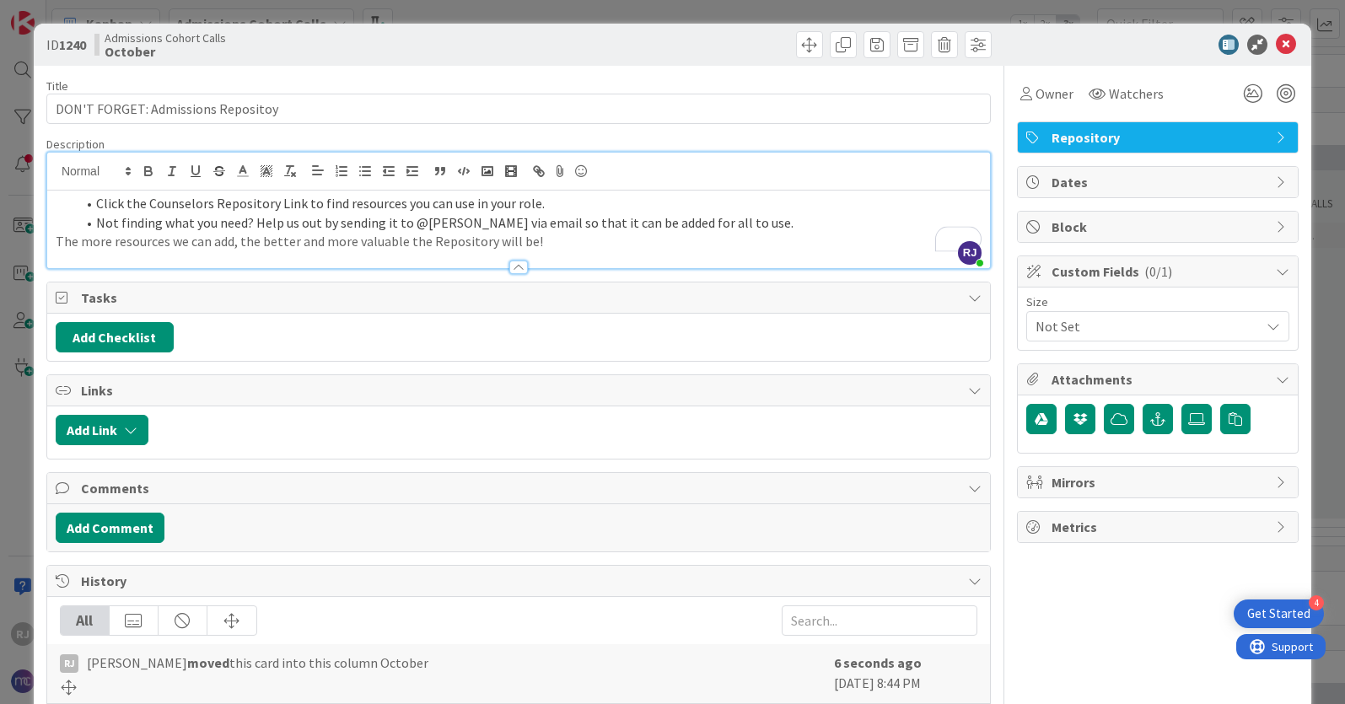
click at [173, 202] on li "Click the Counselors Repository Link to find resources you can use in your role." at bounding box center [529, 203] width 906 height 19
click at [282, 202] on li "Click the Admissions Repository Link to find resources you can use in your role." at bounding box center [529, 203] width 906 height 19
drag, startPoint x: 276, startPoint y: 204, endPoint x: 151, endPoint y: 203, distance: 124.8
click at [151, 203] on li "Click the Admissions Repository link to find resources you can use in your role." at bounding box center [529, 203] width 906 height 19
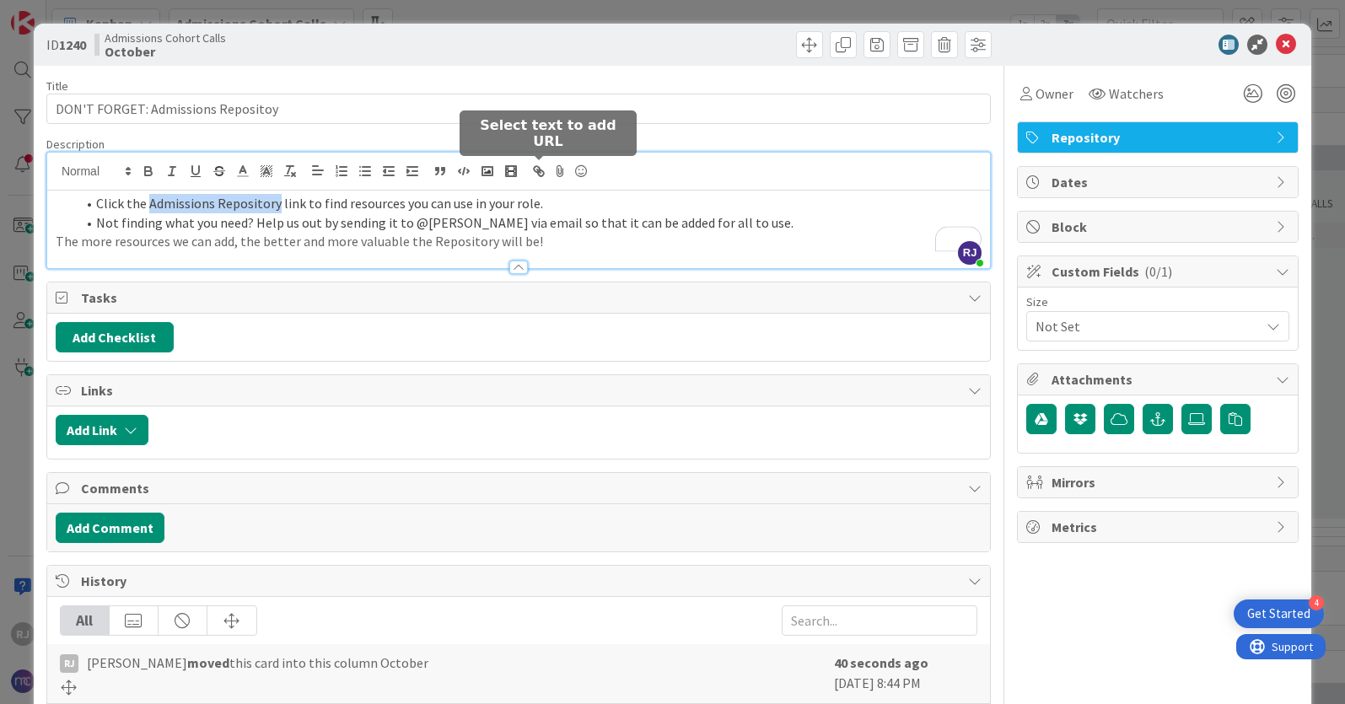
click at [541, 170] on icon "button" at bounding box center [541, 173] width 6 height 6
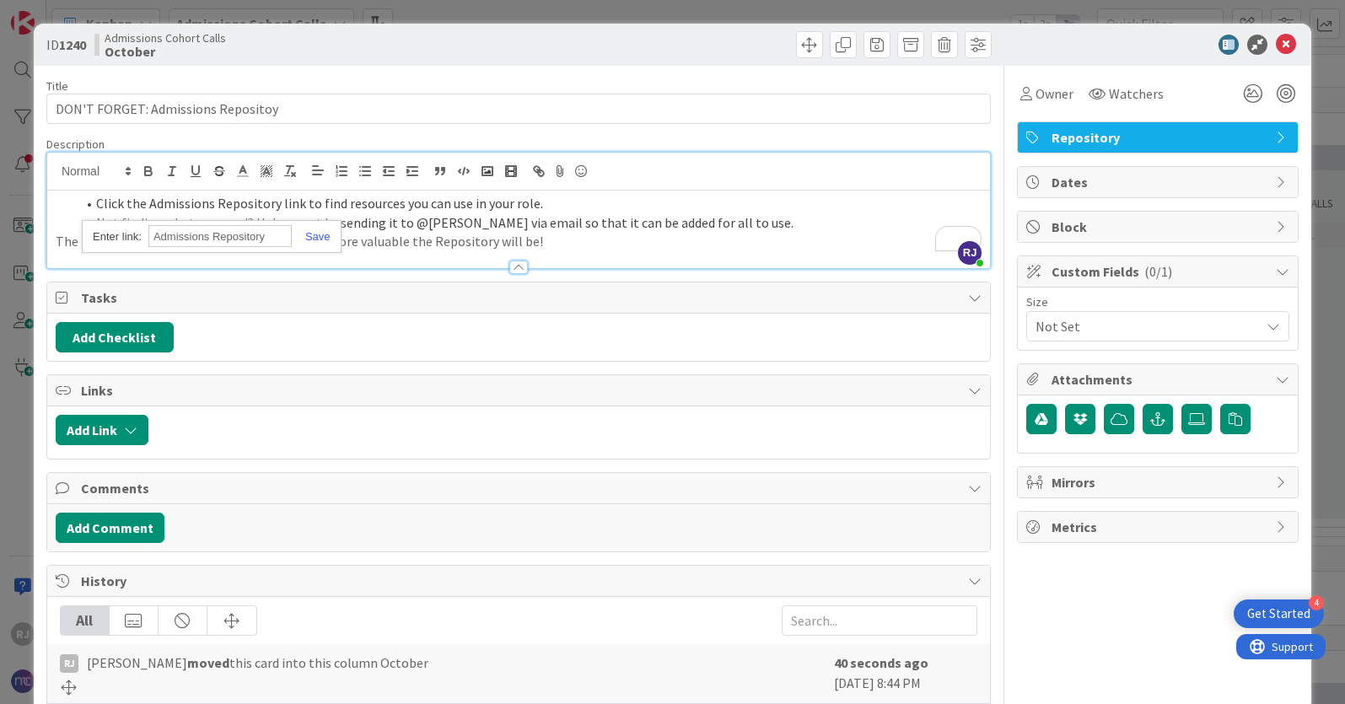
click at [277, 235] on input "Admissions Repository" at bounding box center [219, 236] width 143 height 22
paste input "https://nativitymiguel.notion.site/e6dc81bb006848bbb0963dc1a77dcfe1?v=78f55e562…"
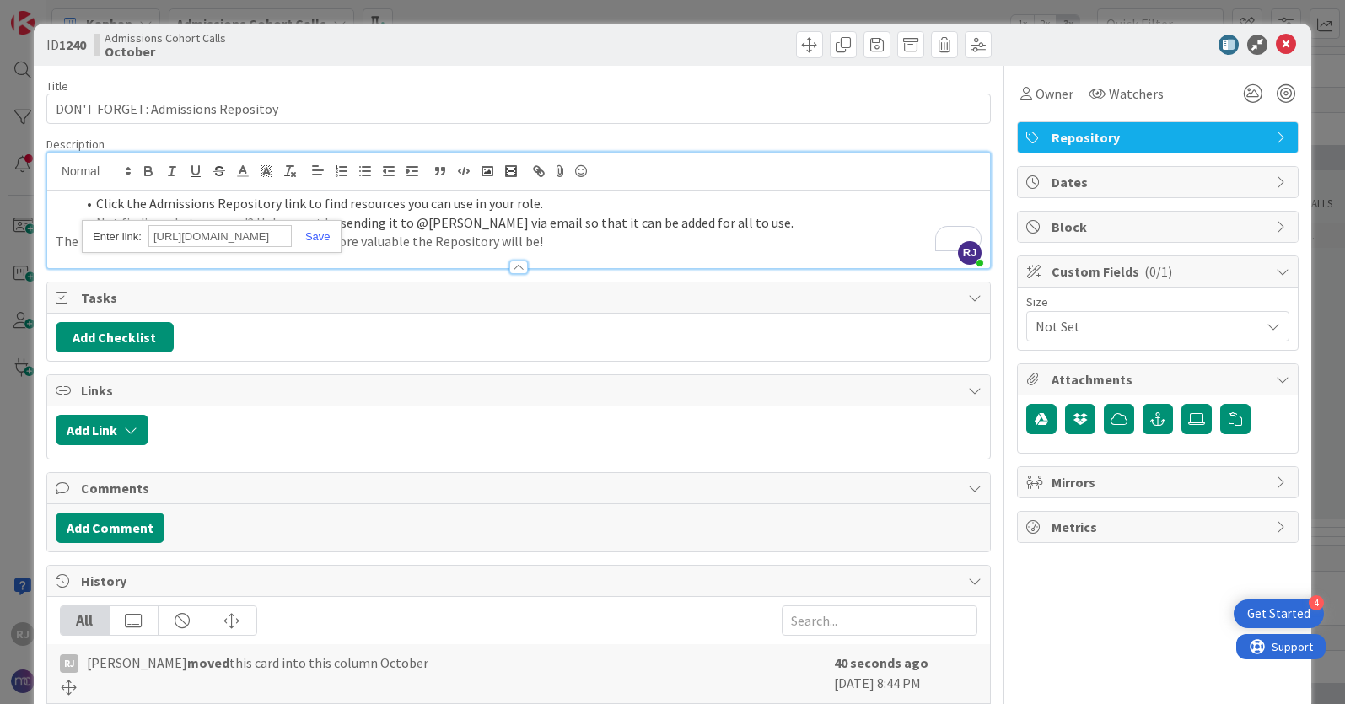
scroll to position [0, 415]
click at [277, 235] on input "https://nativitymiguel.notion.site/e6dc81bb006848bbb0963dc1a77dcfe1?v=78f55e562…" at bounding box center [219, 236] width 143 height 22
type input "https://nativitymiguel.notion.site/e6dc81bb006848bbb0963dc1a77dcfe1?v=78f55e562…"
click at [325, 235] on link at bounding box center [311, 236] width 39 height 13
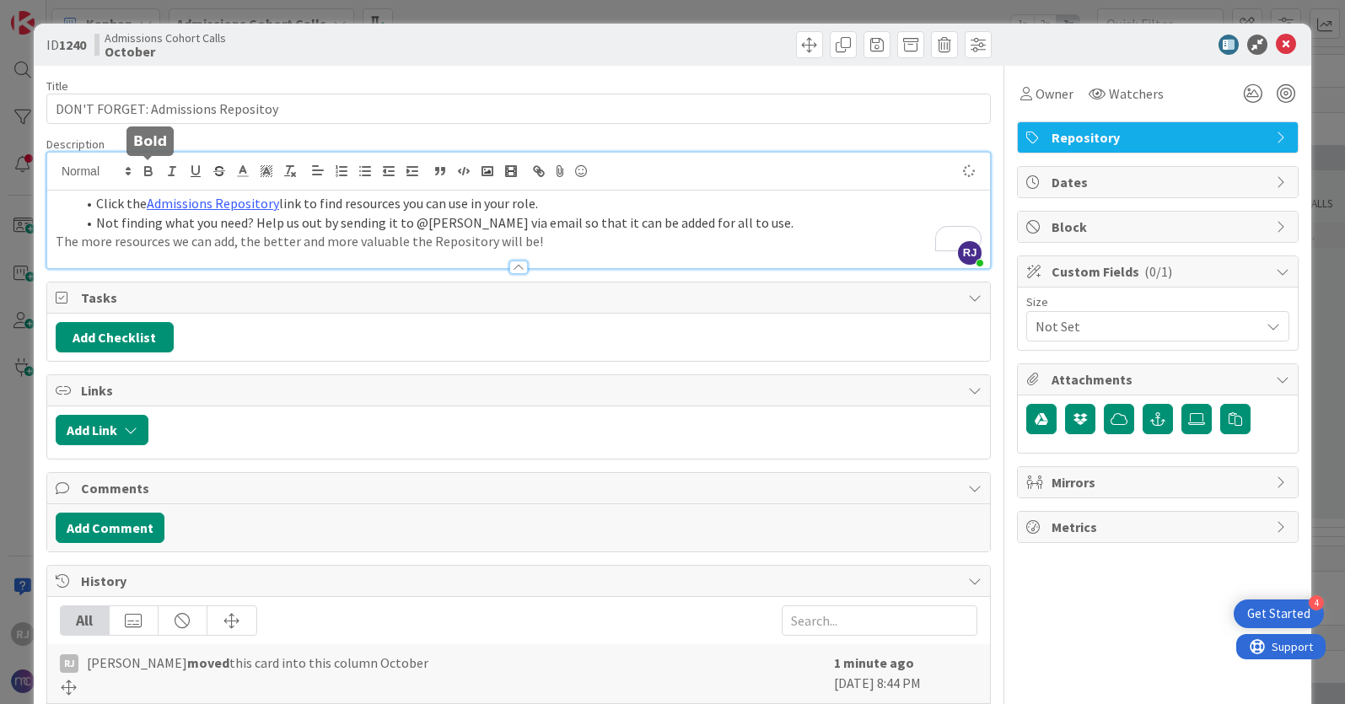
click at [151, 164] on icon "button" at bounding box center [148, 171] width 15 height 15
click at [596, 211] on li "Click the Admissions Repository link to find resources you can use in your role." at bounding box center [529, 203] width 906 height 19
click at [57, 239] on p "The more resources we can add, the better and more valuable the Repository will…" at bounding box center [519, 241] width 926 height 19
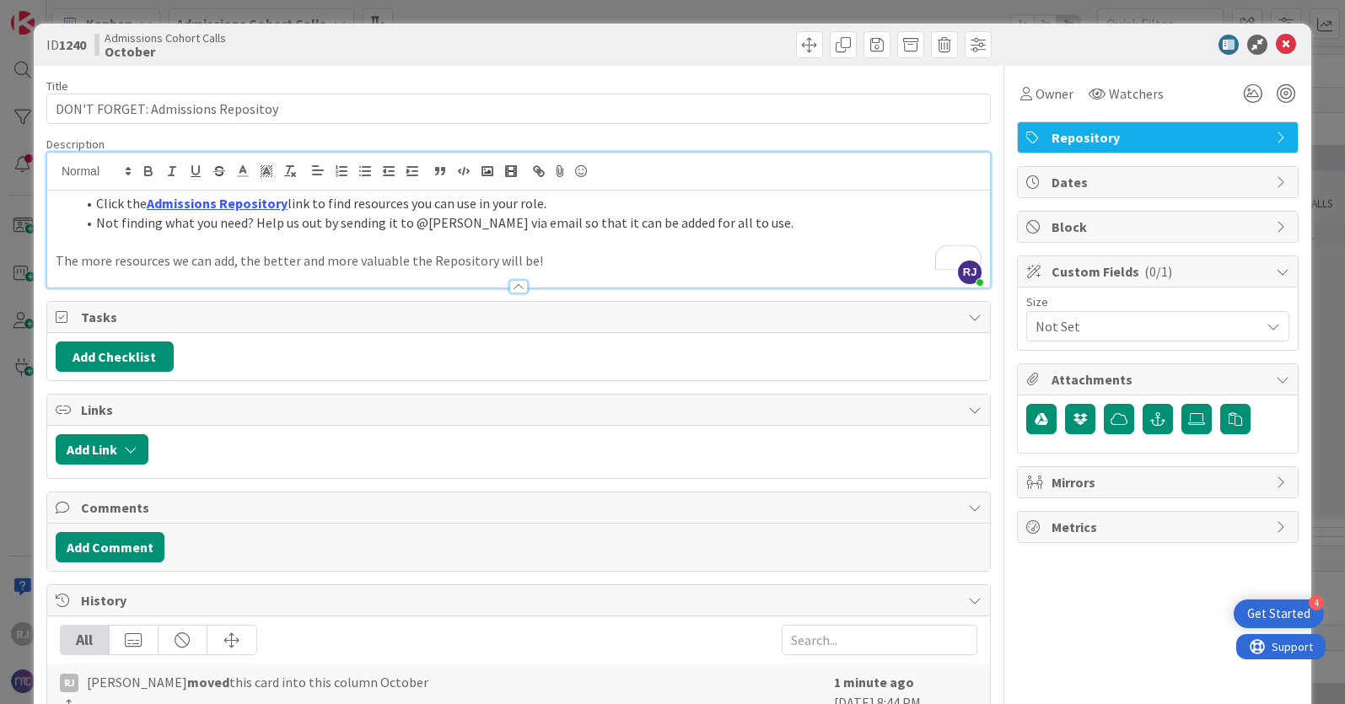
click at [580, 272] on div at bounding box center [518, 279] width 943 height 18
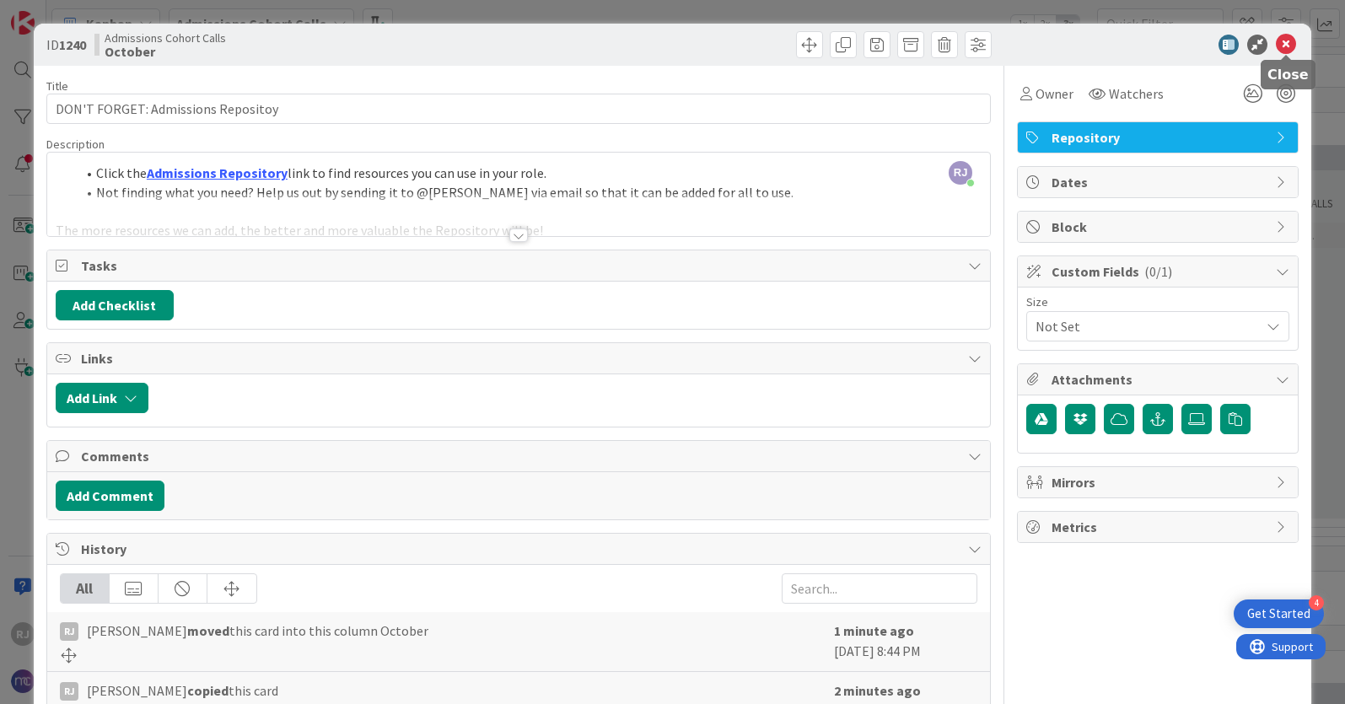
click at [1288, 43] on icon at bounding box center [1286, 45] width 20 height 20
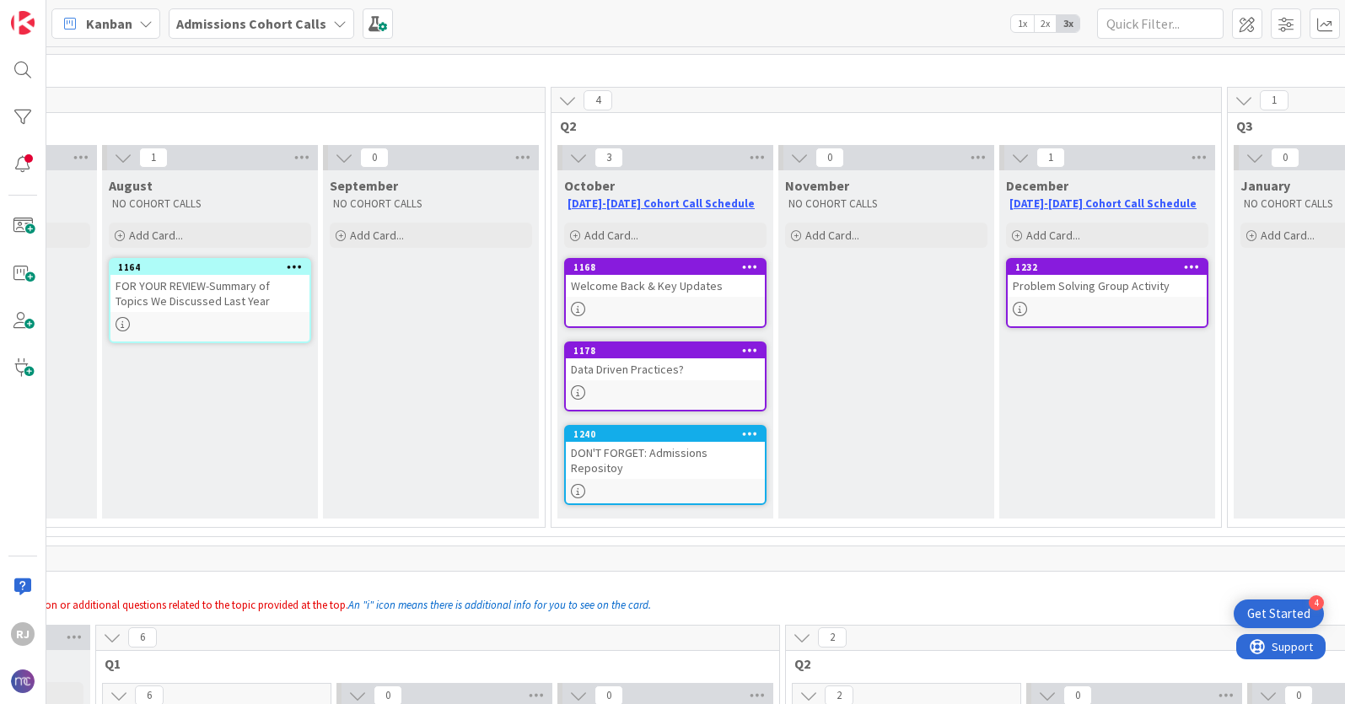
click at [670, 457] on div "DON'T FORGET: Admissions Repositoy" at bounding box center [665, 460] width 199 height 37
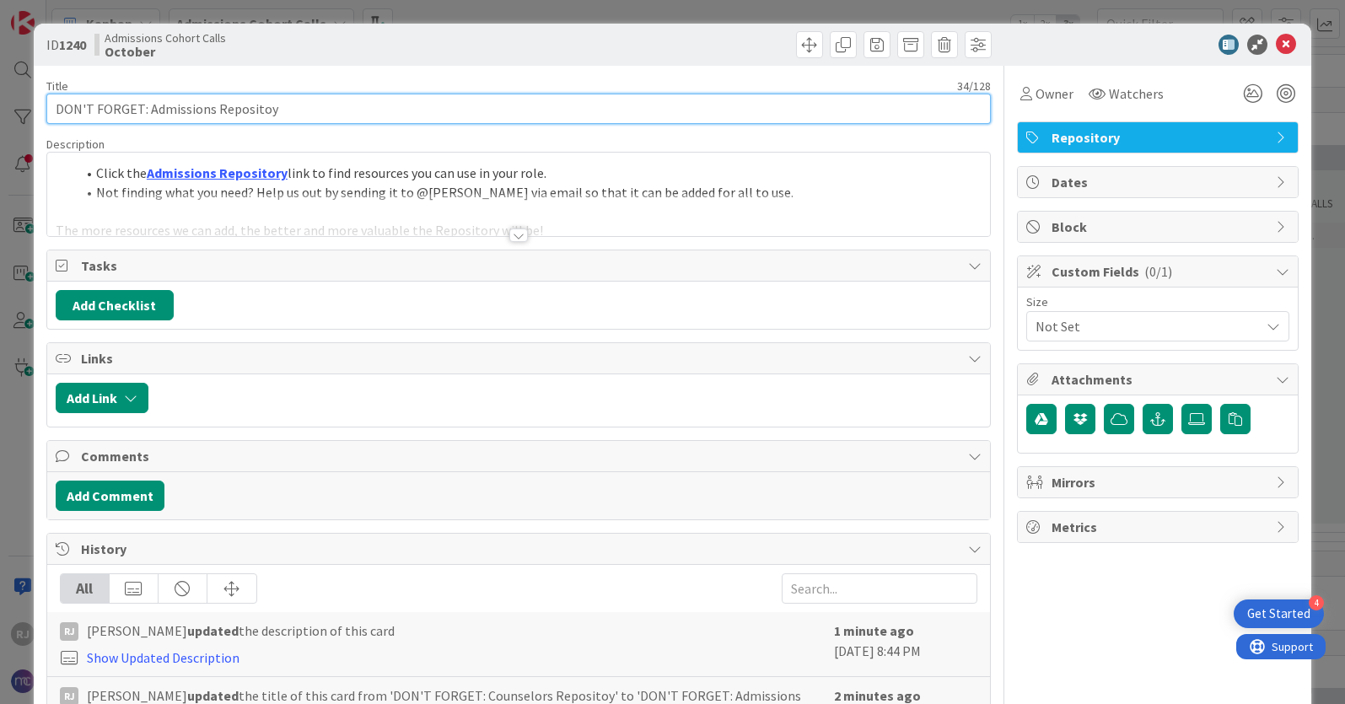
click at [262, 108] on input "DON'T FORGET: Admissions Repositoy" at bounding box center [518, 109] width 944 height 30
type input "DON'T FORGET: Admissions Repository"
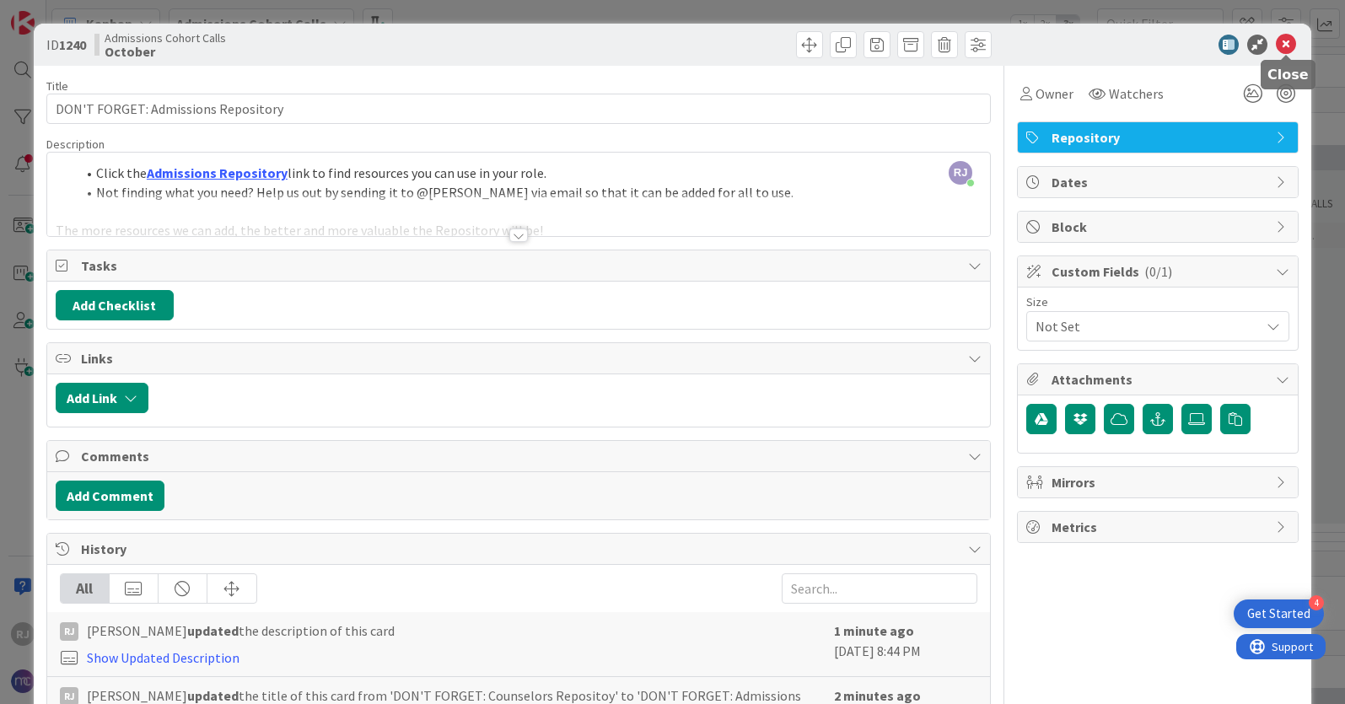
click at [1294, 42] on icon at bounding box center [1286, 45] width 20 height 20
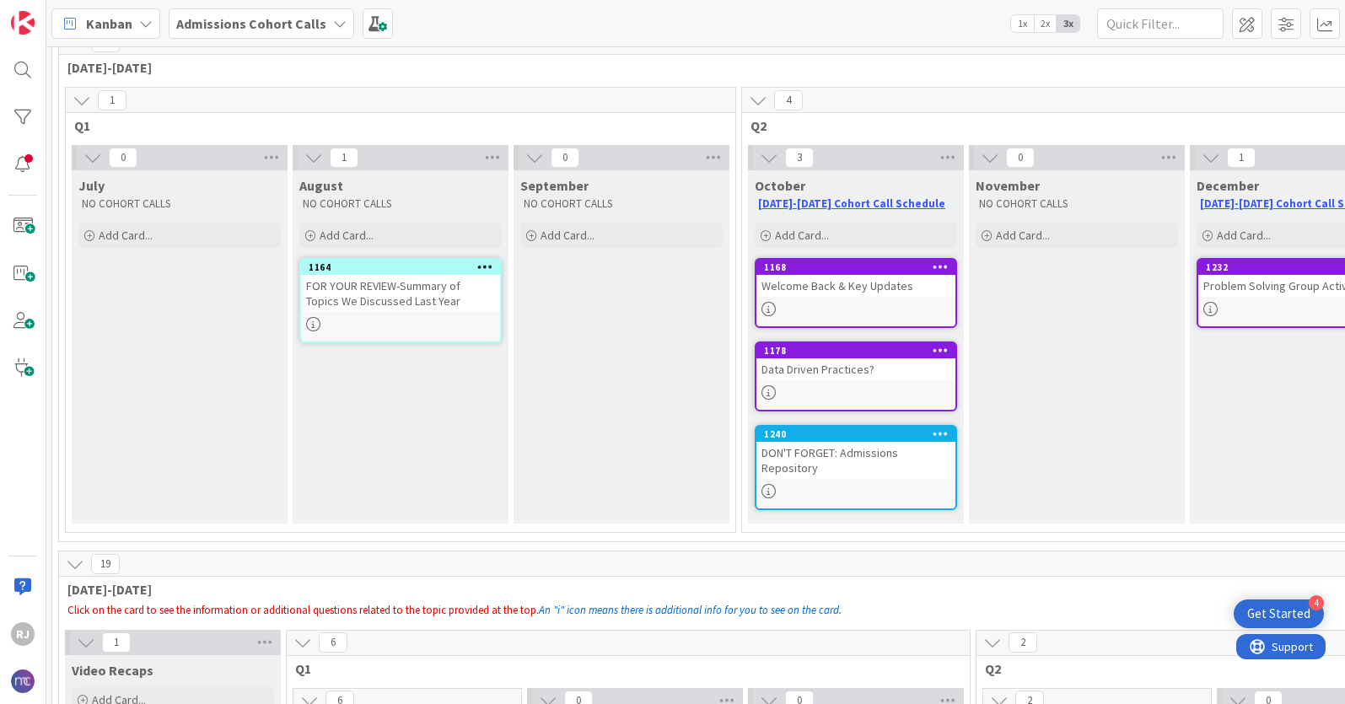
scroll to position [80, 0]
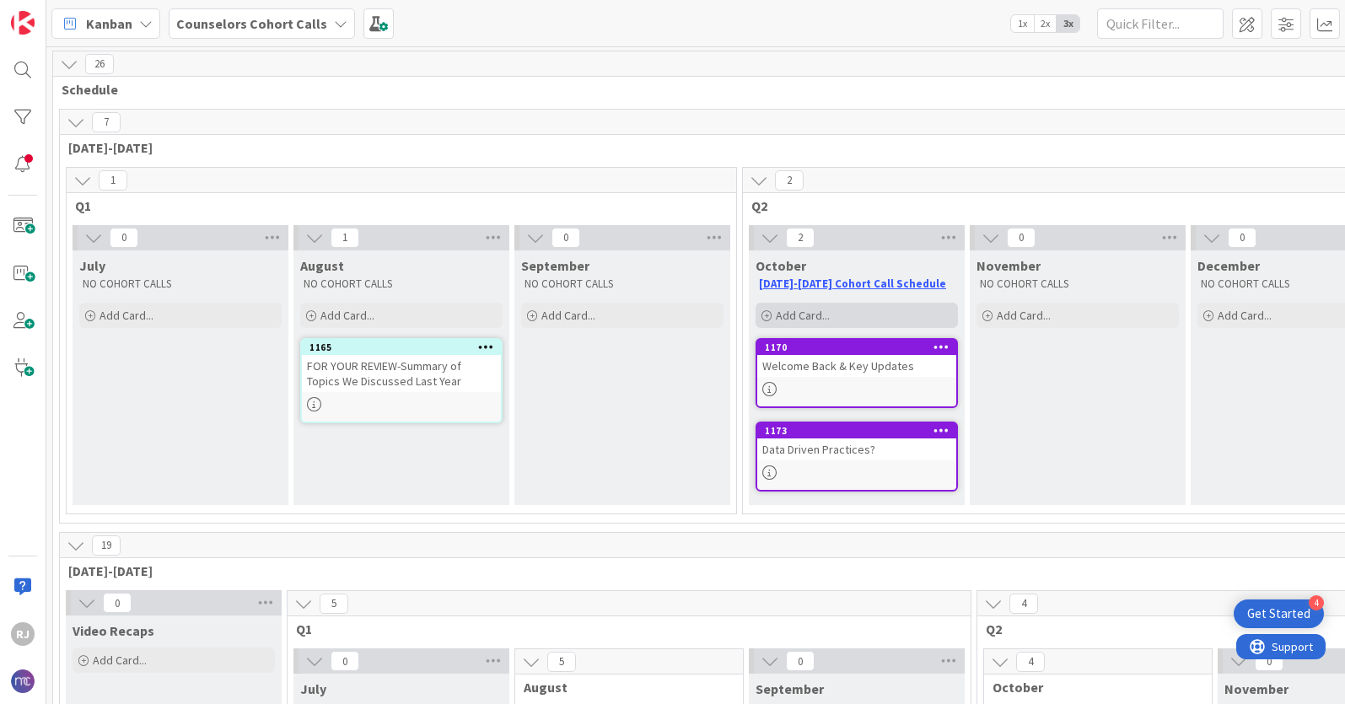
click at [800, 309] on span "Add Card..." at bounding box center [803, 315] width 54 height 15
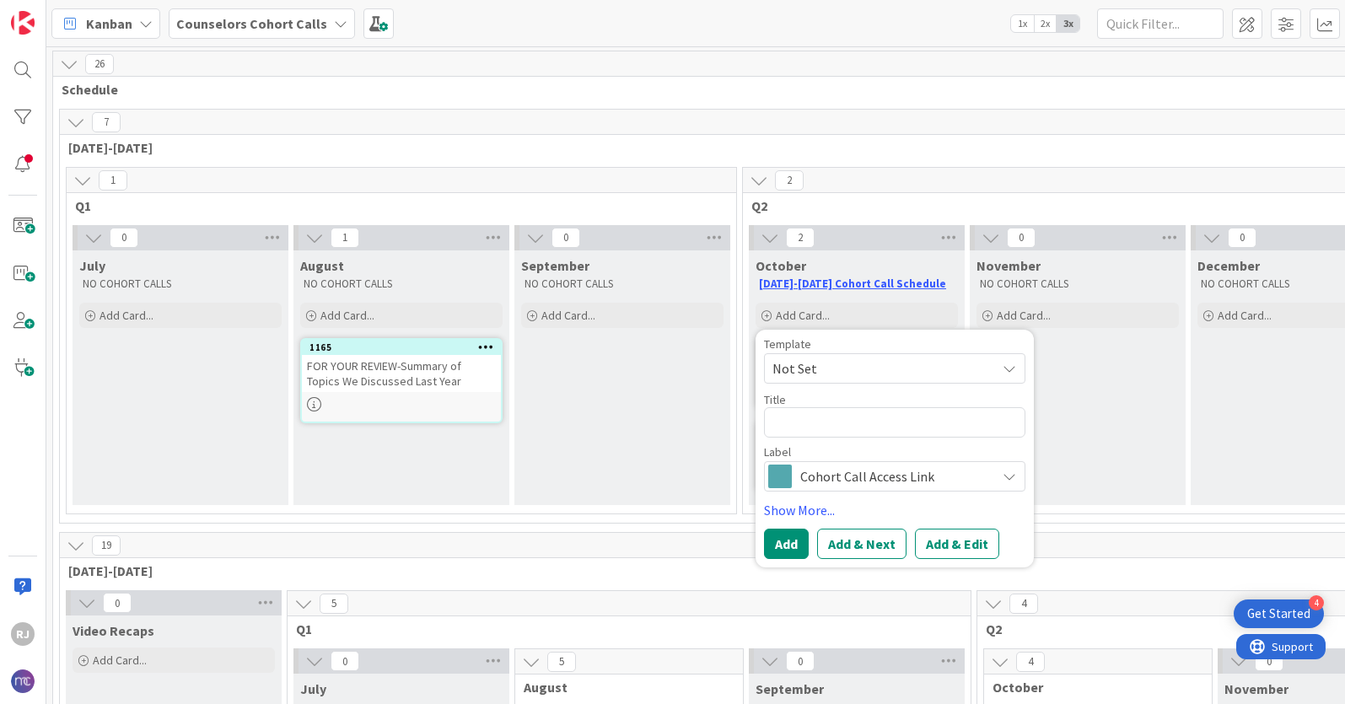
click at [816, 476] on span "Cohort Call Access Link" at bounding box center [893, 477] width 187 height 24
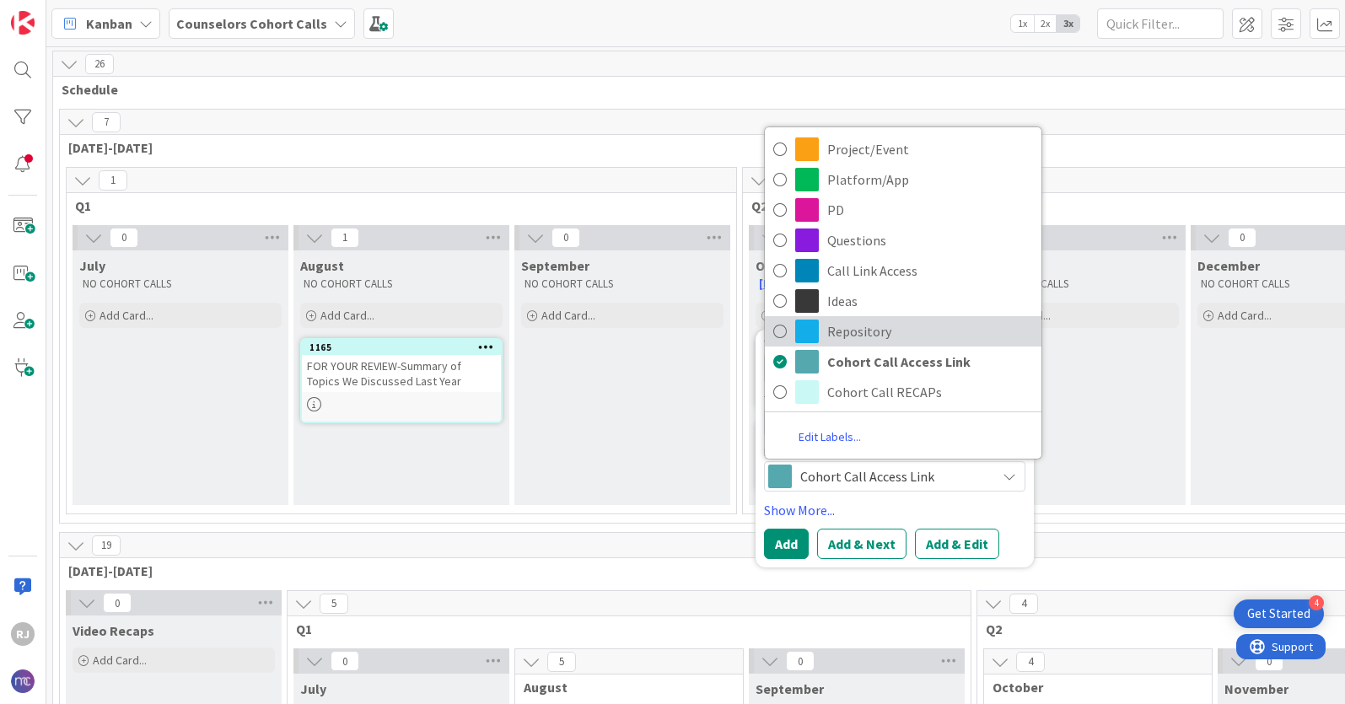
click at [865, 327] on span "Repository" at bounding box center [930, 331] width 206 height 25
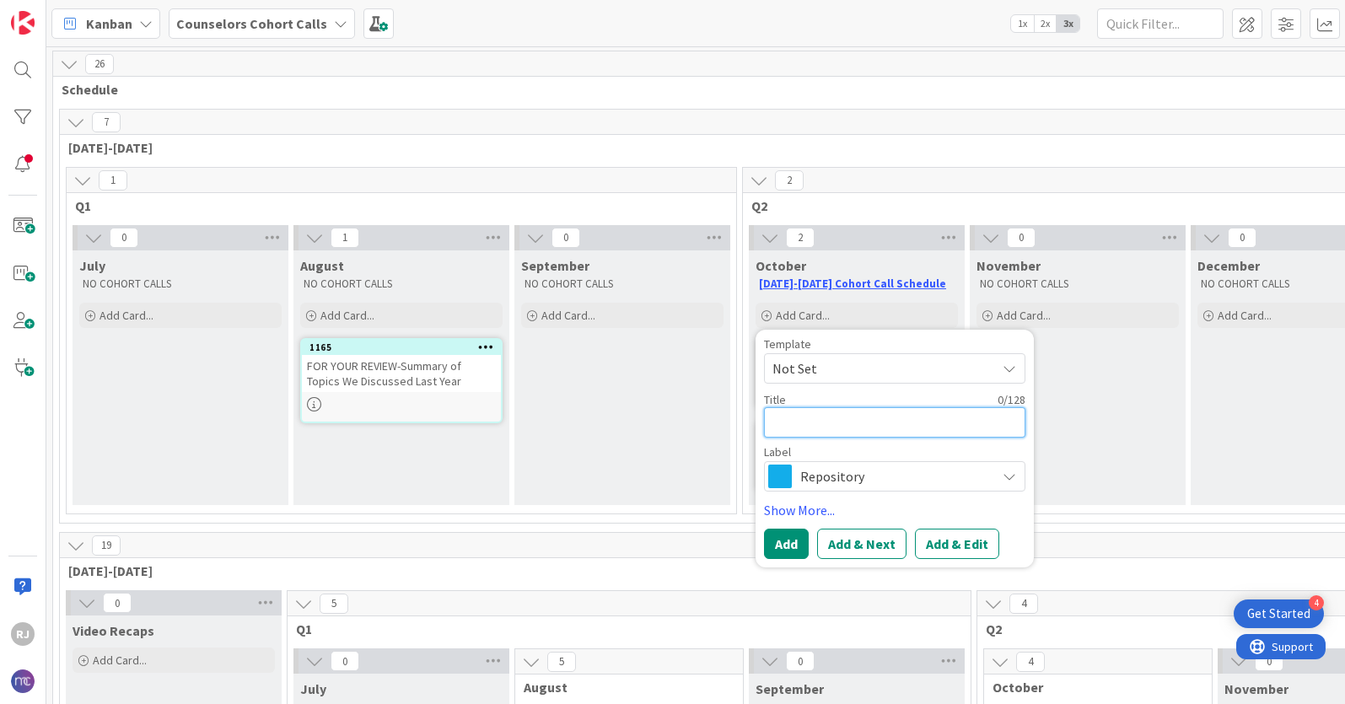
click at [821, 427] on textarea at bounding box center [894, 422] width 261 height 30
type textarea "x"
type textarea "C"
type textarea "x"
type textarea "Co"
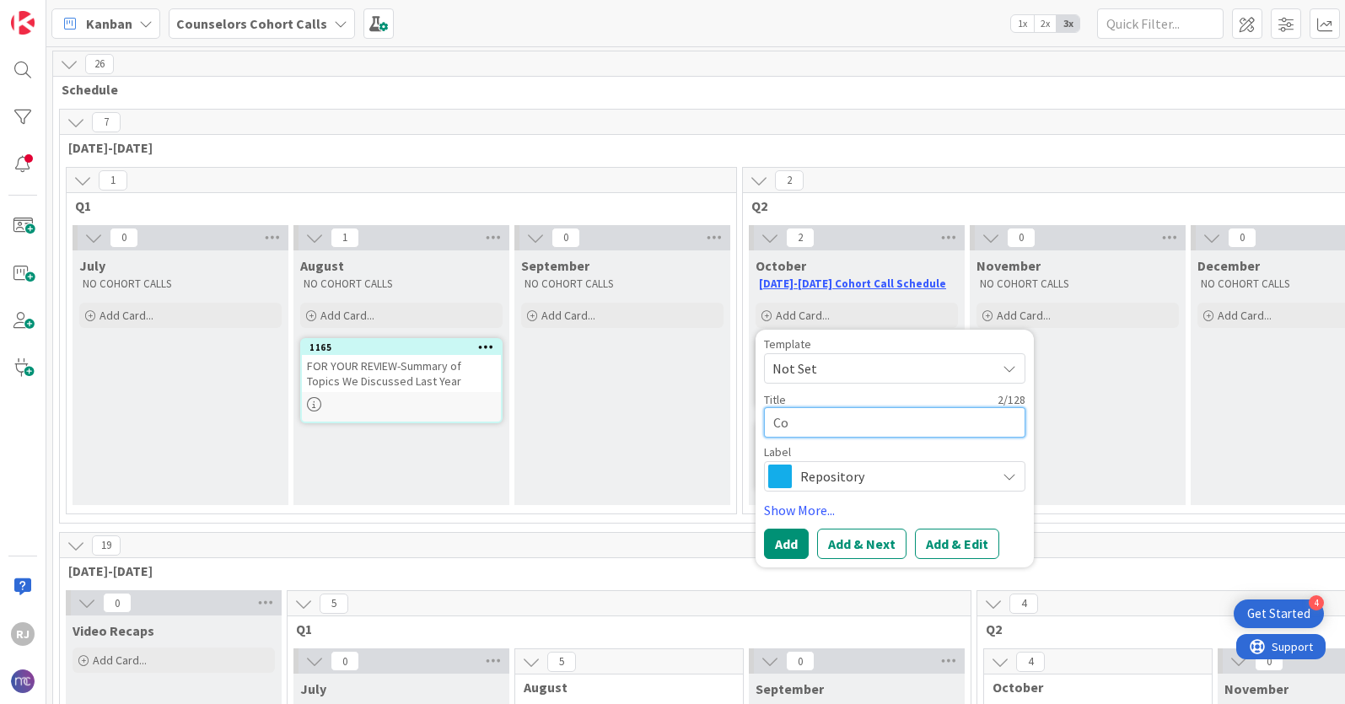
type textarea "x"
type textarea "Cou"
type textarea "x"
type textarea "Coun"
type textarea "x"
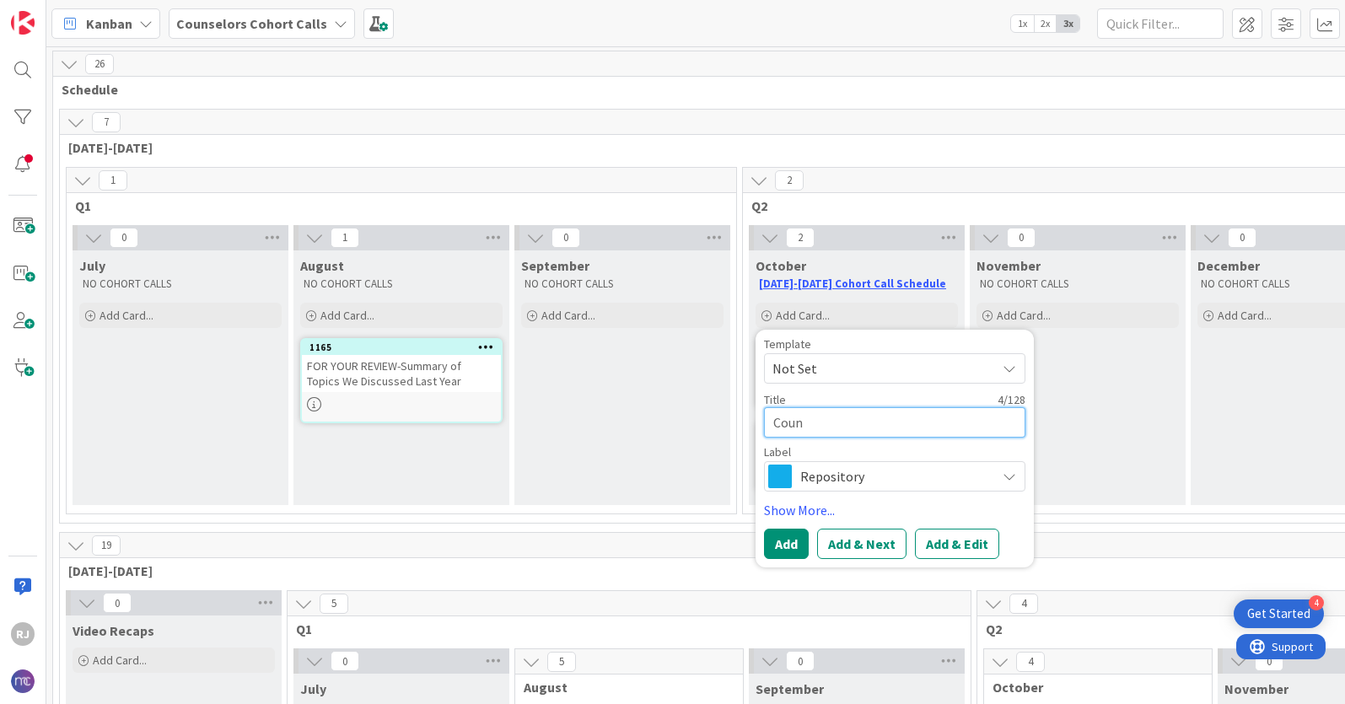
type textarea "Couns"
type textarea "x"
type textarea "Counsel"
type textarea "x"
type textarea "Counselo"
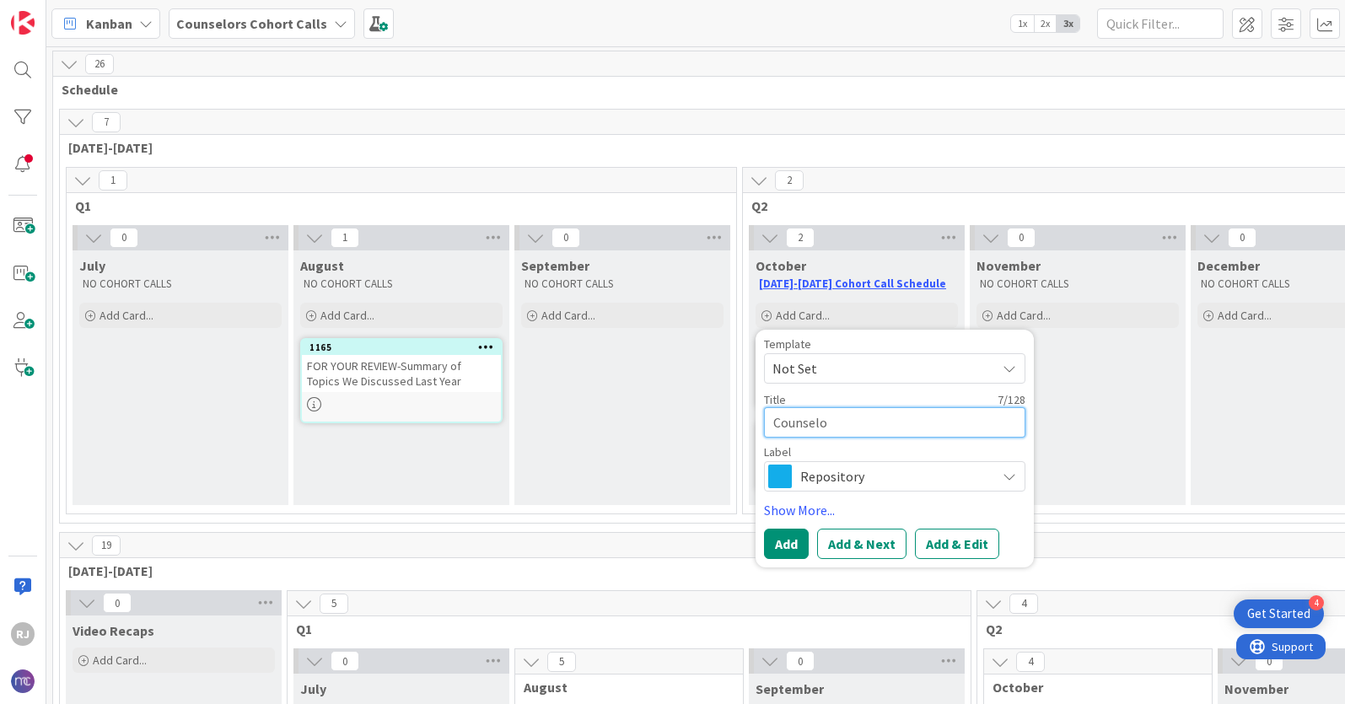
type textarea "x"
type textarea "Counselor"
type textarea "x"
type textarea "Counselors"
type textarea "x"
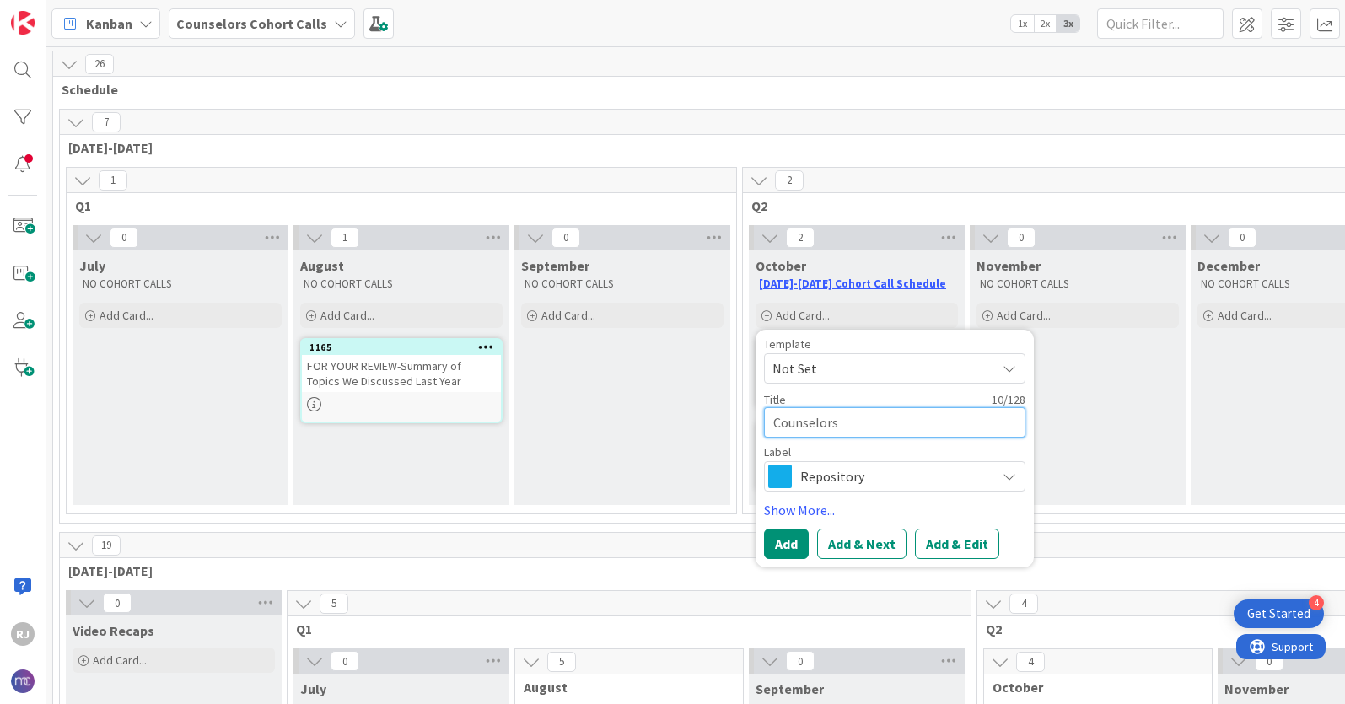
type textarea "Counselors"
type textarea "x"
type textarea "Counselors R"
type textarea "x"
type textarea "Counselors Re"
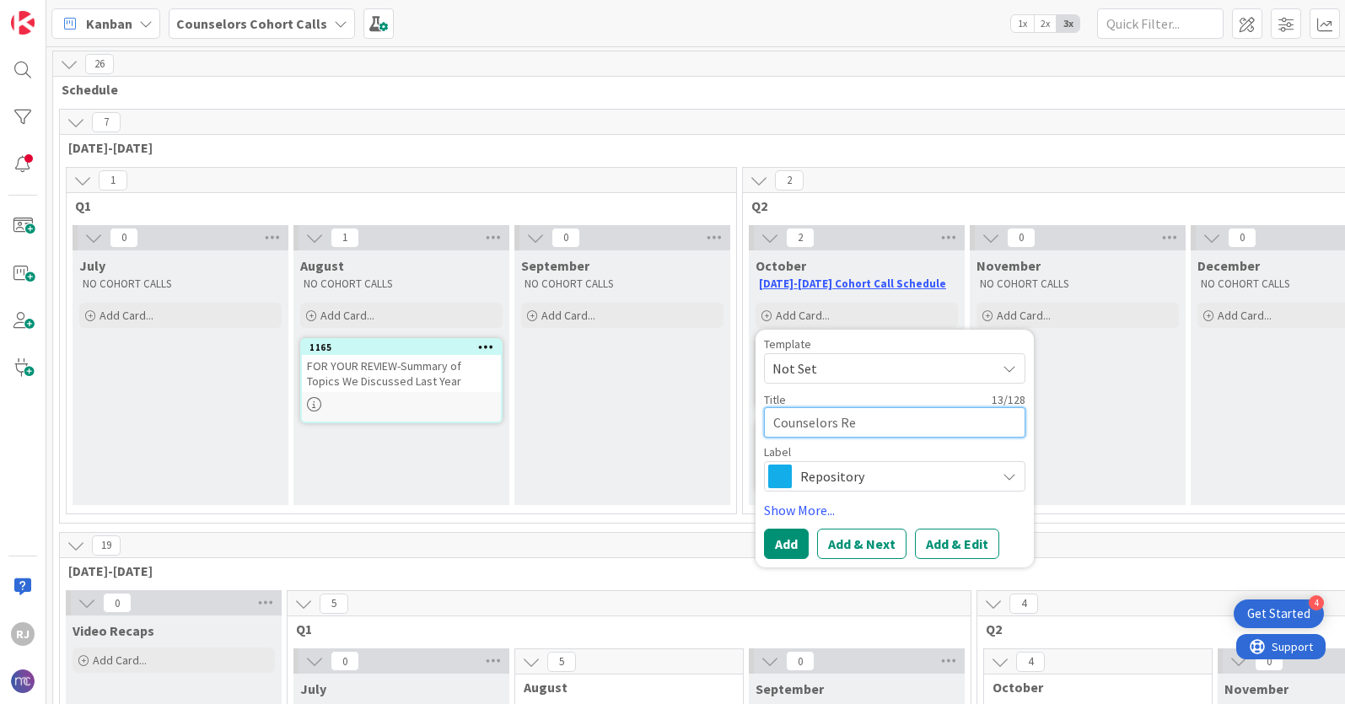
type textarea "x"
type textarea "Counselors Rep"
type textarea "x"
type textarea "Counselors Repo"
type textarea "x"
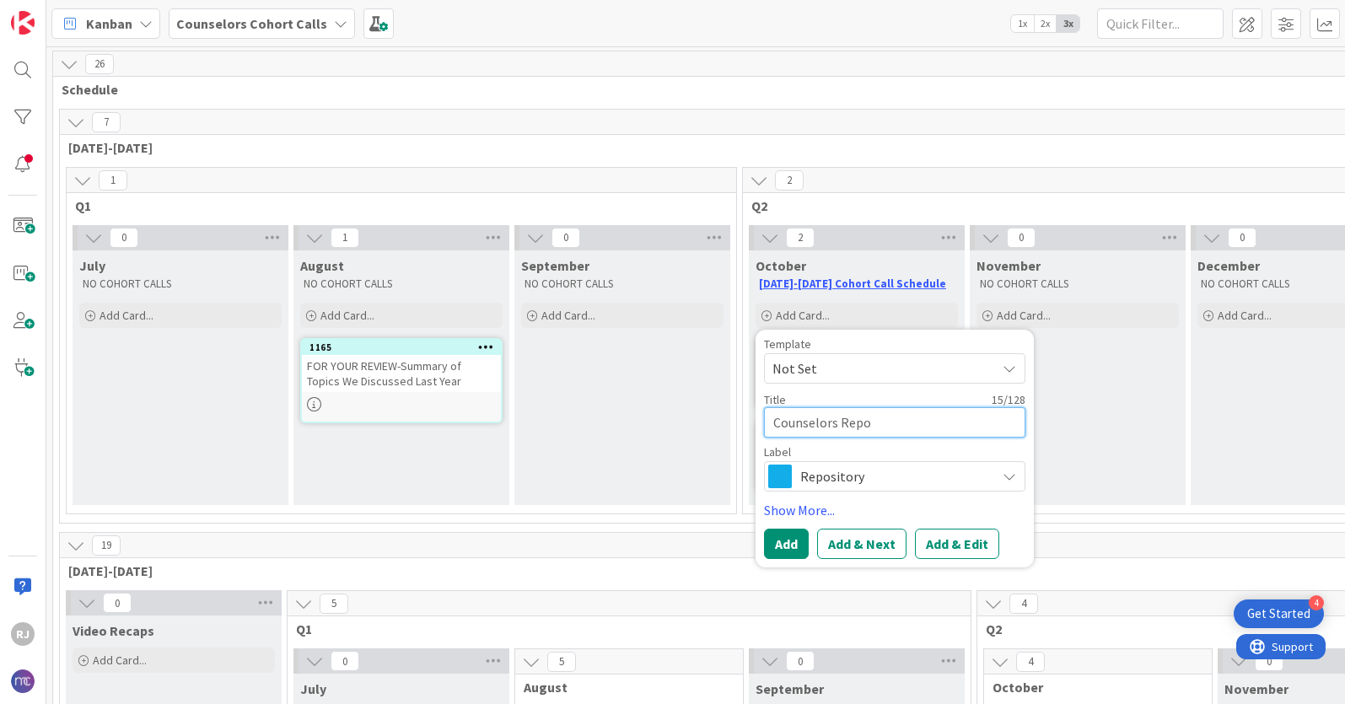
type textarea "Counselors Repos"
type textarea "x"
type textarea "Counselors Reposi"
type textarea "x"
type textarea "Counselors Reposit"
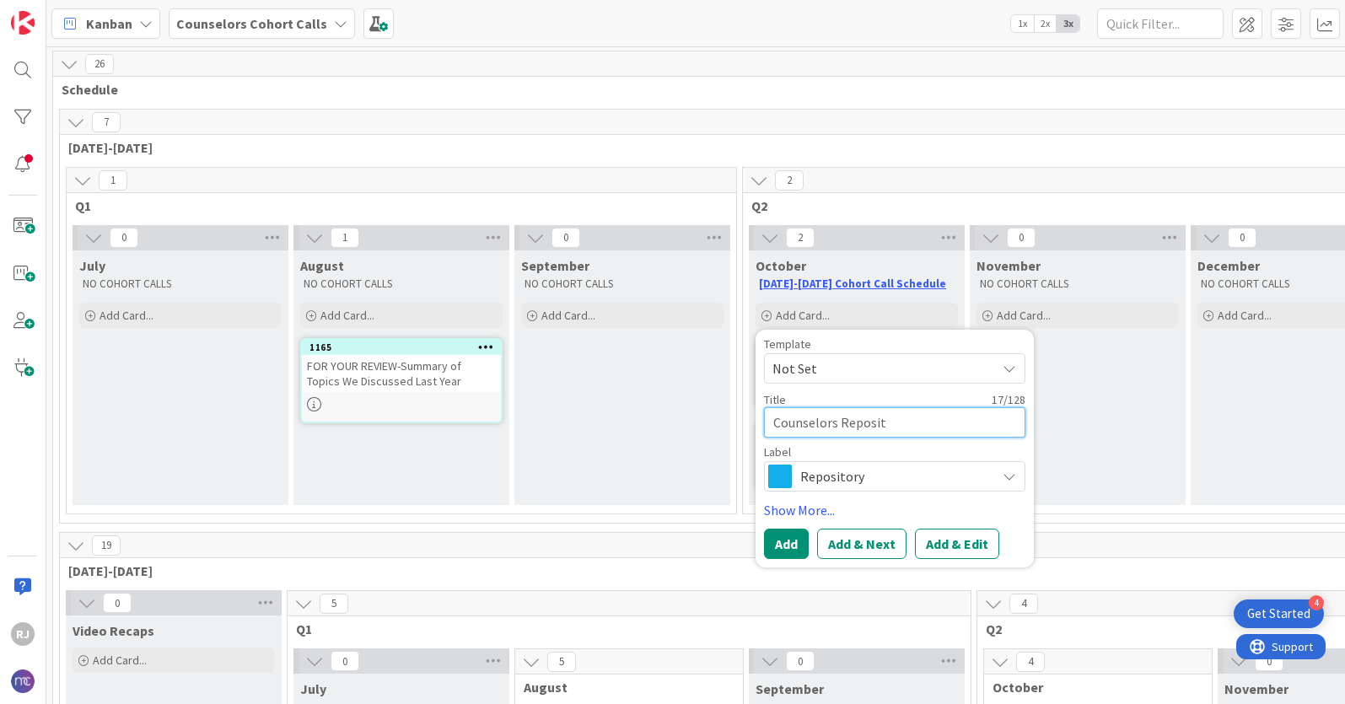
type textarea "x"
type textarea "Counselors Reposito"
type textarea "x"
type textarea "Counselors Repositor"
type textarea "x"
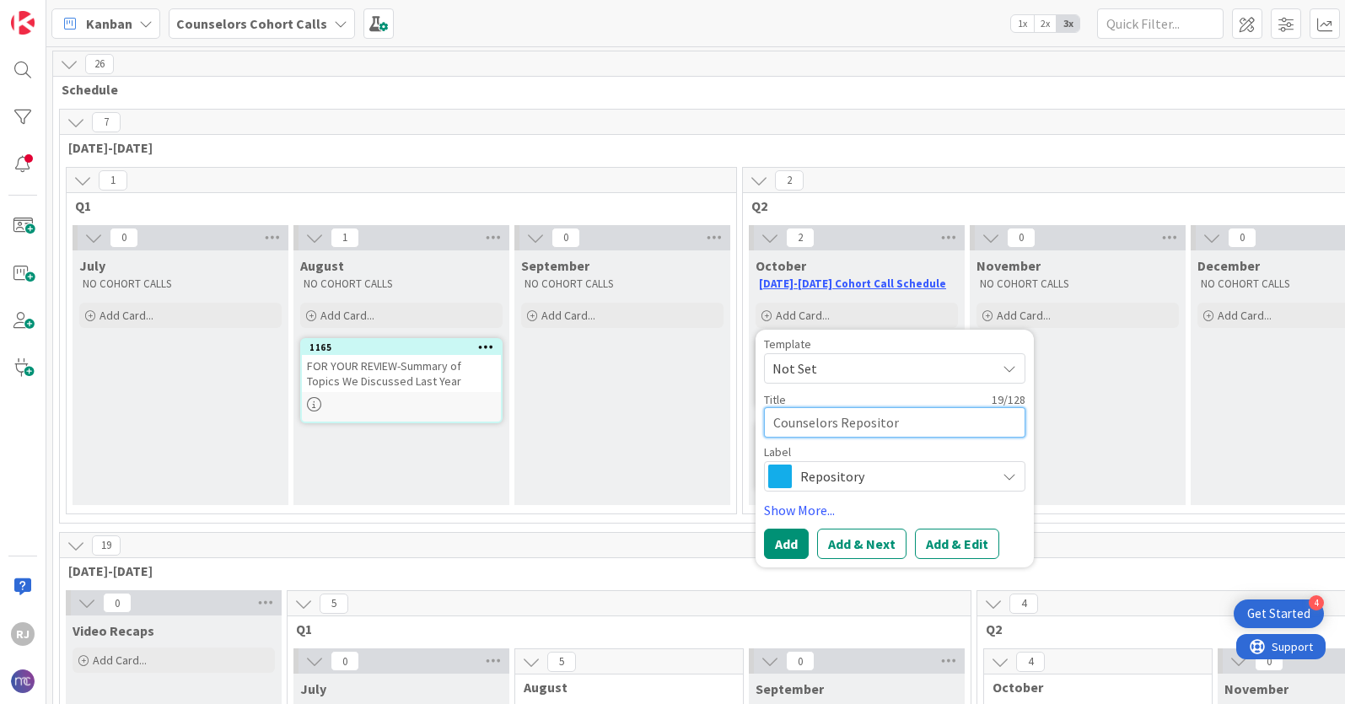
type textarea "Counselors Repository"
click at [948, 541] on button "Add & Edit" at bounding box center [957, 544] width 84 height 30
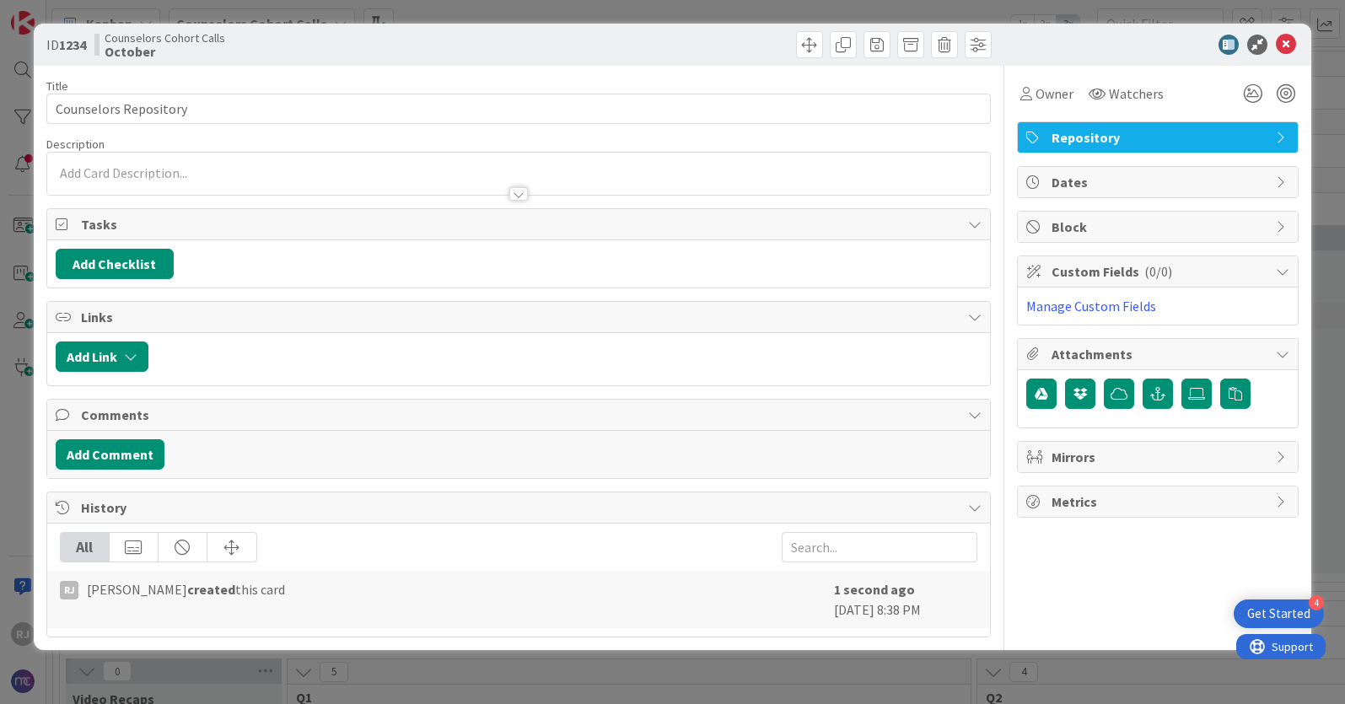
click at [250, 166] on div at bounding box center [518, 174] width 943 height 42
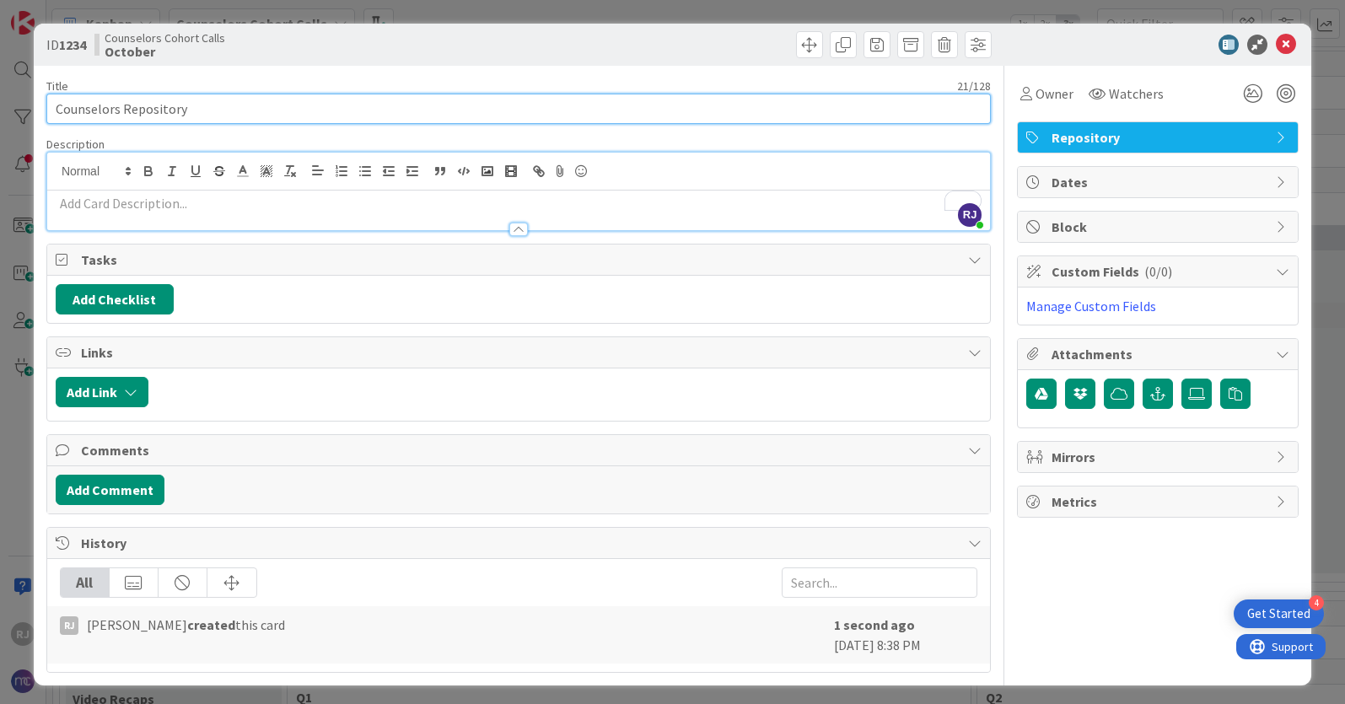
click at [55, 107] on input "Counselors Repository" at bounding box center [518, 109] width 944 height 30
type input "DON'T FORGET: Counselors Repository"
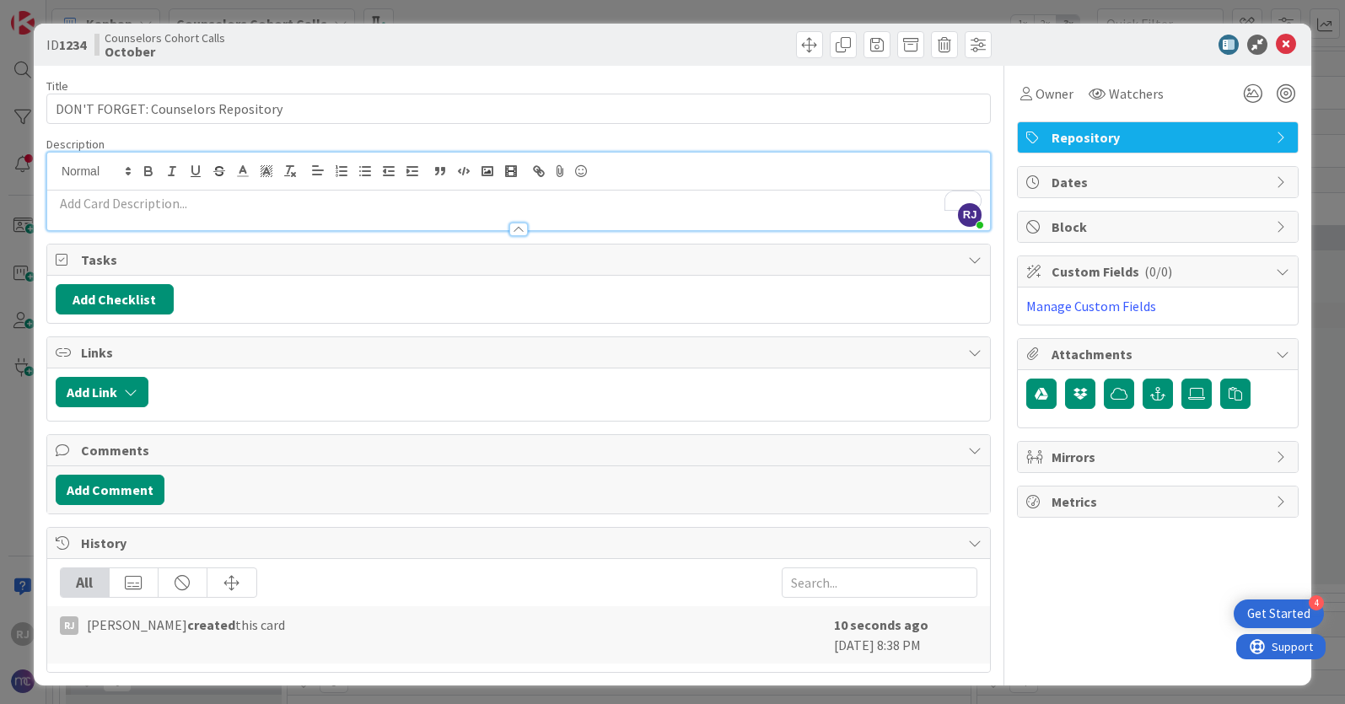
click at [239, 205] on p "To enrich screen reader interactions, please activate Accessibility in Grammarl…" at bounding box center [519, 203] width 926 height 19
click at [1279, 46] on icon at bounding box center [1286, 45] width 20 height 20
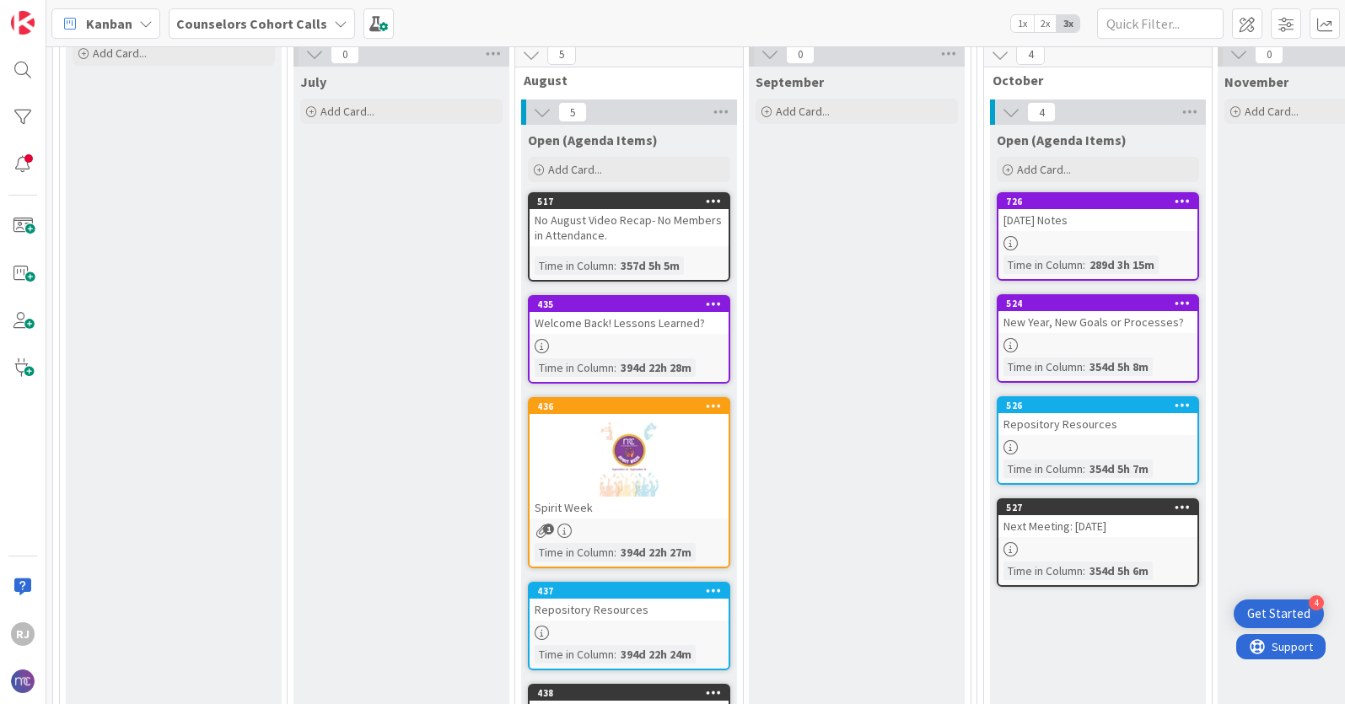
scroll to position [701, 0]
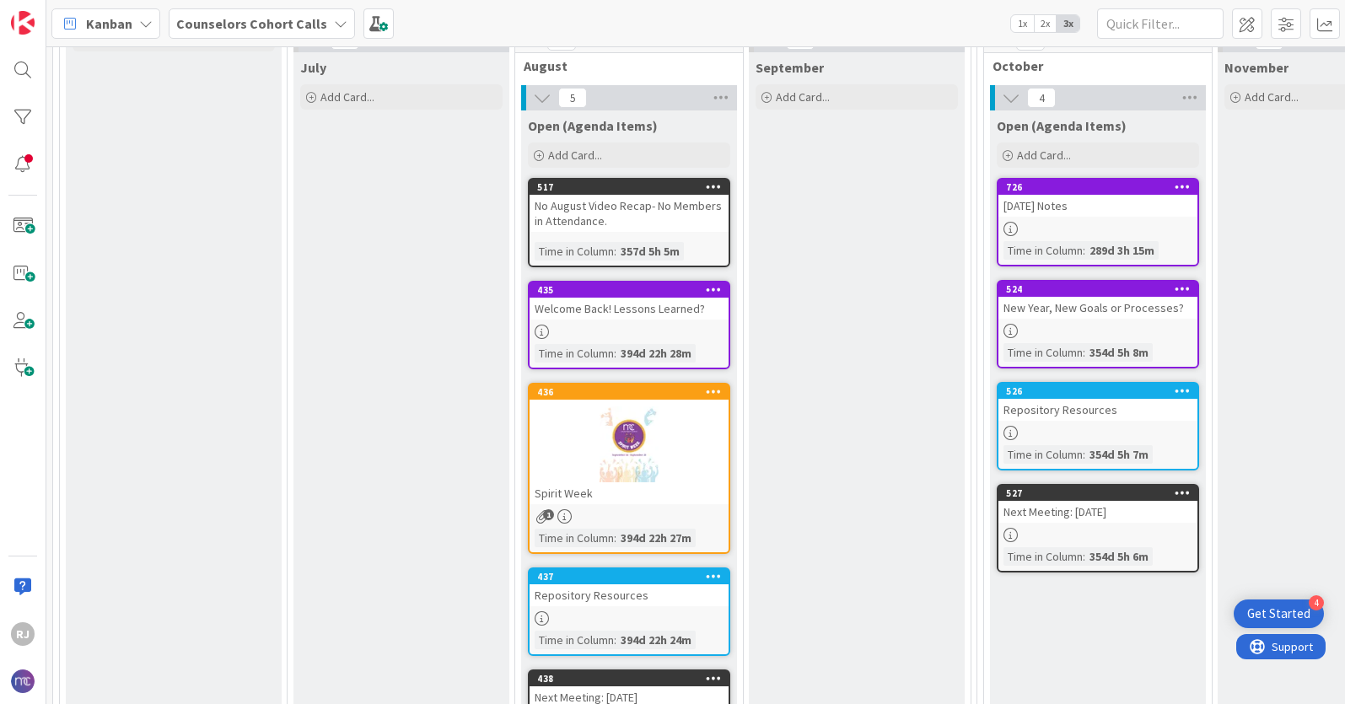
click at [602, 605] on div "Repository Resources" at bounding box center [629, 595] width 199 height 22
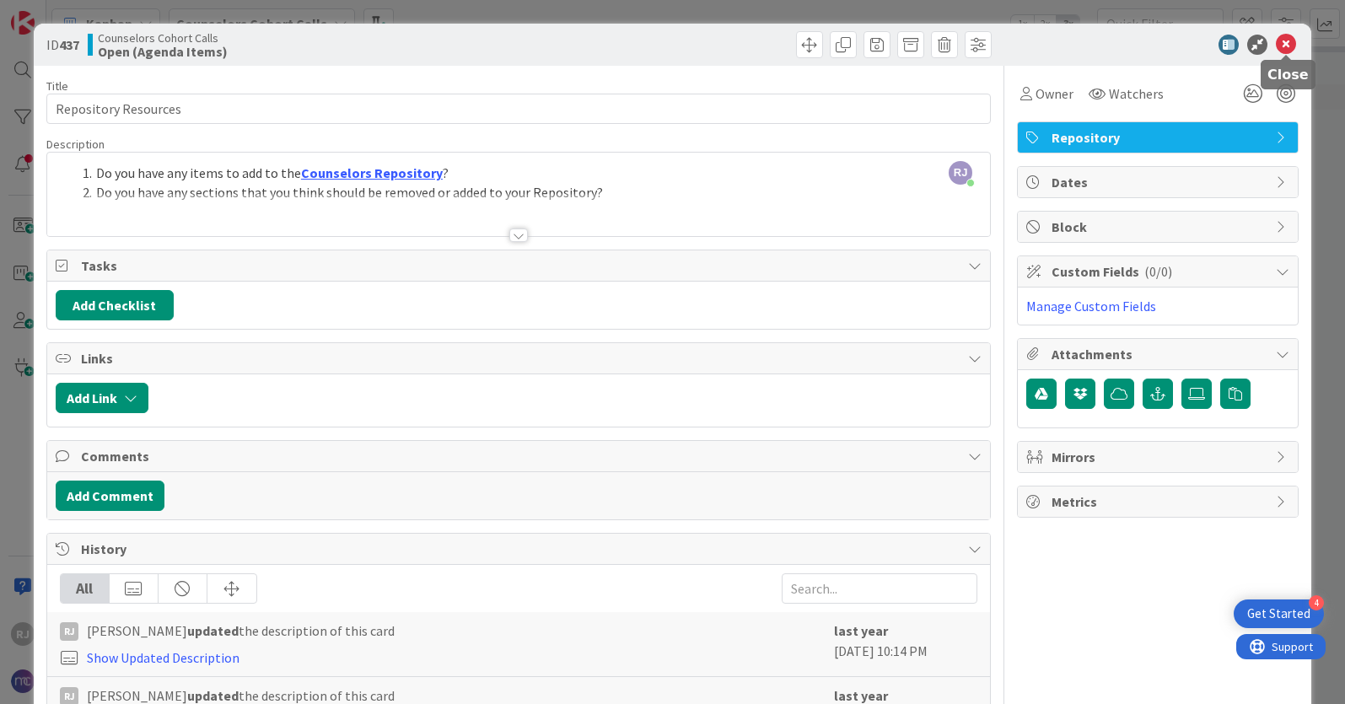
click at [1288, 46] on icon at bounding box center [1286, 45] width 20 height 20
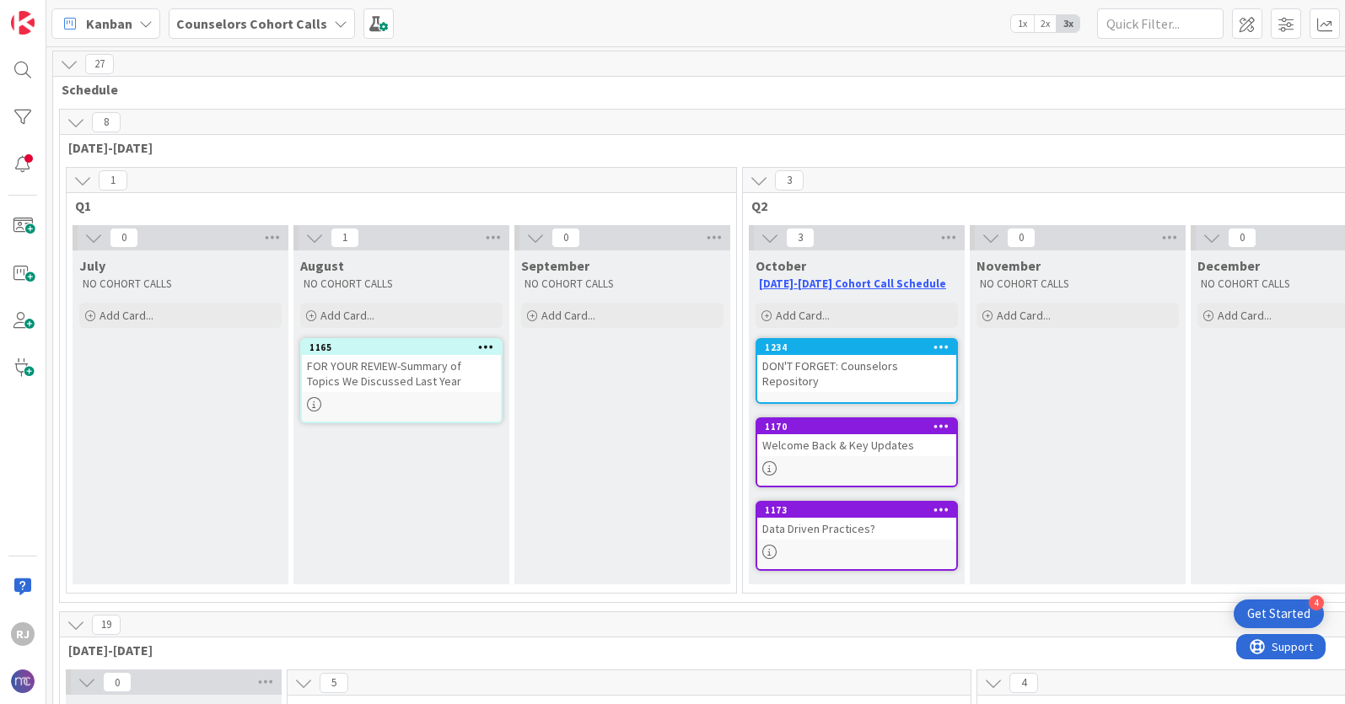
click at [865, 372] on div "DON'T FORGET: Counselors Repository" at bounding box center [856, 373] width 199 height 37
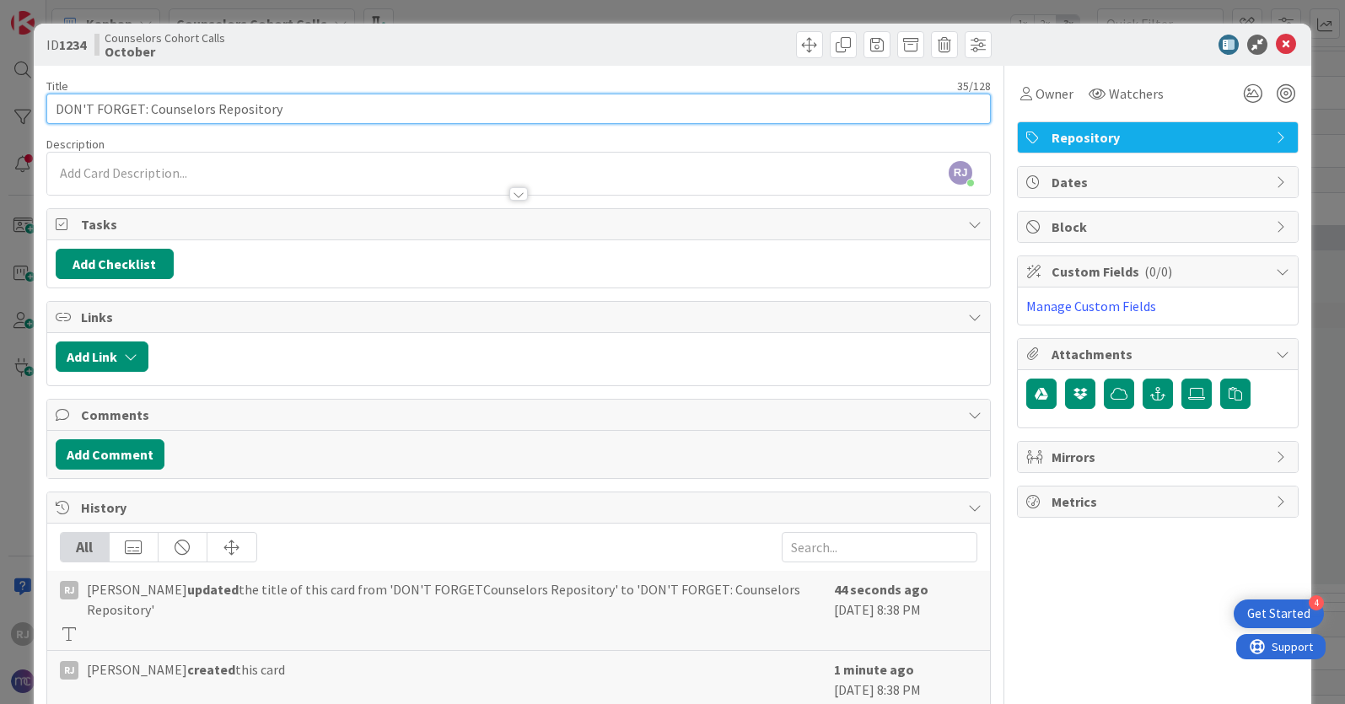
drag, startPoint x: 282, startPoint y: 109, endPoint x: 147, endPoint y: 108, distance: 135.8
click at [147, 108] on input "DON'T FORGET: Counselors Repository" at bounding box center [518, 109] width 944 height 30
type input "DON'T FORGET: Counselors Repository"
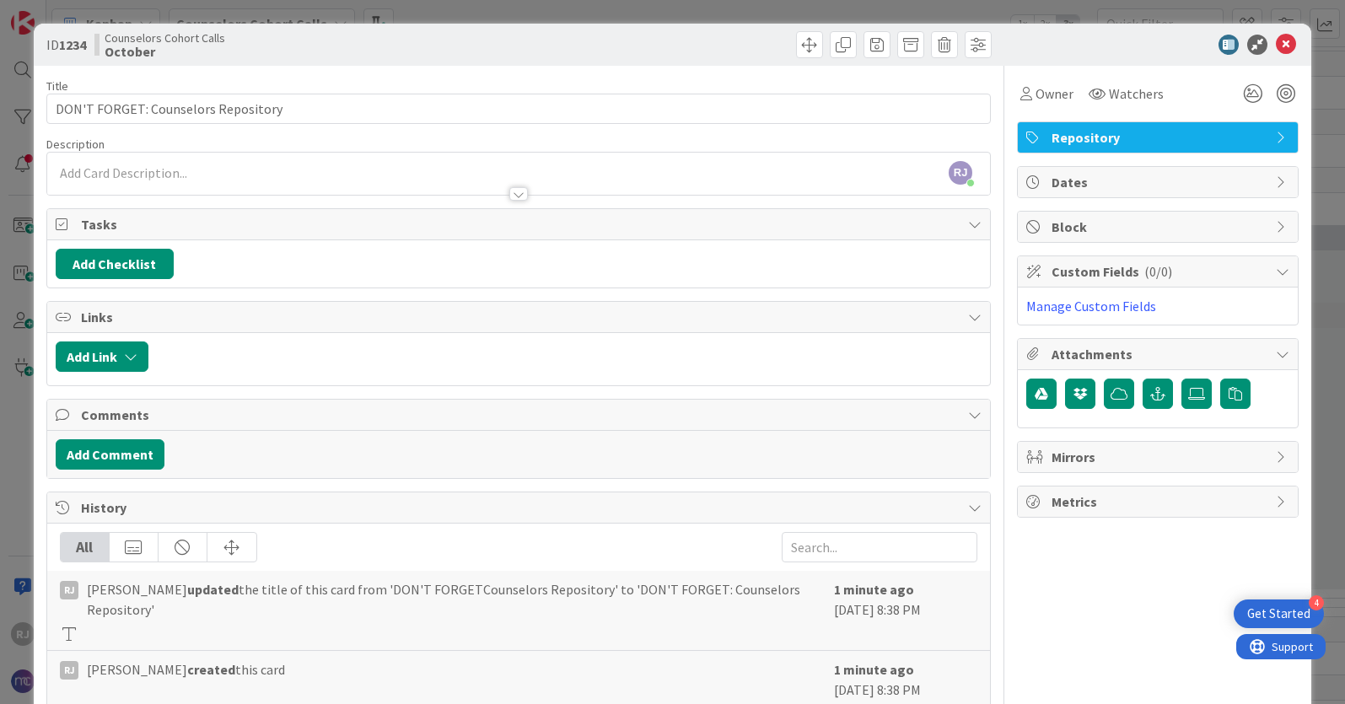
click at [130, 169] on div "[PERSON_NAME] [PERSON_NAME] just joined" at bounding box center [518, 174] width 943 height 42
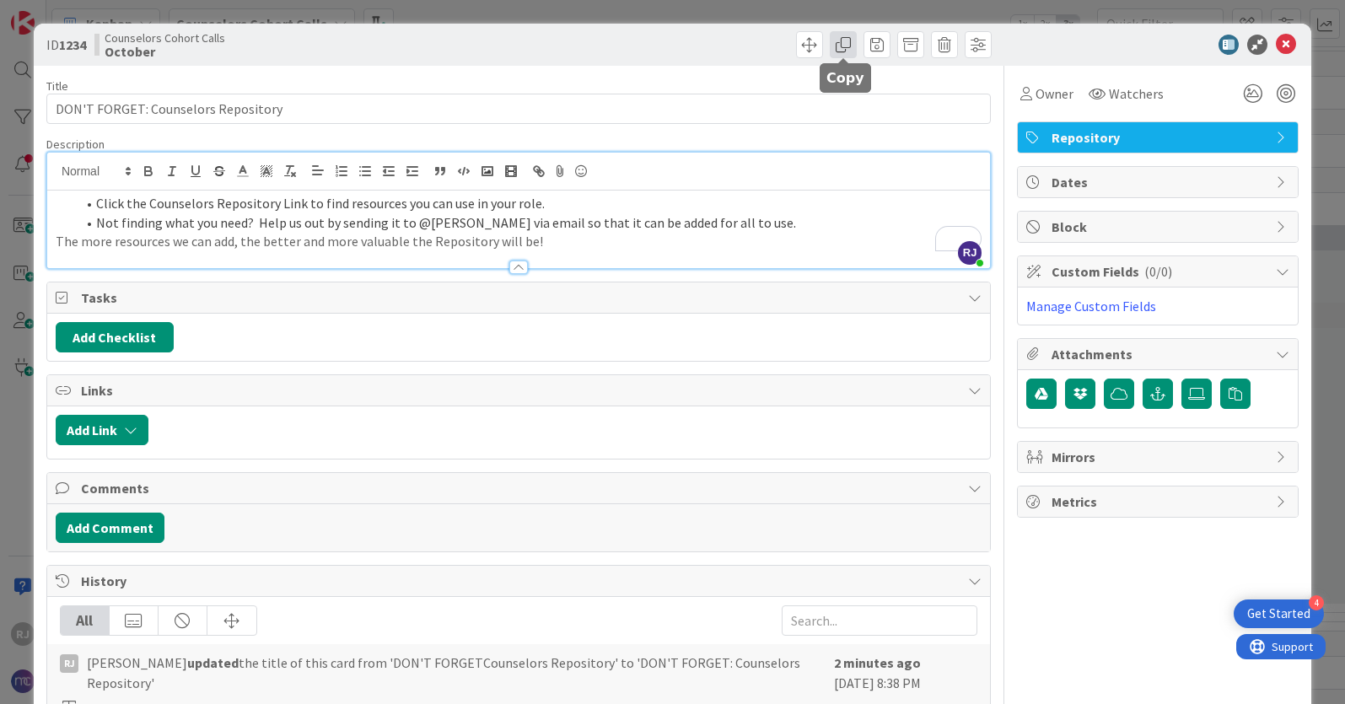
click at [846, 46] on span at bounding box center [843, 44] width 27 height 27
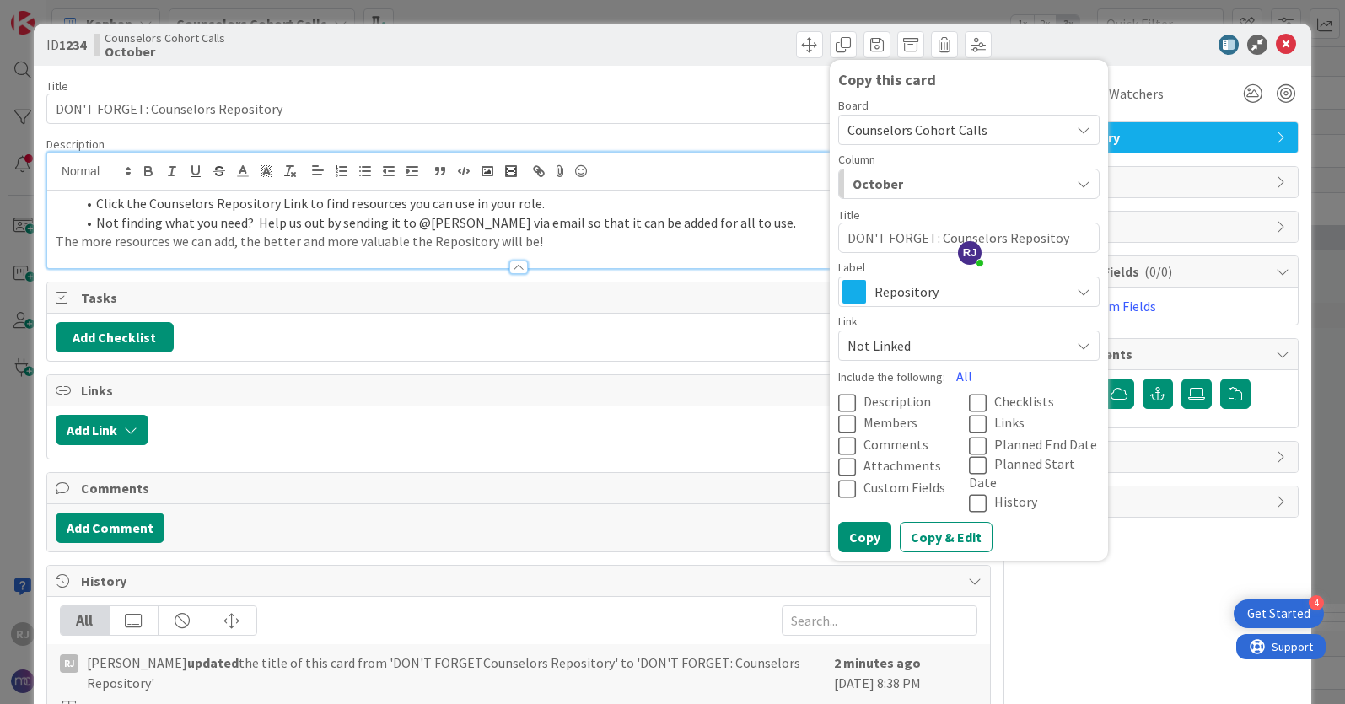
click at [894, 126] on span "Counselors Cohort Calls" at bounding box center [917, 129] width 140 height 17
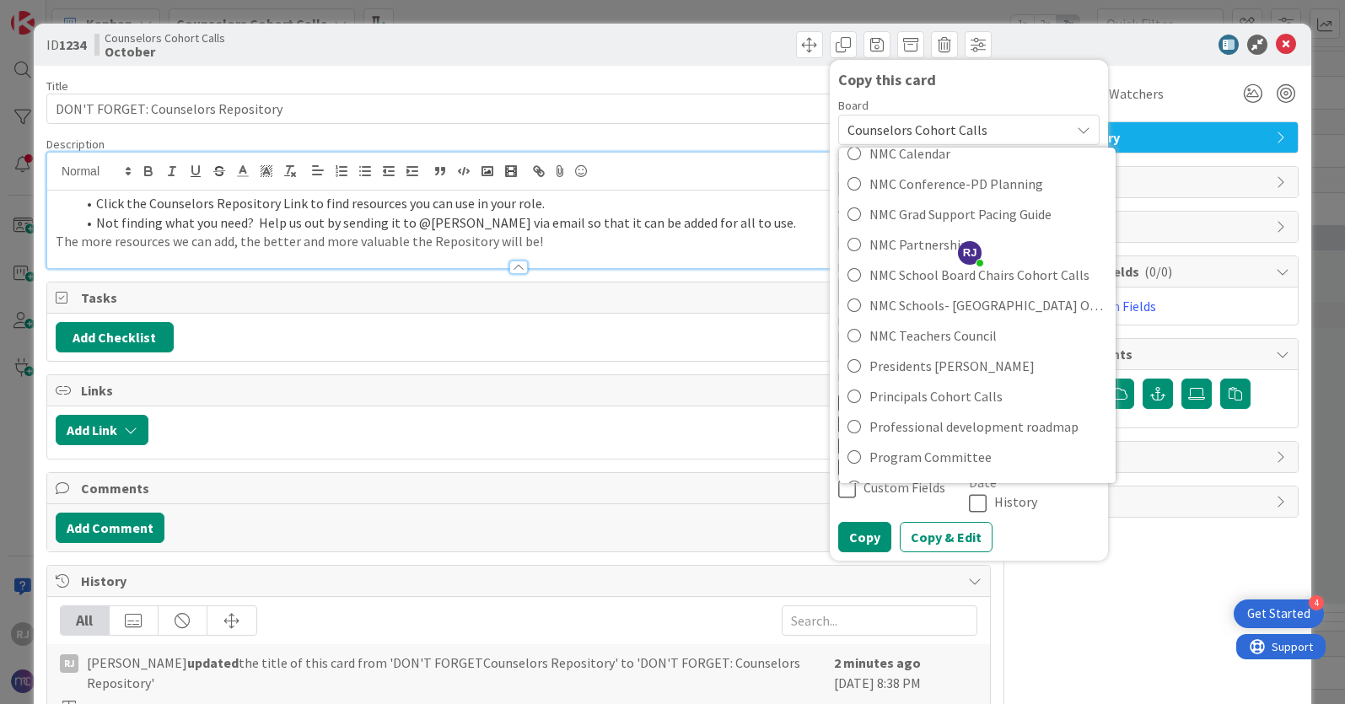
scroll to position [337, 0]
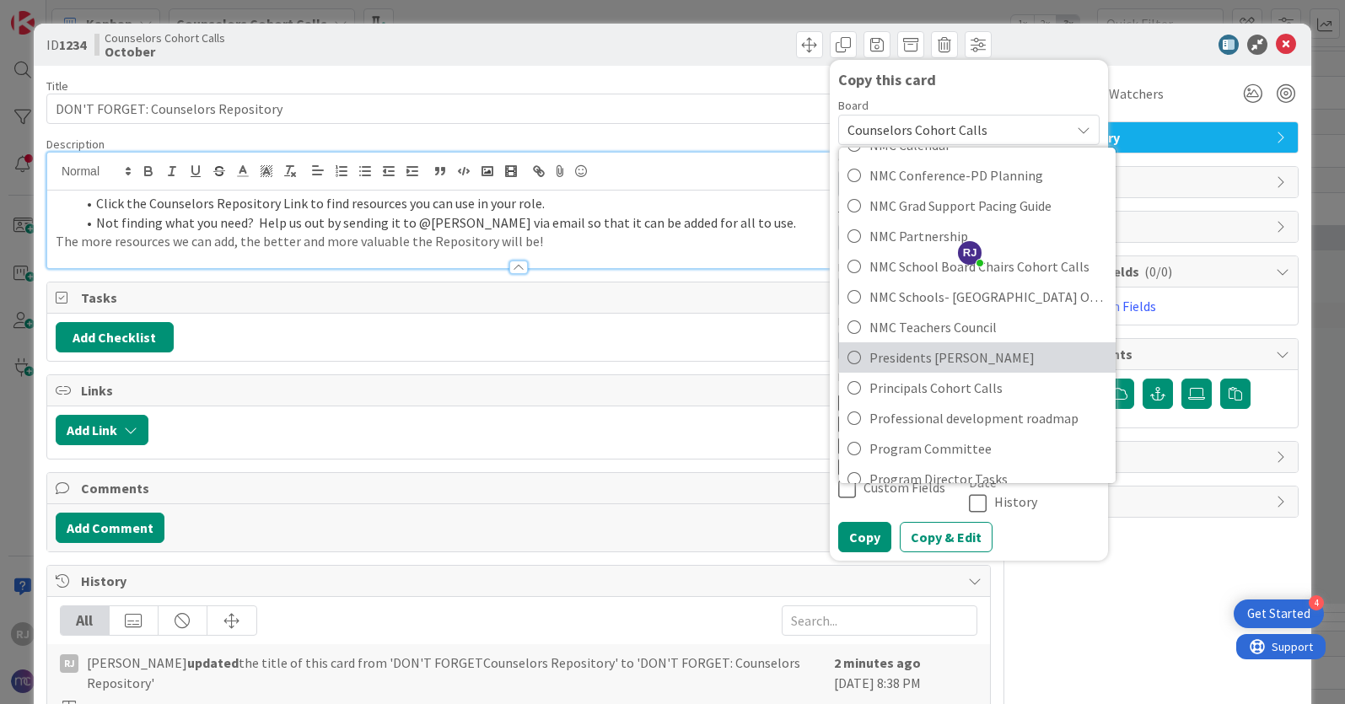
click at [907, 353] on span "Presidents [PERSON_NAME]" at bounding box center [988, 357] width 238 height 25
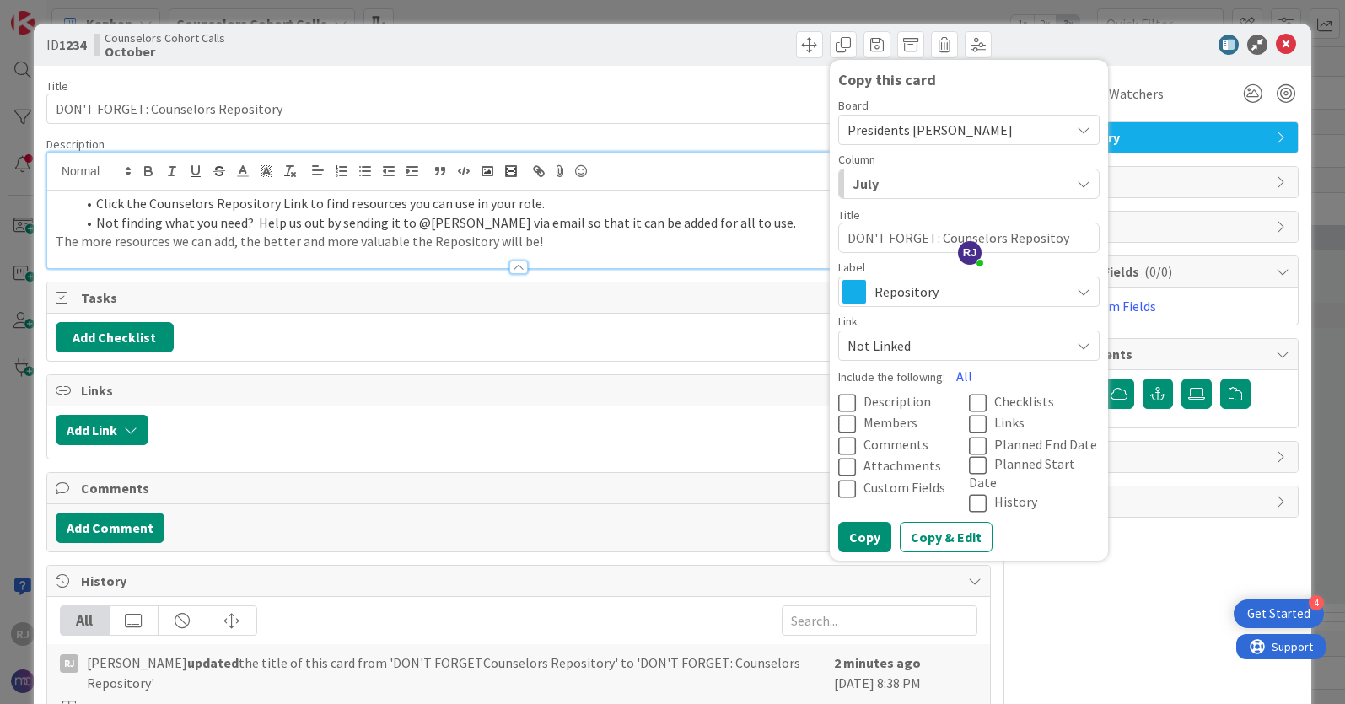
click at [889, 182] on div "July" at bounding box center [959, 183] width 222 height 27
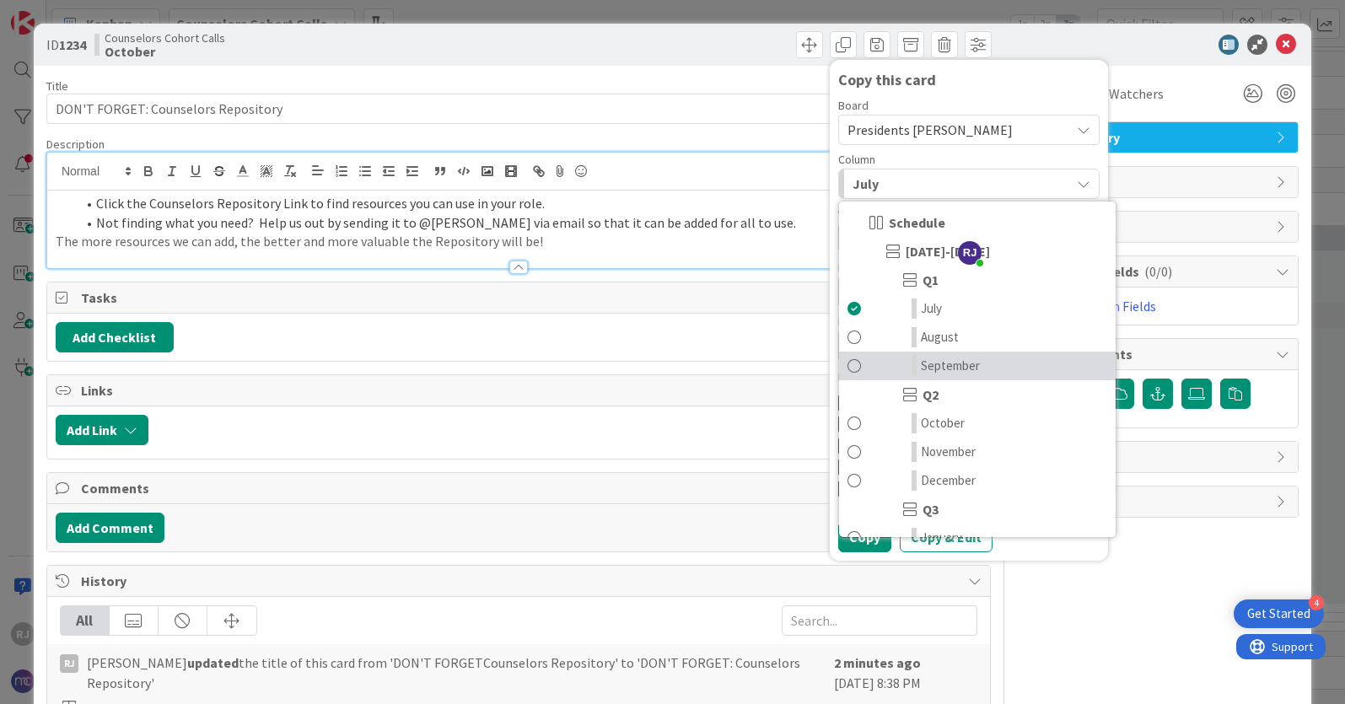
click at [944, 371] on span "September" at bounding box center [950, 366] width 59 height 20
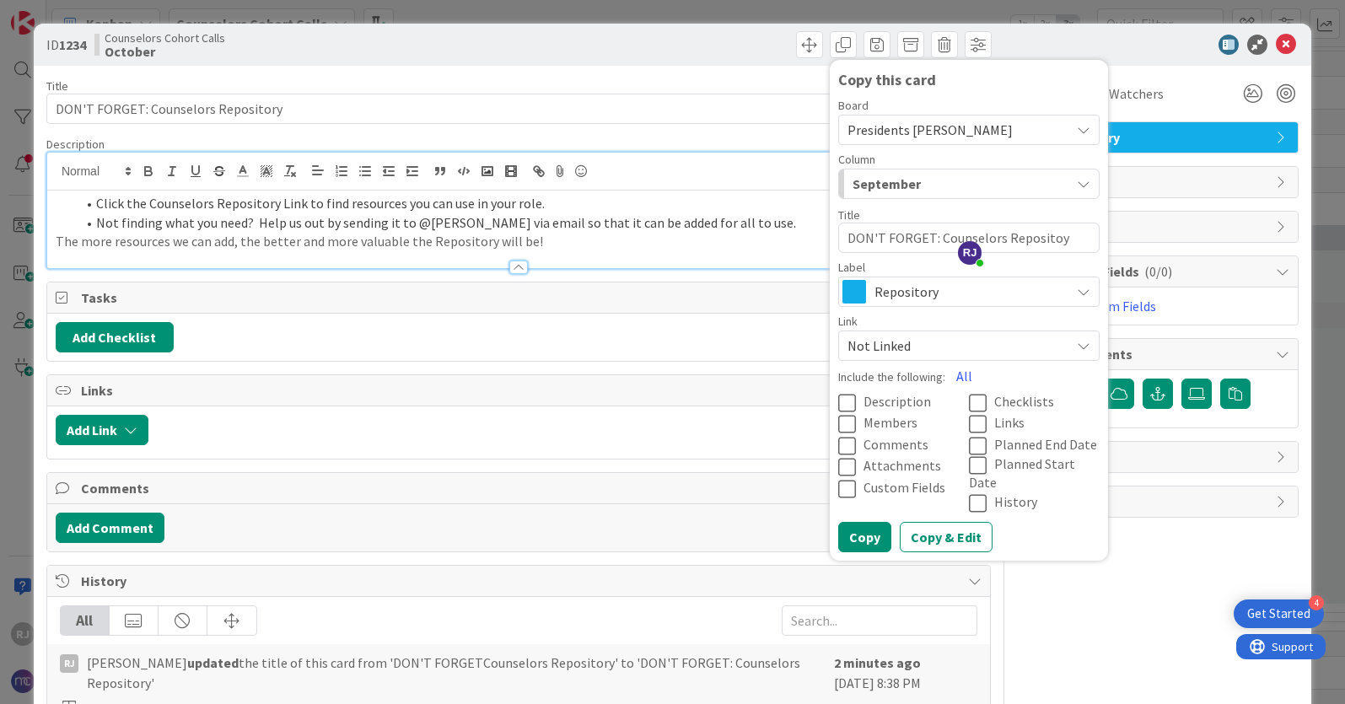
click at [847, 400] on icon at bounding box center [850, 403] width 25 height 20
click at [874, 522] on button "Copy" at bounding box center [864, 537] width 53 height 30
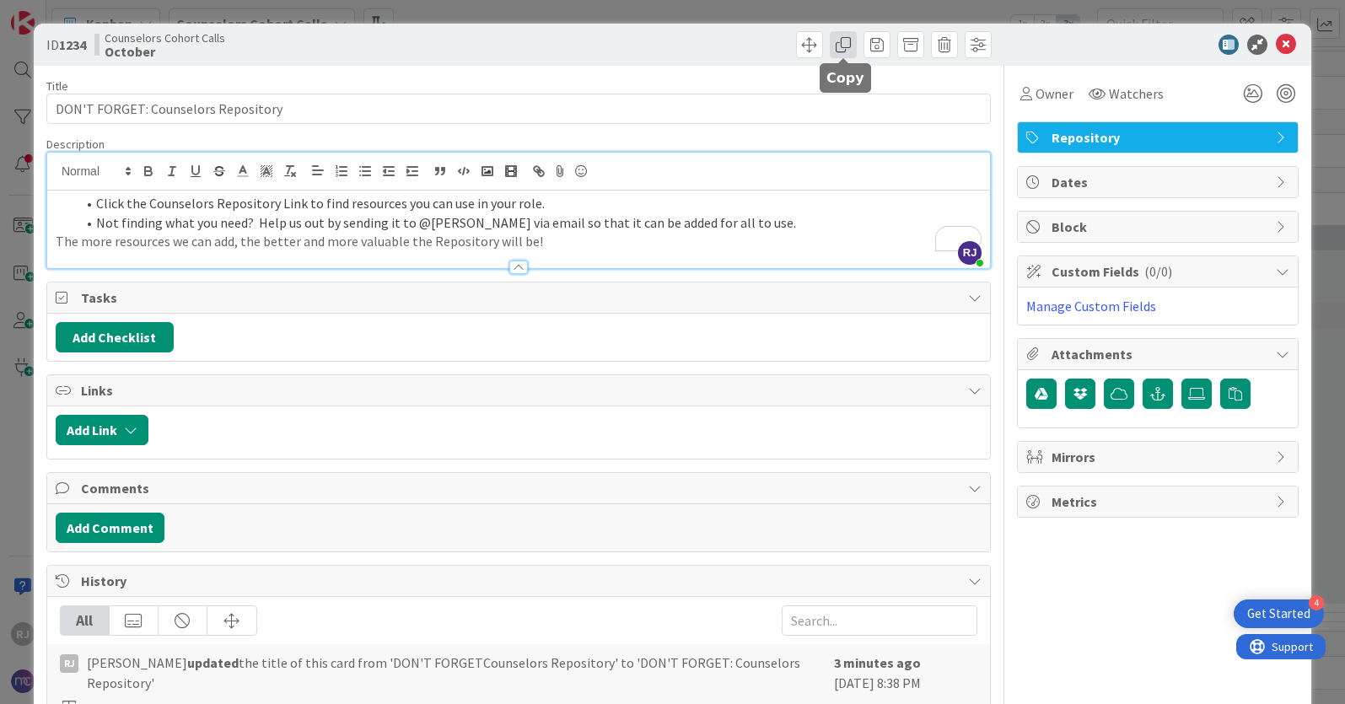
click at [842, 41] on span at bounding box center [843, 44] width 27 height 27
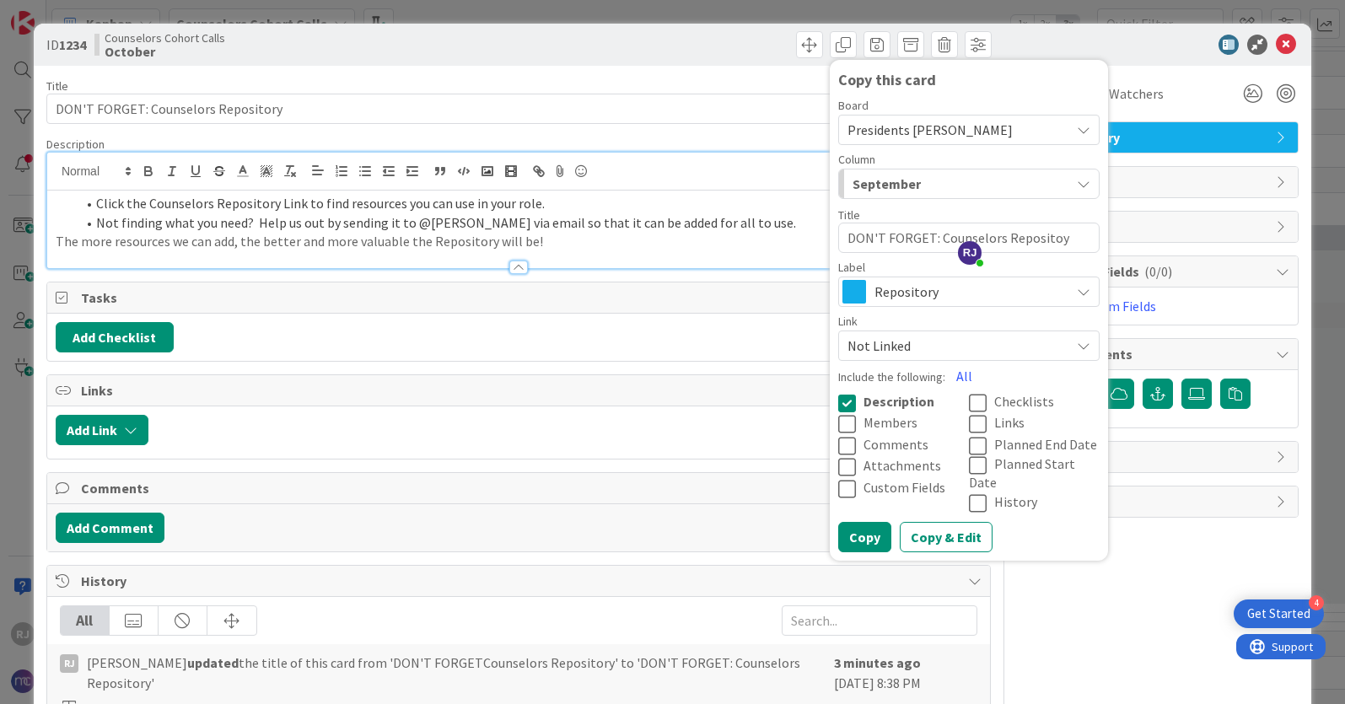
click at [888, 125] on span "Presidents [PERSON_NAME]" at bounding box center [929, 129] width 165 height 17
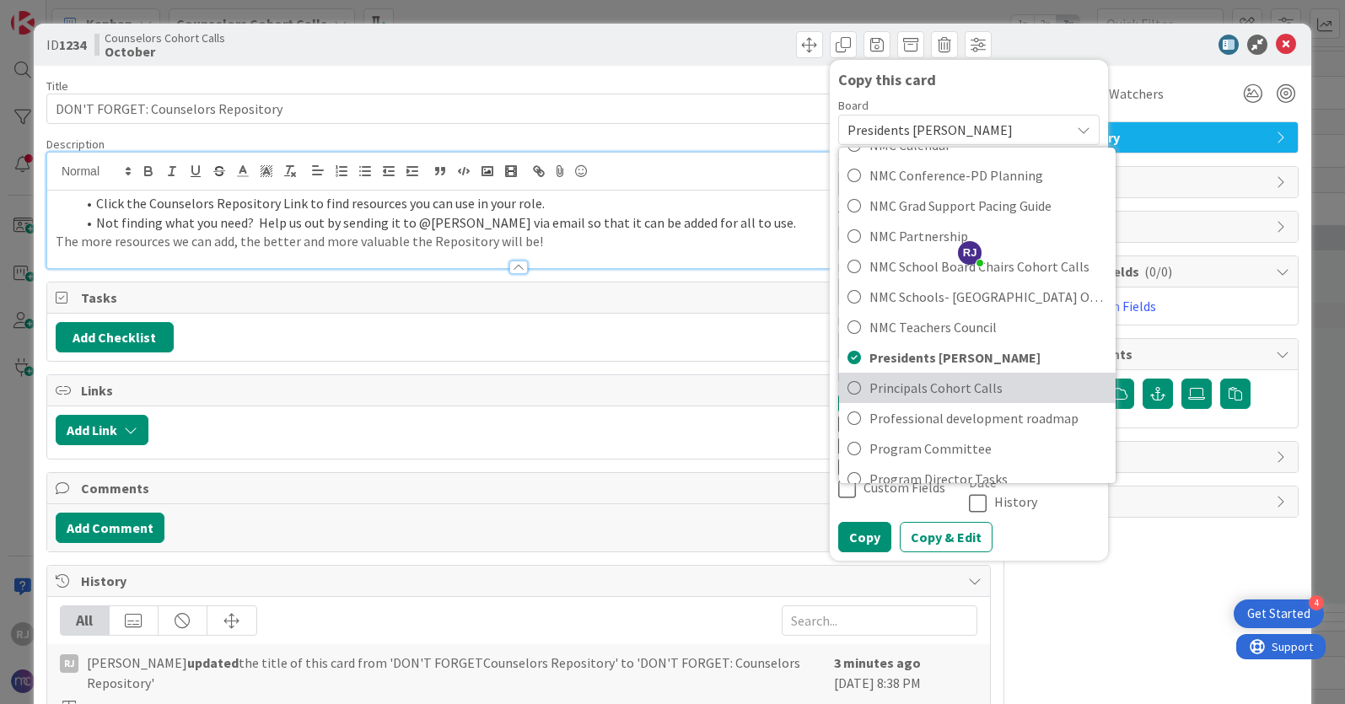
click at [911, 390] on span "Principals Cohort Calls" at bounding box center [988, 387] width 238 height 25
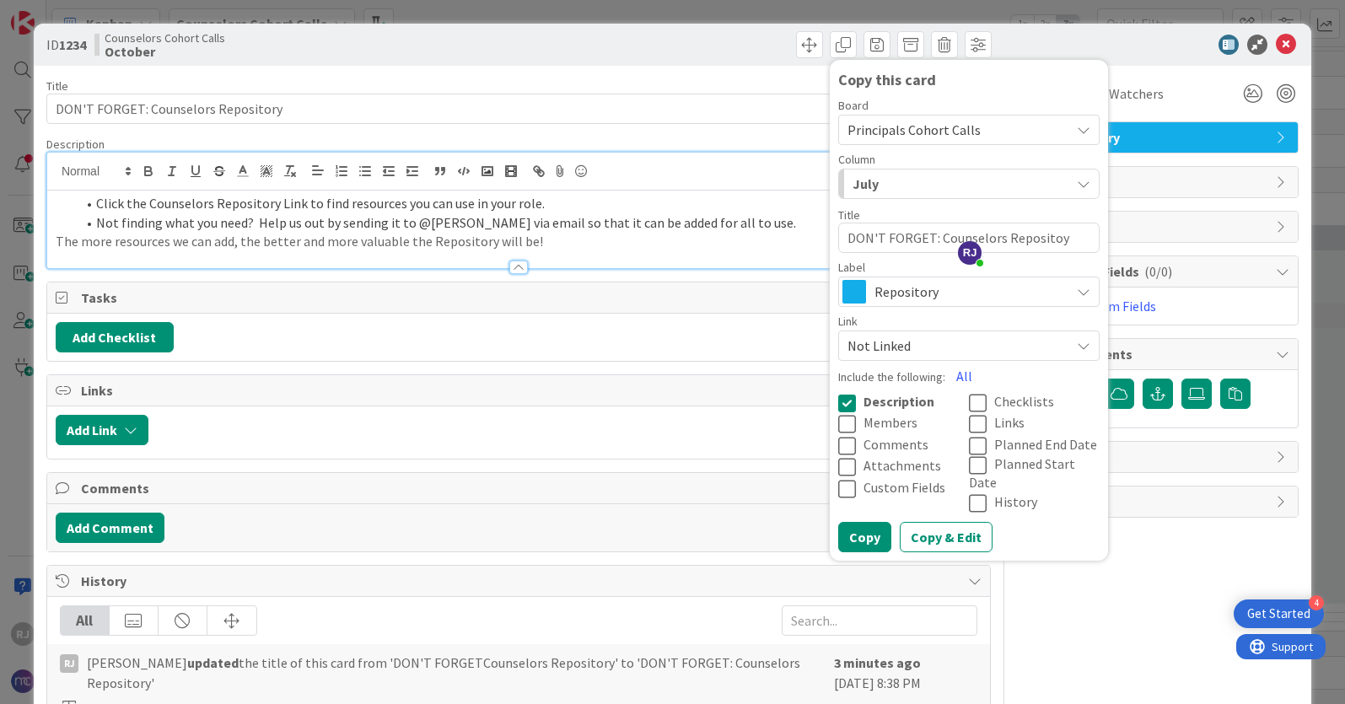
click at [896, 182] on div "July" at bounding box center [959, 183] width 222 height 27
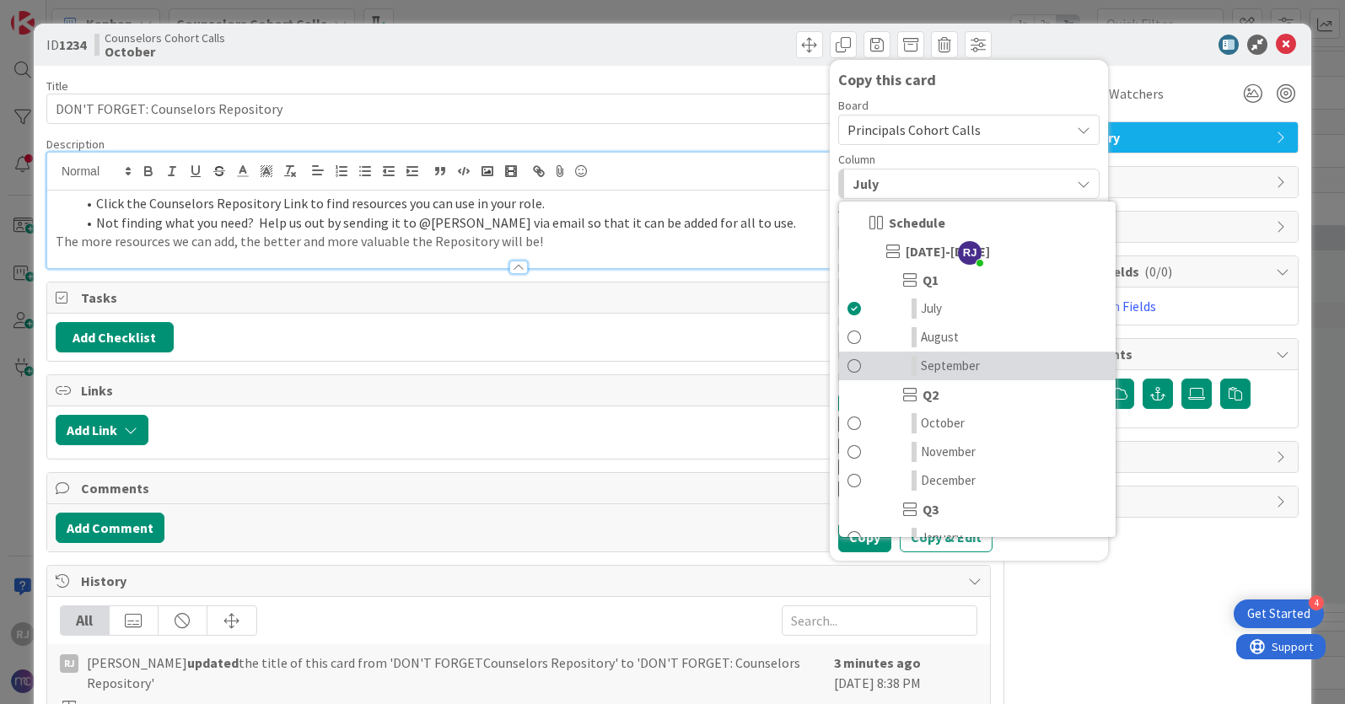
click at [947, 367] on span "September" at bounding box center [950, 366] width 59 height 20
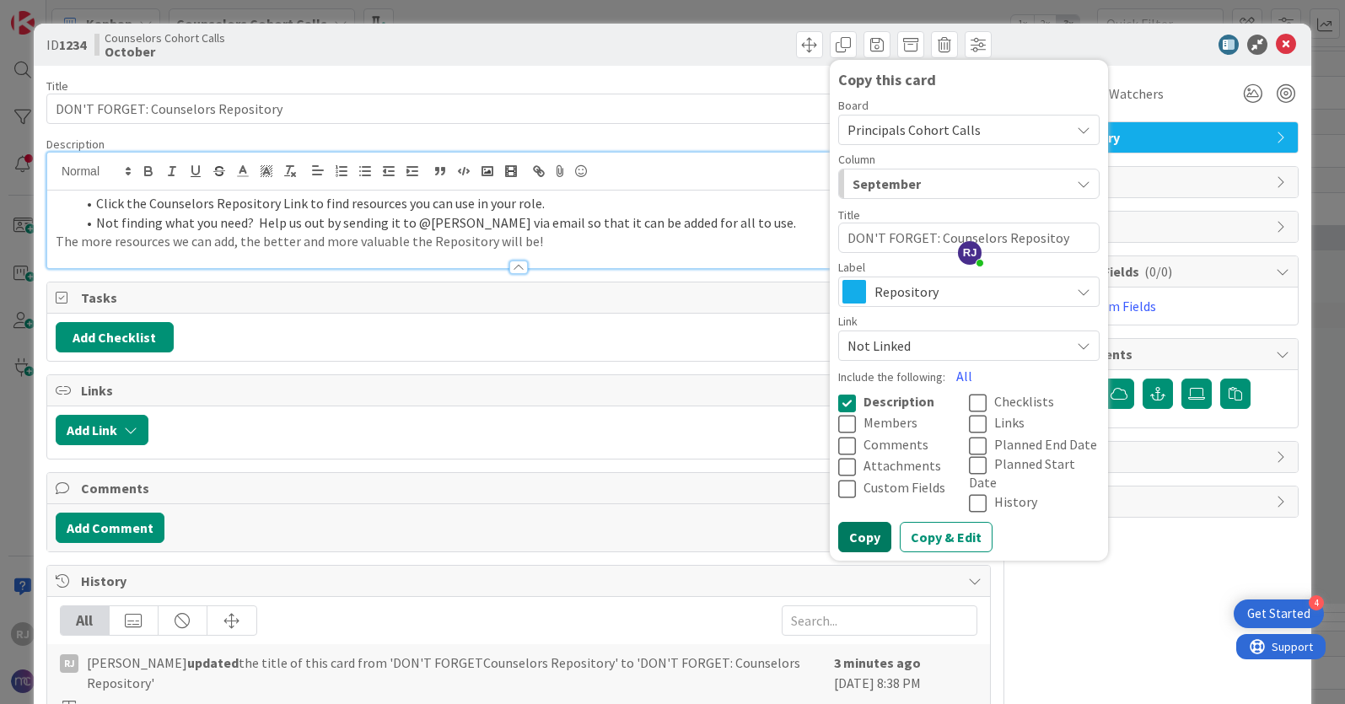
click at [862, 530] on button "Copy" at bounding box center [864, 537] width 53 height 30
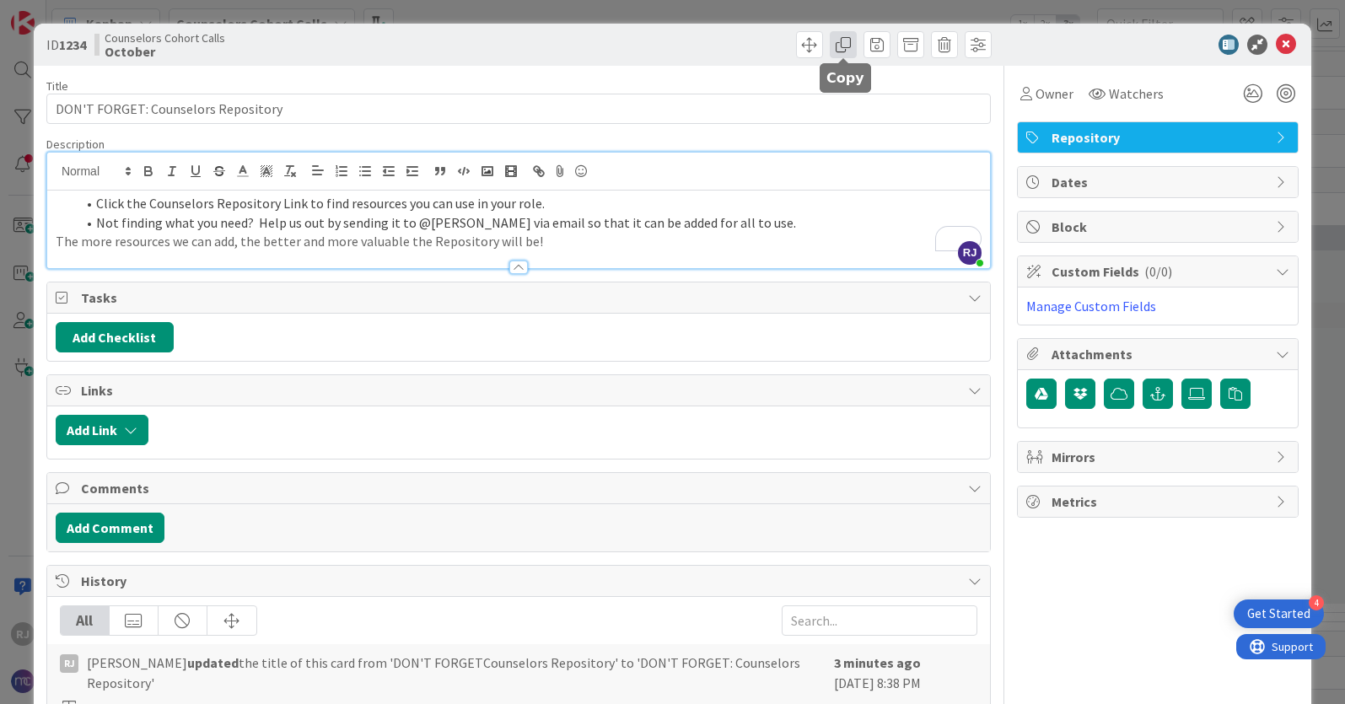
click at [842, 46] on span at bounding box center [843, 44] width 27 height 27
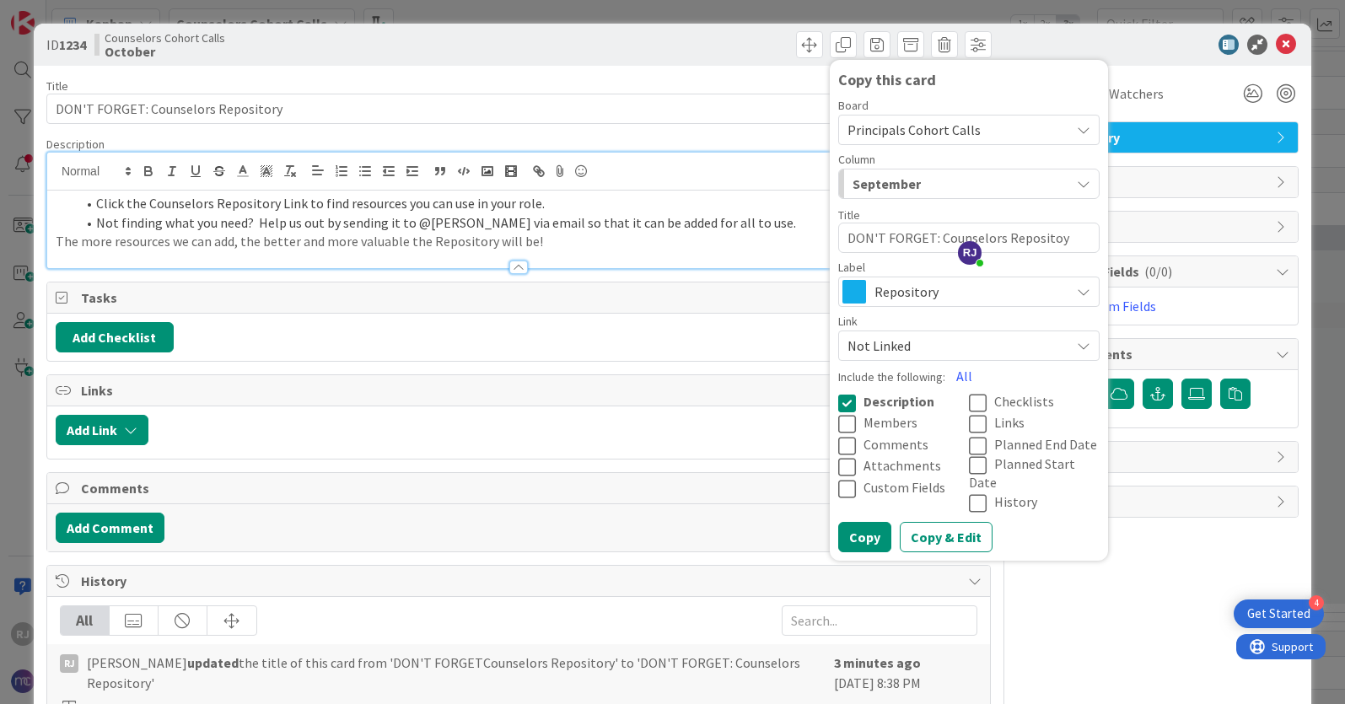
click at [863, 133] on span "Principals Cohort Calls" at bounding box center [913, 129] width 133 height 17
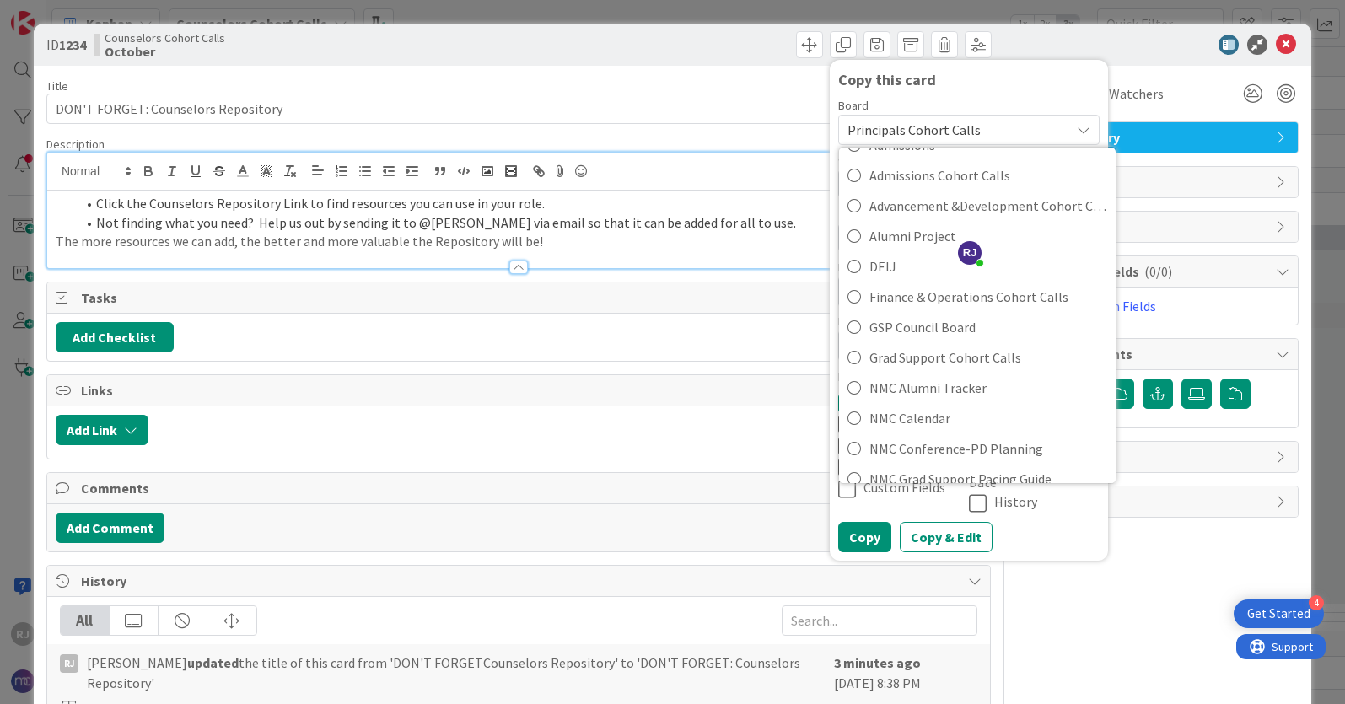
scroll to position [53, 0]
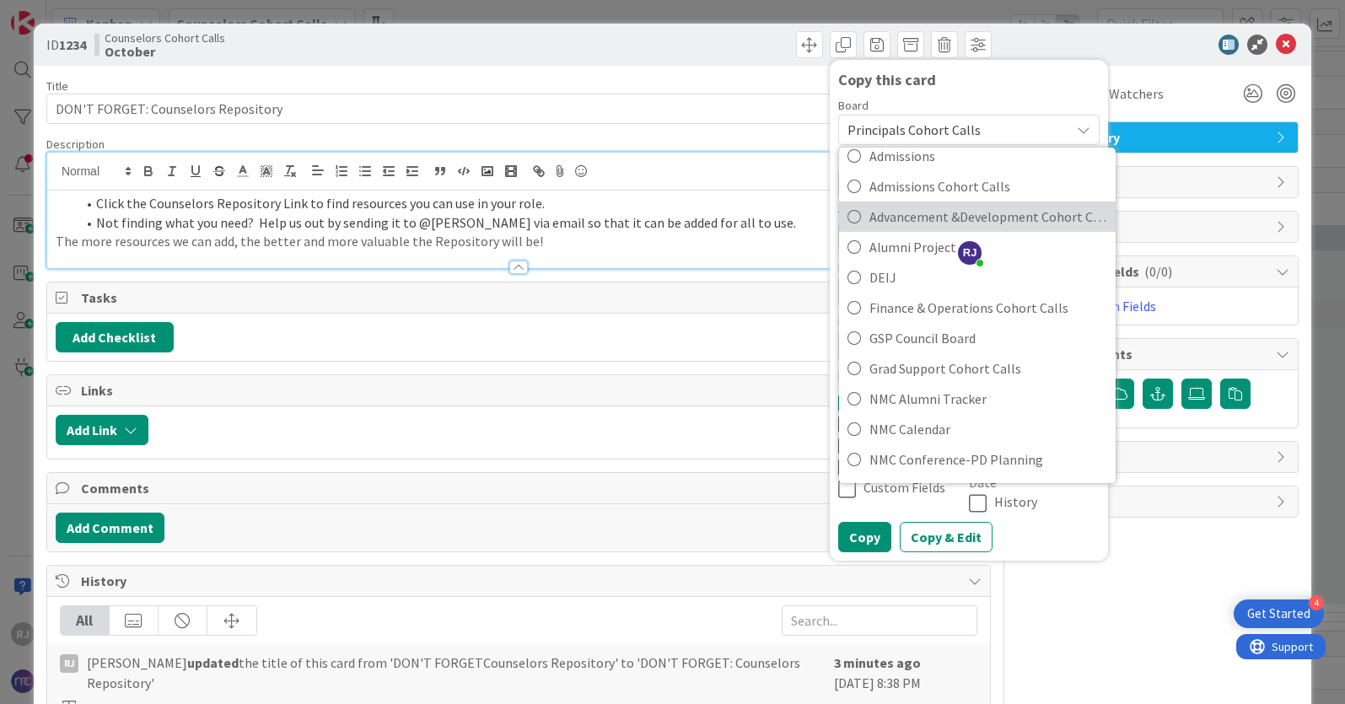
click at [896, 220] on span "Advancement &Development Cohort Calls" at bounding box center [988, 216] width 238 height 25
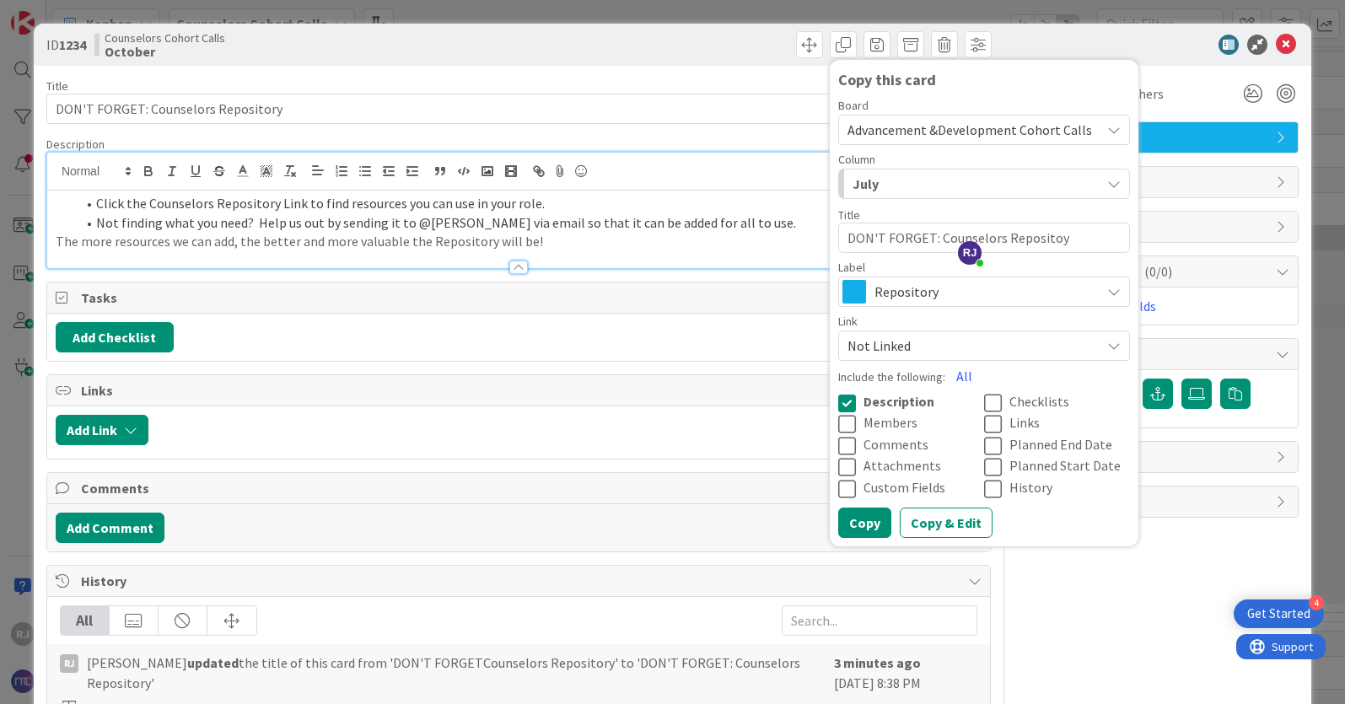
click at [882, 173] on div "July" at bounding box center [974, 183] width 252 height 27
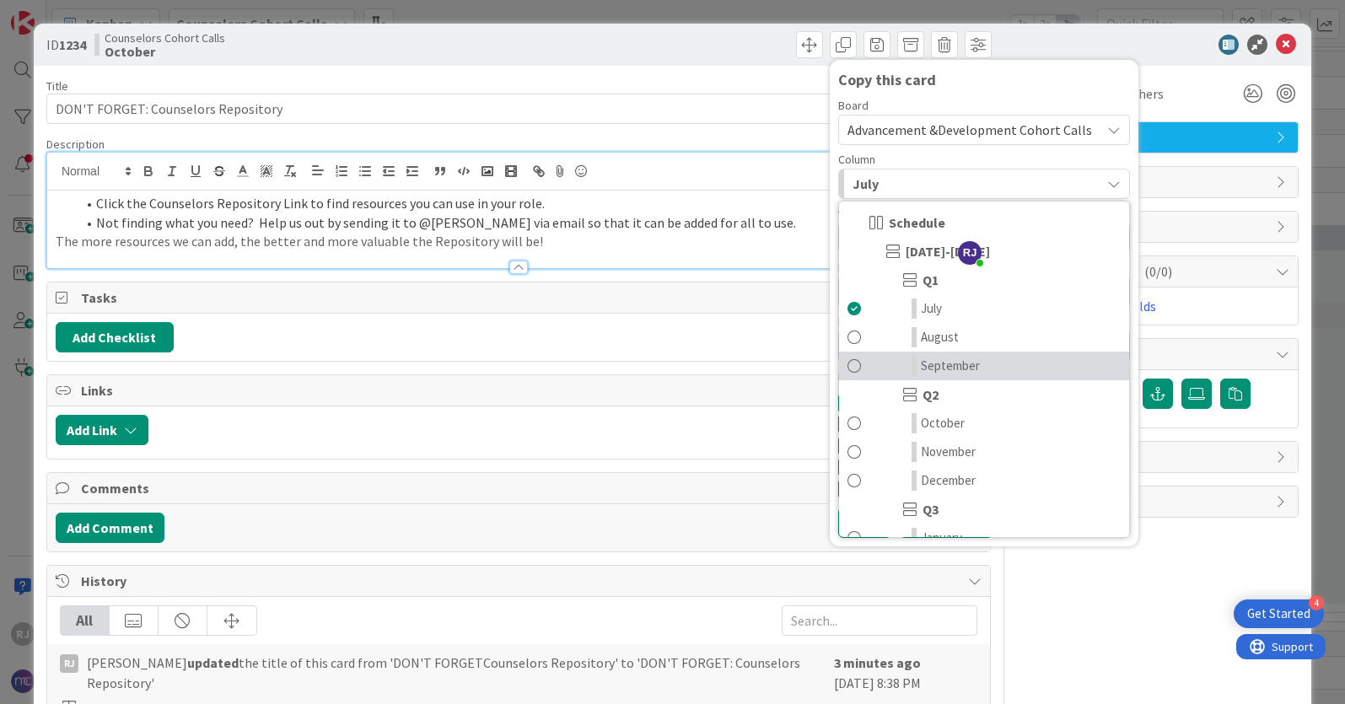
click at [949, 370] on span "September" at bounding box center [950, 366] width 59 height 20
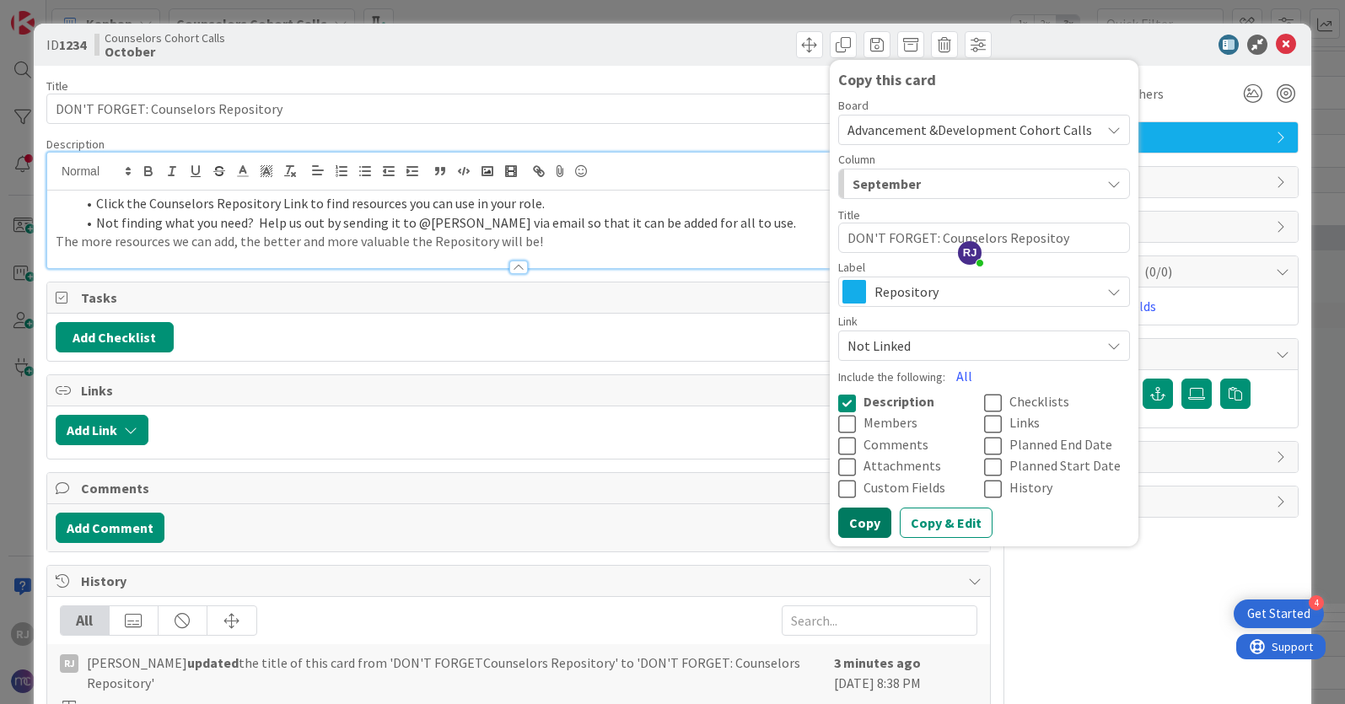
click at [878, 518] on button "Copy" at bounding box center [864, 523] width 53 height 30
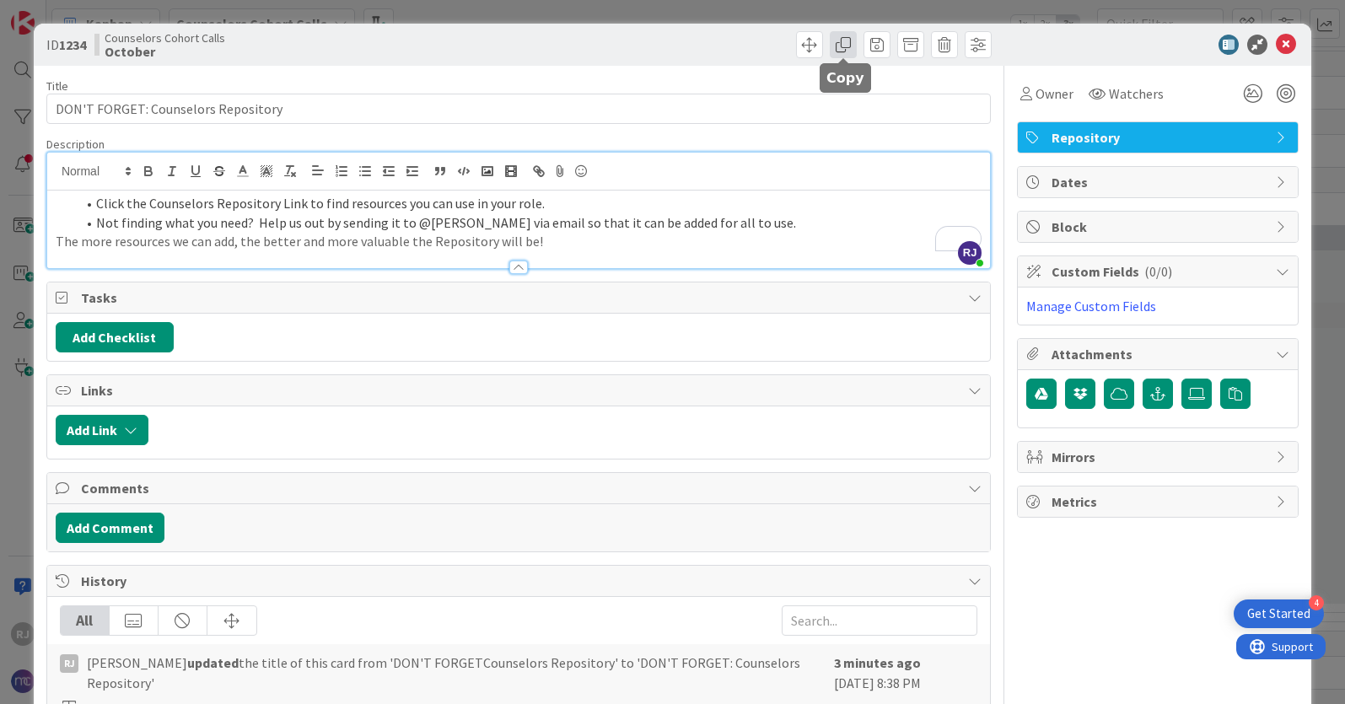
click at [850, 38] on span at bounding box center [843, 44] width 27 height 27
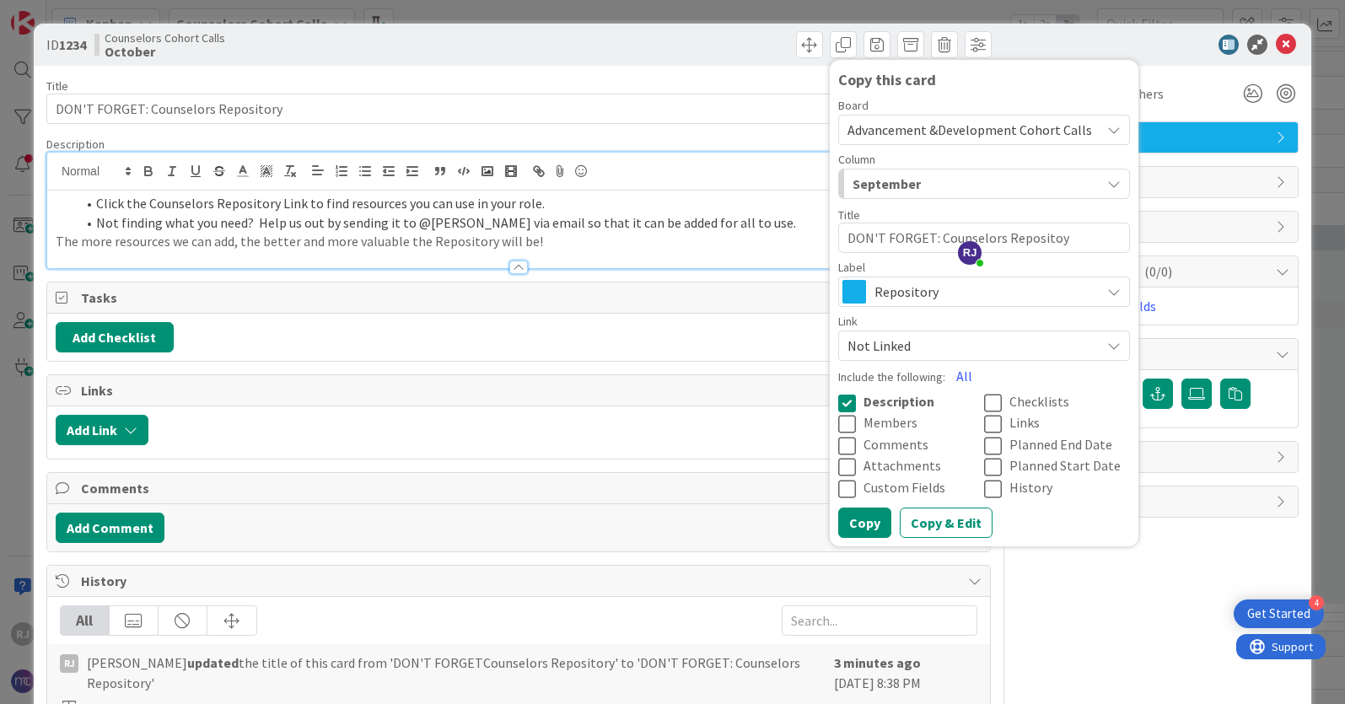
click at [894, 128] on span "Advancement &Development Cohort Calls" at bounding box center [969, 129] width 245 height 17
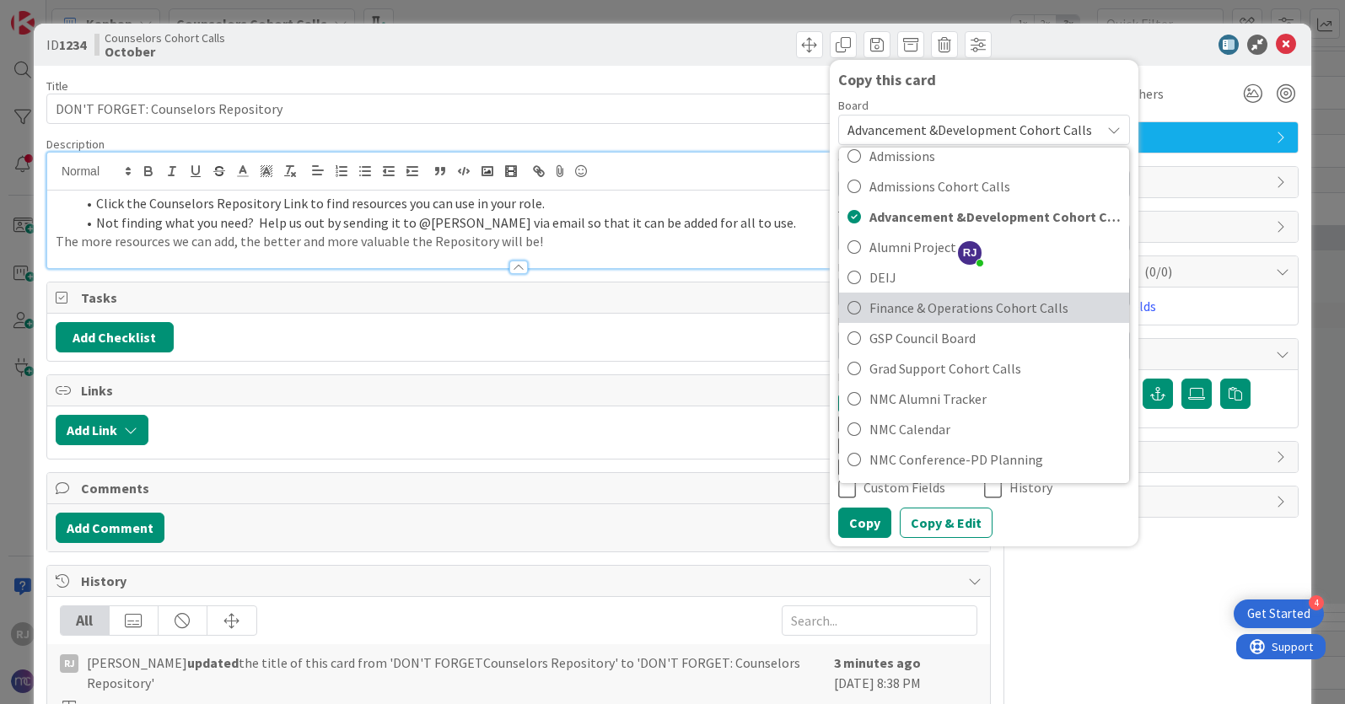
click at [887, 309] on span "Finance & Operations Cohort Calls" at bounding box center [994, 307] width 251 height 25
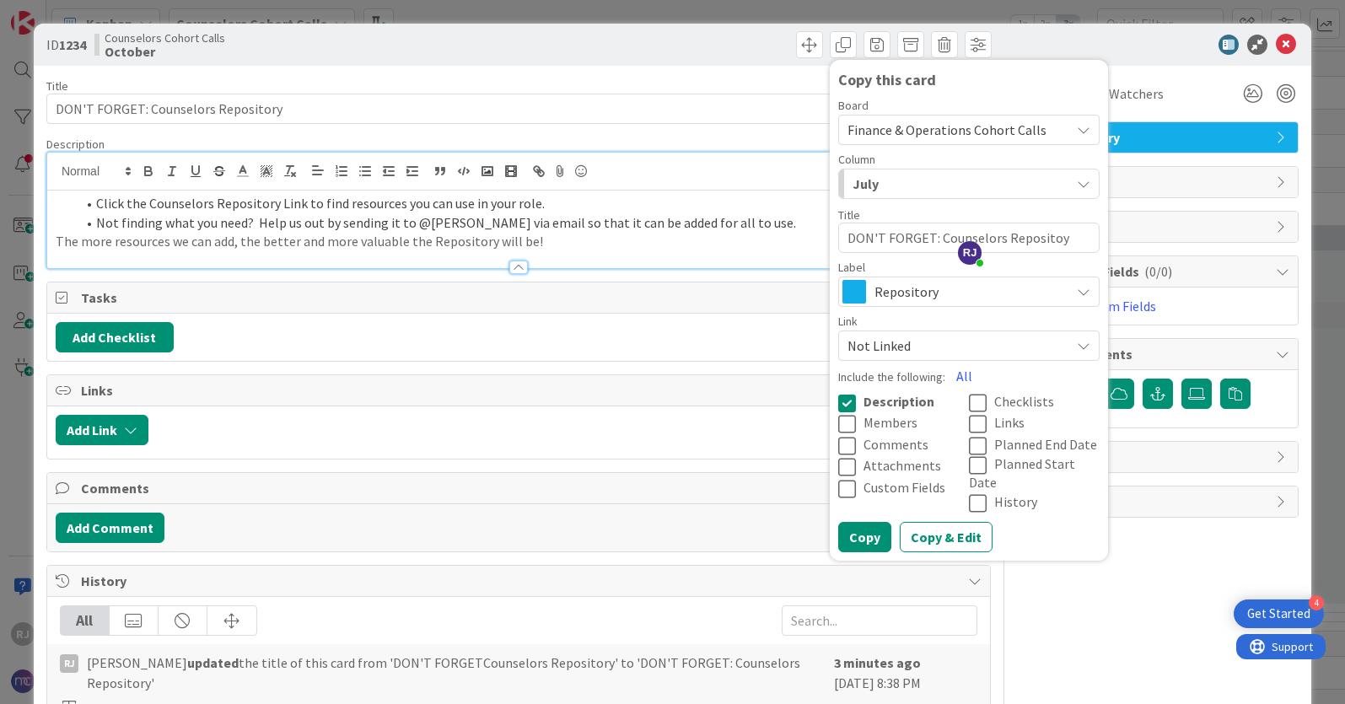
click at [876, 179] on span "July" at bounding box center [866, 184] width 26 height 22
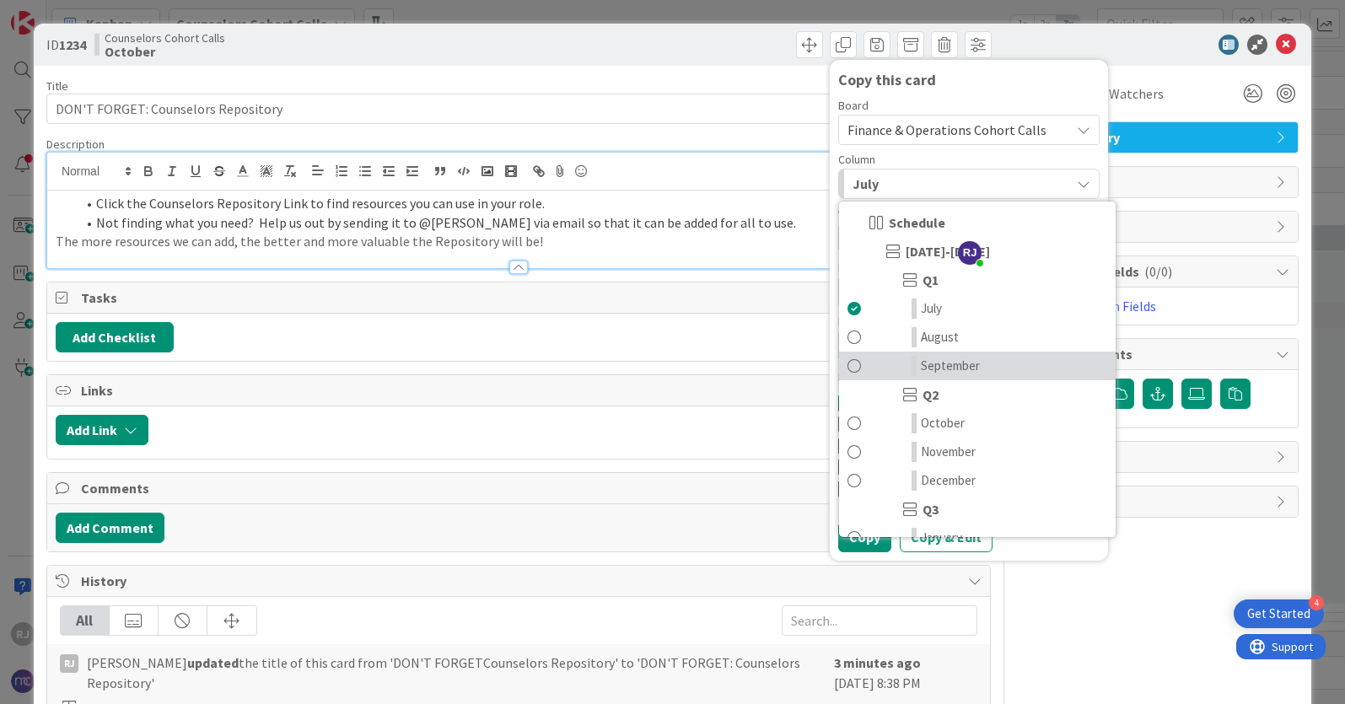
click at [939, 366] on span "September" at bounding box center [950, 366] width 59 height 20
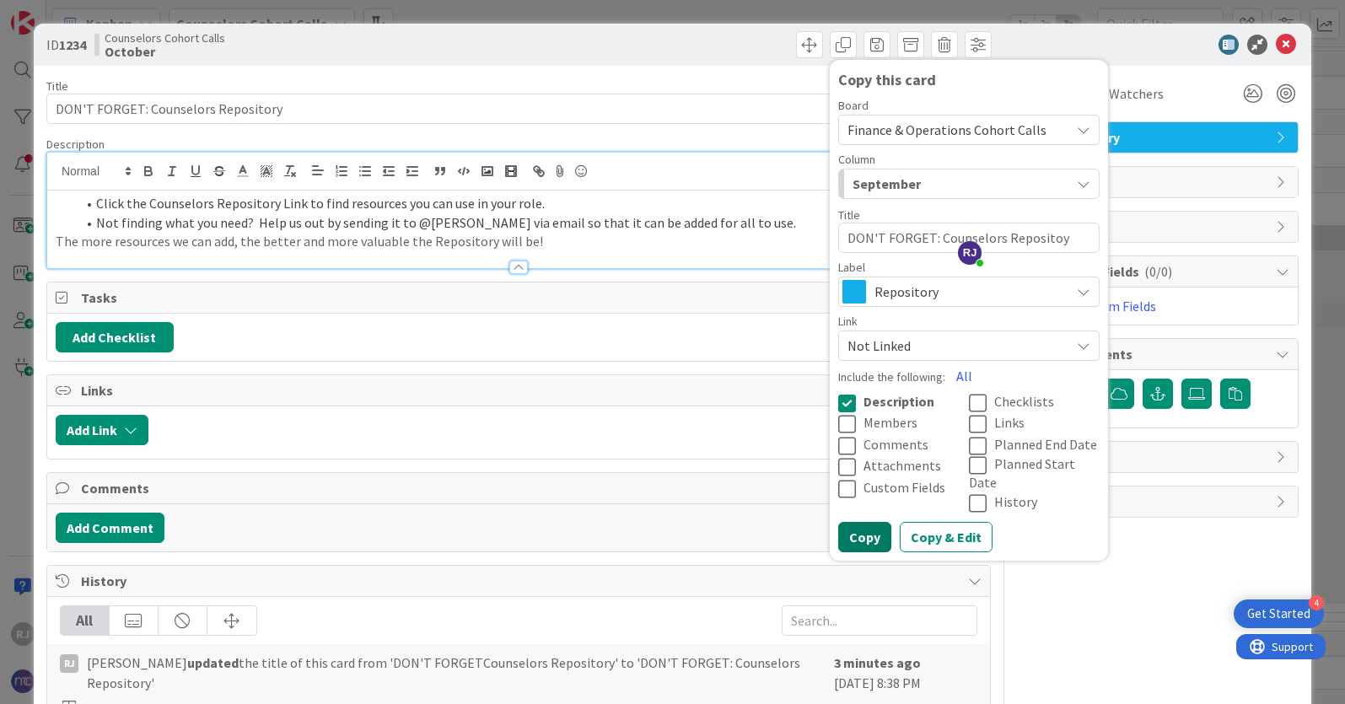
click at [881, 522] on button "Copy" at bounding box center [864, 537] width 53 height 30
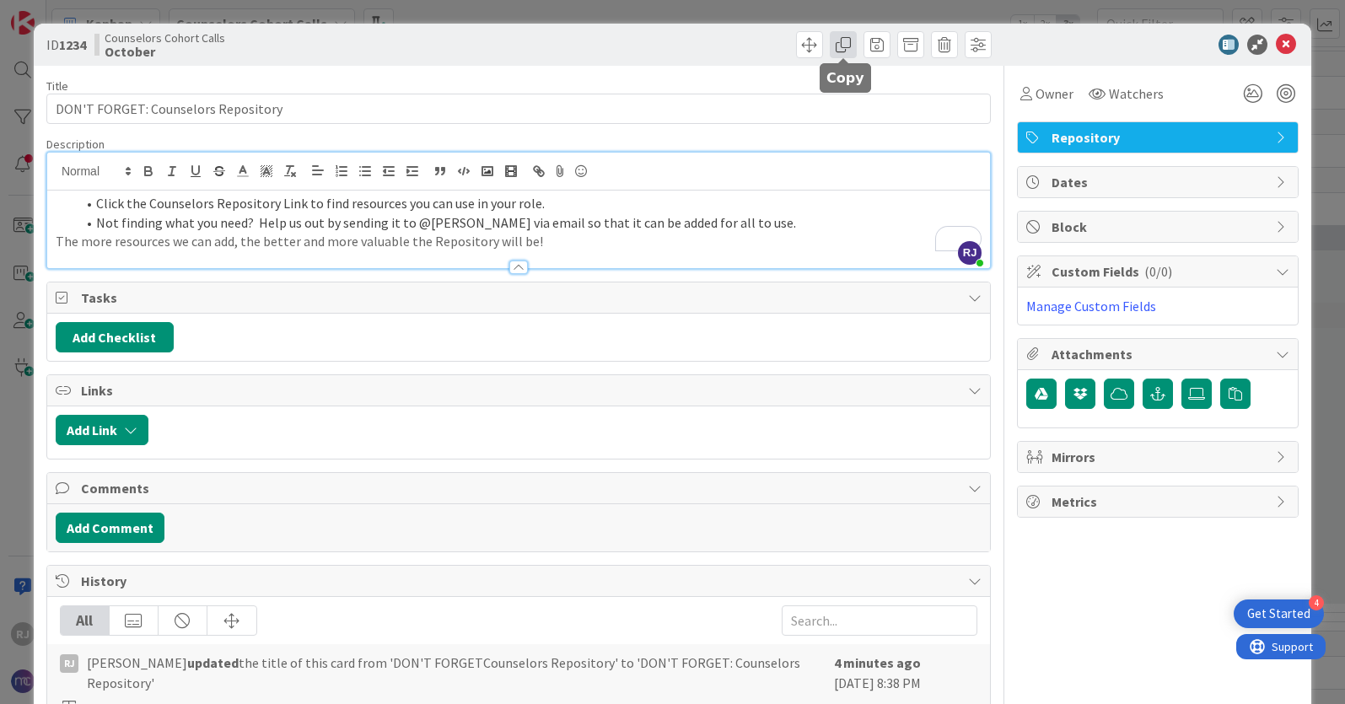
click at [850, 46] on span at bounding box center [843, 44] width 27 height 27
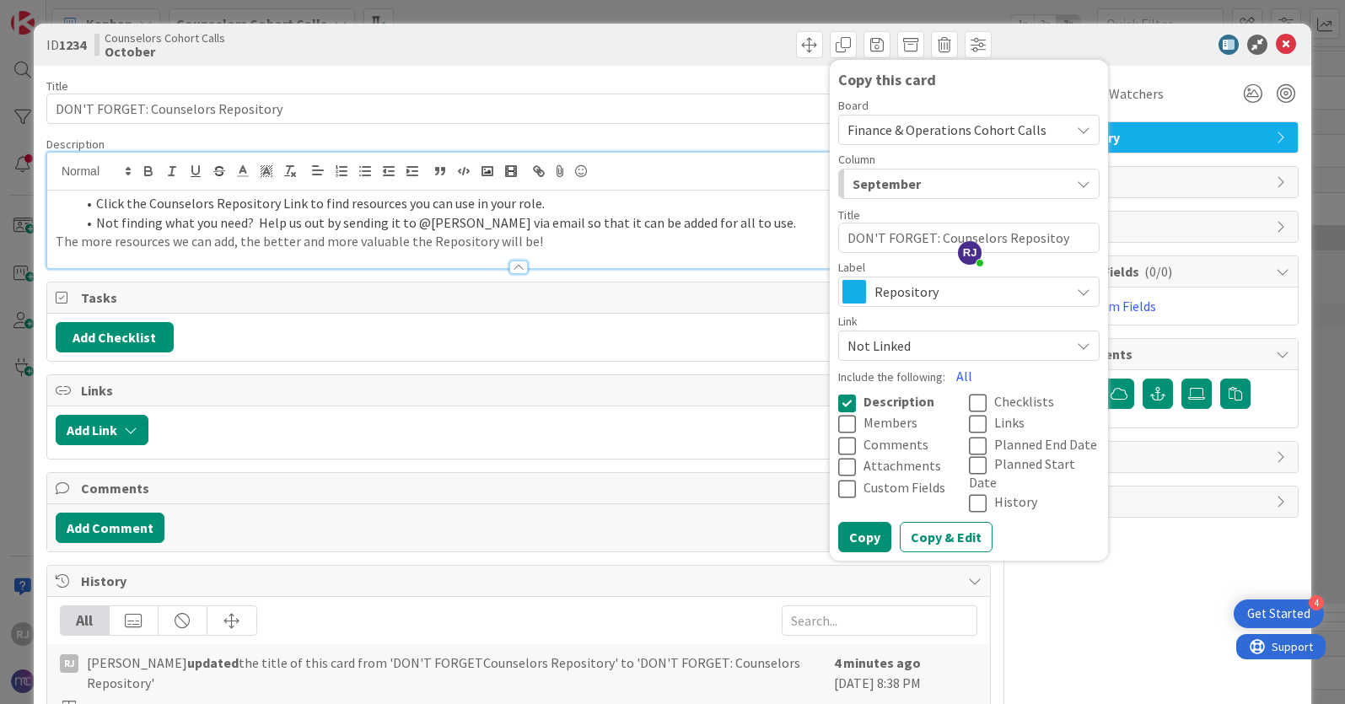
click at [877, 126] on span "Finance & Operations Cohort Calls" at bounding box center [946, 129] width 199 height 17
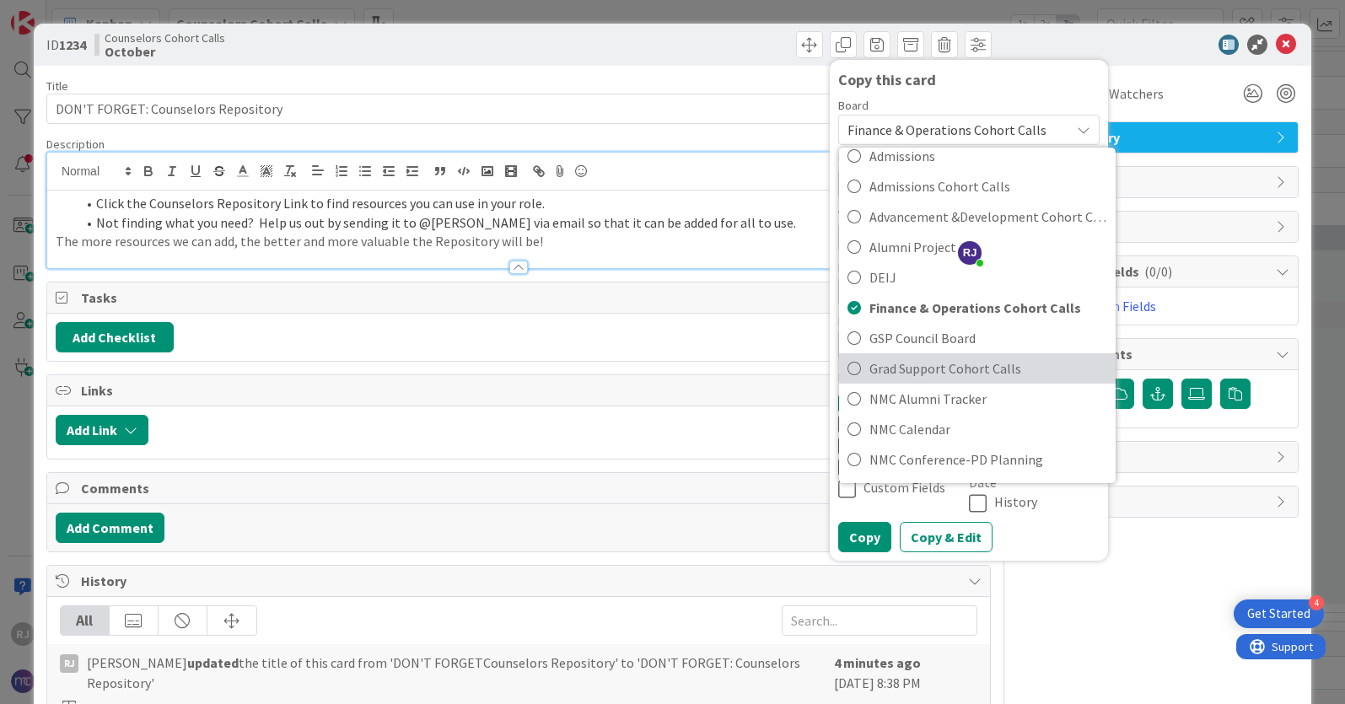
click at [892, 364] on span "Grad Support Cohort Calls" at bounding box center [988, 368] width 238 height 25
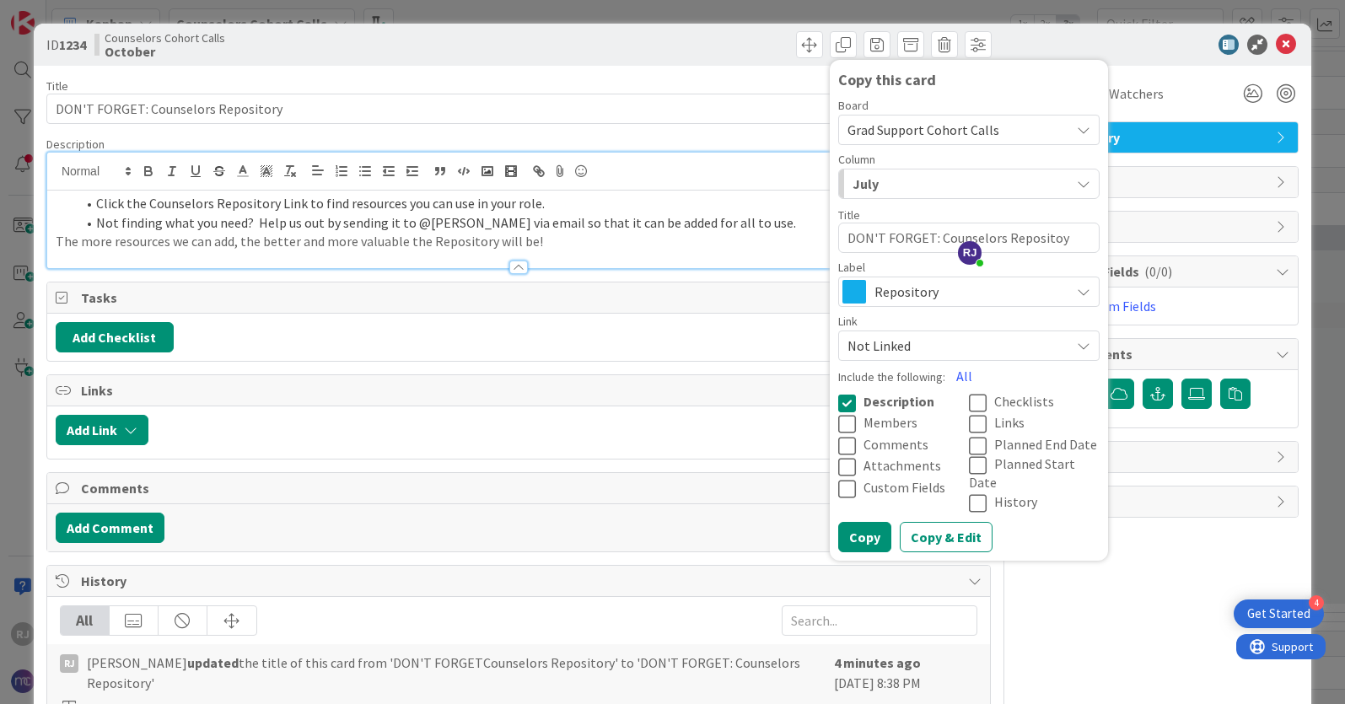
click at [866, 182] on span "July" at bounding box center [866, 184] width 26 height 22
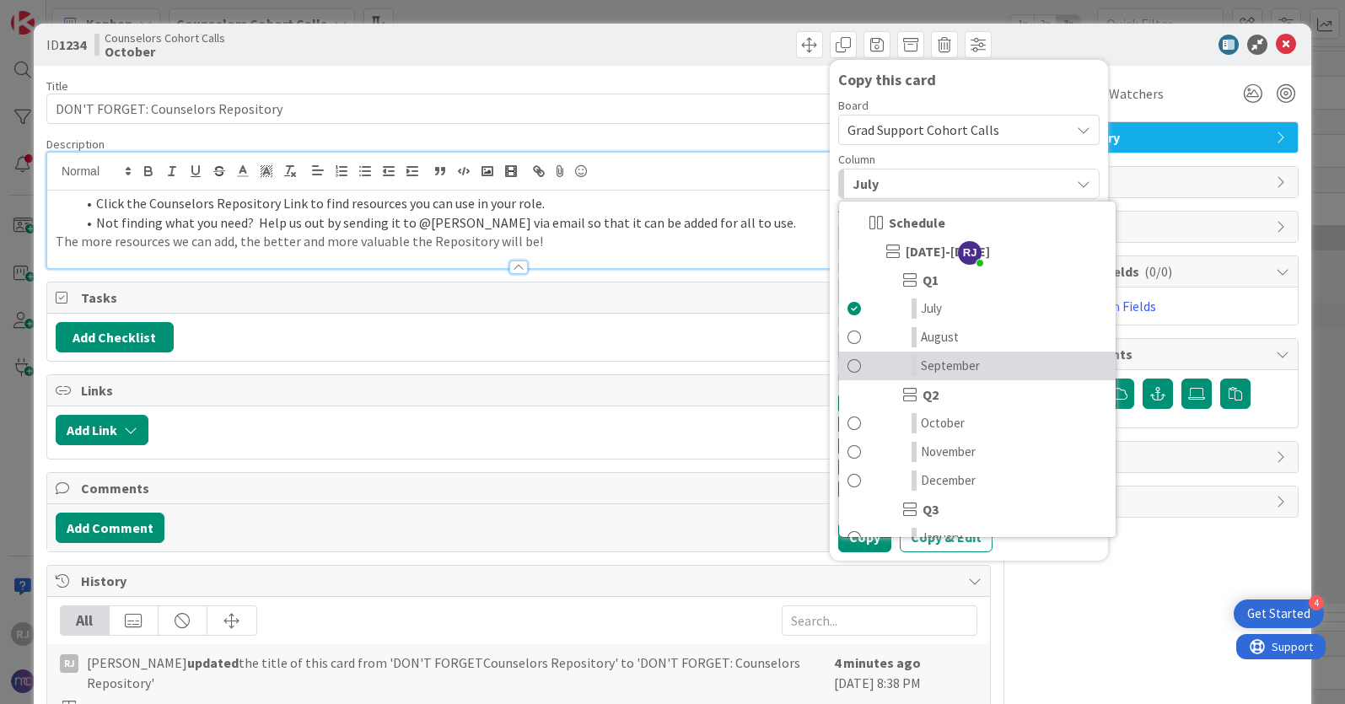
click at [931, 371] on span "September" at bounding box center [950, 366] width 59 height 20
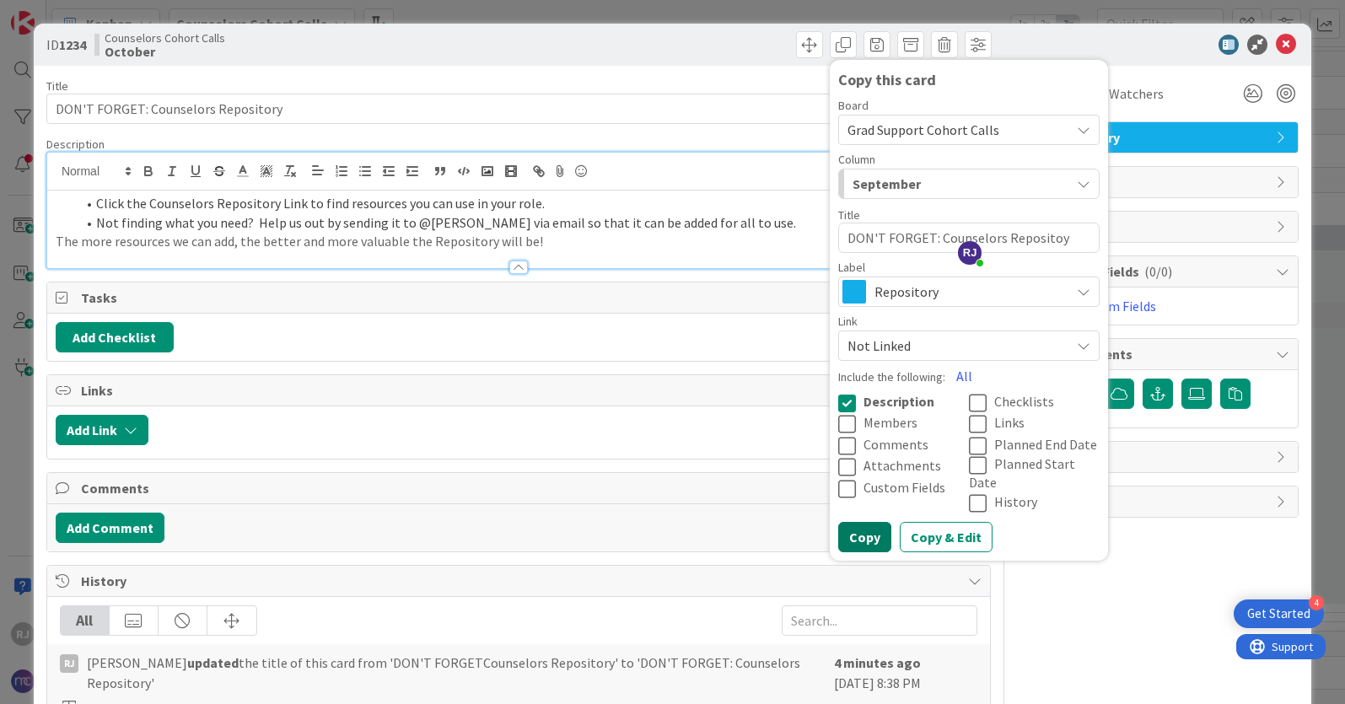
click at [876, 522] on button "Copy" at bounding box center [864, 537] width 53 height 30
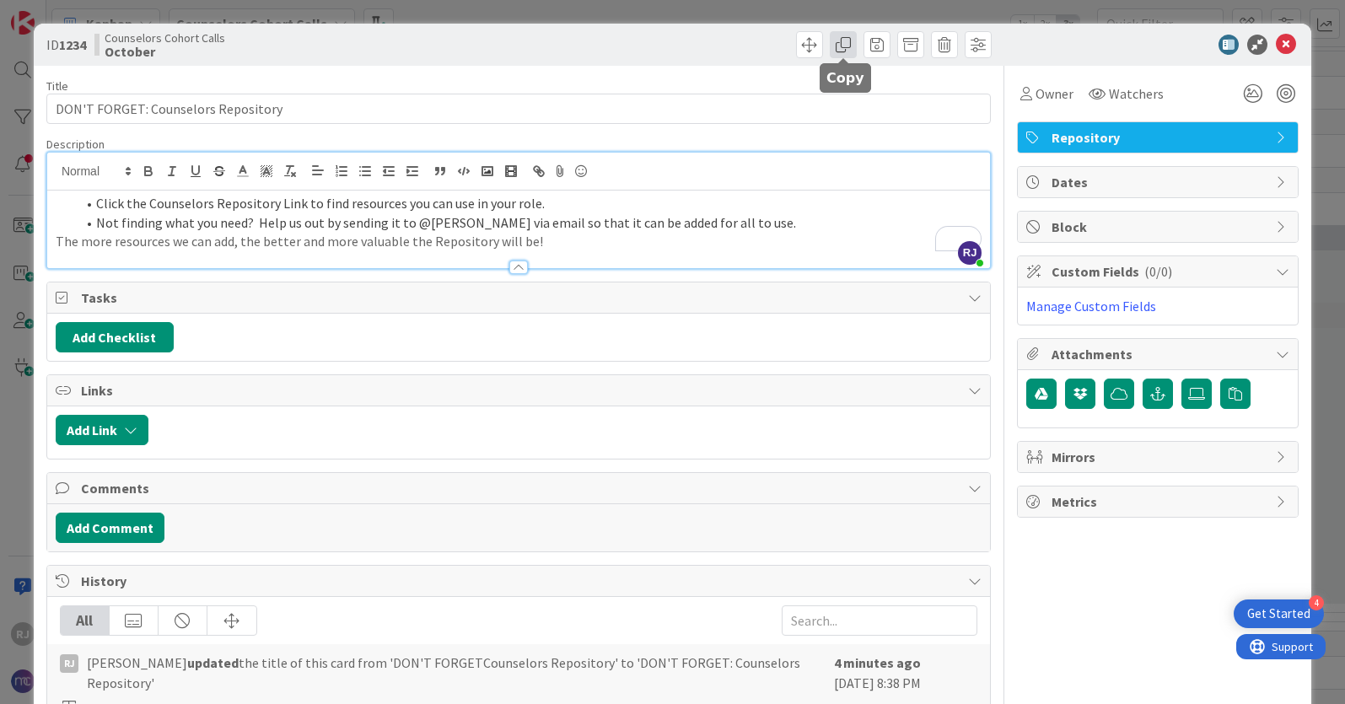
click at [843, 43] on span at bounding box center [843, 44] width 27 height 27
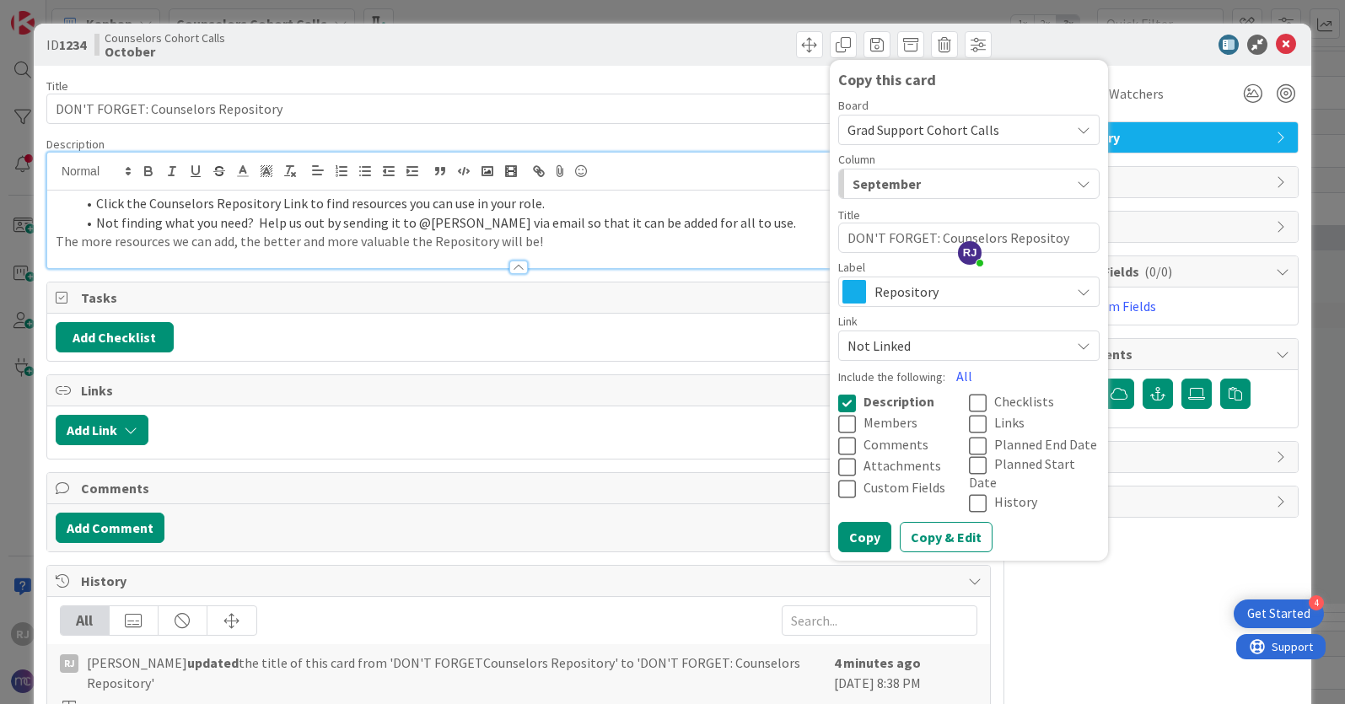
click at [876, 122] on span "Grad Support Cohort Calls" at bounding box center [923, 129] width 152 height 17
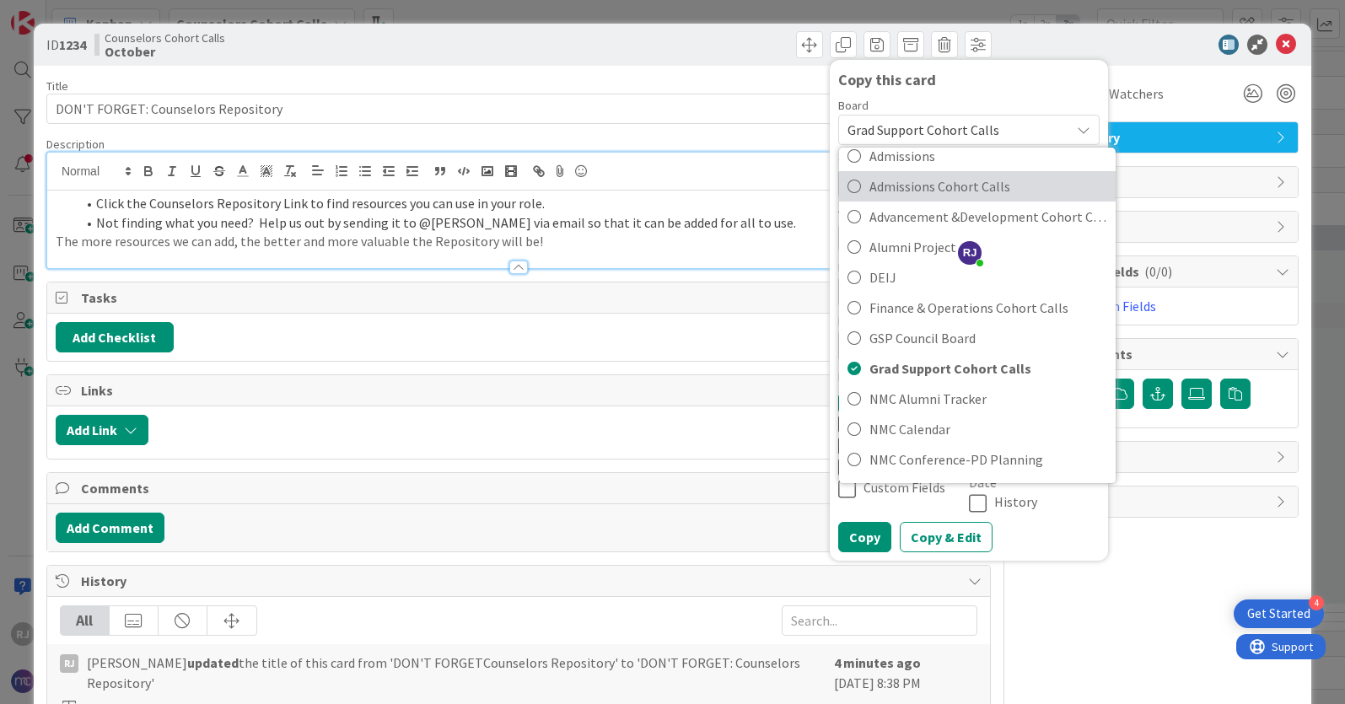
click at [889, 188] on span "Admissions Cohort Calls" at bounding box center [988, 186] width 238 height 25
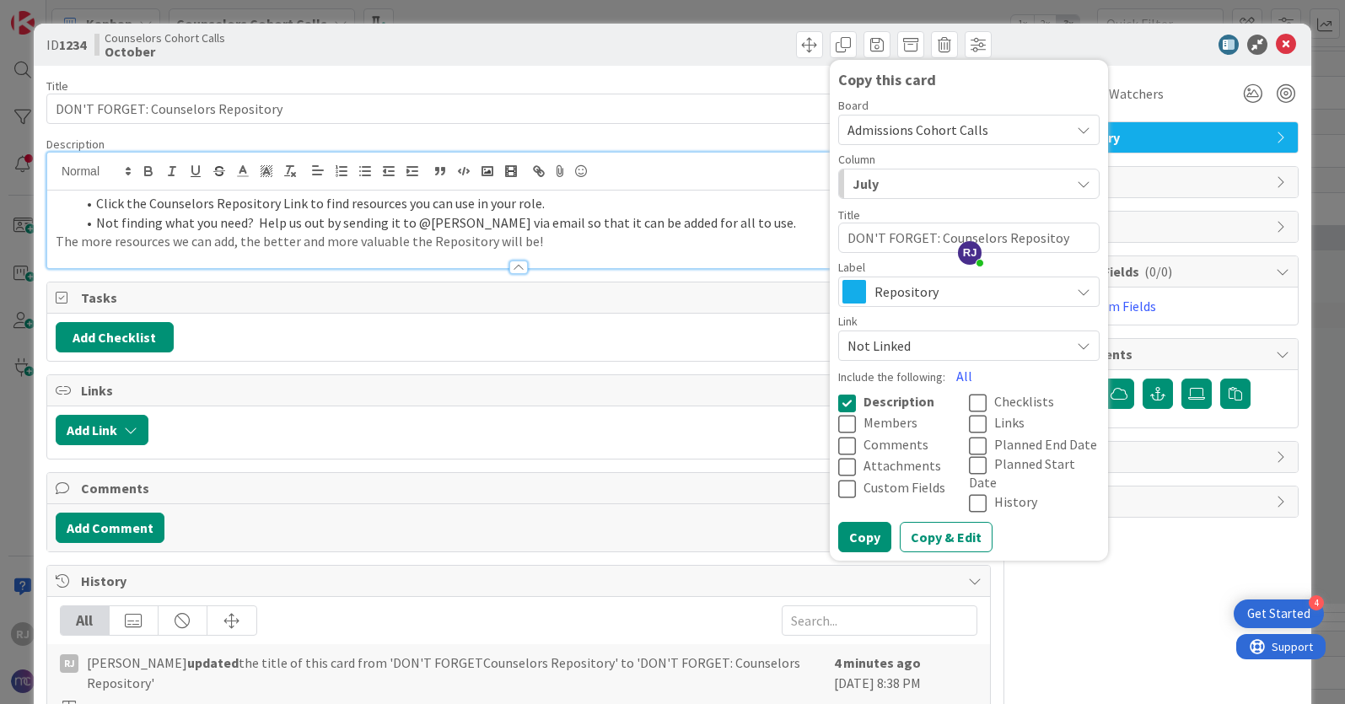
click at [884, 184] on div "July" at bounding box center [959, 183] width 222 height 27
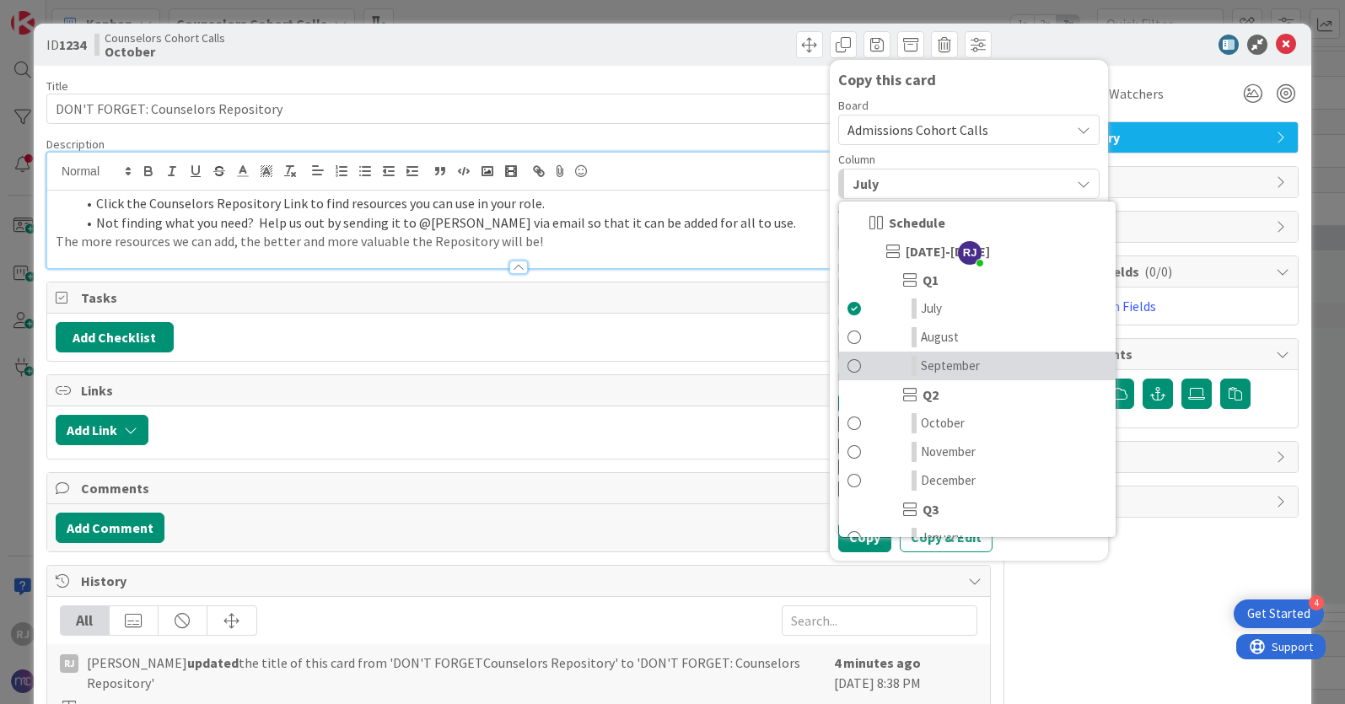
click at [944, 366] on span "September" at bounding box center [950, 366] width 59 height 20
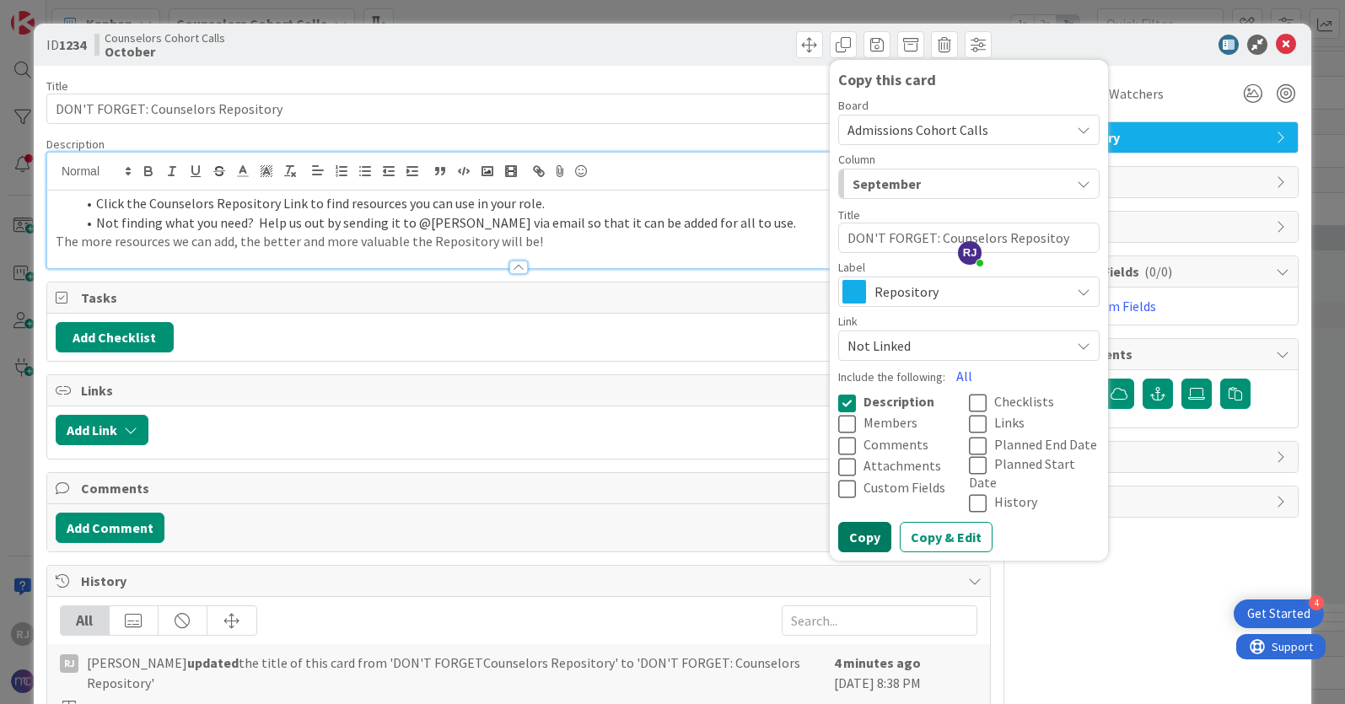
click at [871, 522] on button "Copy" at bounding box center [864, 537] width 53 height 30
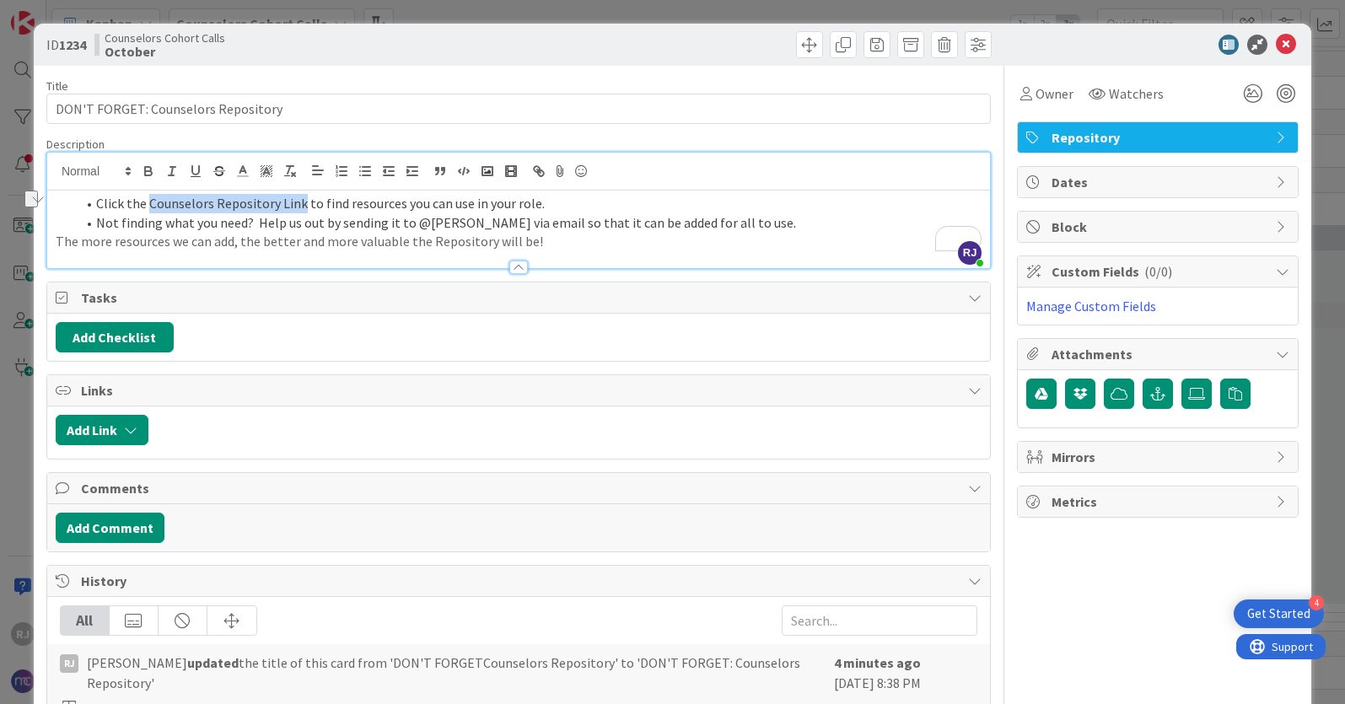
drag, startPoint x: 302, startPoint y: 204, endPoint x: 148, endPoint y: 198, distance: 153.6
click at [148, 198] on li "Click the Counselors Repository Link to find resources you can use in your role." at bounding box center [529, 203] width 906 height 19
click at [282, 221] on li "Not finding what you need? Help us out by sending it to @[PERSON_NAME] via emai…" at bounding box center [529, 222] width 906 height 19
click at [301, 206] on li "Click the Counselors Repository Link to find resources you can use in your role." at bounding box center [529, 203] width 906 height 19
type textarea "x"
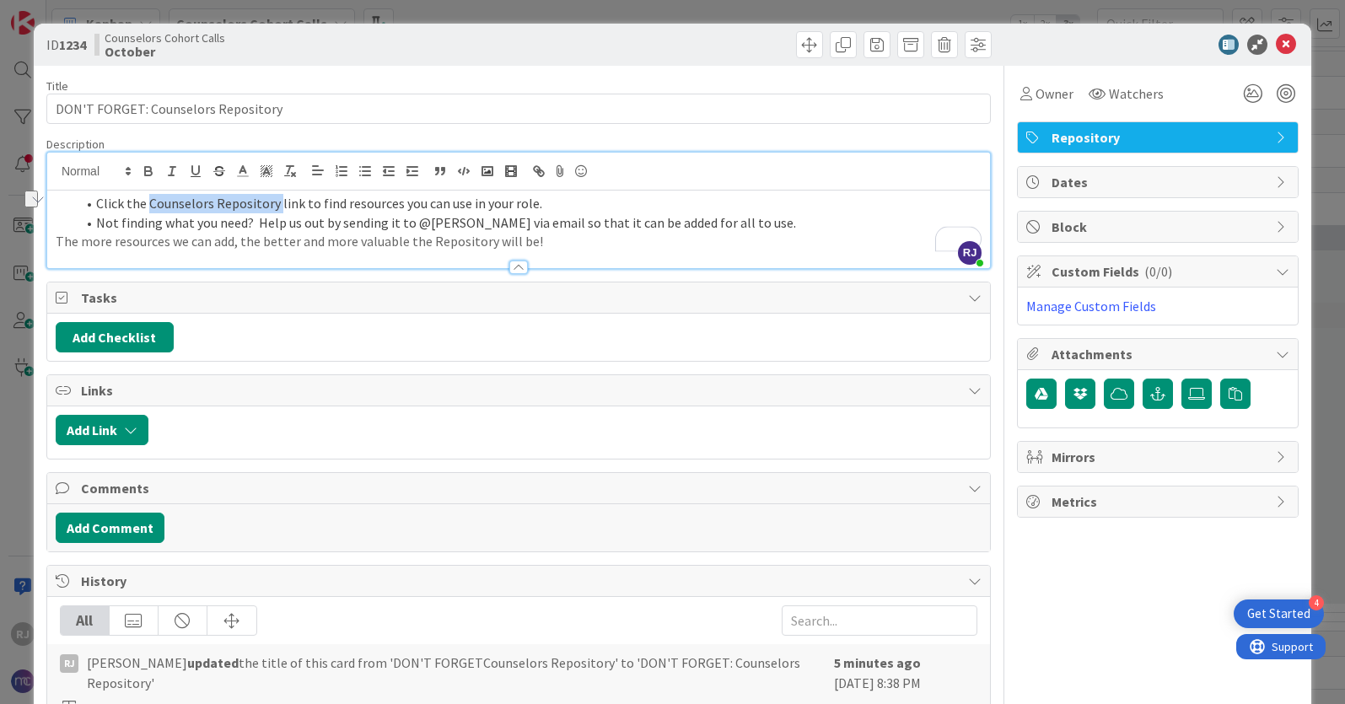
drag, startPoint x: 276, startPoint y: 207, endPoint x: 148, endPoint y: 201, distance: 127.5
click at [148, 201] on li "Click the Counselors Repository link to find resources you can use in your role." at bounding box center [529, 203] width 906 height 19
click at [534, 170] on icon "button" at bounding box center [537, 169] width 6 height 6
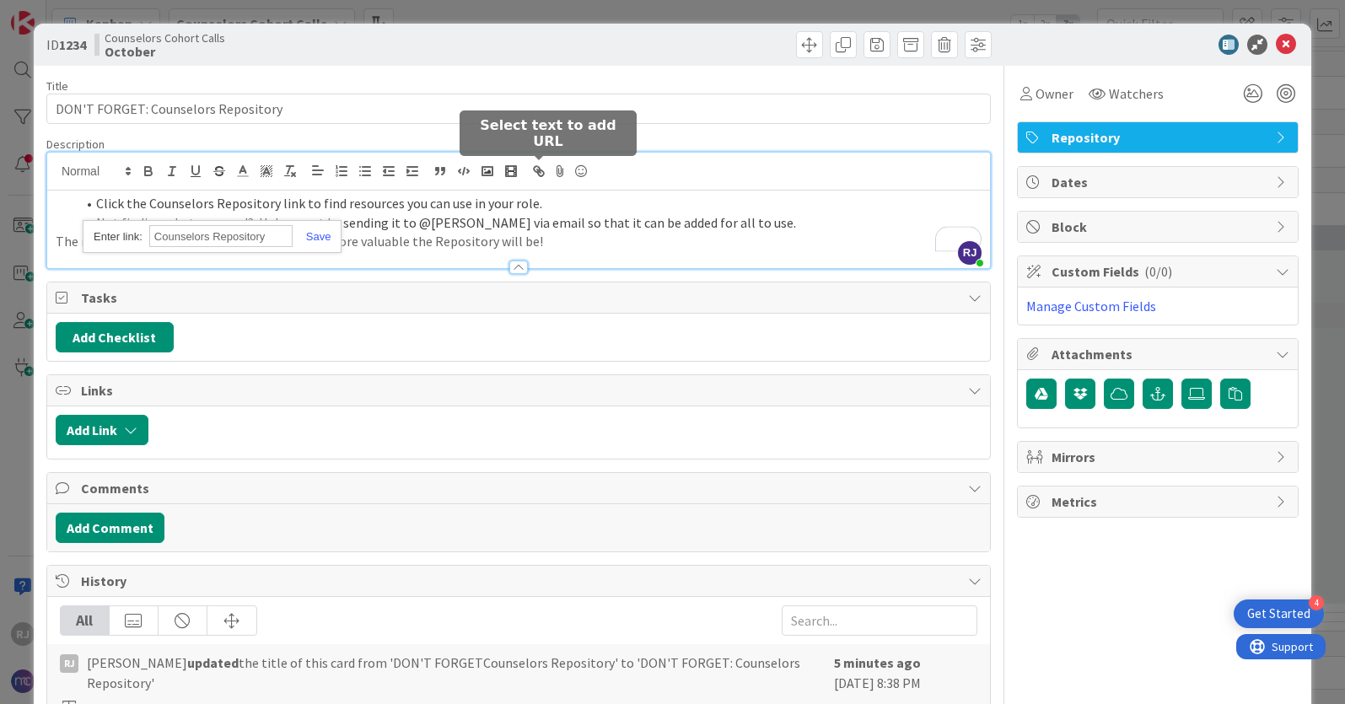
paste input "[URL][DOMAIN_NAME]"
type input "[URL][DOMAIN_NAME]"
click at [323, 227] on div "[URL][DOMAIN_NAME]" at bounding box center [212, 236] width 259 height 33
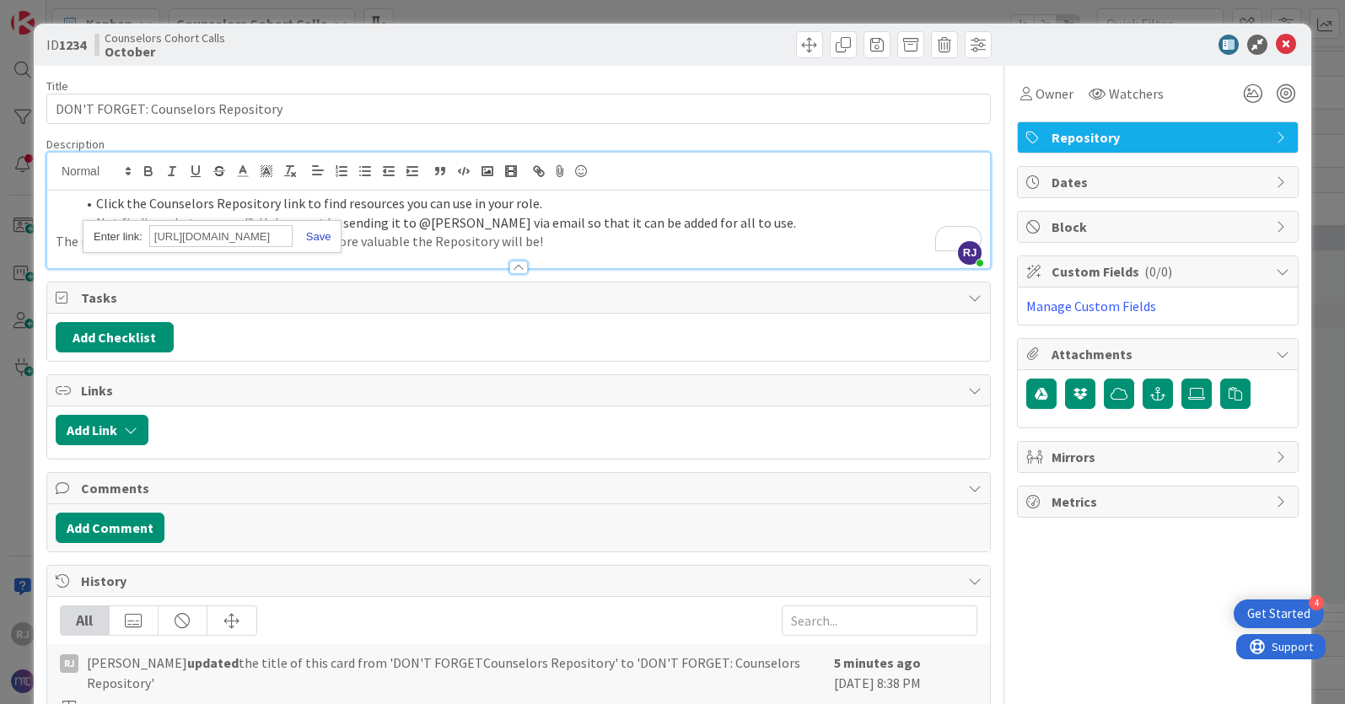
click at [320, 234] on link at bounding box center [312, 236] width 39 height 13
click at [153, 168] on icon "button" at bounding box center [148, 171] width 15 height 15
click at [573, 245] on p "The more resources we can add, the better and more valuable the Repository will…" at bounding box center [519, 241] width 926 height 19
click at [56, 239] on p "The more resources we can add, the better and more valuable the Repository will…" at bounding box center [519, 241] width 926 height 19
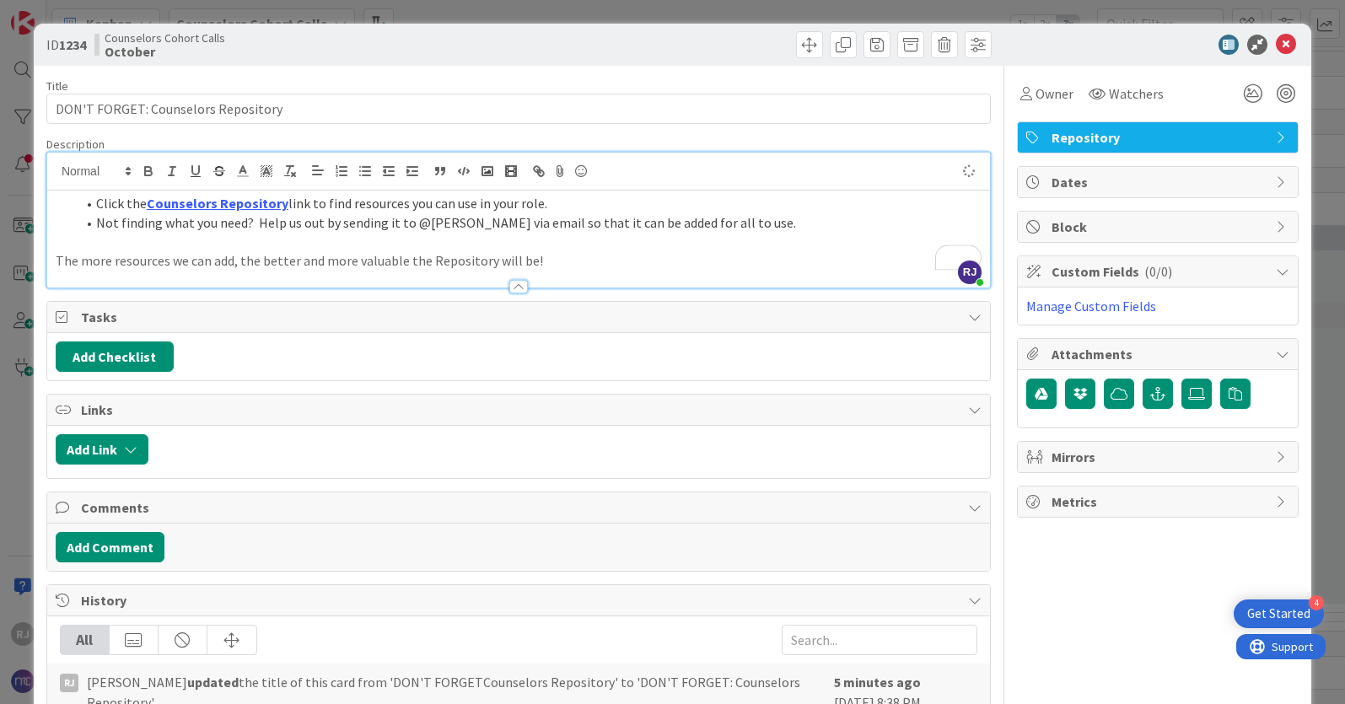
type textarea "x"
click at [1284, 41] on icon at bounding box center [1286, 45] width 20 height 20
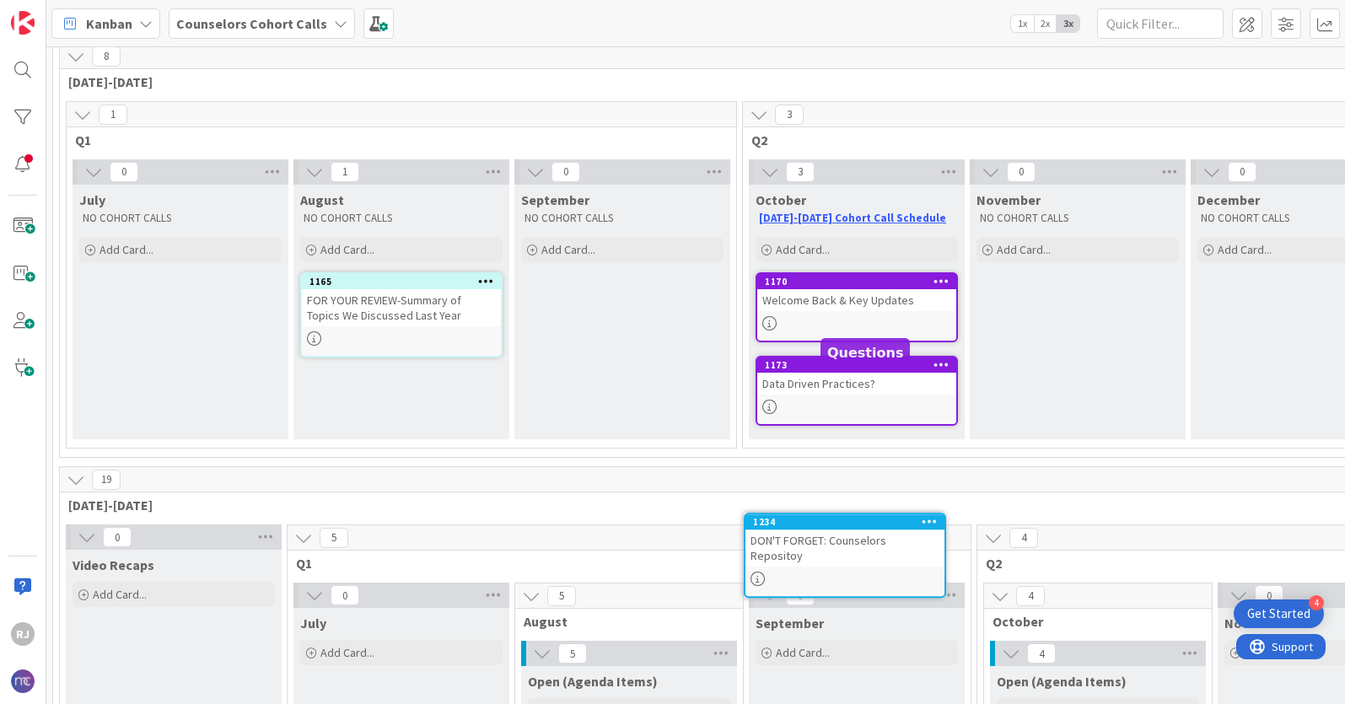
scroll to position [86, 0]
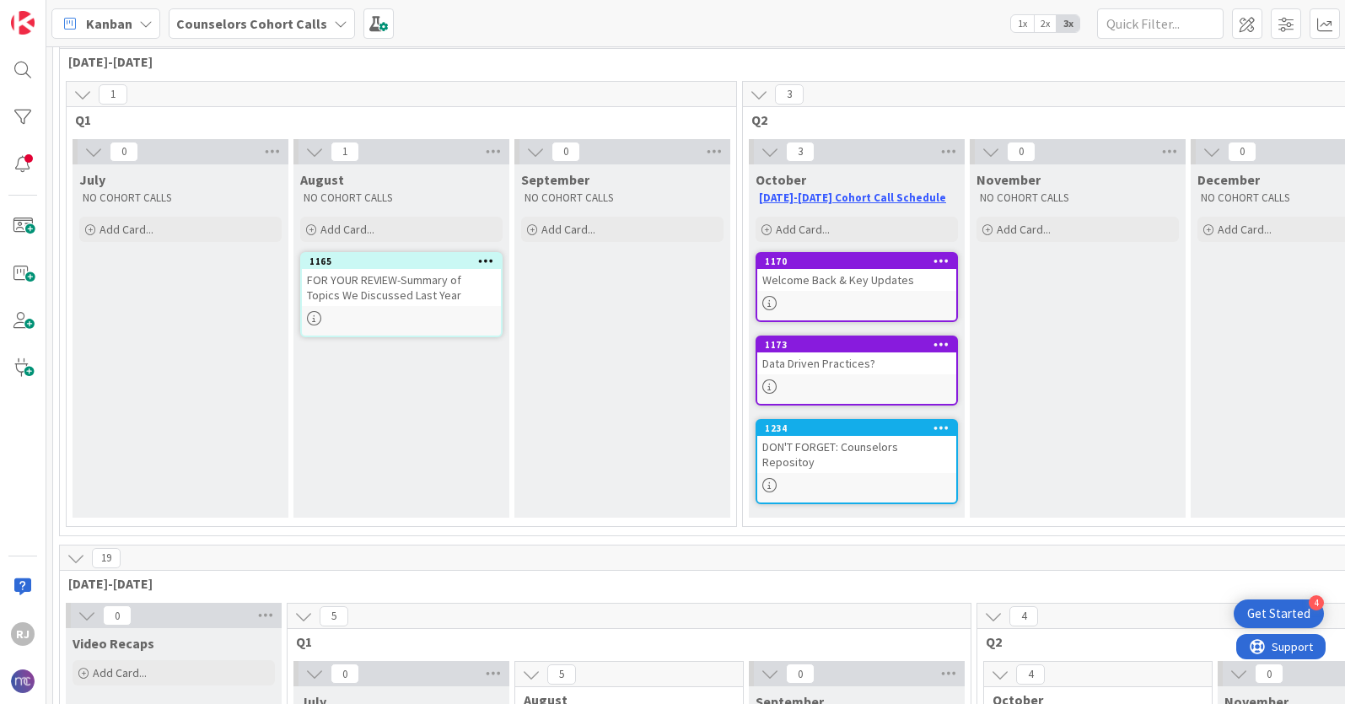
click at [830, 449] on div "DON'T FORGET: Counselors Repositoy" at bounding box center [856, 454] width 199 height 37
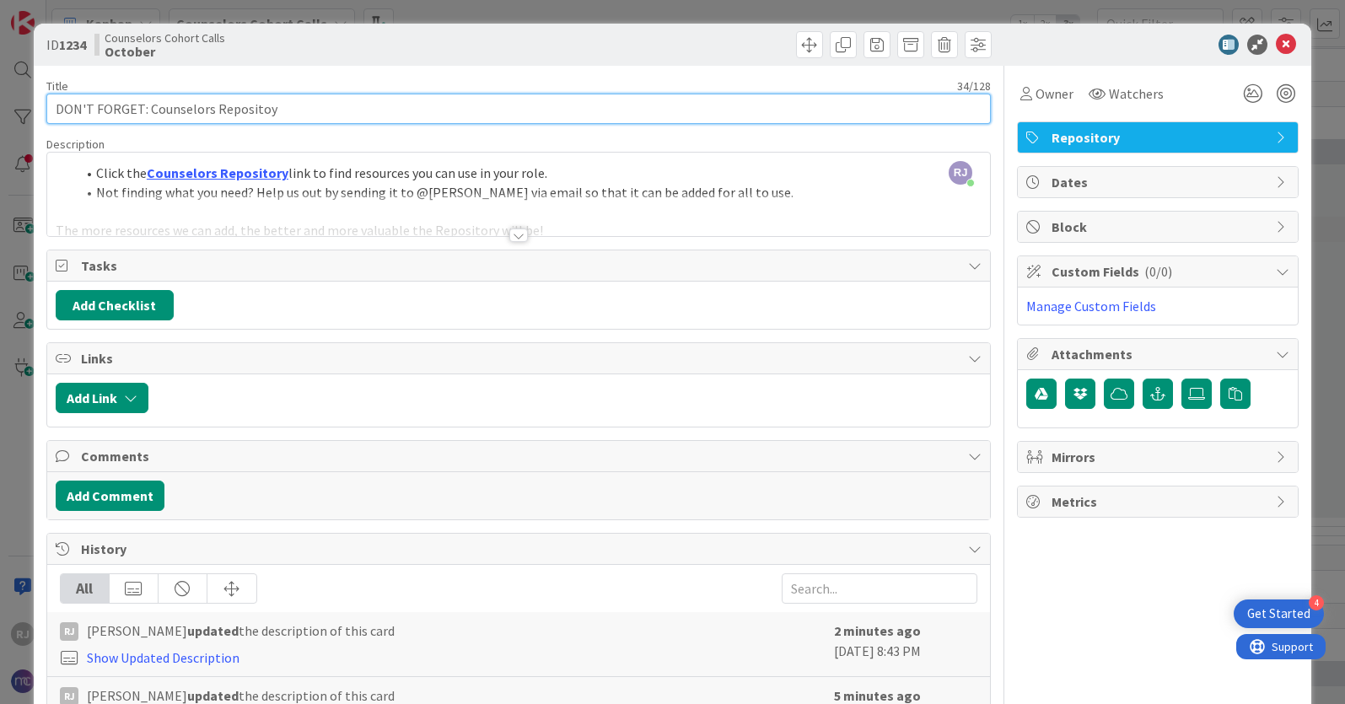
click at [264, 110] on input "DON'T FORGET: Counselors Repositoy" at bounding box center [518, 109] width 944 height 30
type input "DON'T FORGET: Counselors Repository"
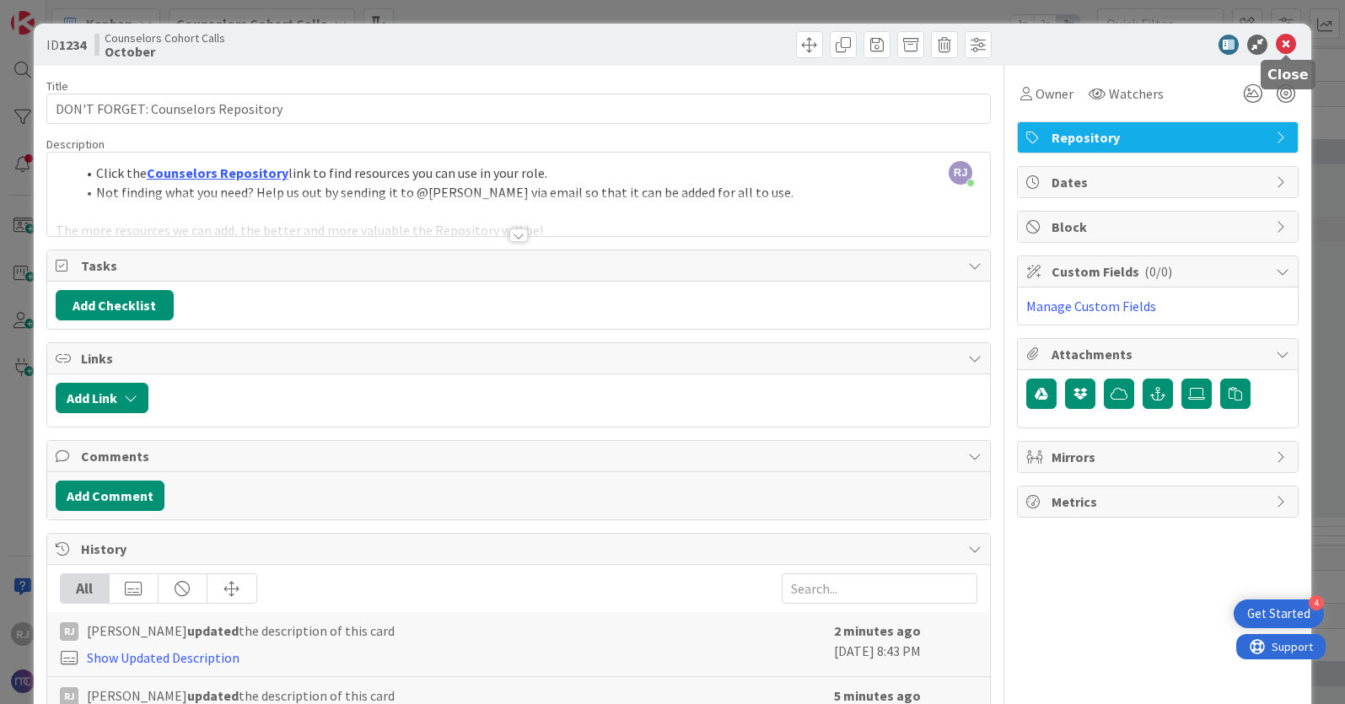
click at [1285, 37] on icon at bounding box center [1286, 45] width 20 height 20
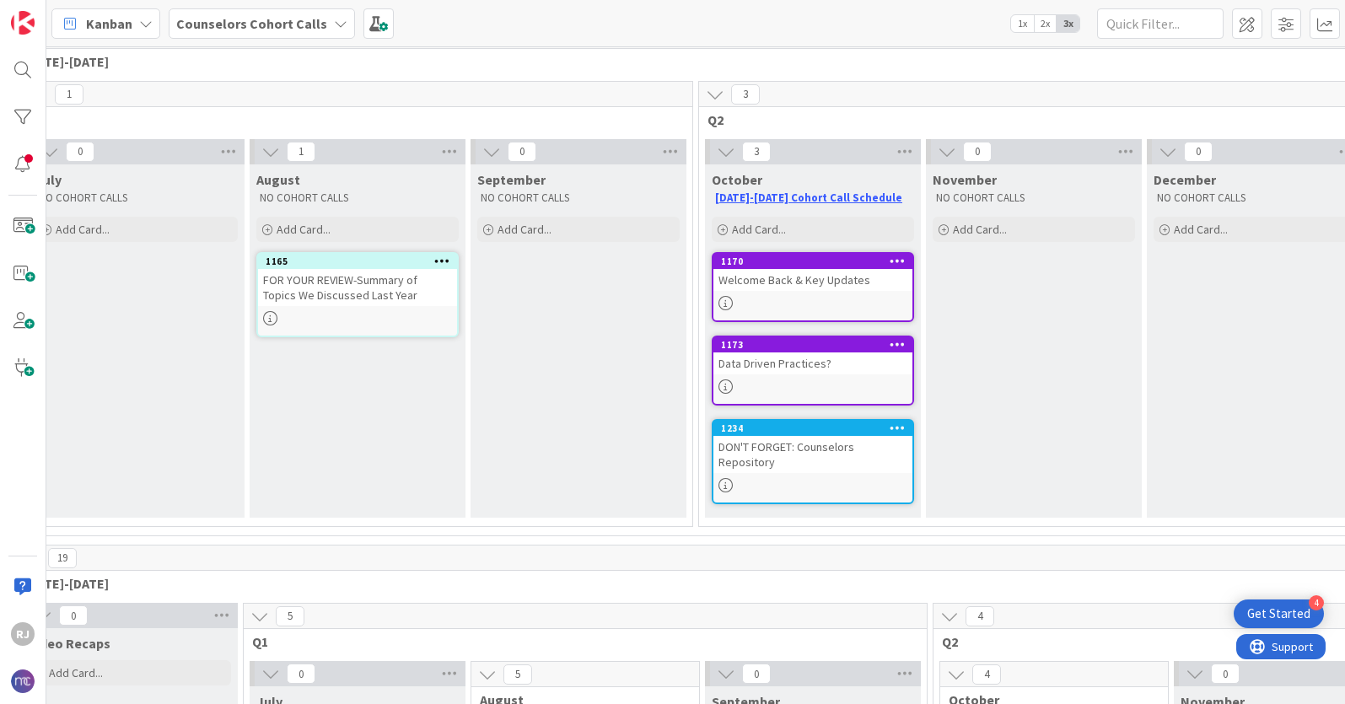
scroll to position [86, 0]
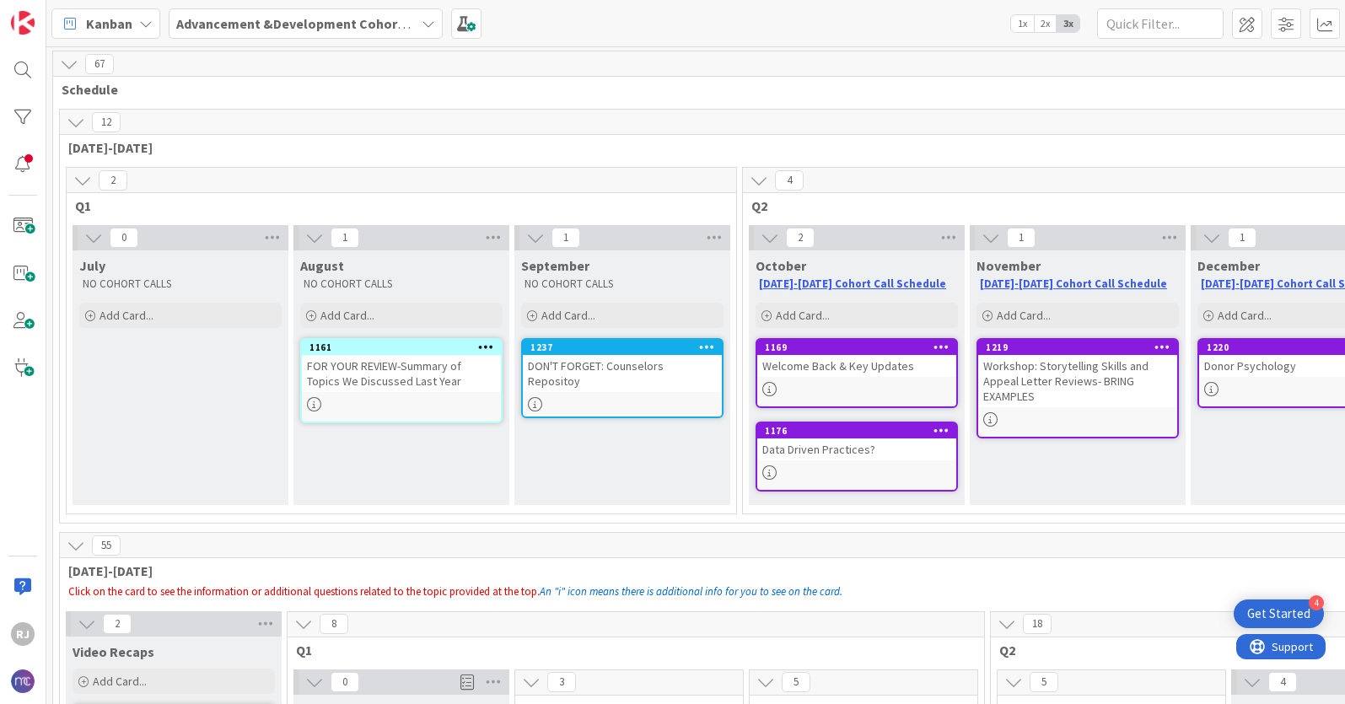
scroll to position [0, 447]
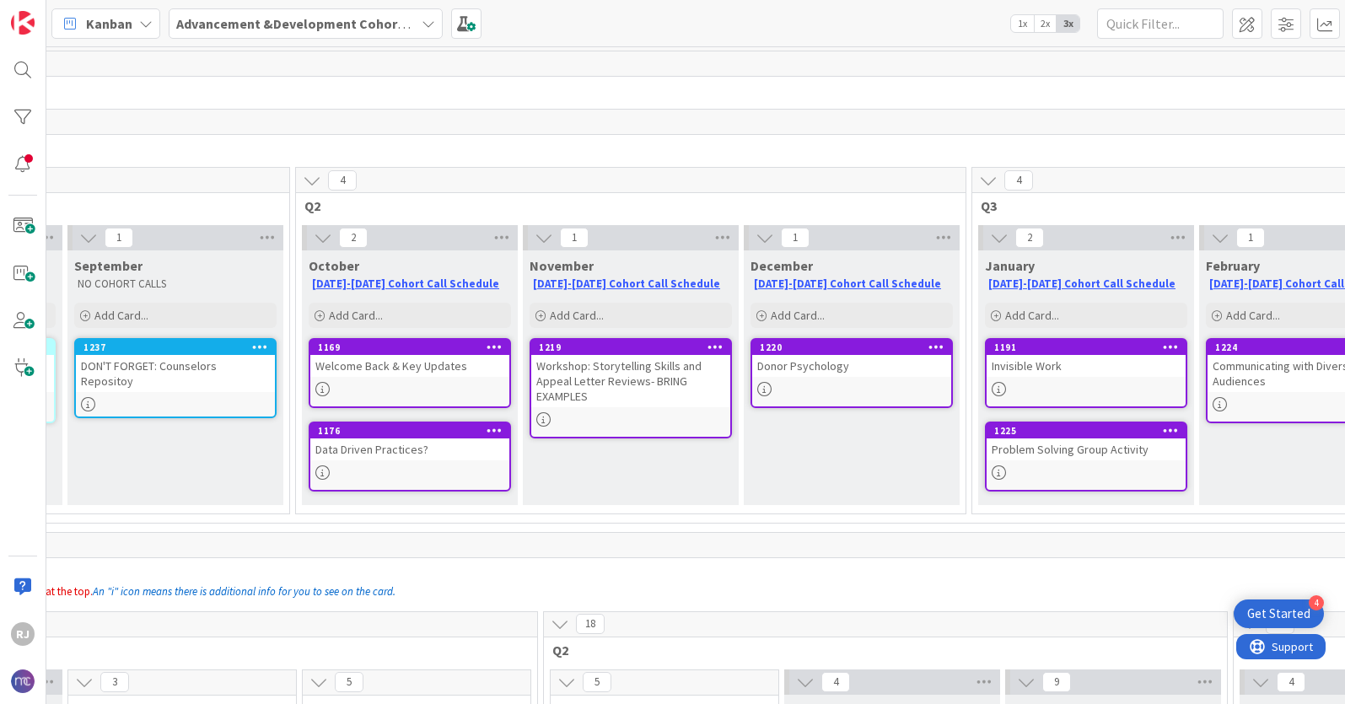
click at [202, 369] on div "DON'T FORGET: Counselors Repositoy" at bounding box center [175, 373] width 199 height 37
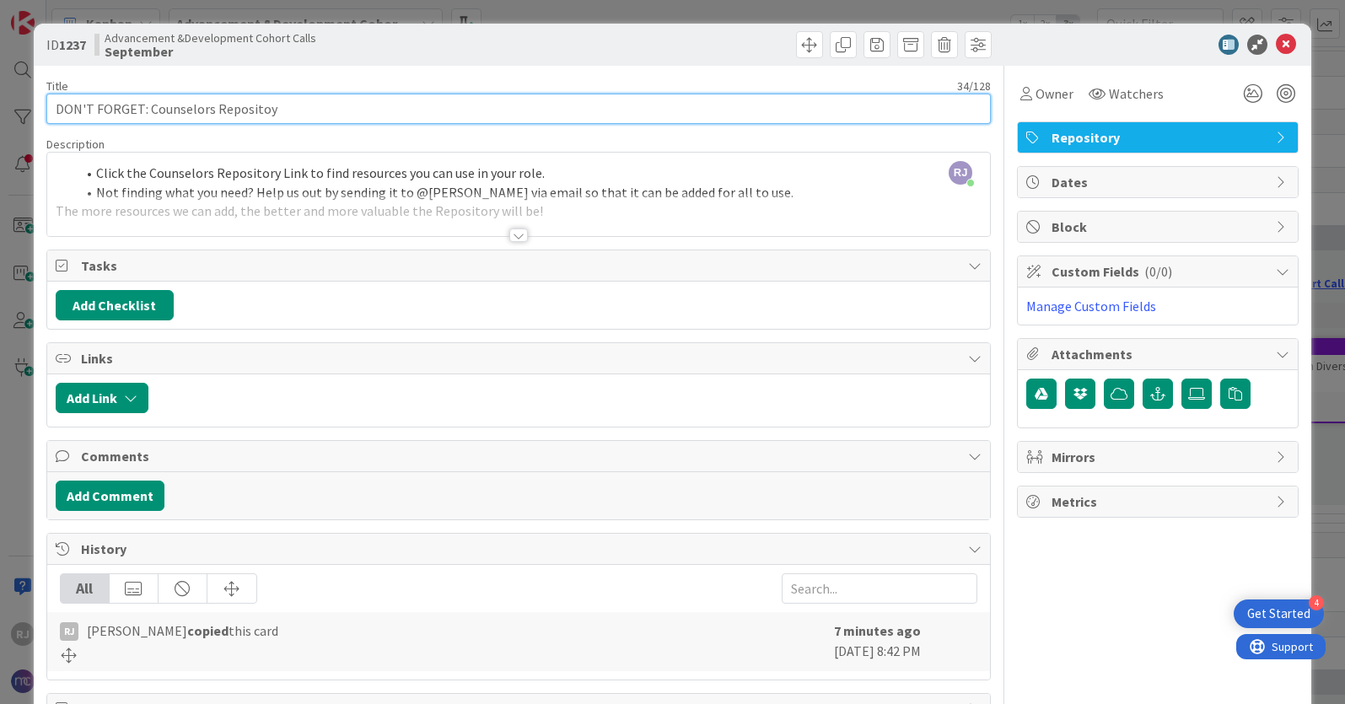
click at [180, 111] on input "DON'T FORGET: Counselors Repositoy" at bounding box center [518, 109] width 944 height 30
type input "DON'T FORGET: Advancement & Development Repository"
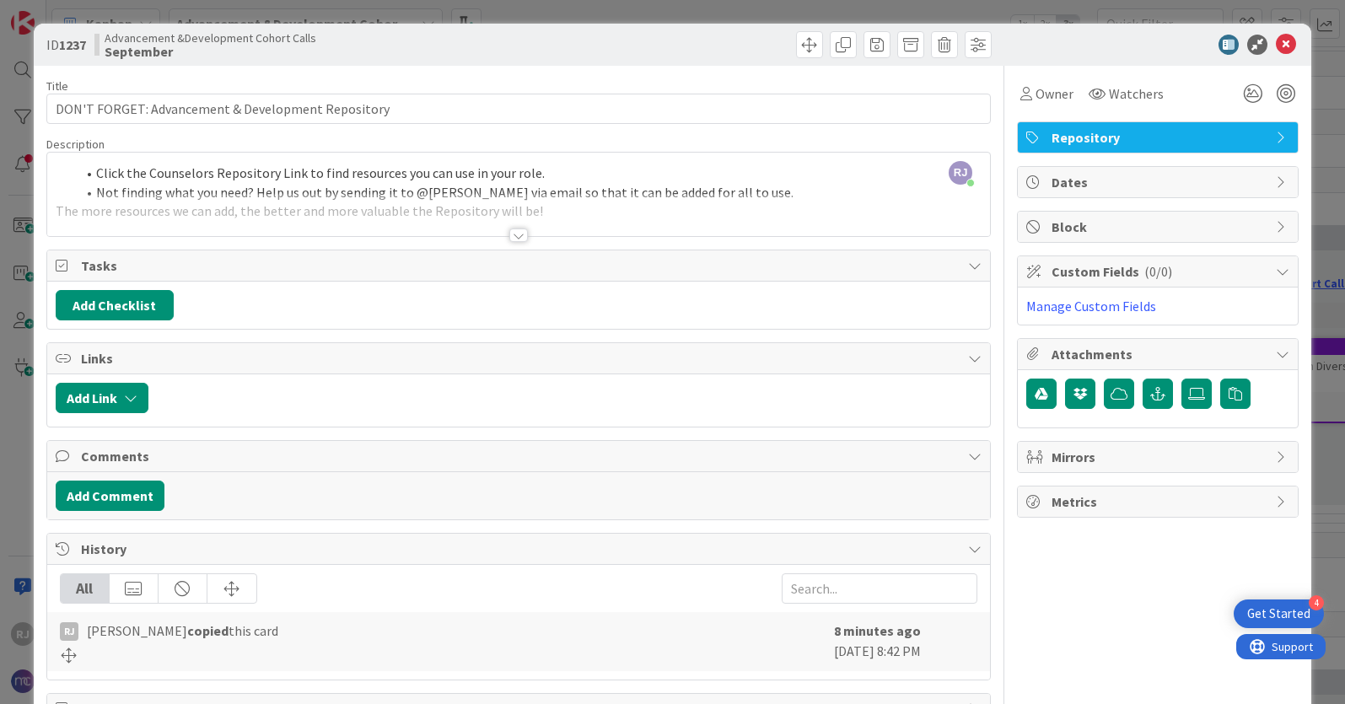
click at [405, 186] on div "RJ Roslynn Jackson just joined Click the Counselors Repository Link to find res…" at bounding box center [518, 194] width 943 height 83
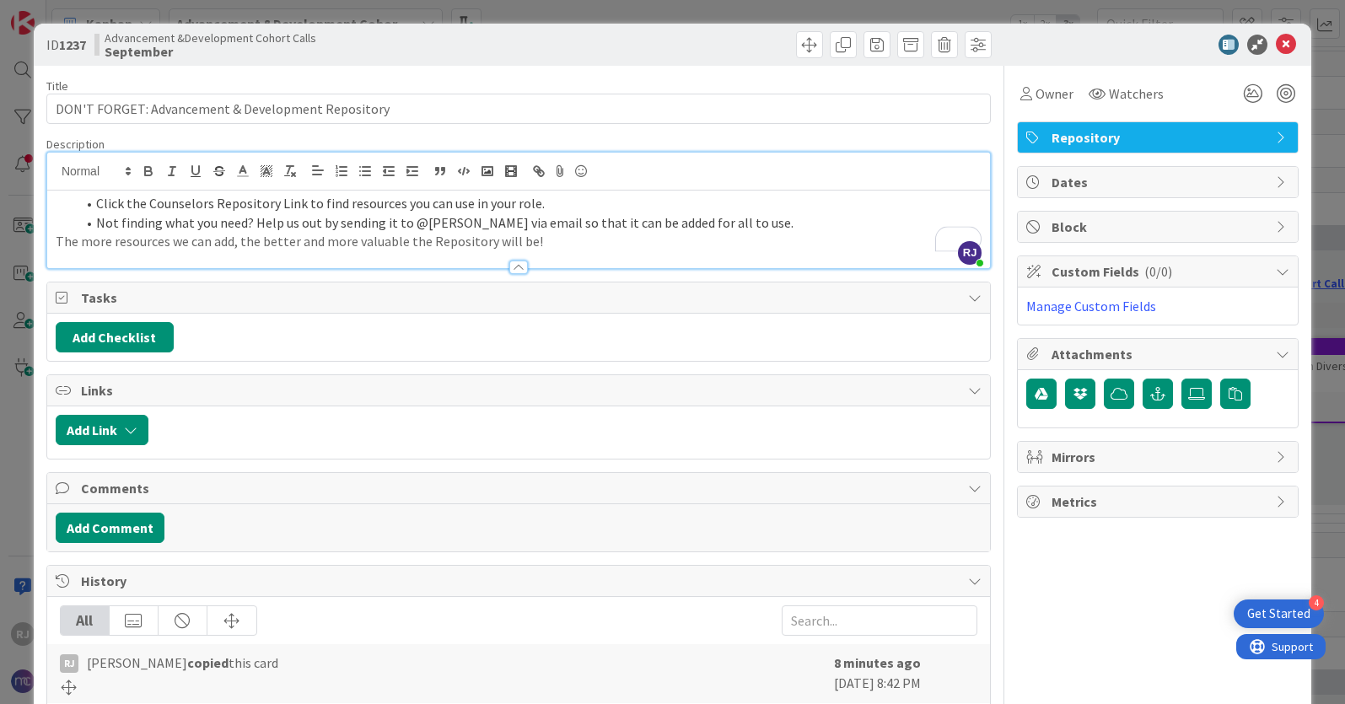
click at [281, 204] on li "Click the Counselors Repository Link to find resources you can use in your role." at bounding box center [529, 203] width 906 height 19
click at [198, 207] on li "Click the Counselors Repository link to find resources you can use in your role." at bounding box center [529, 203] width 906 height 19
drag, startPoint x: 380, startPoint y: 207, endPoint x: 312, endPoint y: 199, distance: 68.7
click at [374, 207] on li "Click the Advancement & Development Repository link to find resources you can u…" at bounding box center [529, 203] width 906 height 19
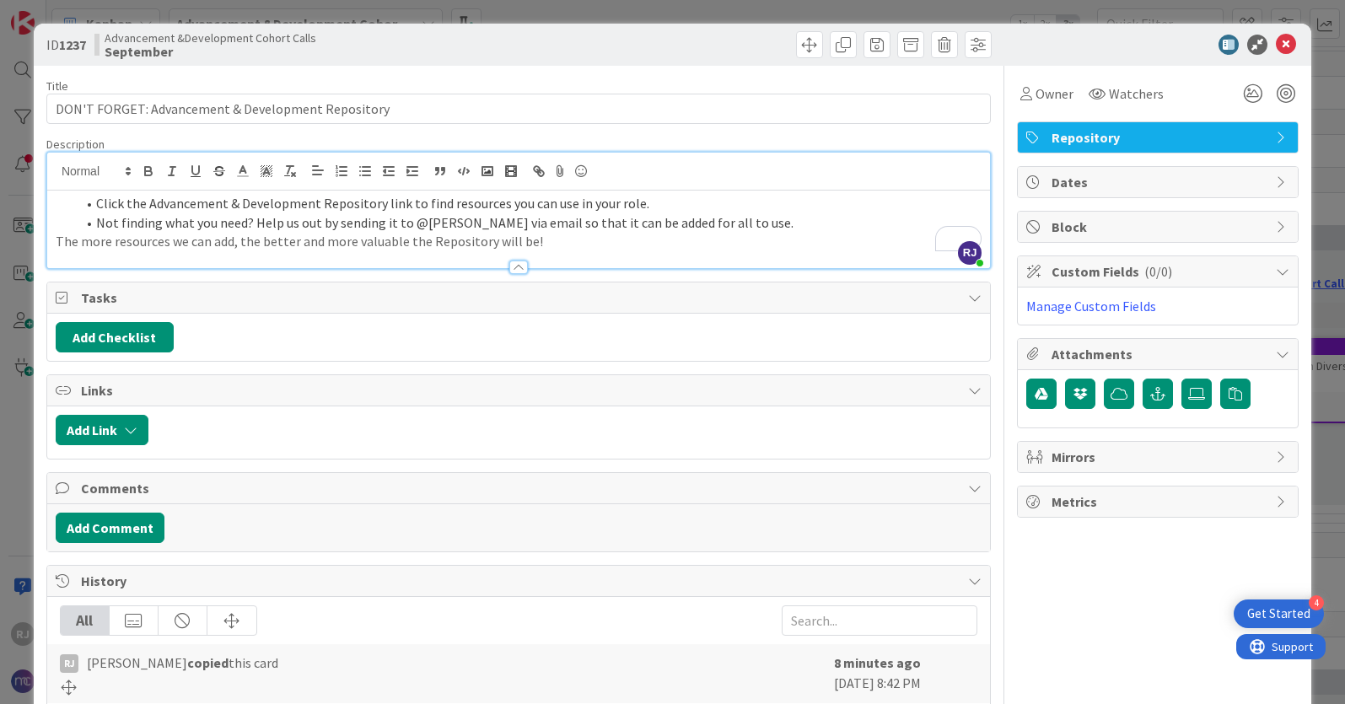
drag, startPoint x: 312, startPoint y: 199, endPoint x: 156, endPoint y: 202, distance: 156.0
click at [156, 202] on li "Click the Advancement & Development Repository link to find resources you can u…" at bounding box center [529, 203] width 906 height 19
drag, startPoint x: 377, startPoint y: 206, endPoint x: 148, endPoint y: 203, distance: 229.4
click at [148, 203] on li "Click the Advancement & Development Repository link to find resources you can u…" at bounding box center [529, 203] width 906 height 19
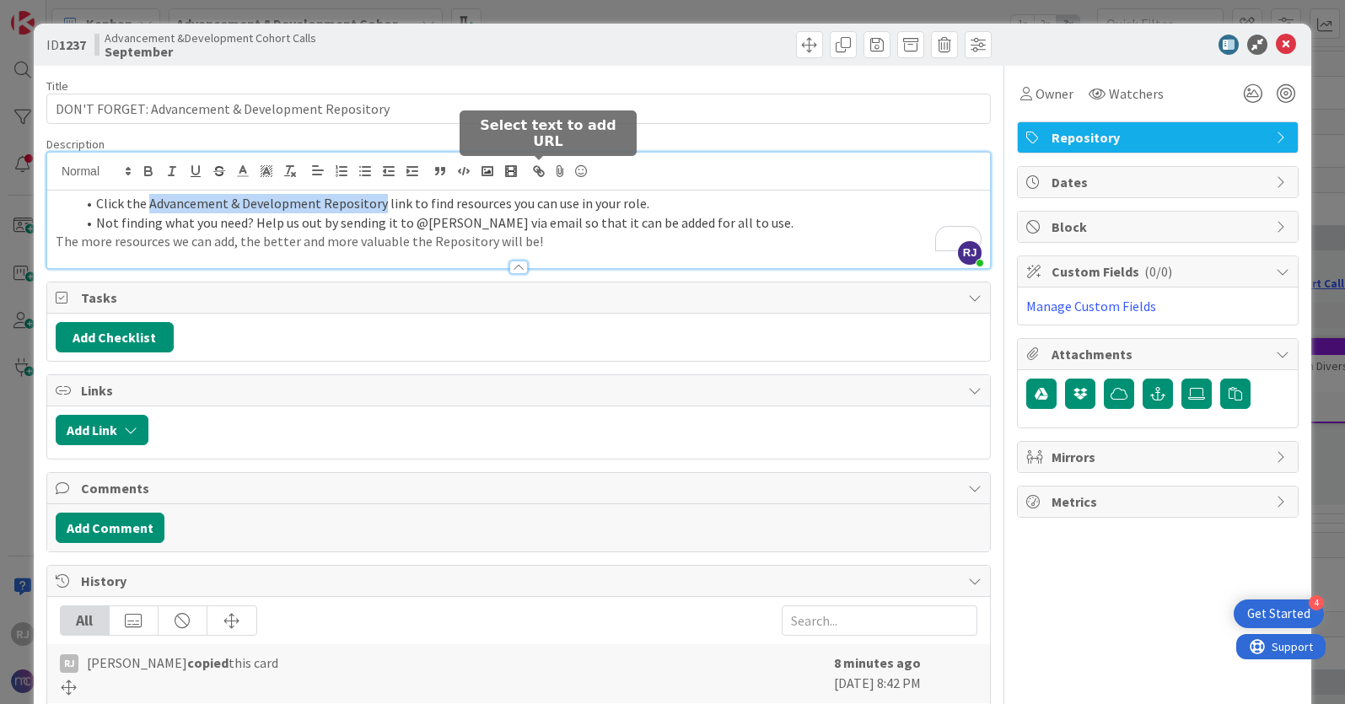
click at [541, 171] on icon "button" at bounding box center [541, 173] width 6 height 6
paste input "https://www.notion.so/nativitymiguel/8027eb424a3748a0bb95fc34b0a9508f?v=1f6080d…"
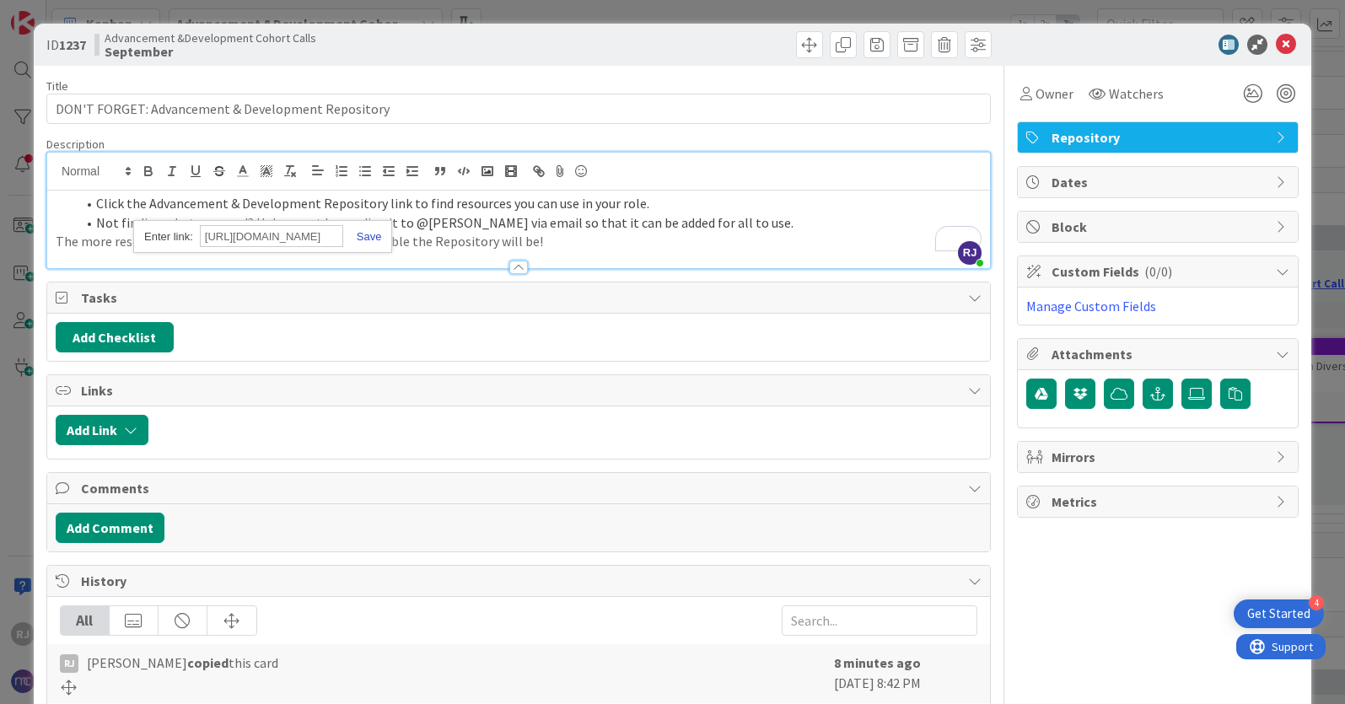
type input "https://www.notion.so/nativitymiguel/8027eb424a3748a0bb95fc34b0a9508f?v=1f6080d…"
click at [365, 234] on link at bounding box center [362, 236] width 39 height 13
click at [155, 167] on icon "button" at bounding box center [148, 171] width 15 height 15
click at [57, 241] on p "The more resources we can add, the better and more valuable the Repository will…" at bounding box center [519, 241] width 926 height 19
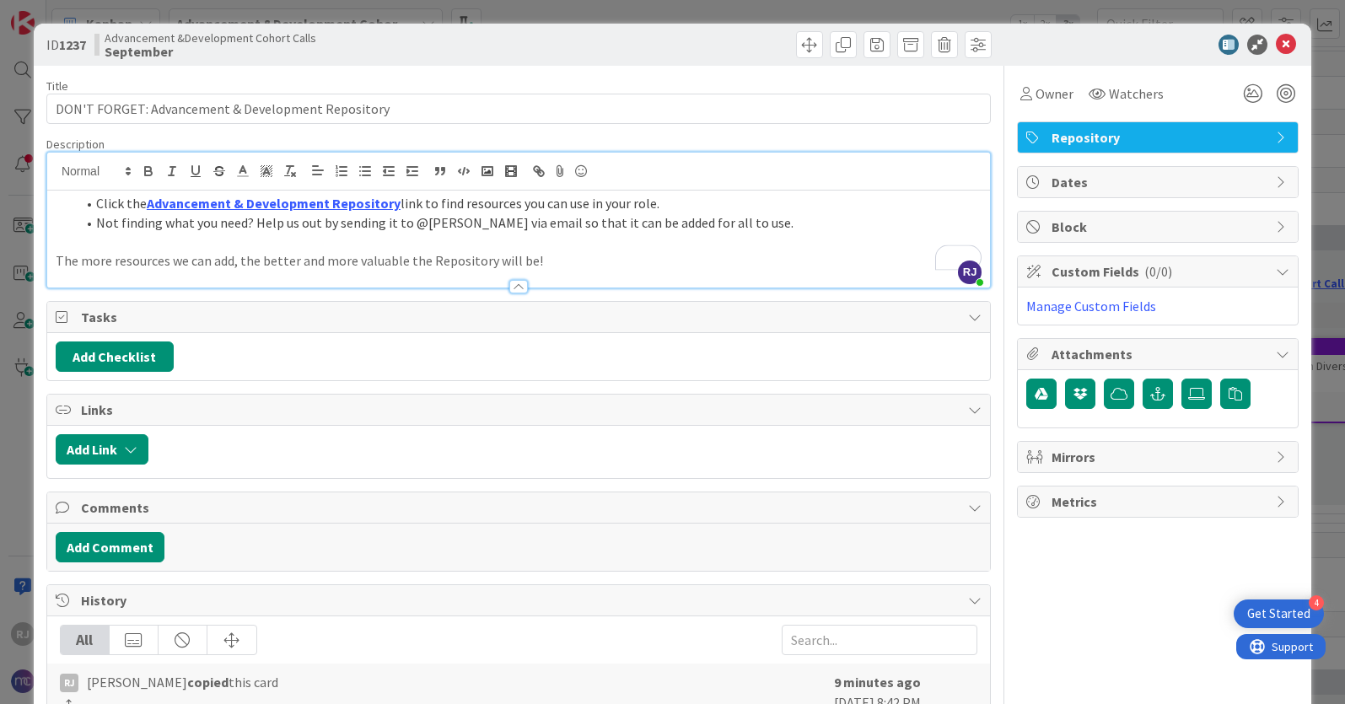
click at [825, 235] on p "To enrich screen reader interactions, please activate Accessibility in Grammarl…" at bounding box center [519, 241] width 926 height 19
click at [842, 43] on span at bounding box center [843, 44] width 27 height 27
type textarea "x"
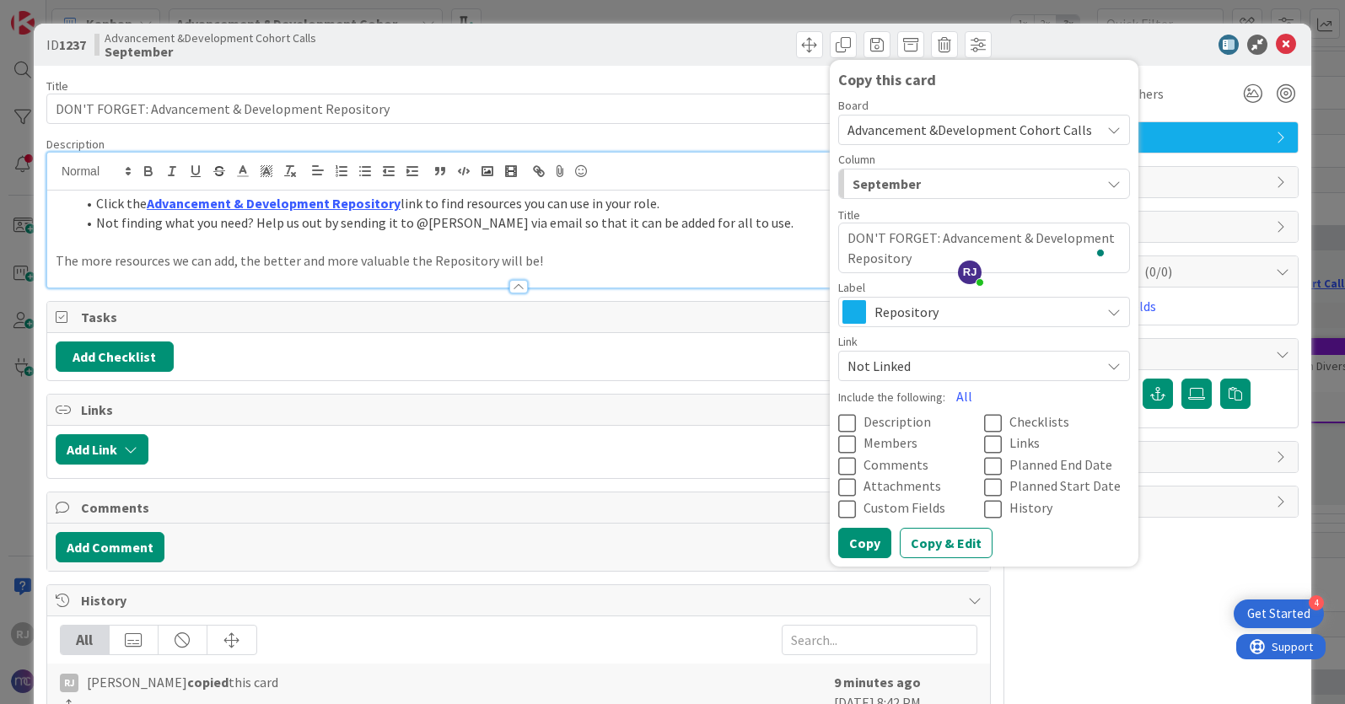
click at [921, 126] on span "Advancement &Development Cohort Calls" at bounding box center [969, 129] width 245 height 17
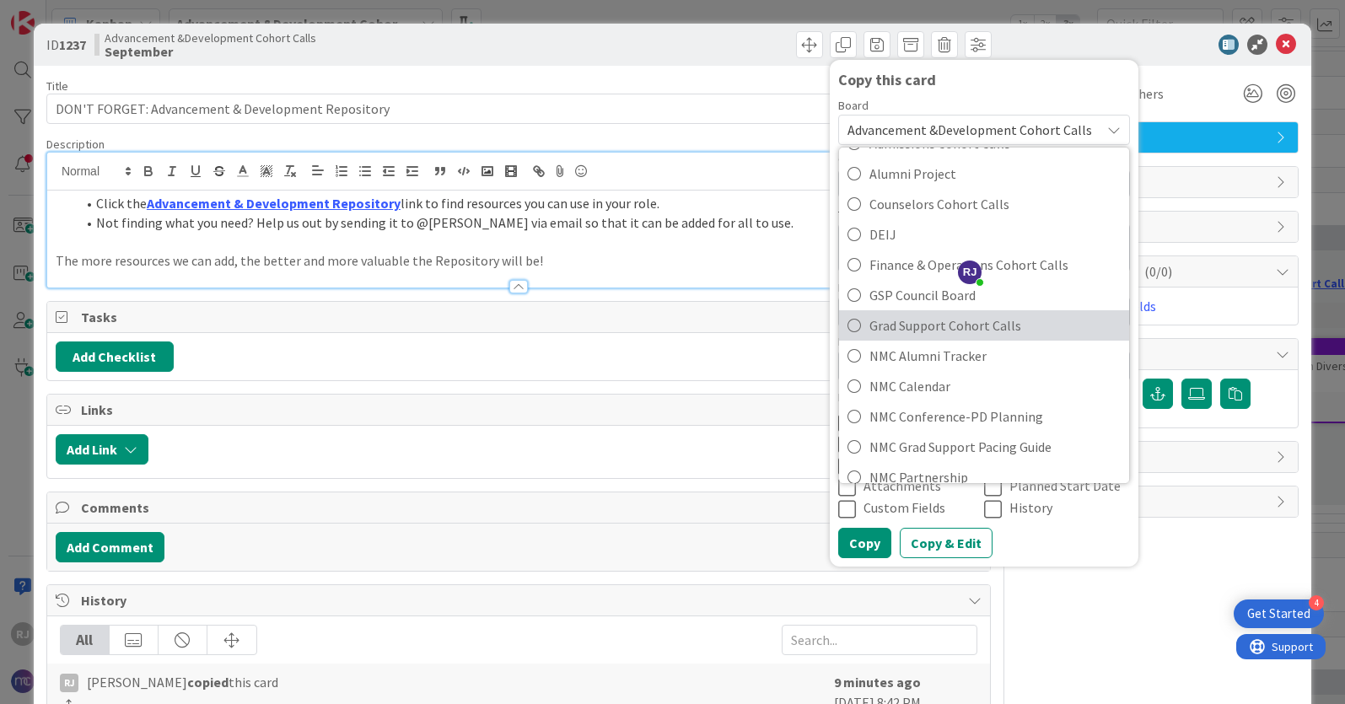
scroll to position [123, 0]
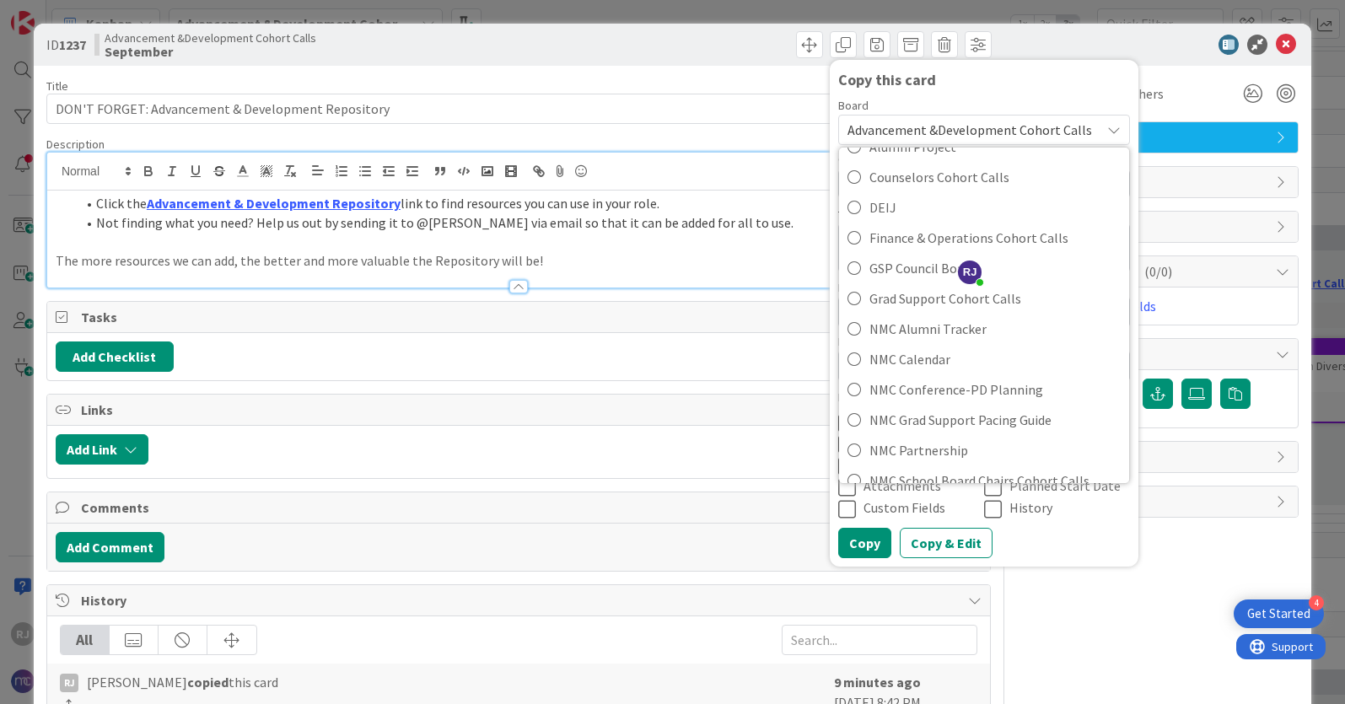
click at [1055, 35] on div at bounding box center [1149, 45] width 299 height 20
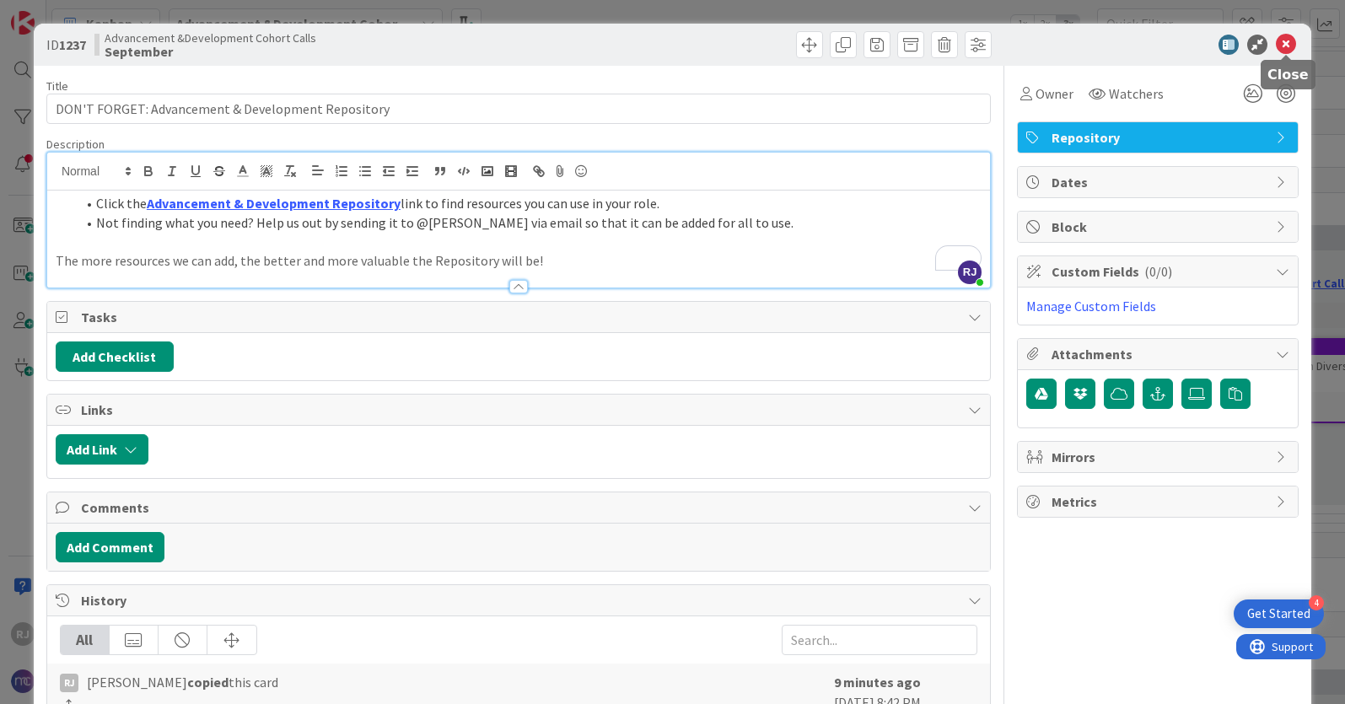
click at [1290, 43] on icon at bounding box center [1286, 45] width 20 height 20
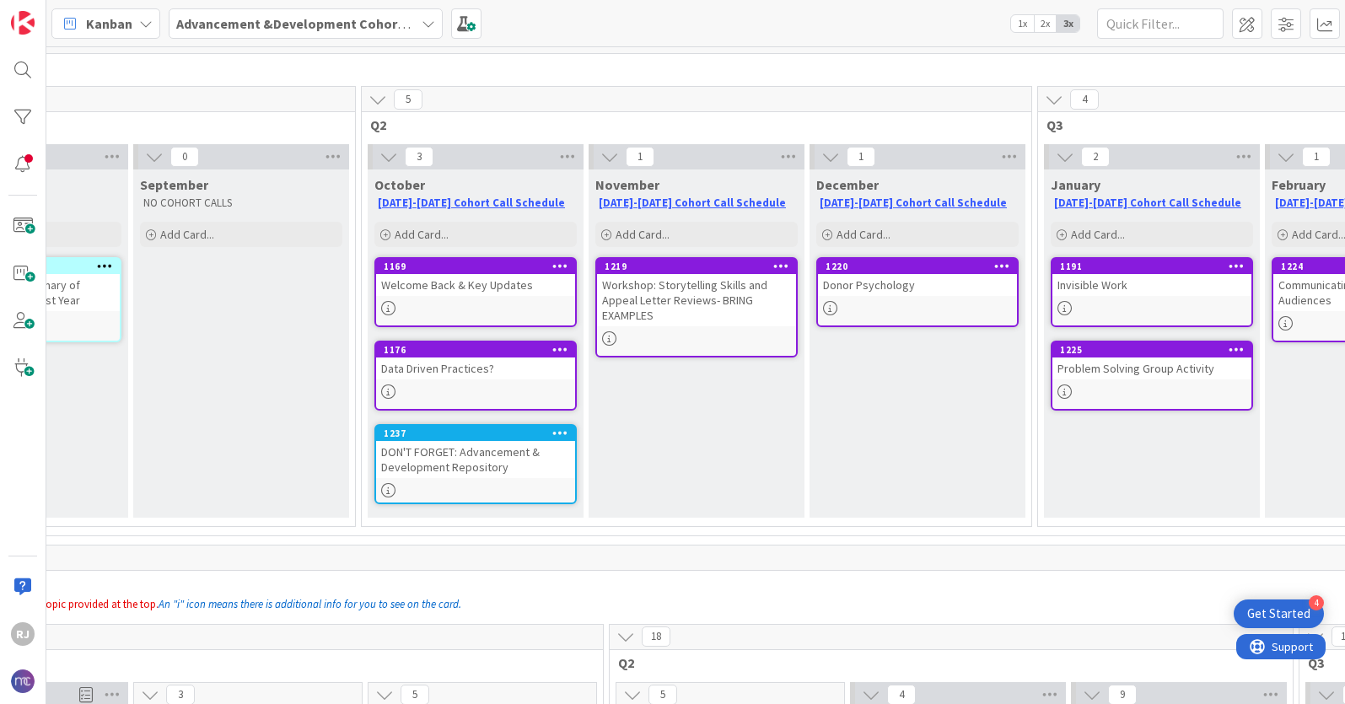
drag, startPoint x: 126, startPoint y: 386, endPoint x: 3, endPoint y: 13, distance: 392.5
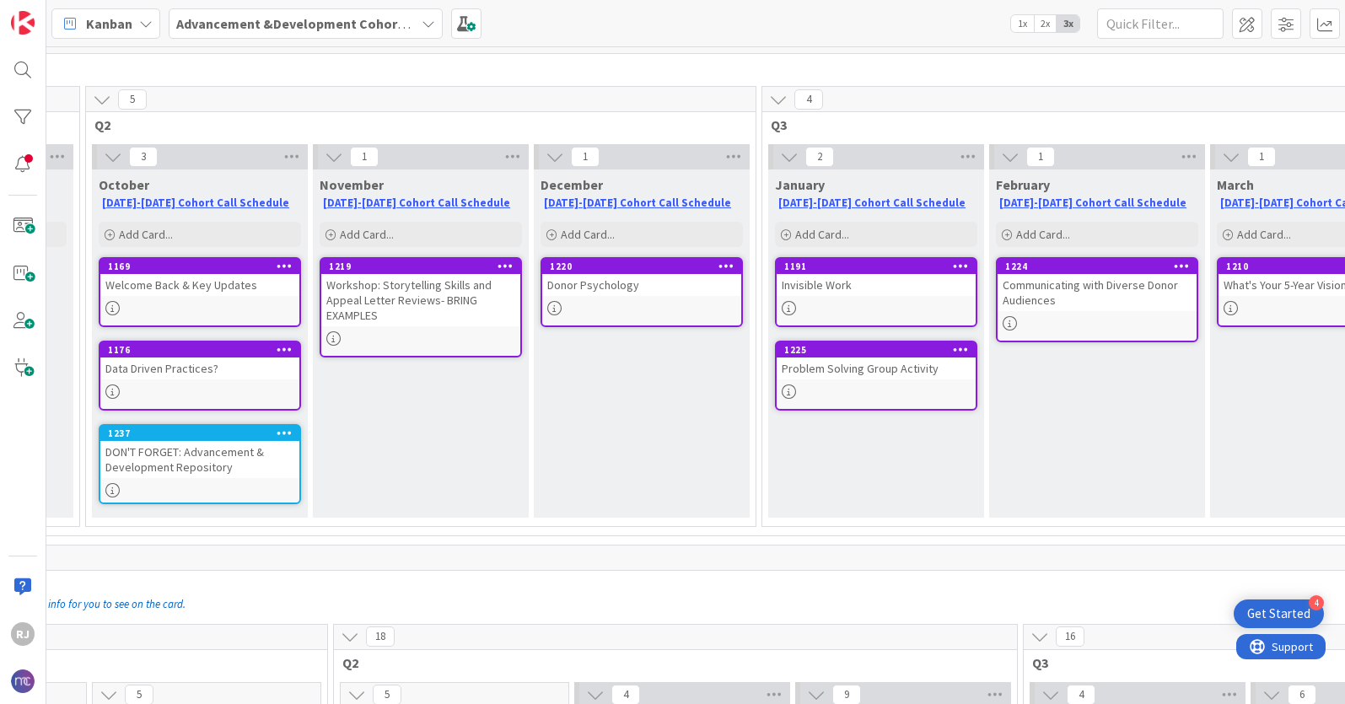
scroll to position [81, 0]
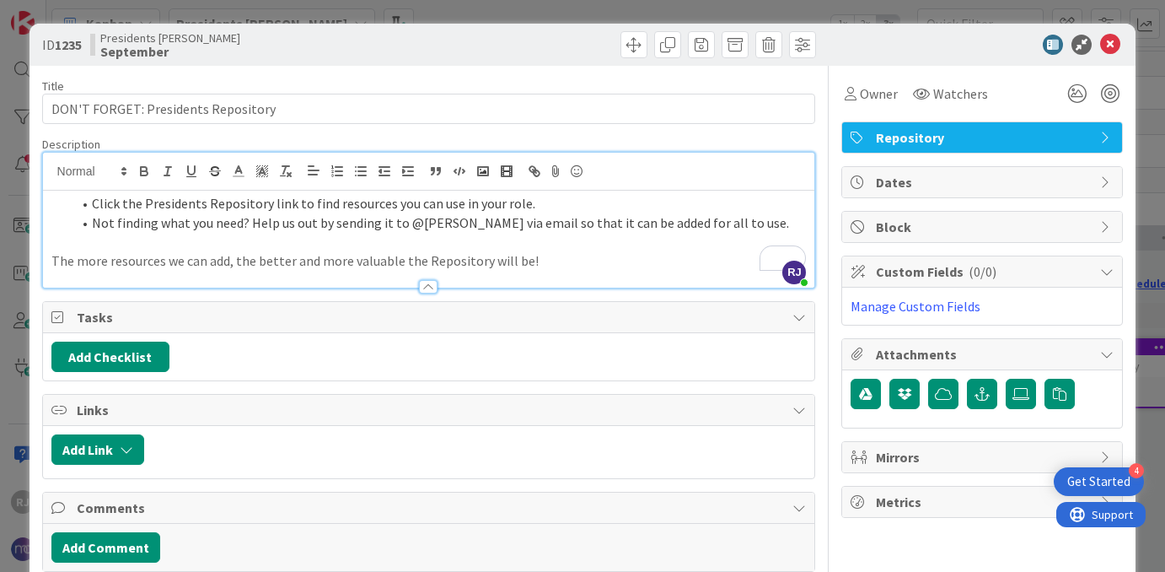
scroll to position [403, 0]
drag, startPoint x: 265, startPoint y: 205, endPoint x: 143, endPoint y: 201, distance: 121.5
click at [143, 201] on li "Click the Presidents Repository link to find resources you can use in your role." at bounding box center [439, 203] width 735 height 19
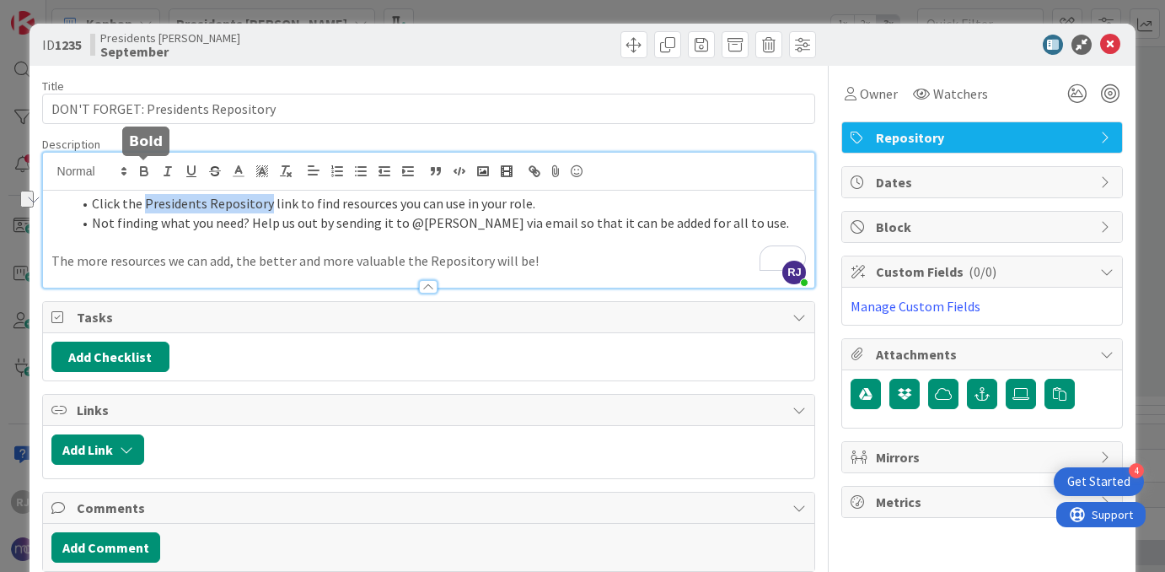
click at [146, 170] on icon "button" at bounding box center [144, 169] width 6 height 4
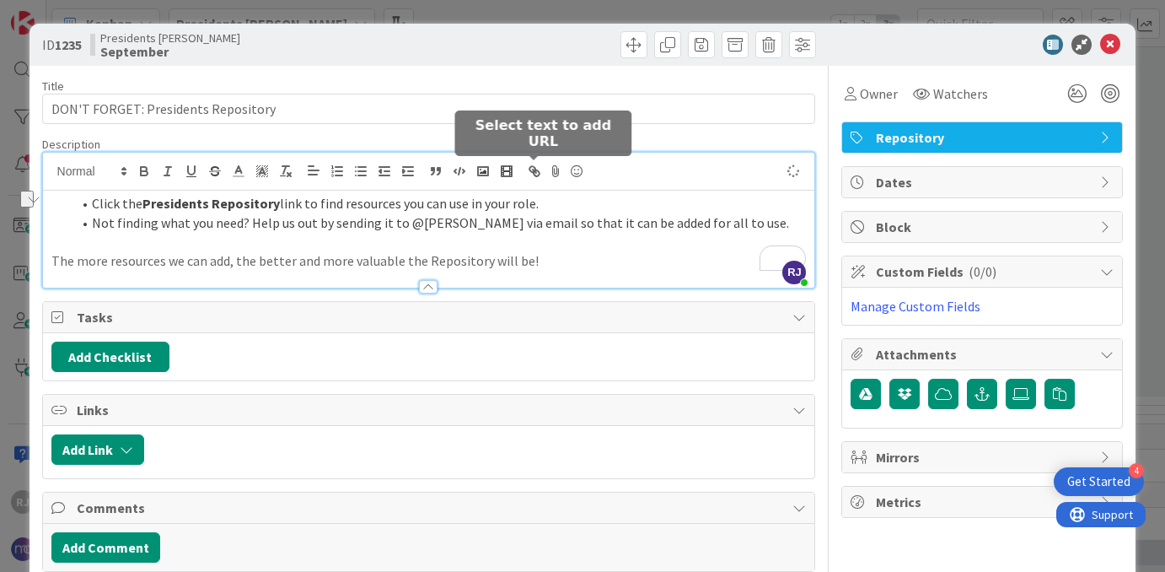
type textarea "x"
click at [534, 173] on icon "button" at bounding box center [534, 171] width 15 height 15
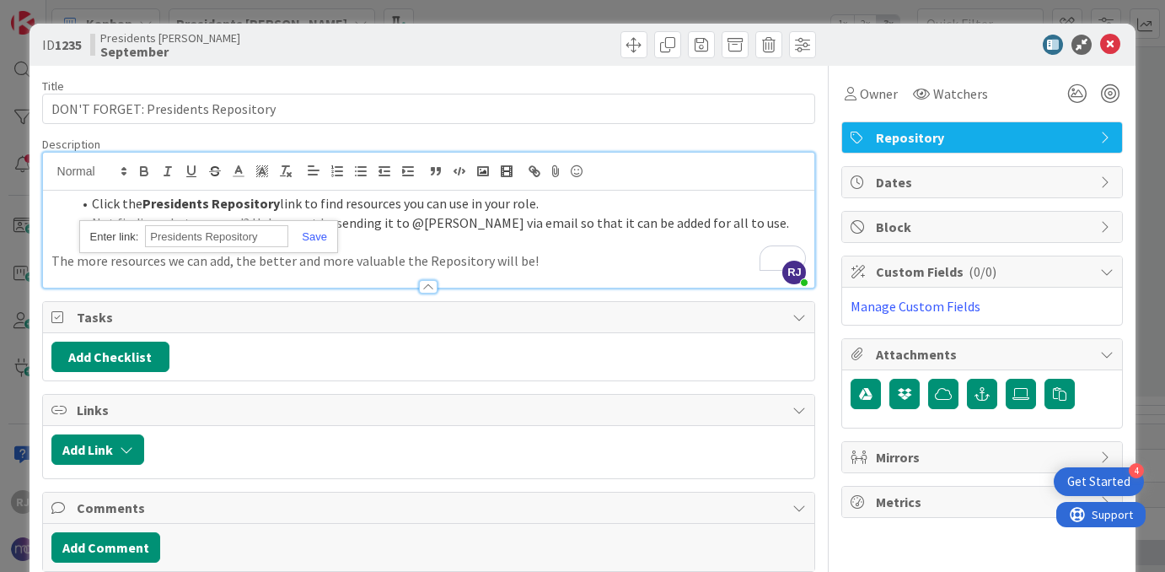
paste input "[URL][DOMAIN_NAME]"
type input "[URL][DOMAIN_NAME]"
click at [320, 240] on link at bounding box center [307, 236] width 39 height 13
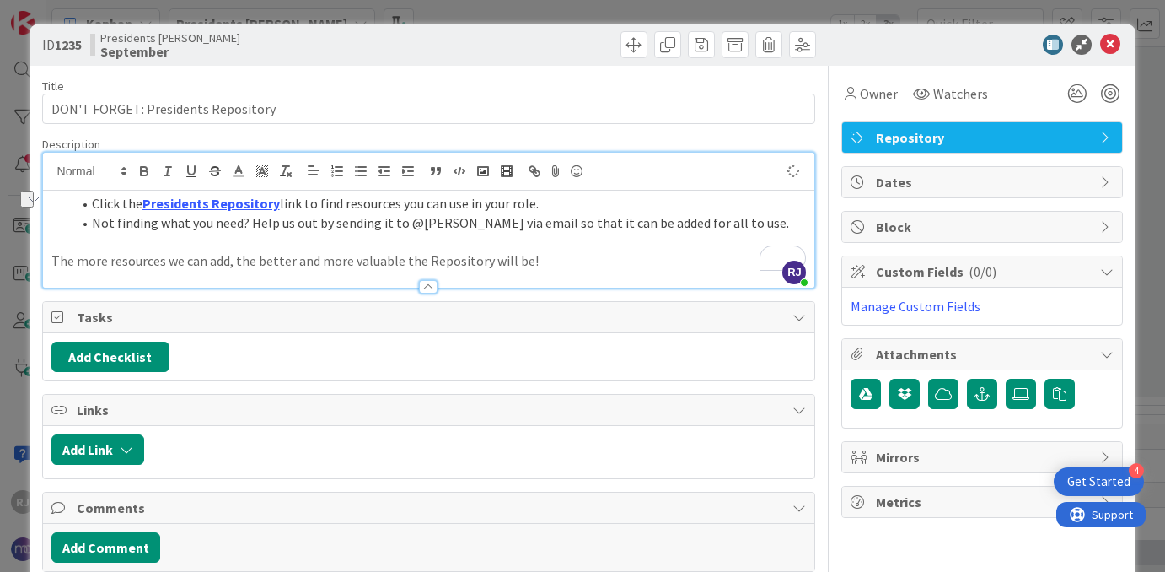
click at [499, 234] on p "To enrich screen reader interactions, please activate Accessibility in Grammarl…" at bounding box center [429, 241] width 756 height 19
click at [1109, 45] on icon at bounding box center [1110, 45] width 20 height 20
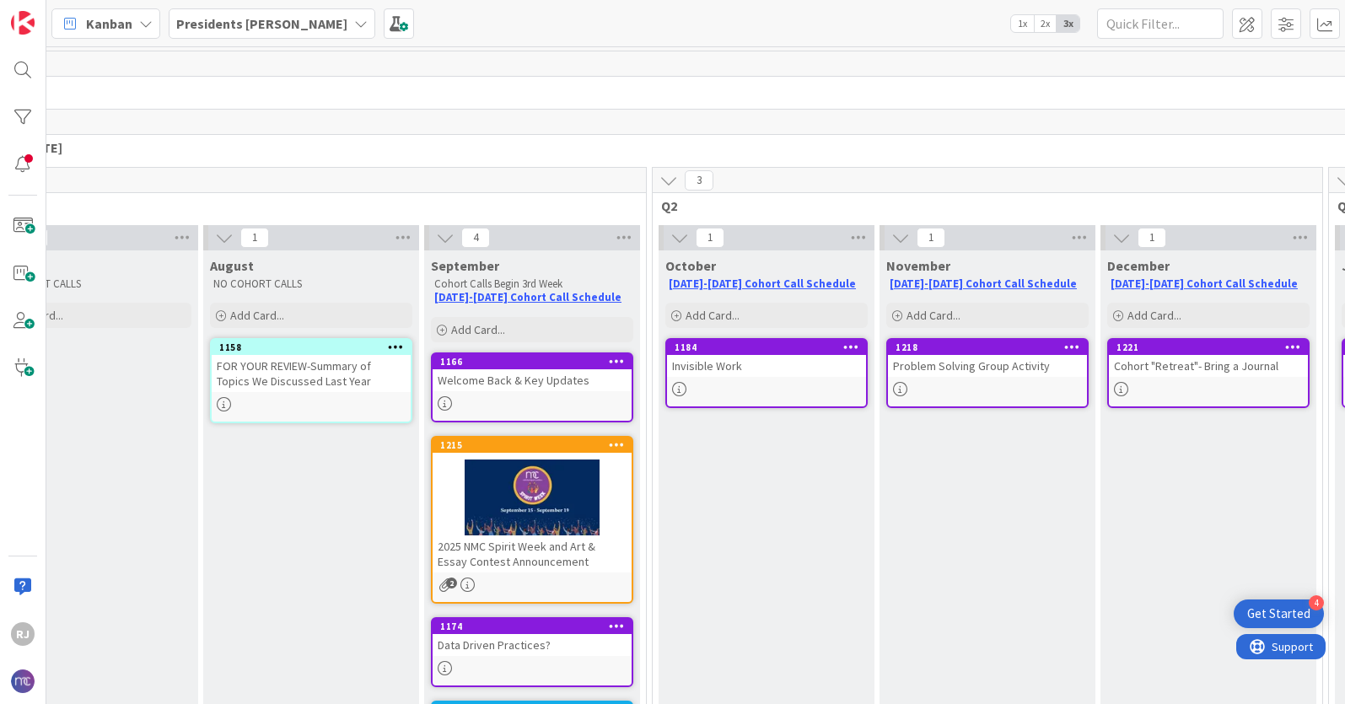
scroll to position [0, 60]
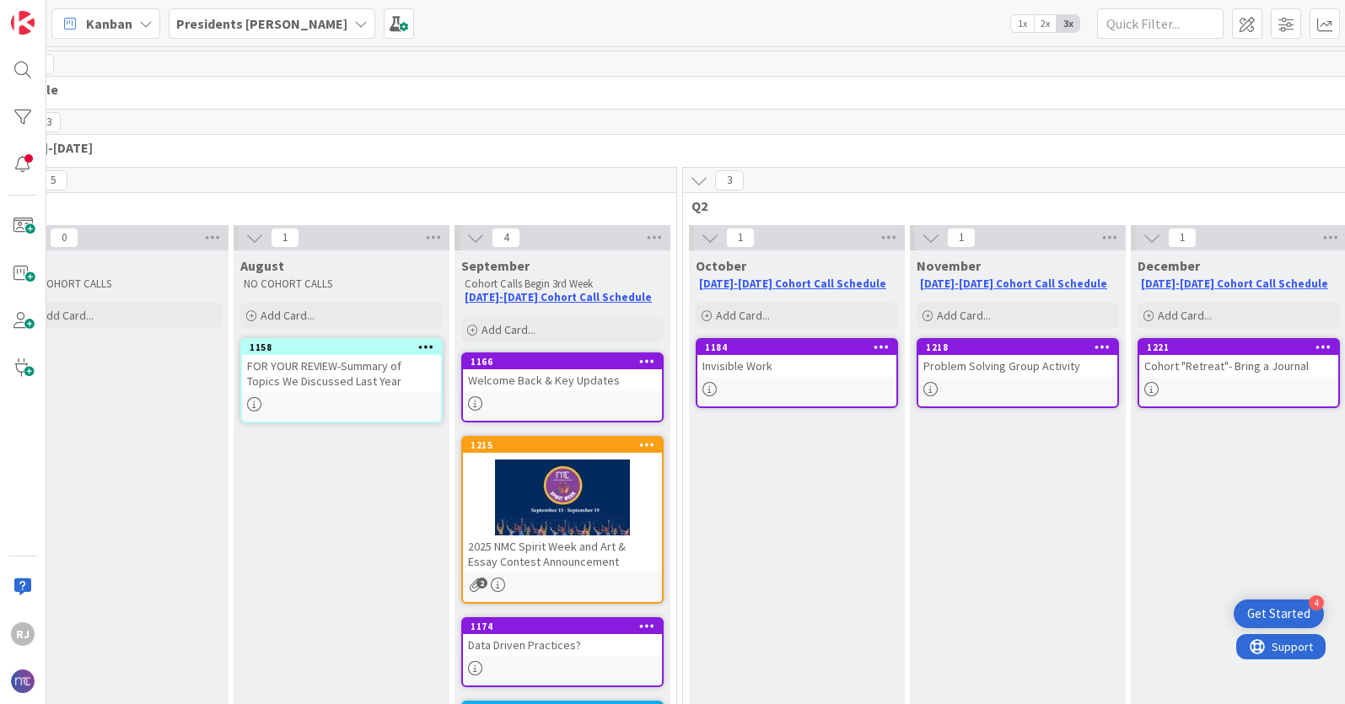
type textarea "x"
click at [1165, 22] on span at bounding box center [1247, 23] width 30 height 30
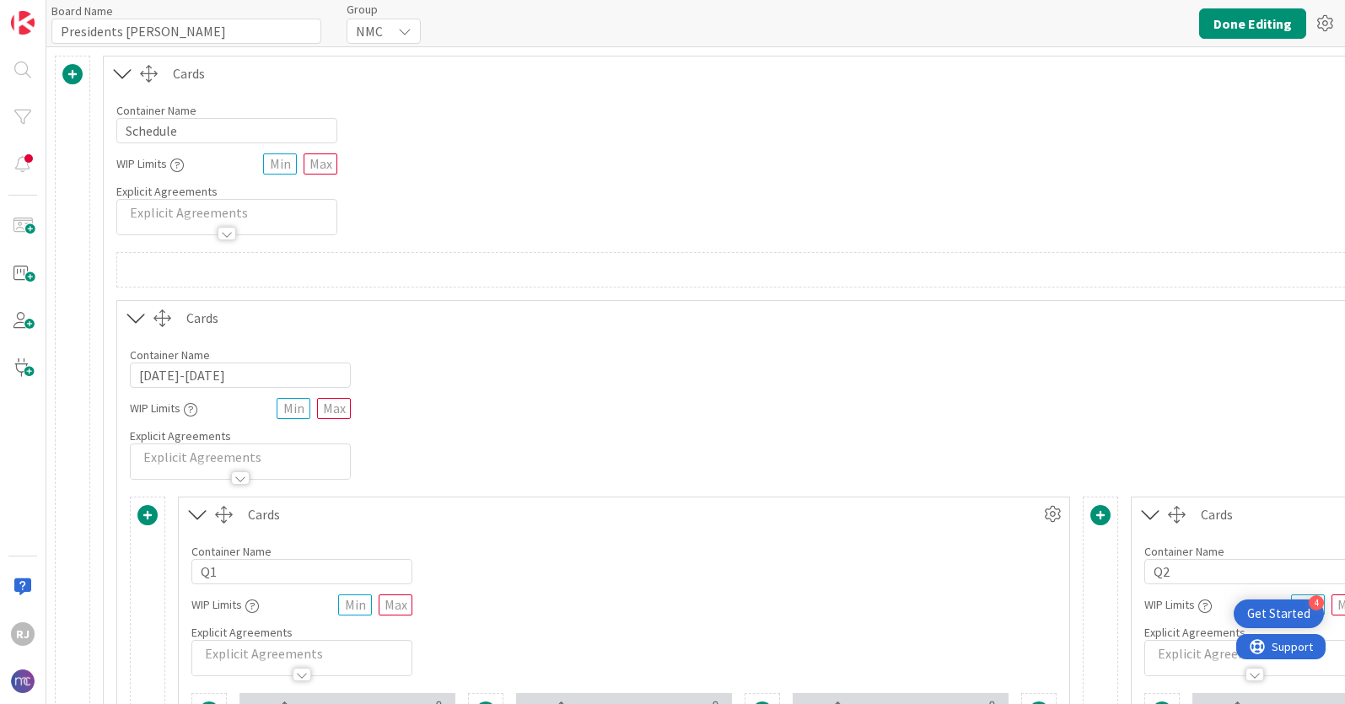
type input "Presidents [PERSON_NAME]"
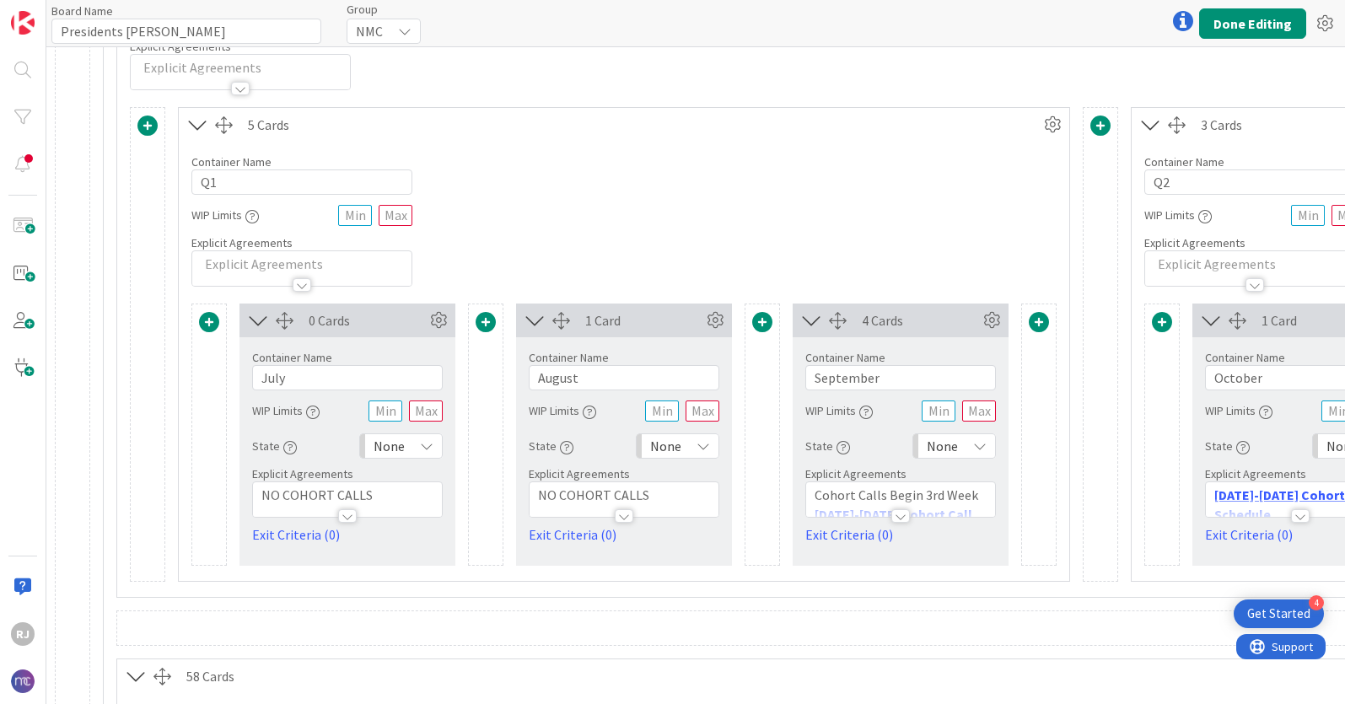
scroll to position [392, 0]
click at [910, 488] on p "Cohort Calls Begin 3rd Week" at bounding box center [901, 492] width 172 height 19
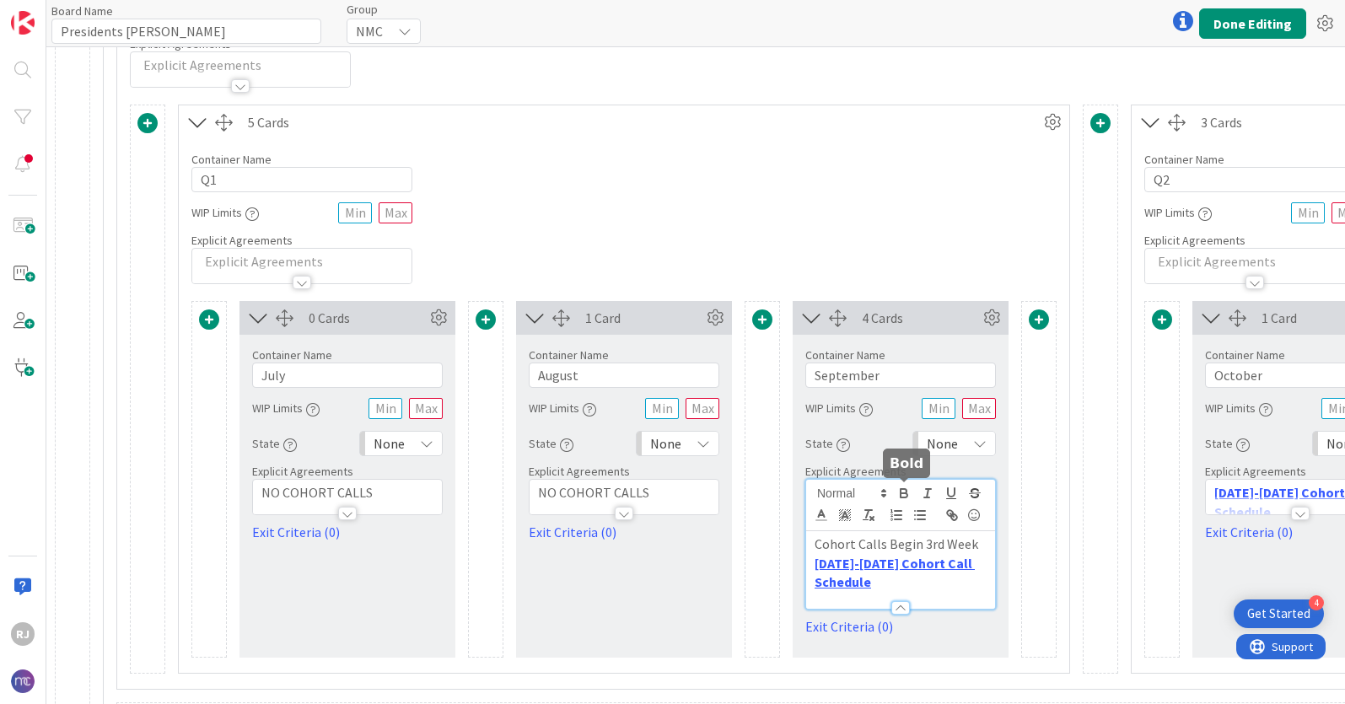
click at [909, 488] on icon "button" at bounding box center [903, 493] width 15 height 15
drag, startPoint x: 978, startPoint y: 542, endPoint x: 813, endPoint y: 546, distance: 165.3
click at [813, 546] on div "Cohort Calls Begi ﻿ n 3rd Week [DATE]-[DATE] Cohort Call Schedule" at bounding box center [900, 570] width 189 height 78
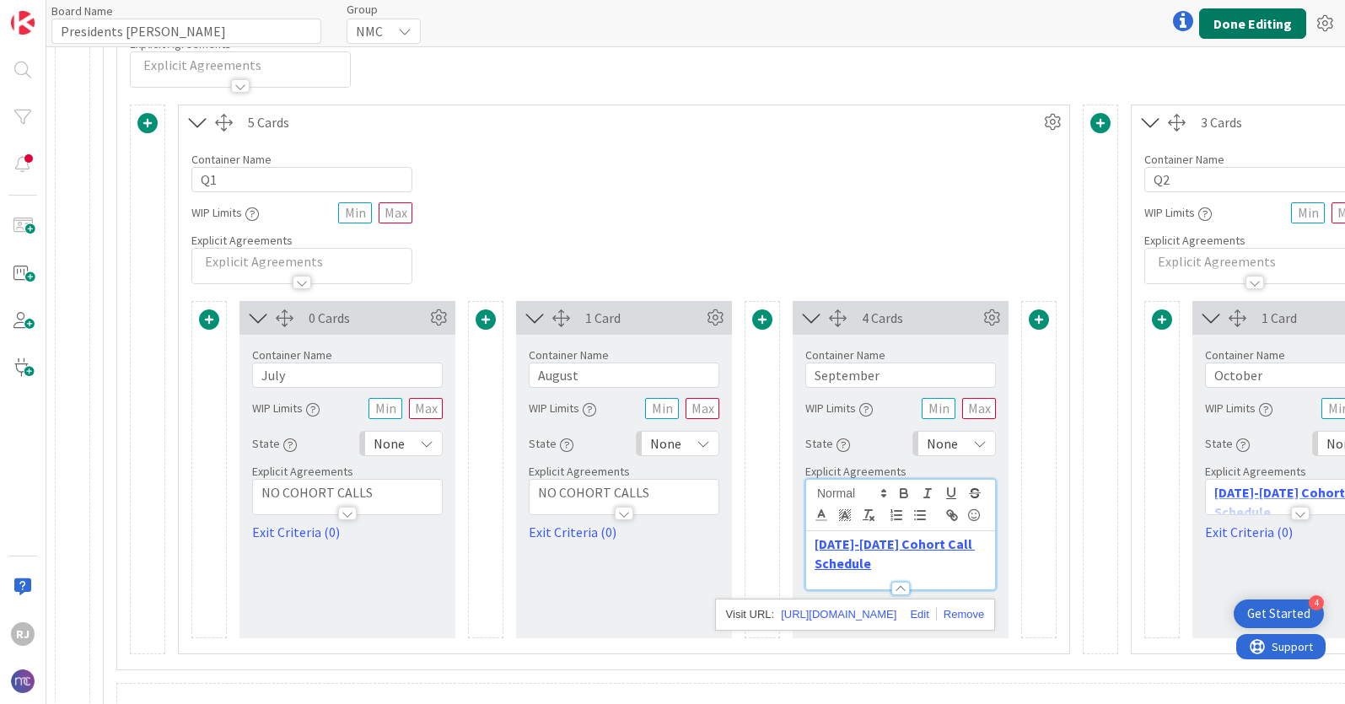
click at [1165, 22] on button "Done Editing" at bounding box center [1252, 23] width 107 height 30
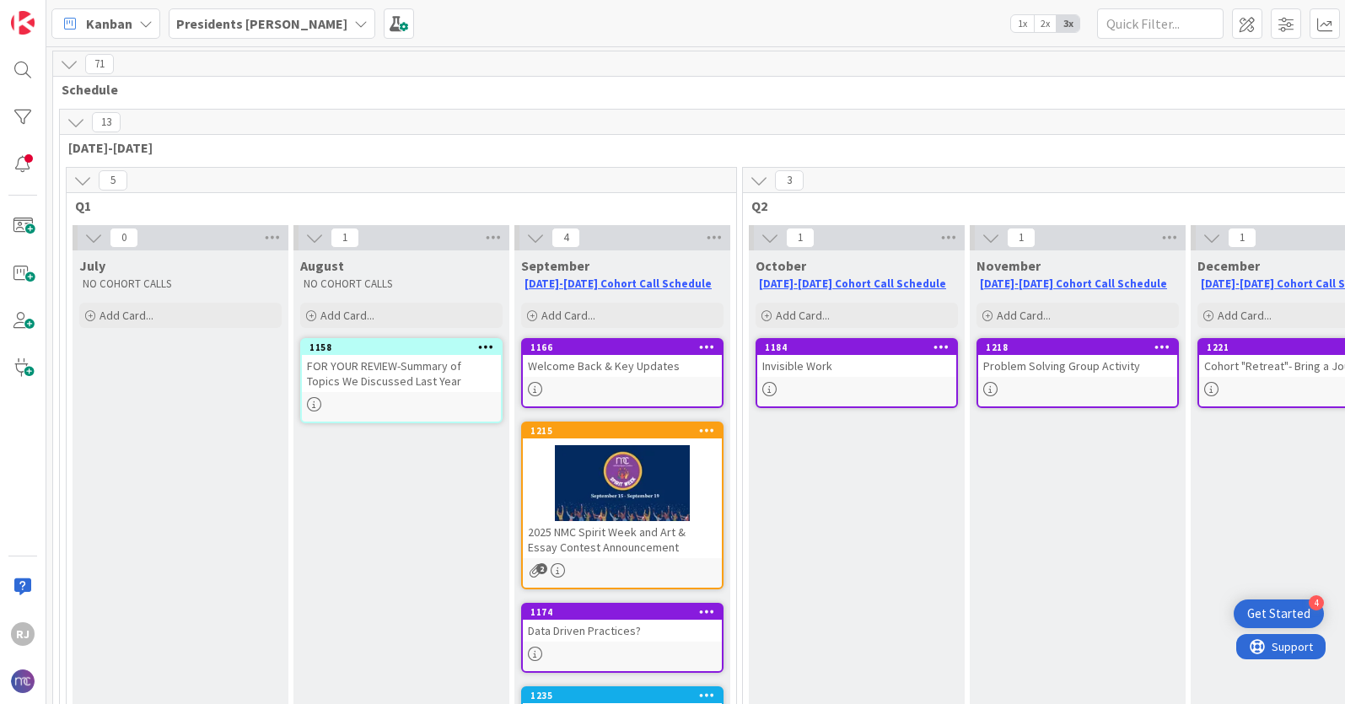
click at [273, 24] on b "Presidents [PERSON_NAME]" at bounding box center [261, 23] width 171 height 17
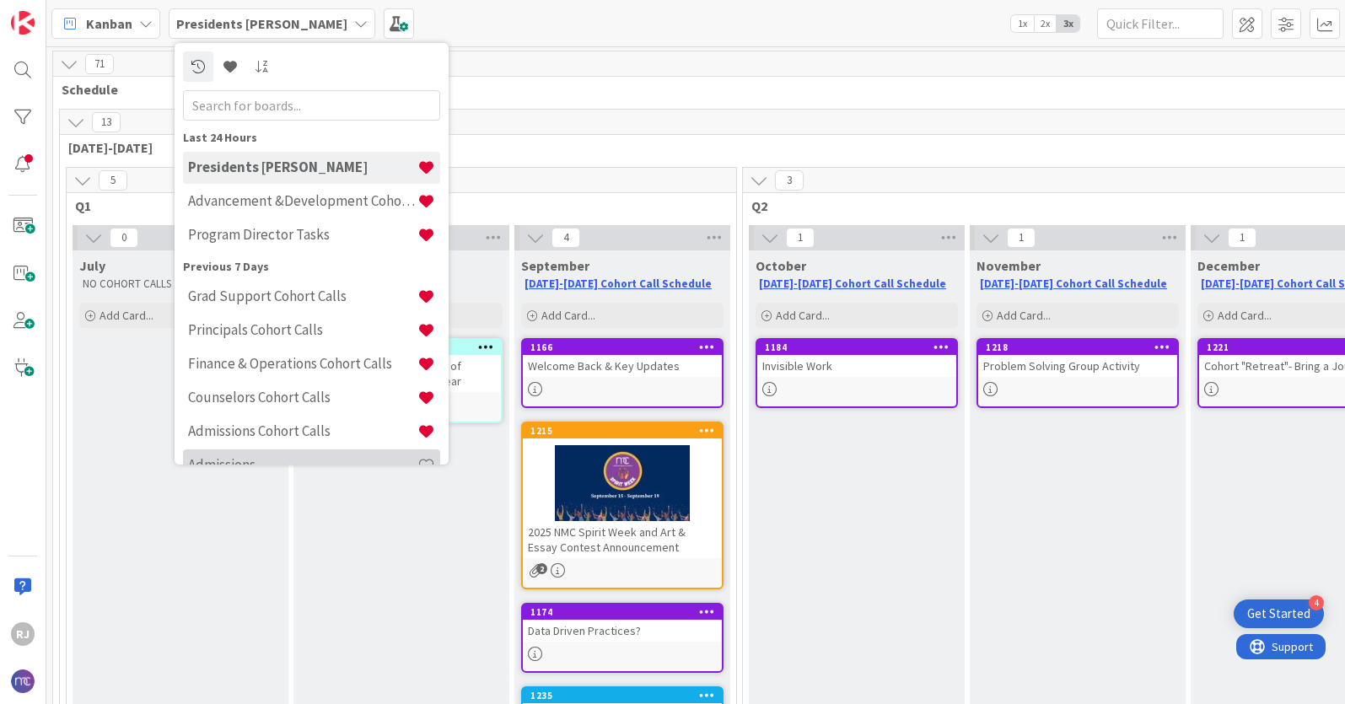
click at [360, 460] on h4 "Admissions" at bounding box center [302, 464] width 229 height 17
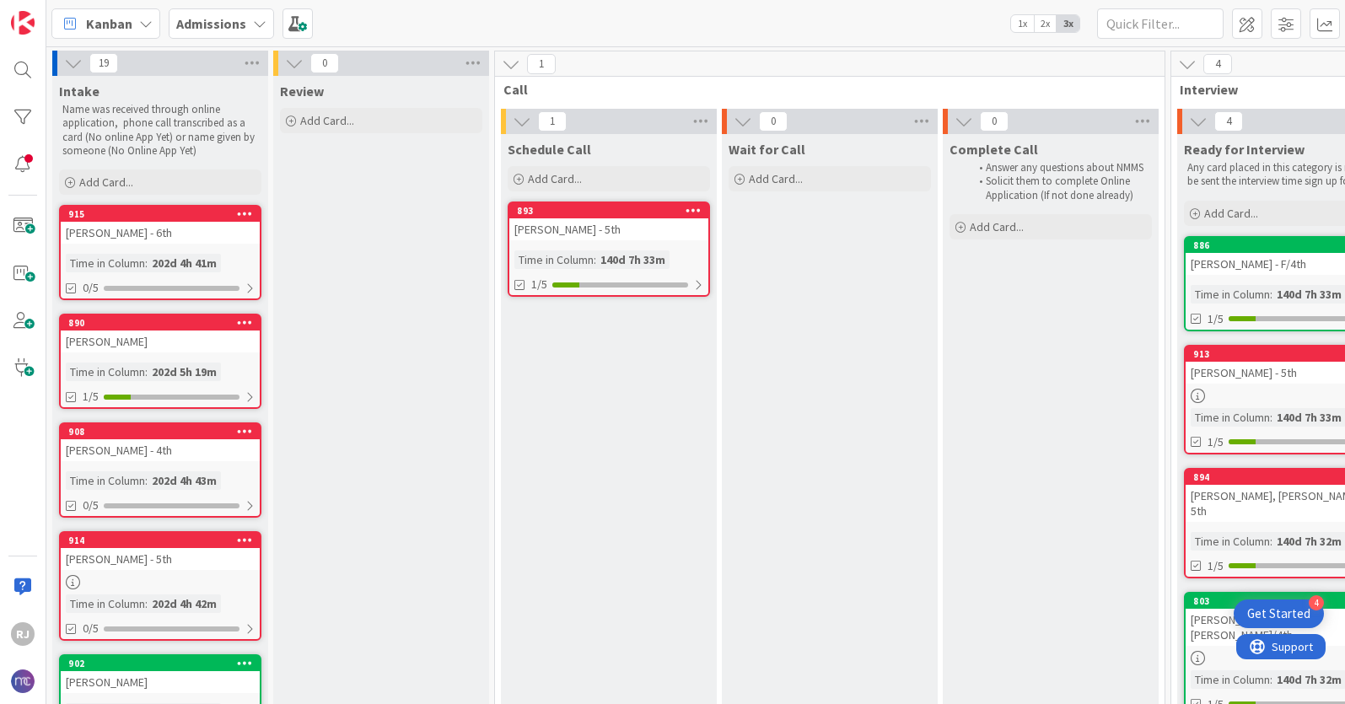
click at [256, 14] on div "Admissions" at bounding box center [221, 23] width 105 height 30
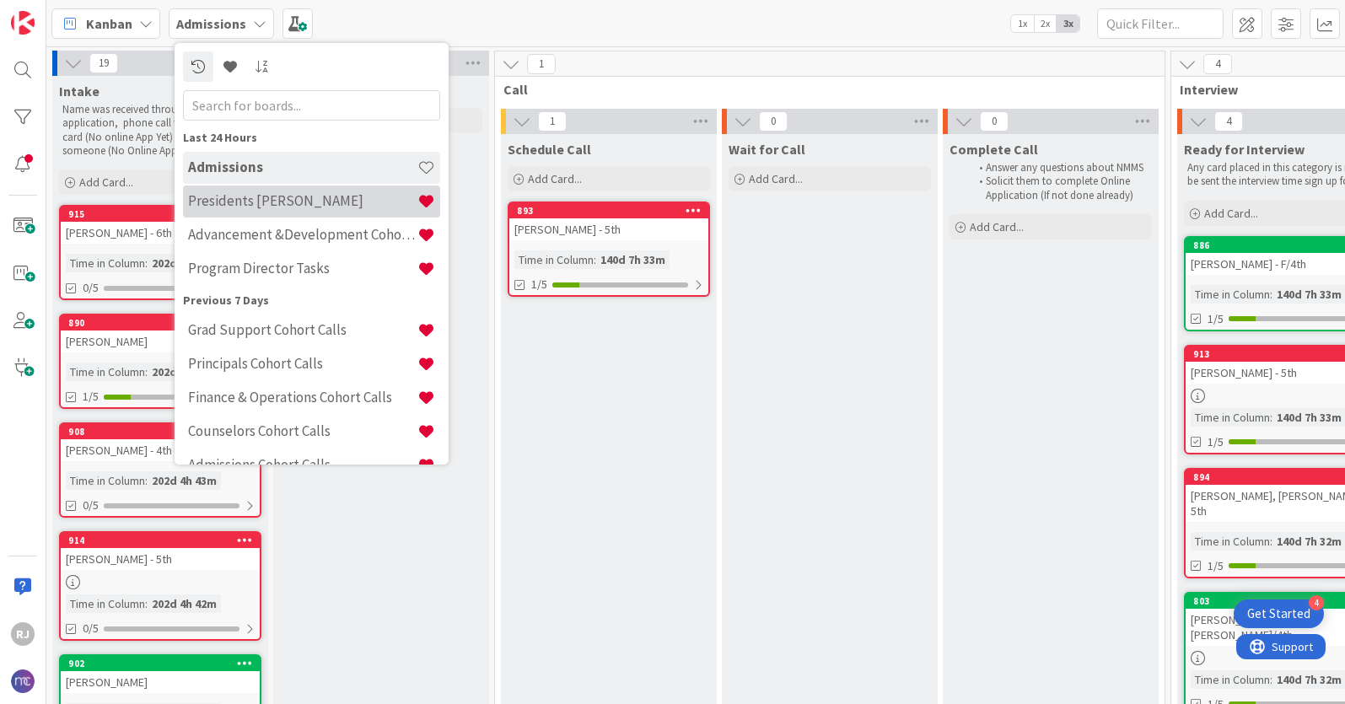
click at [257, 205] on h4 "Presidents [PERSON_NAME]" at bounding box center [302, 200] width 229 height 17
